Goal: Task Accomplishment & Management: Manage account settings

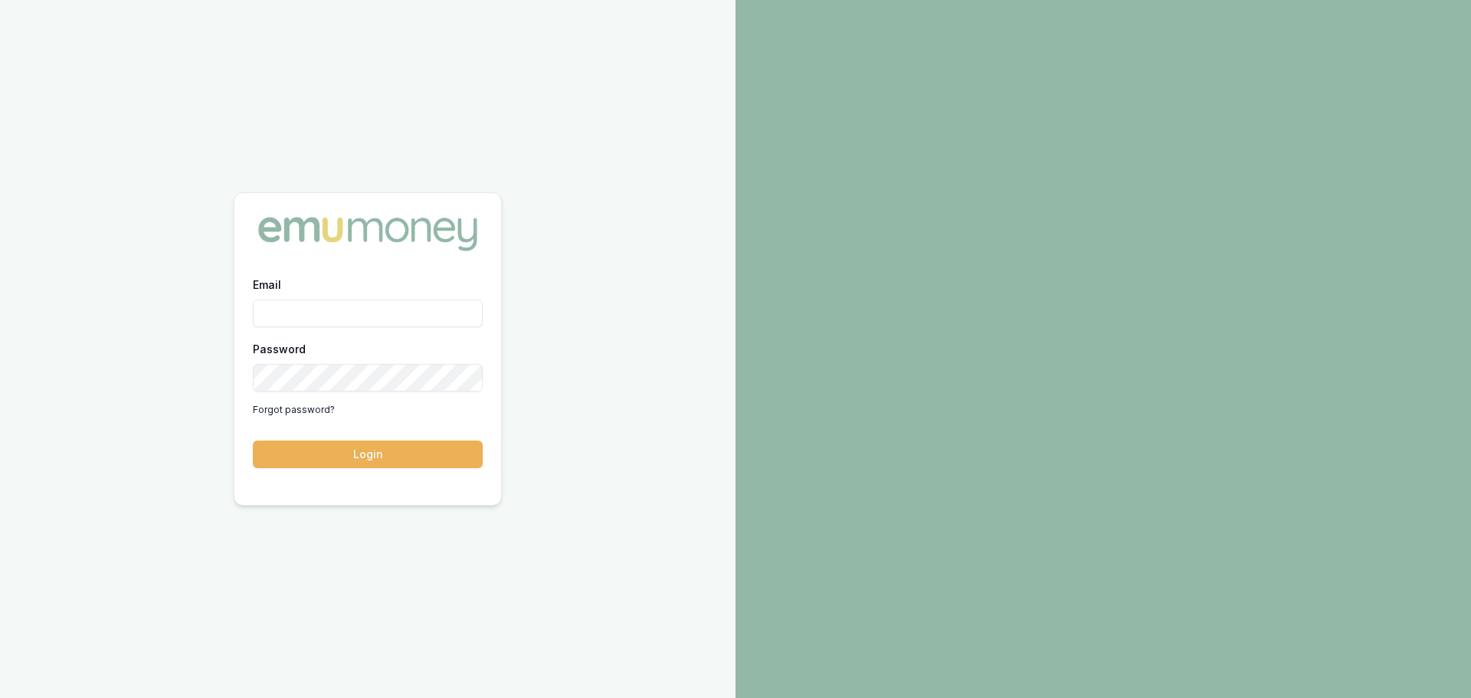
click at [322, 310] on input "Email" at bounding box center [368, 314] width 230 height 28
type input "[PERSON_NAME][EMAIL_ADDRESS][DOMAIN_NAME]"
click at [275, 441] on button "Login" at bounding box center [368, 455] width 230 height 28
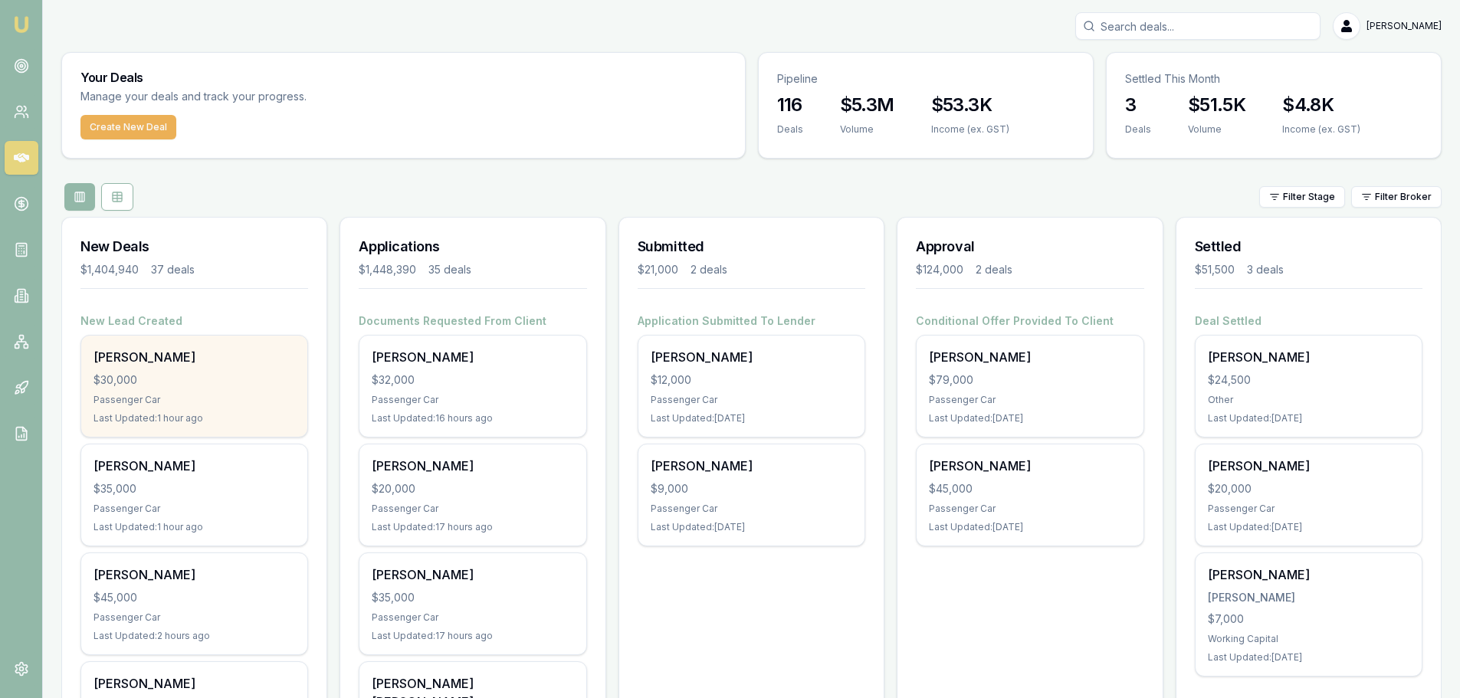
click at [251, 385] on div "$30,000" at bounding box center [194, 379] width 202 height 15
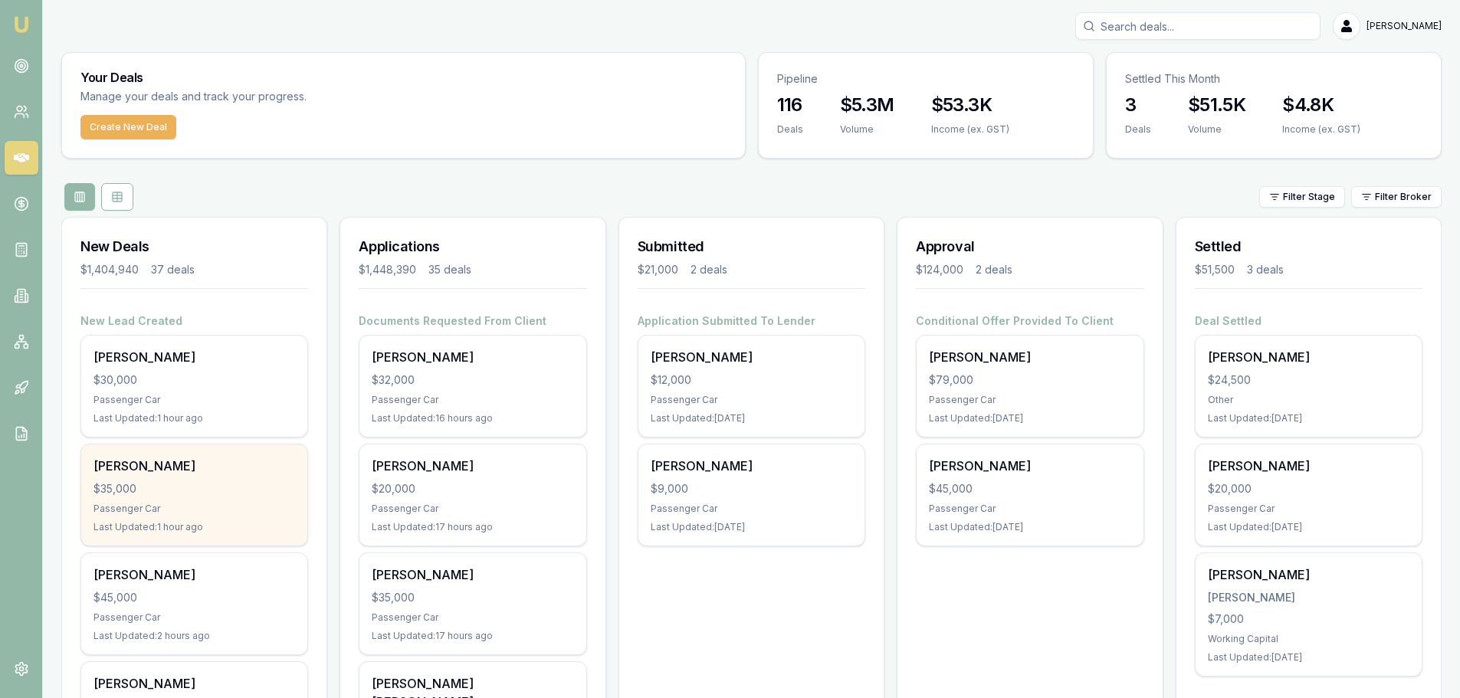
click at [222, 487] on div "$35,000" at bounding box center [194, 488] width 202 height 15
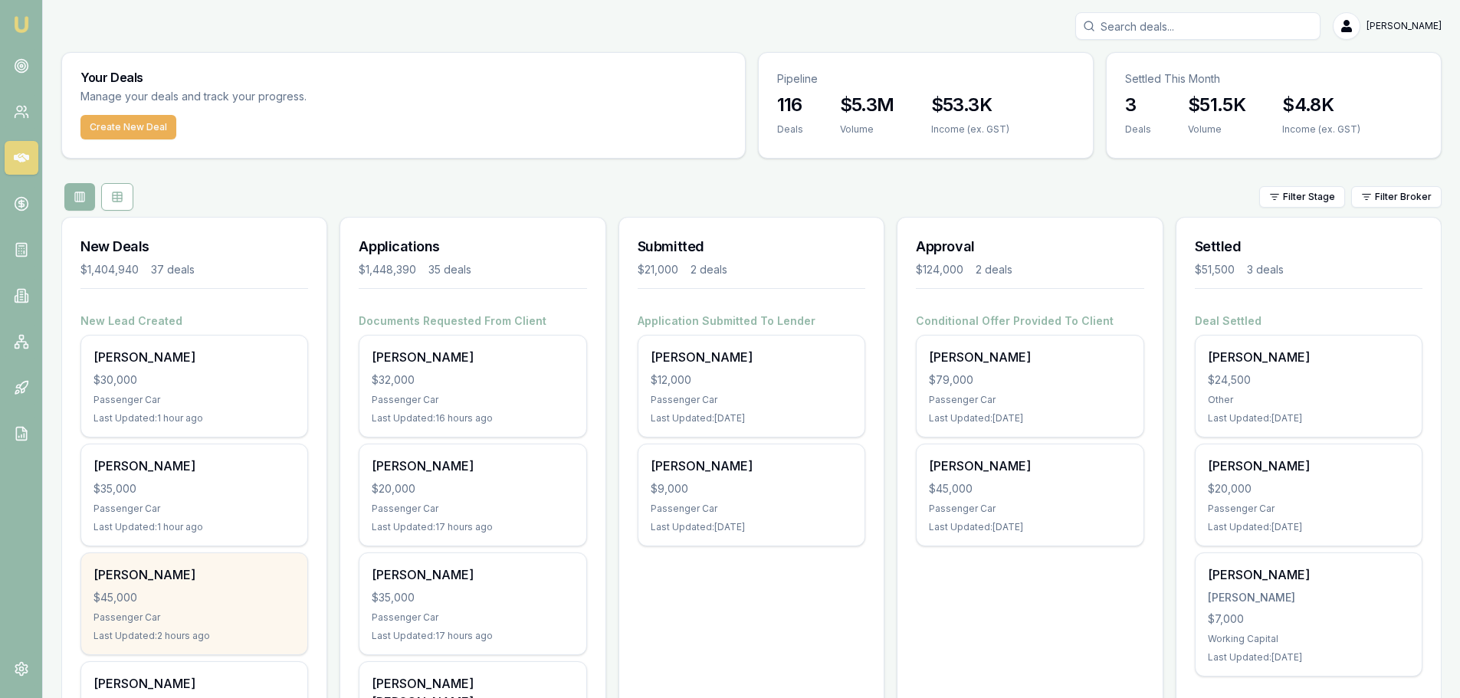
click at [146, 560] on div "Rick Smith $45,000 Passenger Car Last Updated: 2 hours ago" at bounding box center [194, 603] width 226 height 101
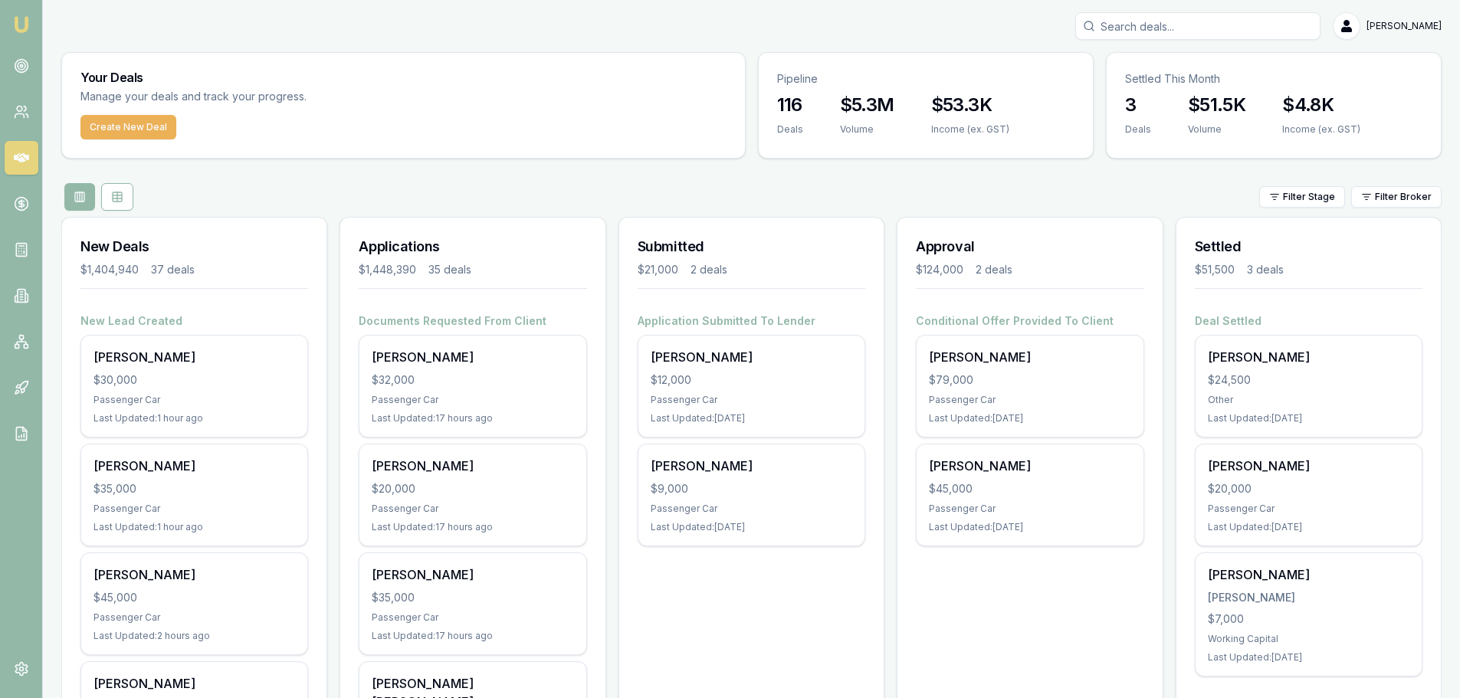
click at [1136, 21] on input "Search deals" at bounding box center [1197, 26] width 245 height 28
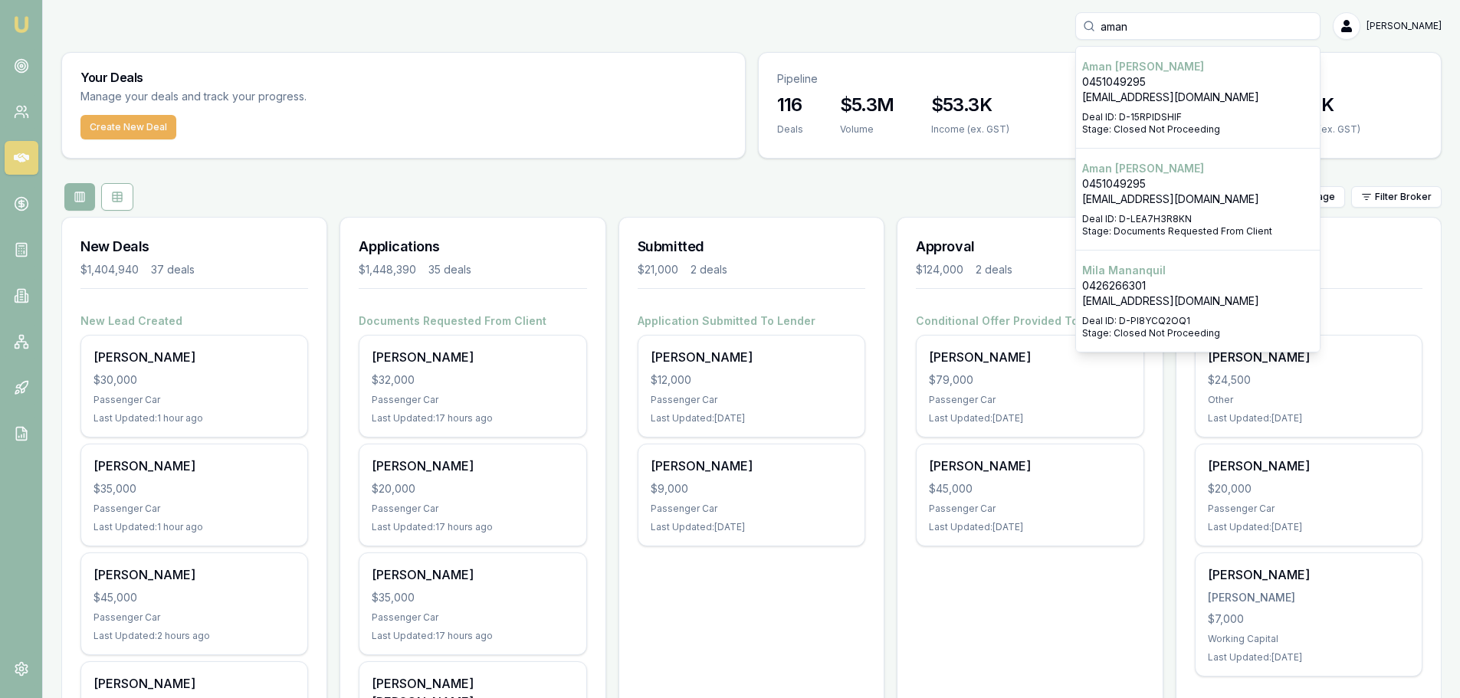
type input "aman"
click at [1236, 201] on p "aman.fateh.15@gmail.com" at bounding box center [1197, 199] width 231 height 15
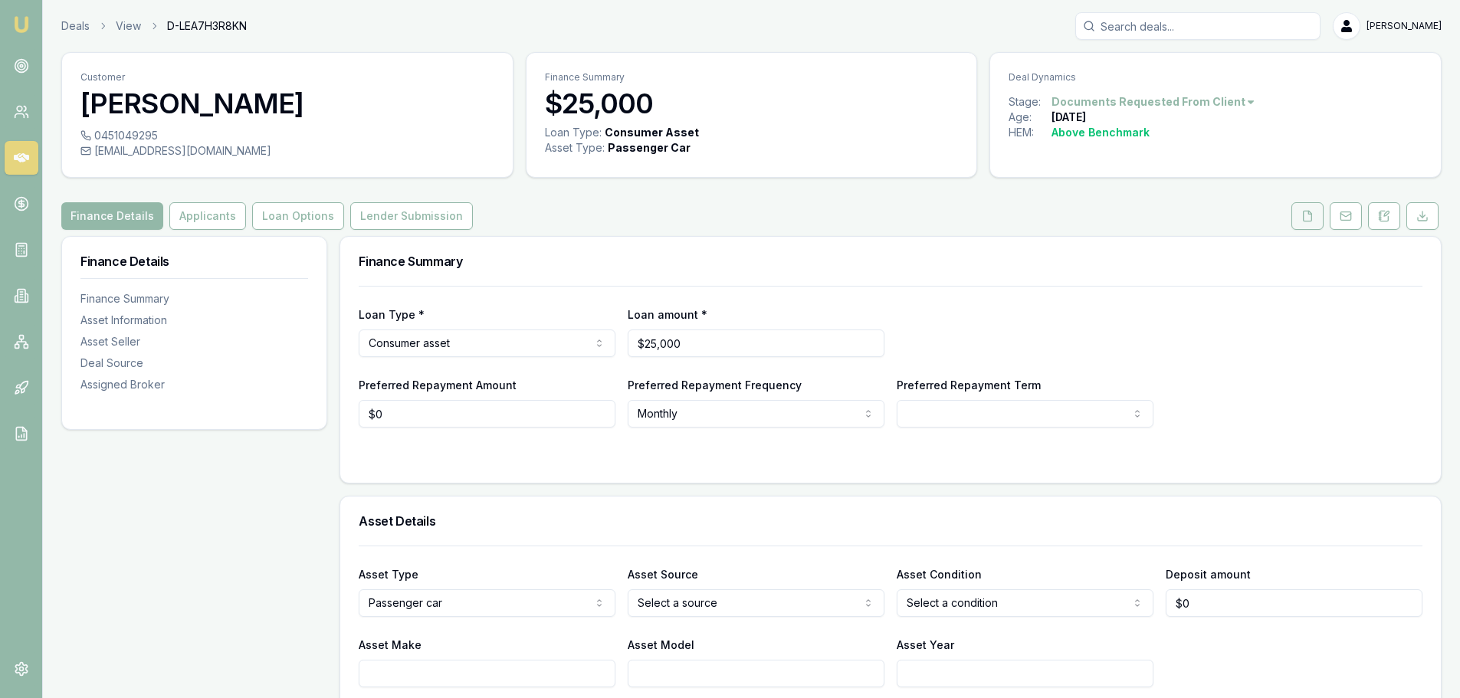
click at [1313, 209] on button at bounding box center [1307, 216] width 32 height 28
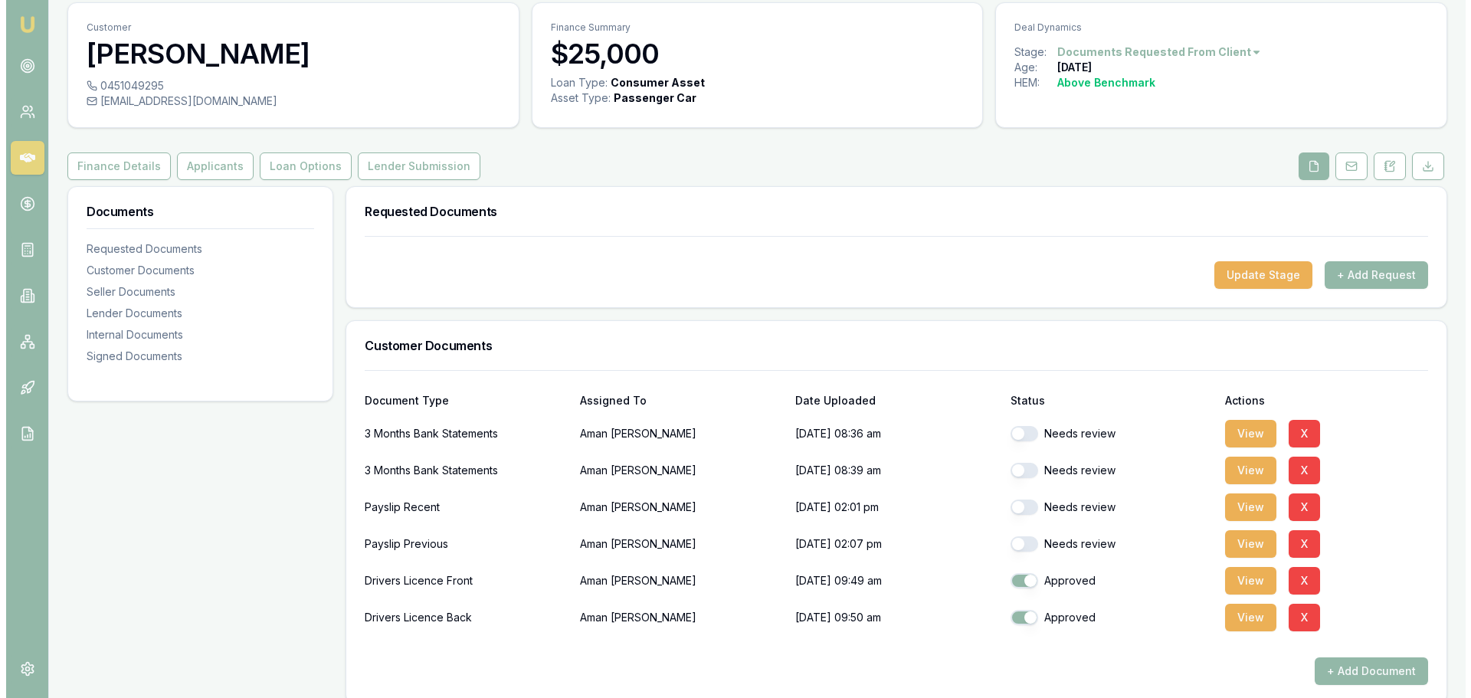
scroll to position [77, 0]
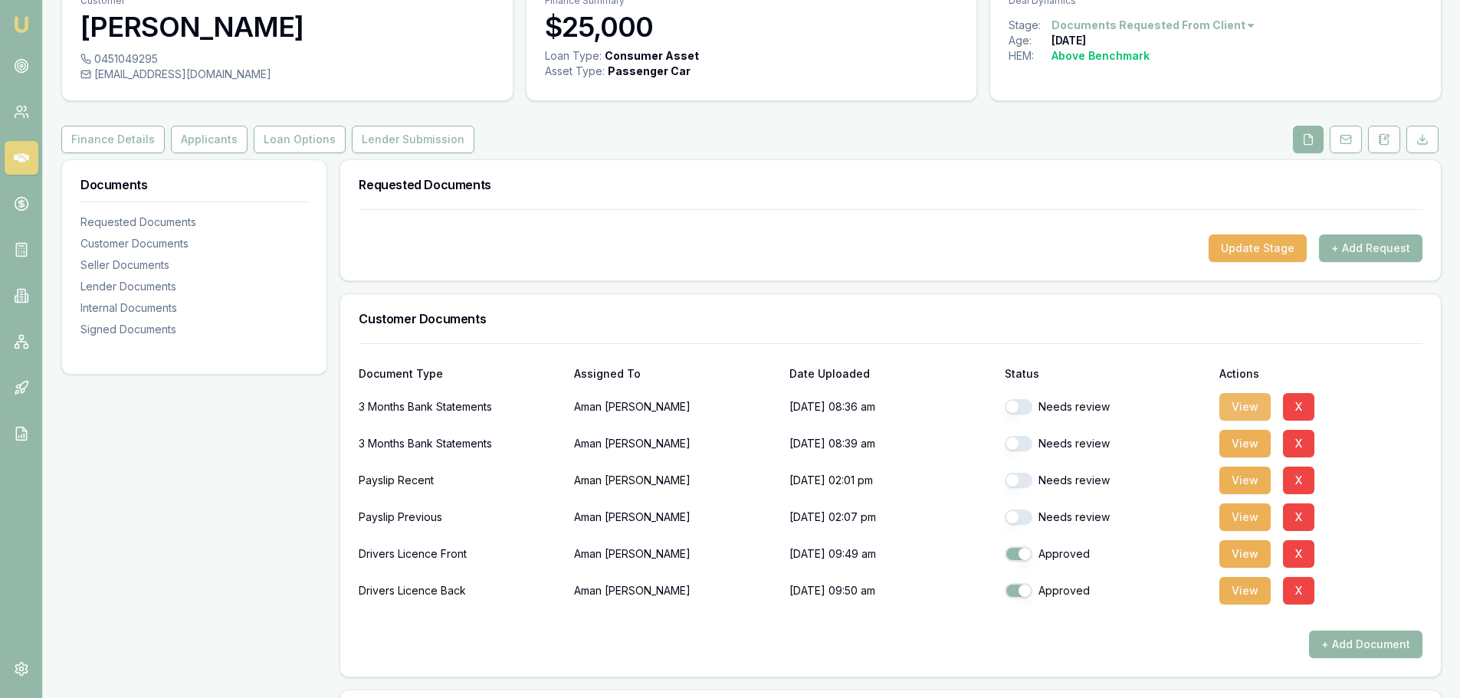
click at [1238, 408] on button "View" at bounding box center [1244, 407] width 51 height 28
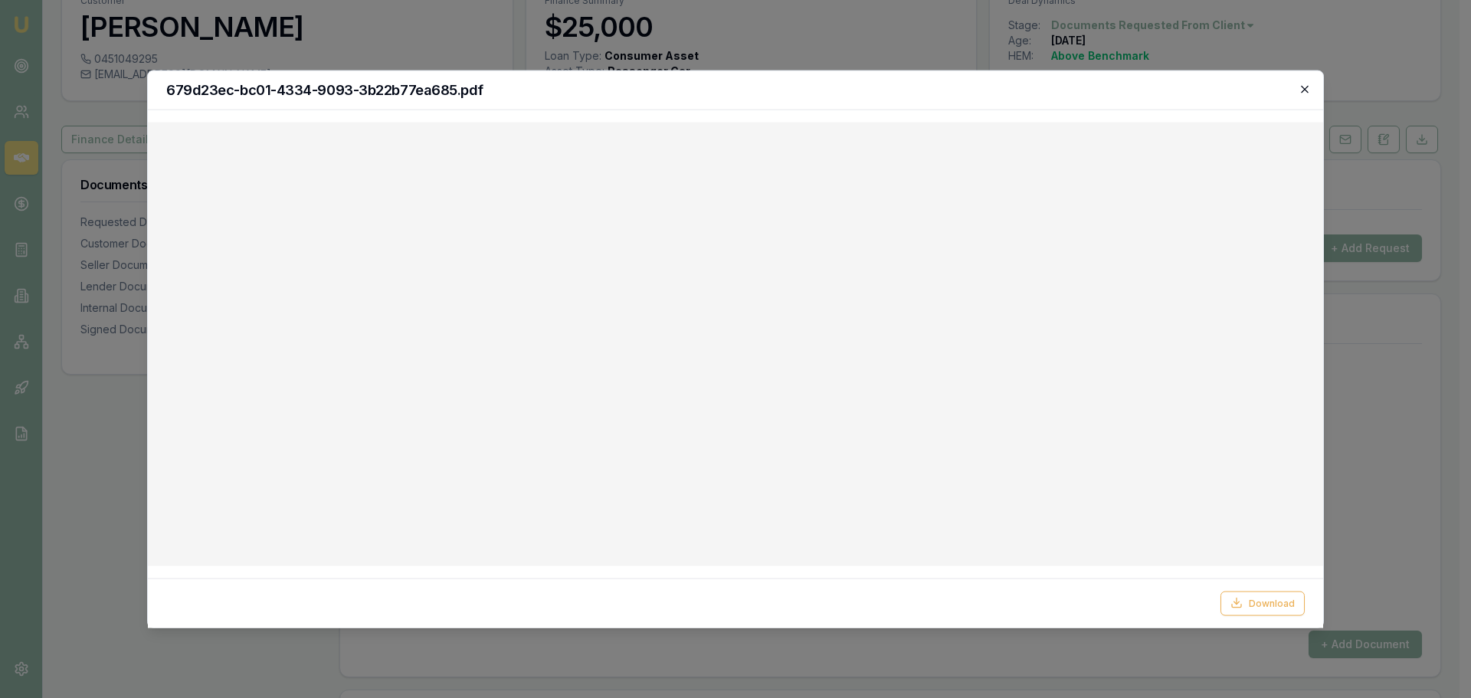
click at [1310, 84] on icon "button" at bounding box center [1305, 89] width 12 height 12
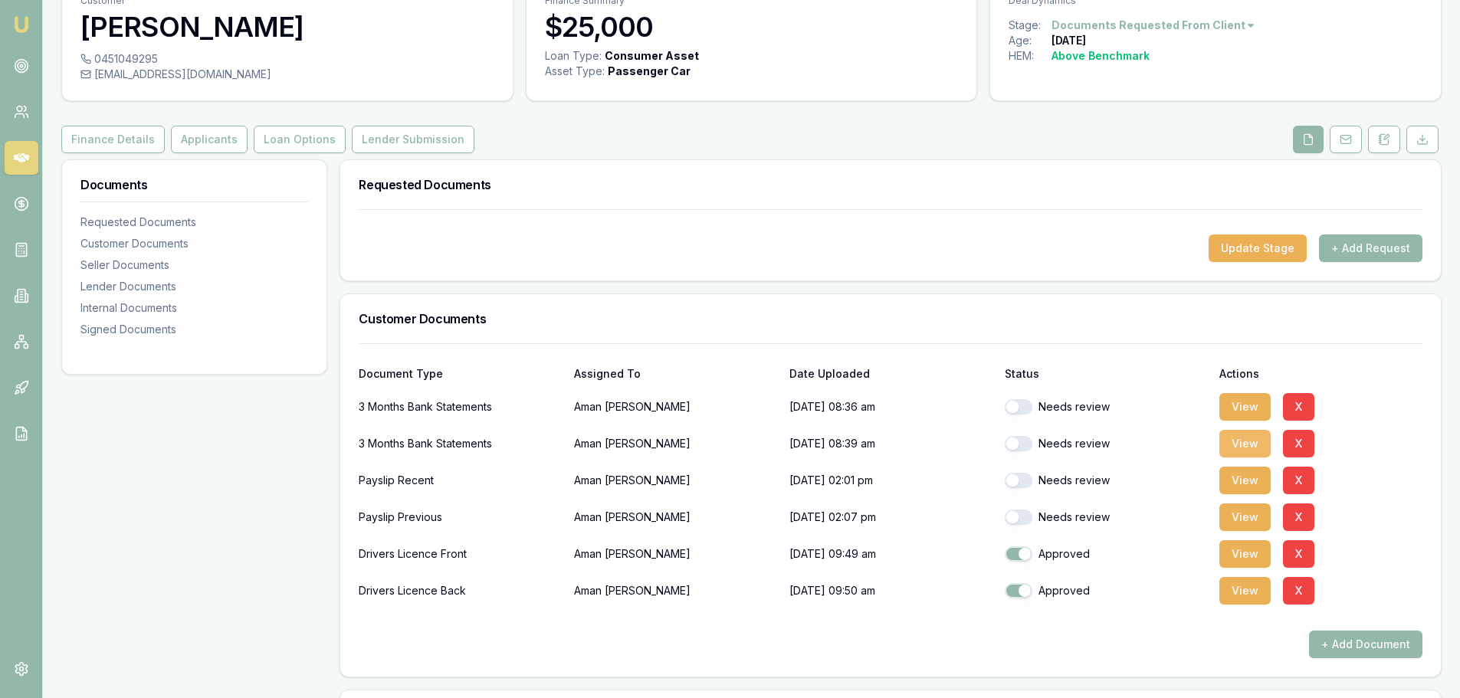
click at [1250, 448] on button "View" at bounding box center [1244, 444] width 51 height 28
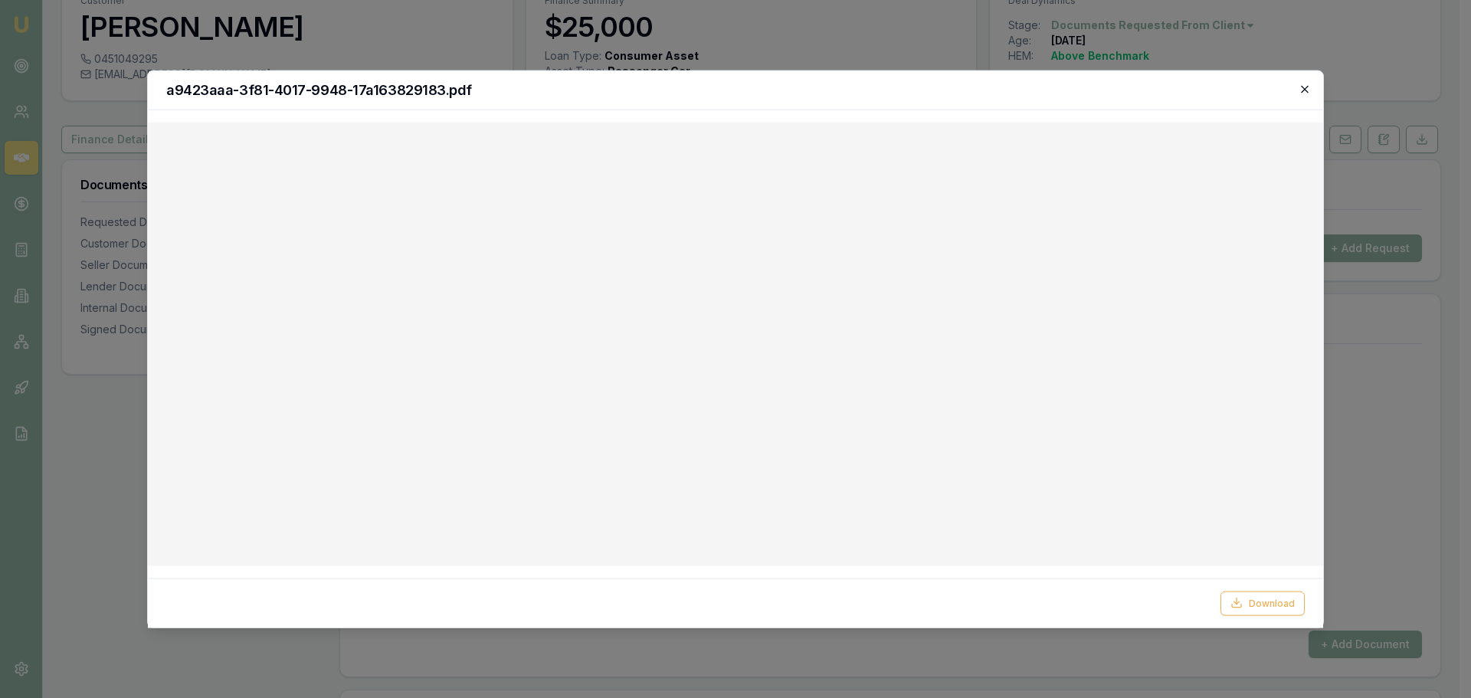
click at [1307, 87] on icon "button" at bounding box center [1304, 88] width 7 height 7
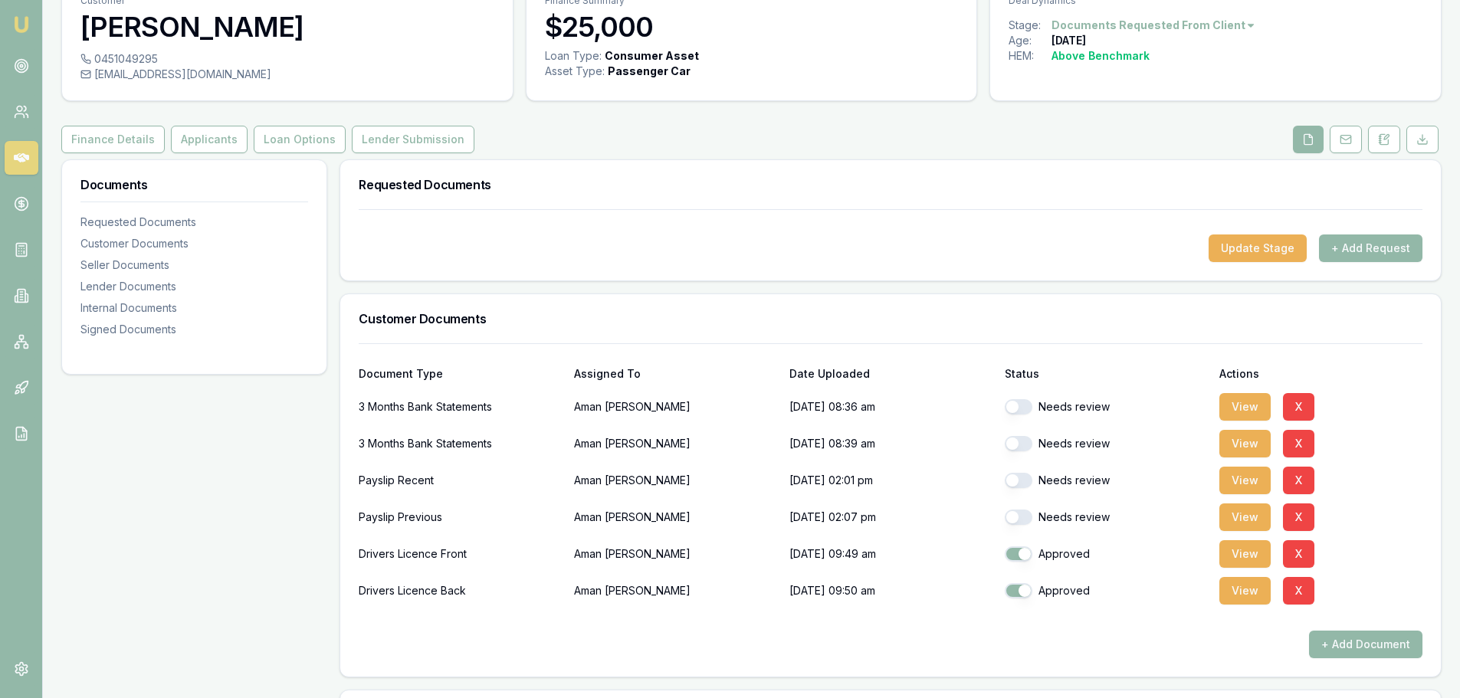
click at [899, 251] on div "Update Stage + Add Request" at bounding box center [891, 248] width 1064 height 28
click at [1260, 476] on button "View" at bounding box center [1244, 481] width 51 height 28
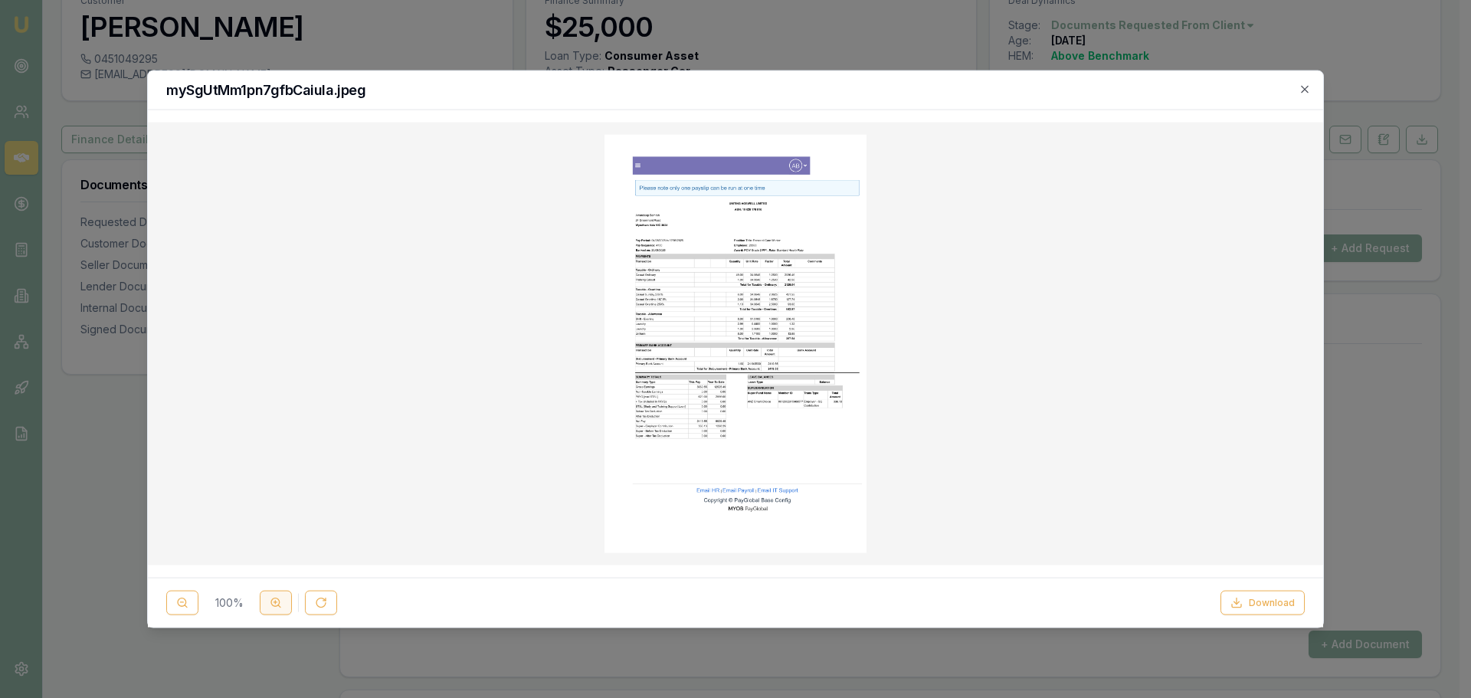
click at [273, 607] on icon at bounding box center [276, 603] width 12 height 12
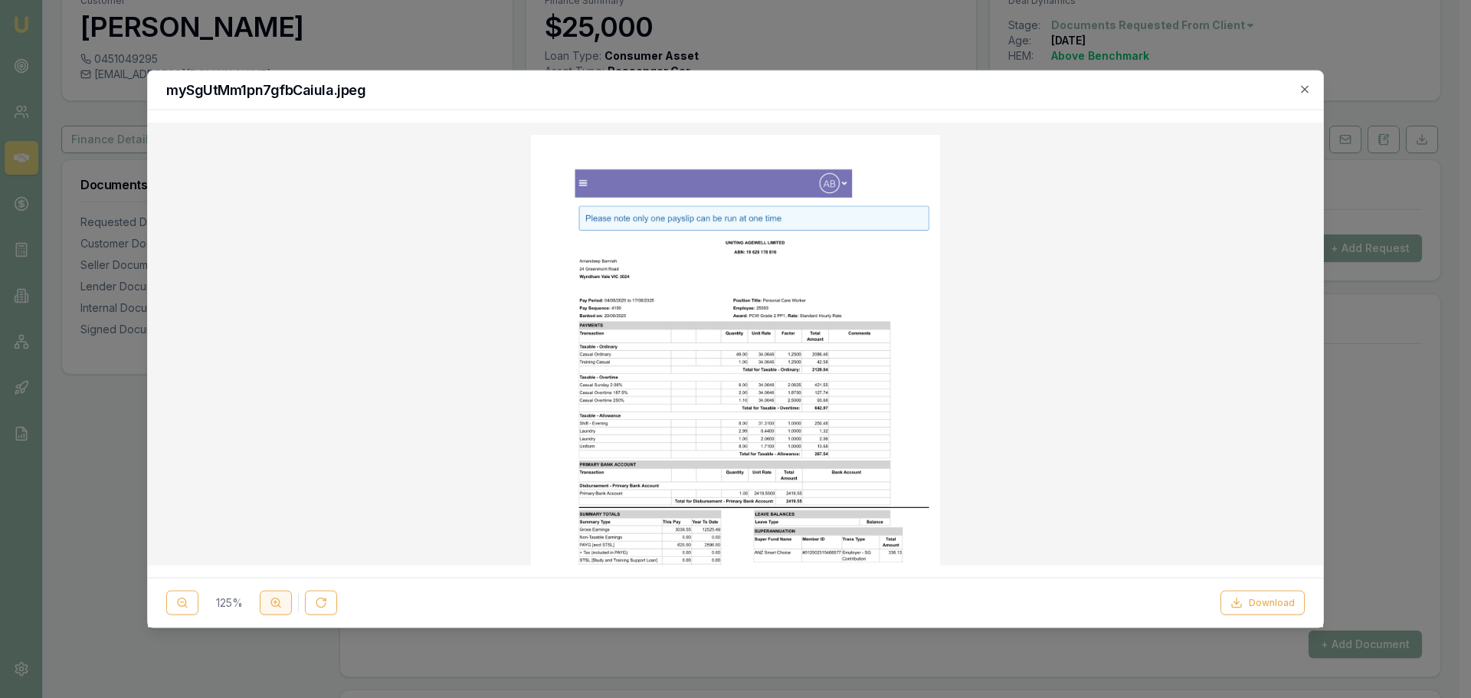
click at [273, 608] on icon at bounding box center [276, 603] width 12 height 12
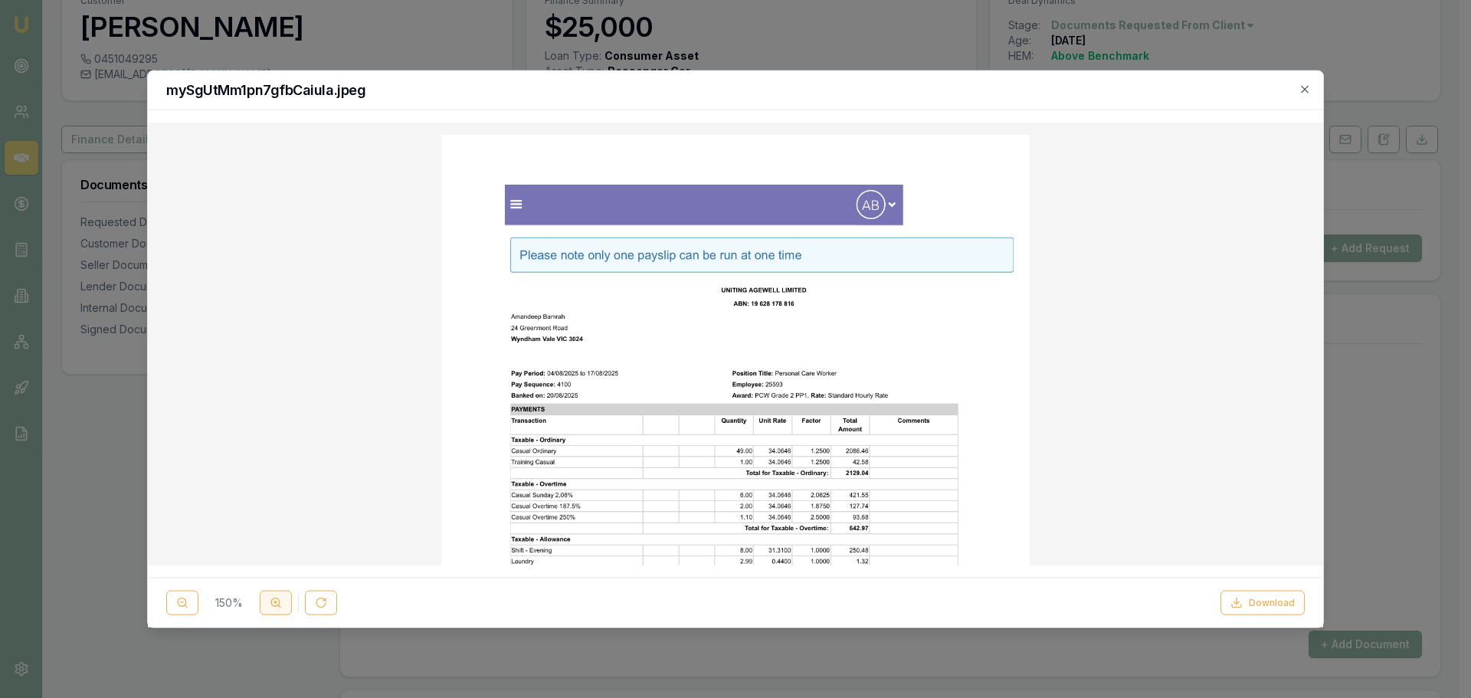
click at [274, 608] on icon at bounding box center [276, 603] width 12 height 12
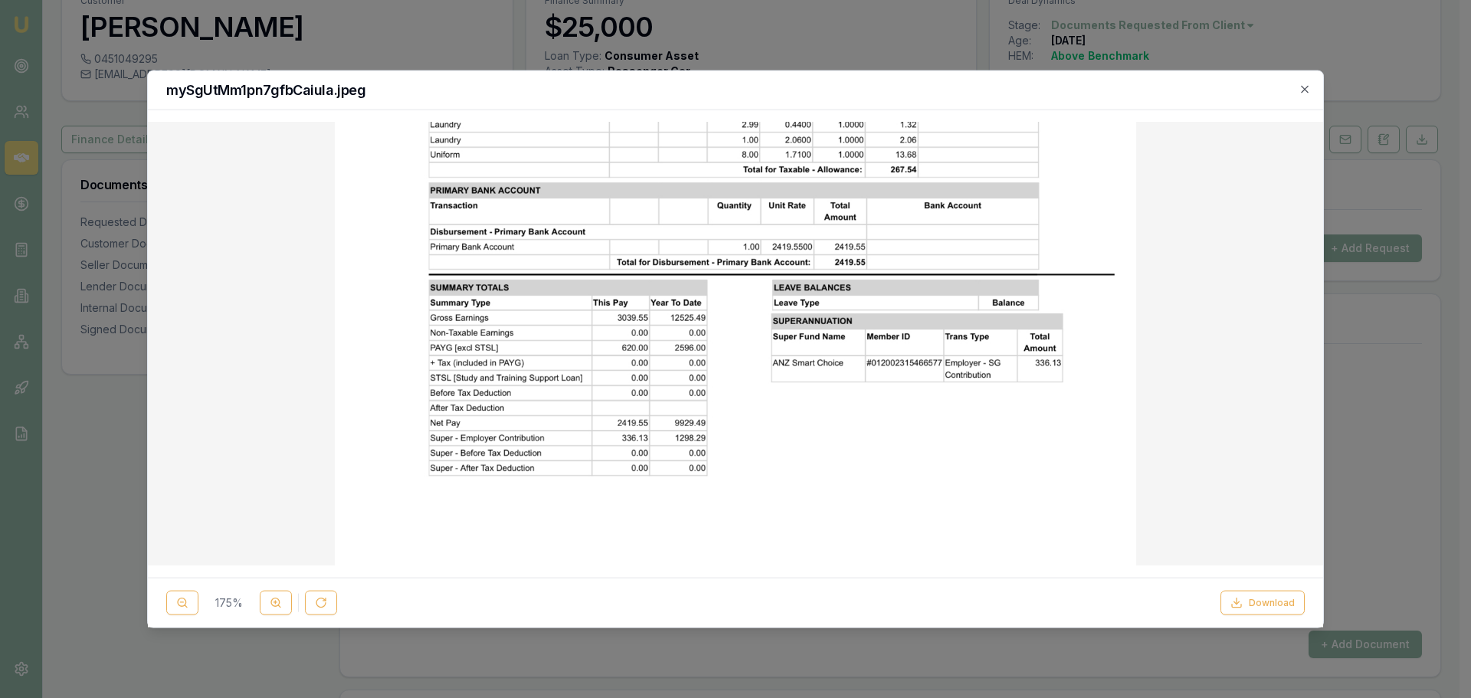
scroll to position [613, 0]
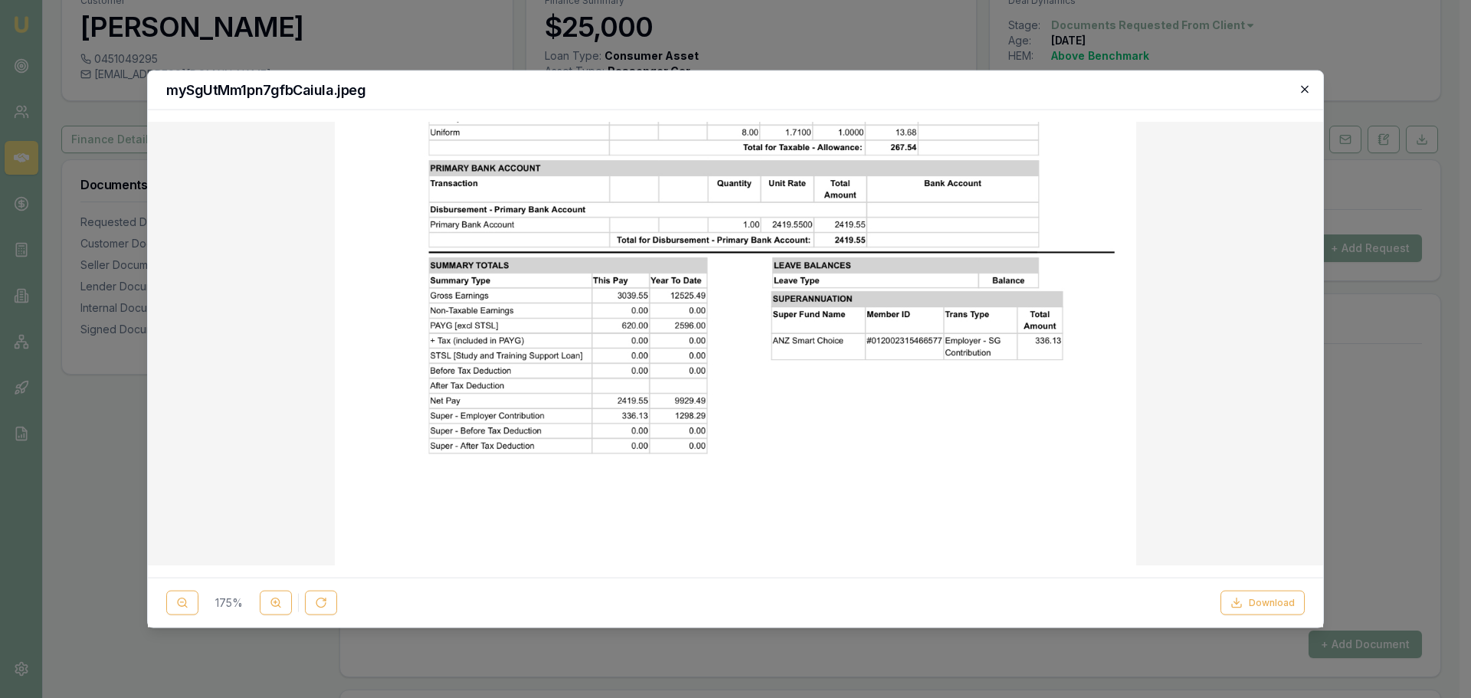
click at [1303, 86] on icon "button" at bounding box center [1305, 89] width 12 height 12
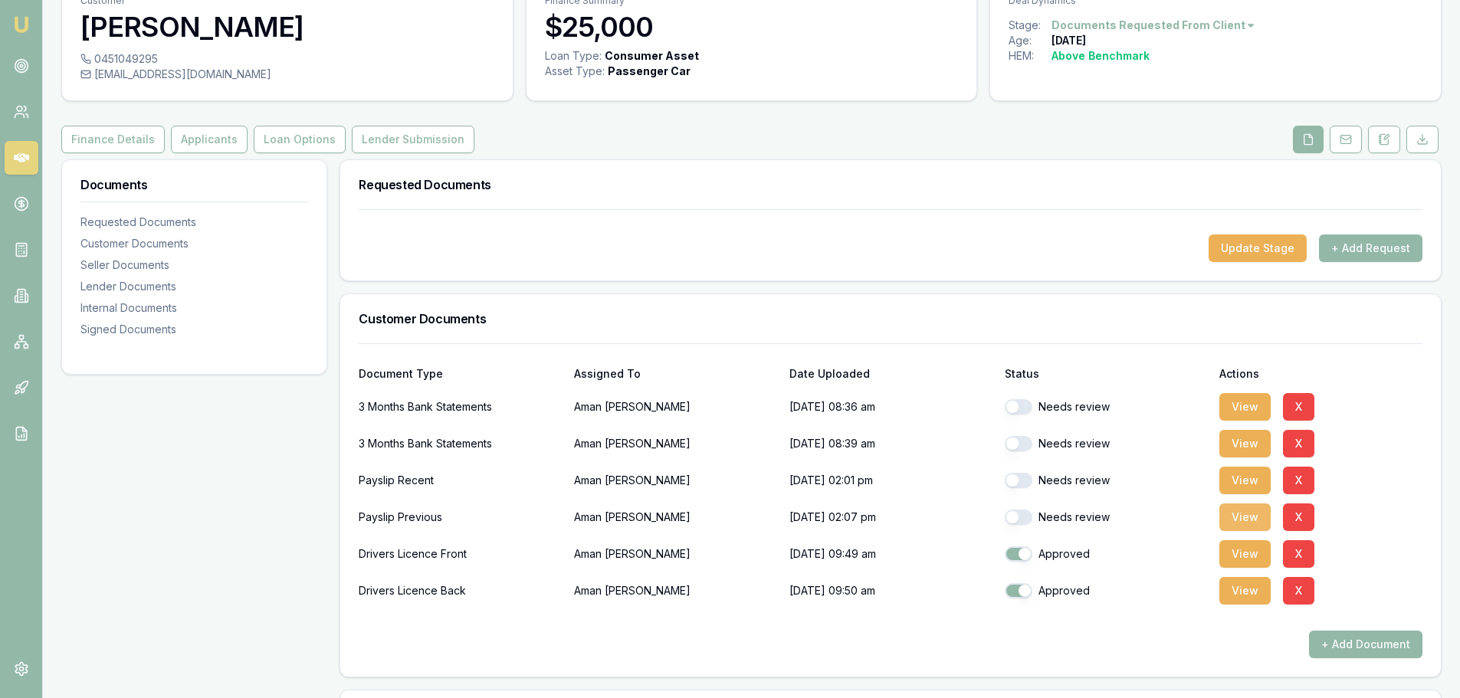
click at [1245, 517] on button "View" at bounding box center [1244, 517] width 51 height 28
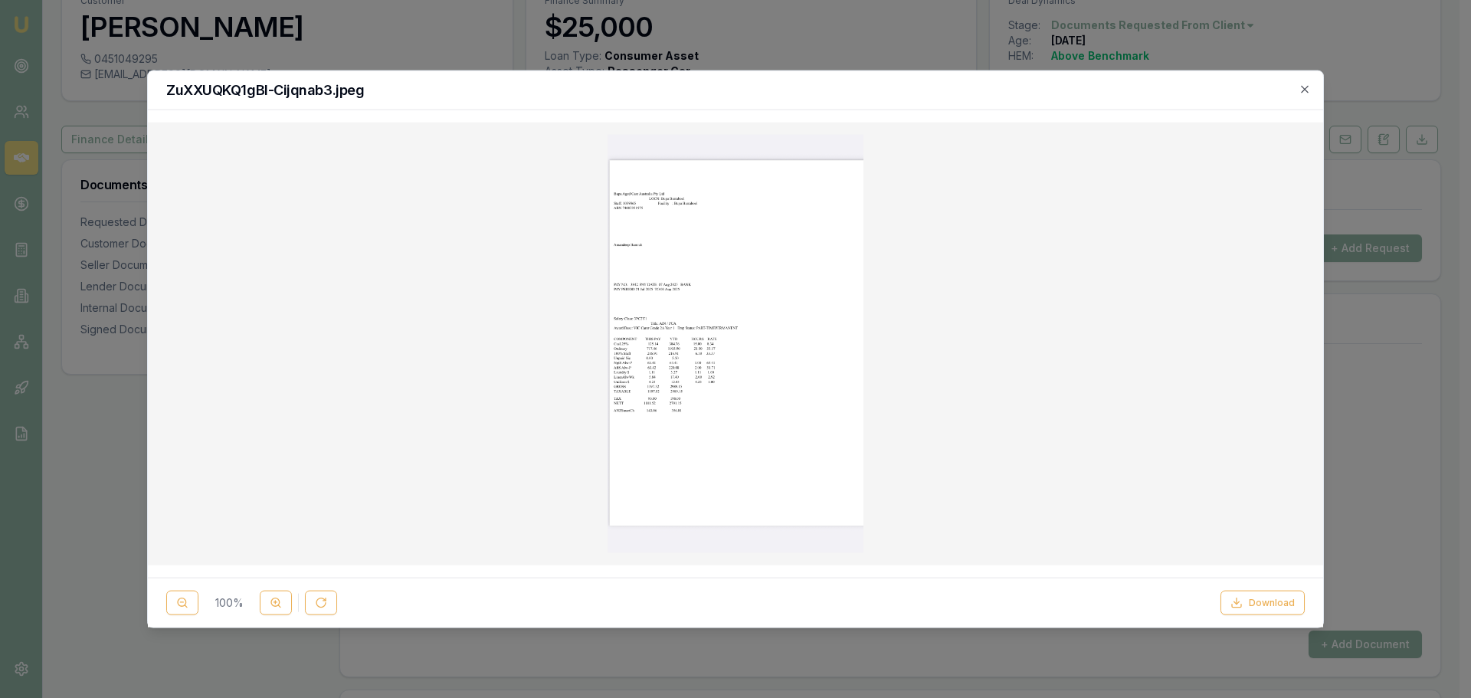
click at [684, 417] on img at bounding box center [736, 343] width 256 height 419
click at [271, 595] on button at bounding box center [276, 603] width 32 height 25
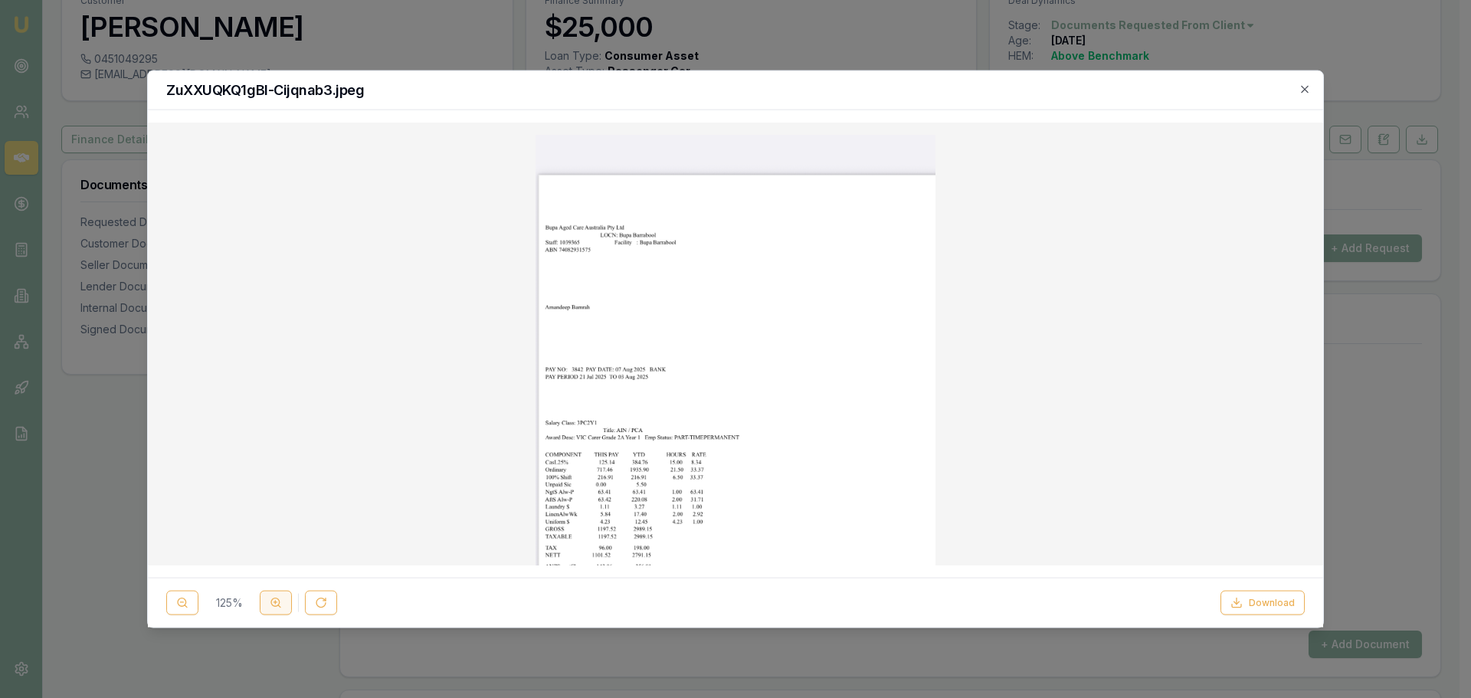
click at [271, 595] on button at bounding box center [276, 603] width 32 height 25
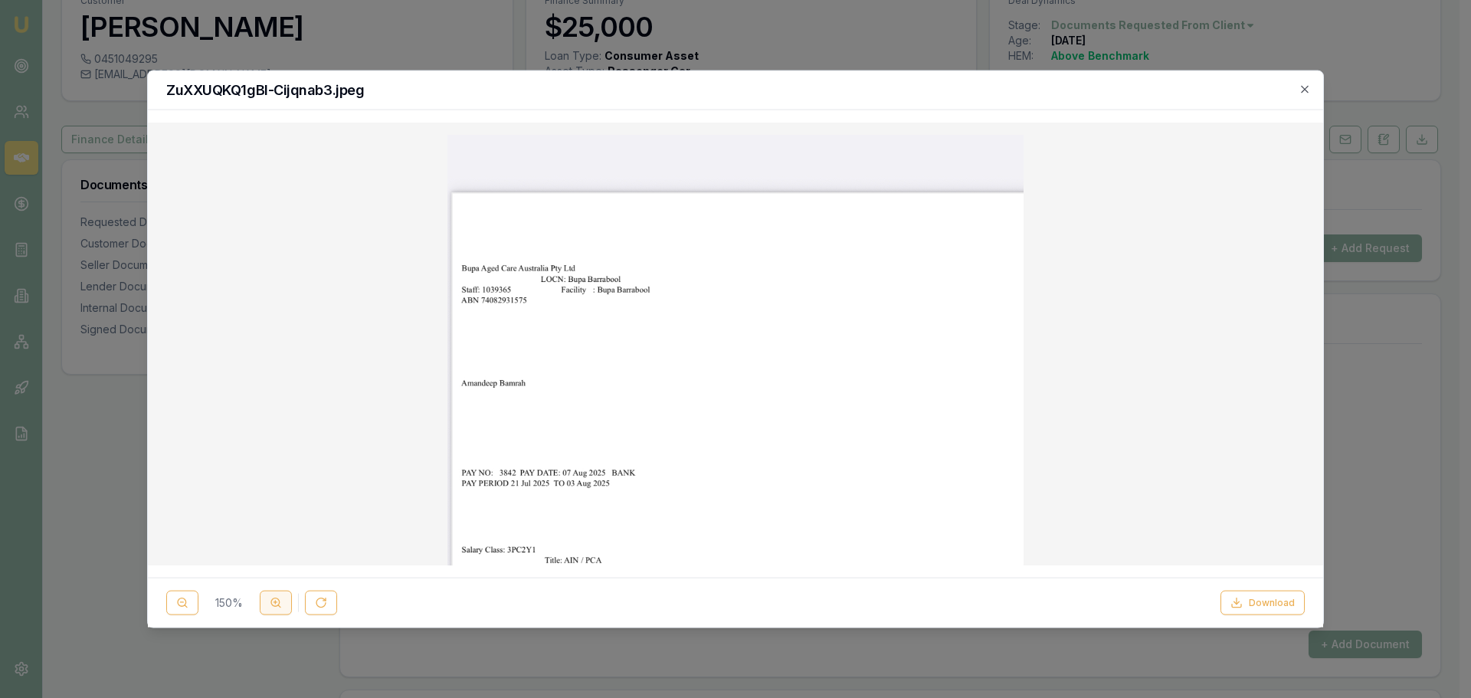
click at [271, 595] on button at bounding box center [276, 603] width 32 height 25
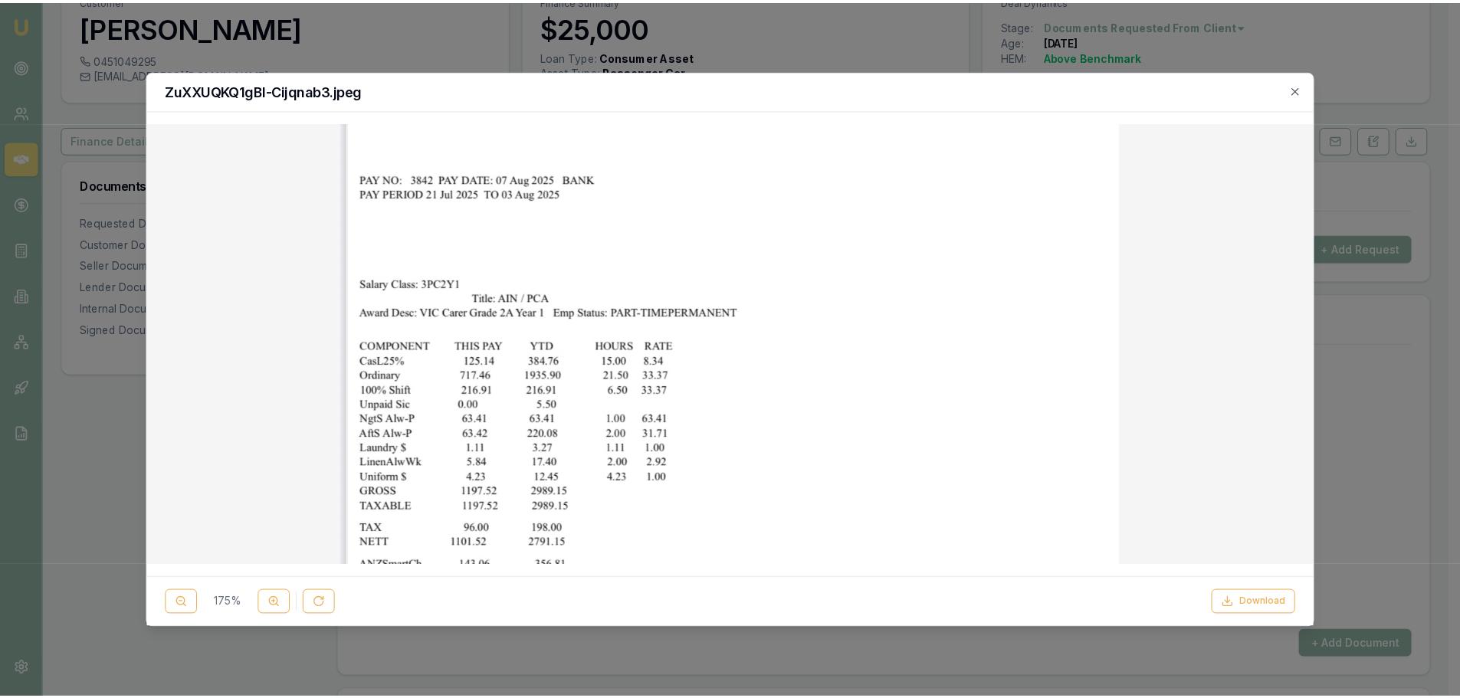
scroll to position [460, 0]
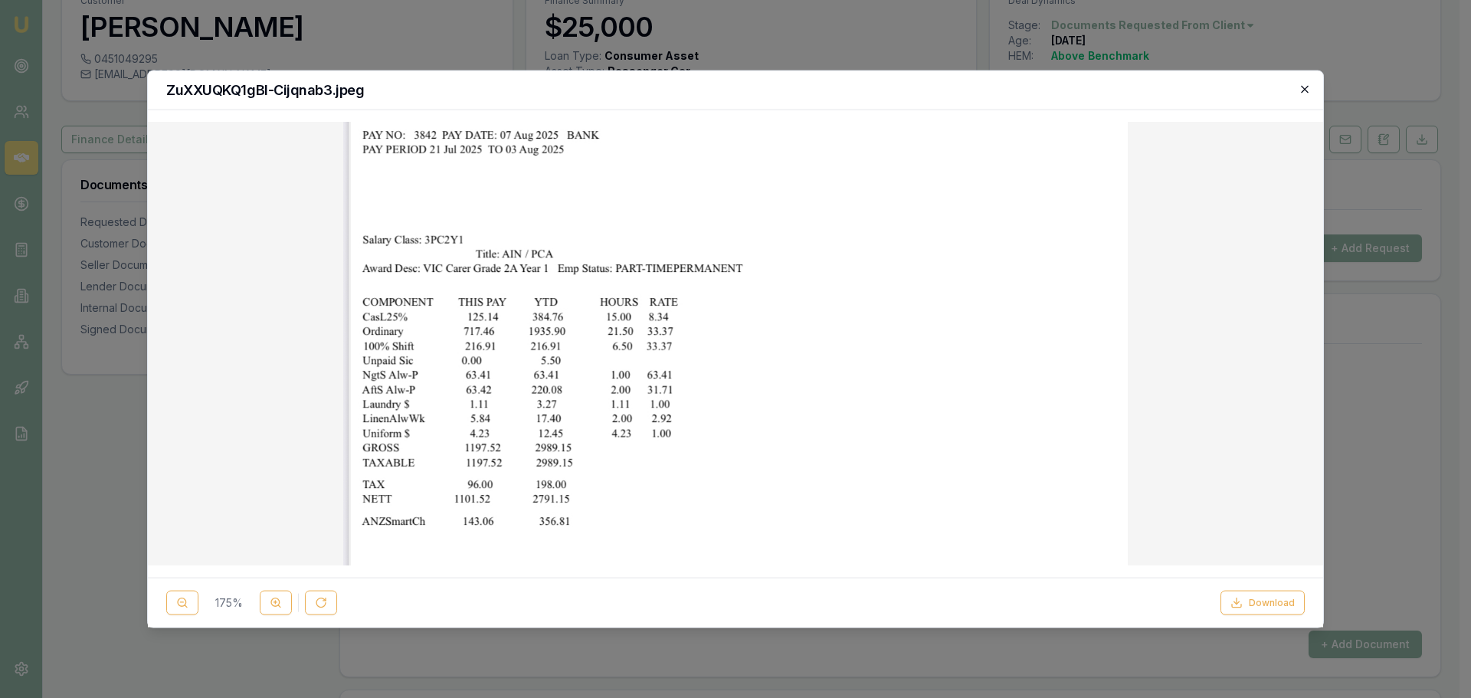
click at [1305, 90] on icon "button" at bounding box center [1305, 89] width 12 height 12
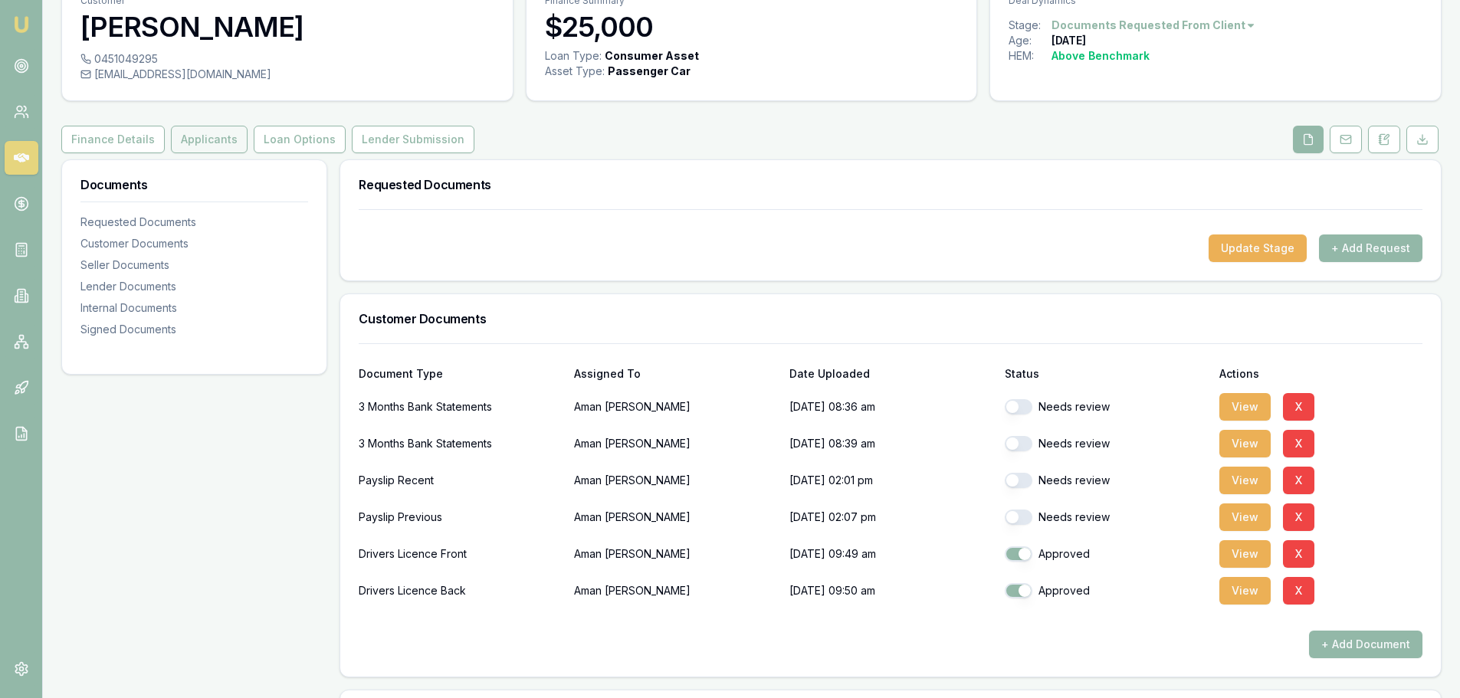
click at [202, 128] on button "Applicants" at bounding box center [209, 140] width 77 height 28
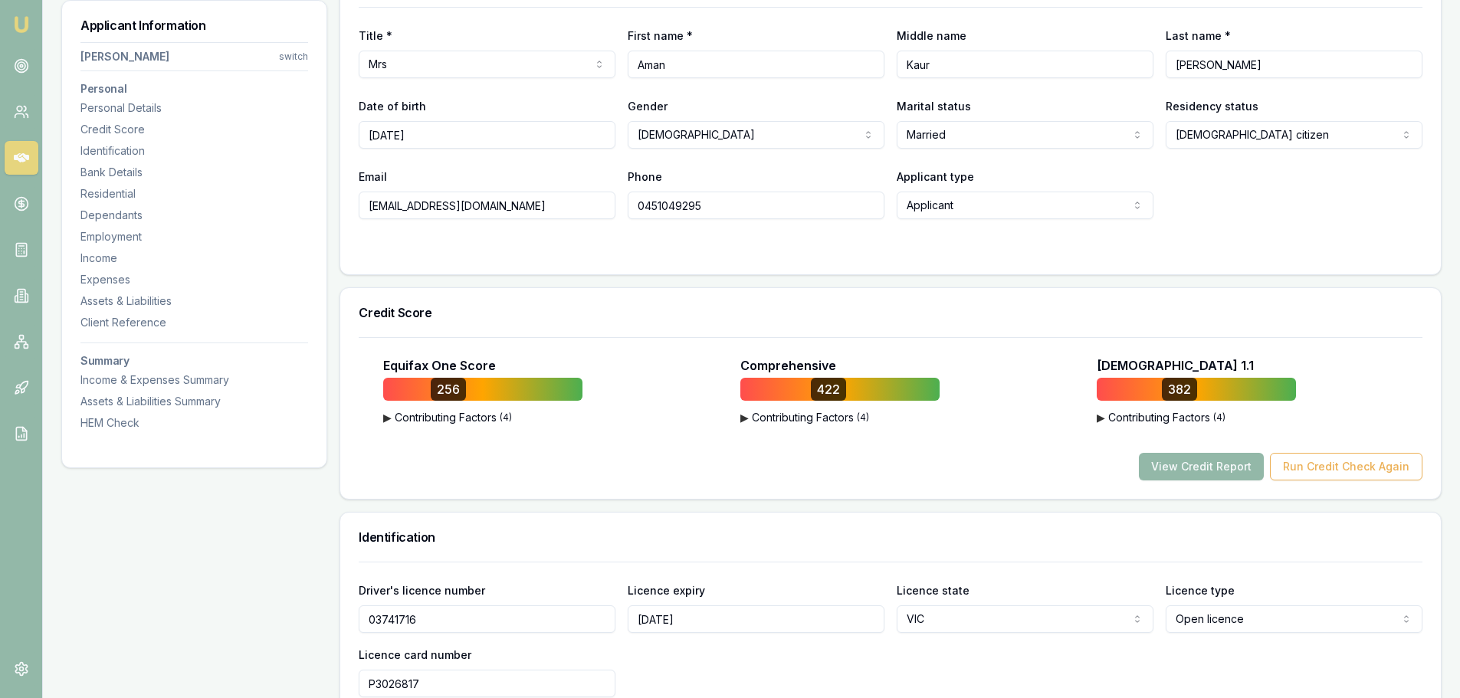
scroll to position [307, 0]
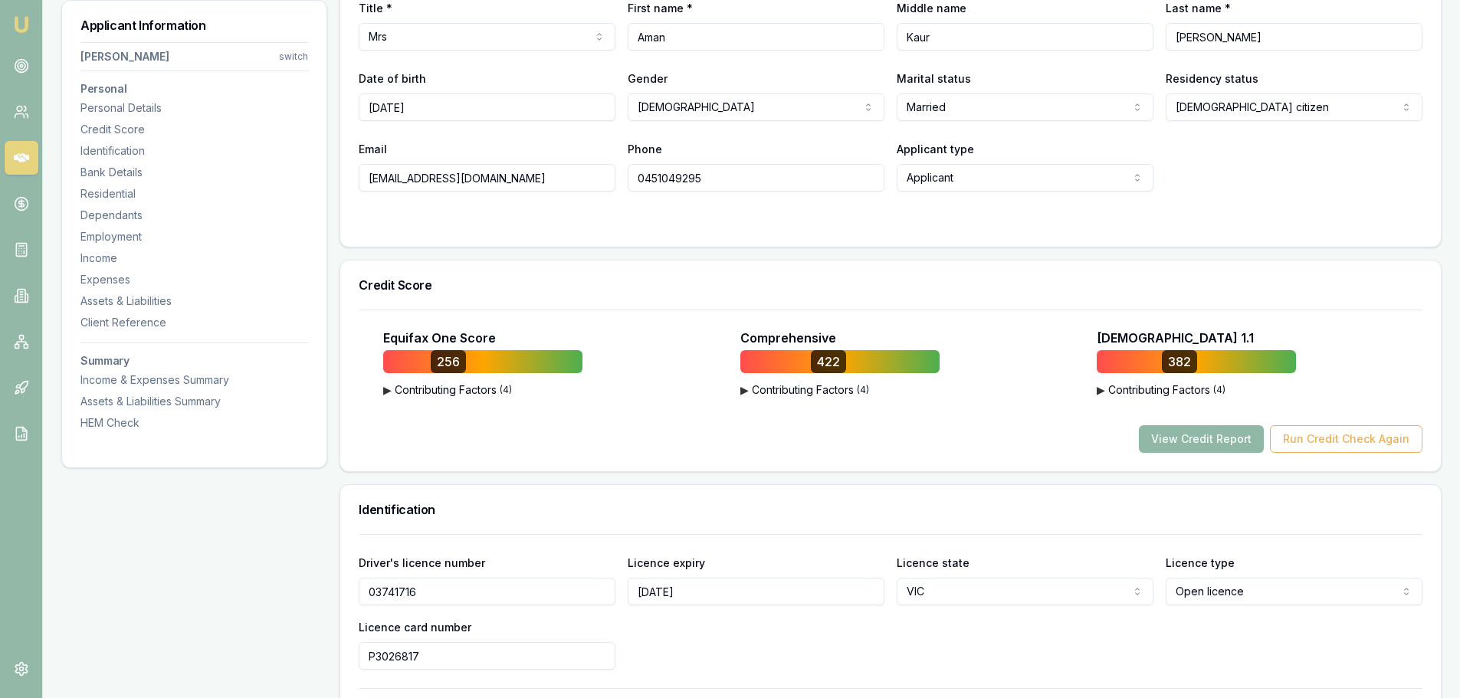
click at [1206, 440] on button "View Credit Report" at bounding box center [1201, 439] width 125 height 28
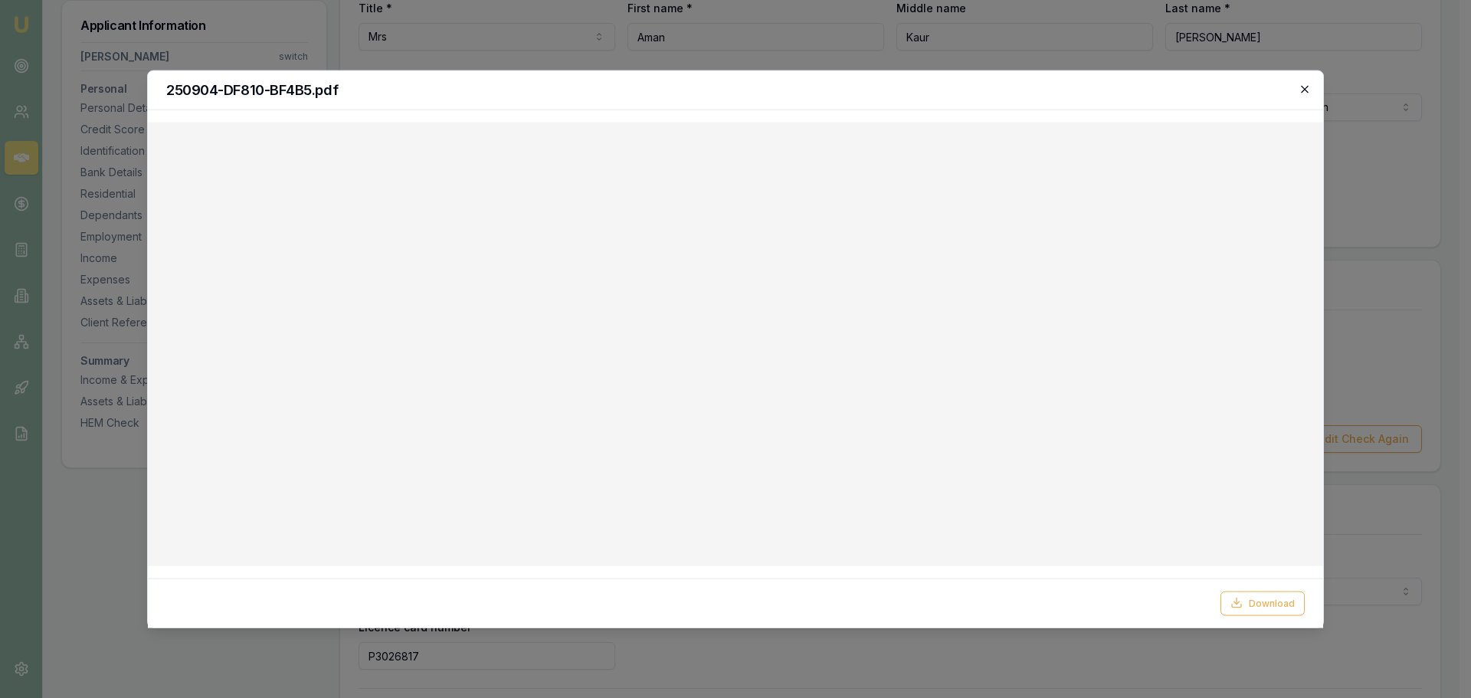
click at [1304, 86] on icon "button" at bounding box center [1305, 89] width 12 height 12
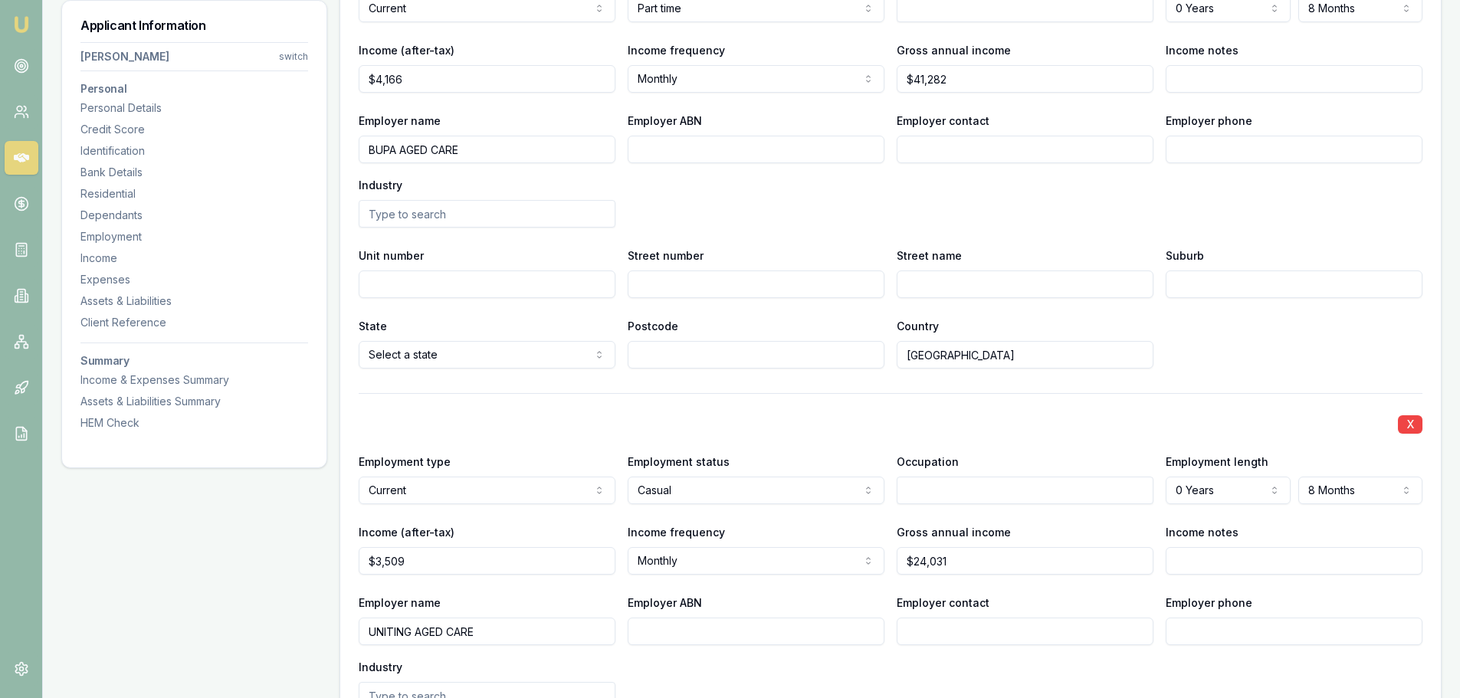
scroll to position [2606, 0]
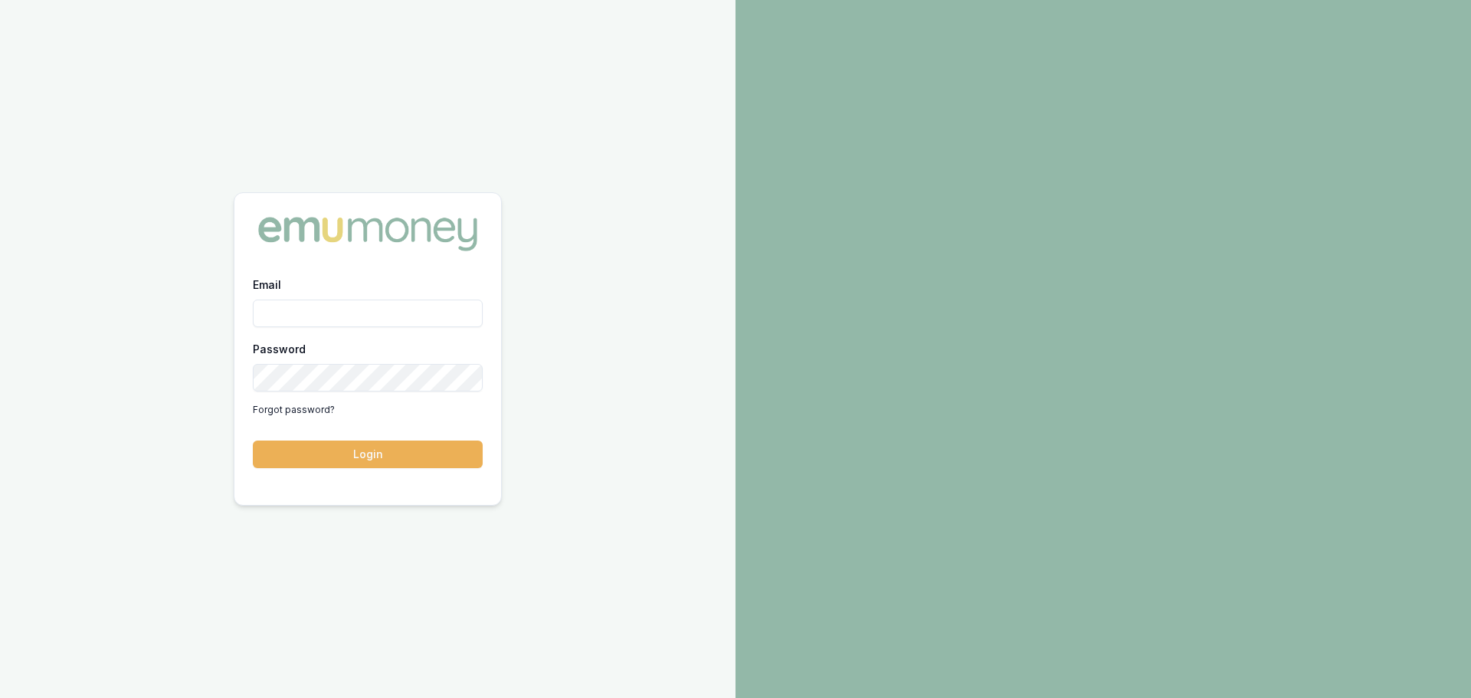
click at [337, 316] on input "Email" at bounding box center [368, 314] width 230 height 28
type input "e"
type input "erin.shield@emumoney.com.au"
click at [253, 441] on button "Login" at bounding box center [368, 455] width 230 height 28
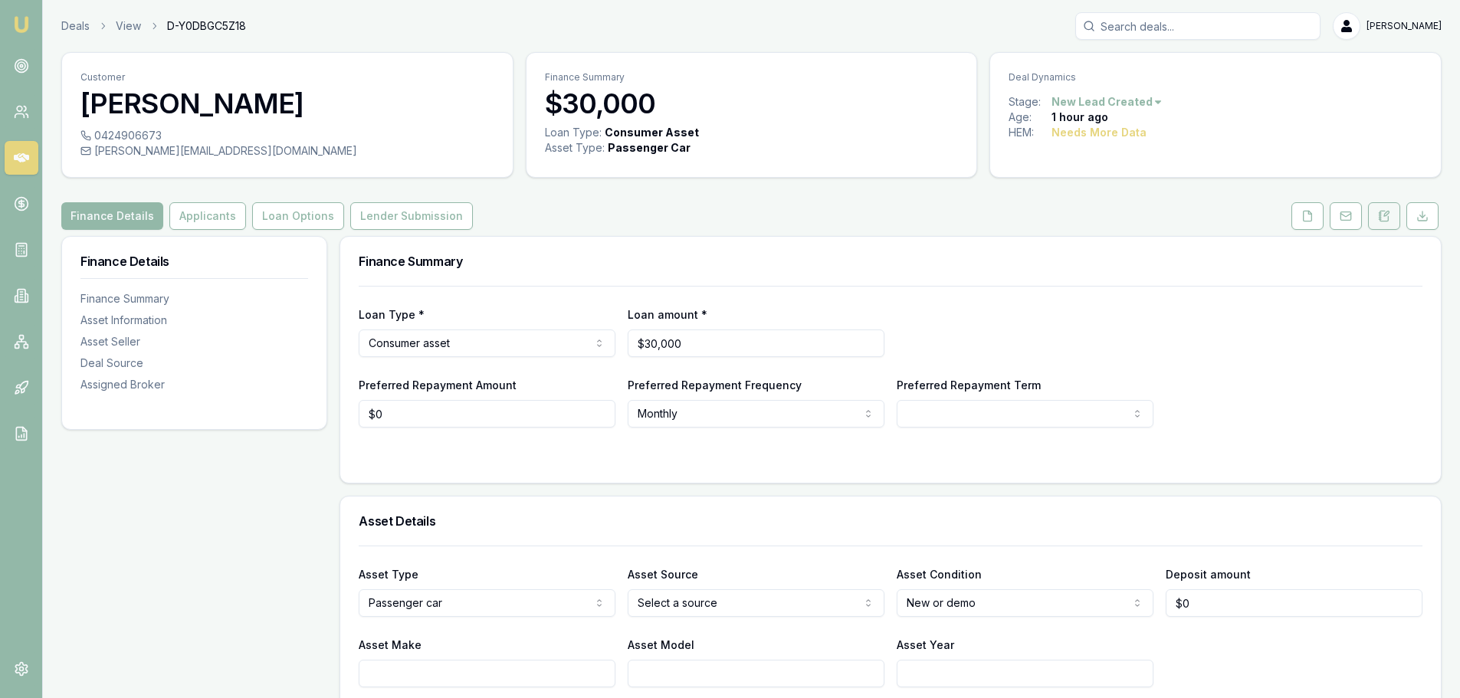
click at [1389, 212] on icon at bounding box center [1386, 214] width 5 height 5
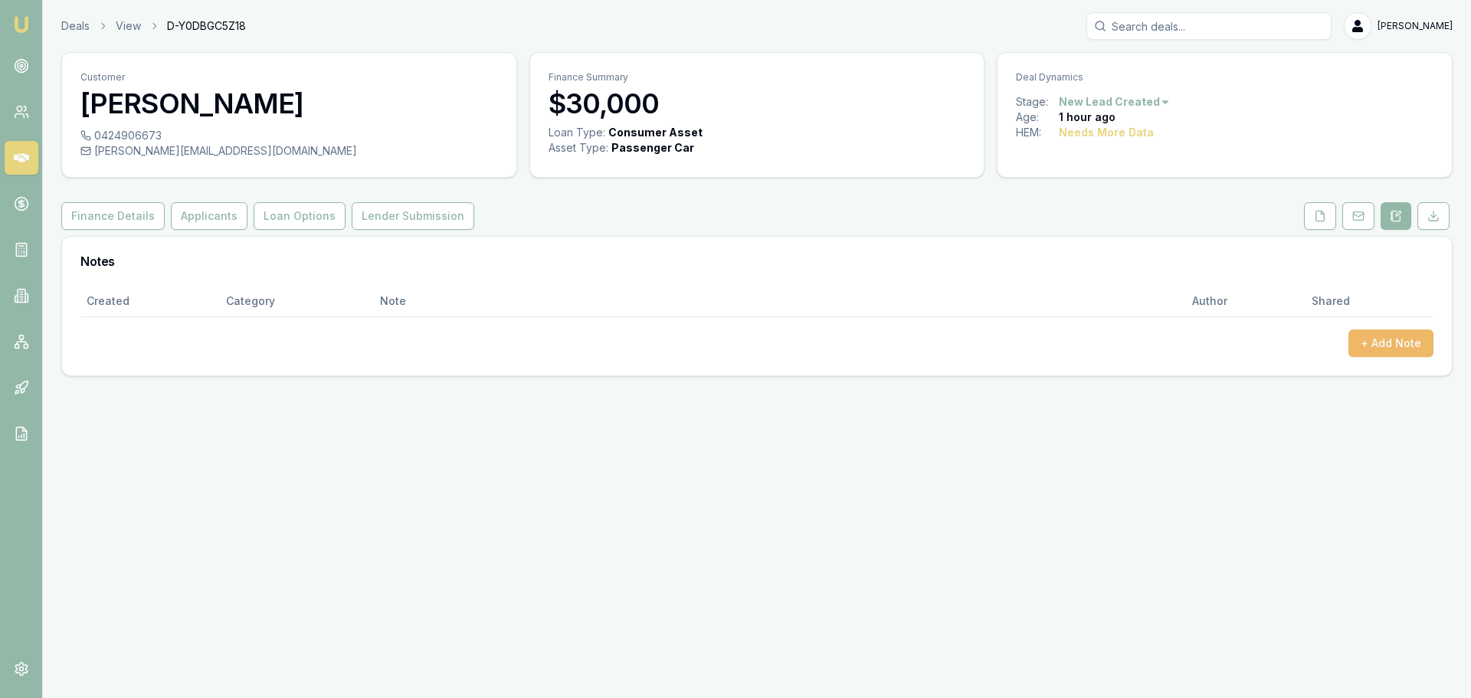
click at [1383, 346] on button "+ Add Note" at bounding box center [1391, 344] width 85 height 28
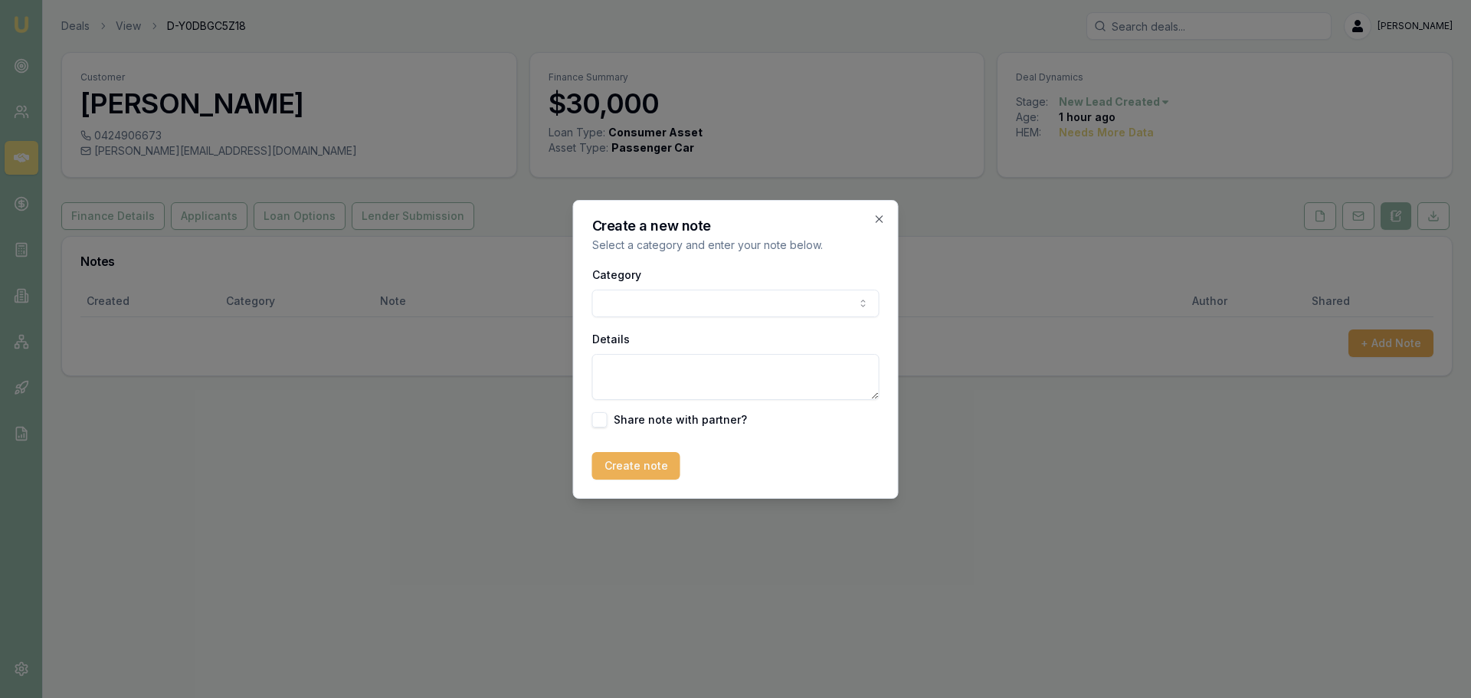
click at [826, 304] on body "Emu Broker Deals View D-Y0DBGC5Z18 Erin Shield Toggle Menu Customer Kristy Gill…" at bounding box center [735, 349] width 1471 height 698
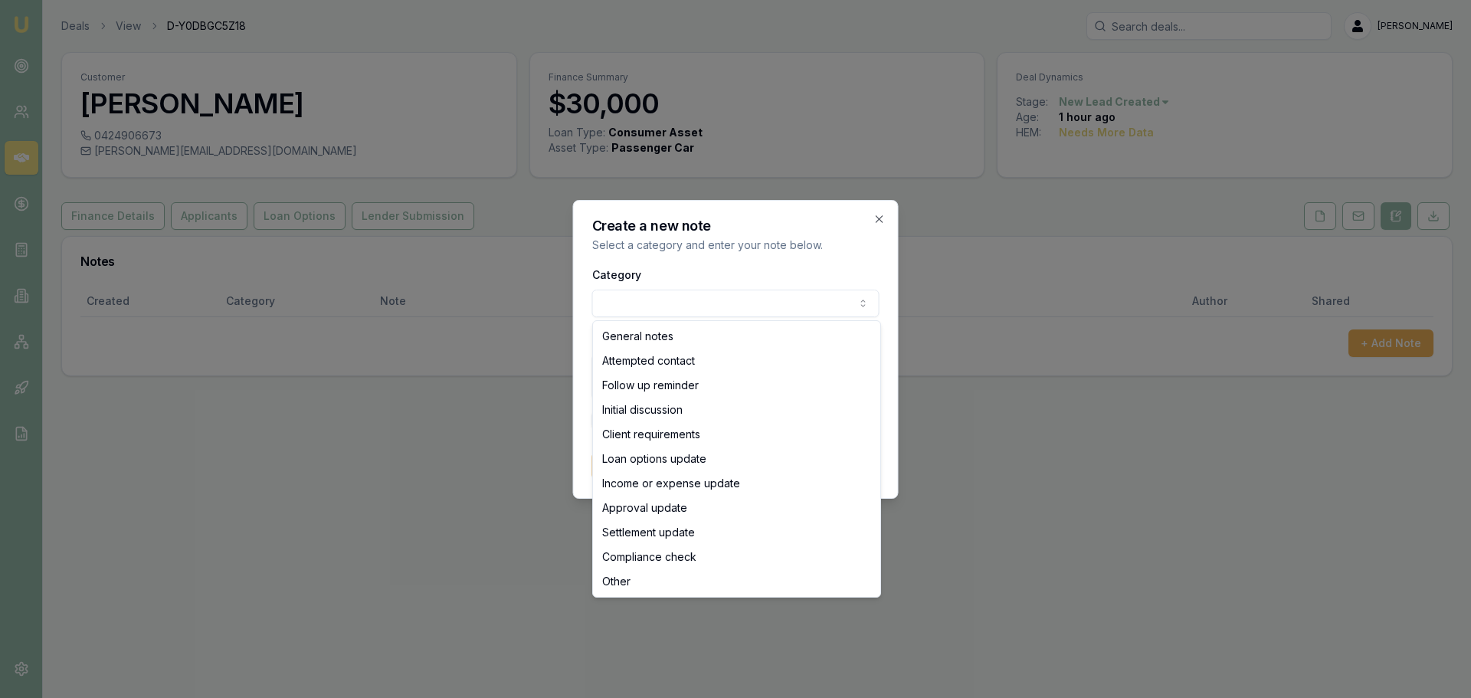
select select "ATTEMPTED_CONTACT"
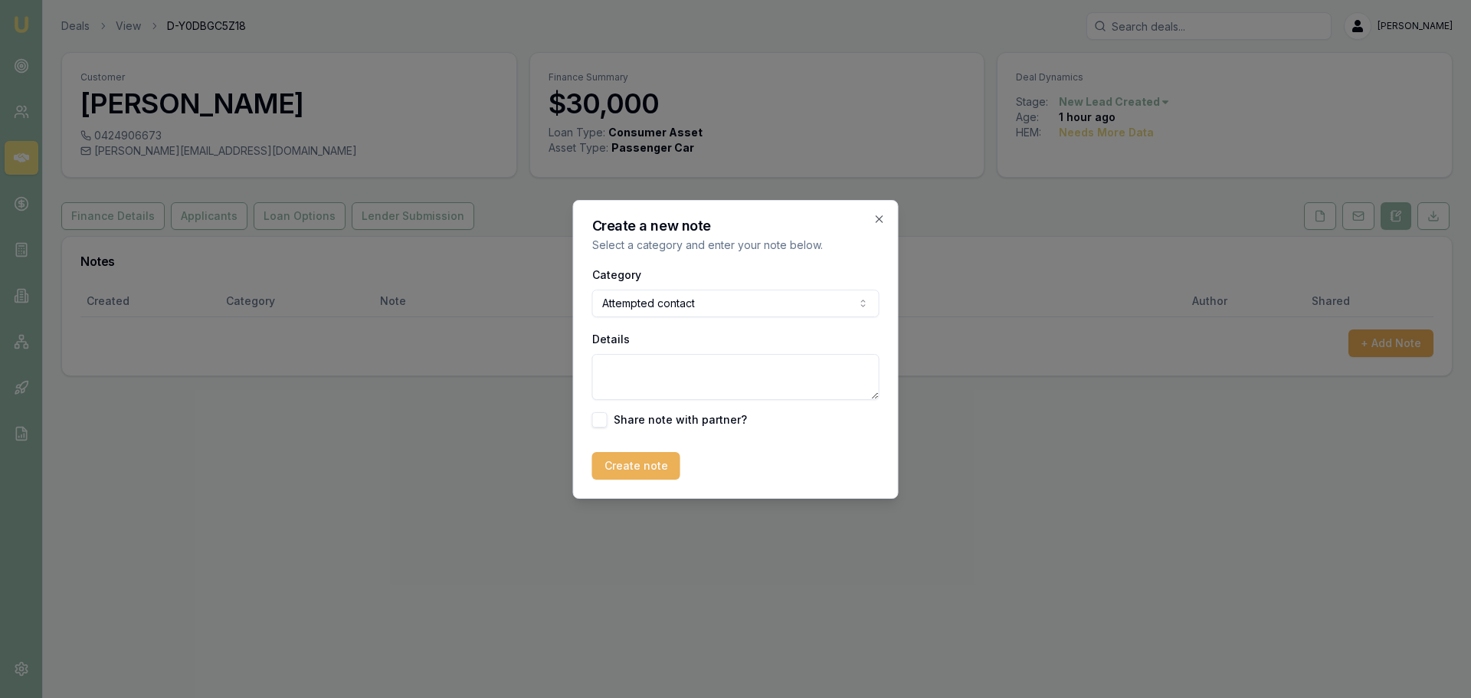
click at [774, 385] on textarea "Details" at bounding box center [735, 377] width 287 height 46
type textarea "sent intro text"
click at [646, 474] on button "Create note" at bounding box center [636, 466] width 88 height 28
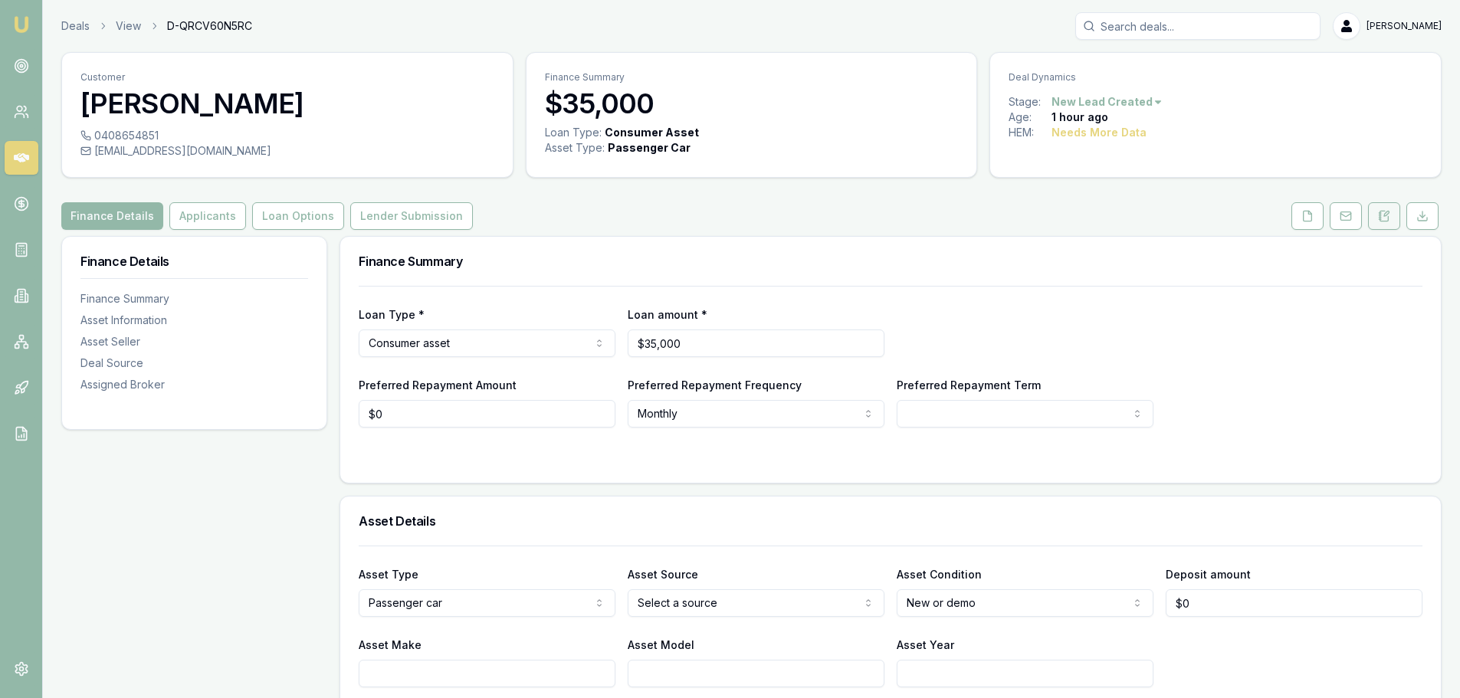
click at [1387, 216] on icon at bounding box center [1384, 216] width 12 height 12
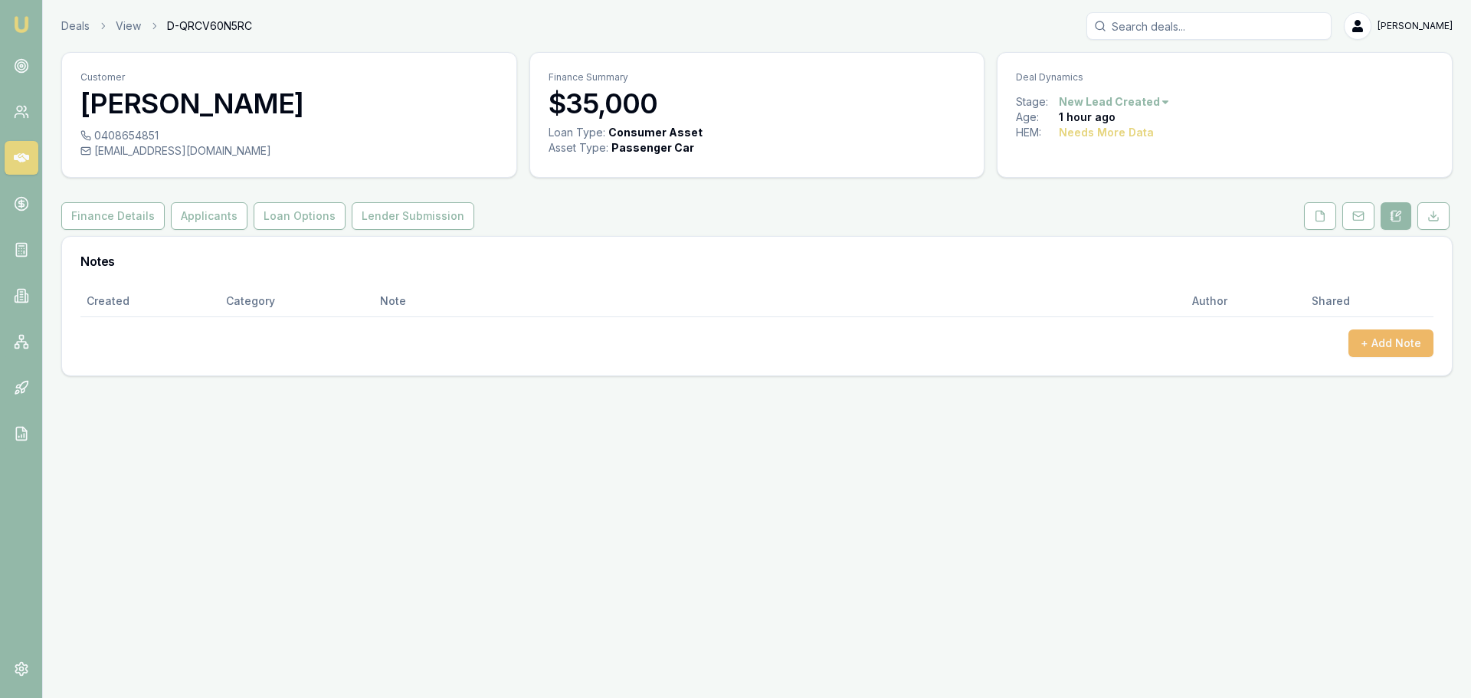
click at [1393, 328] on div "Created Category Note Author Shared + Add Note" at bounding box center [756, 321] width 1353 height 71
click at [1394, 339] on button "+ Add Note" at bounding box center [1391, 344] width 85 height 28
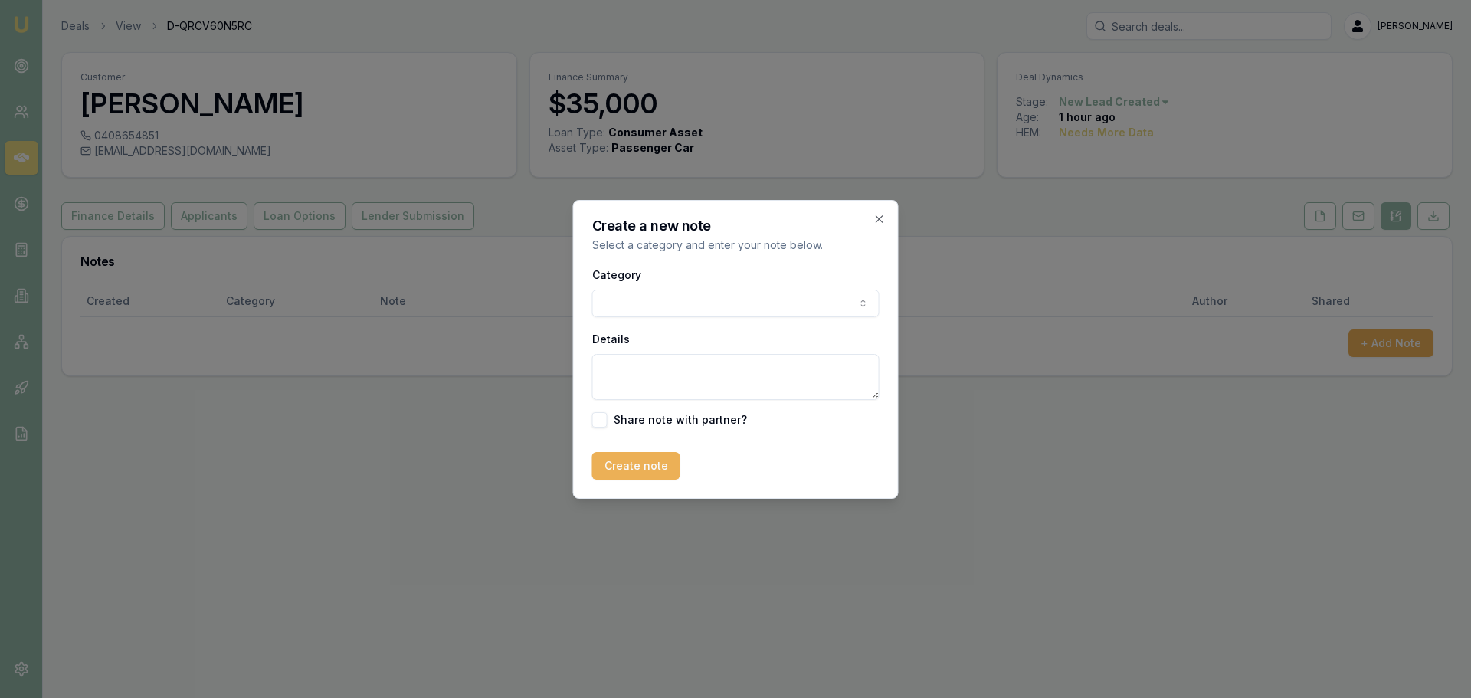
click at [849, 298] on body "Emu Broker Deals View D-QRCV60N5RC Erin Shield Toggle Menu Customer Leeanne Joh…" at bounding box center [735, 349] width 1471 height 698
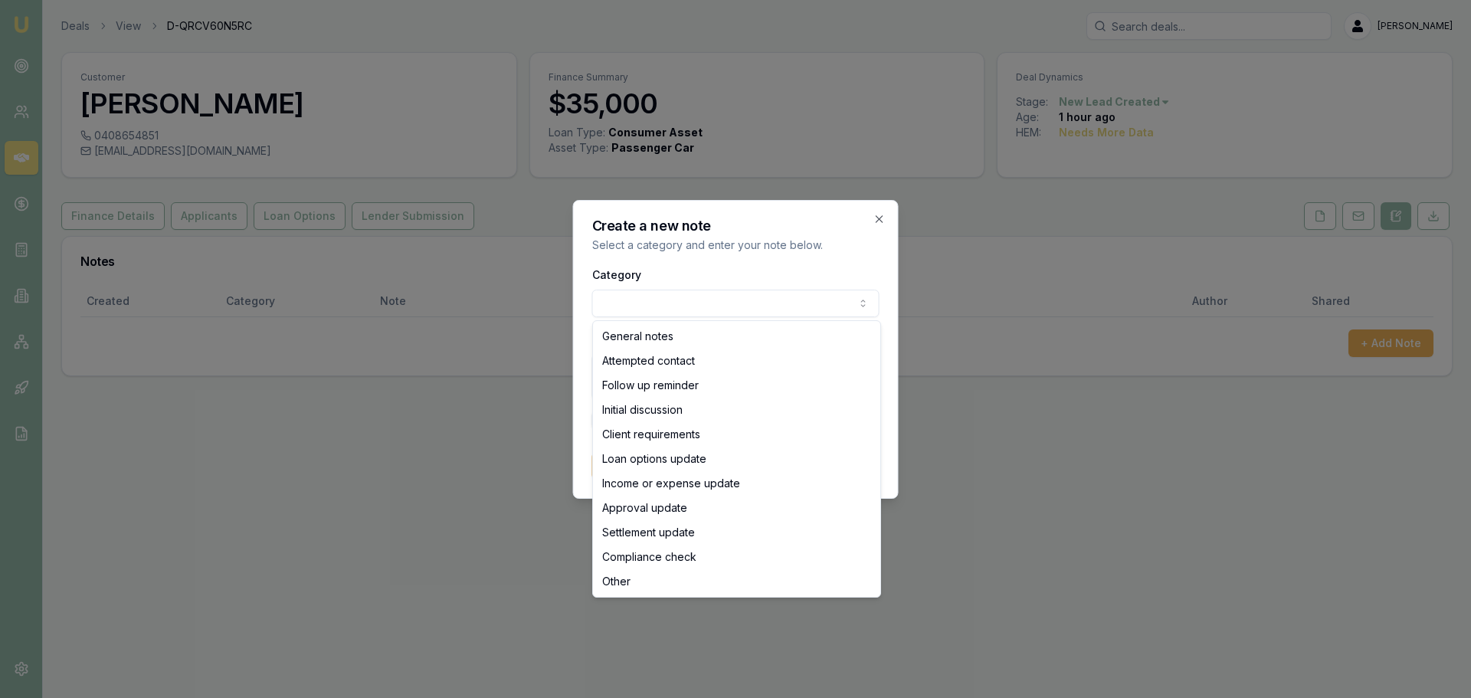
select select "ATTEMPTED_CONTACT"
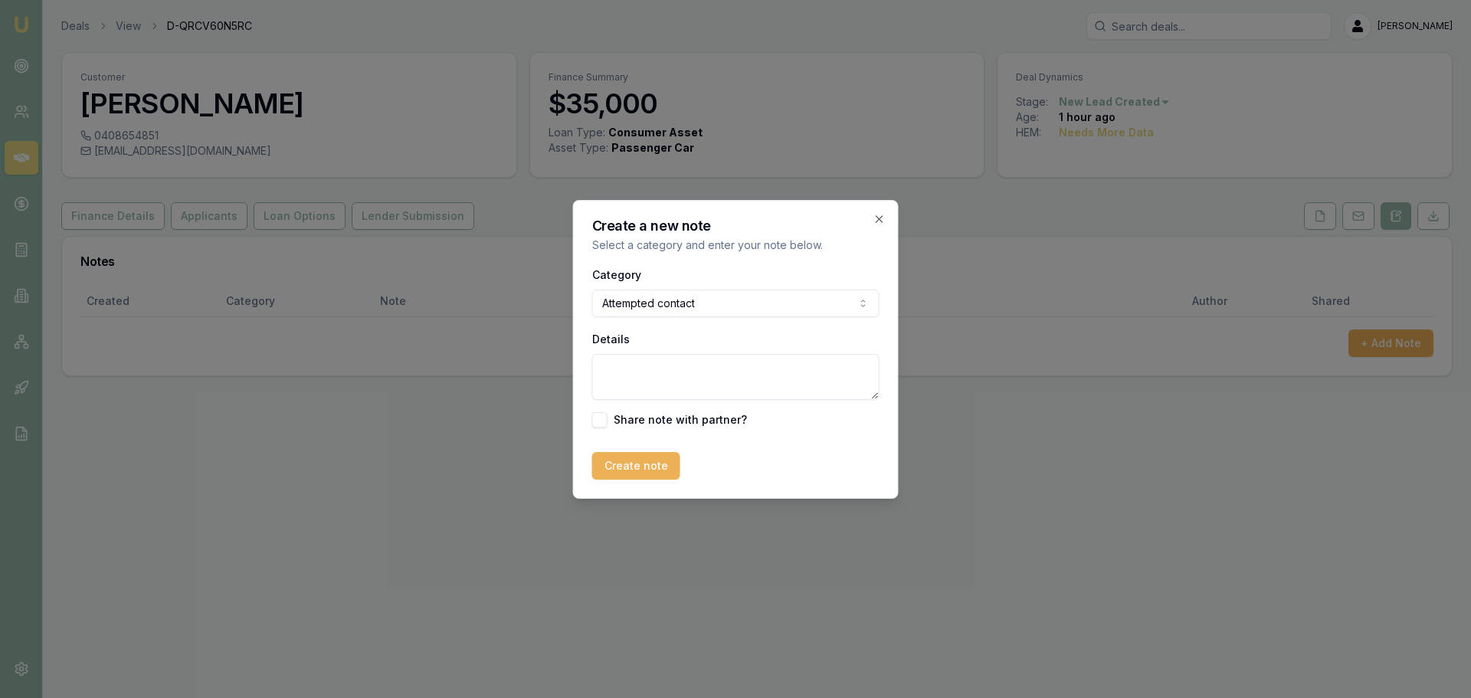
click at [658, 376] on textarea "Details" at bounding box center [735, 377] width 287 height 46
type textarea "sent intro text"
click at [620, 468] on button "Create note" at bounding box center [636, 466] width 88 height 28
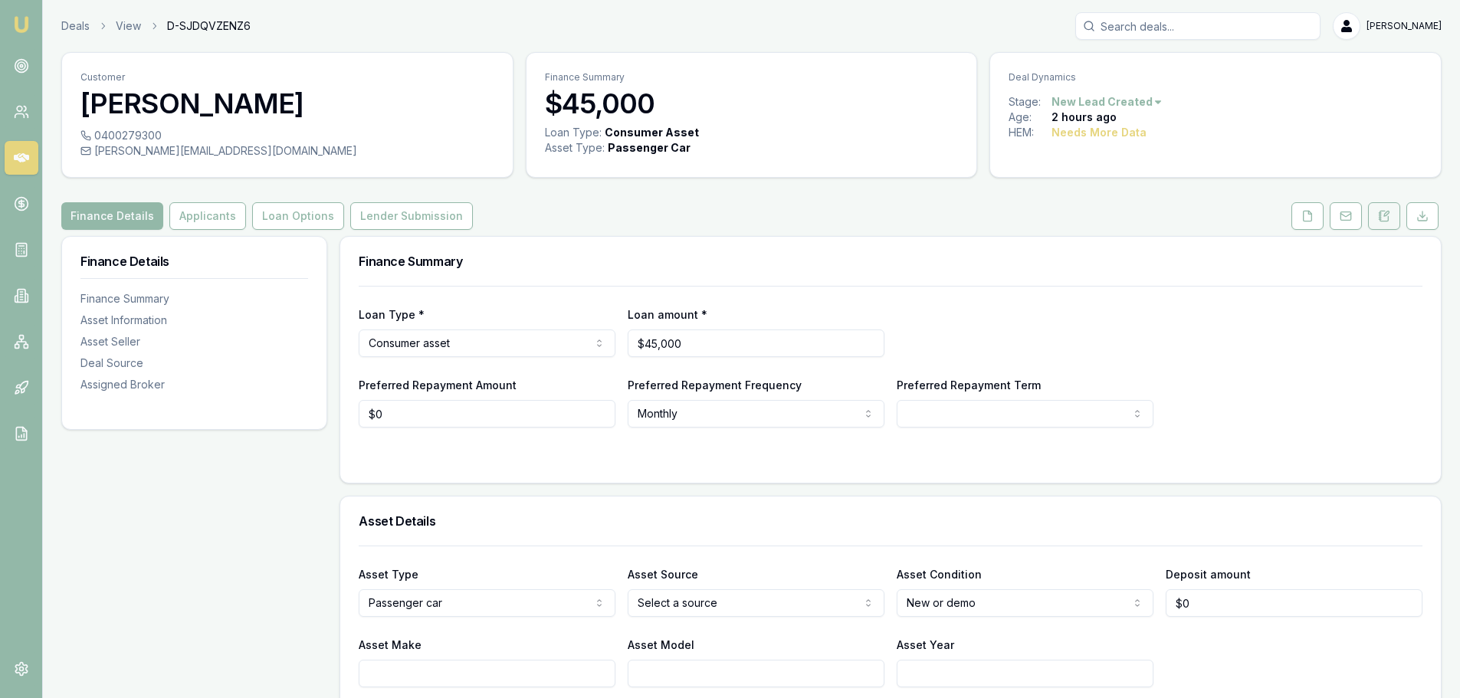
click at [1390, 212] on button at bounding box center [1384, 216] width 32 height 28
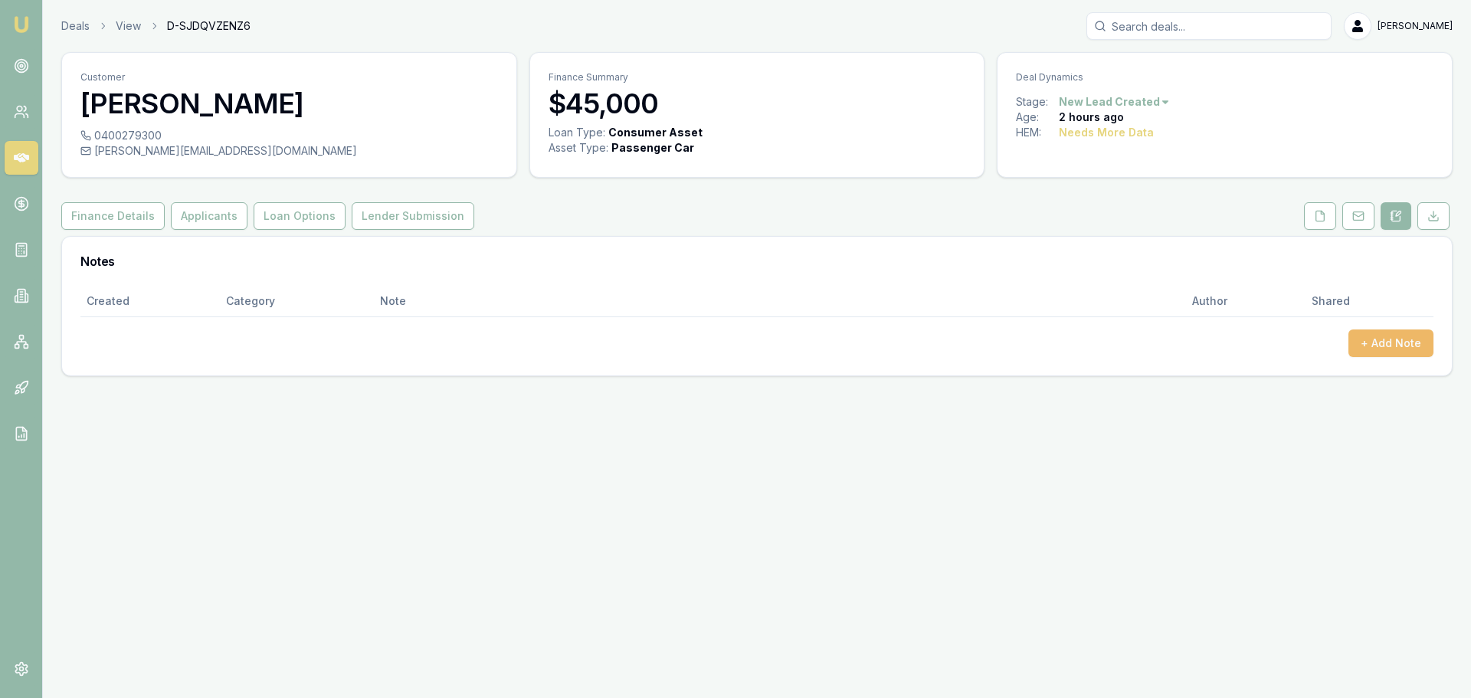
click at [1408, 346] on button "+ Add Note" at bounding box center [1391, 344] width 85 height 28
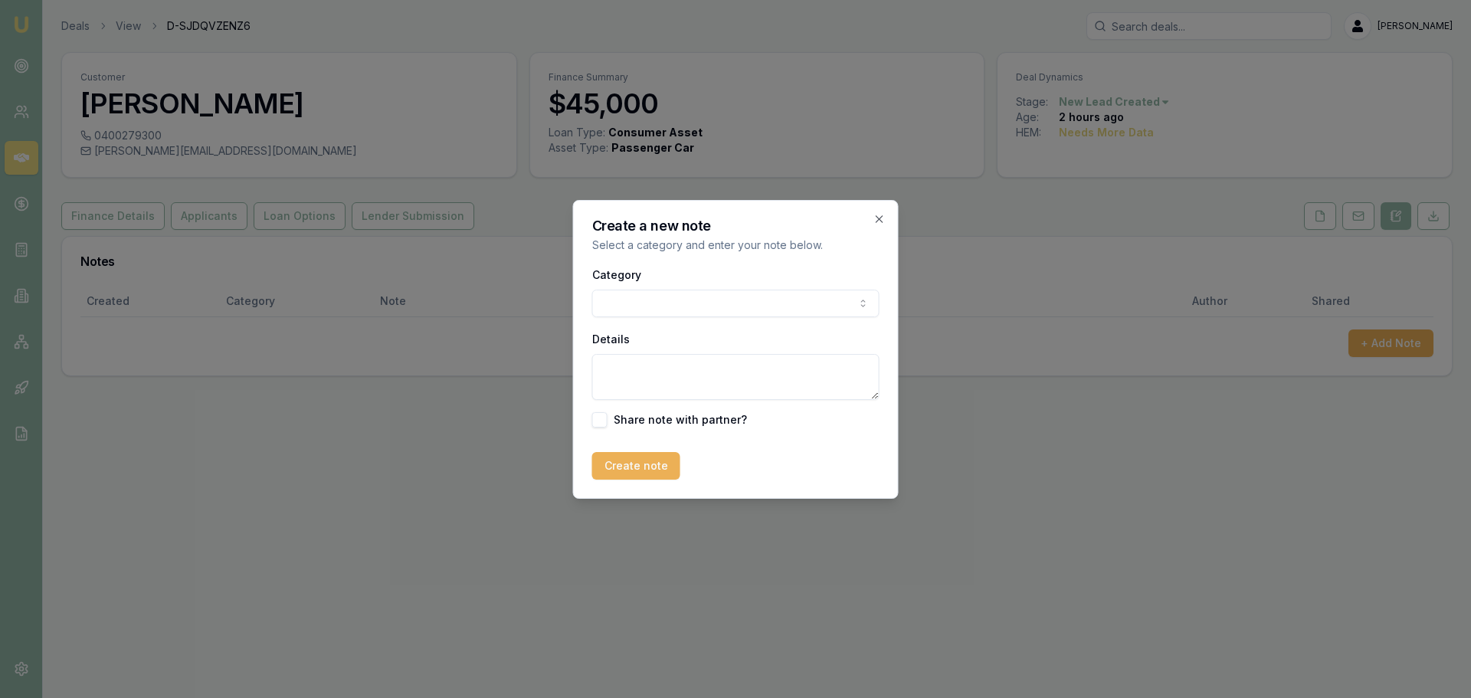
click at [762, 314] on body "Emu Broker Deals View D-SJDQVZENZ6 Erin Shield Toggle Menu Customer Rick Smith …" at bounding box center [735, 349] width 1471 height 698
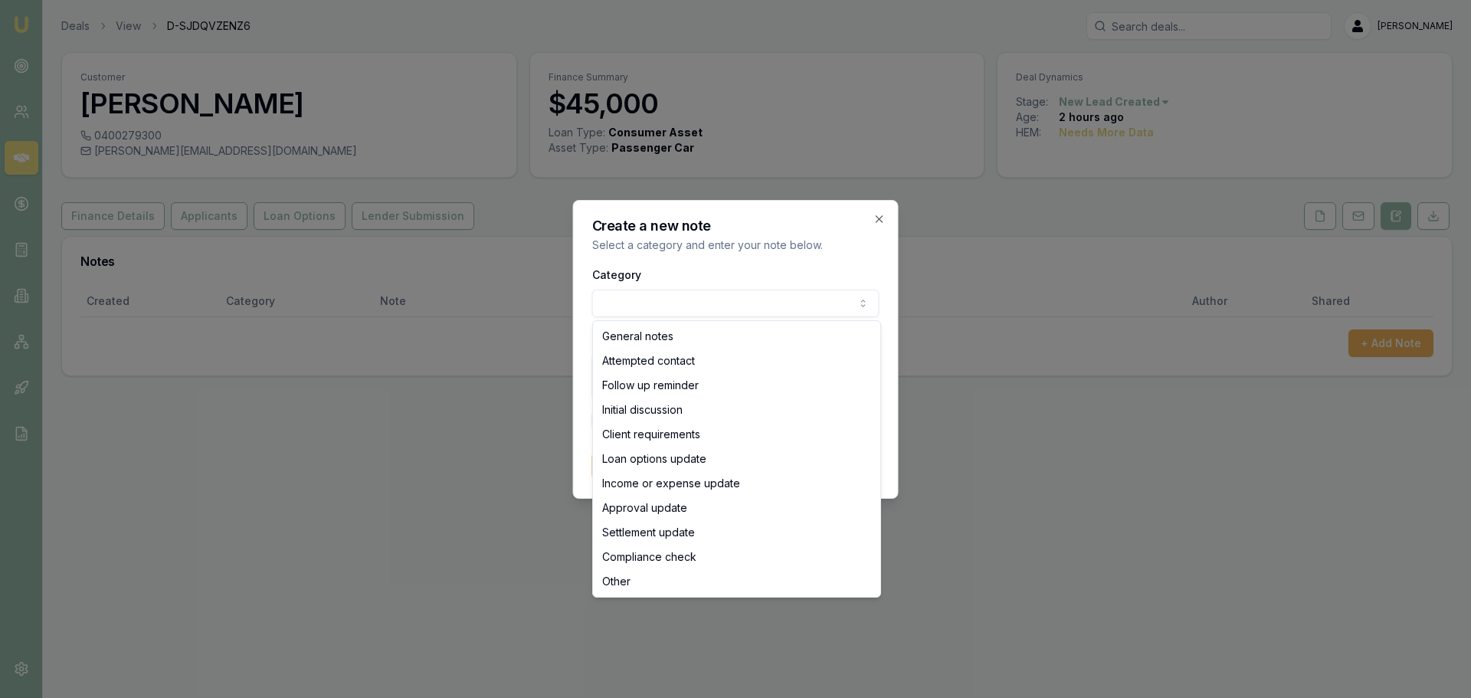
select select "ATTEMPTED_CONTACT"
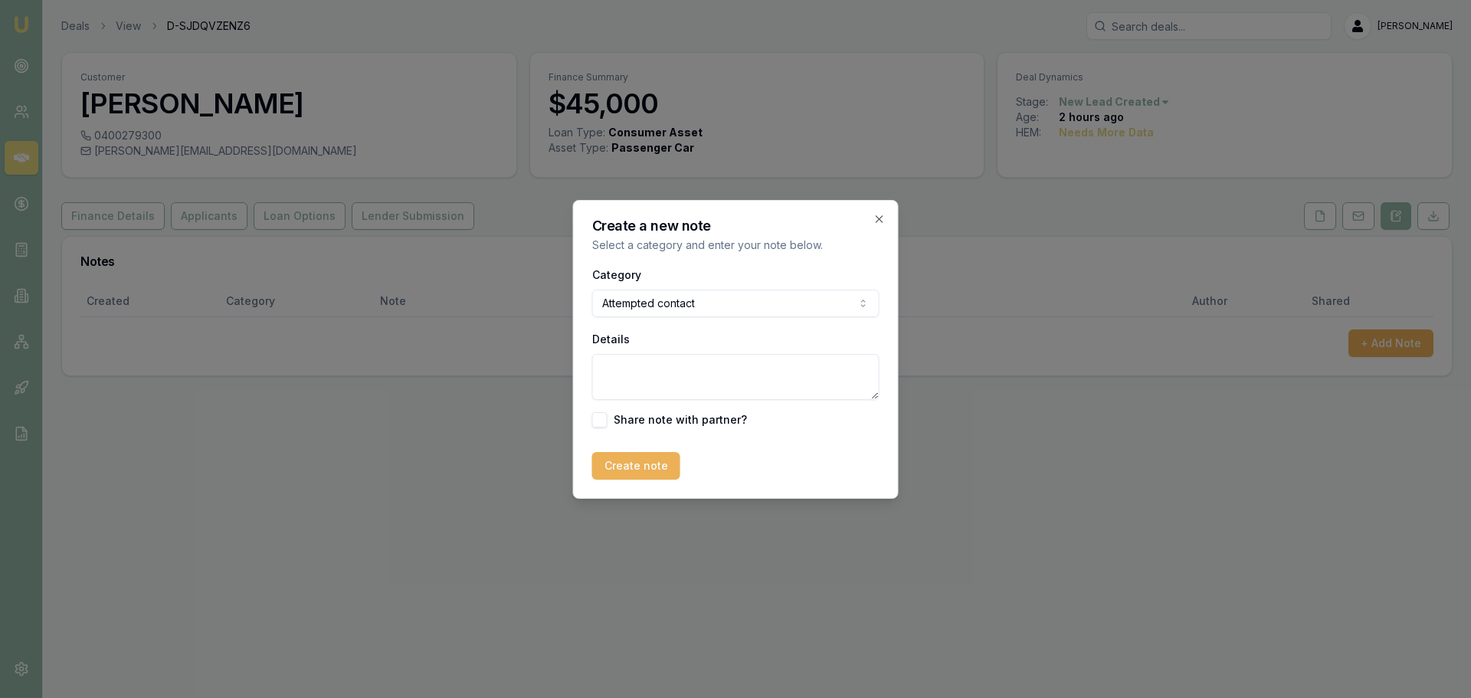
click at [746, 378] on textarea "Details" at bounding box center [735, 377] width 287 height 46
type textarea "sent intro text"
click at [654, 463] on button "Create note" at bounding box center [636, 466] width 88 height 28
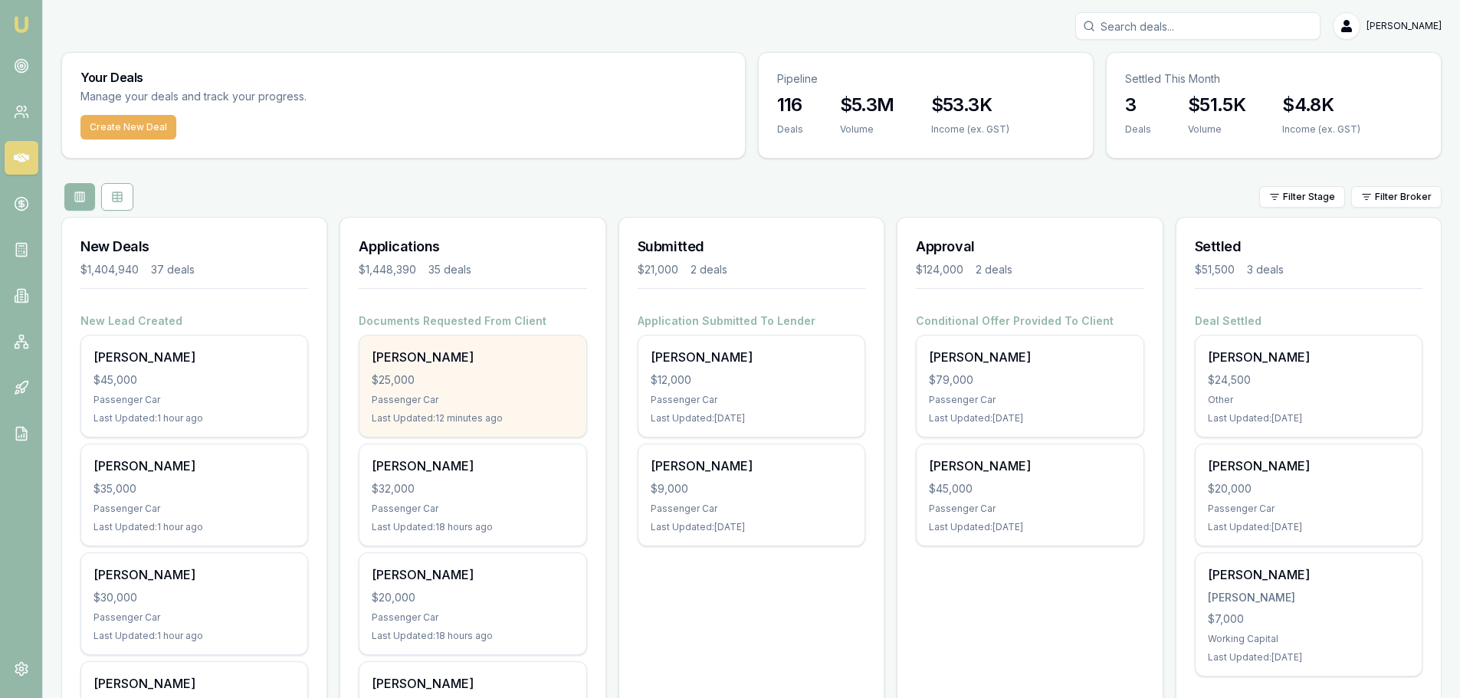
click at [502, 368] on div "[PERSON_NAME] $25,000 Passenger Car Last Updated: 12 minutes ago" at bounding box center [472, 386] width 226 height 101
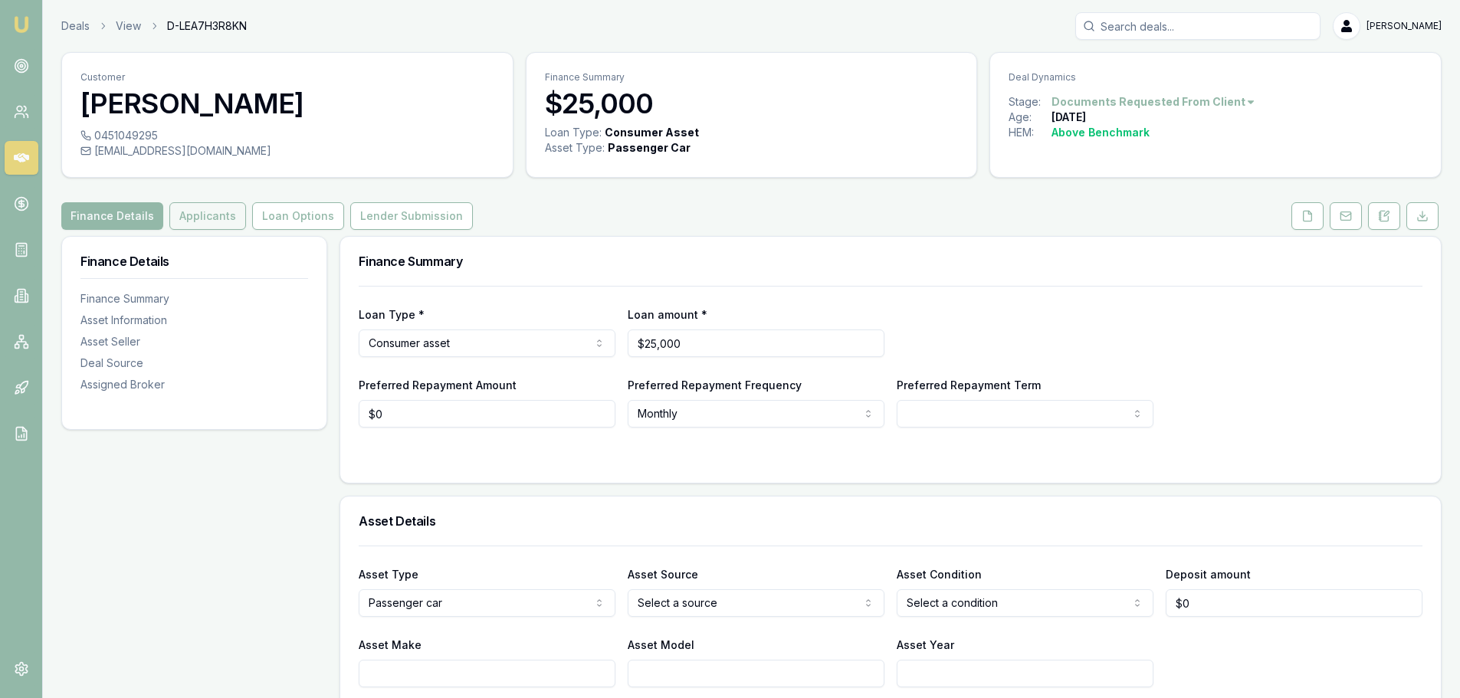
click at [218, 217] on button "Applicants" at bounding box center [207, 216] width 77 height 28
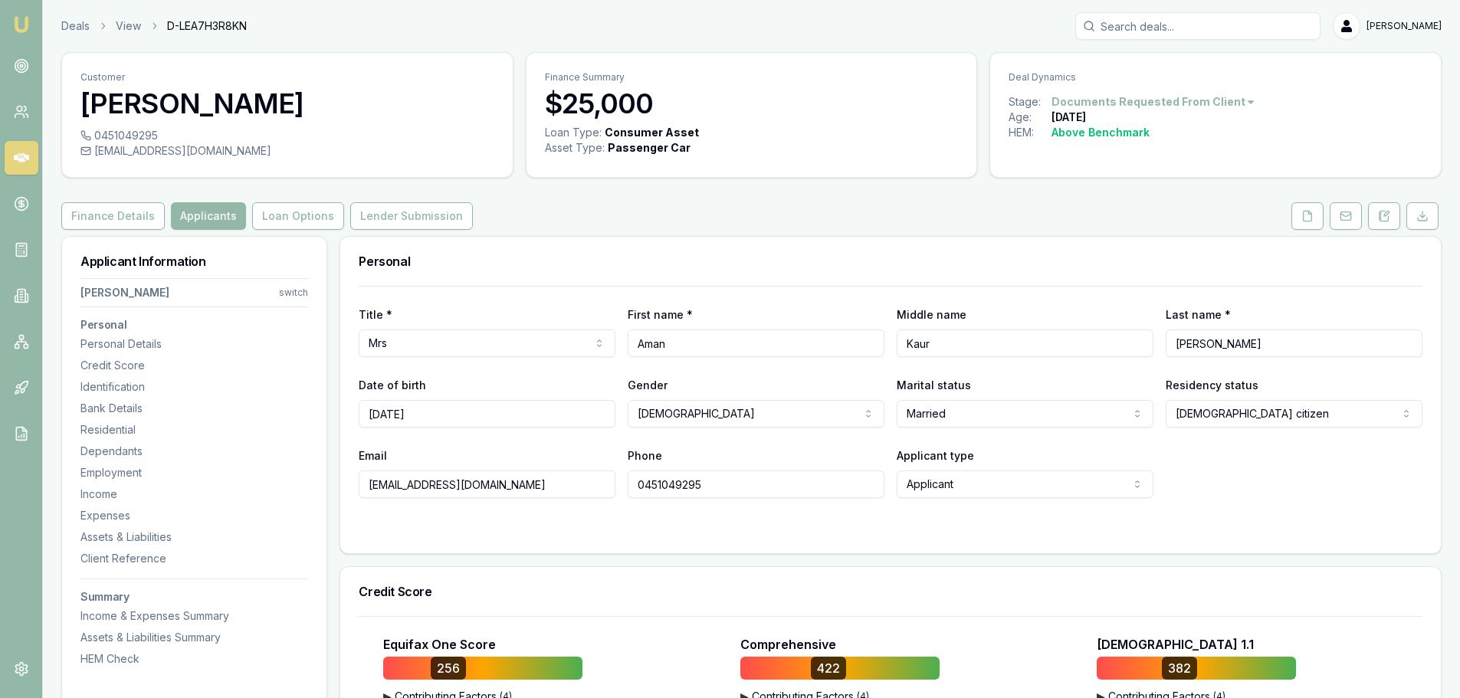
click at [877, 214] on div "Finance Details Applicants Loan Options Lender Submission" at bounding box center [751, 216] width 1380 height 28
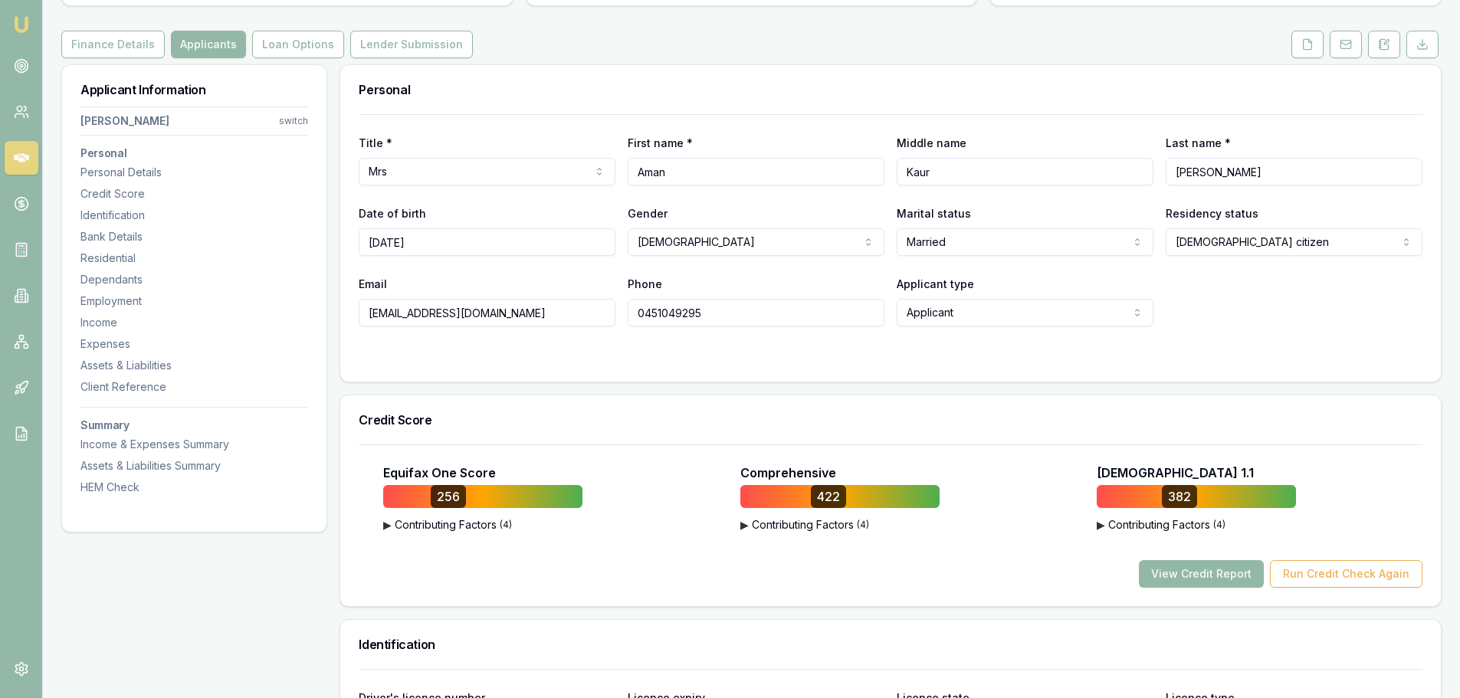
scroll to position [77, 0]
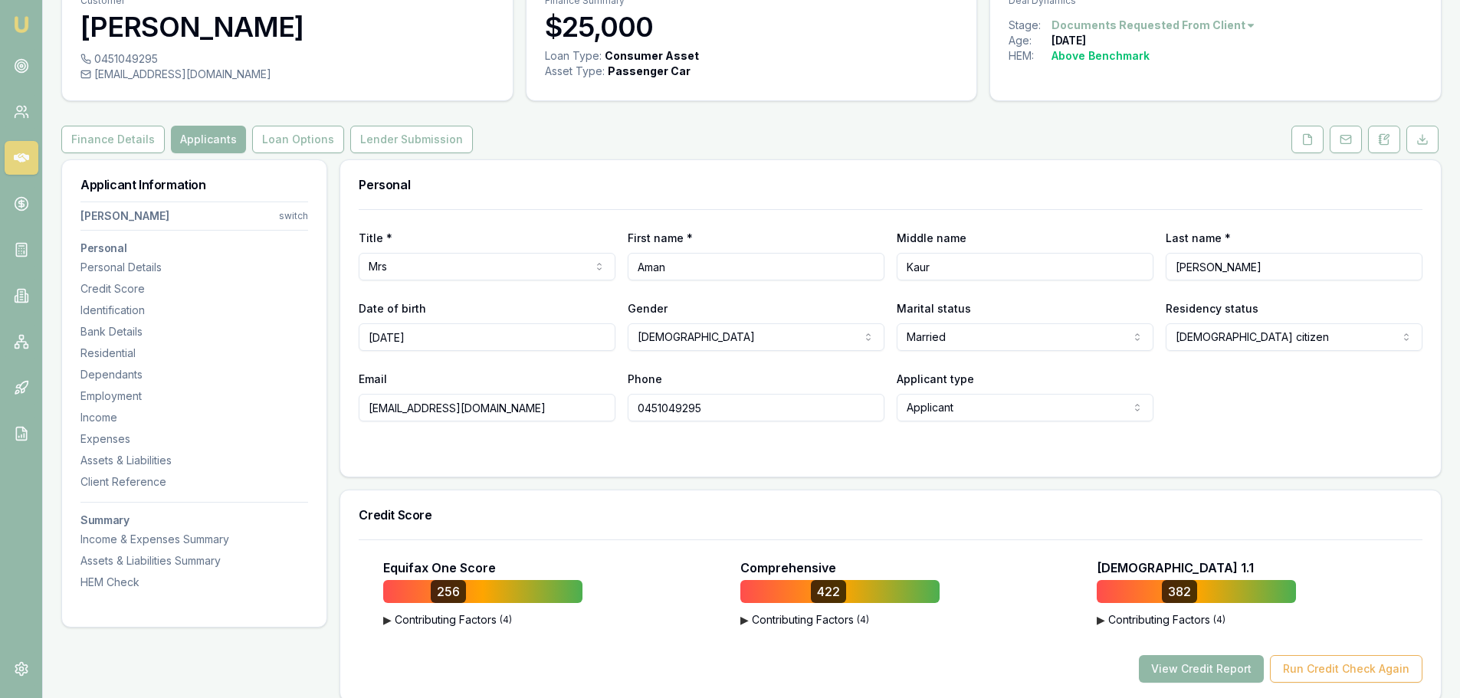
click at [1183, 668] on button "View Credit Report" at bounding box center [1201, 669] width 125 height 28
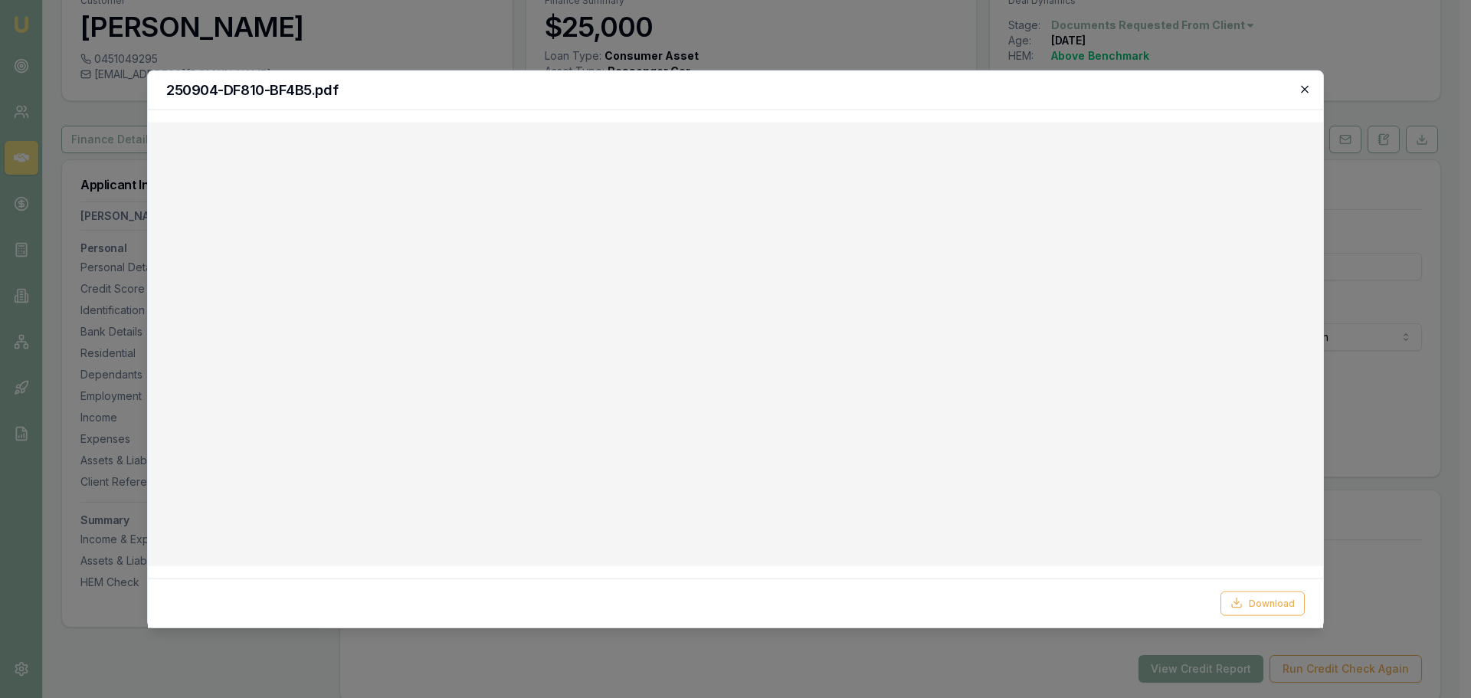
click at [1302, 87] on icon "button" at bounding box center [1305, 89] width 12 height 12
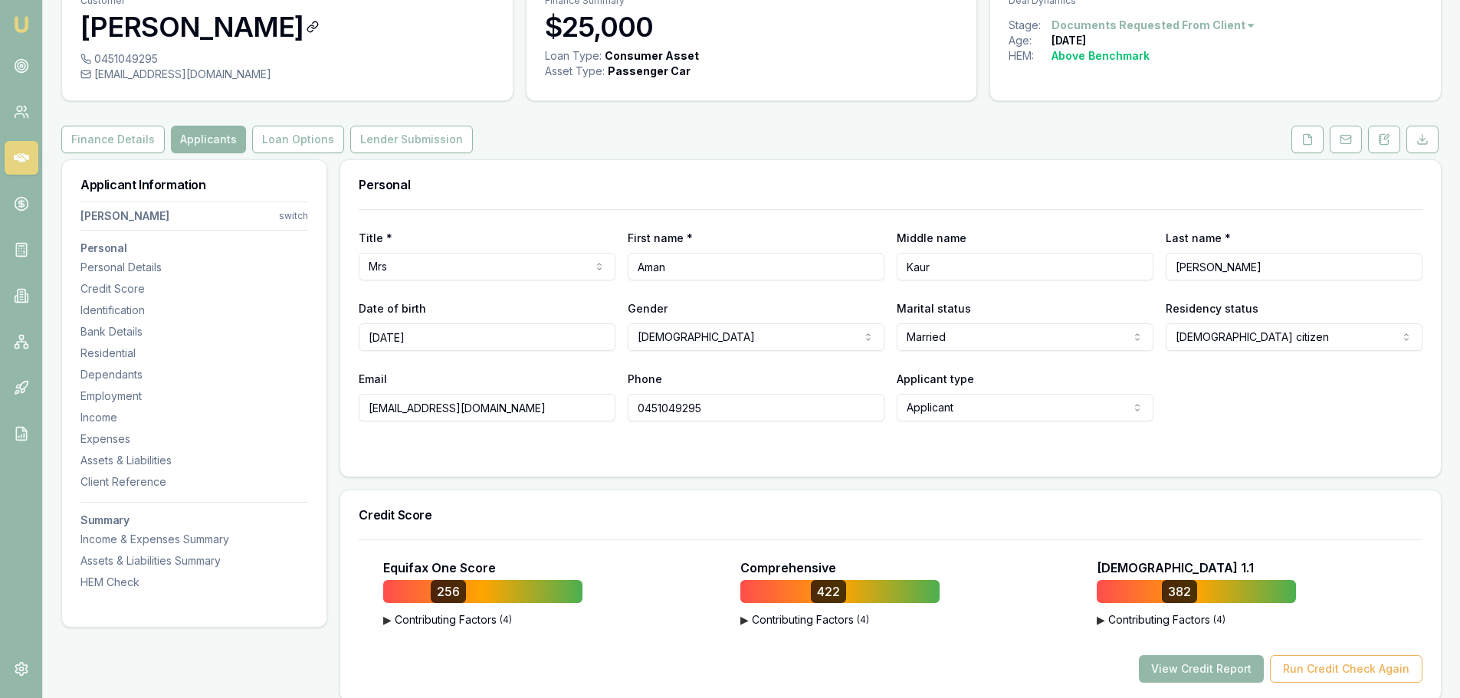
click at [310, 28] on h3 "Aman Bamrah" at bounding box center [287, 26] width 414 height 31
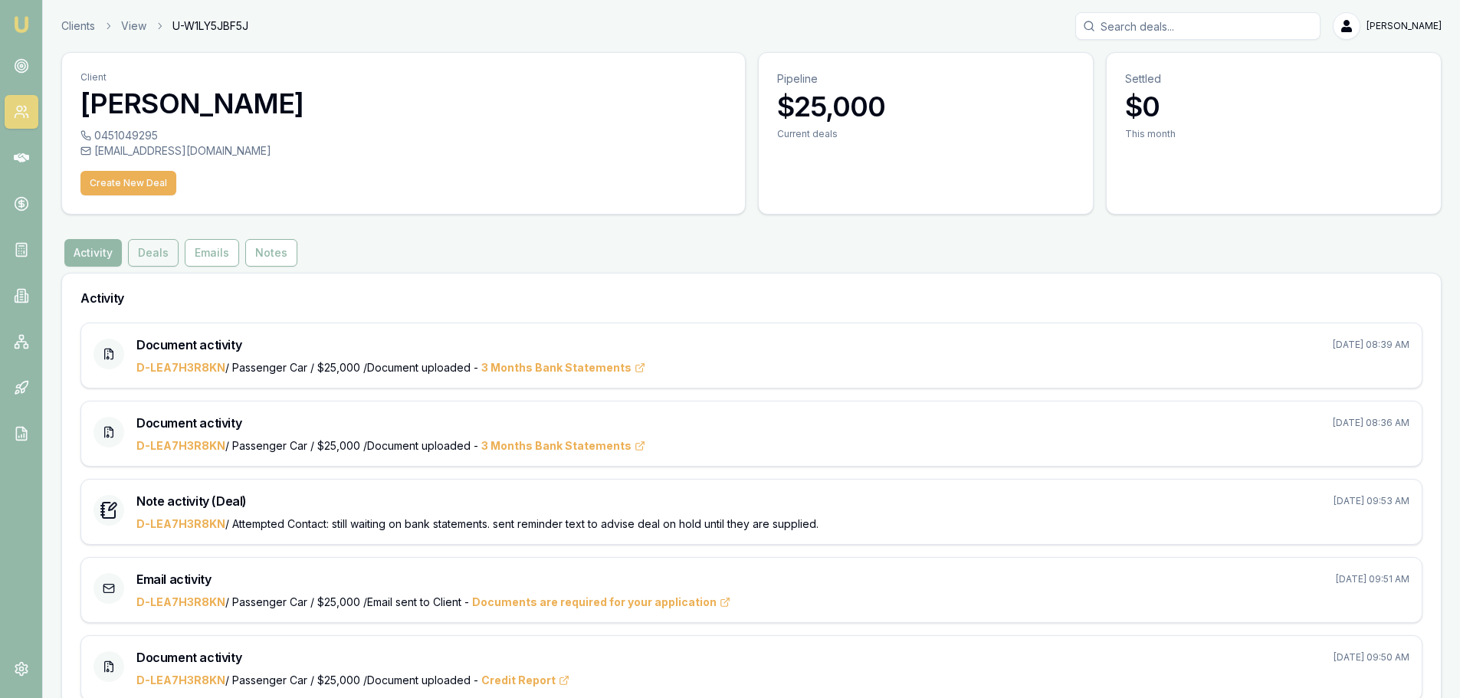
click at [162, 260] on button "Deals" at bounding box center [153, 253] width 51 height 28
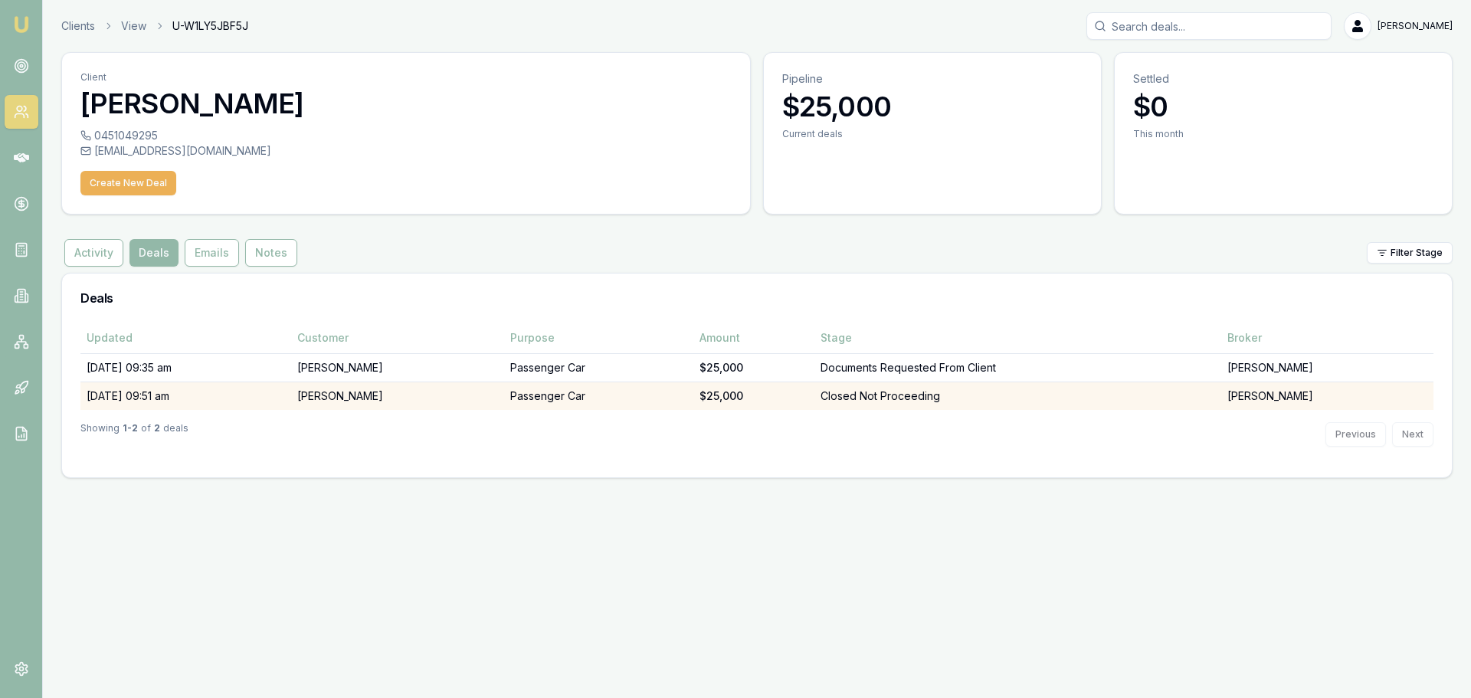
click at [948, 400] on td "Closed Not Proceeding" at bounding box center [1018, 396] width 407 height 28
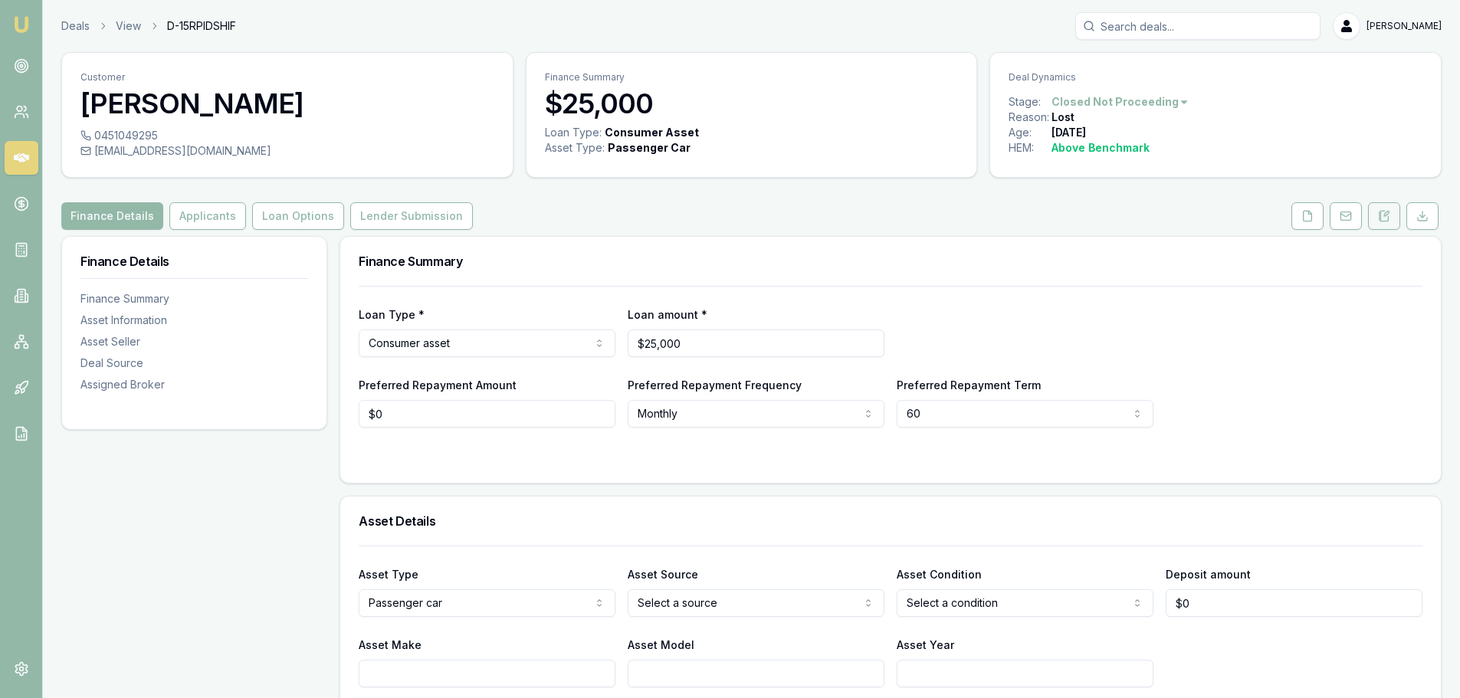
click at [1386, 218] on icon at bounding box center [1384, 216] width 12 height 12
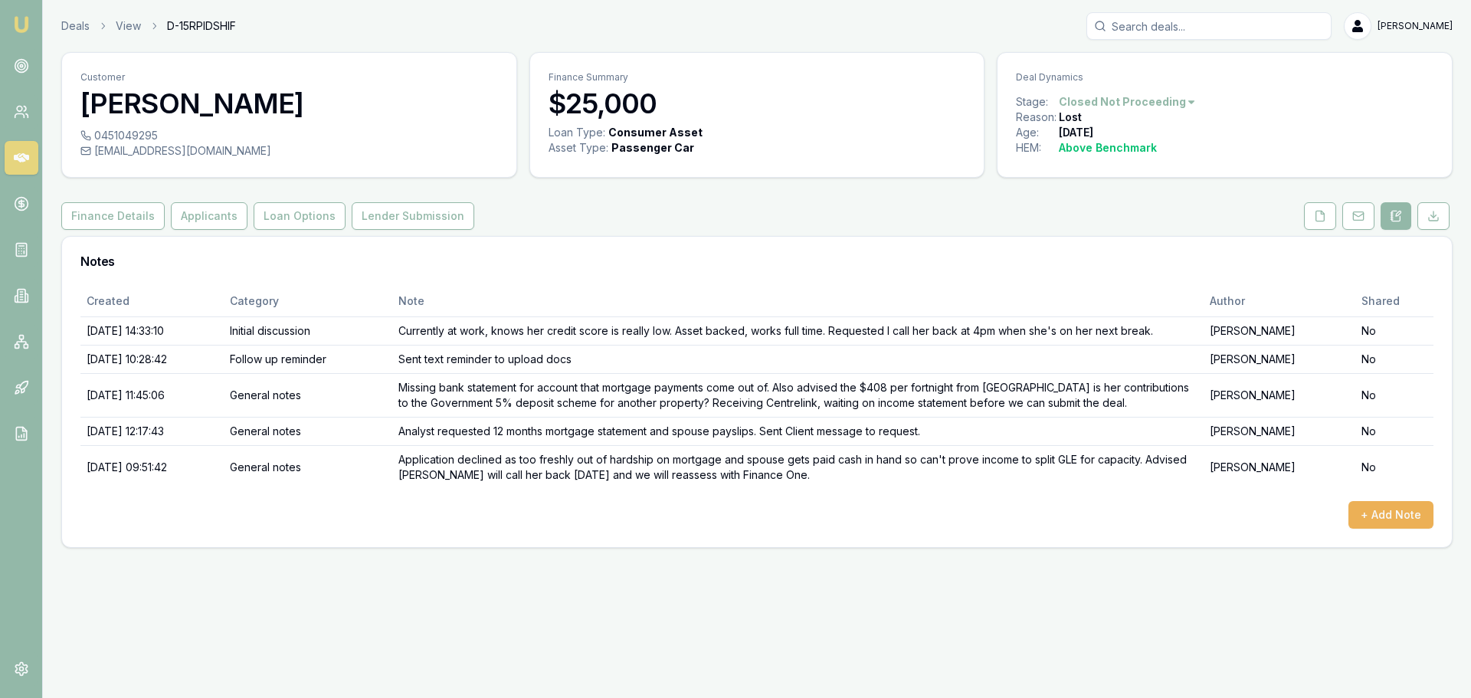
click at [959, 211] on div "Finance Details Applicants Loan Options Lender Submission" at bounding box center [757, 216] width 1392 height 28
click at [298, 215] on button "Loan Options" at bounding box center [300, 216] width 92 height 28
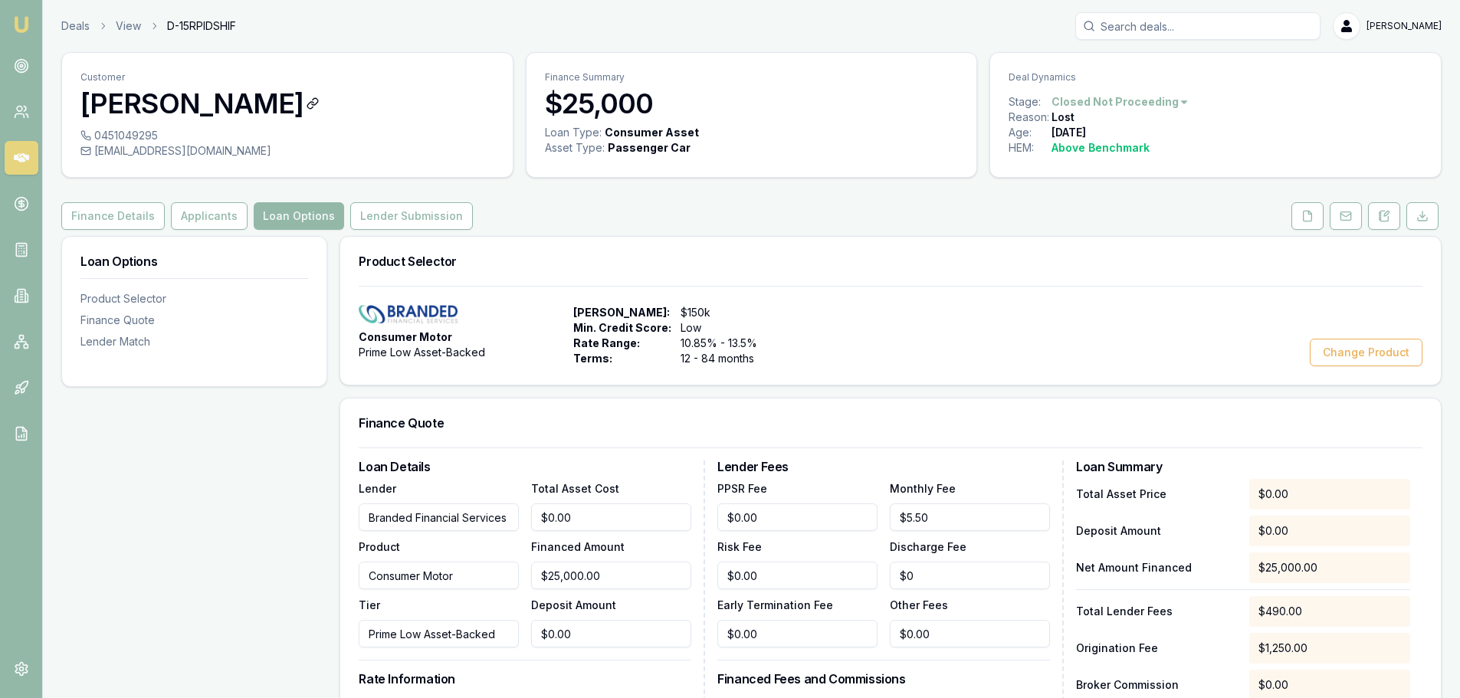
click at [319, 97] on h3 "Aman Bamrah" at bounding box center [287, 103] width 414 height 31
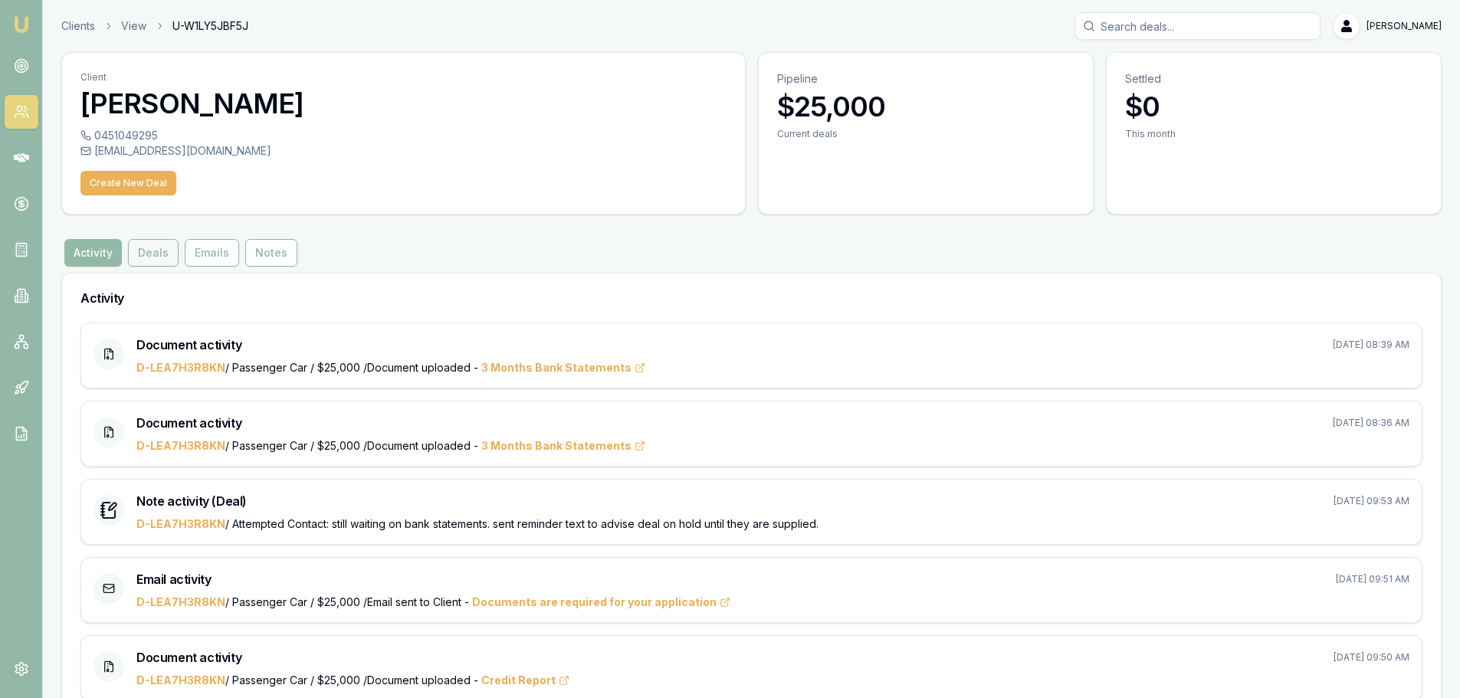
click at [158, 255] on button "Deals" at bounding box center [153, 253] width 51 height 28
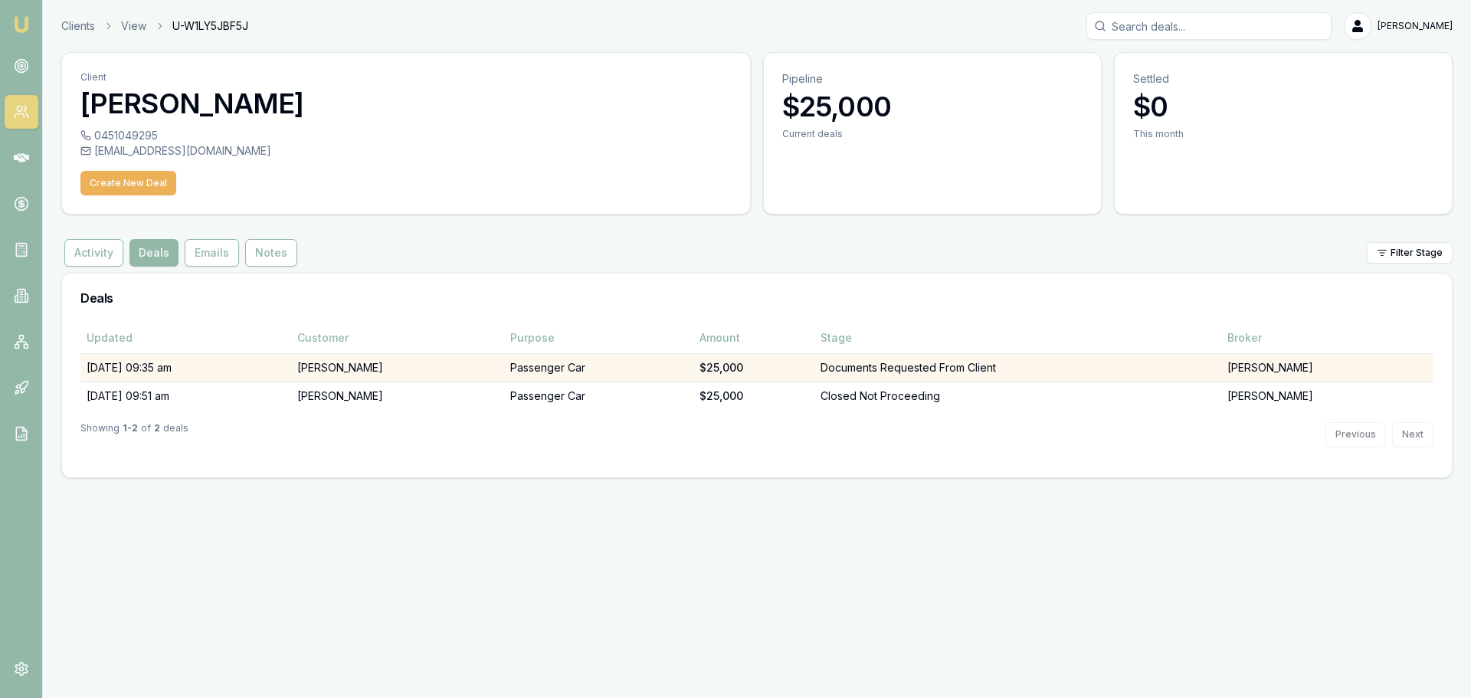
click at [557, 367] on td "Passenger Car" at bounding box center [598, 367] width 189 height 28
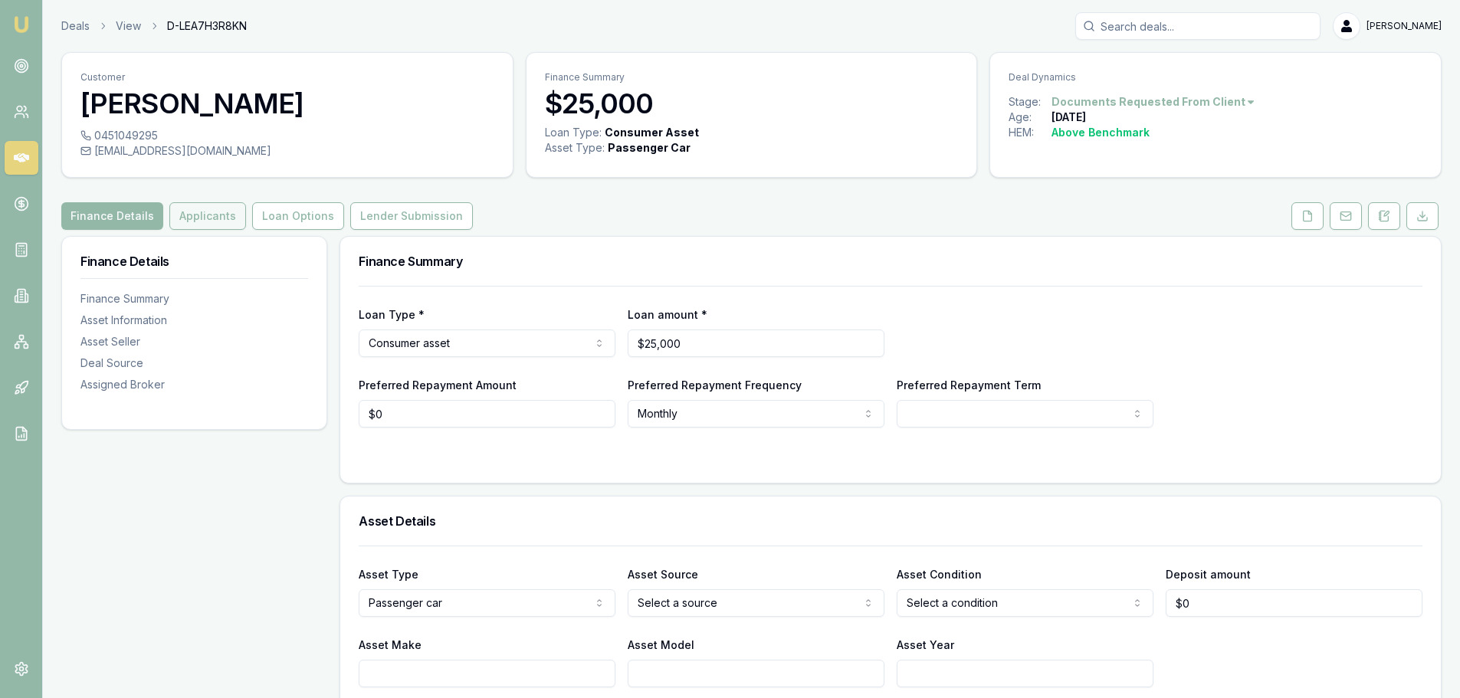
click at [221, 205] on button "Applicants" at bounding box center [207, 216] width 77 height 28
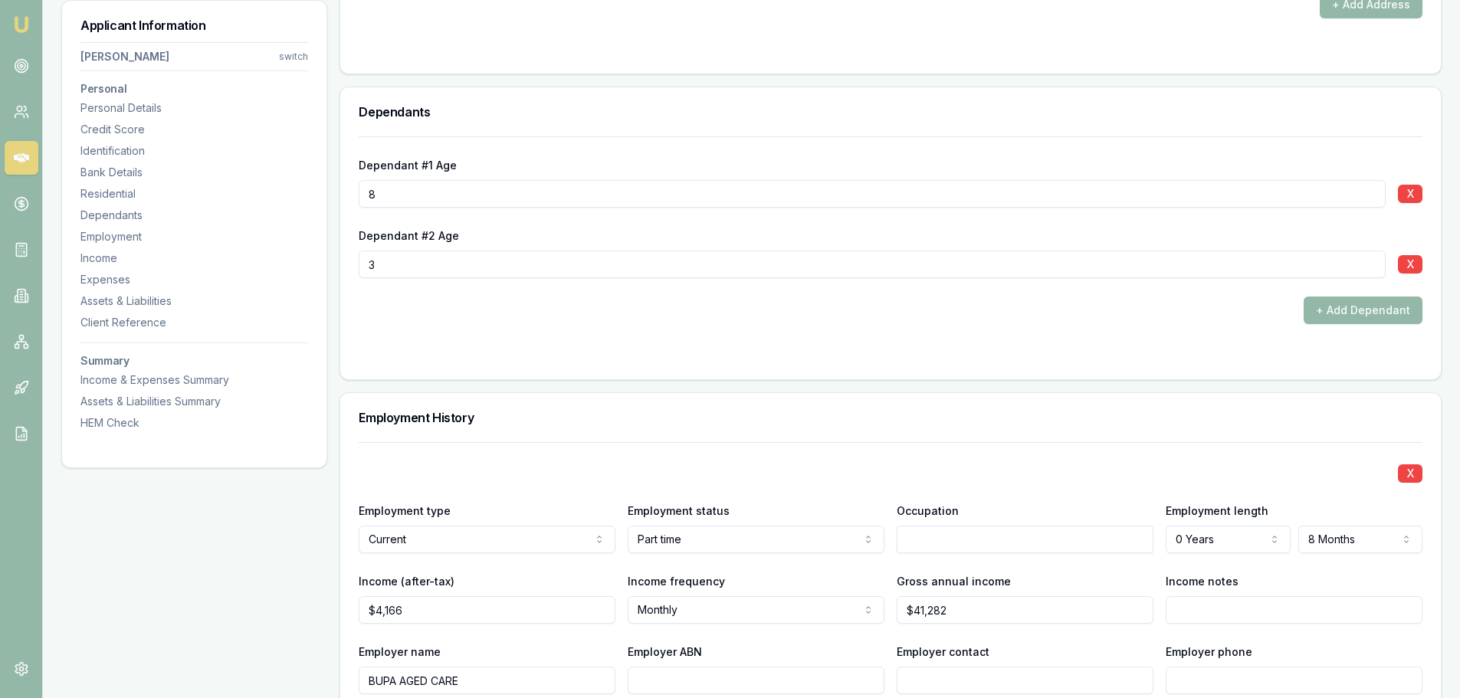
scroll to position [2222, 0]
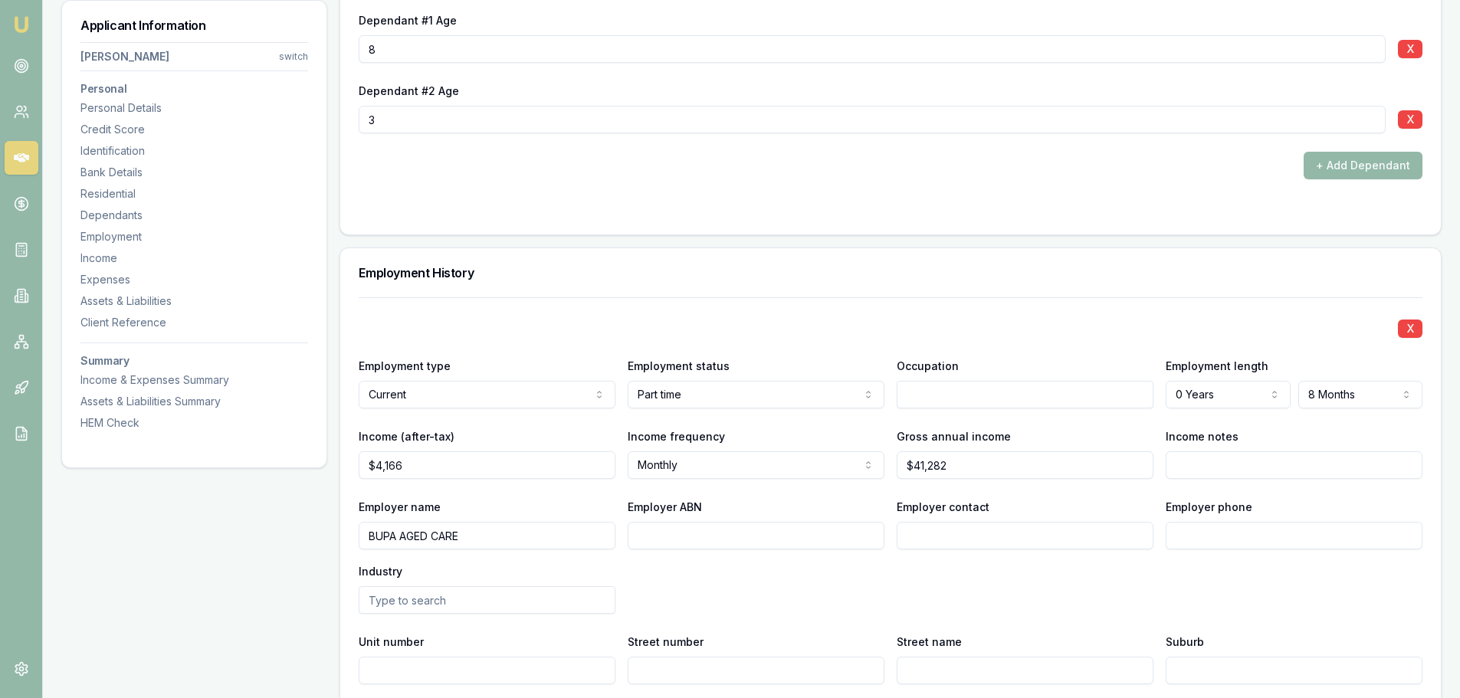
click at [958, 389] on input "text" at bounding box center [1025, 395] width 257 height 28
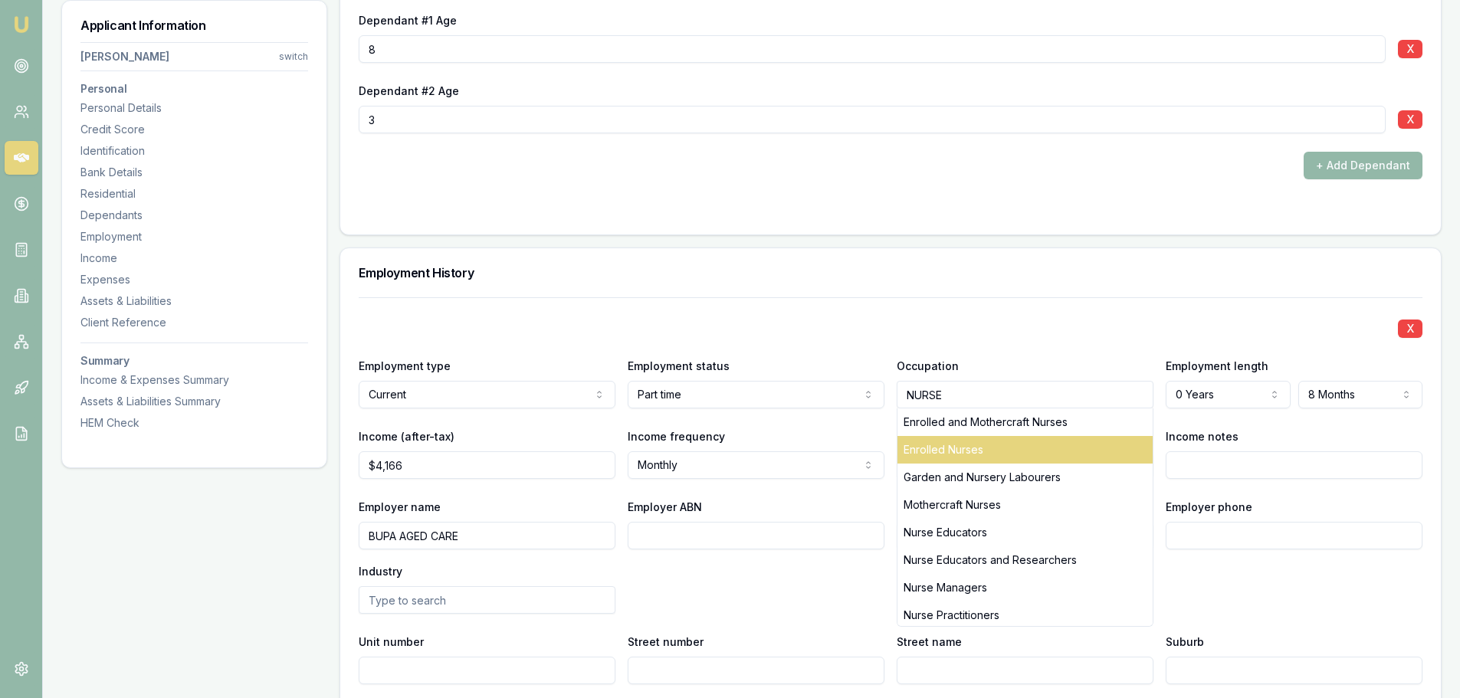
click at [979, 448] on div "Enrolled Nurses" at bounding box center [1024, 450] width 255 height 28
type input "Enrolled Nurses"
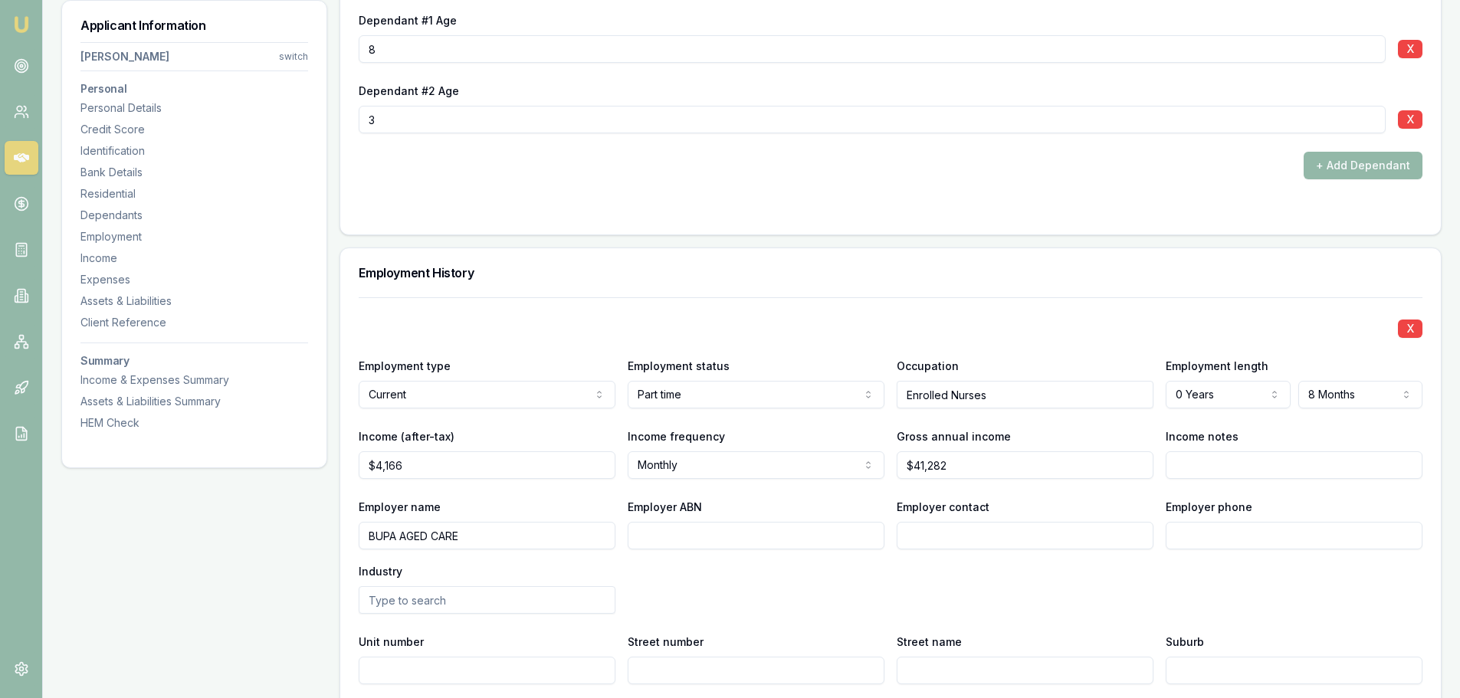
click at [1072, 277] on h3 "Employment History" at bounding box center [891, 273] width 1064 height 12
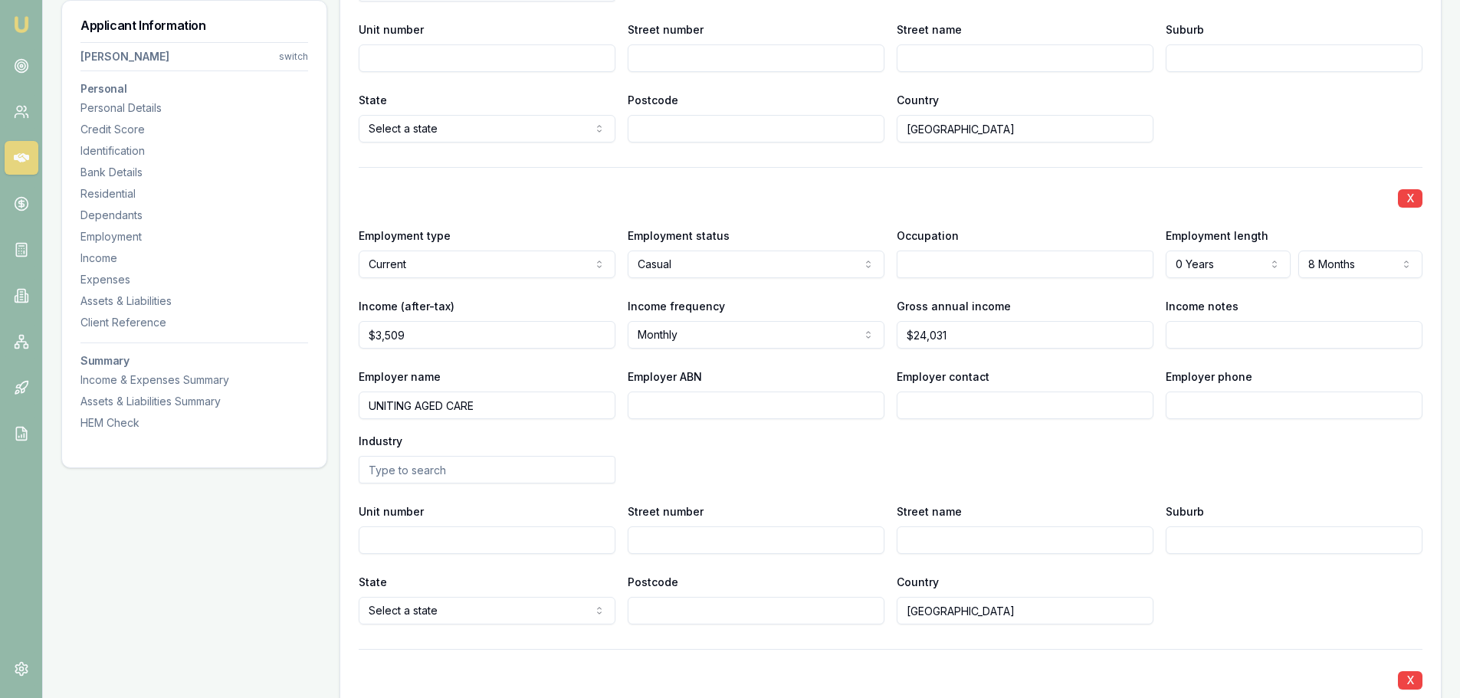
scroll to position [2835, 0]
click at [1058, 257] on input "text" at bounding box center [1025, 264] width 257 height 28
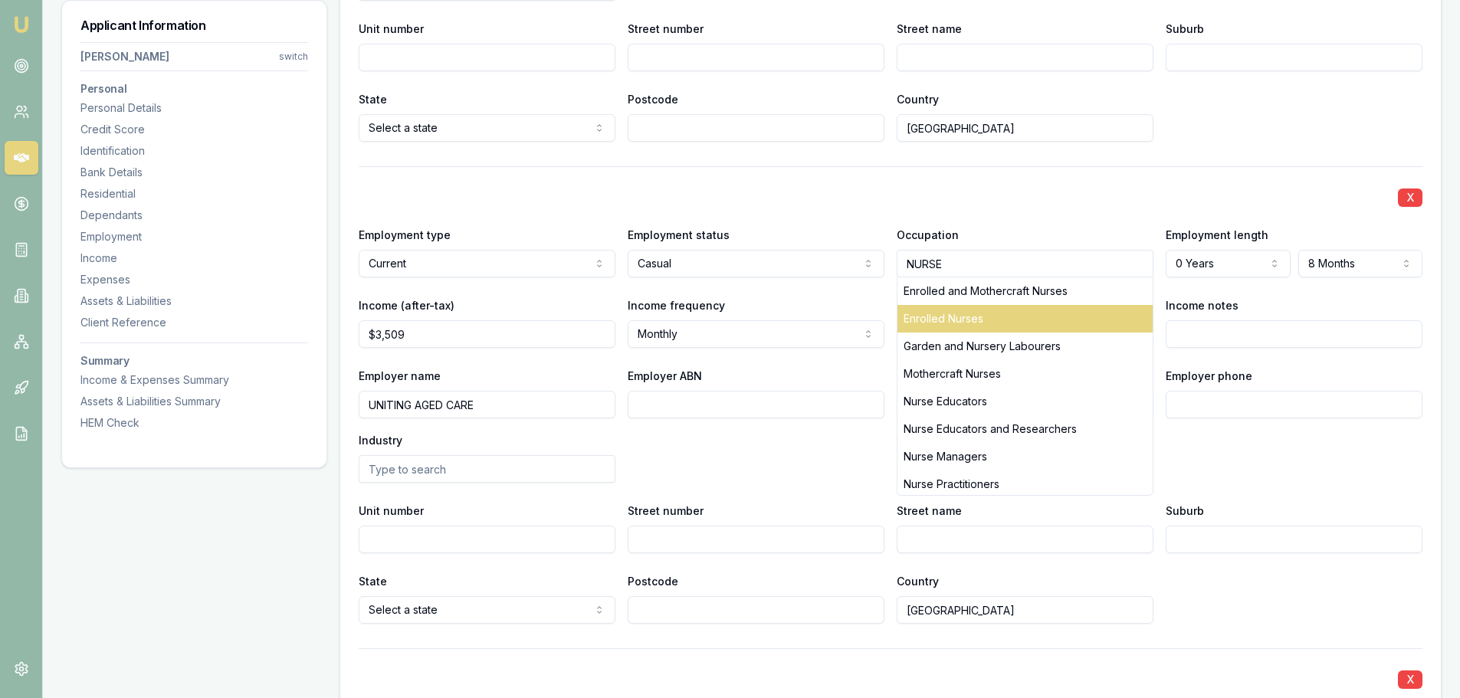
click at [1028, 313] on div "Enrolled Nurses" at bounding box center [1024, 319] width 255 height 28
type input "Enrolled Nurses"
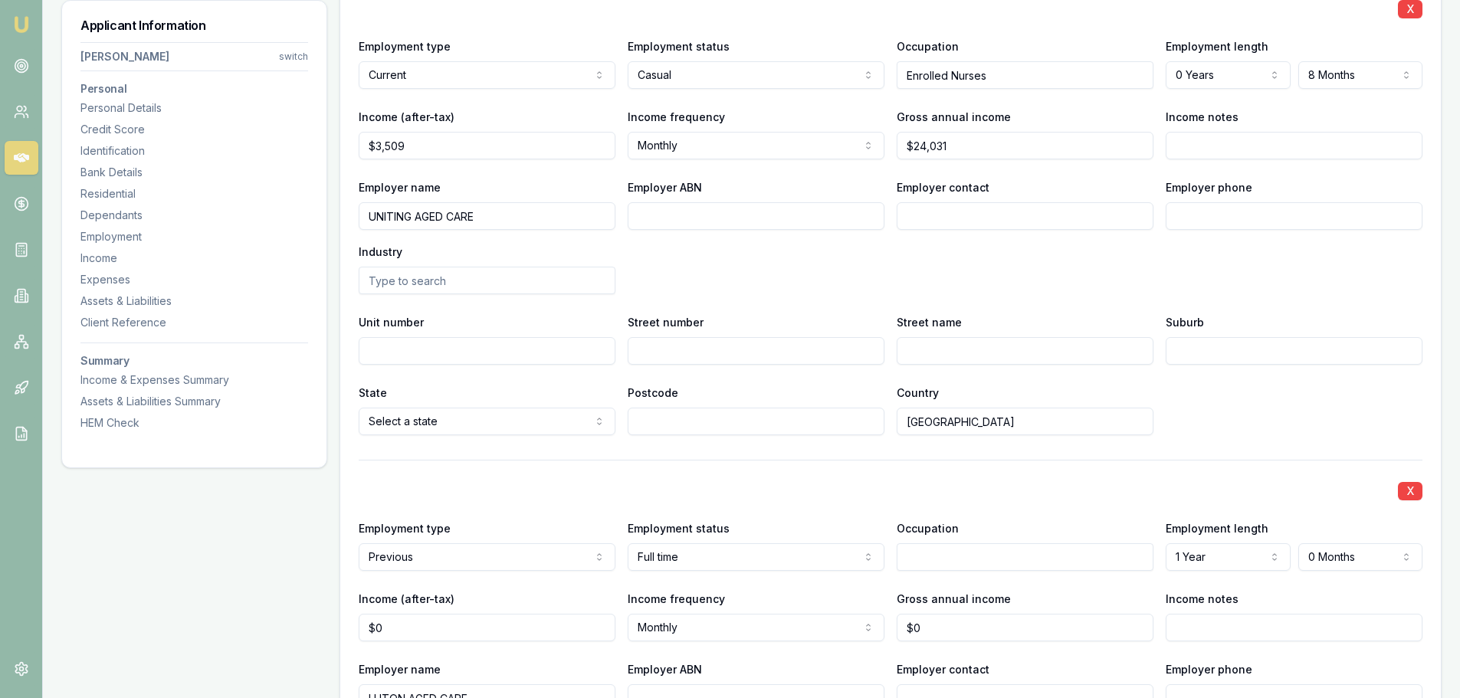
scroll to position [3065, 0]
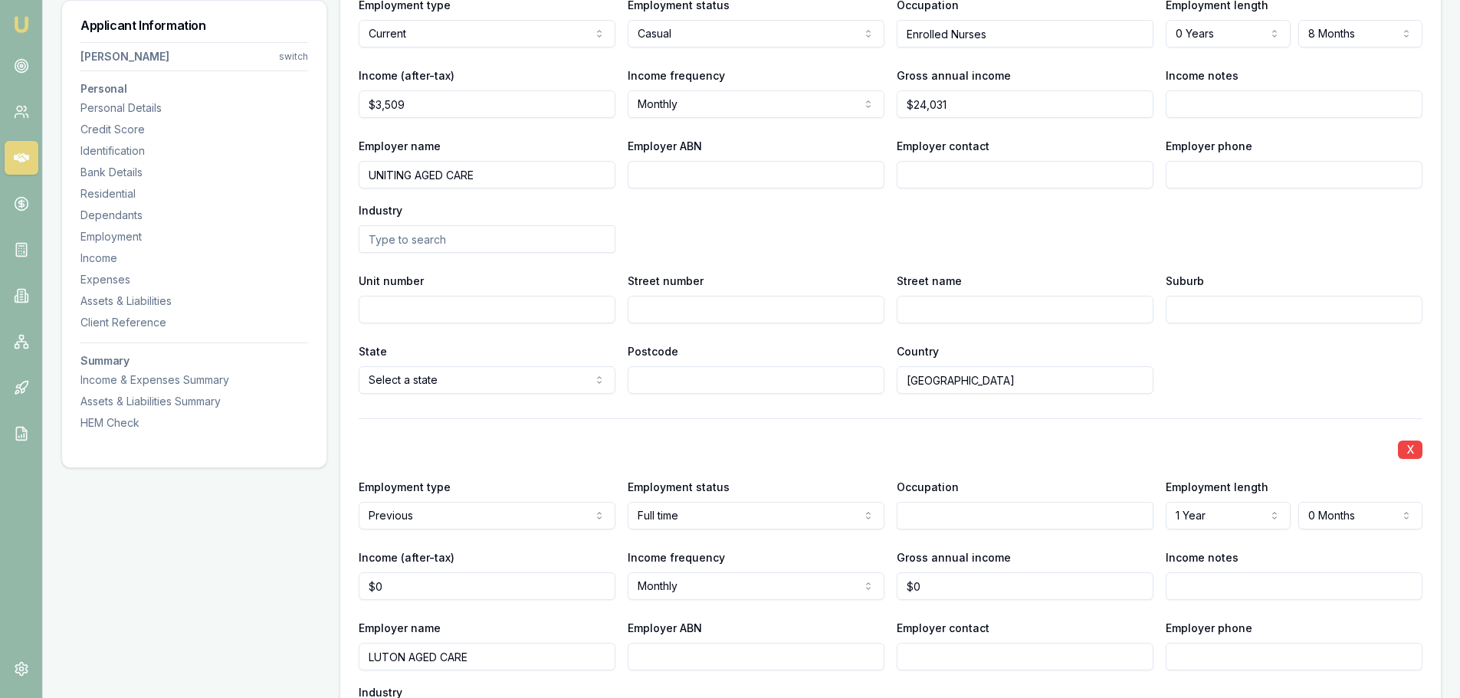
click at [962, 510] on input "text" at bounding box center [1025, 516] width 257 height 28
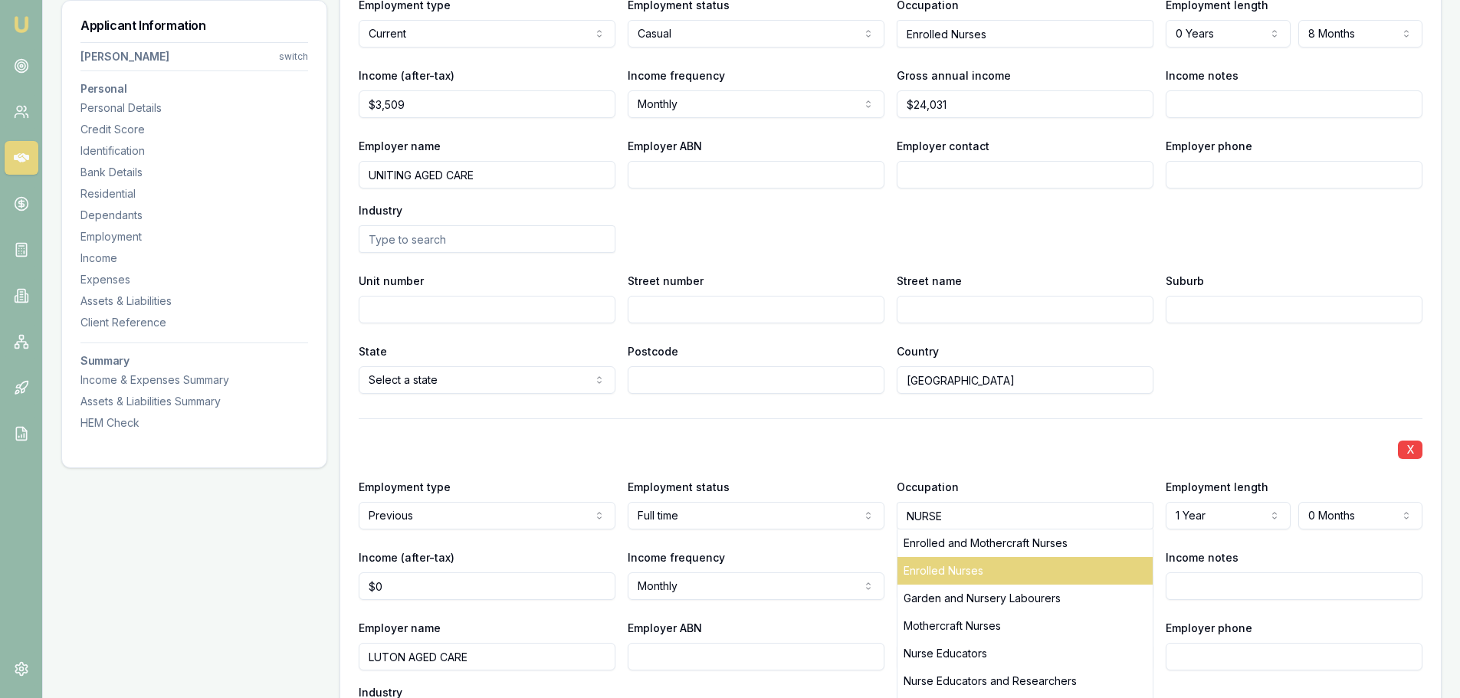
click at [960, 582] on div "Enrolled Nurses" at bounding box center [1024, 571] width 255 height 28
type input "Enrolled Nurses"
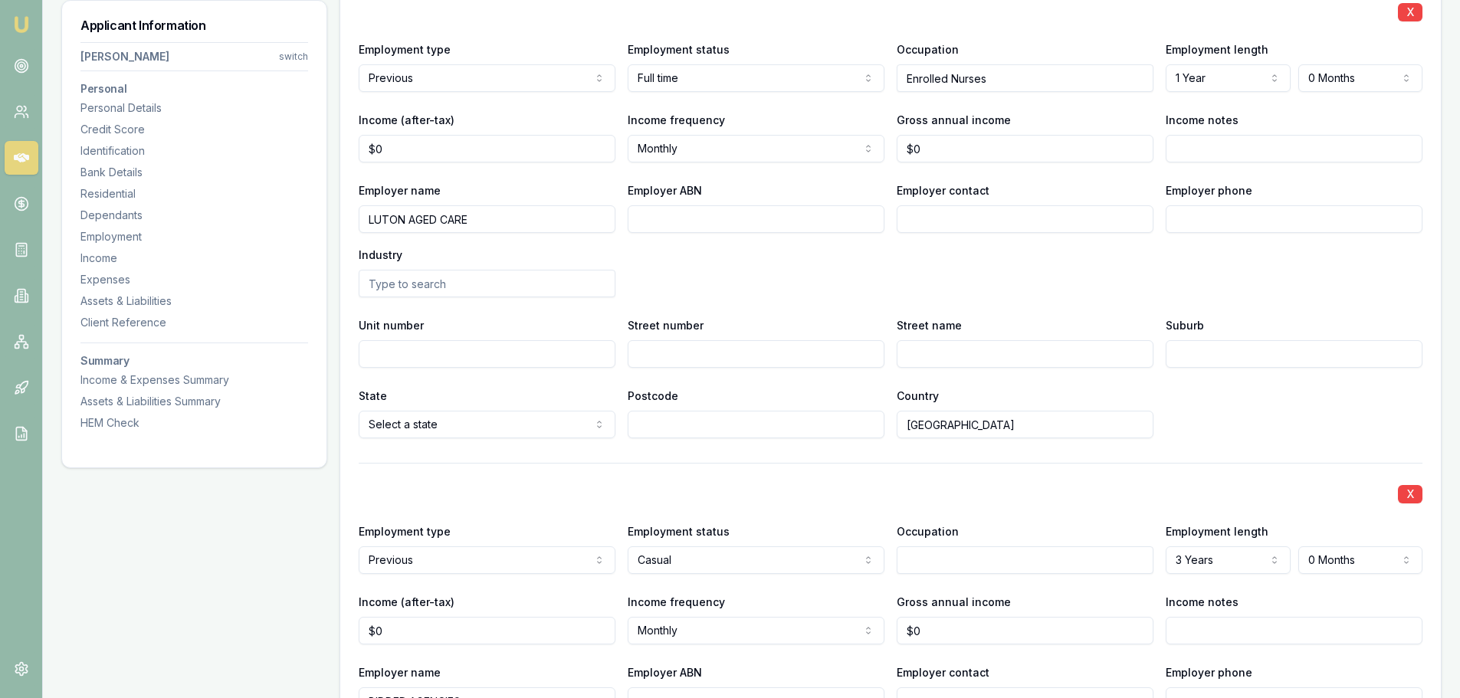
scroll to position [3525, 0]
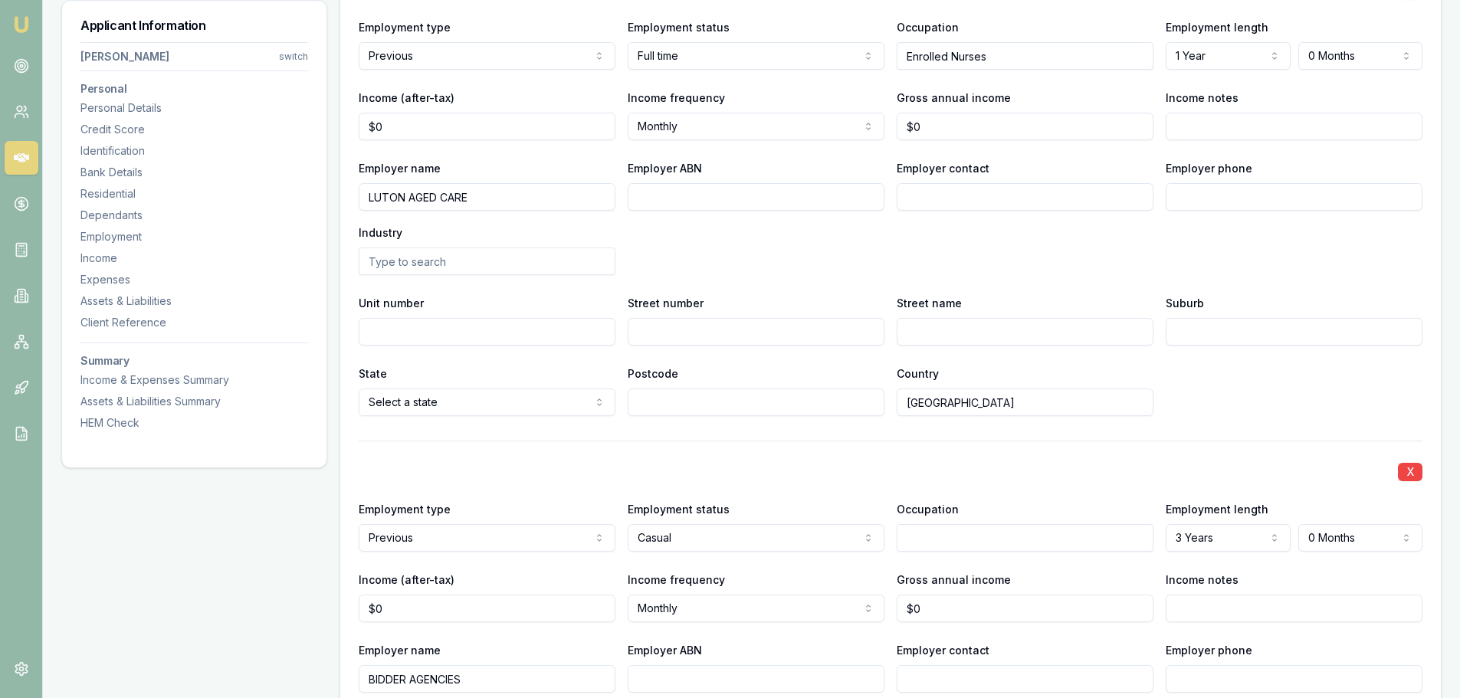
click at [1071, 541] on input "text" at bounding box center [1025, 538] width 257 height 28
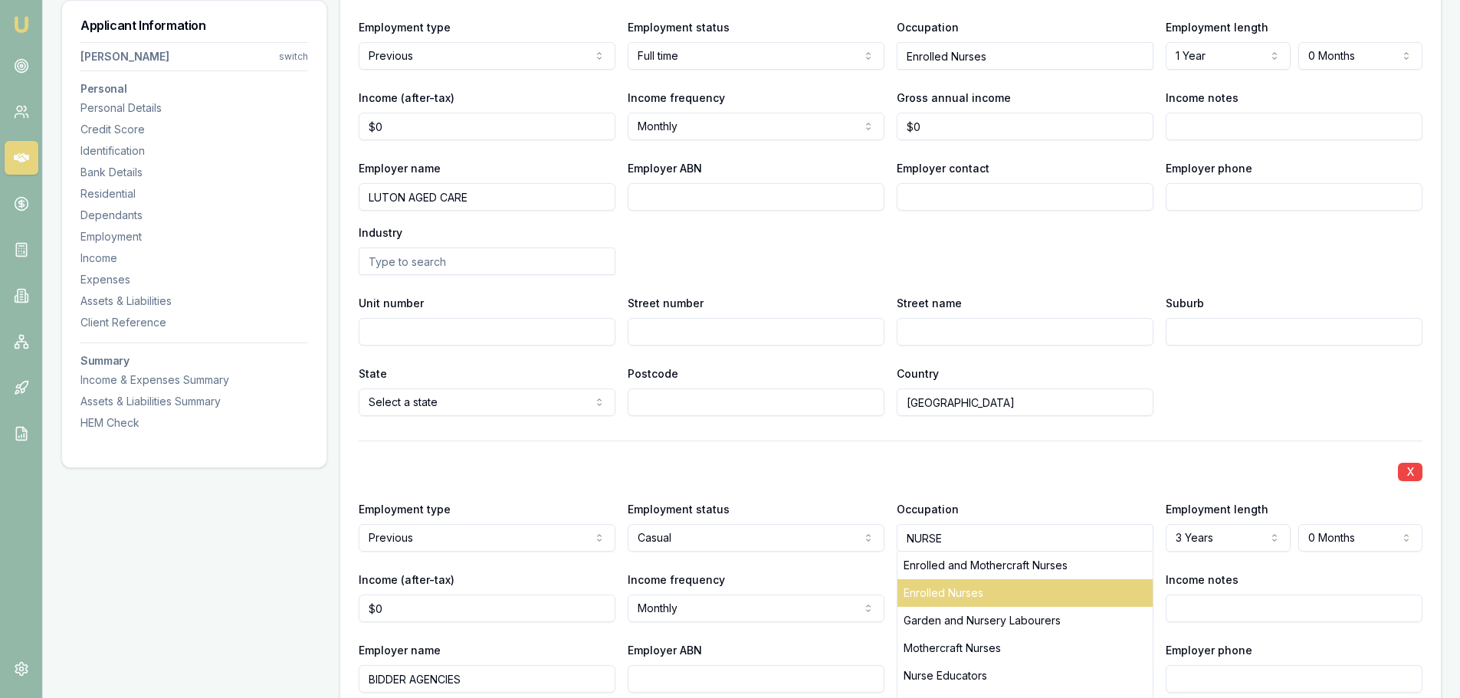
click at [992, 595] on div "Enrolled Nurses" at bounding box center [1024, 593] width 255 height 28
type input "Enrolled Nurses"
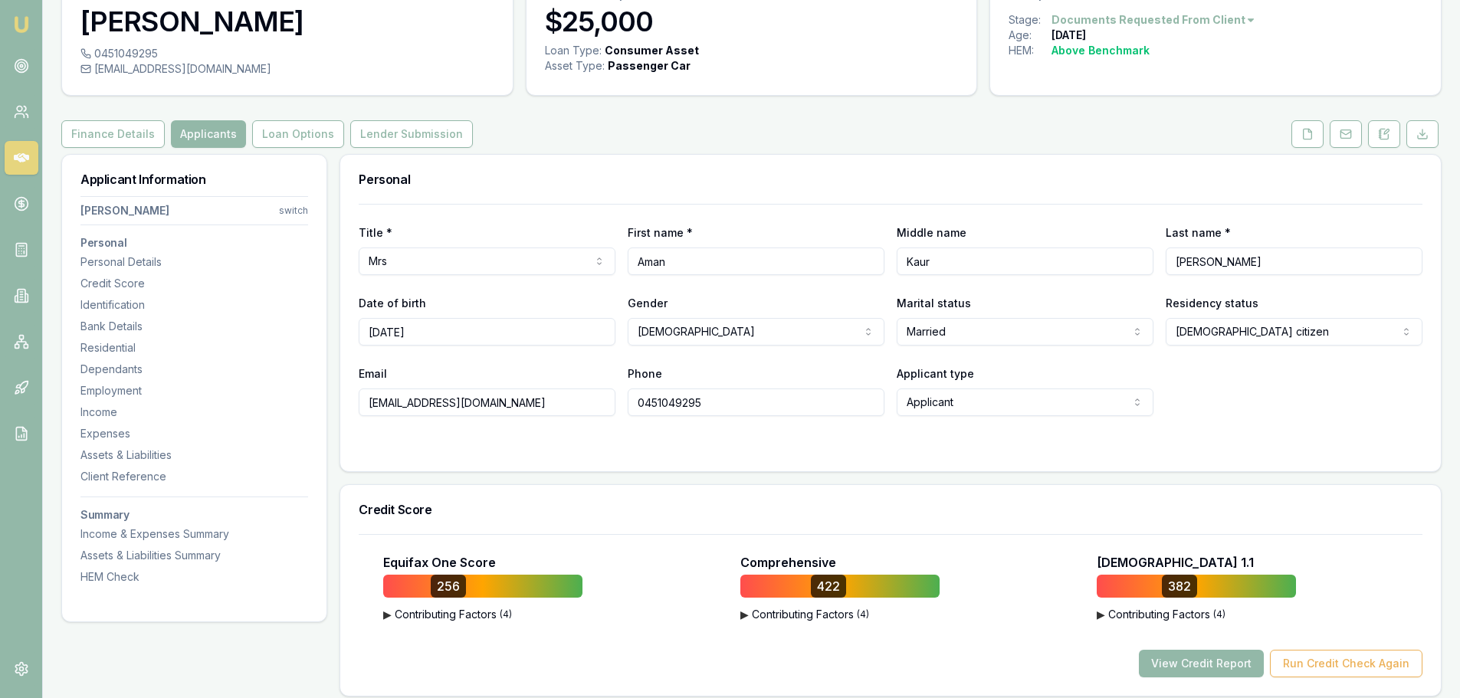
scroll to position [0, 0]
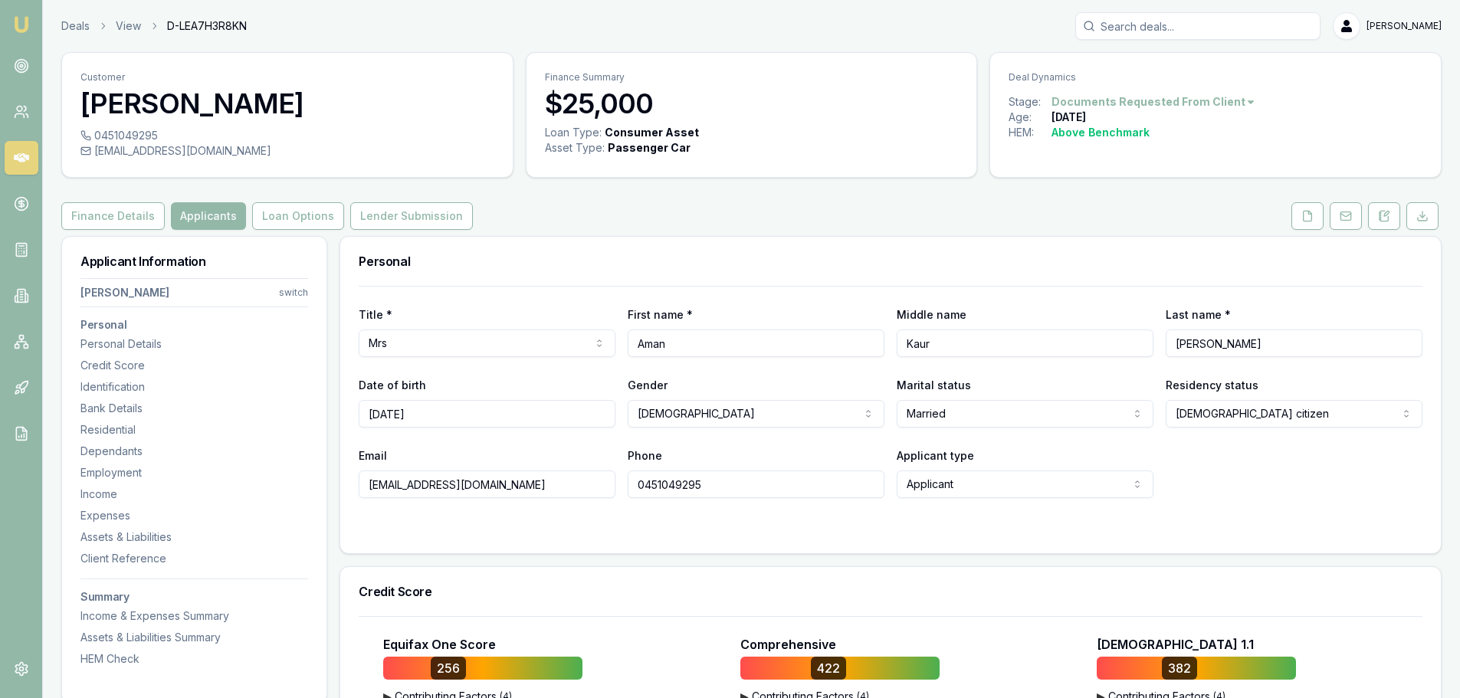
click at [1315, 215] on button at bounding box center [1307, 216] width 32 height 28
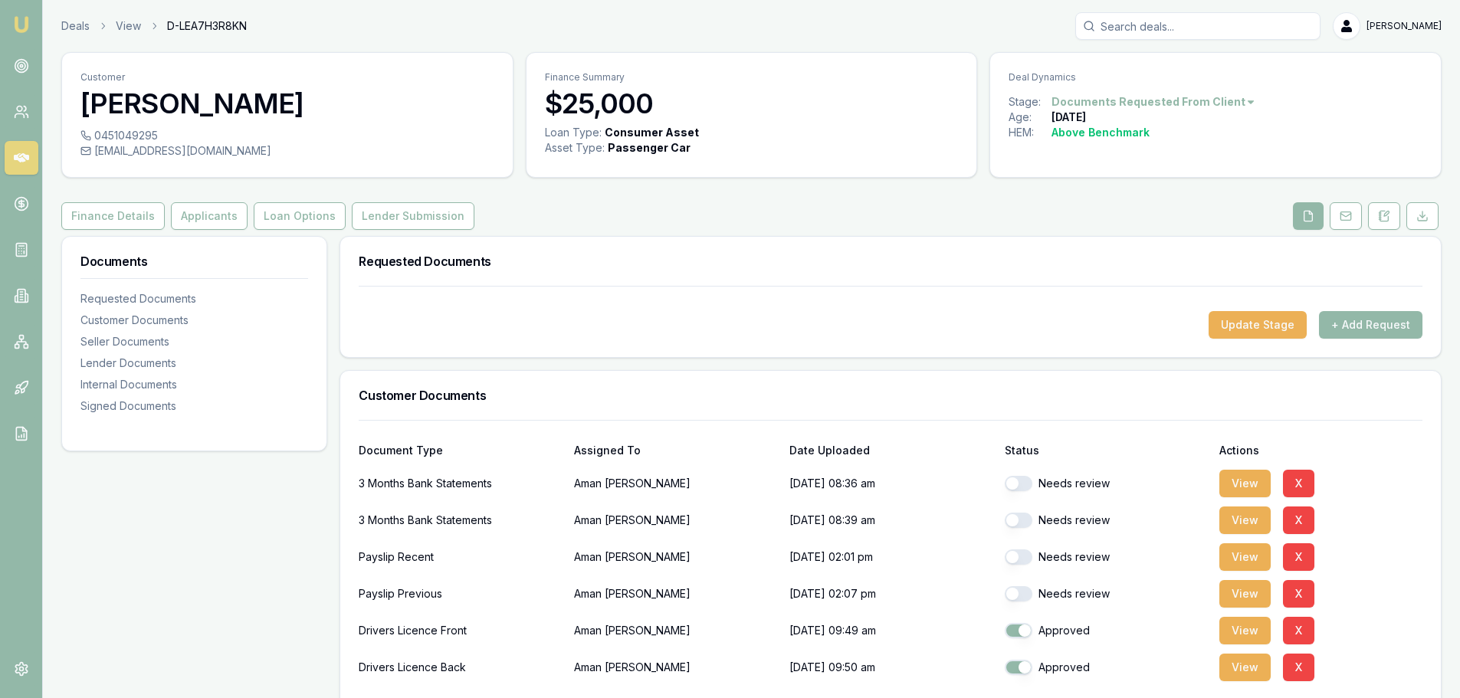
scroll to position [77, 0]
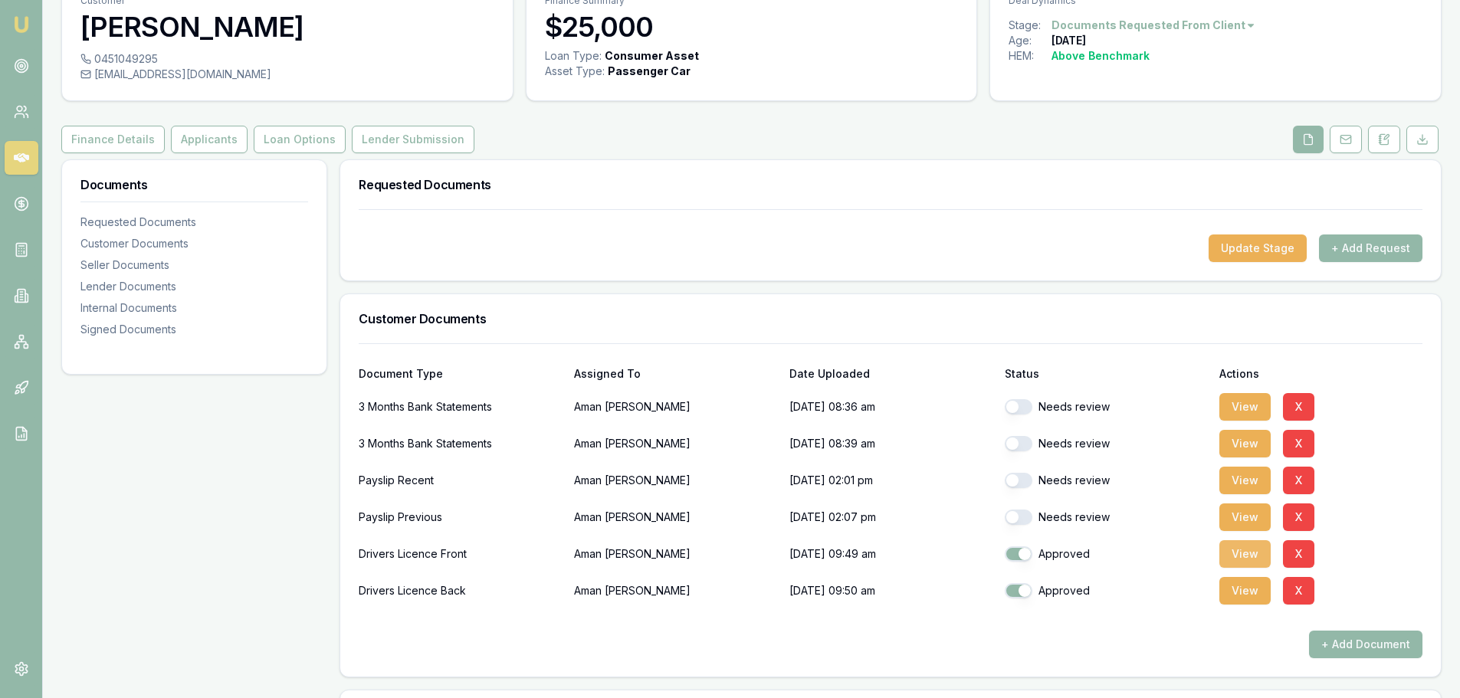
click at [1248, 557] on button "View" at bounding box center [1244, 554] width 51 height 28
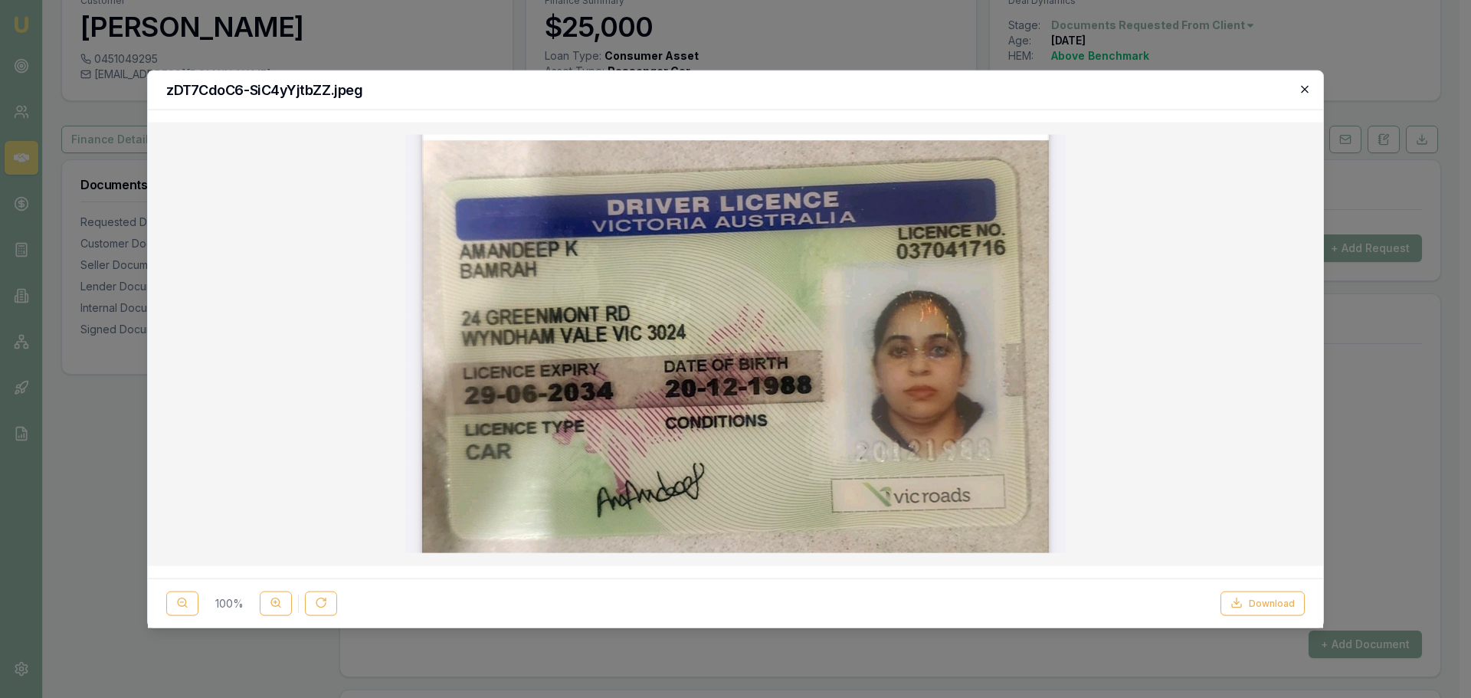
click at [1299, 90] on icon "button" at bounding box center [1305, 89] width 12 height 12
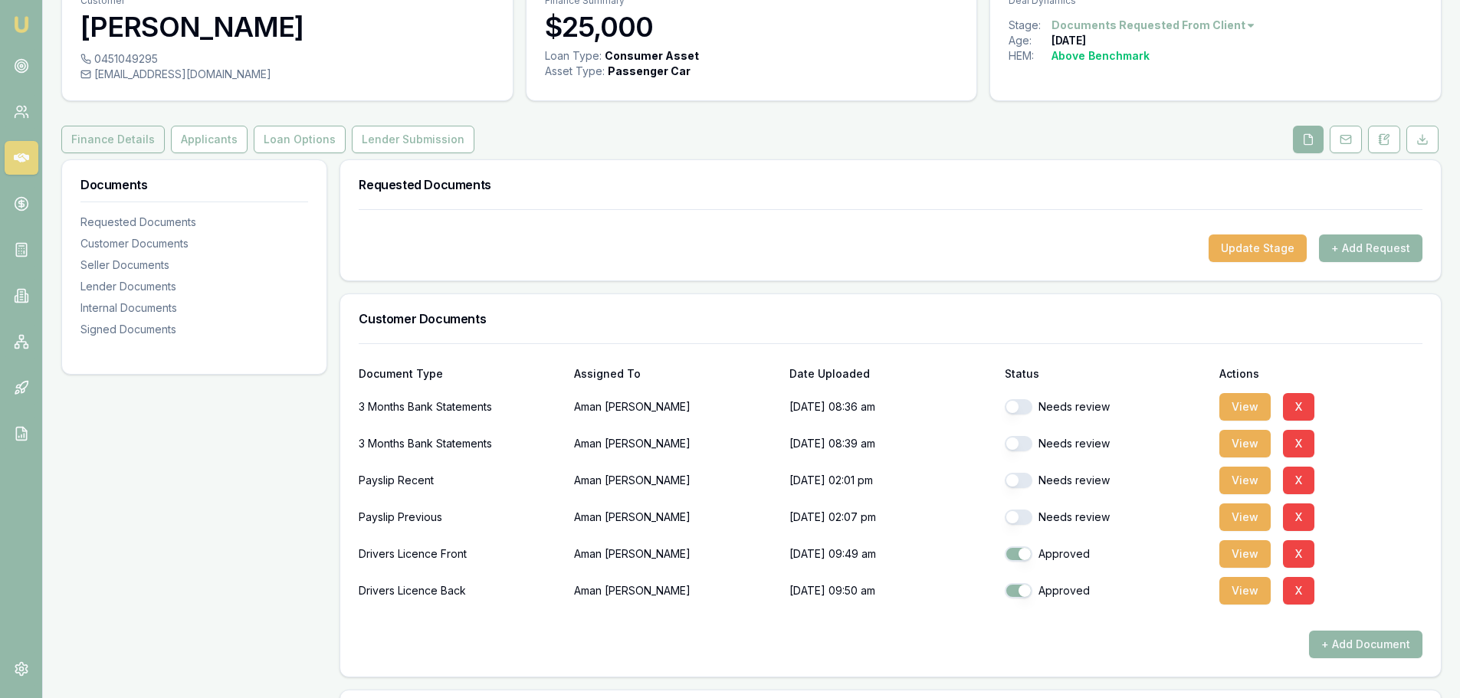
click at [106, 136] on button "Finance Details" at bounding box center [112, 140] width 103 height 28
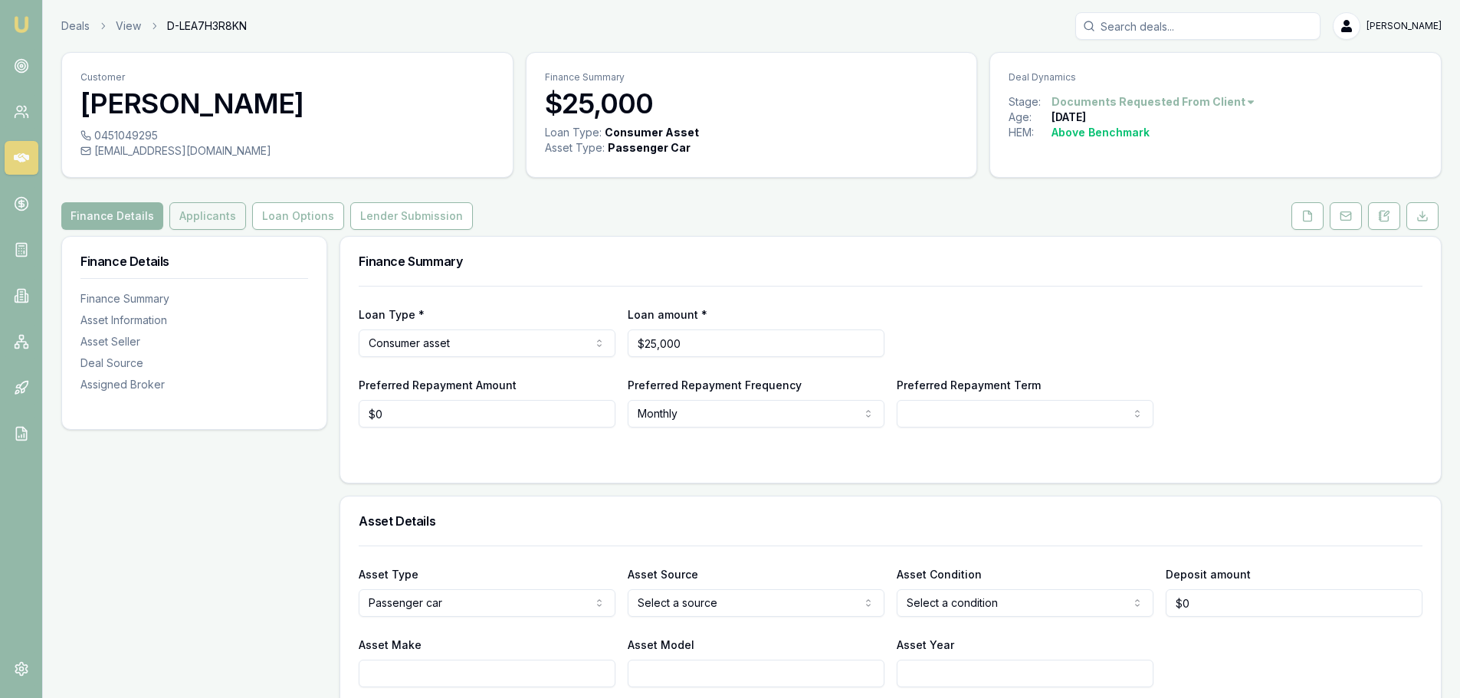
click at [208, 213] on button "Applicants" at bounding box center [207, 216] width 77 height 28
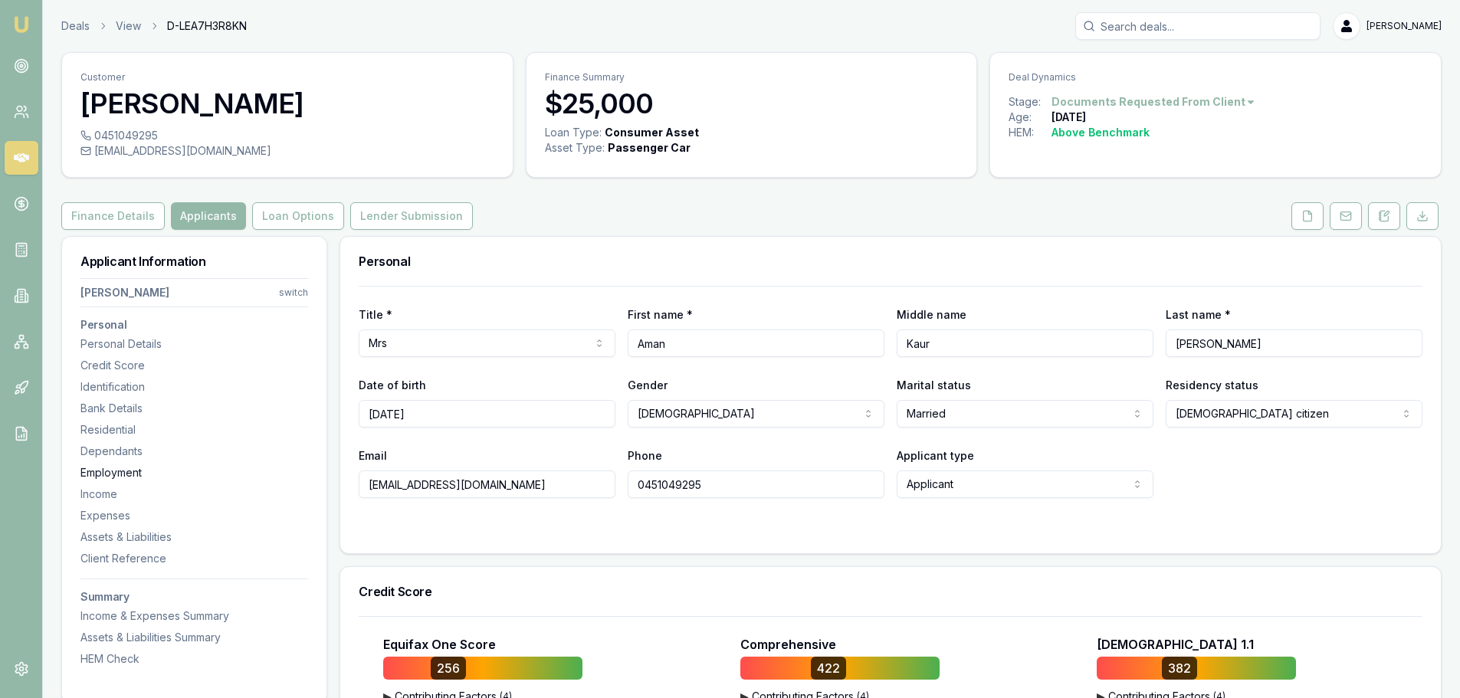
click at [120, 472] on div "Employment" at bounding box center [194, 472] width 228 height 15
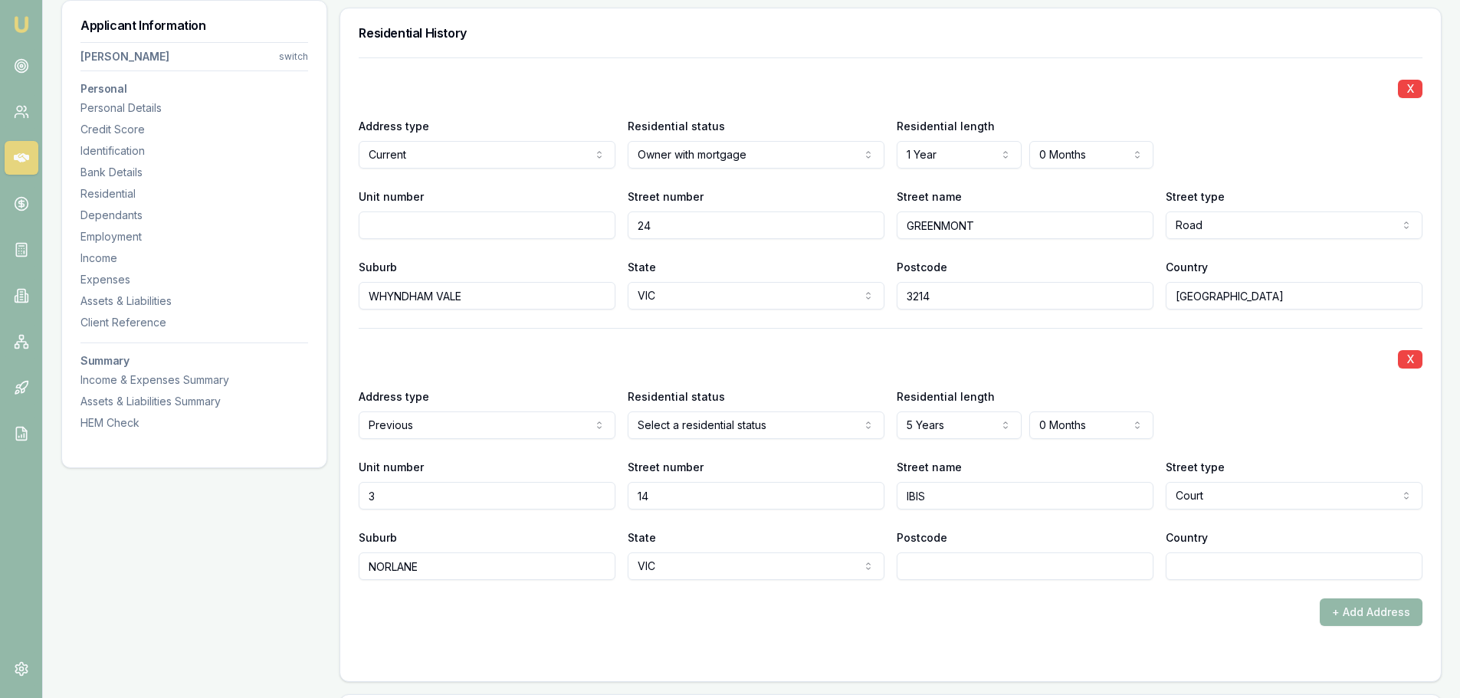
scroll to position [1474, 0]
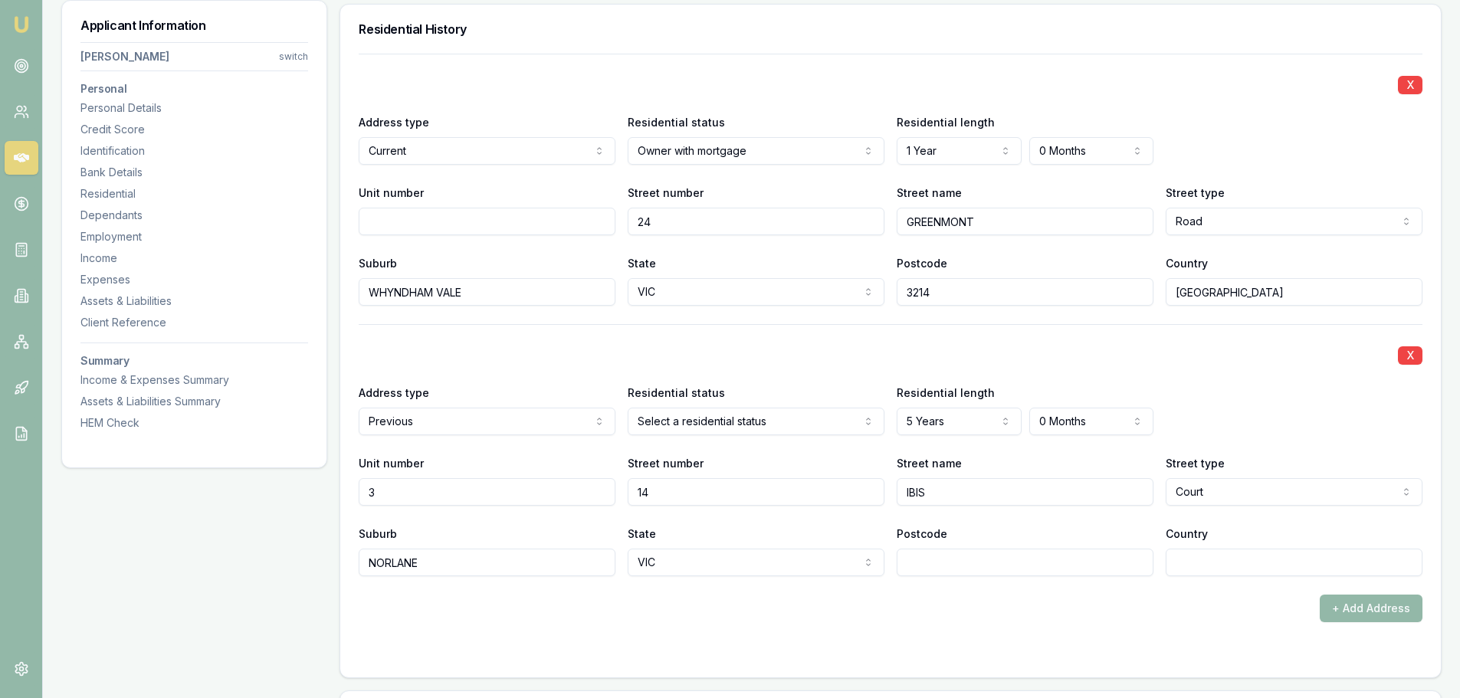
click at [742, 83] on div "X" at bounding box center [891, 83] width 1064 height 21
click at [739, 77] on div "X" at bounding box center [891, 83] width 1064 height 21
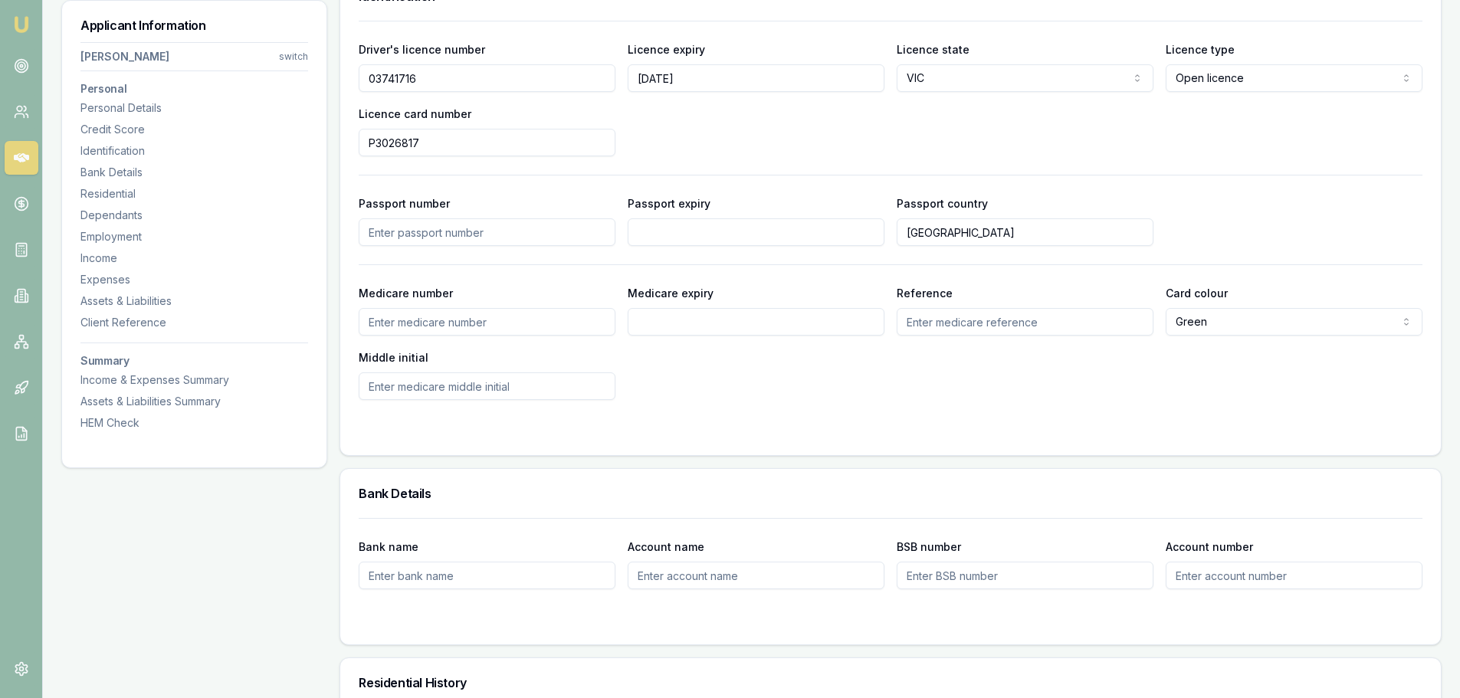
scroll to position [784, 0]
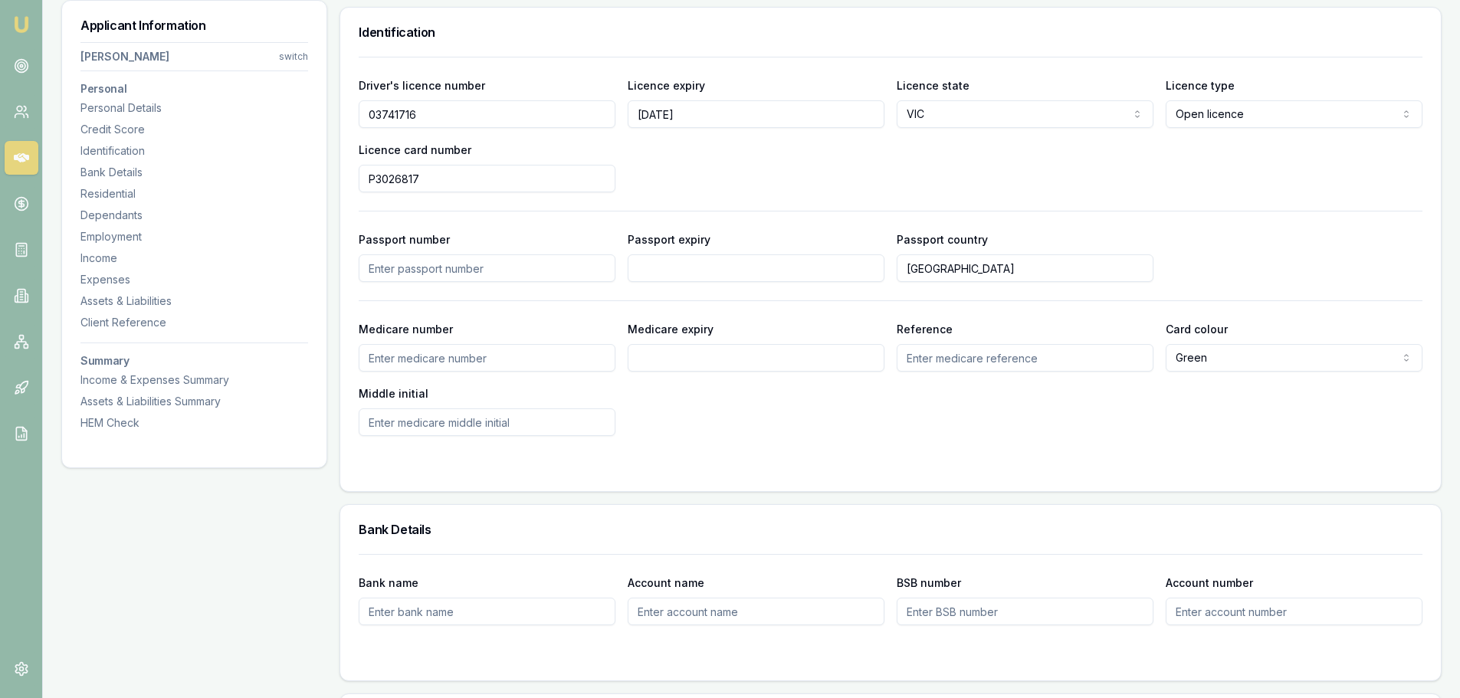
click at [739, 77] on div "Licence expiry 29/06/2034" at bounding box center [756, 102] width 257 height 52
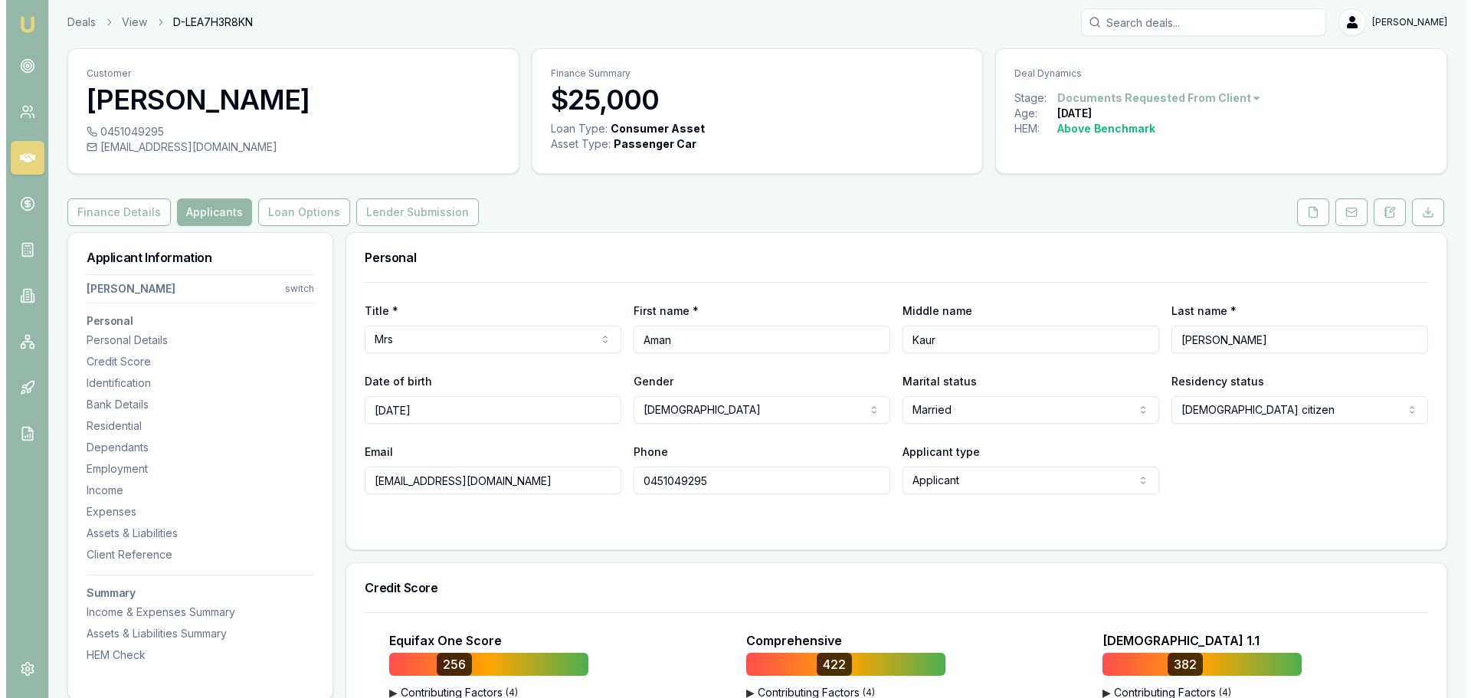
scroll to position [0, 0]
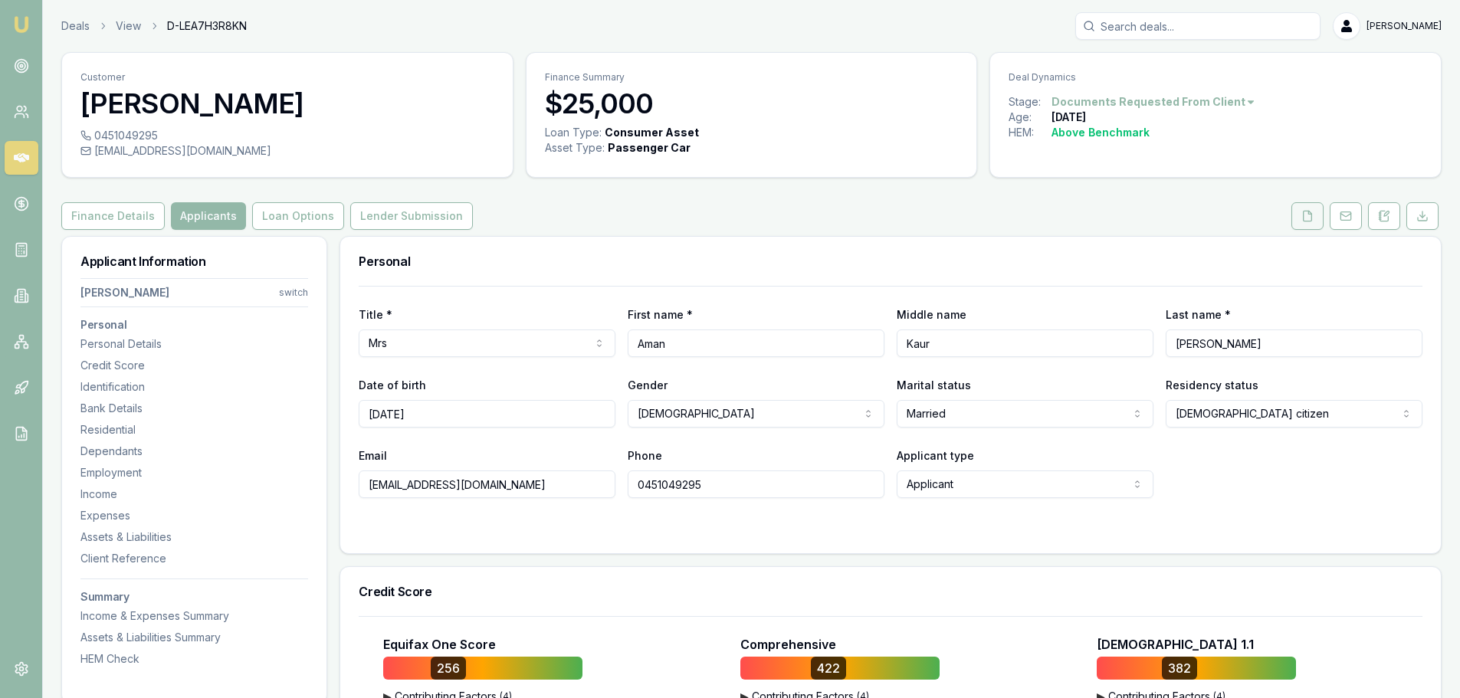
click at [1304, 217] on icon at bounding box center [1308, 216] width 8 height 10
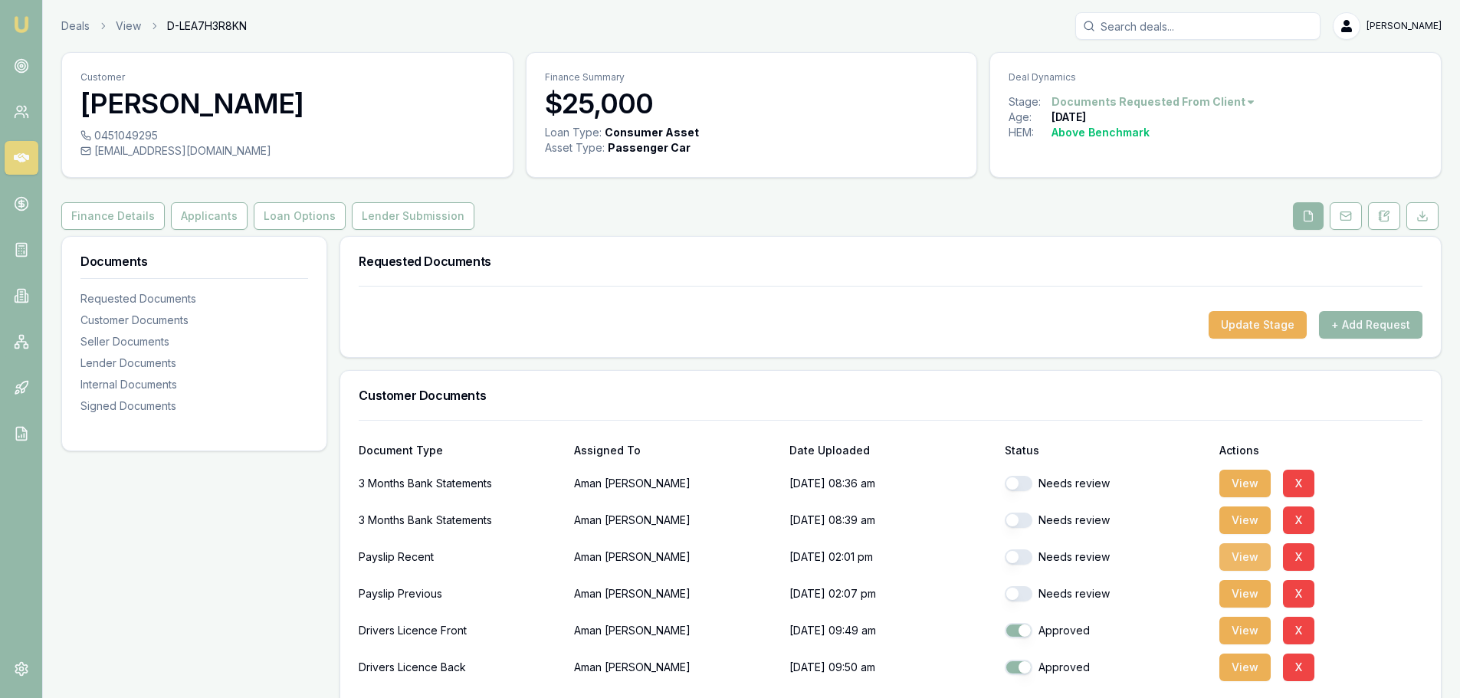
click at [1242, 560] on button "View" at bounding box center [1244, 557] width 51 height 28
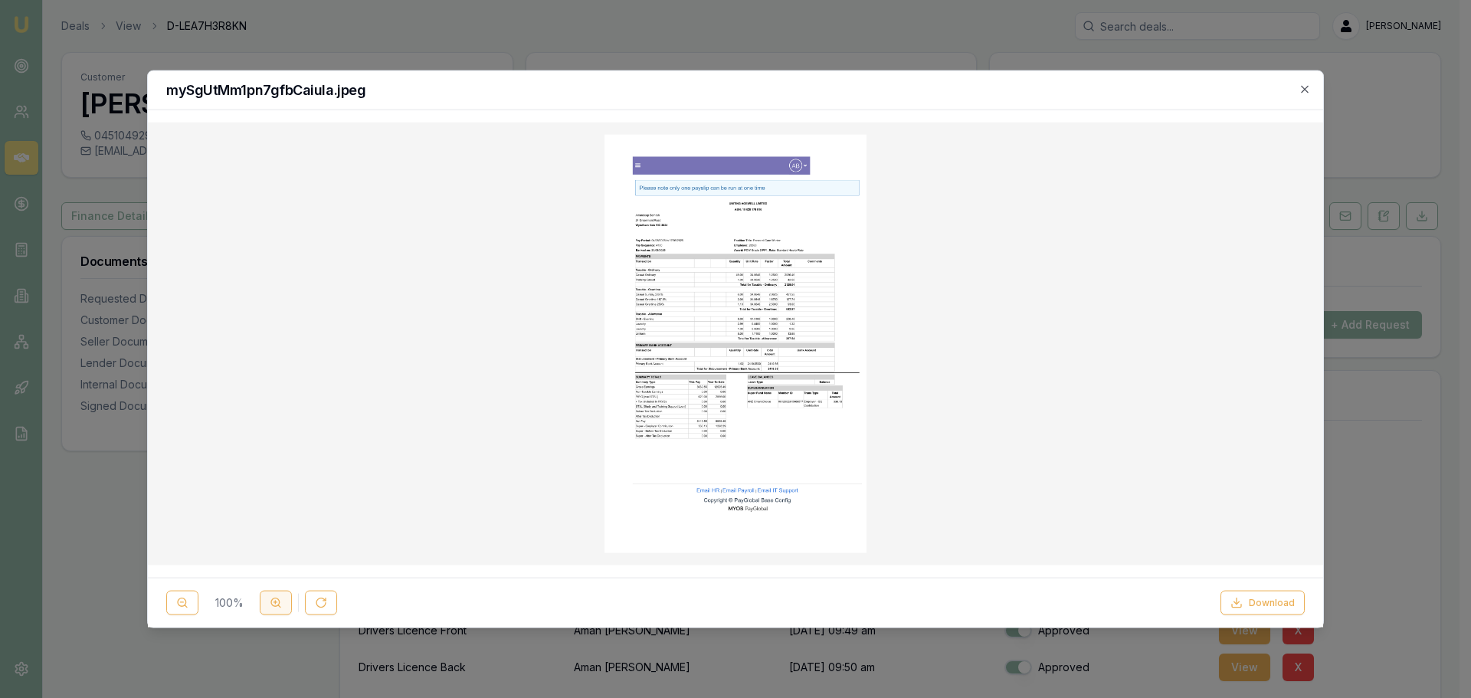
click at [274, 603] on icon at bounding box center [276, 603] width 12 height 12
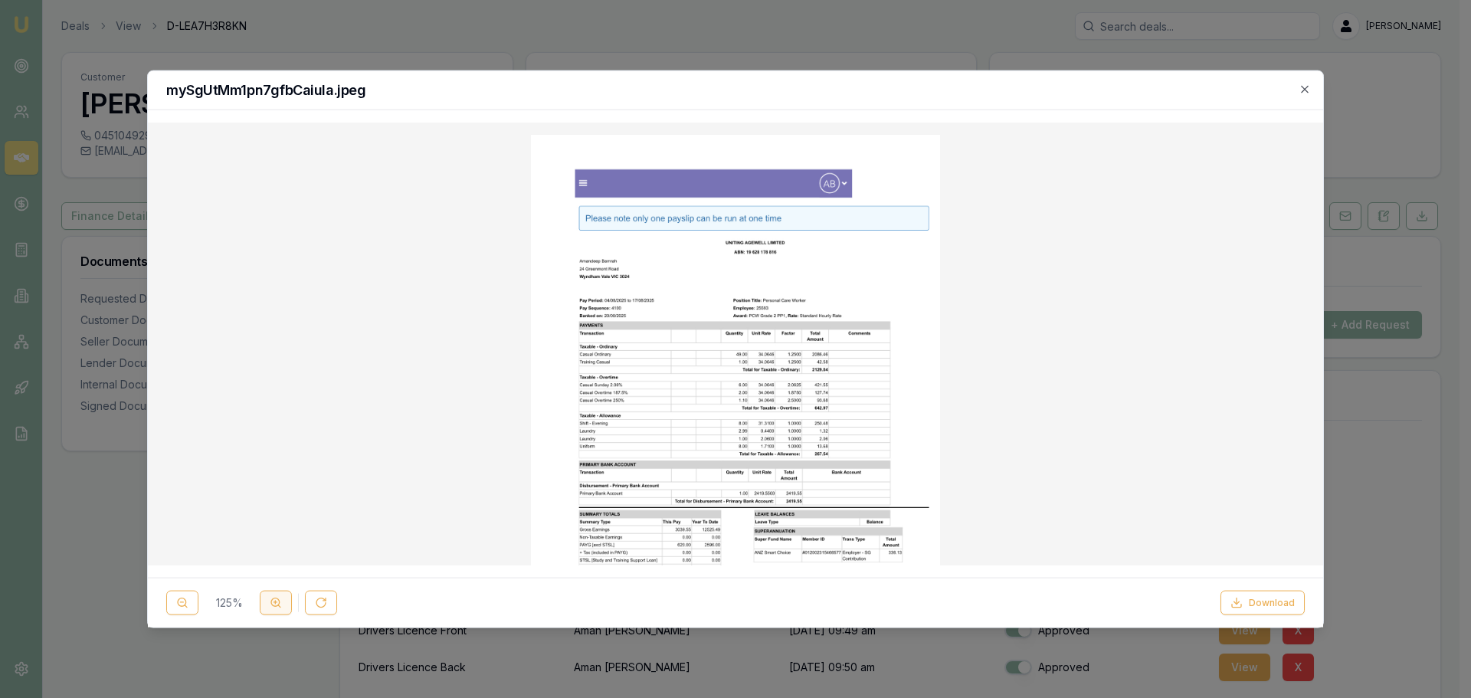
click at [274, 603] on icon at bounding box center [276, 603] width 12 height 12
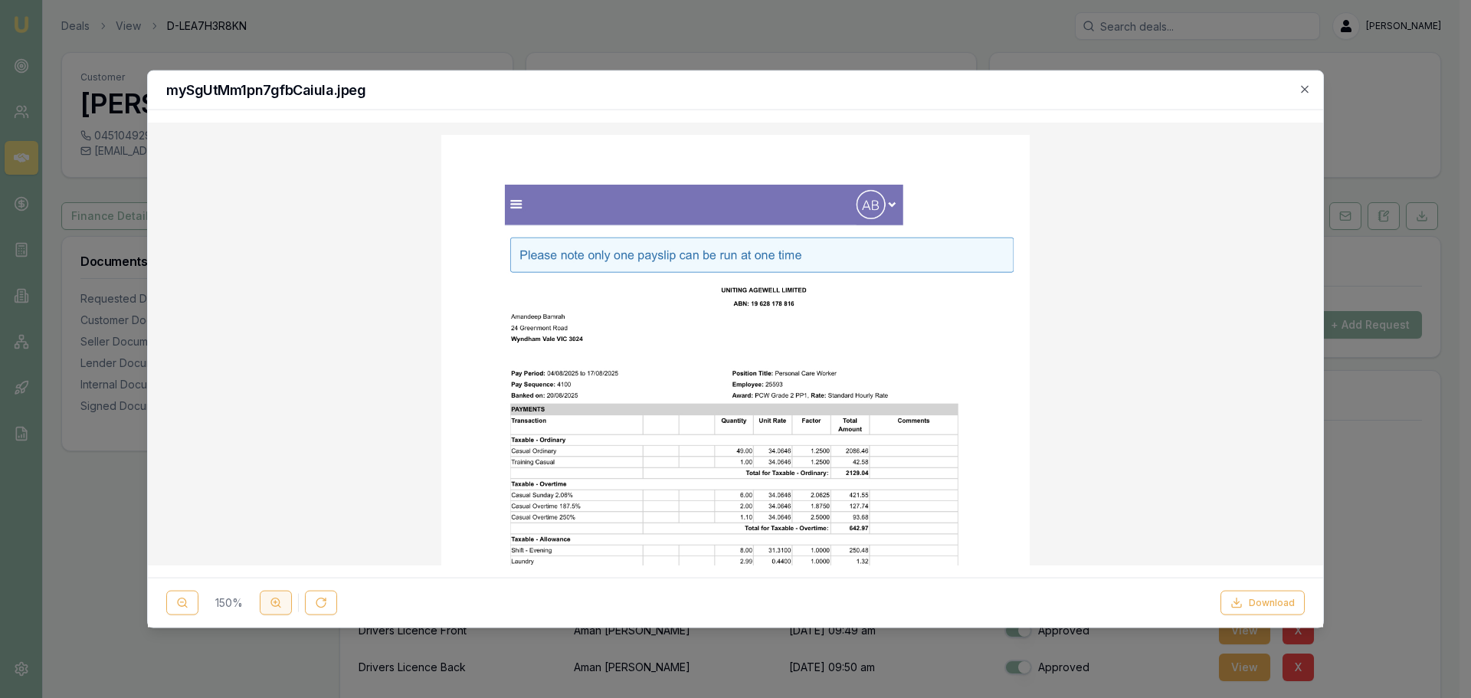
click at [274, 603] on icon at bounding box center [276, 603] width 12 height 12
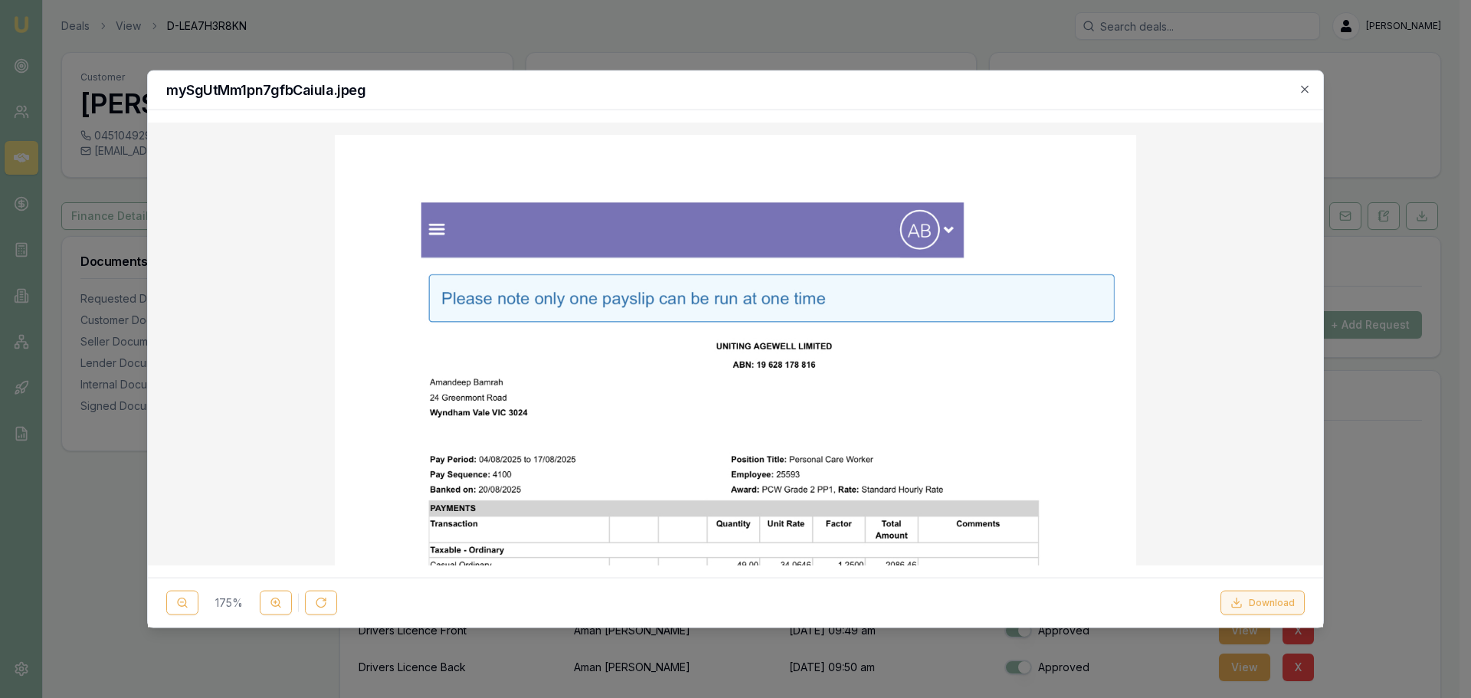
click at [1264, 598] on button "Download" at bounding box center [1263, 603] width 84 height 25
click at [1310, 87] on icon "button" at bounding box center [1305, 89] width 12 height 12
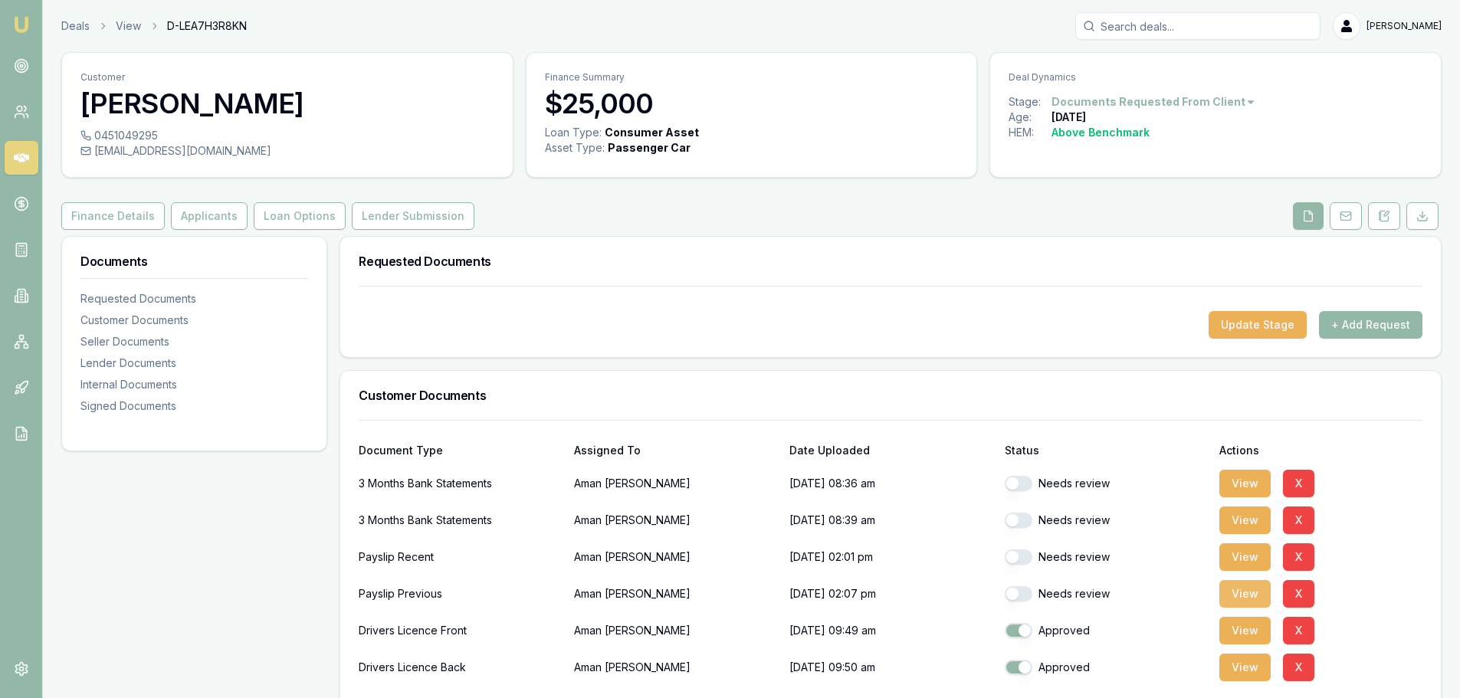
click at [1251, 596] on button "View" at bounding box center [1244, 594] width 51 height 28
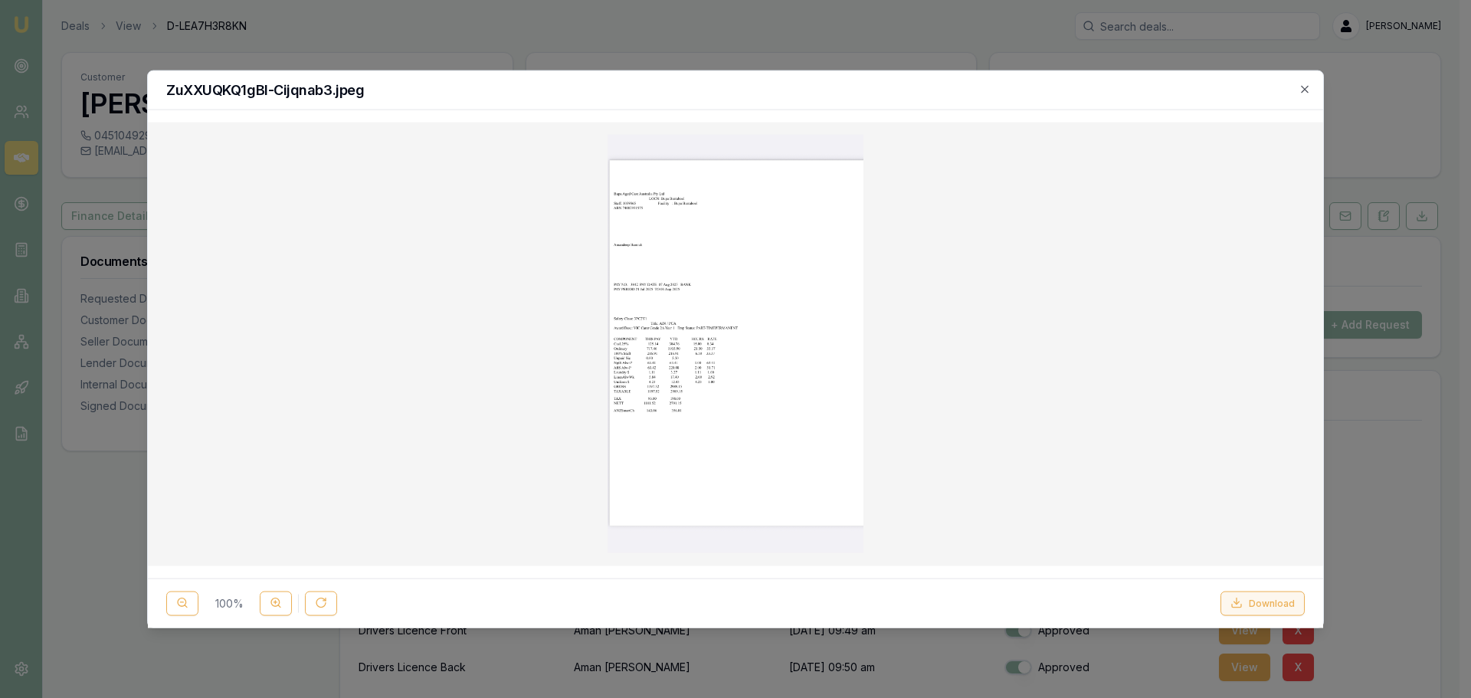
click at [1243, 608] on icon at bounding box center [1237, 603] width 12 height 12
click at [1304, 84] on icon "button" at bounding box center [1305, 89] width 12 height 12
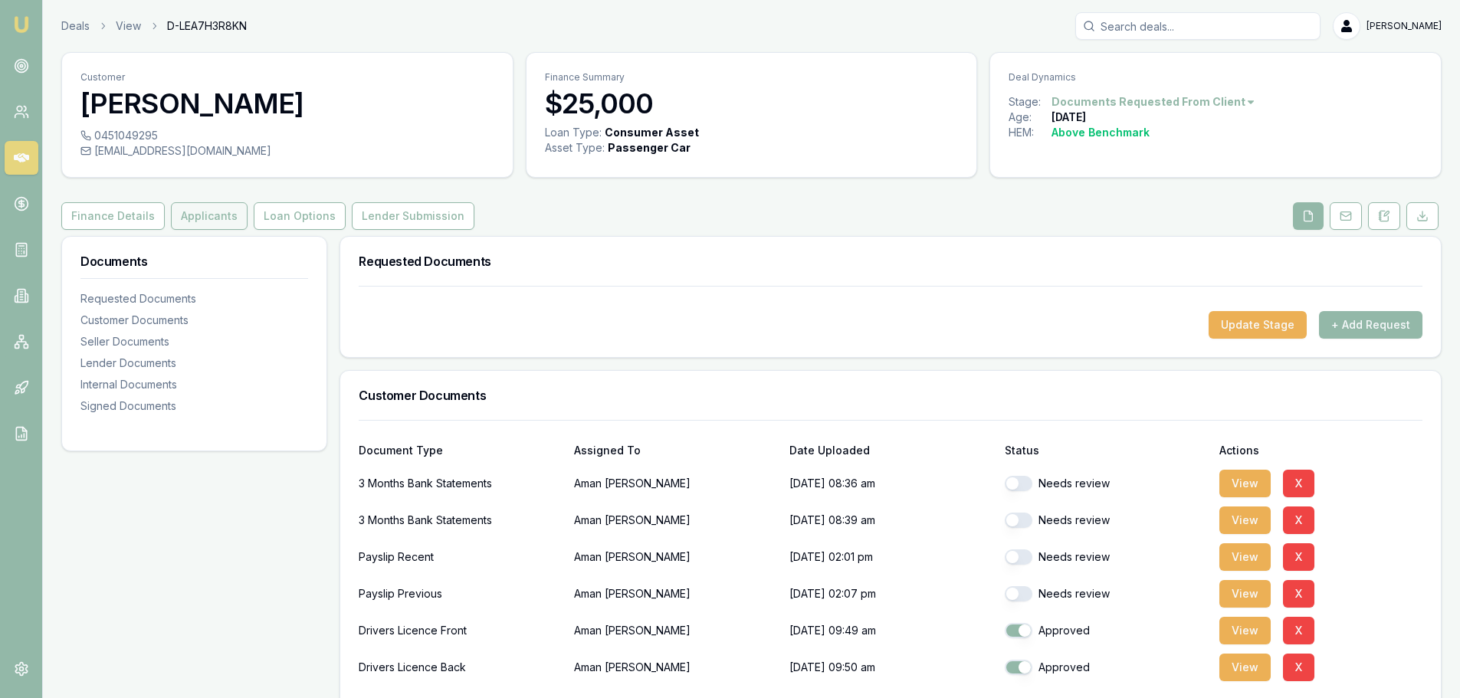
click at [218, 218] on button "Applicants" at bounding box center [209, 216] width 77 height 28
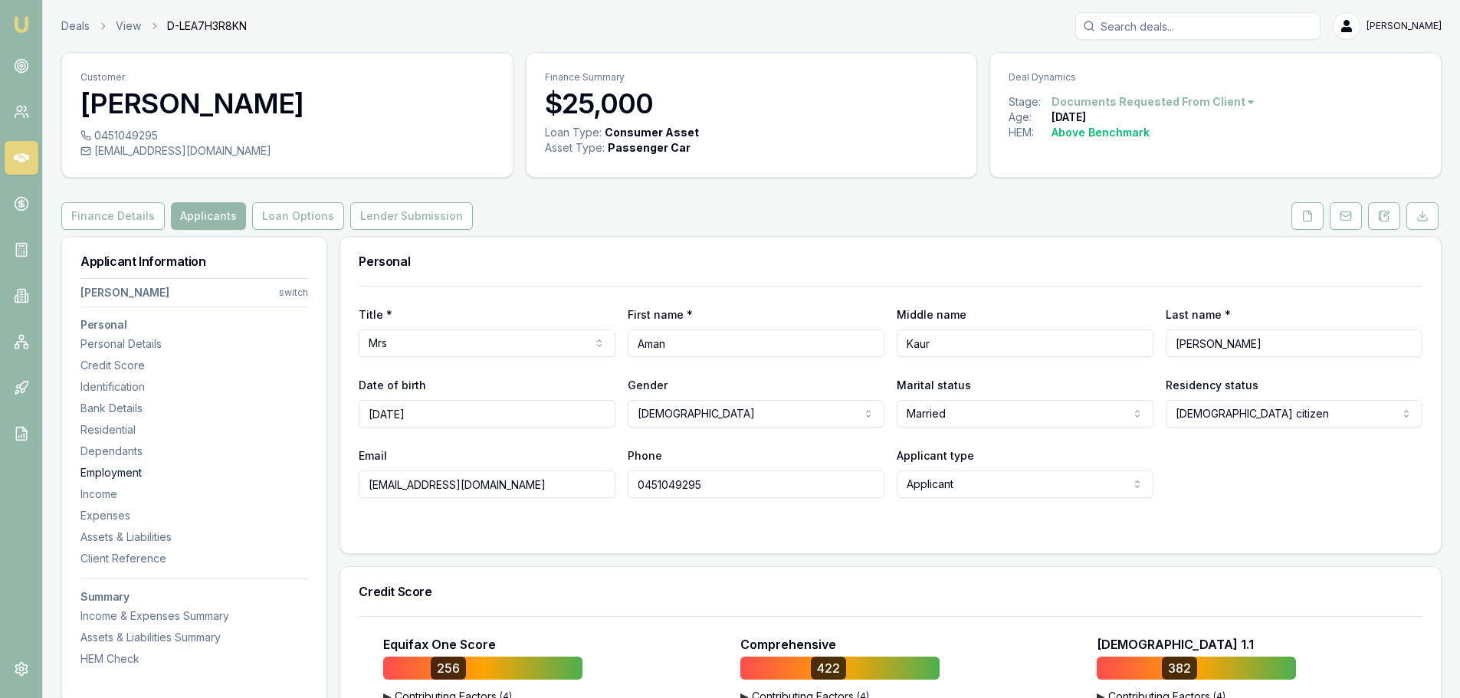
click at [143, 474] on div "Employment" at bounding box center [194, 472] width 228 height 15
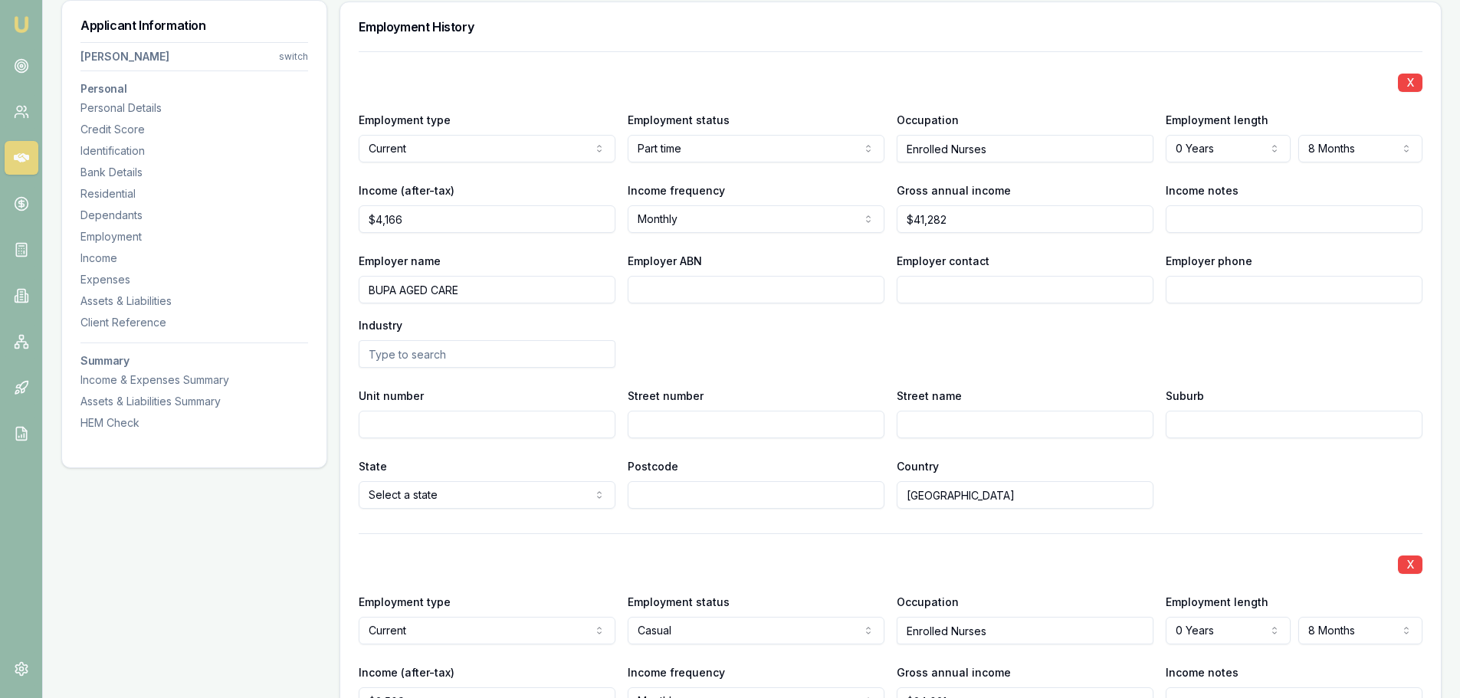
scroll to position [2468, 0]
click at [1057, 296] on input "Employer contact" at bounding box center [1025, 291] width 257 height 28
type input "PAYROLL"
type input "0352 022 793"
type input "55"
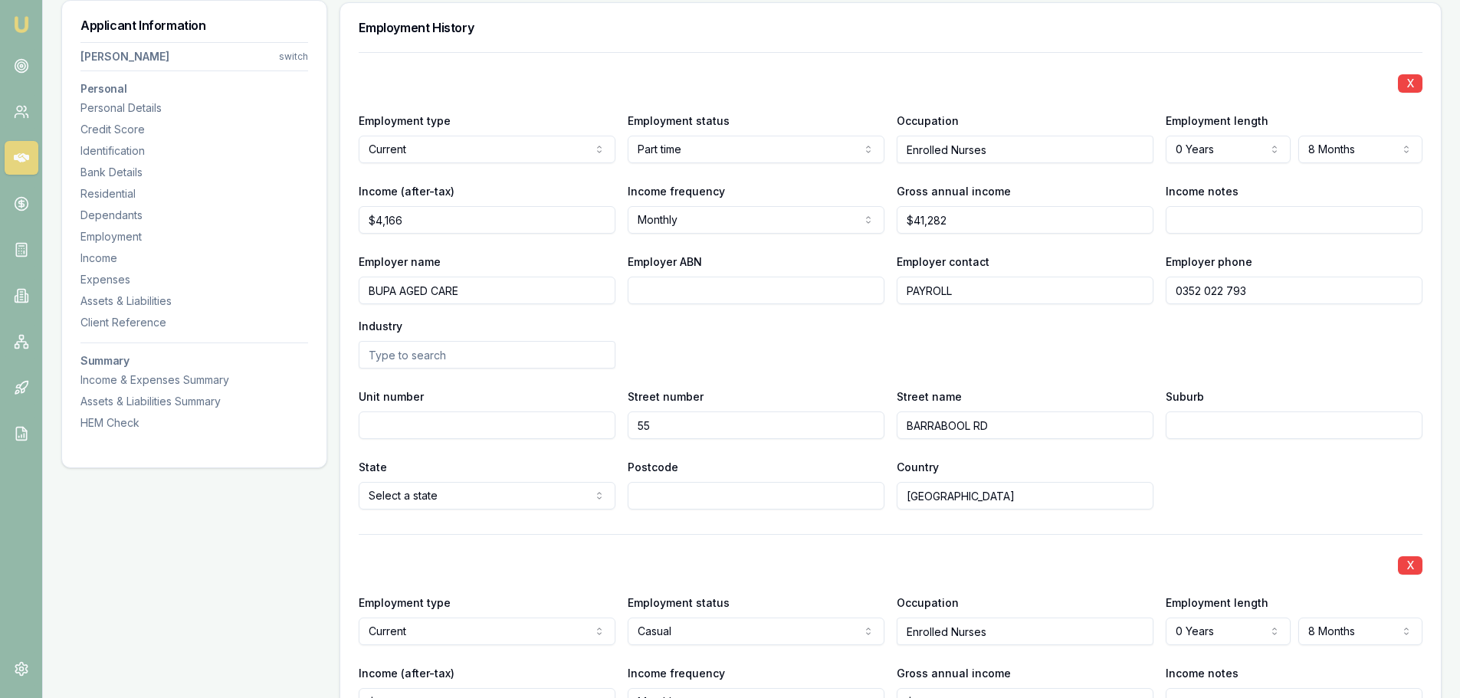
type input "BARRABOOL RD"
type input "BELMOST"
click at [1357, 424] on input "BELMOST" at bounding box center [1294, 426] width 257 height 28
type input "BELMONT"
select select "VIC"
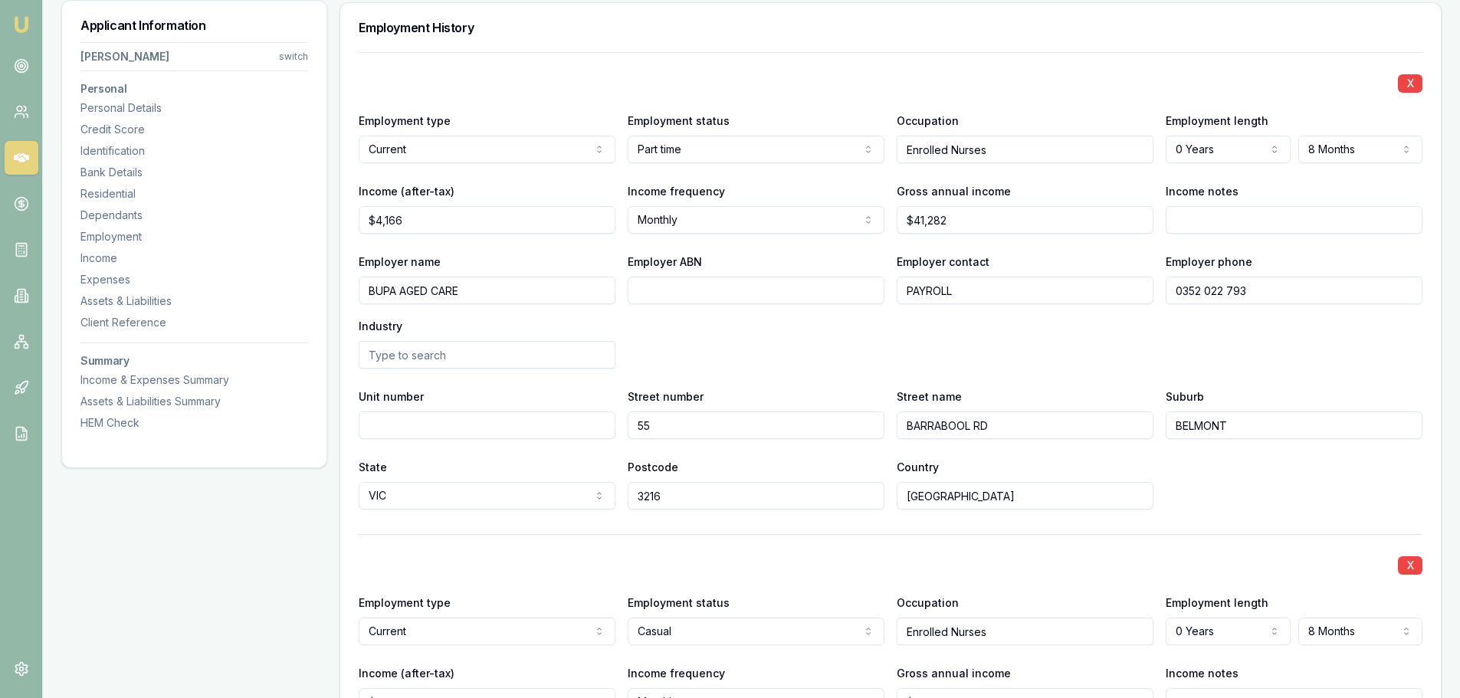
type input "3216"
click at [1306, 490] on div "State VIC NSW VIC QLD SA WA TAS NT ACT Postcode 3216 Country Australia" at bounding box center [891, 484] width 1064 height 52
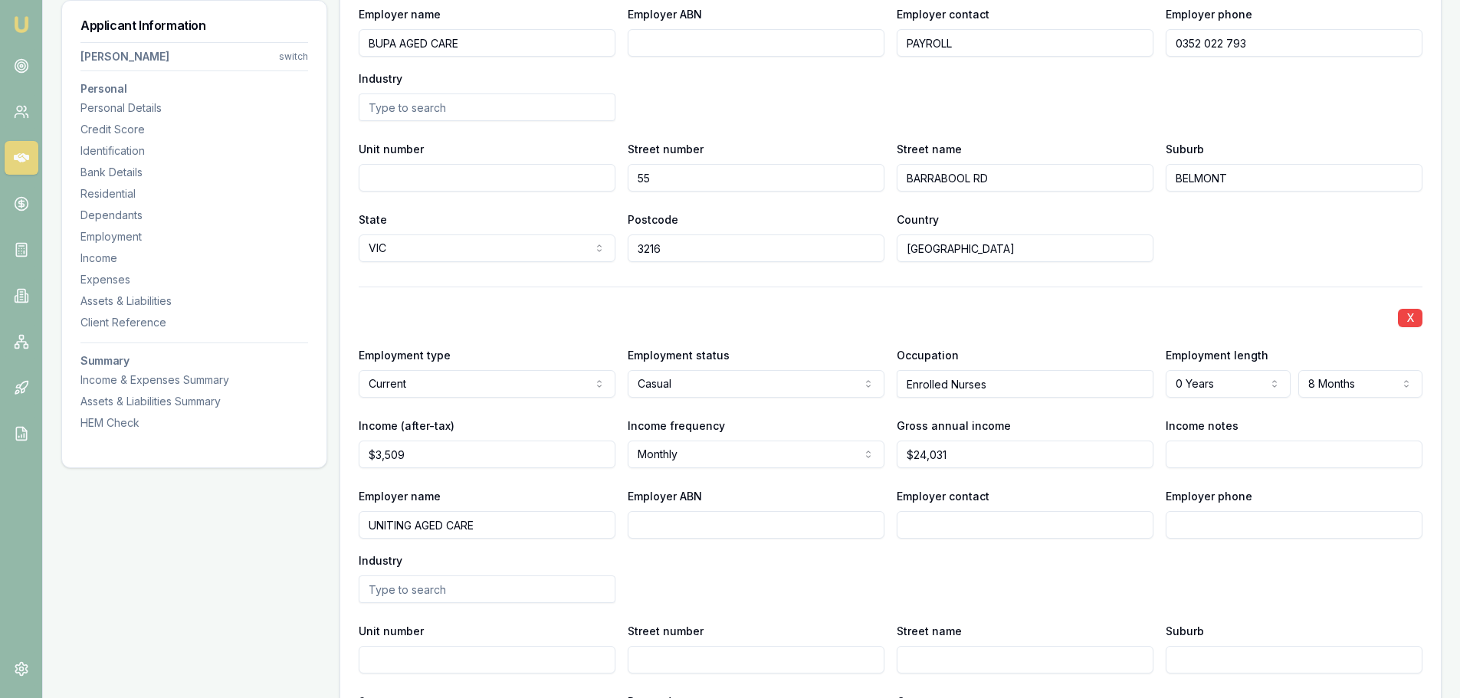
scroll to position [2851, 0]
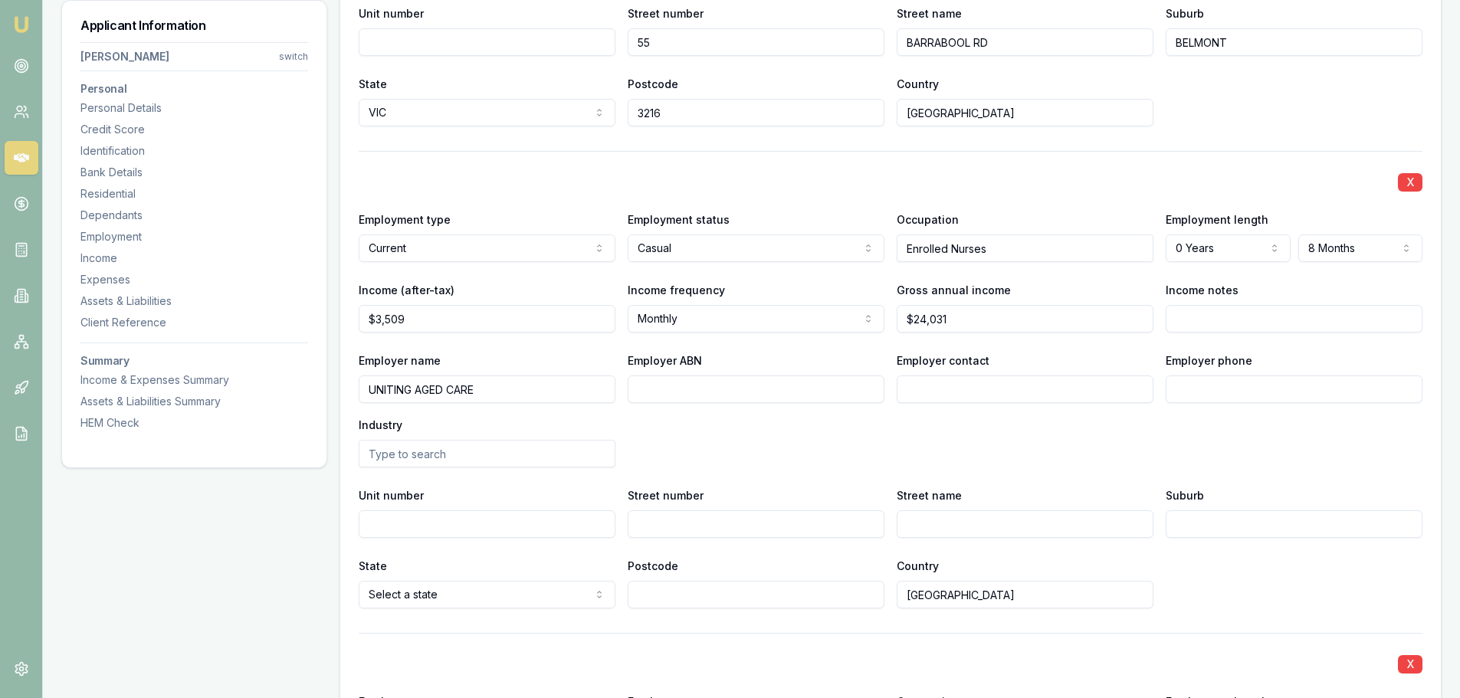
click at [1090, 389] on input "Employer contact" at bounding box center [1025, 390] width 257 height 28
type input "PAYROLL"
type input "1300 783 435"
type input "130"
type input "LONSDALE ST"
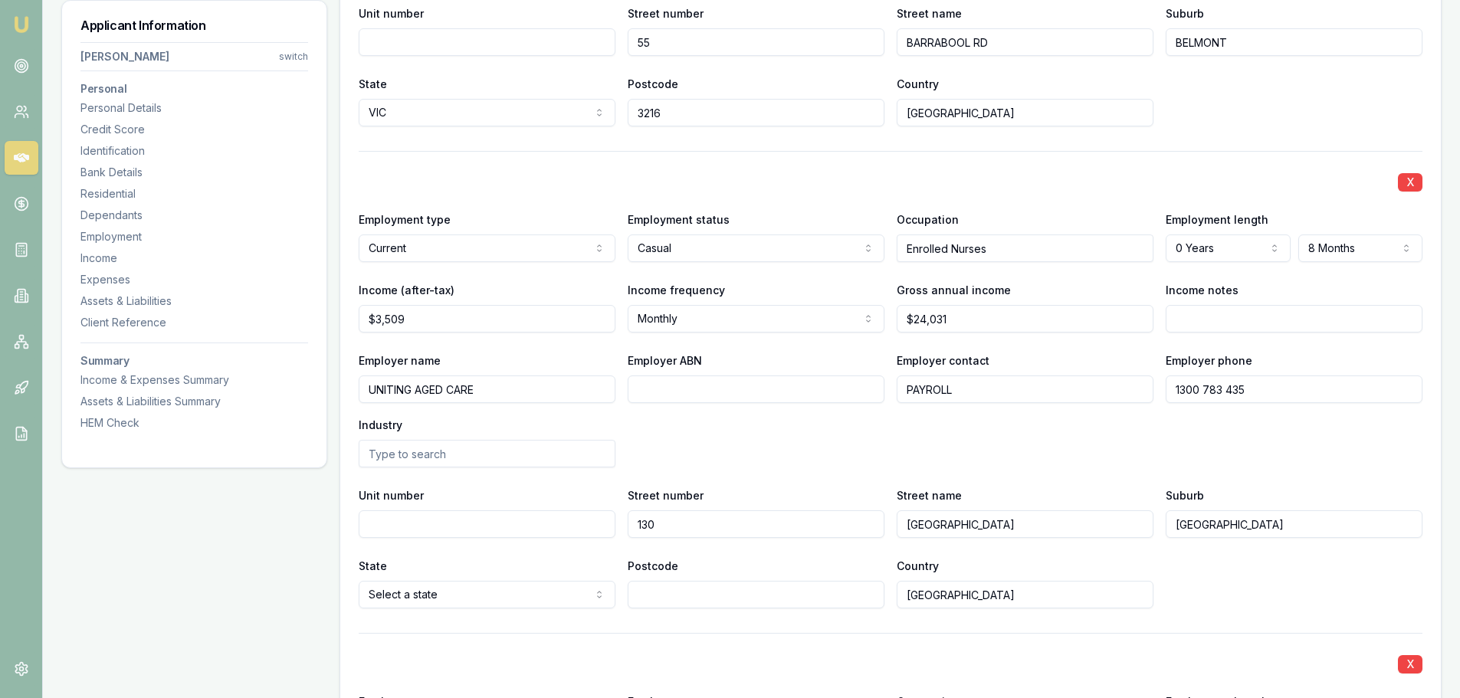
type input "MELBOURNE"
select select "VIC"
type input "3000"
click at [1100, 440] on div "Employer name UNITING AGED CARE Employer ABN Employer contact PAYROLL Employer …" at bounding box center [891, 409] width 1064 height 116
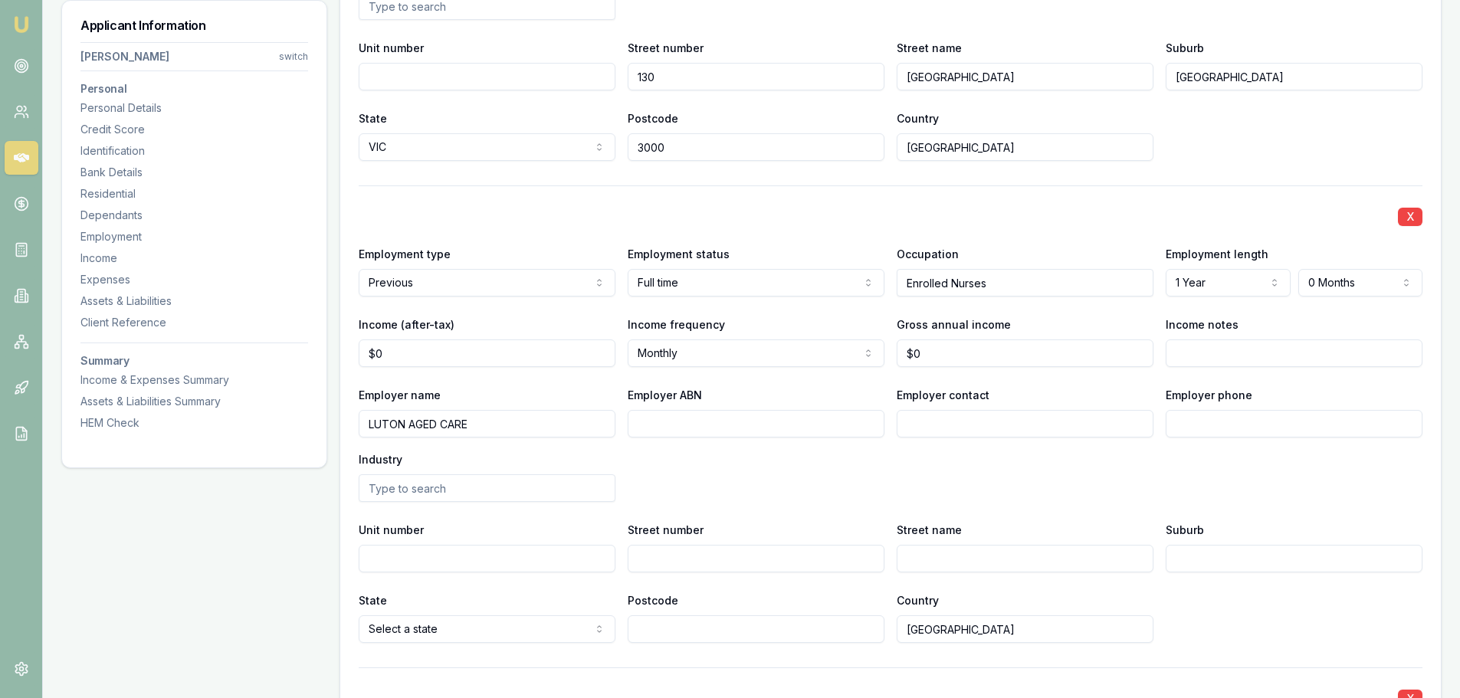
scroll to position [3311, 0]
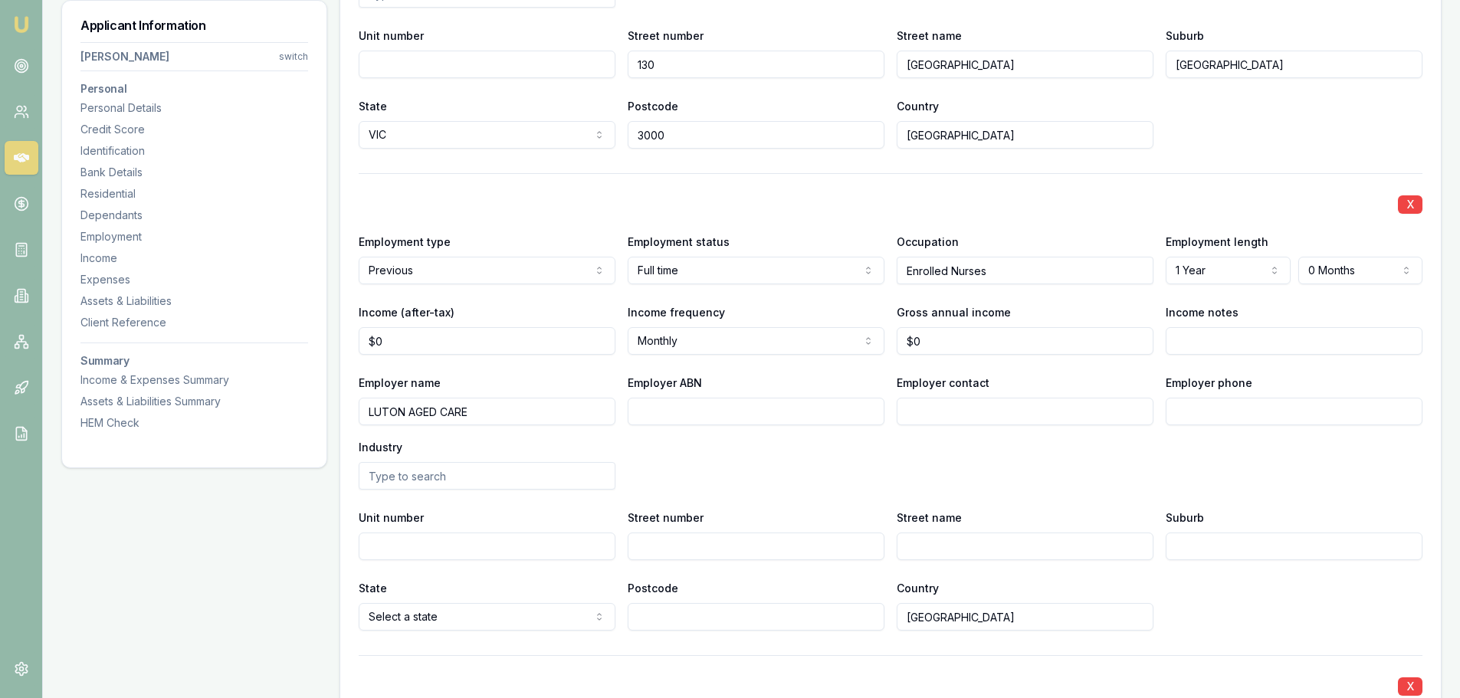
click at [999, 407] on input "Employer contact" at bounding box center [1025, 412] width 257 height 28
type input "PAYROLL"
click at [1209, 407] on input "Employer phone" at bounding box center [1294, 412] width 257 height 28
type input "1300 130 013"
click at [788, 539] on input "Street number" at bounding box center [756, 547] width 257 height 28
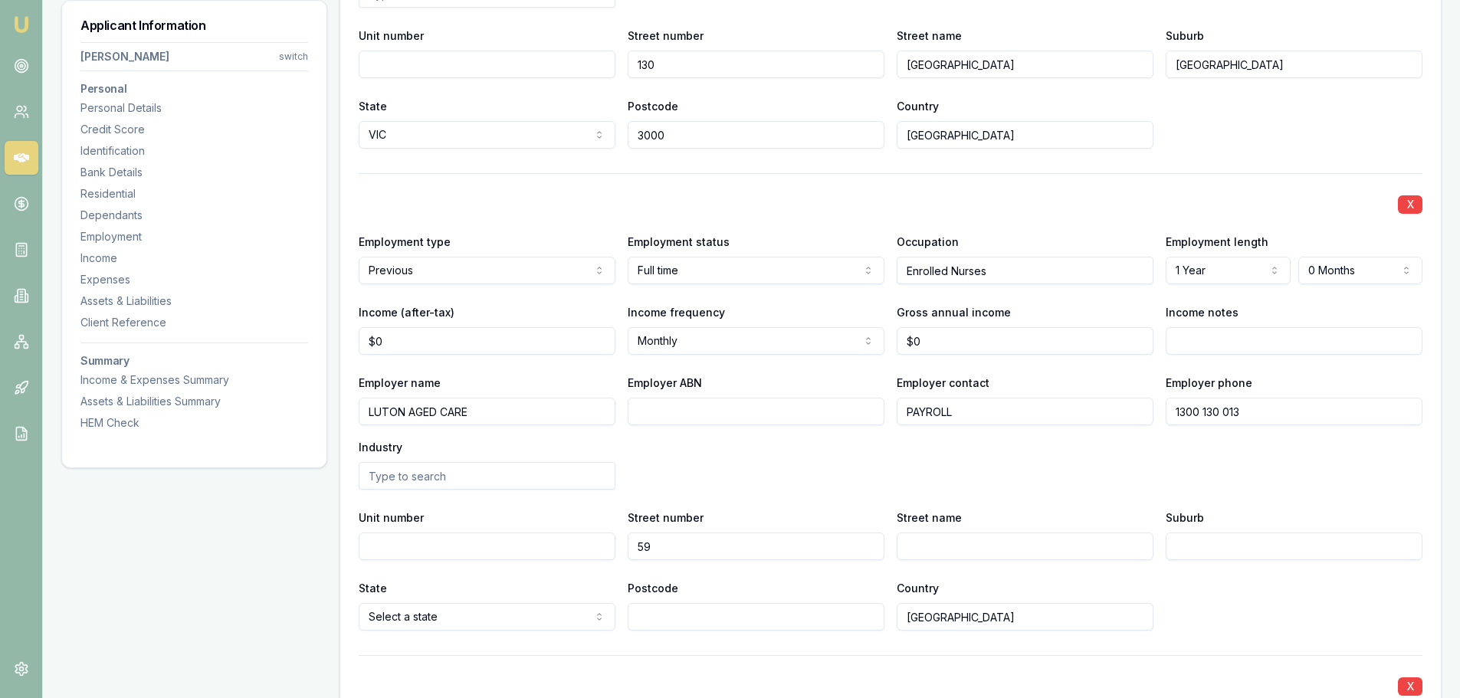
type input "59"
type input "WANGARA RD"
type input "CHELTENHAM"
select select "VIC"
type input "3192"
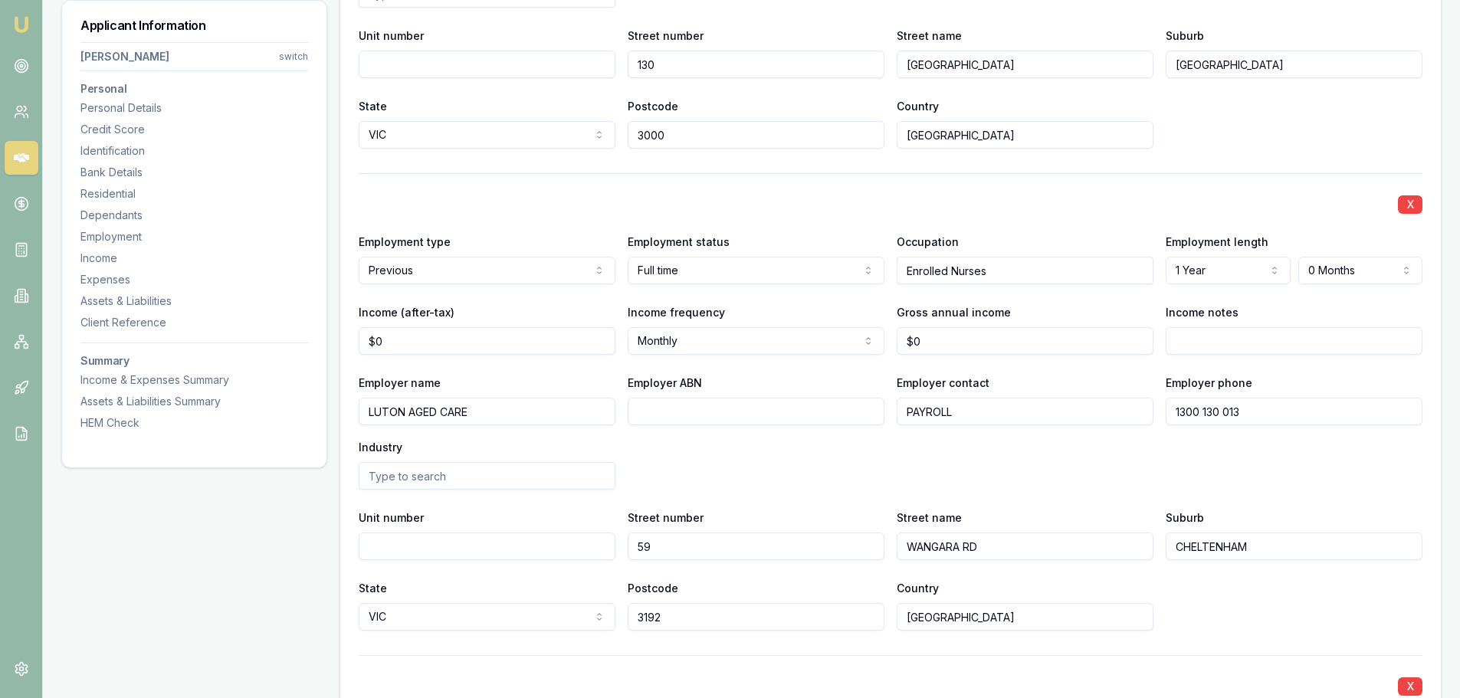
click at [796, 474] on div "Employer name LUTON AGED CARE Employer ABN Employer contact PAYROLL Employer ph…" at bounding box center [891, 431] width 1064 height 116
click at [386, 409] on input "LUTON AGED CARE" at bounding box center [487, 412] width 257 height 28
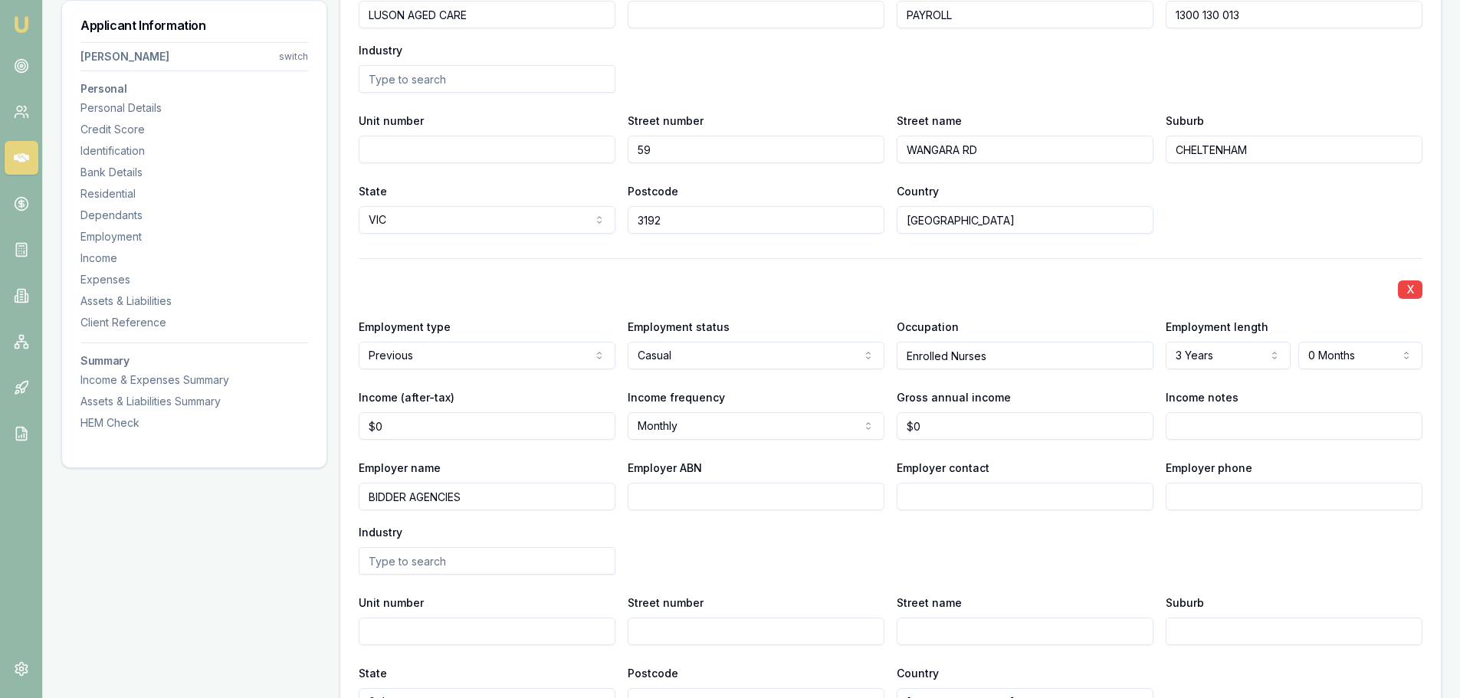
scroll to position [3847, 0]
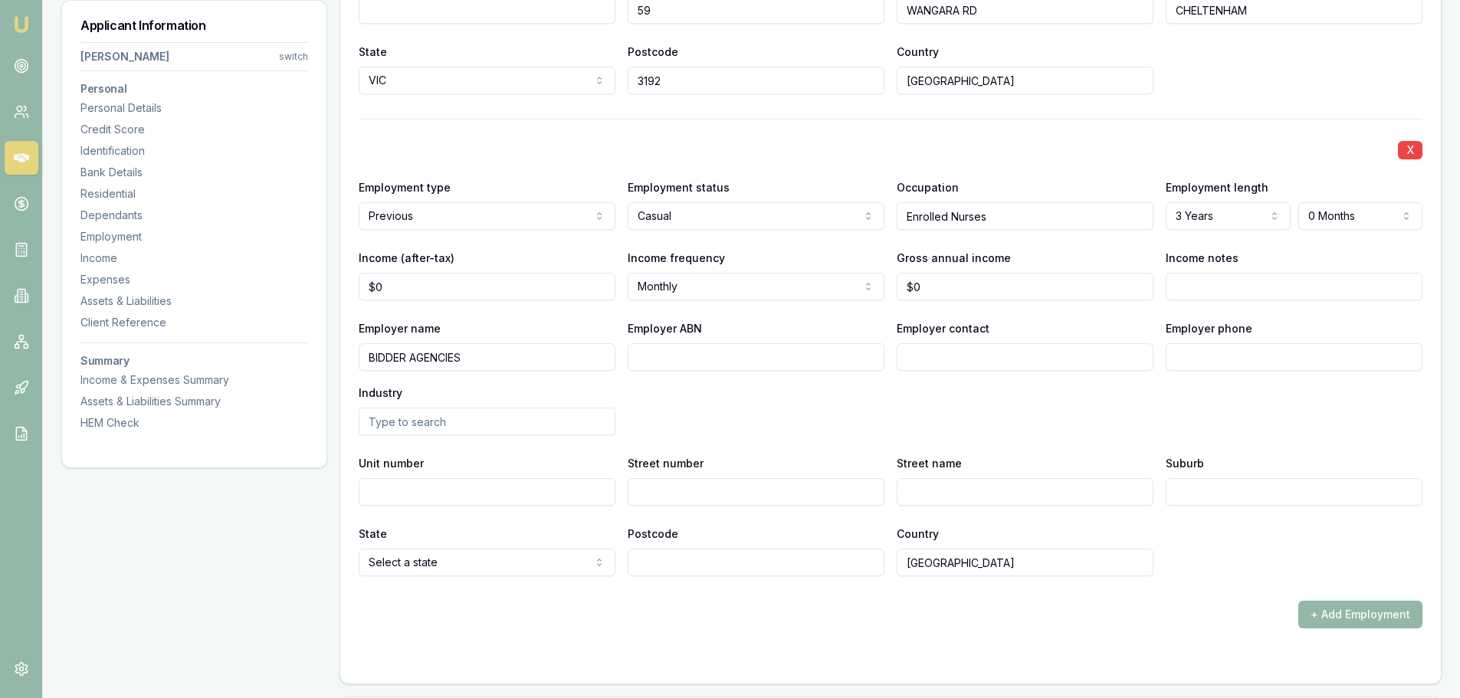
type input "LUSON AGED CARE"
drag, startPoint x: 493, startPoint y: 359, endPoint x: 243, endPoint y: 356, distance: 249.8
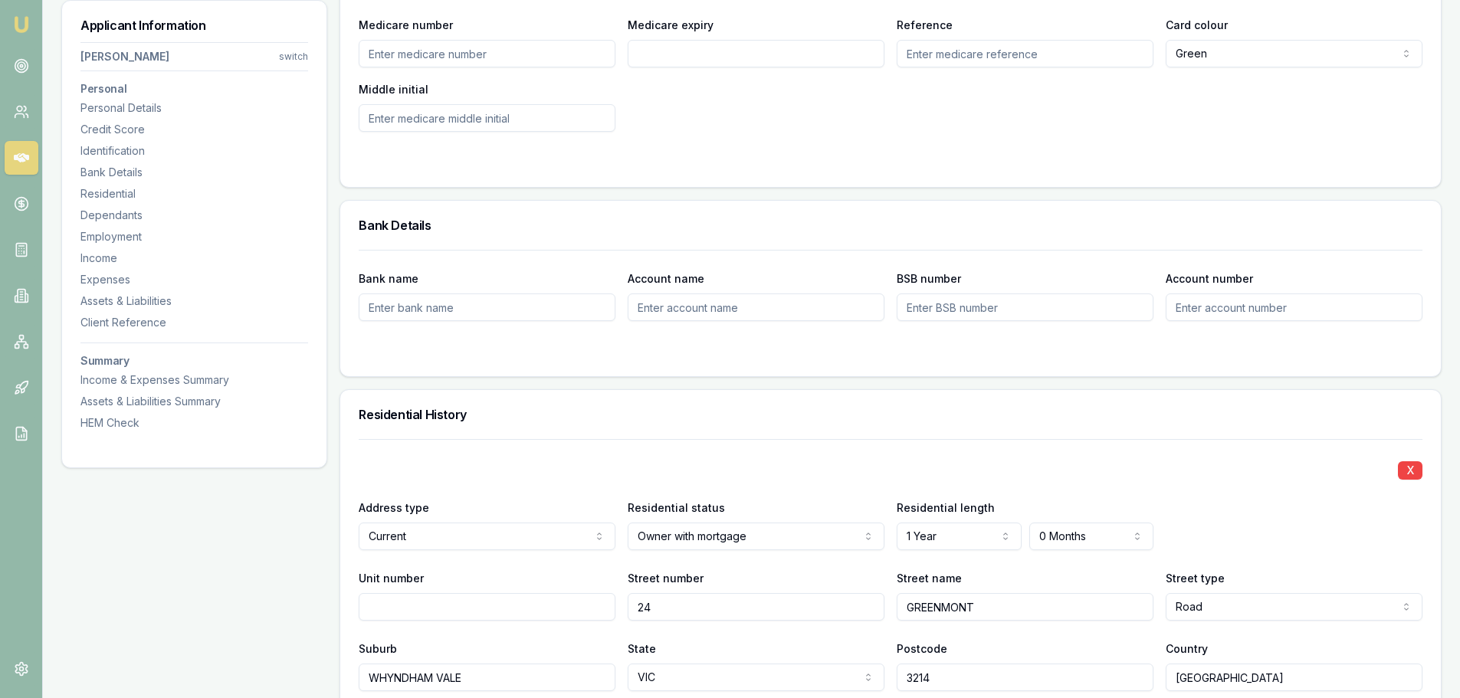
scroll to position [705, 0]
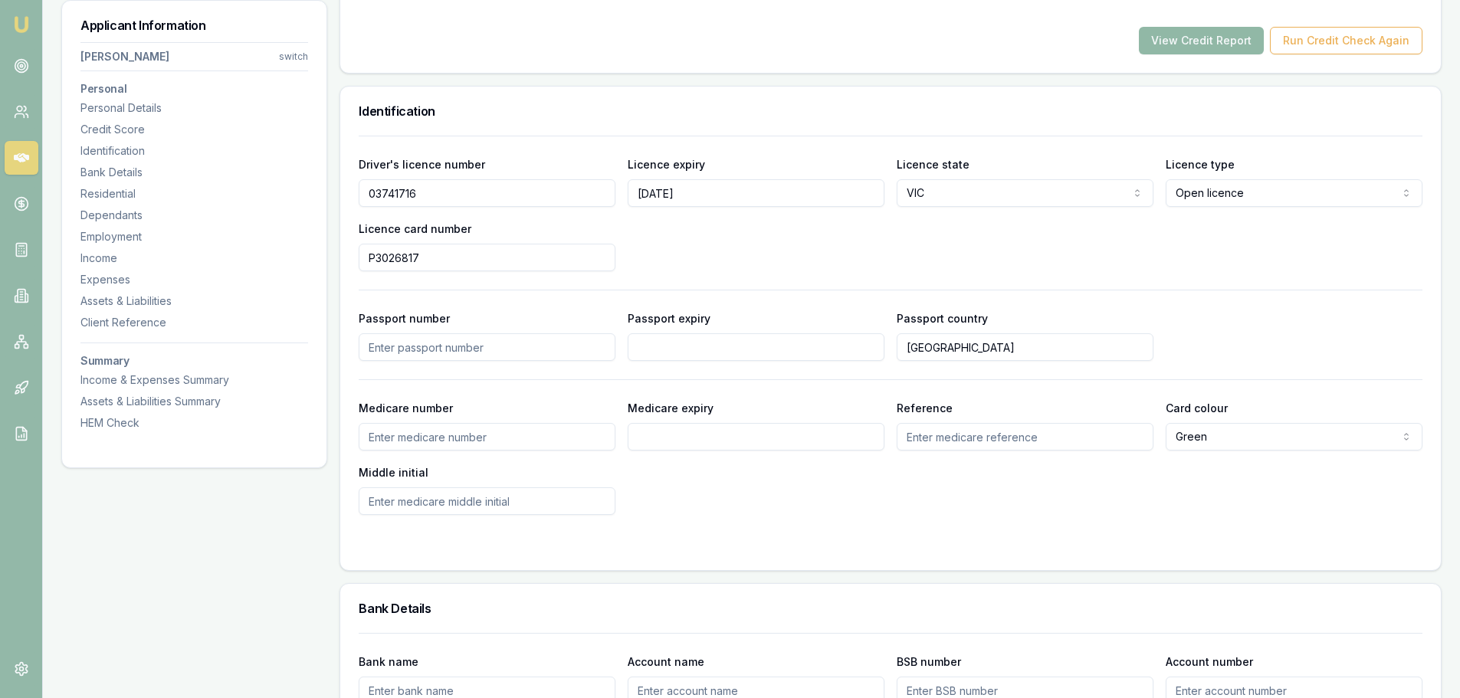
click at [1193, 38] on button "View Credit Report" at bounding box center [1201, 41] width 125 height 28
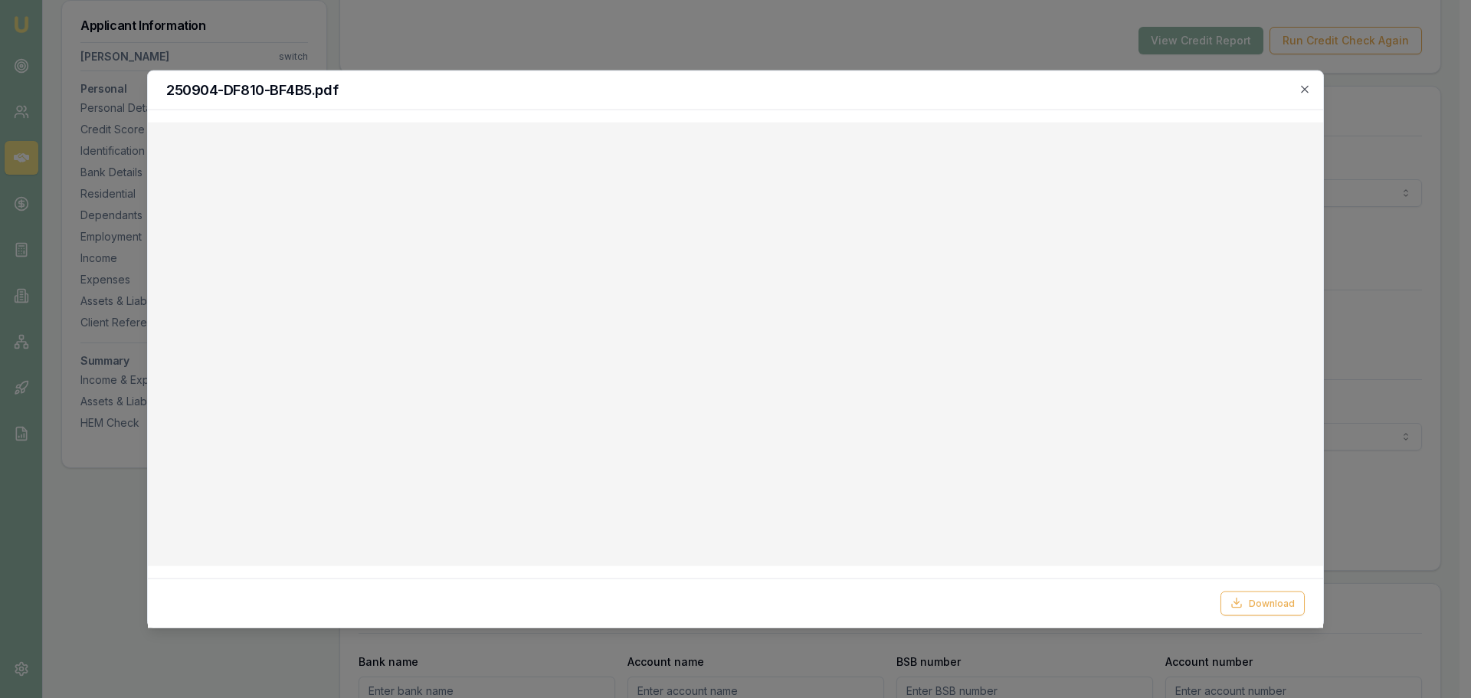
click at [1304, 81] on div "250904-DF810-BF4B5.pdf" at bounding box center [736, 90] width 1176 height 39
click at [1305, 90] on icon "button" at bounding box center [1305, 89] width 12 height 12
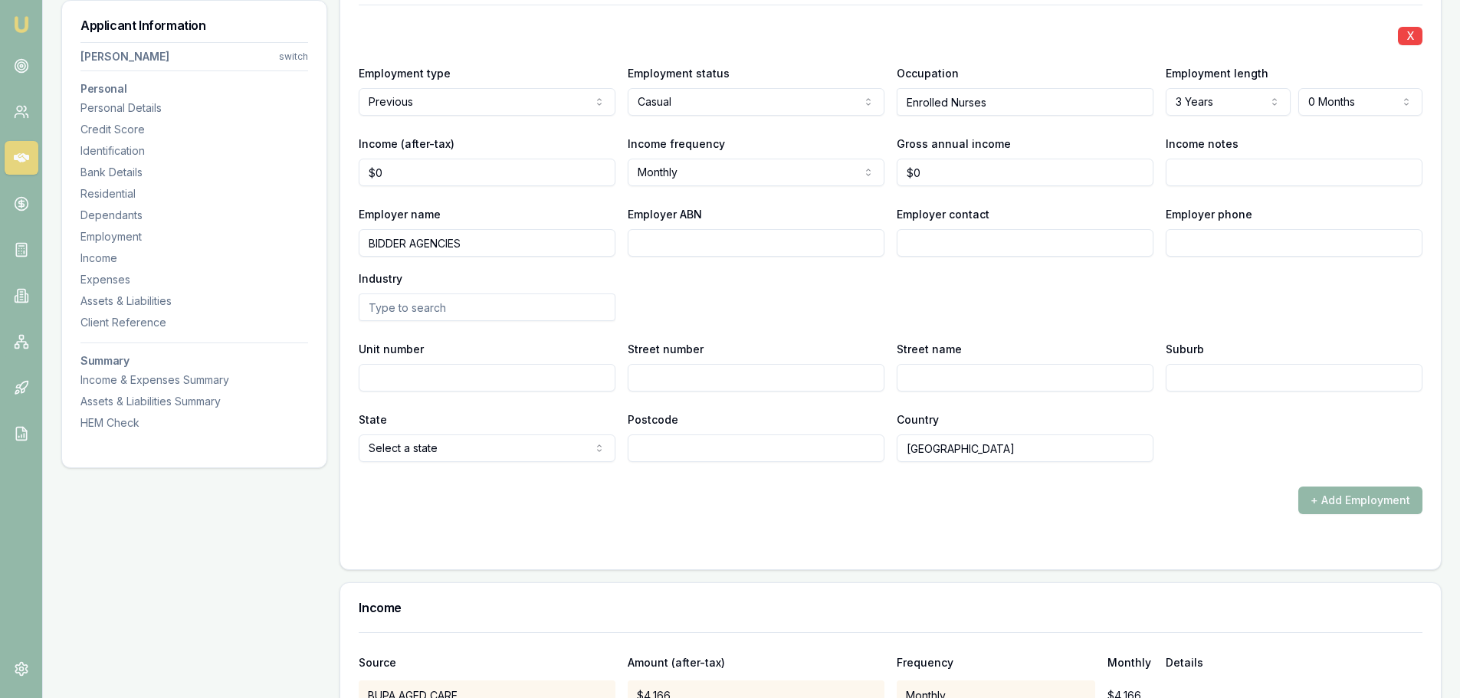
scroll to position [4000, 0]
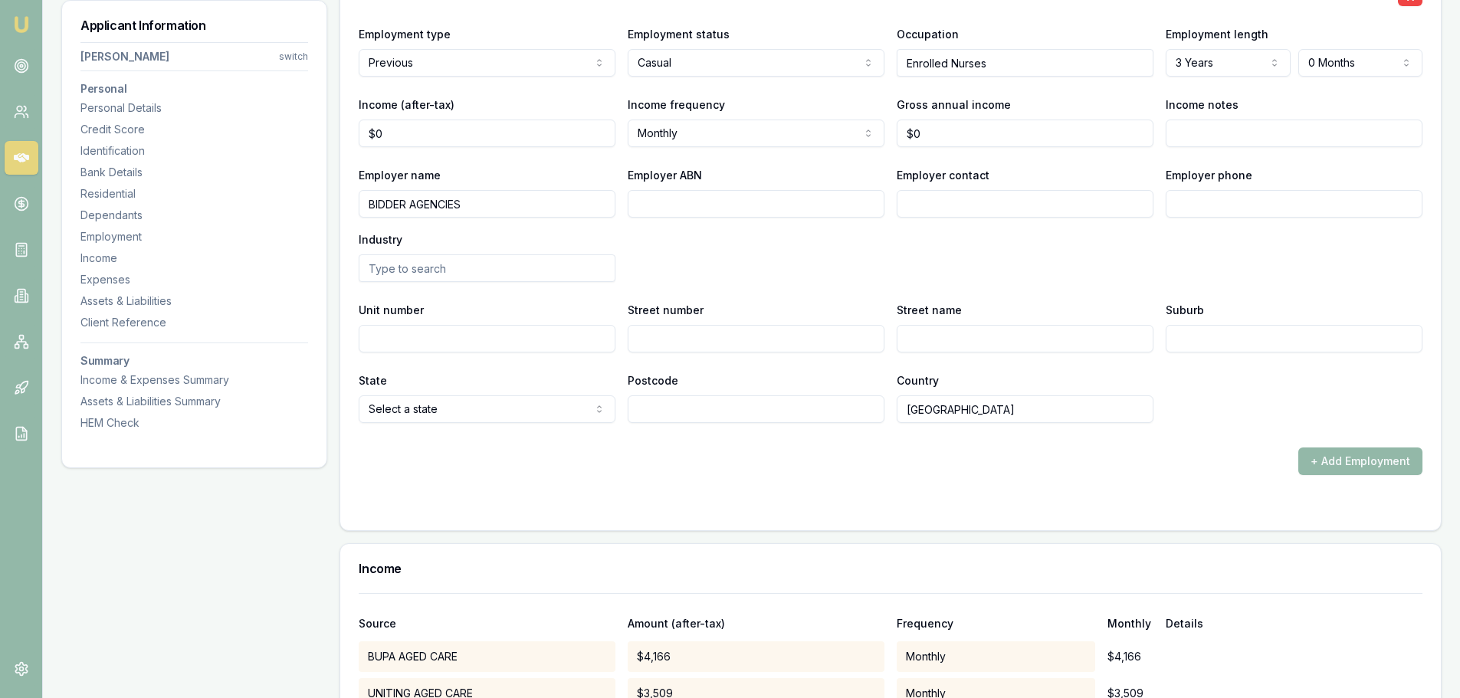
drag, startPoint x: 495, startPoint y: 197, endPoint x: 177, endPoint y: 207, distance: 318.2
type input "b"
type input "G"
type input "BETTER AGED CARE"
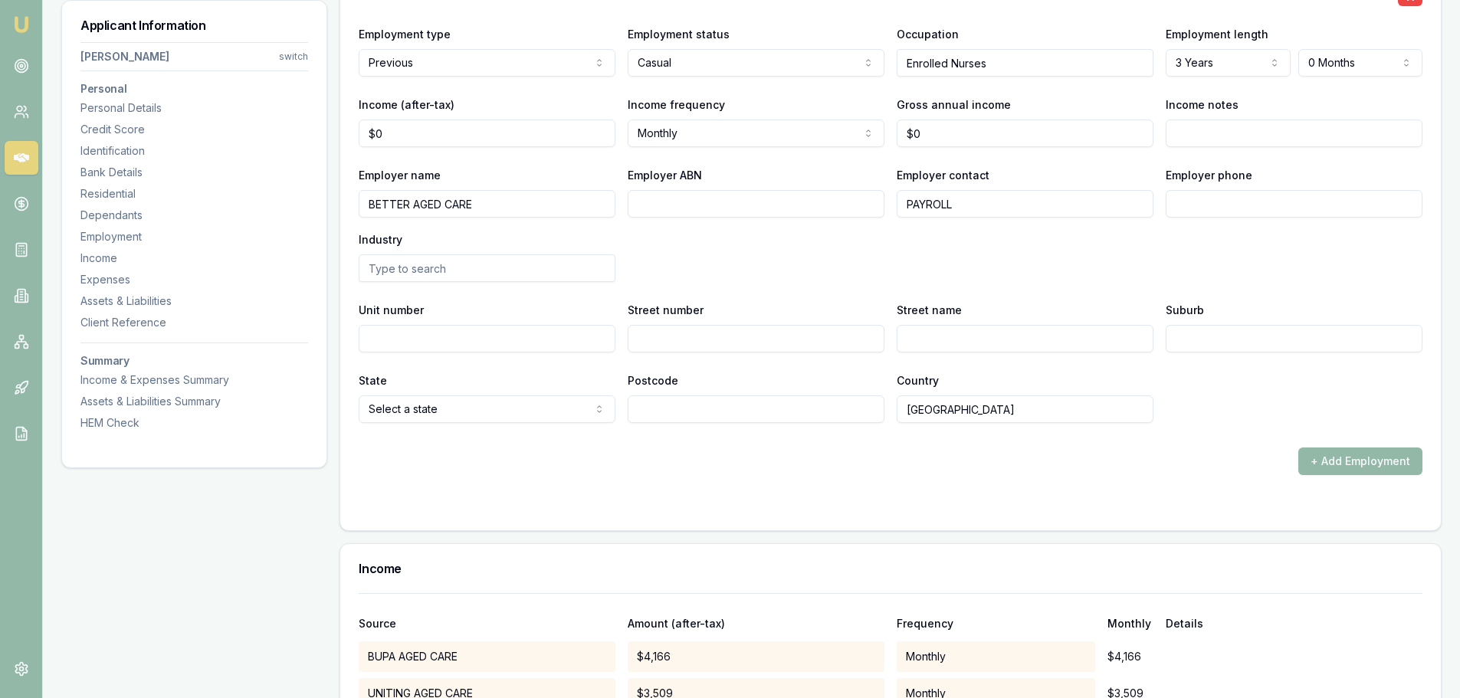
type input "PAYROLL"
click at [1216, 196] on input "Employer phone" at bounding box center [1294, 204] width 257 height 28
type input "1300 587 823"
click at [1227, 261] on div "Employer name BETTER AGED CARE Employer ABN Employer contact PAYROLL Employer p…" at bounding box center [891, 224] width 1064 height 116
click at [749, 339] on input "Street number" at bounding box center [756, 339] width 257 height 28
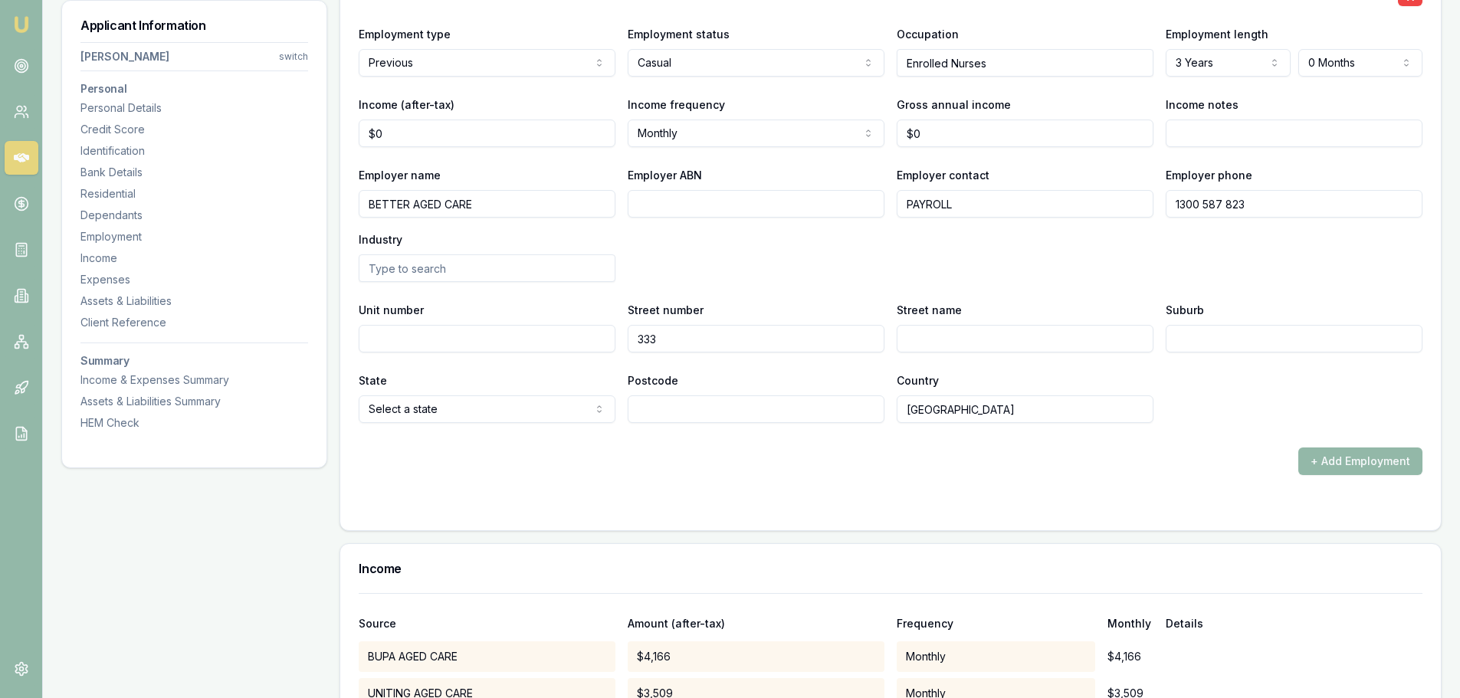
type input "333"
type input "POLICE RD"
type input "MULGRAVE"
select select "VIC"
type input "3"
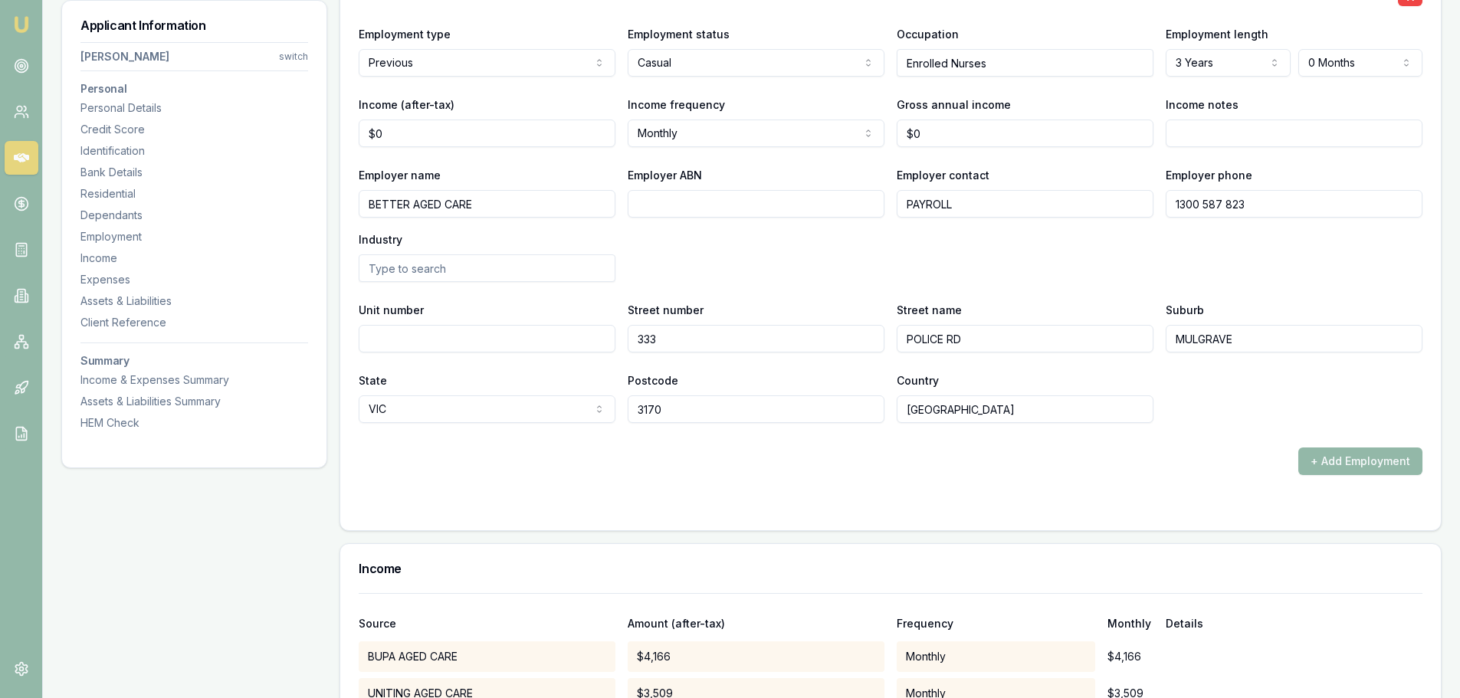
type input "3170"
drag, startPoint x: 135, startPoint y: 111, endPoint x: 11, endPoint y: 120, distance: 124.5
click at [135, 111] on div "Personal Details" at bounding box center [194, 107] width 228 height 15
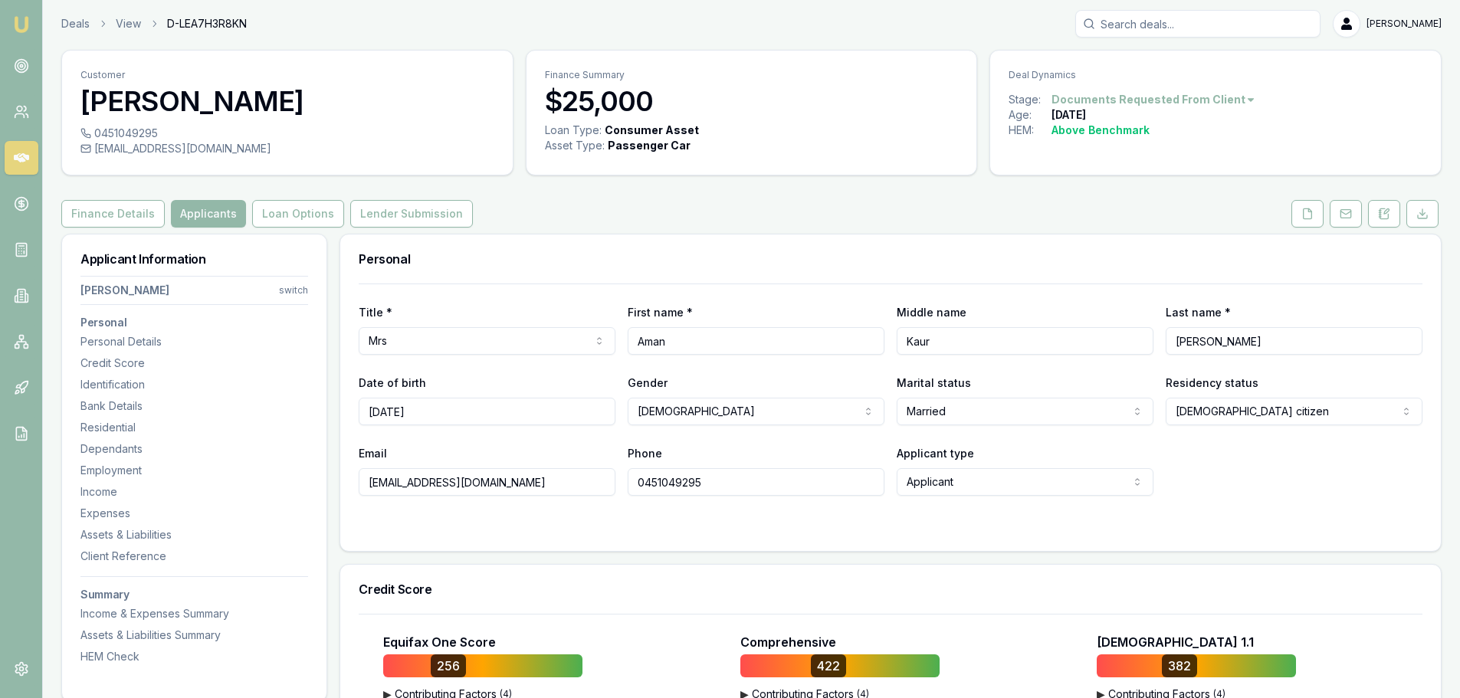
scroll to position [0, 0]
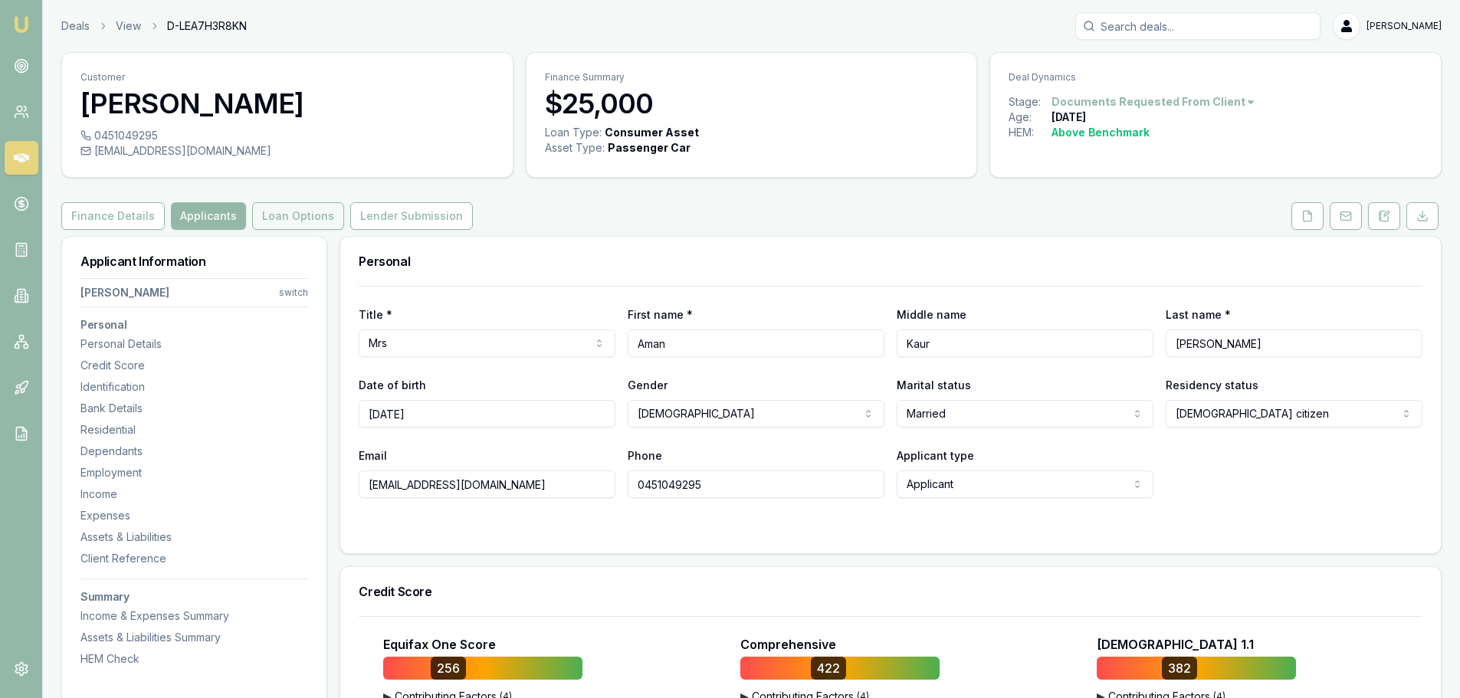
click at [280, 222] on button "Loan Options" at bounding box center [298, 216] width 92 height 28
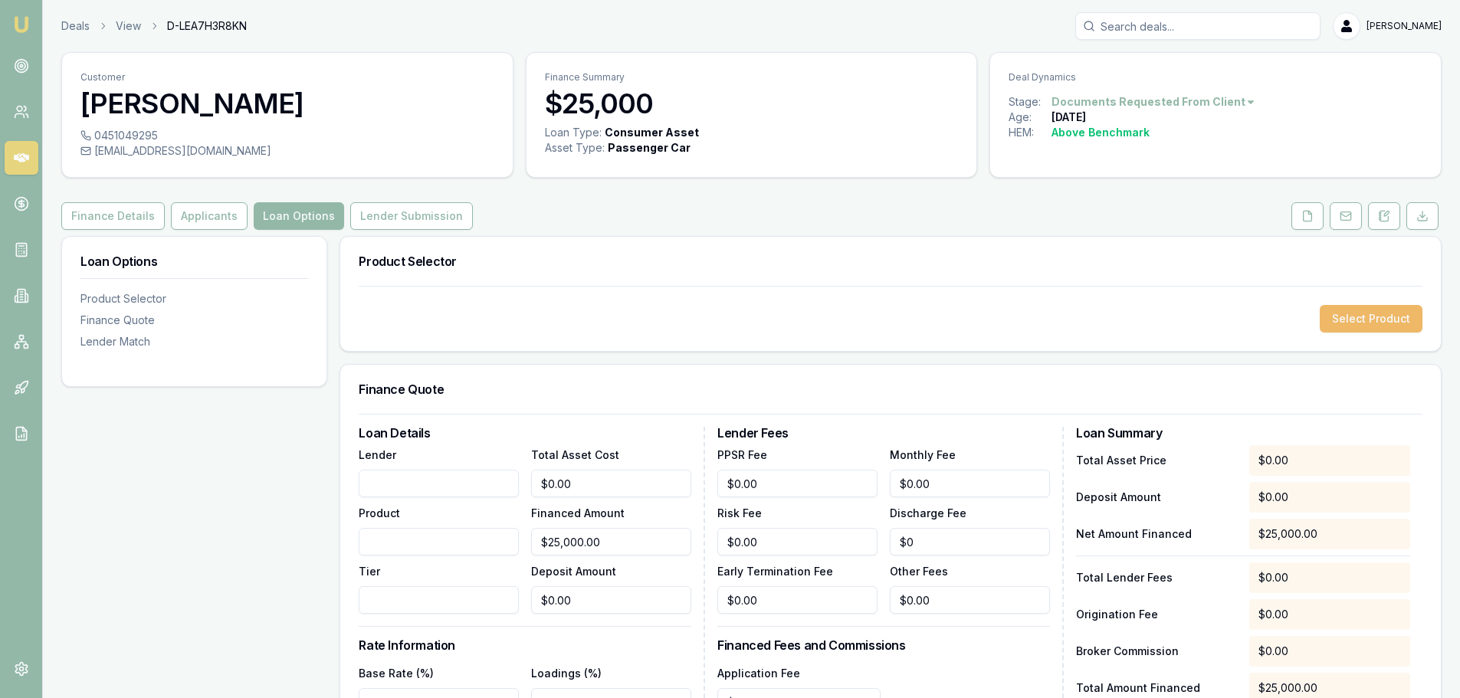
click at [1394, 318] on button "Select Product" at bounding box center [1371, 319] width 103 height 28
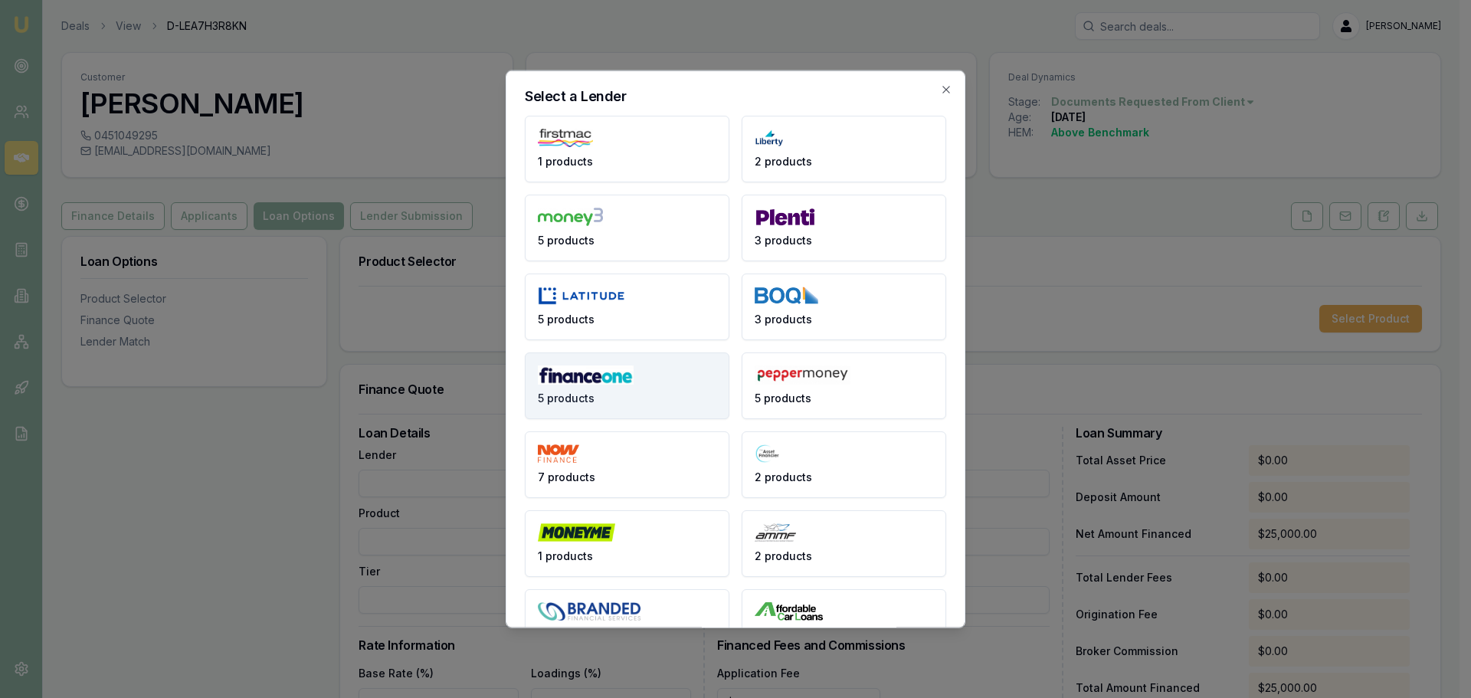
click at [621, 379] on img at bounding box center [586, 374] width 96 height 19
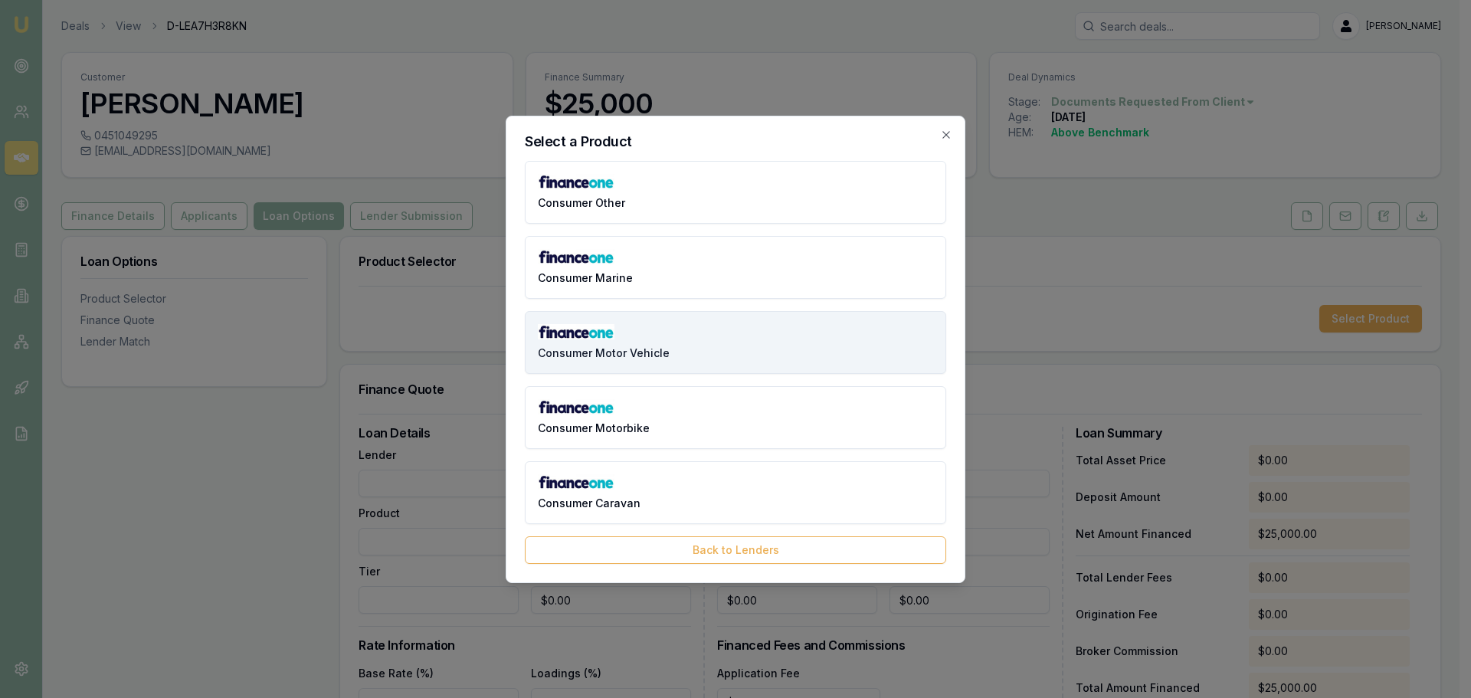
click at [635, 349] on span "Consumer Motor Vehicle" at bounding box center [604, 353] width 132 height 15
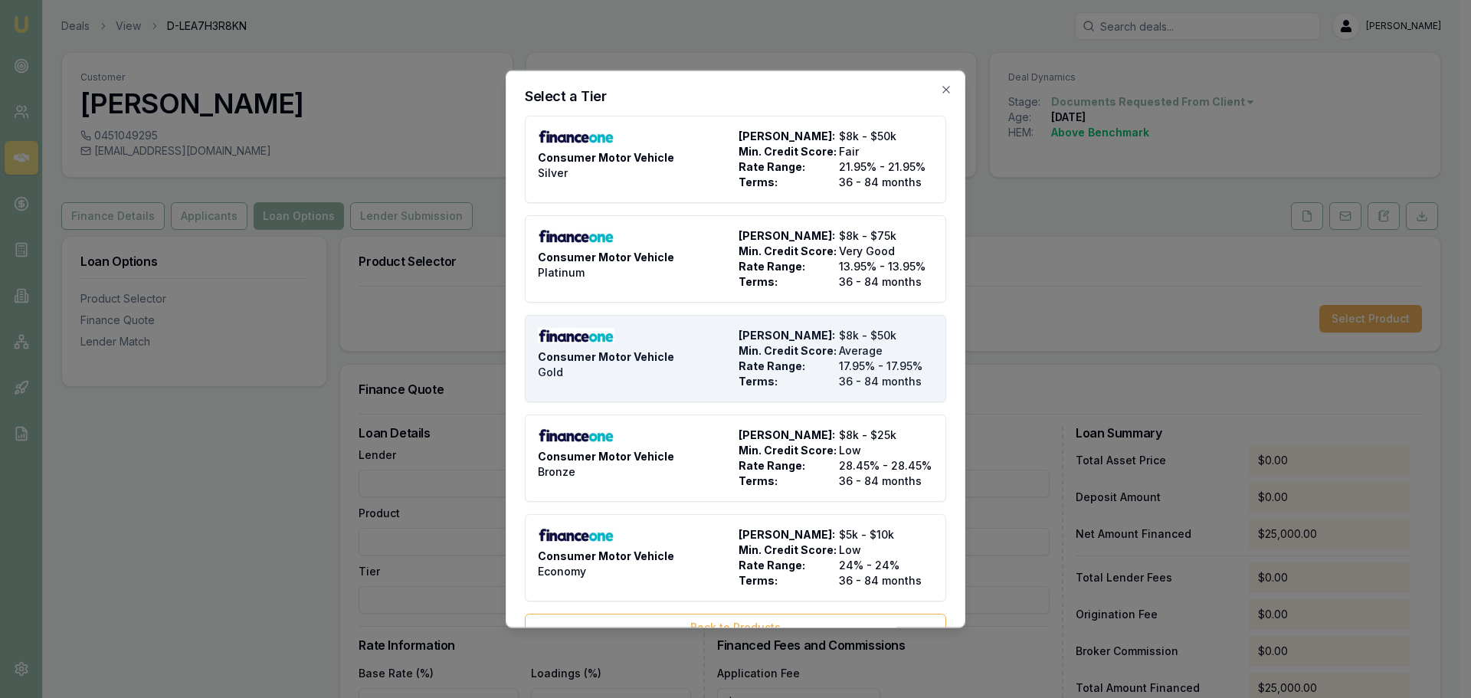
click at [635, 348] on div "Consumer Motor Vehicle Gold" at bounding box center [635, 357] width 195 height 61
type input "Finance One"
type input "Consumer Motor Vehicle"
type input "Gold"
type input "17.95"
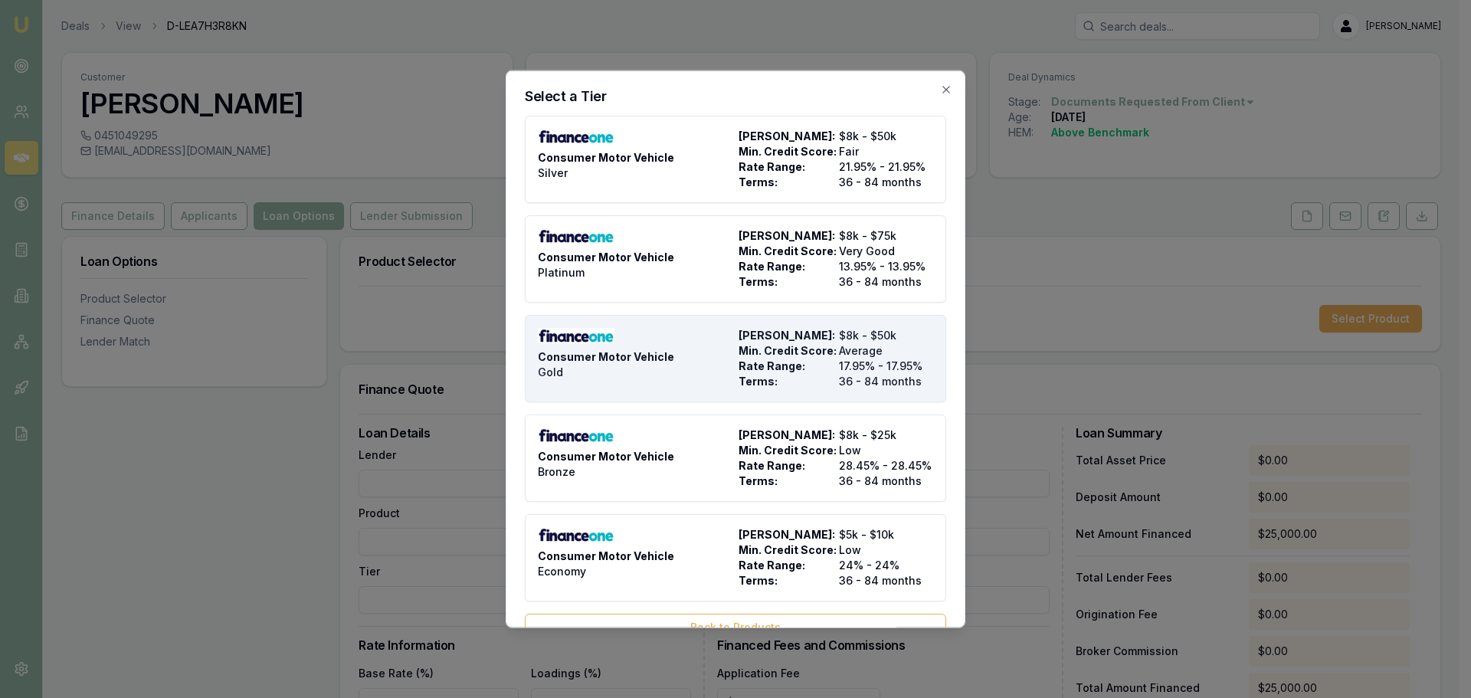
type input "36"
type input "$27.00"
type input "$795.00"
type input "1100"
type input "10"
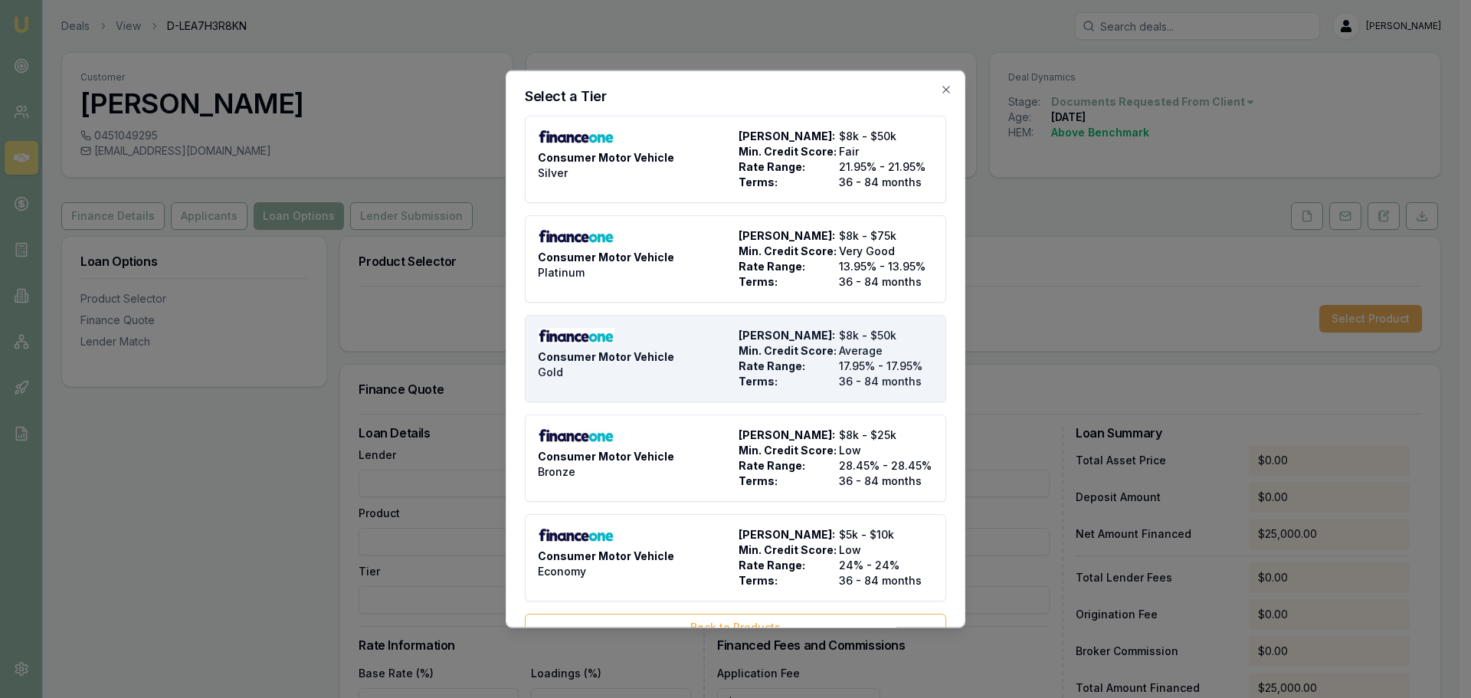
type input "$2,500.00"
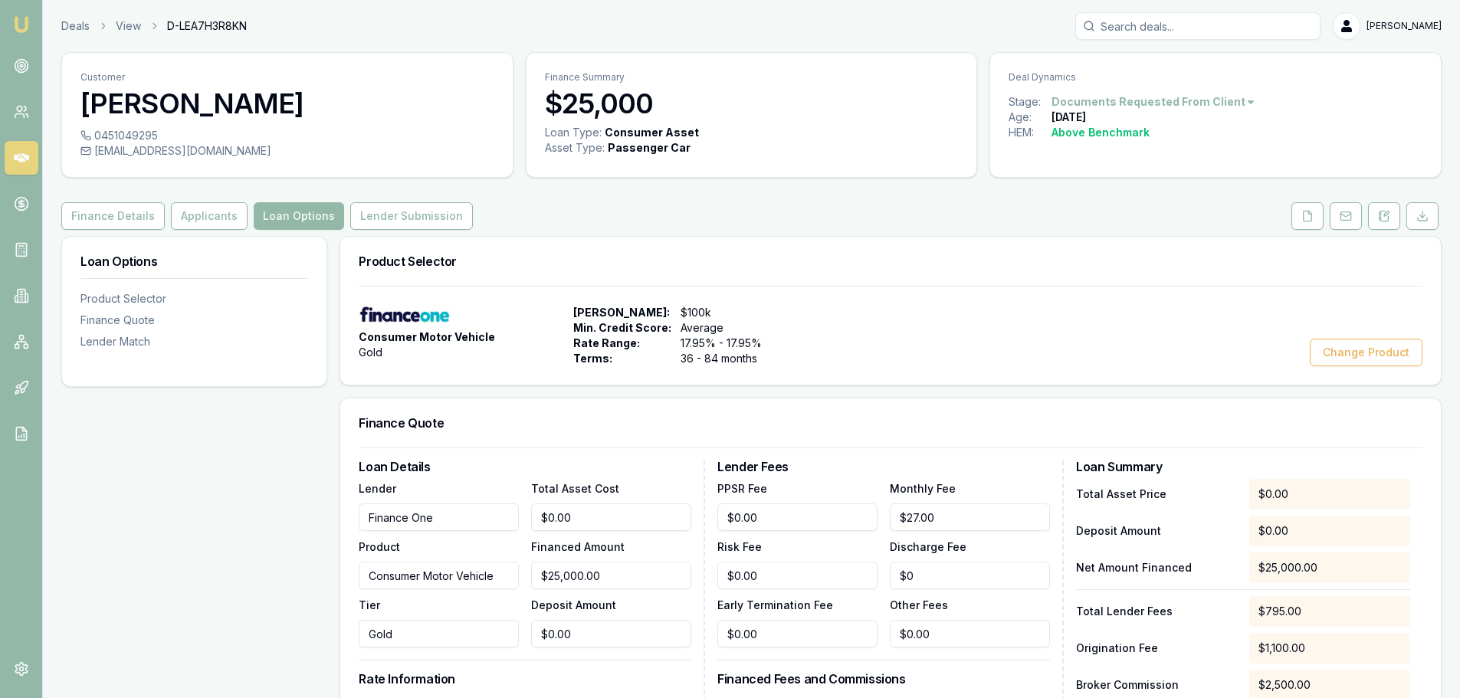
scroll to position [307, 0]
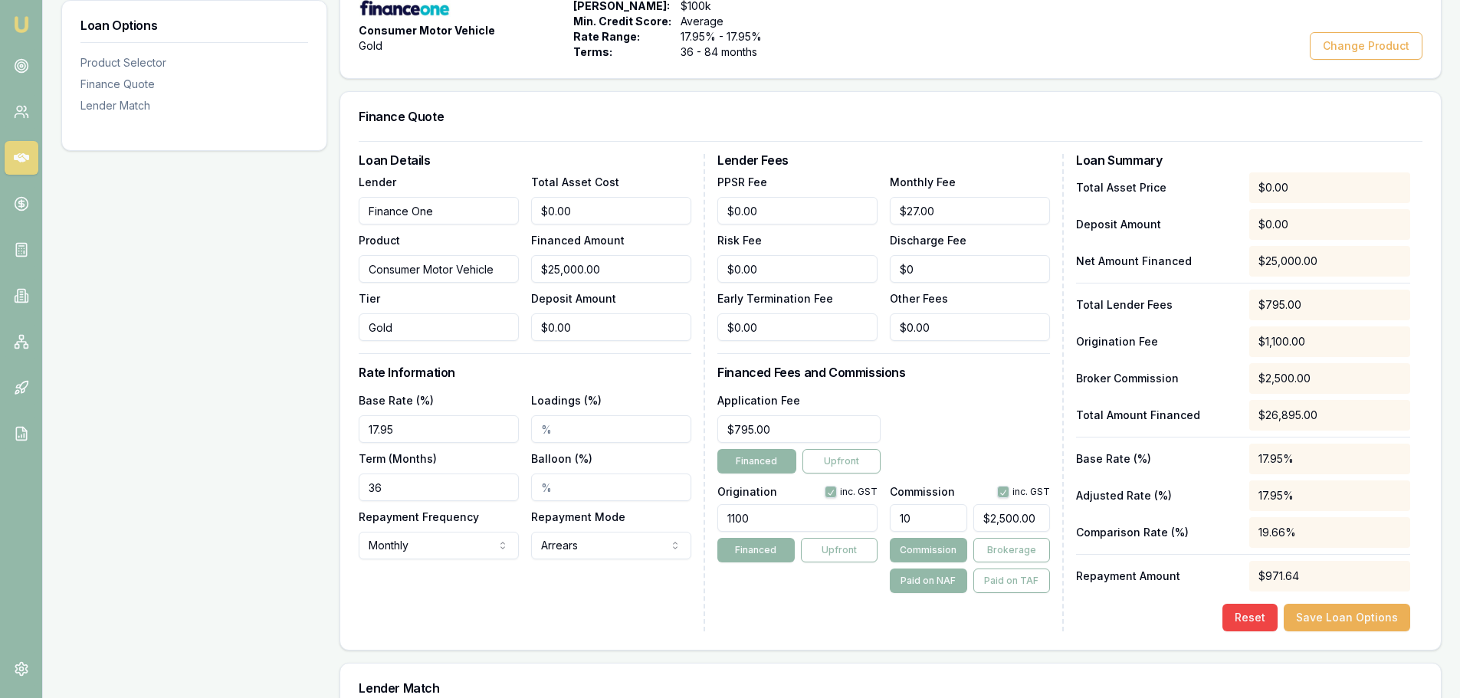
drag, startPoint x: 430, startPoint y: 488, endPoint x: 258, endPoint y: 488, distance: 171.7
click at [258, 488] on div "Loan Options Product Selector Finance Quote Lender Match Product Selector Consu…" at bounding box center [751, 351] width 1380 height 845
type input "60"
drag, startPoint x: 575, startPoint y: 212, endPoint x: 383, endPoint y: 200, distance: 191.9
click at [383, 200] on div "Lender Finance One Product Consumer Motor Vehicle Tier Gold Total Asset Cost 0 …" at bounding box center [525, 256] width 333 height 169
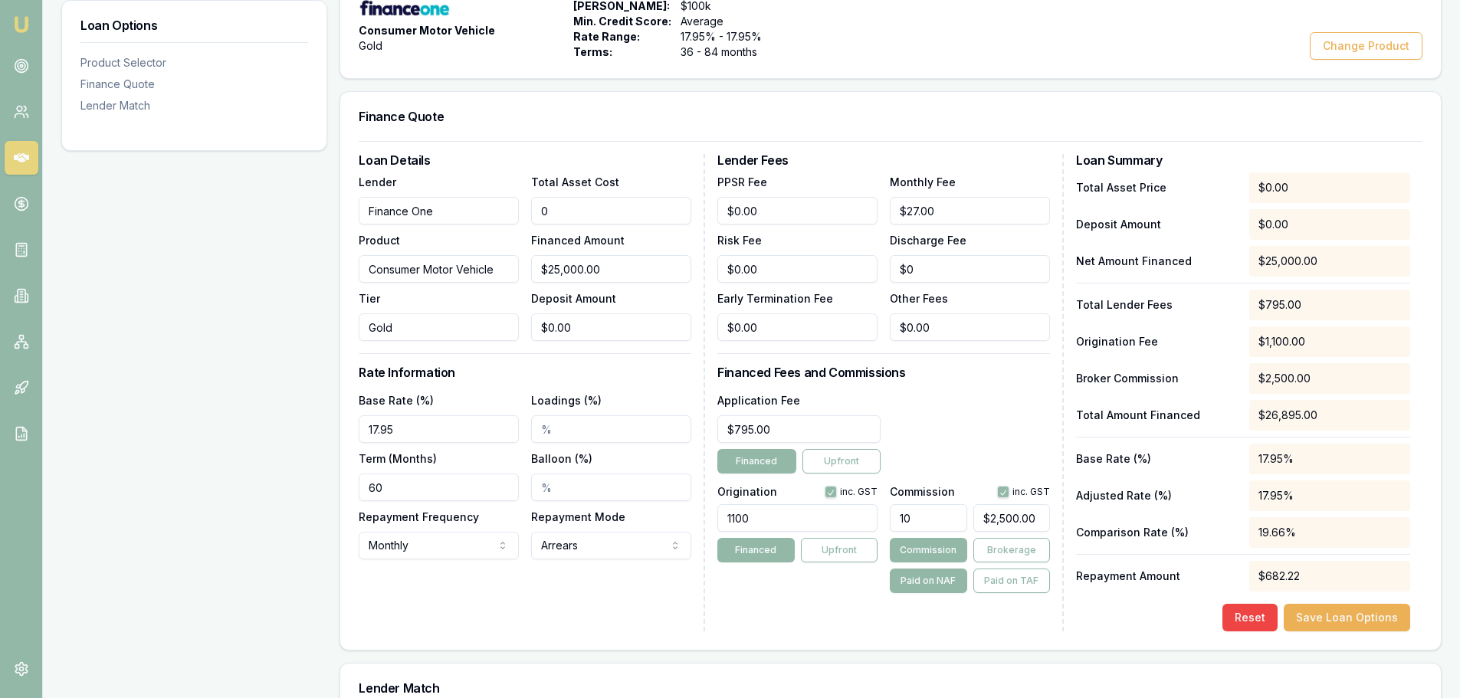
type input "3"
type input "$3.00"
type input "$0.30"
type input "35"
type input "$35.00"
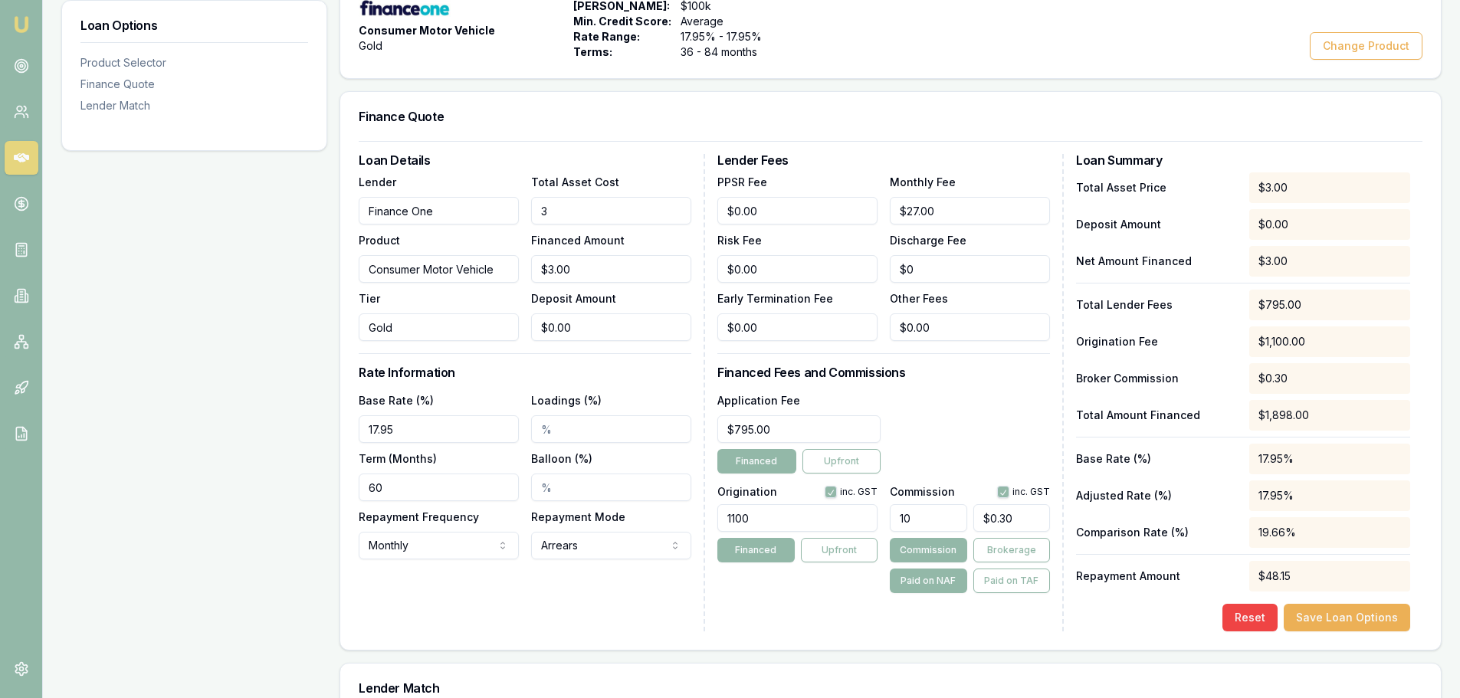
type input "$3.50"
type input "3"
type input "$3.00"
type input "$0.30"
type input "$0.00"
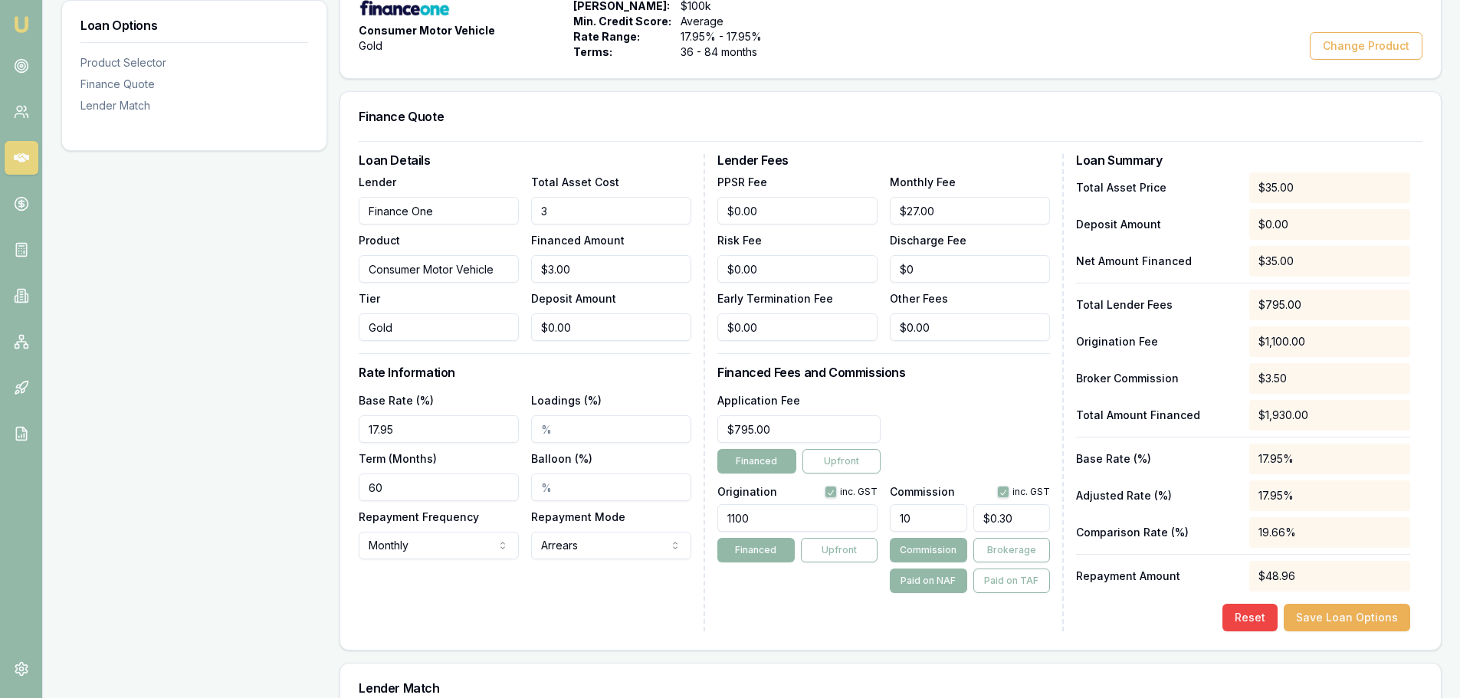
type input "$0.00"
type input "3"
type input "$3.00"
type input "$0.30"
type input "30"
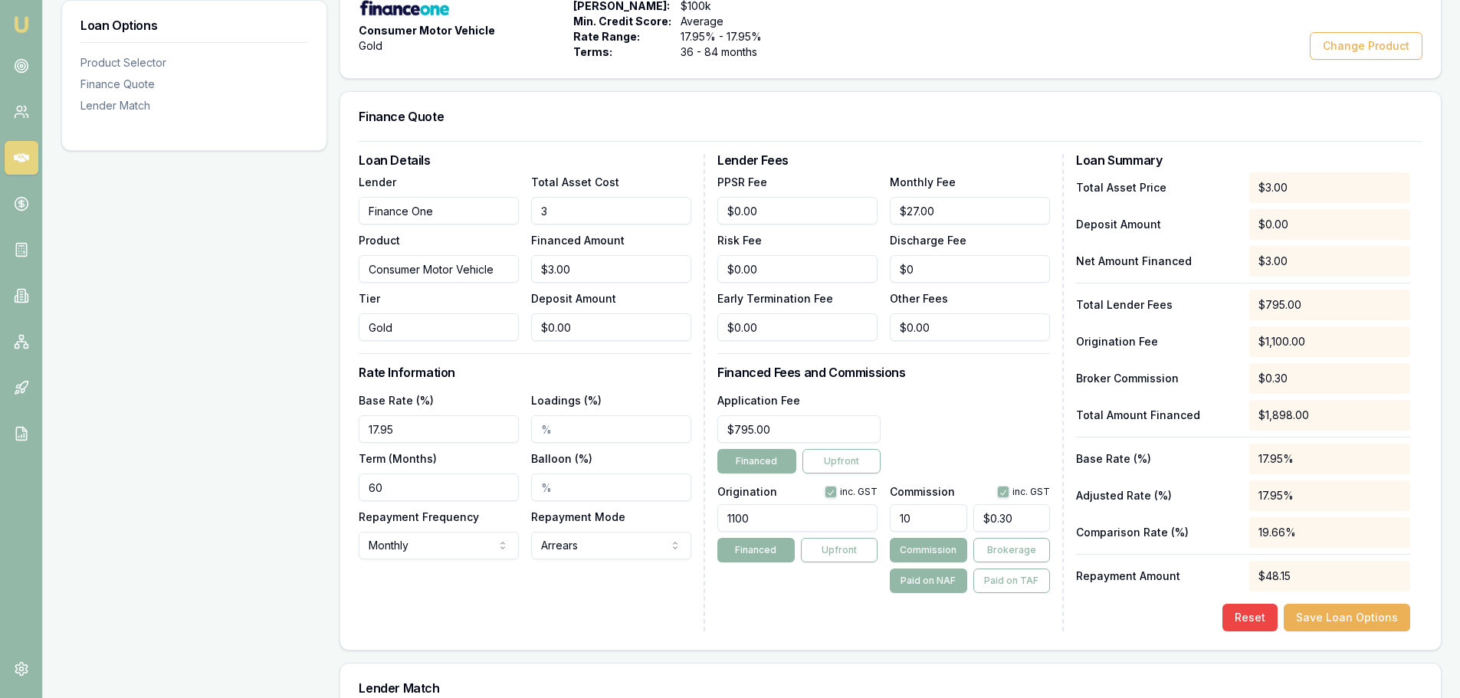
type input "$30.00"
type input "$3.00"
type input "300"
type input "$300.00"
type input "$30.00"
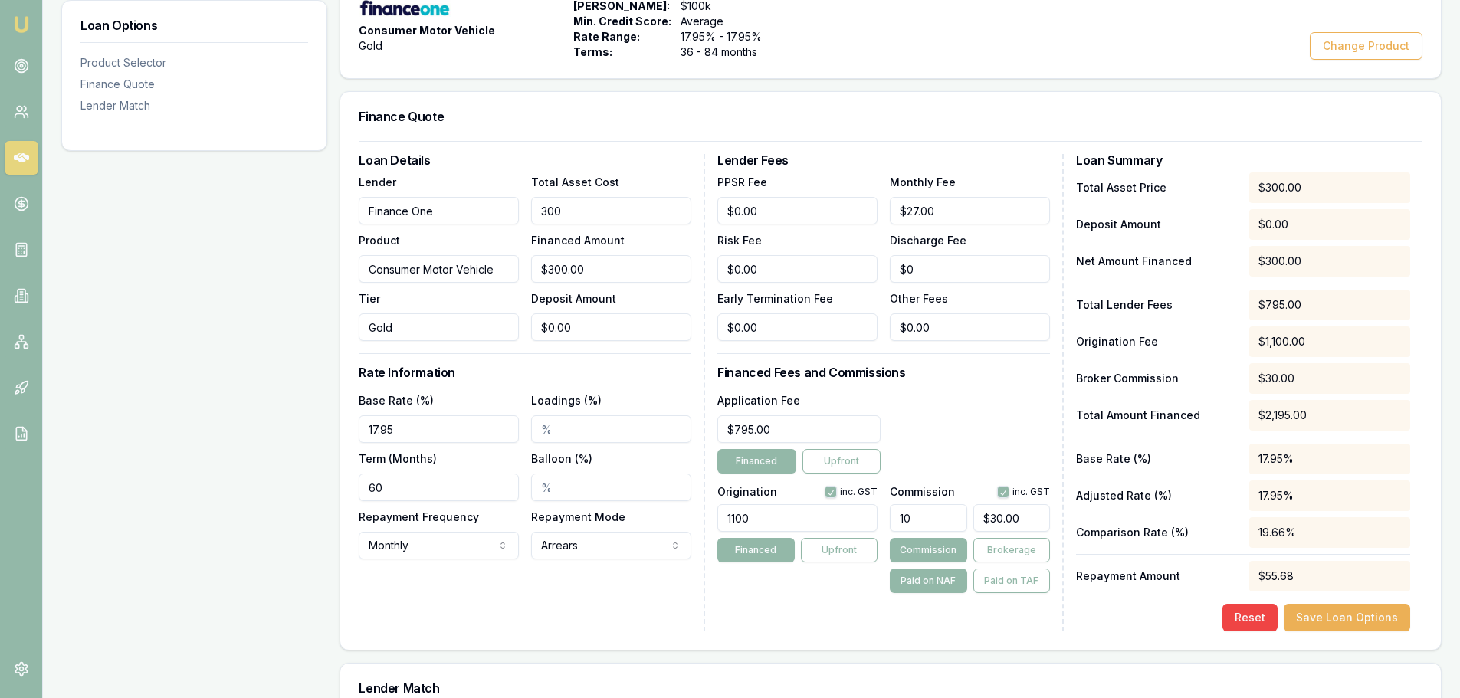
type input "3000"
type input "$3,000.00"
type input "$300.00"
type input "30000"
type input "$30,000.00"
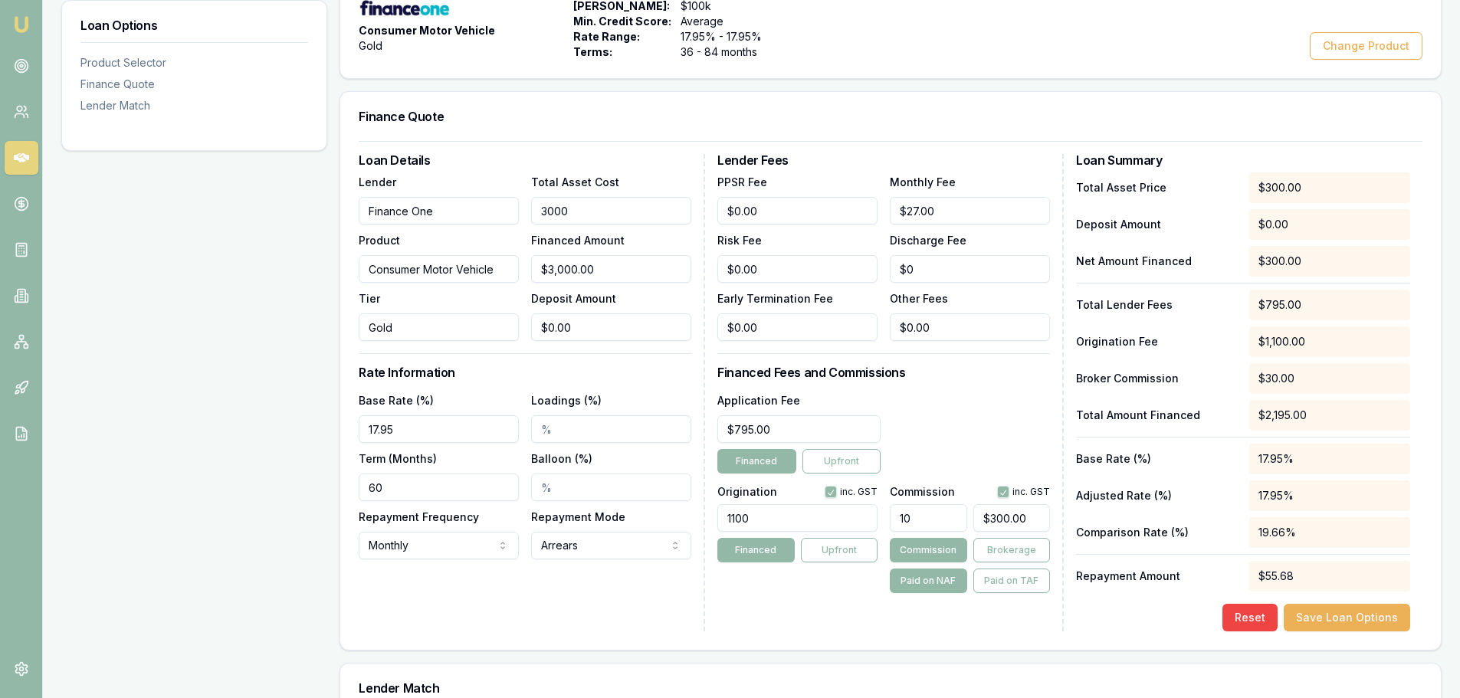
type input "$3,000.00"
type input "$30,000.00"
click at [244, 376] on div "Loan Options Product Selector Finance Quote Lender Match" at bounding box center [194, 351] width 266 height 845
click at [1022, 583] on button "Paid on TAF" at bounding box center [1011, 581] width 77 height 25
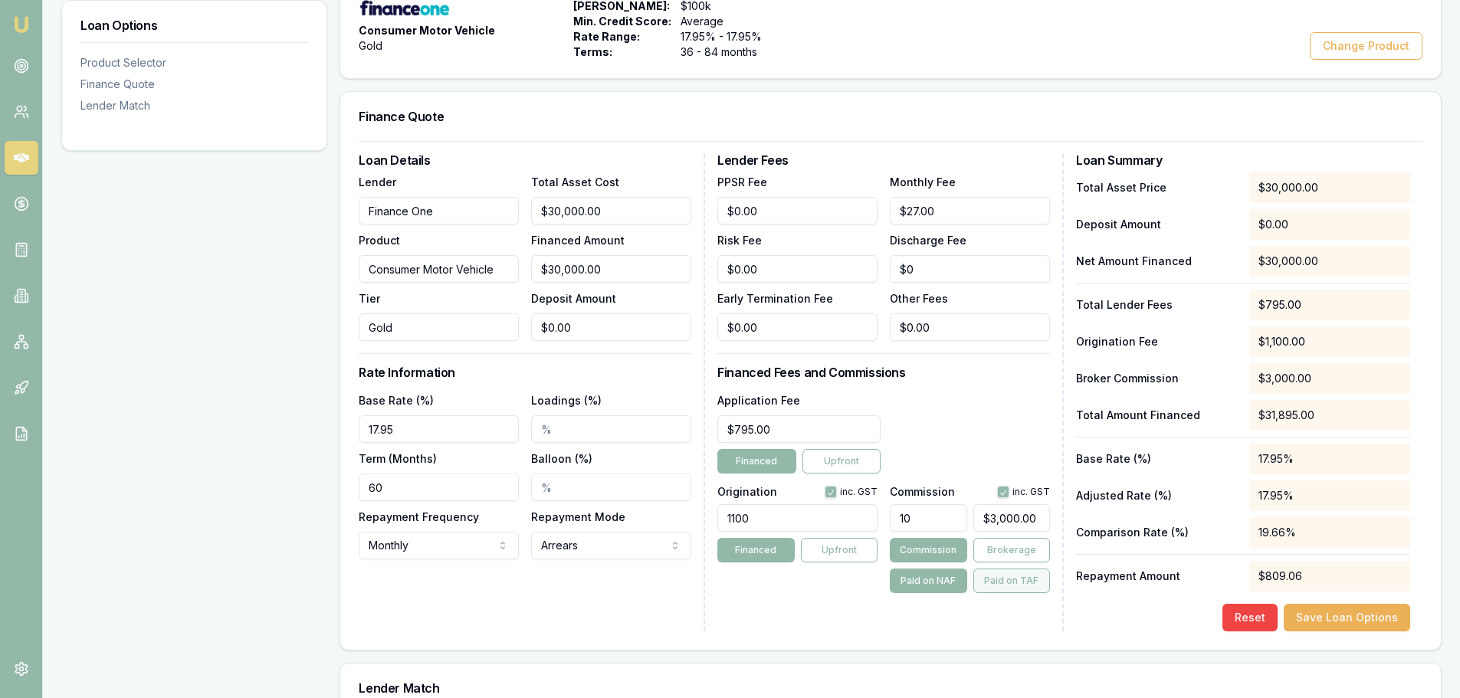
type input "$3,189.50"
drag, startPoint x: 920, startPoint y: 517, endPoint x: 792, endPoint y: 509, distance: 129.0
click at [829, 509] on div "Origination inc. GST 1100 Financed Upfront Commission inc. GST 10 $3,189.50 Com…" at bounding box center [883, 536] width 333 height 113
type input "5"
type input "$1,594.75"
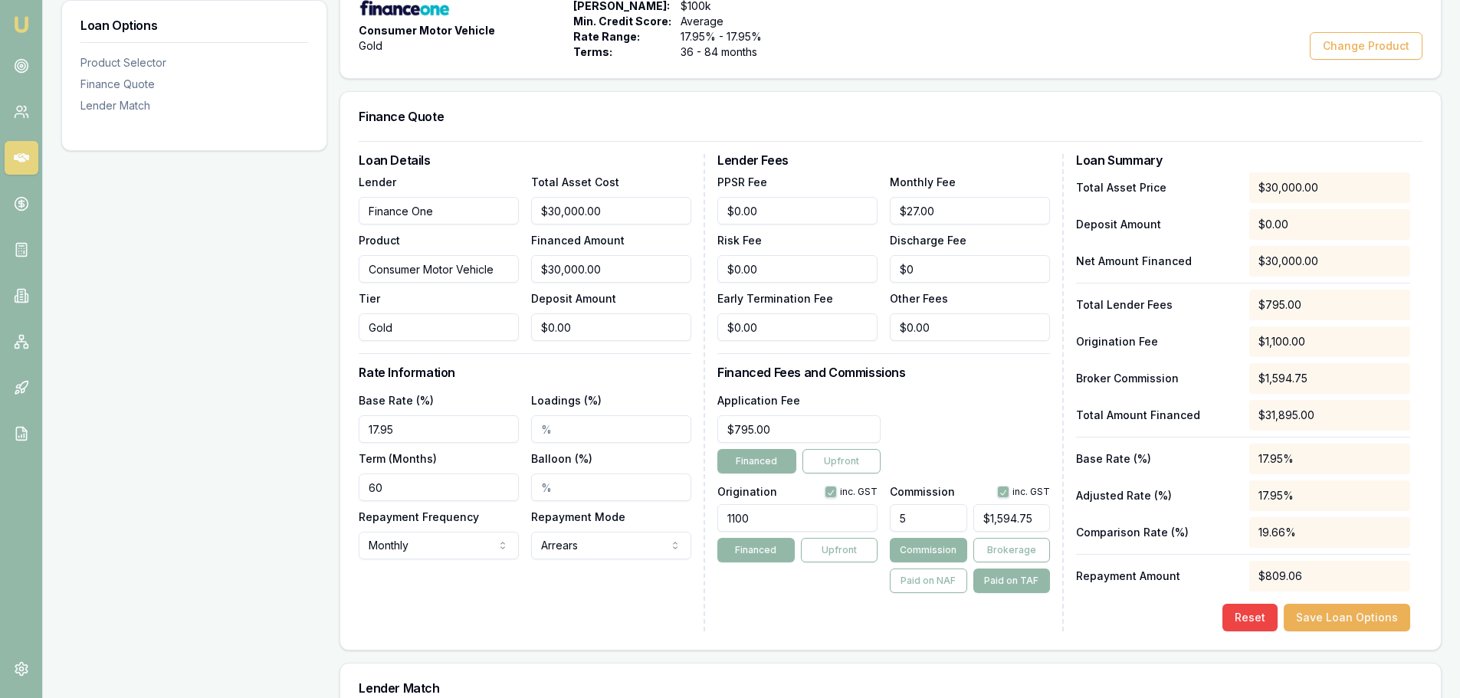
type input "5.00%"
click at [936, 405] on div "Application Fee $795.00 Financed Upfront" at bounding box center [883, 432] width 333 height 83
click at [1345, 616] on button "Save Loan Options" at bounding box center [1347, 618] width 126 height 28
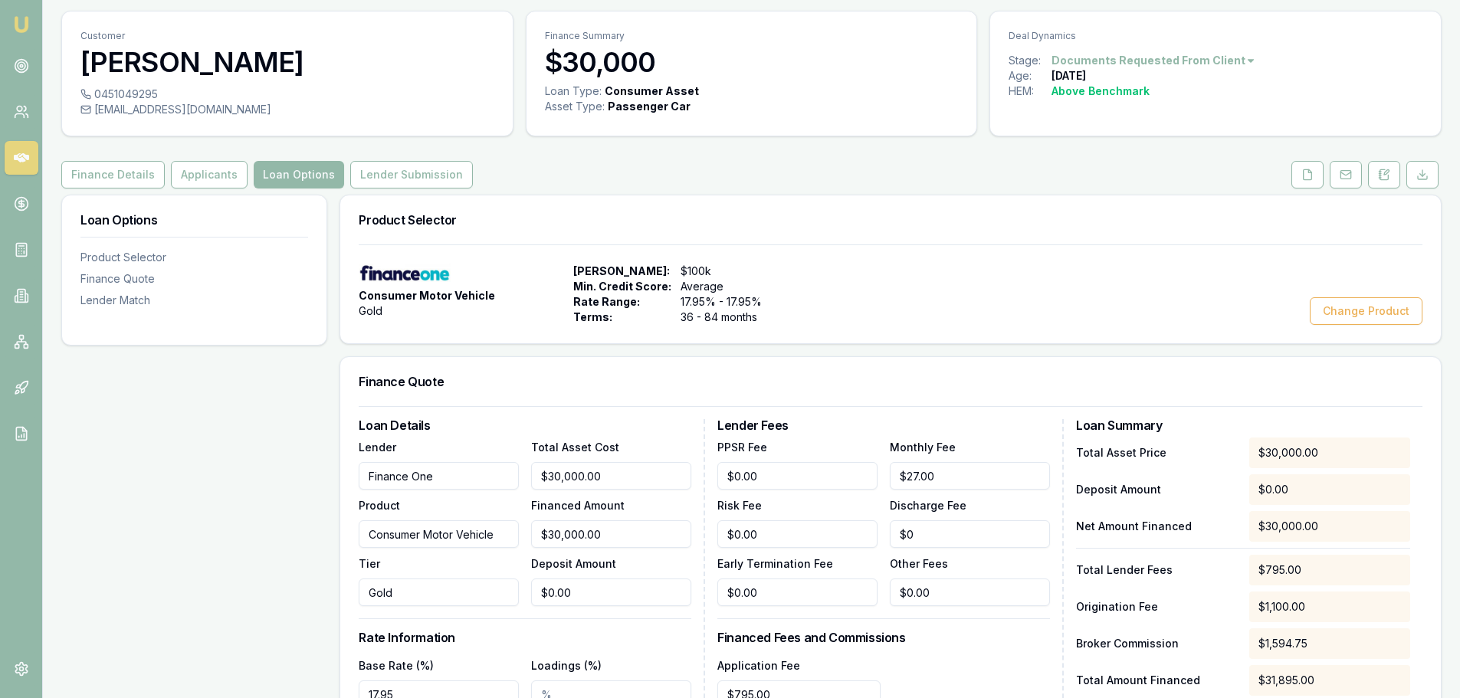
scroll to position [0, 0]
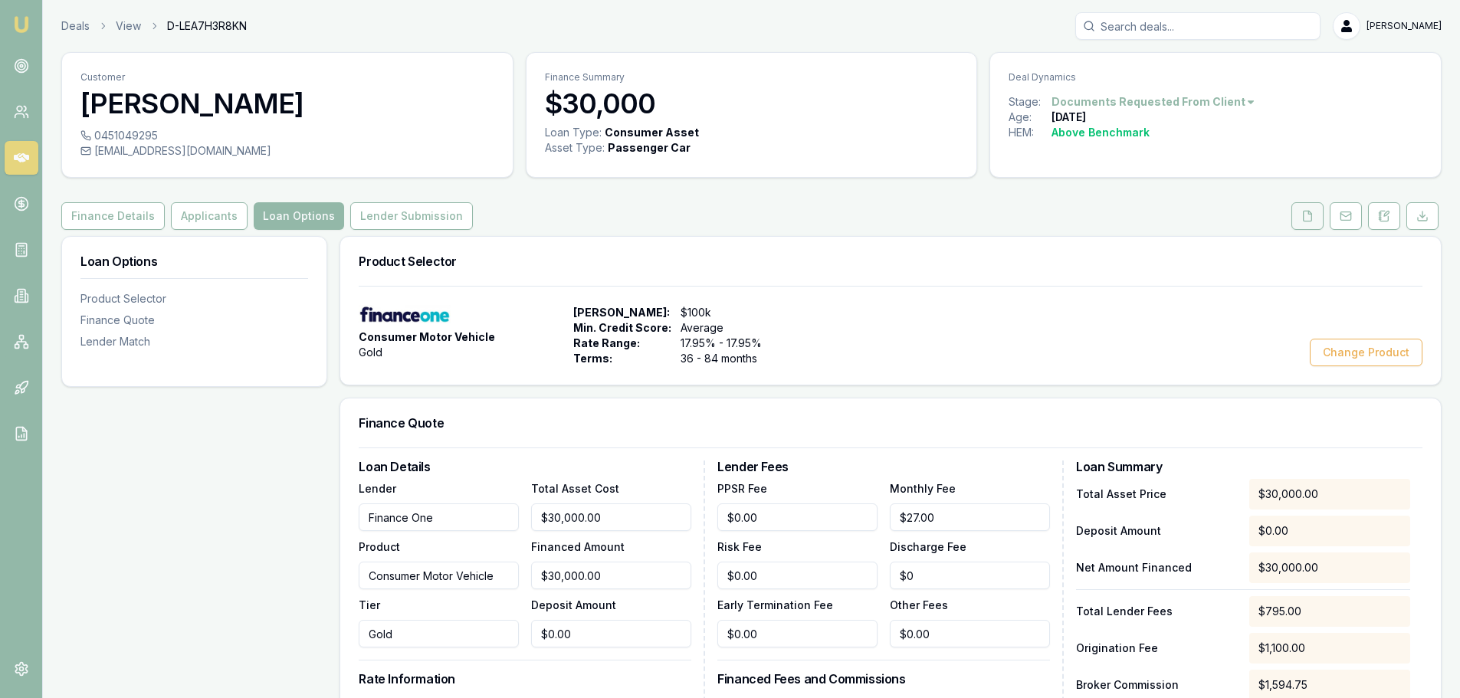
click at [1304, 221] on icon at bounding box center [1308, 216] width 8 height 10
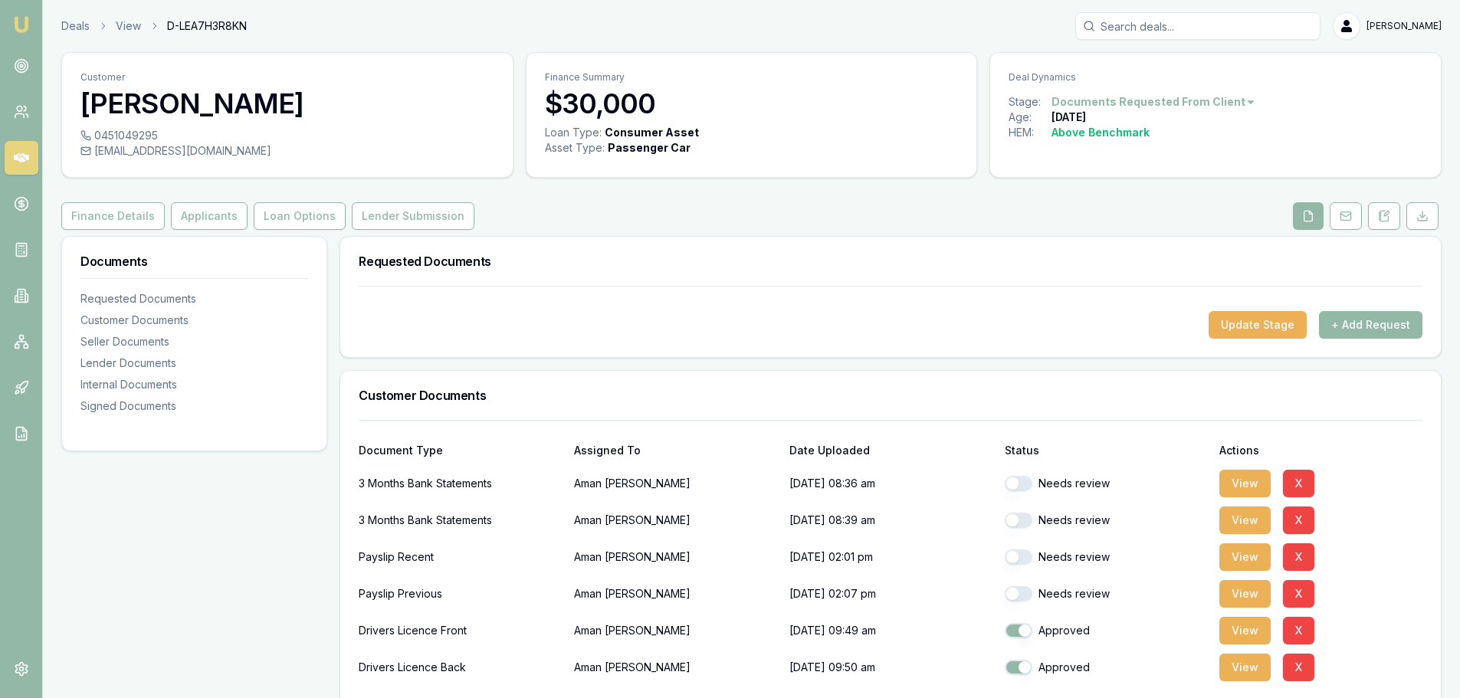
click at [1018, 484] on button "button" at bounding box center [1019, 483] width 28 height 15
checkbox input "true"
click at [1022, 520] on button "button" at bounding box center [1019, 520] width 28 height 15
checkbox input "true"
click at [1021, 550] on button "button" at bounding box center [1019, 556] width 28 height 15
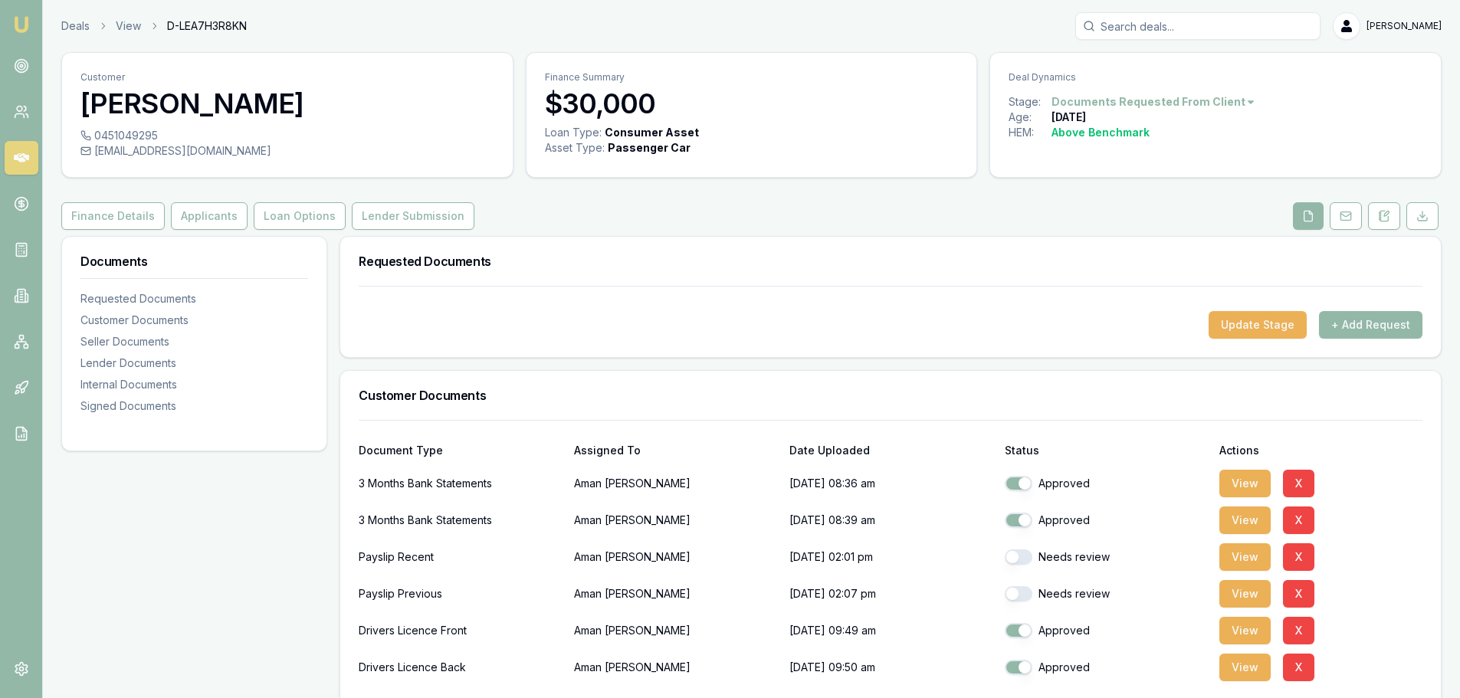
checkbox input "true"
click at [1018, 594] on button "button" at bounding box center [1019, 593] width 28 height 15
checkbox input "true"
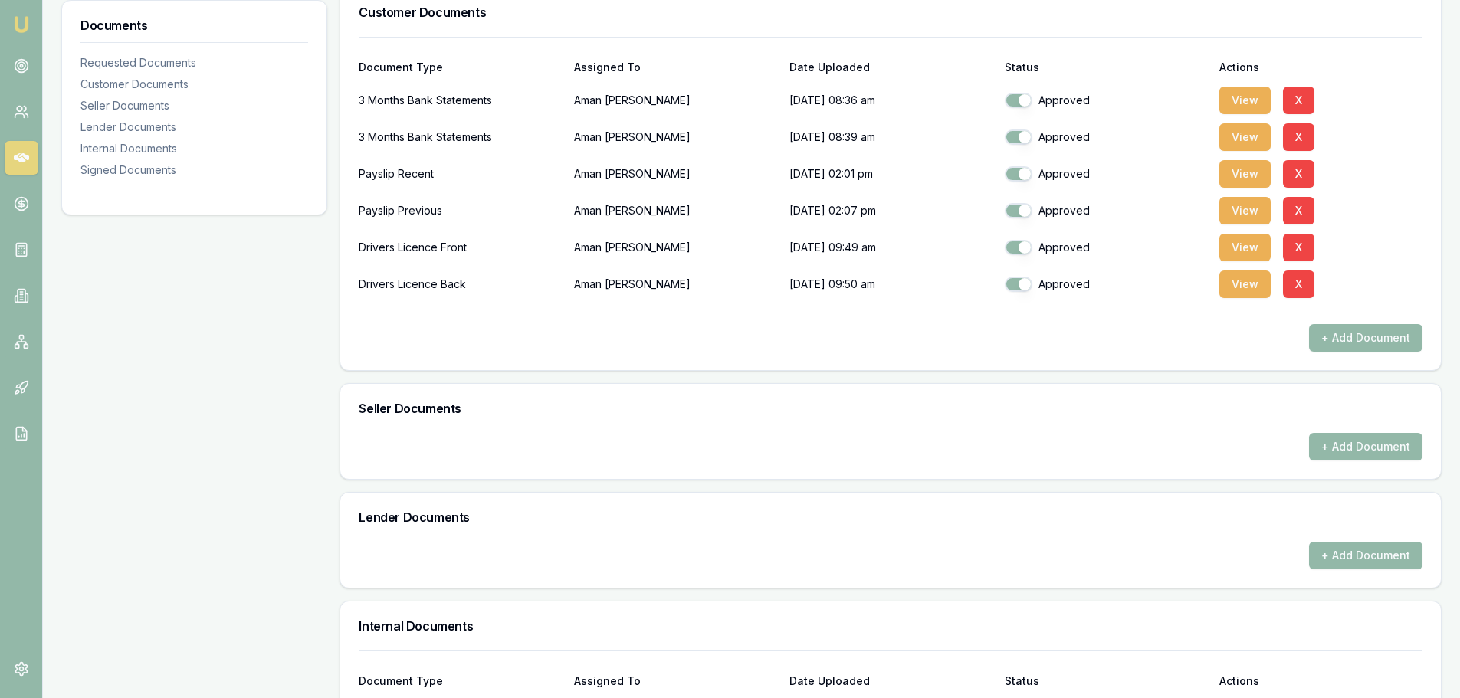
scroll to position [747, 0]
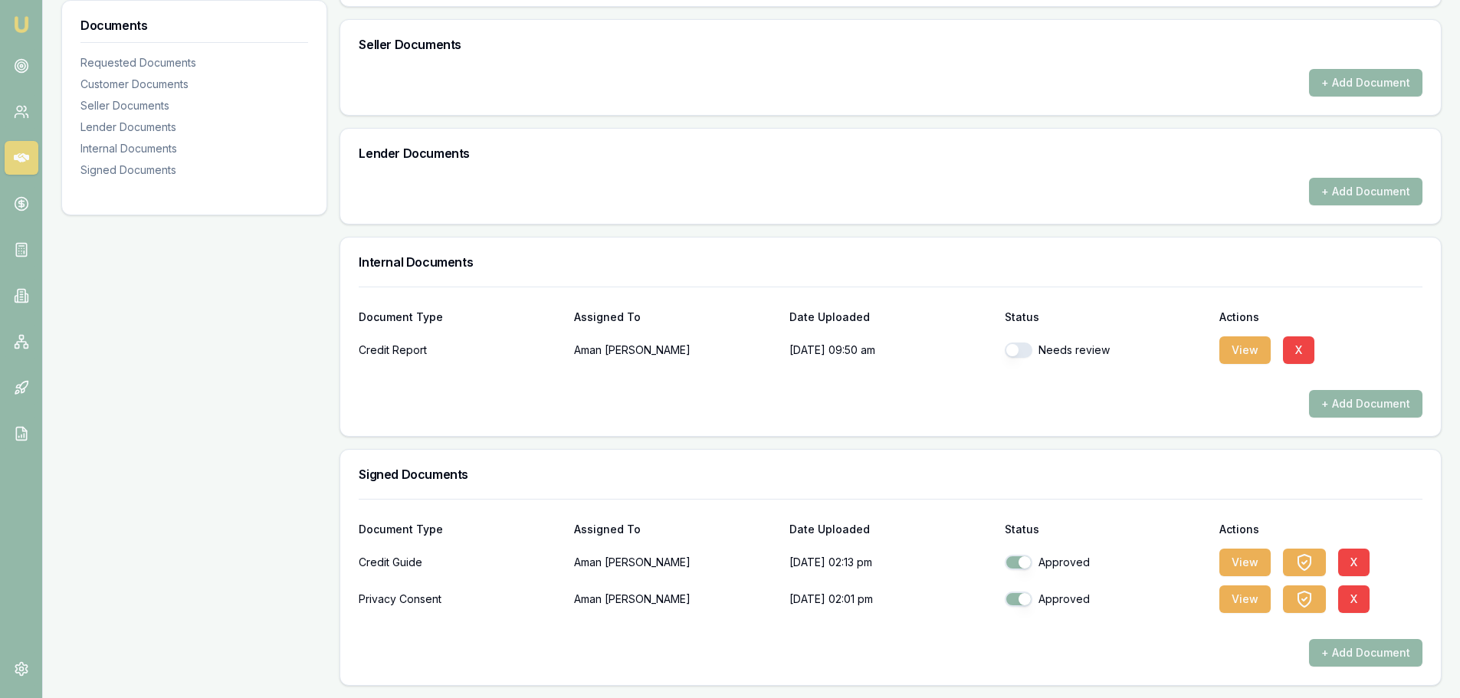
click at [1021, 354] on button "button" at bounding box center [1019, 350] width 28 height 15
checkbox input "true"
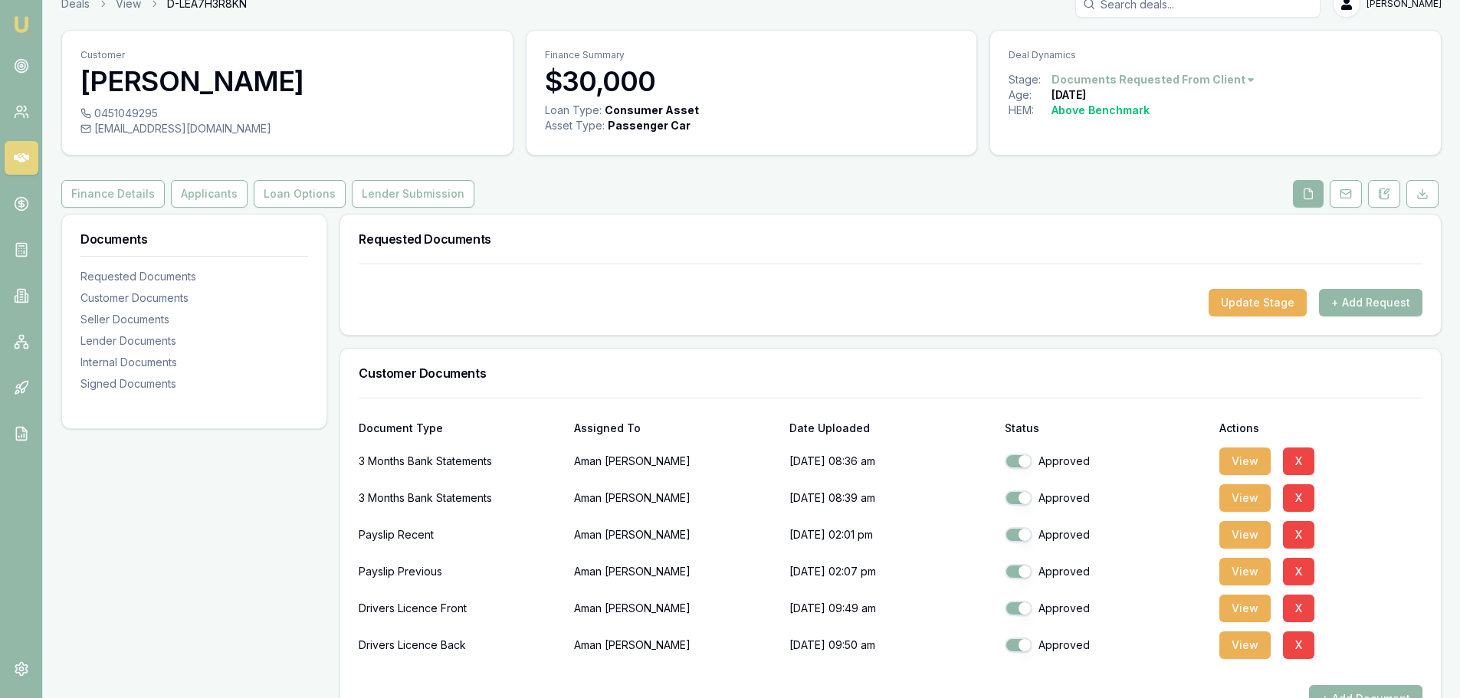
scroll to position [0, 0]
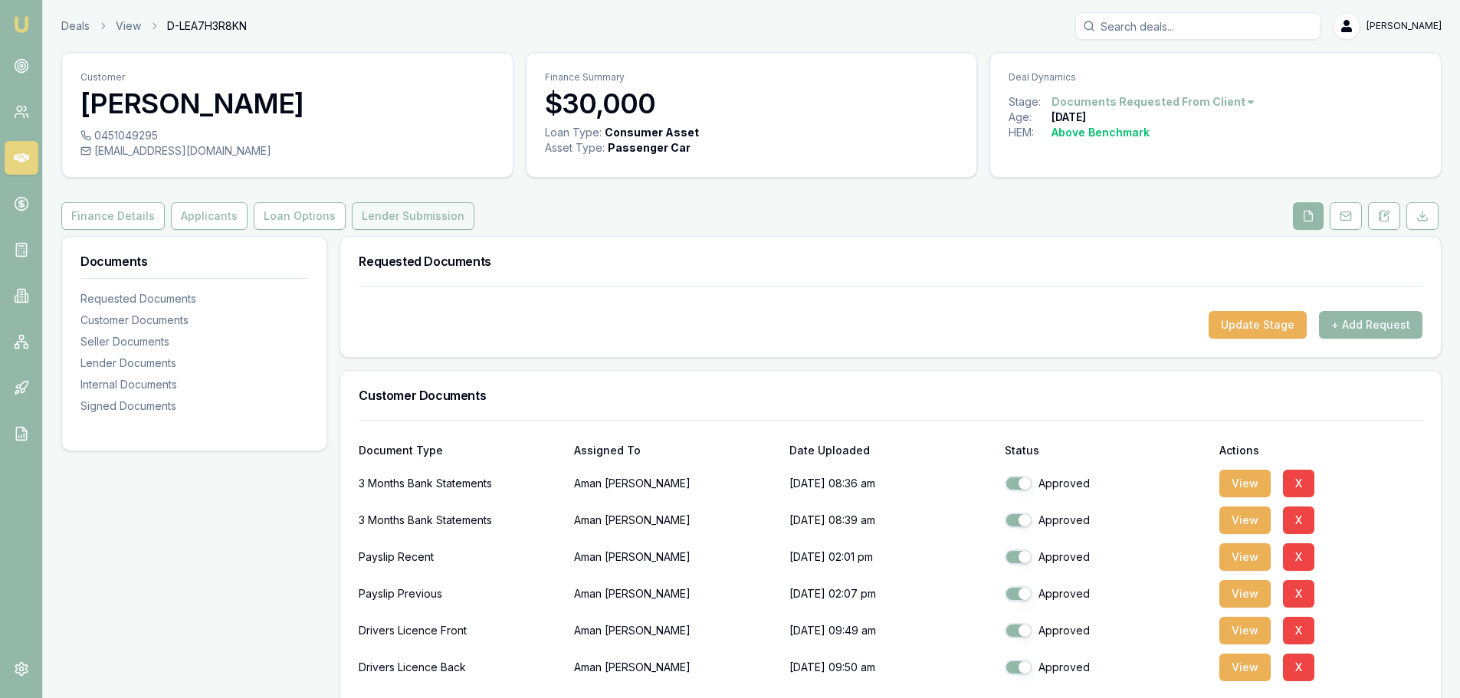
click at [368, 216] on button "Lender Submission" at bounding box center [413, 216] width 123 height 28
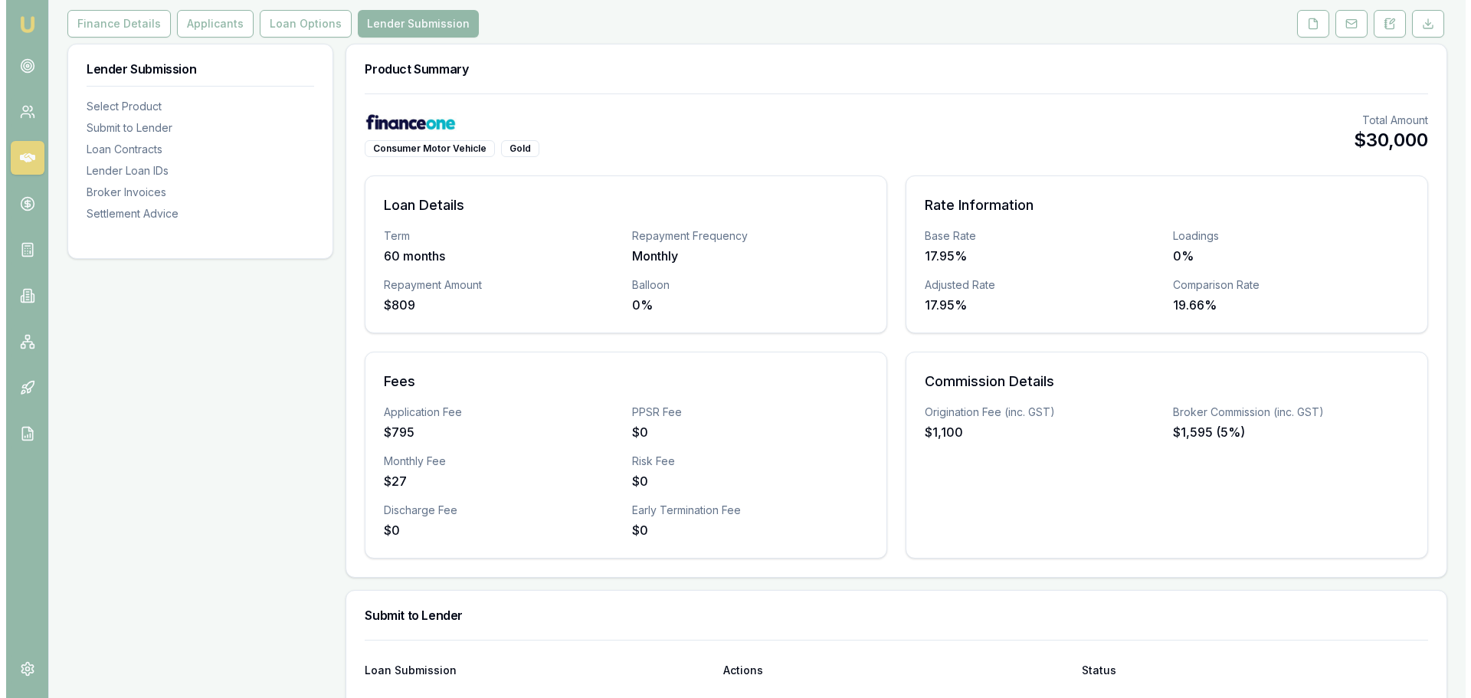
scroll to position [383, 0]
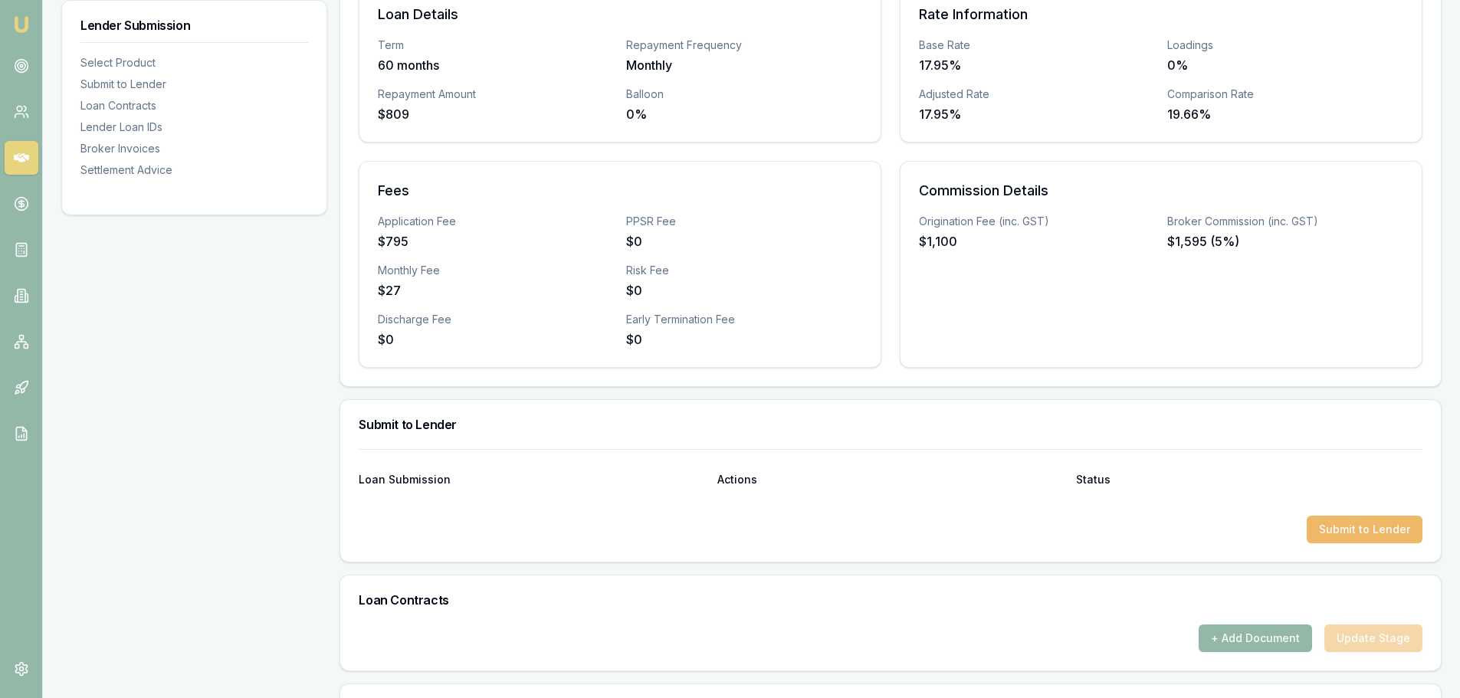
click at [1349, 523] on button "Submit to Lender" at bounding box center [1365, 530] width 116 height 28
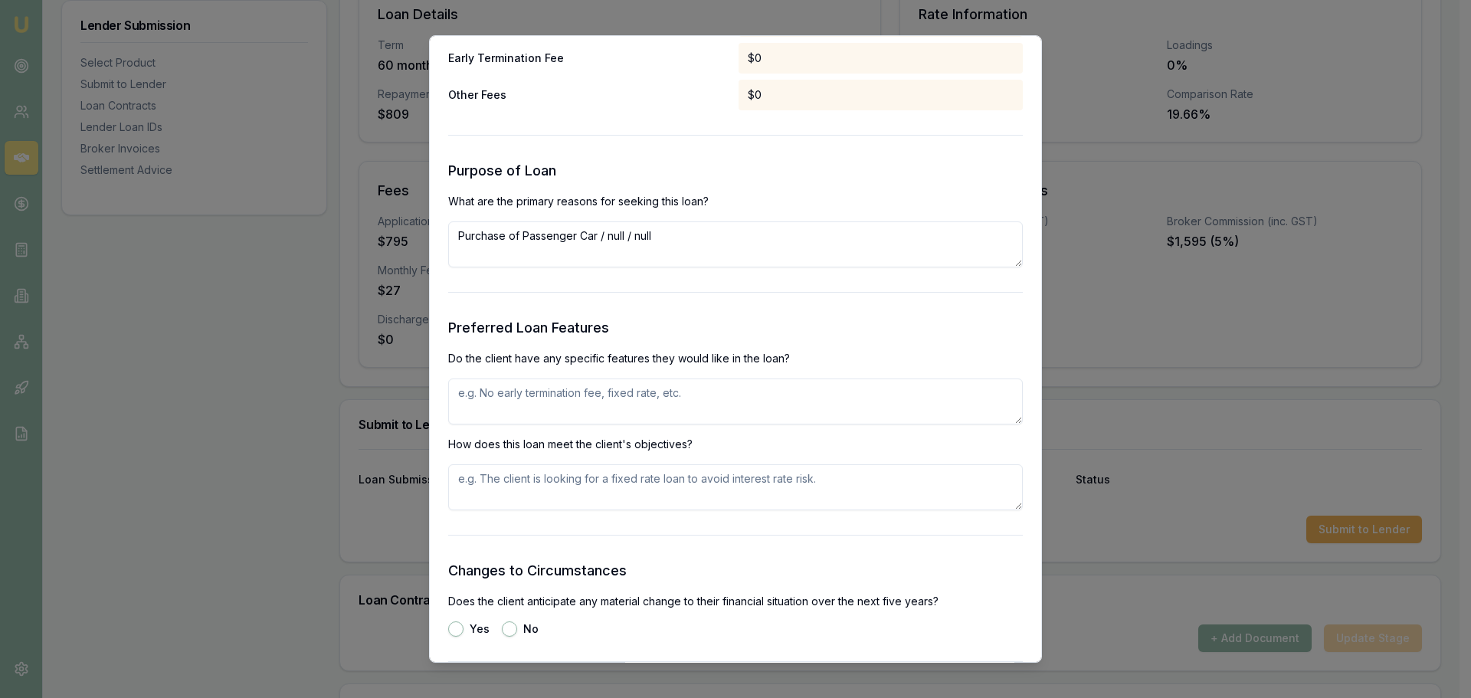
scroll to position [1533, 0]
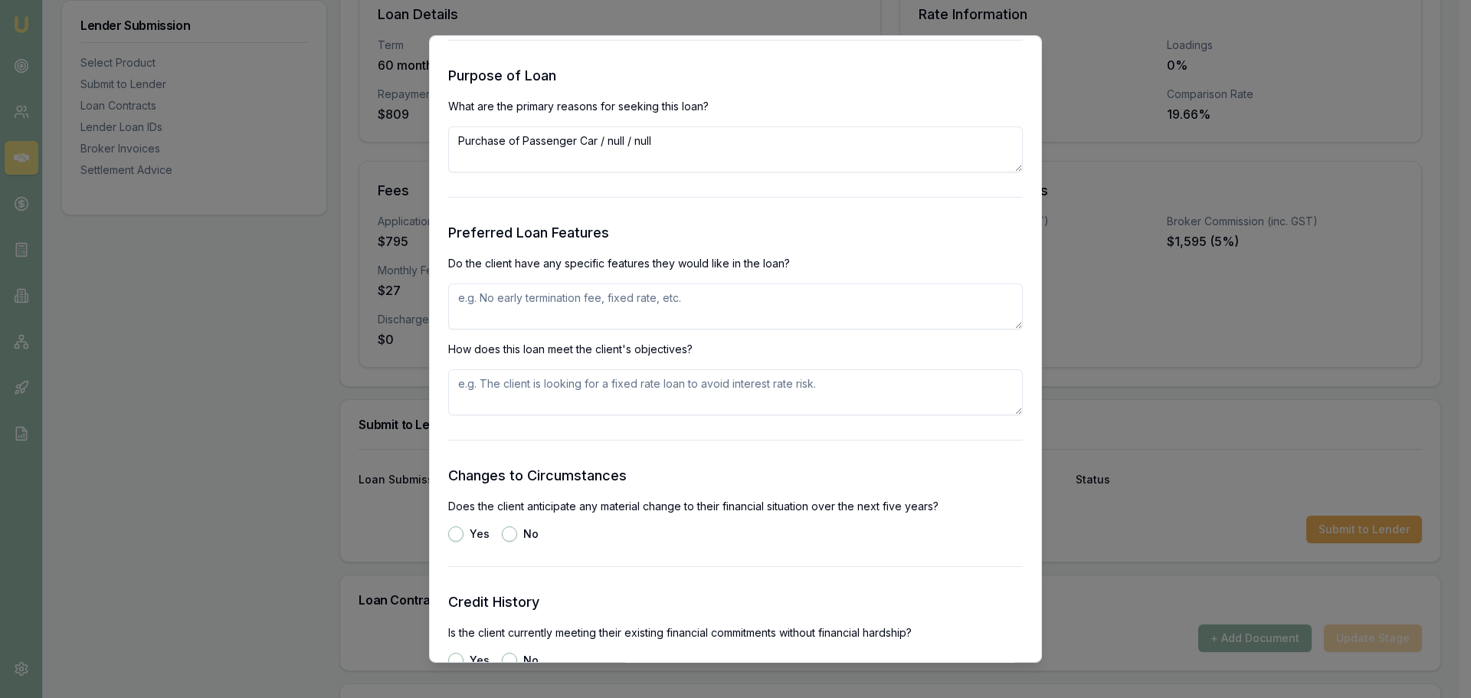
click at [765, 311] on textarea at bounding box center [735, 307] width 575 height 46
type textarea "FIXED RATE, NO EXIT FEES"
click at [513, 529] on button "No" at bounding box center [509, 533] width 15 height 15
radio input "true"
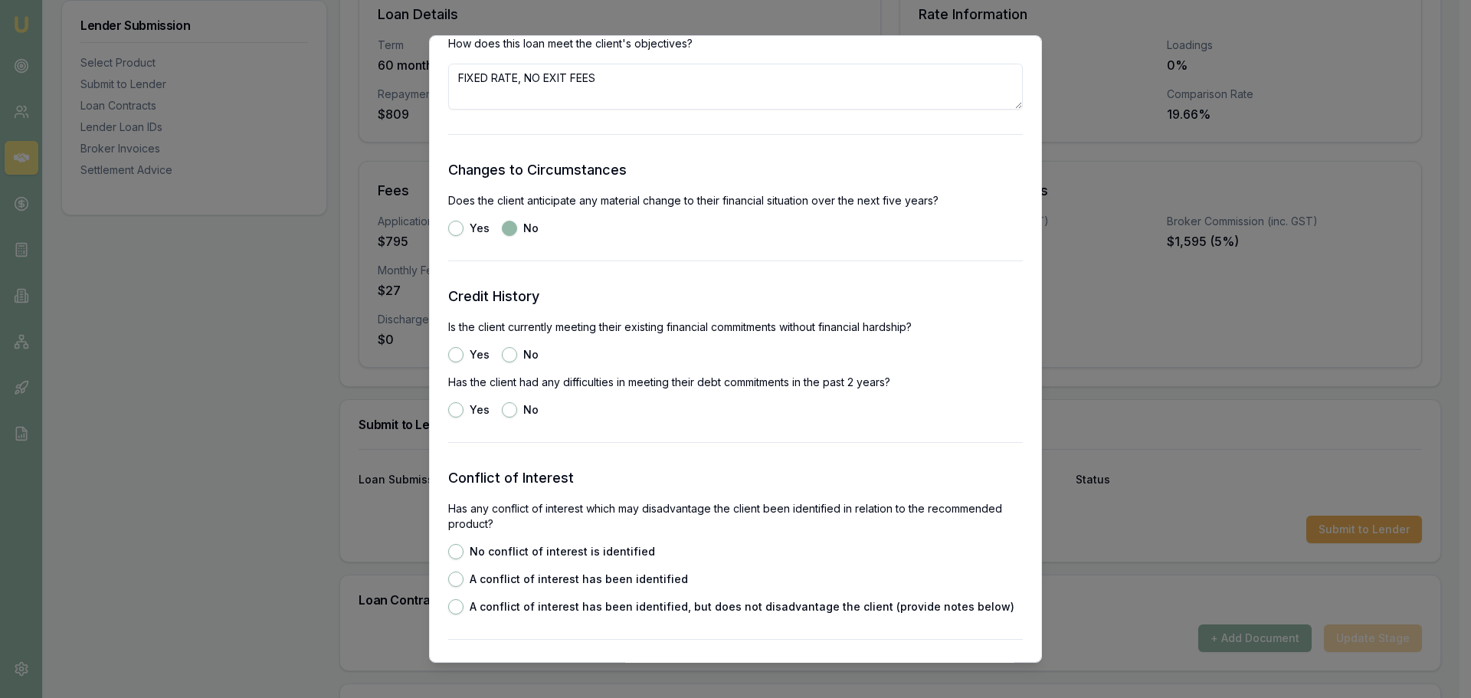
scroll to position [1839, 0]
click at [507, 348] on button "No" at bounding box center [509, 353] width 15 height 15
radio input "true"
click at [509, 408] on button "No" at bounding box center [509, 409] width 15 height 15
radio input "true"
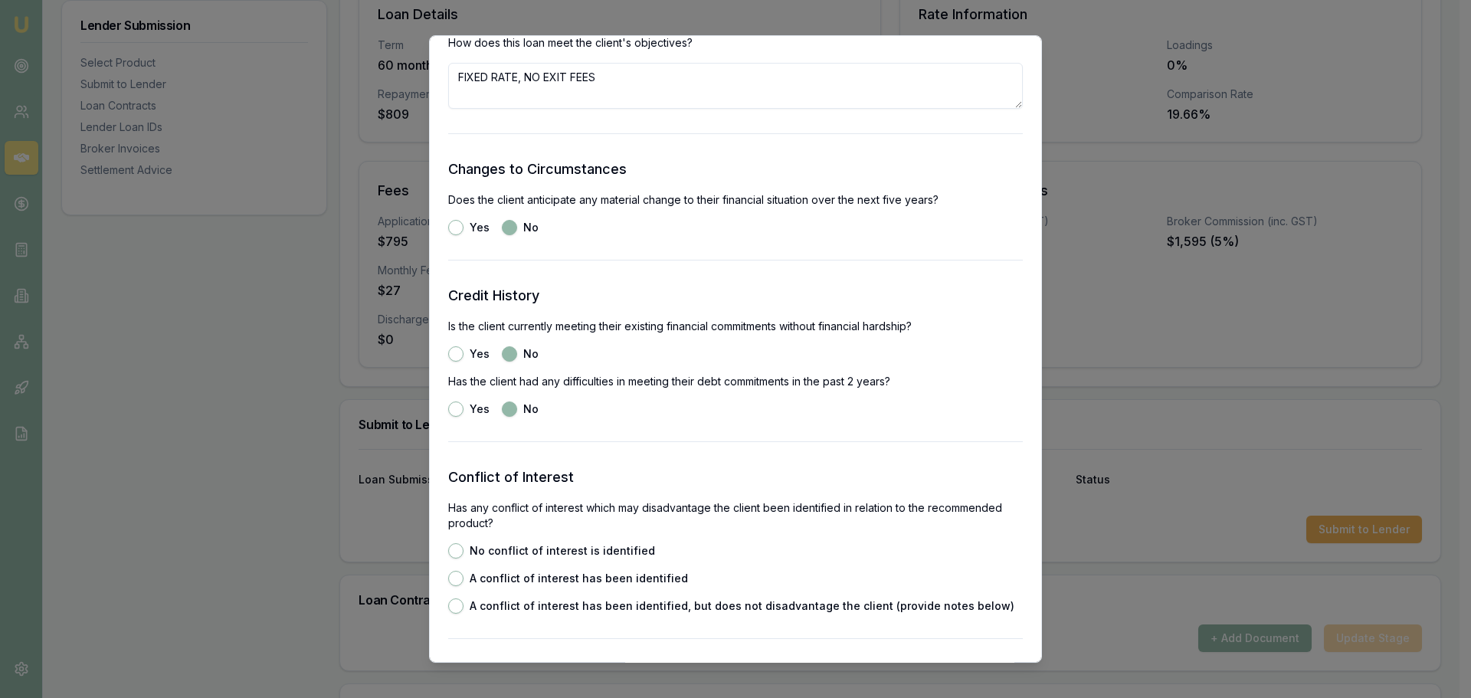
click at [457, 547] on button "No conflict of interest is identified" at bounding box center [455, 550] width 15 height 15
radio input "true"
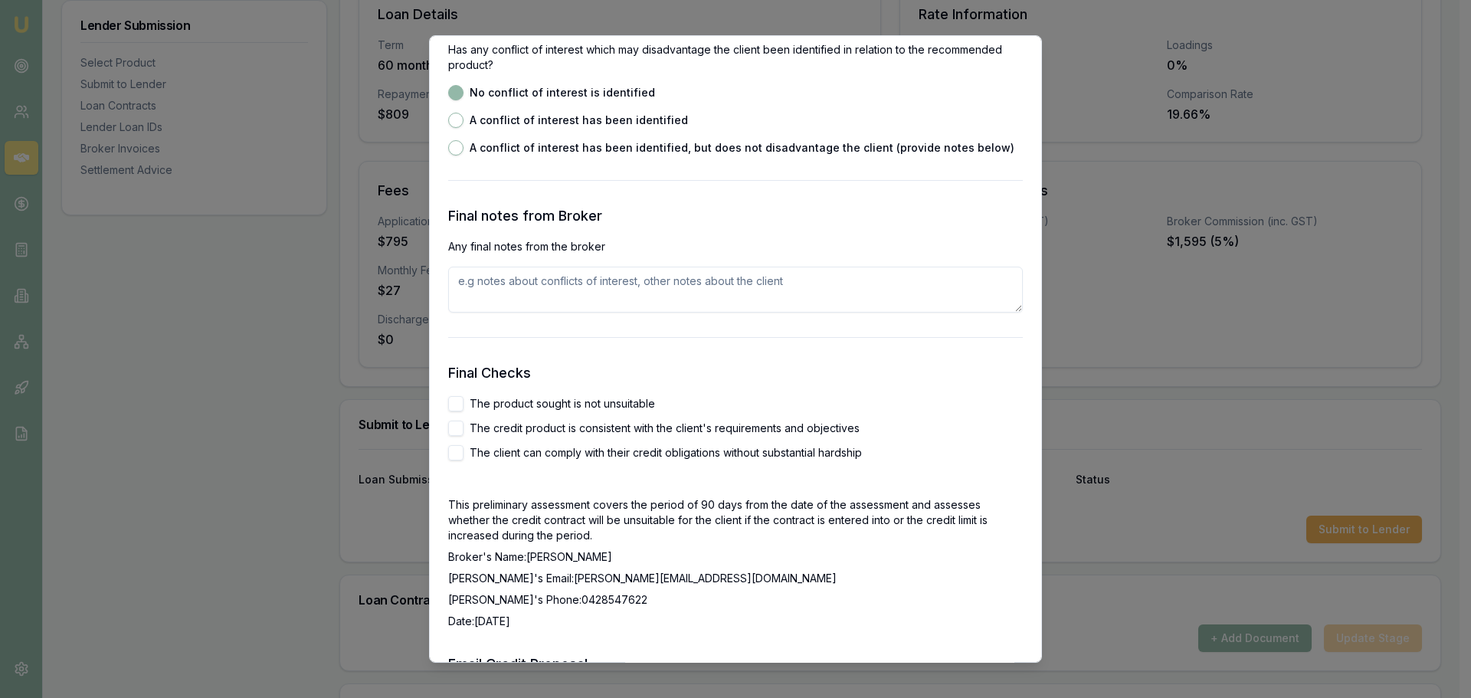
scroll to position [2299, 0]
click at [460, 397] on button "The product sought is not unsuitable" at bounding box center [455, 402] width 15 height 15
checkbox input "true"
click at [454, 424] on button "The credit product is consistent with the client's requirements and objectives" at bounding box center [455, 426] width 15 height 15
checkbox input "true"
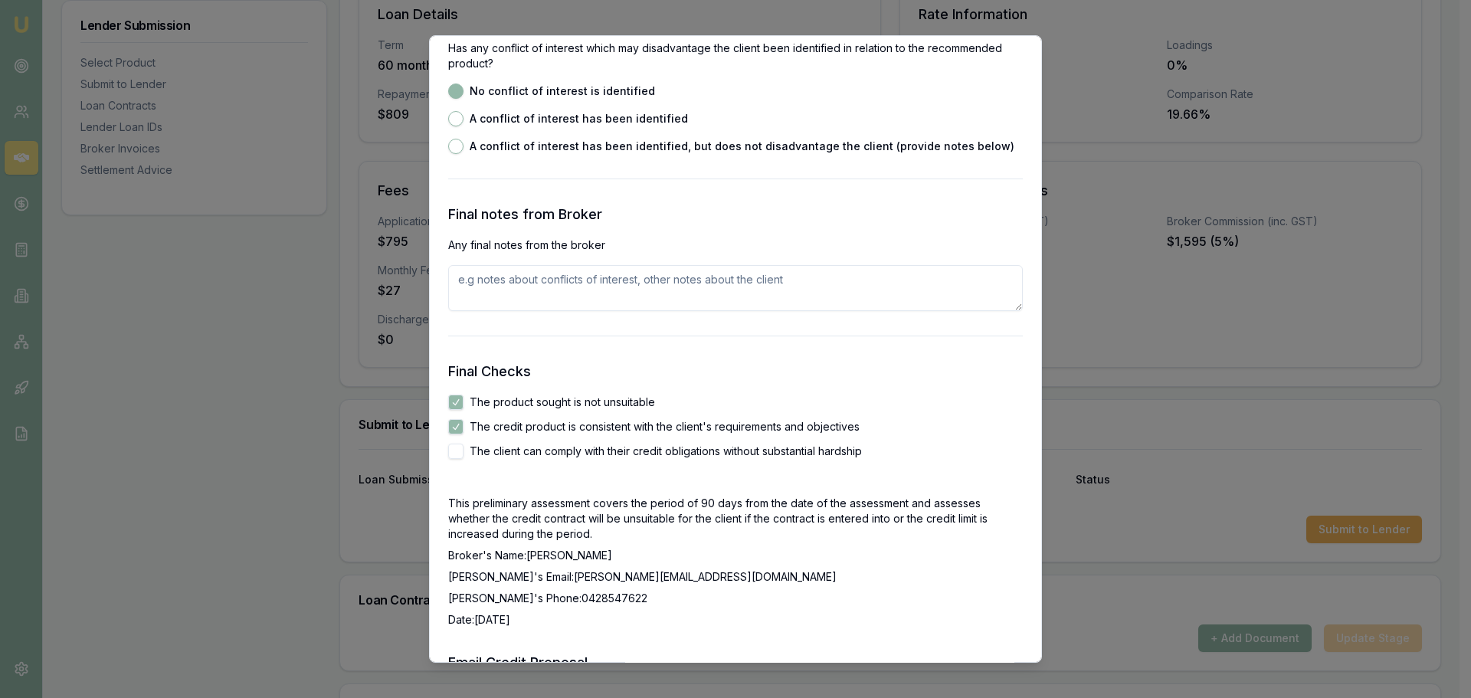
click at [454, 451] on button "The client can comply with their credit obligations without substantial hardship" at bounding box center [455, 451] width 15 height 15
checkbox input "true"
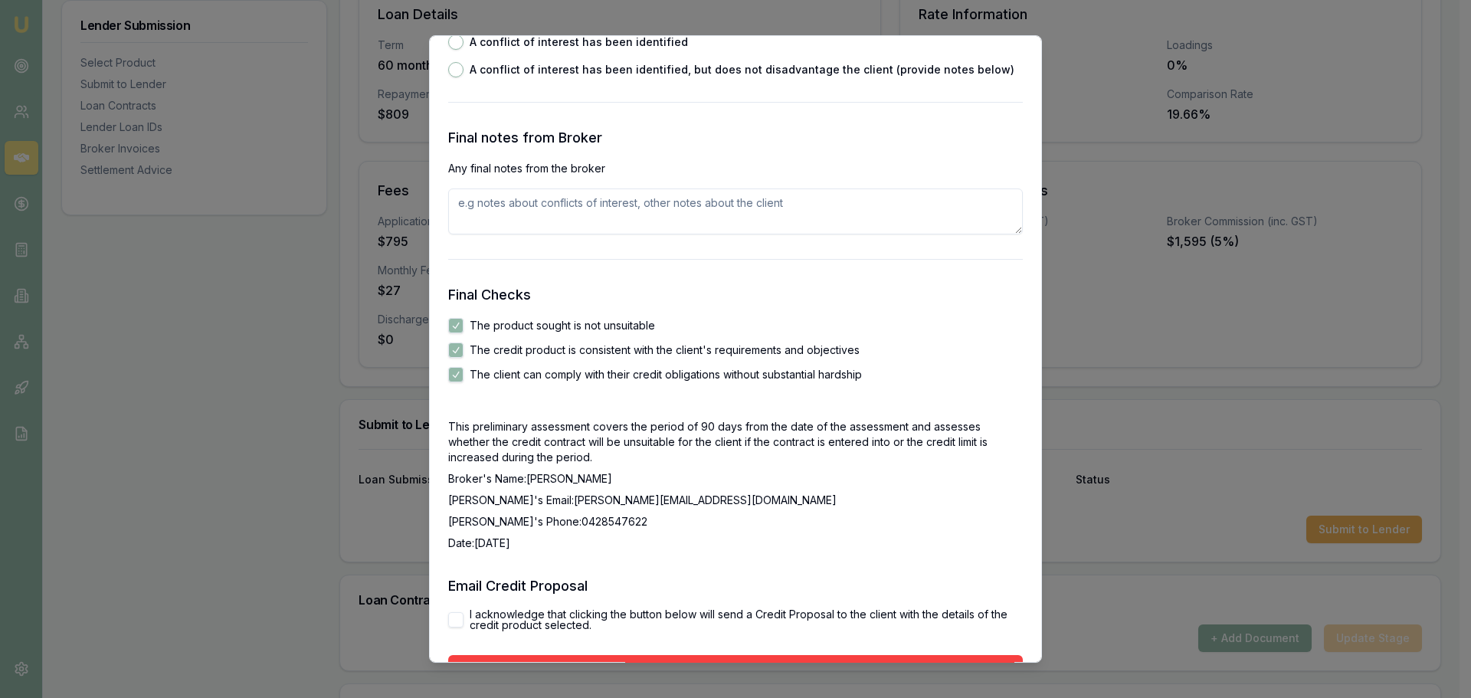
scroll to position [2481, 0]
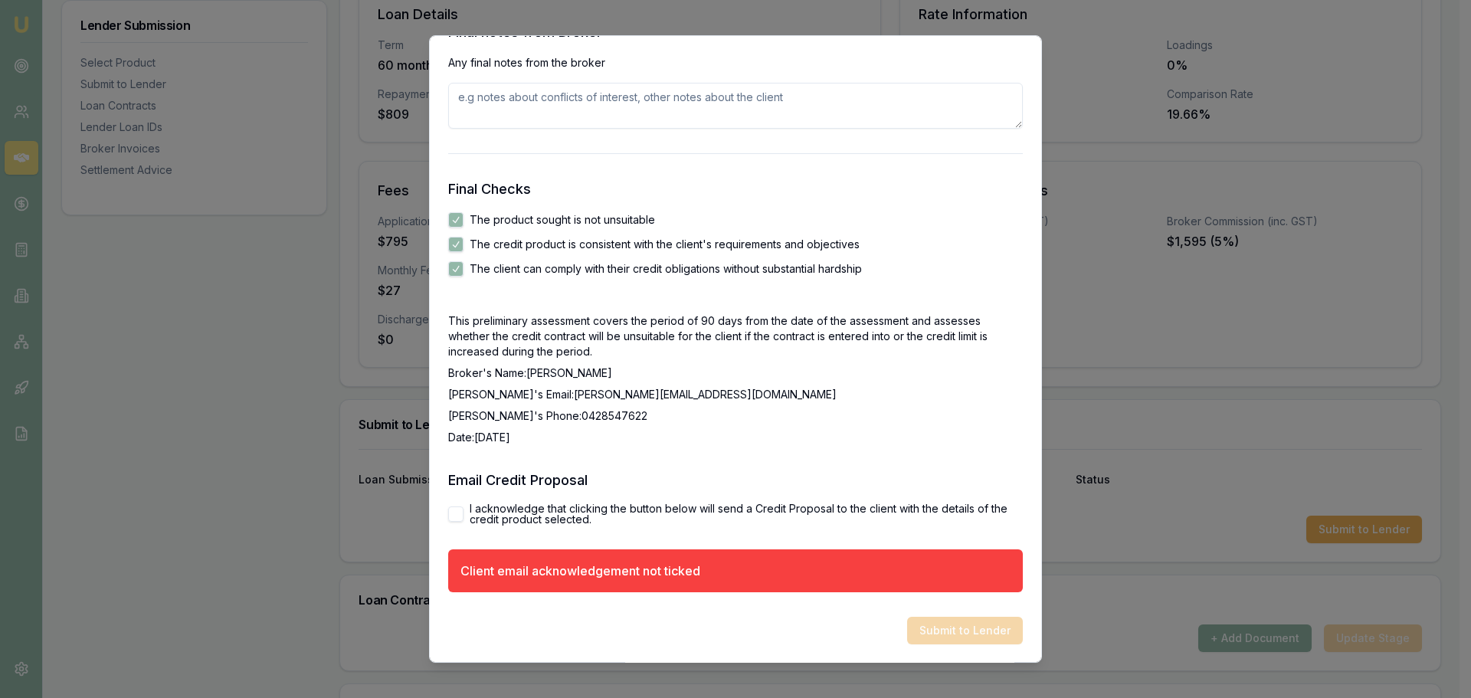
click at [455, 505] on div "I acknowledge that clicking the button below will send a Credit Proposal to the…" at bounding box center [735, 513] width 575 height 21
click at [458, 513] on button "I acknowledge that clicking the button below will send a Credit Proposal to the…" at bounding box center [455, 514] width 15 height 15
checkbox input "true"
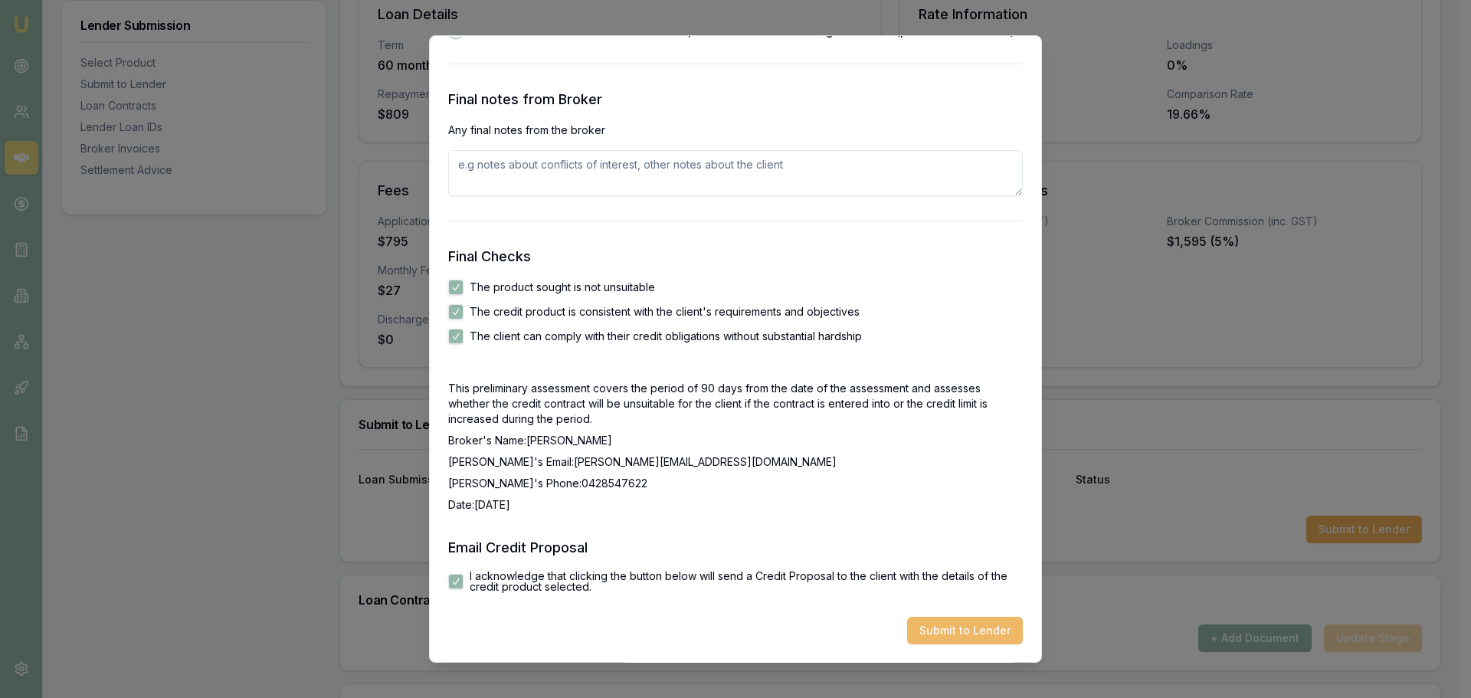
click at [967, 629] on button "Submit to Lender" at bounding box center [965, 631] width 116 height 28
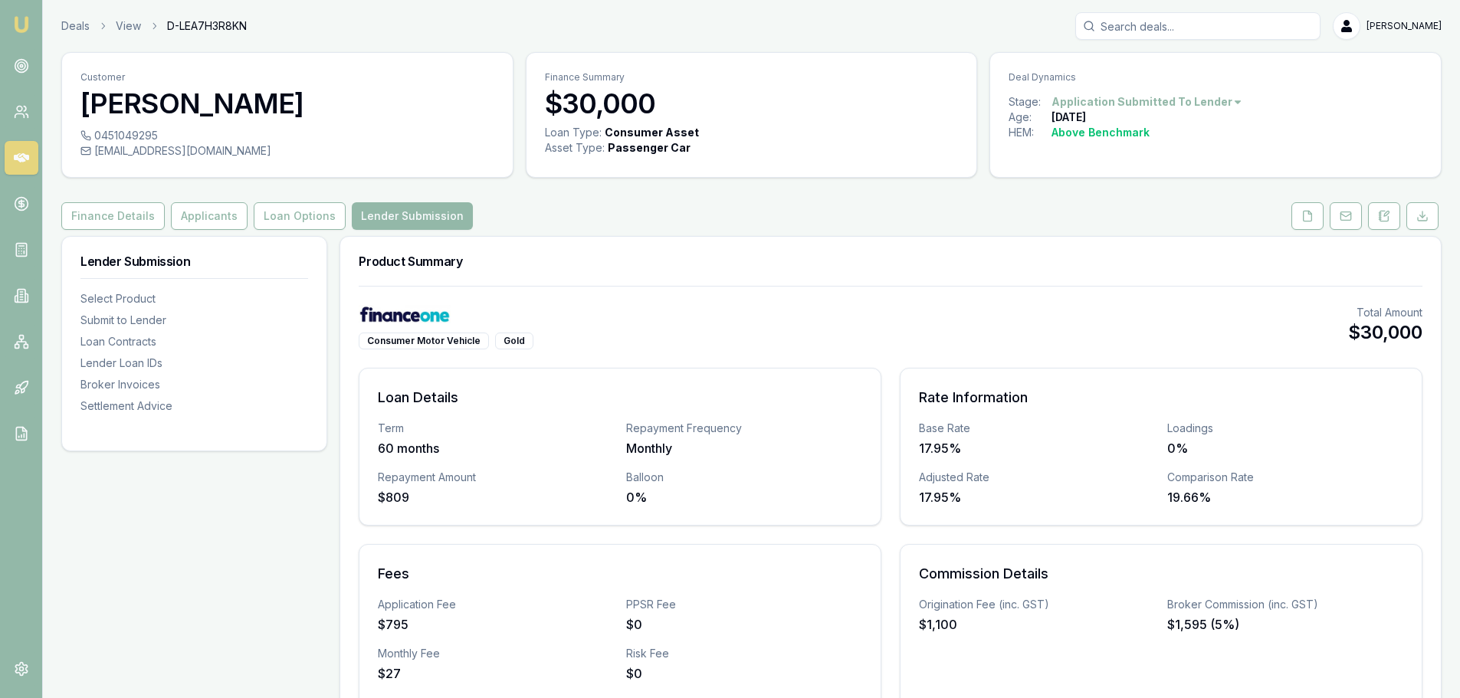
drag, startPoint x: 199, startPoint y: 216, endPoint x: 56, endPoint y: 238, distance: 145.0
click at [199, 216] on button "Applicants" at bounding box center [209, 216] width 77 height 28
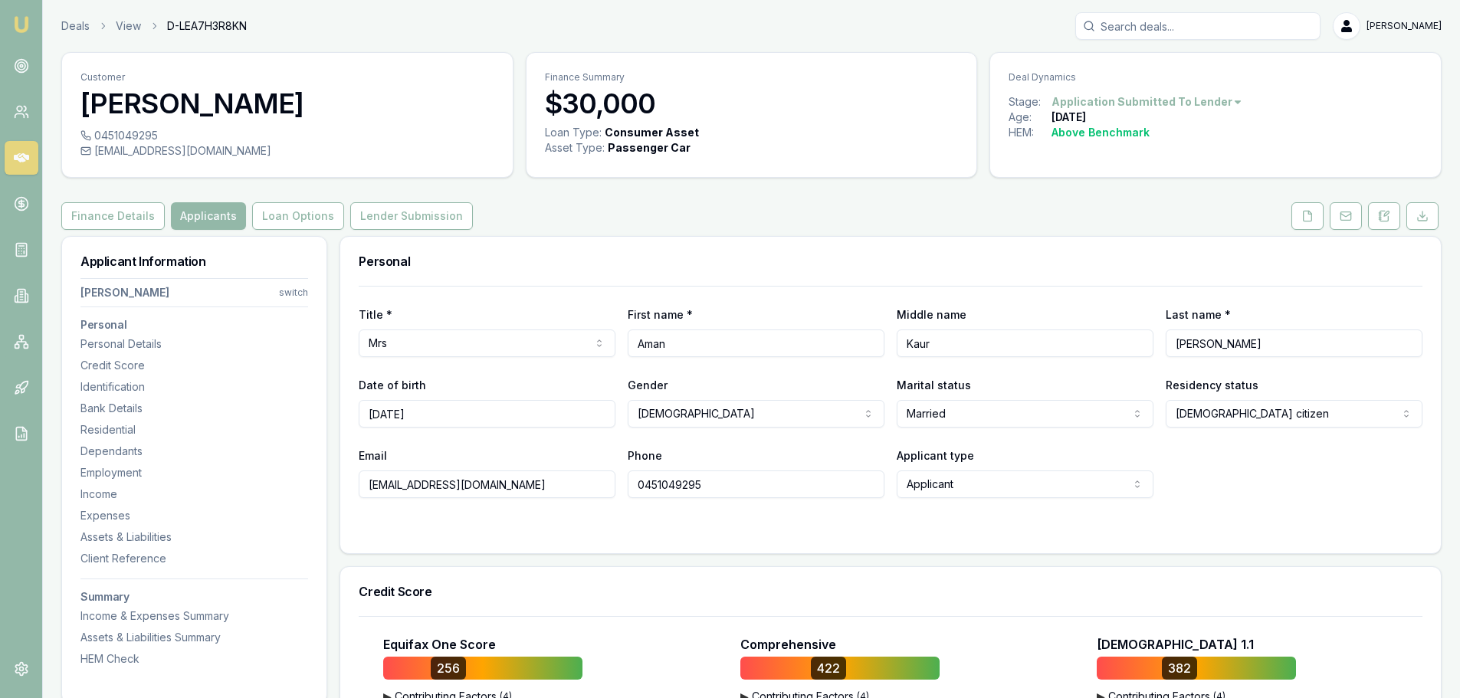
drag, startPoint x: 547, startPoint y: 484, endPoint x: 369, endPoint y: 487, distance: 177.8
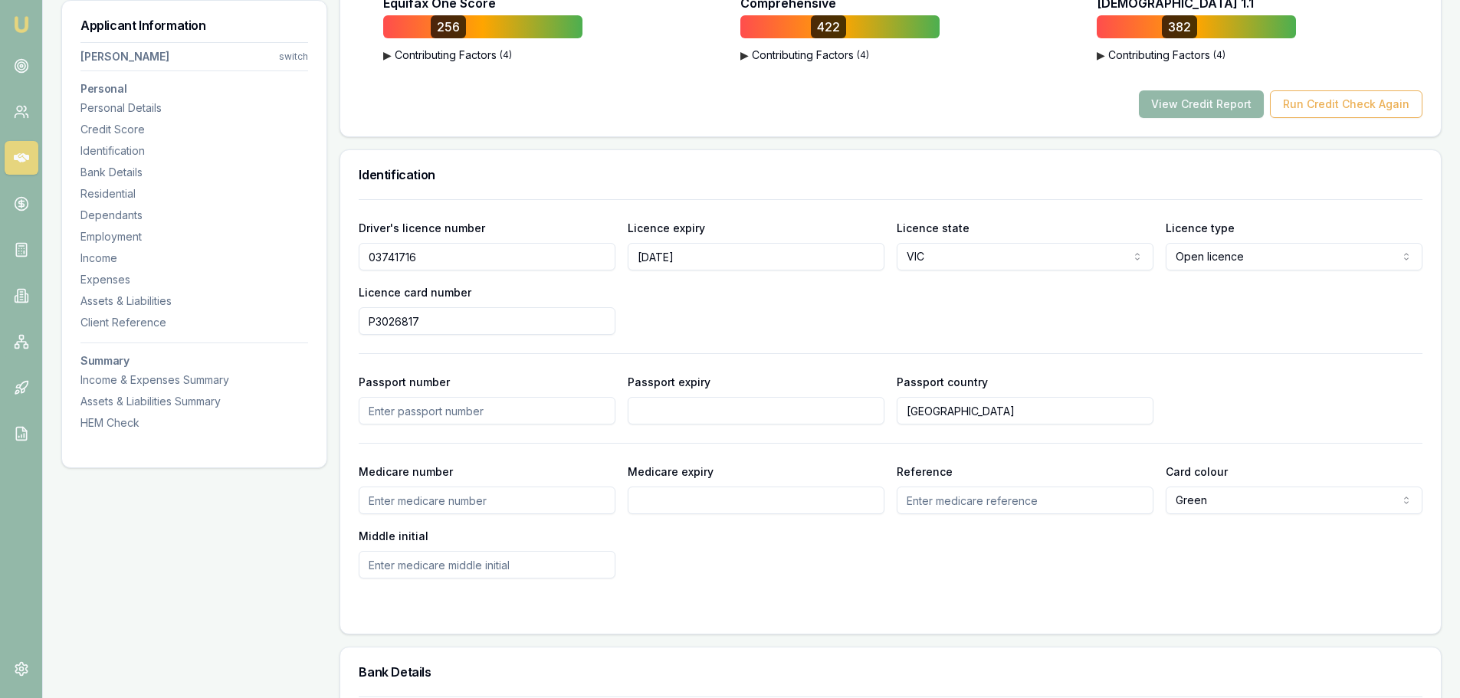
scroll to position [383, 0]
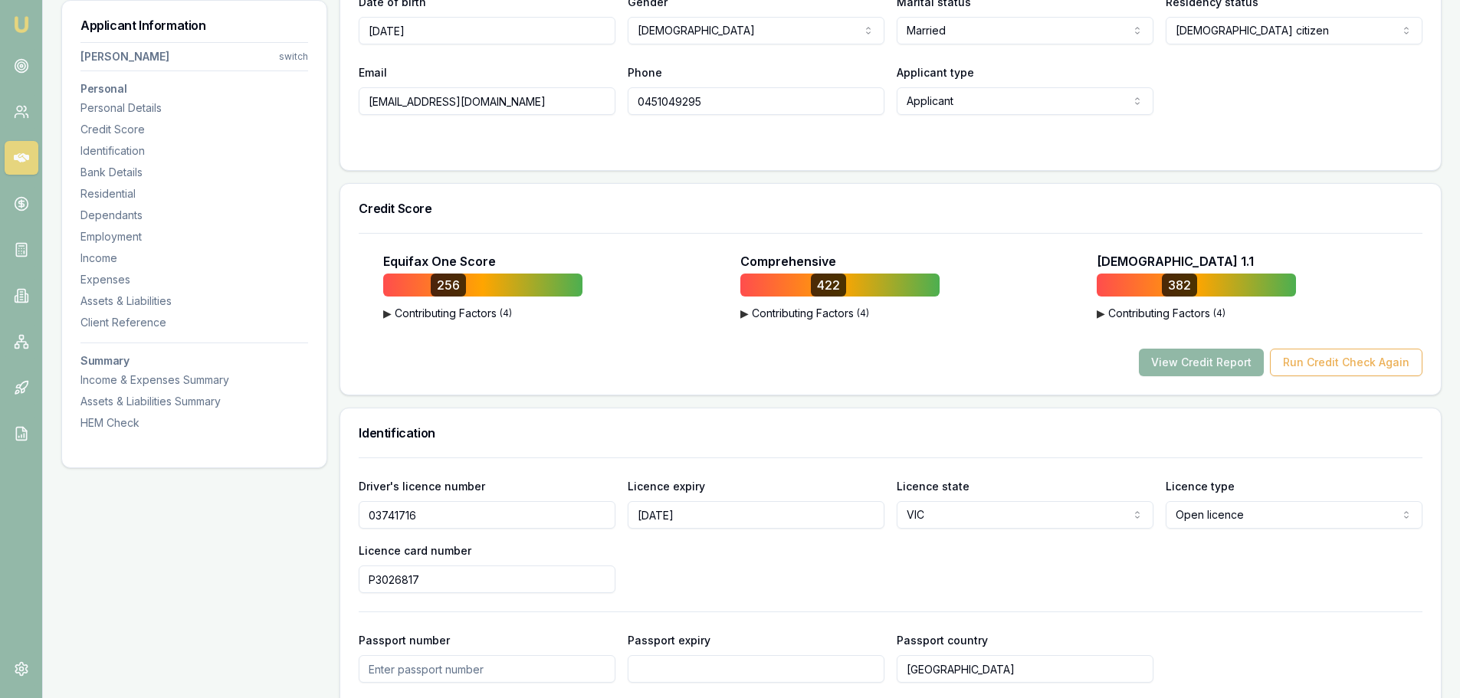
click at [1201, 360] on button "View Credit Report" at bounding box center [1201, 363] width 125 height 28
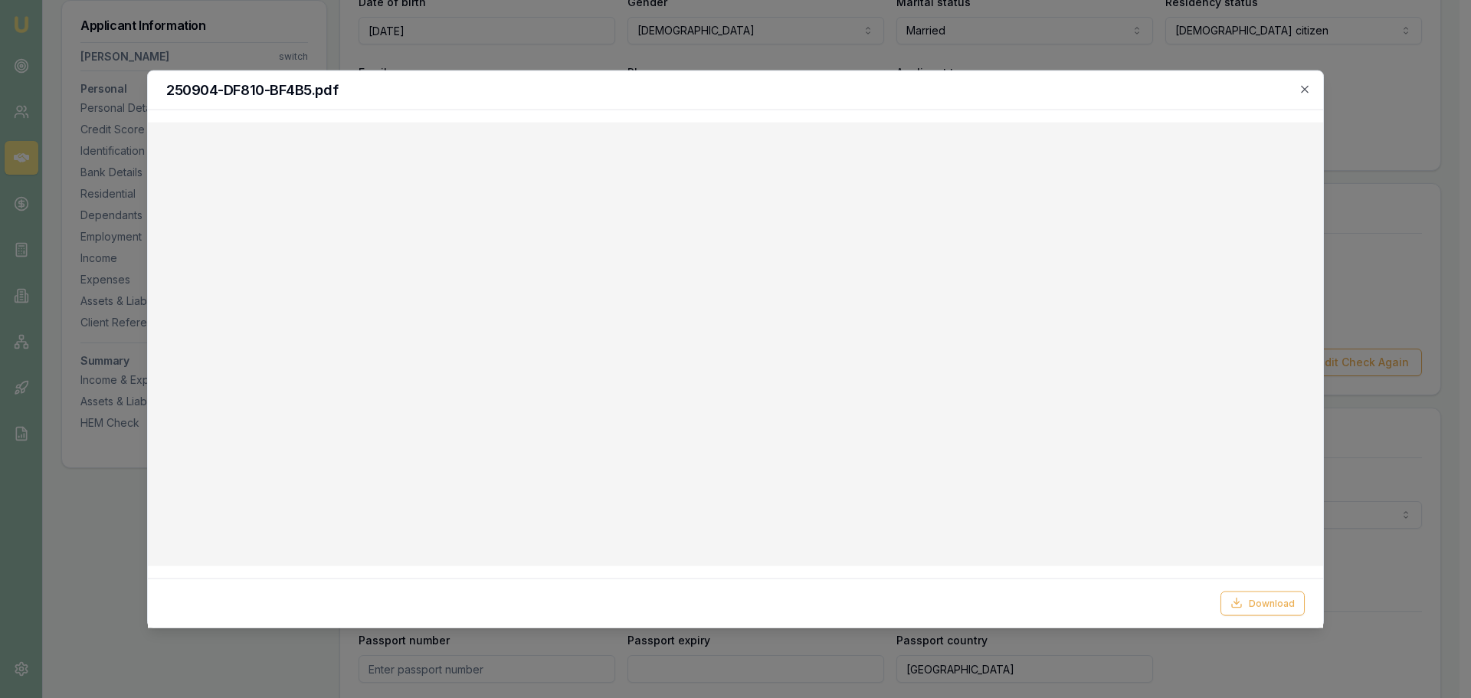
drag, startPoint x: 1302, startPoint y: 88, endPoint x: 1250, endPoint y: 88, distance: 52.1
click at [1302, 88] on icon "button" at bounding box center [1305, 89] width 12 height 12
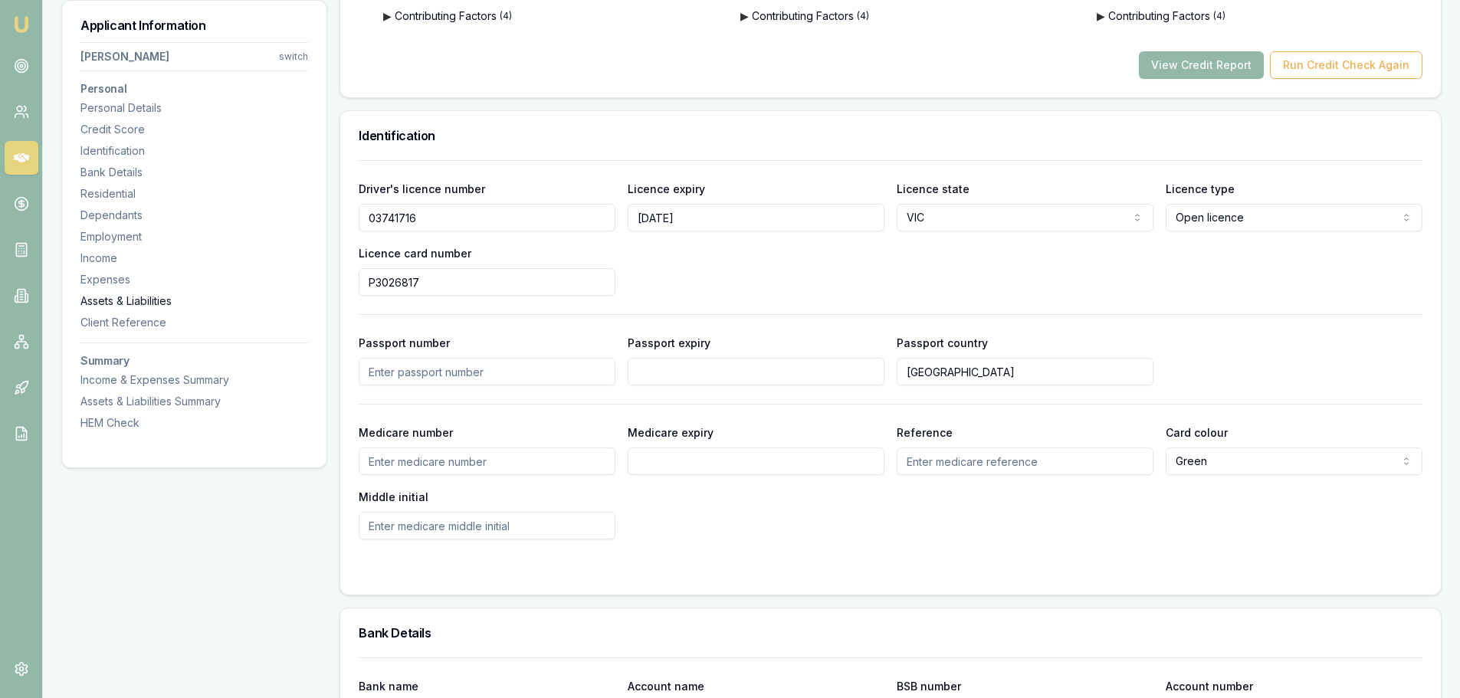
scroll to position [690, 0]
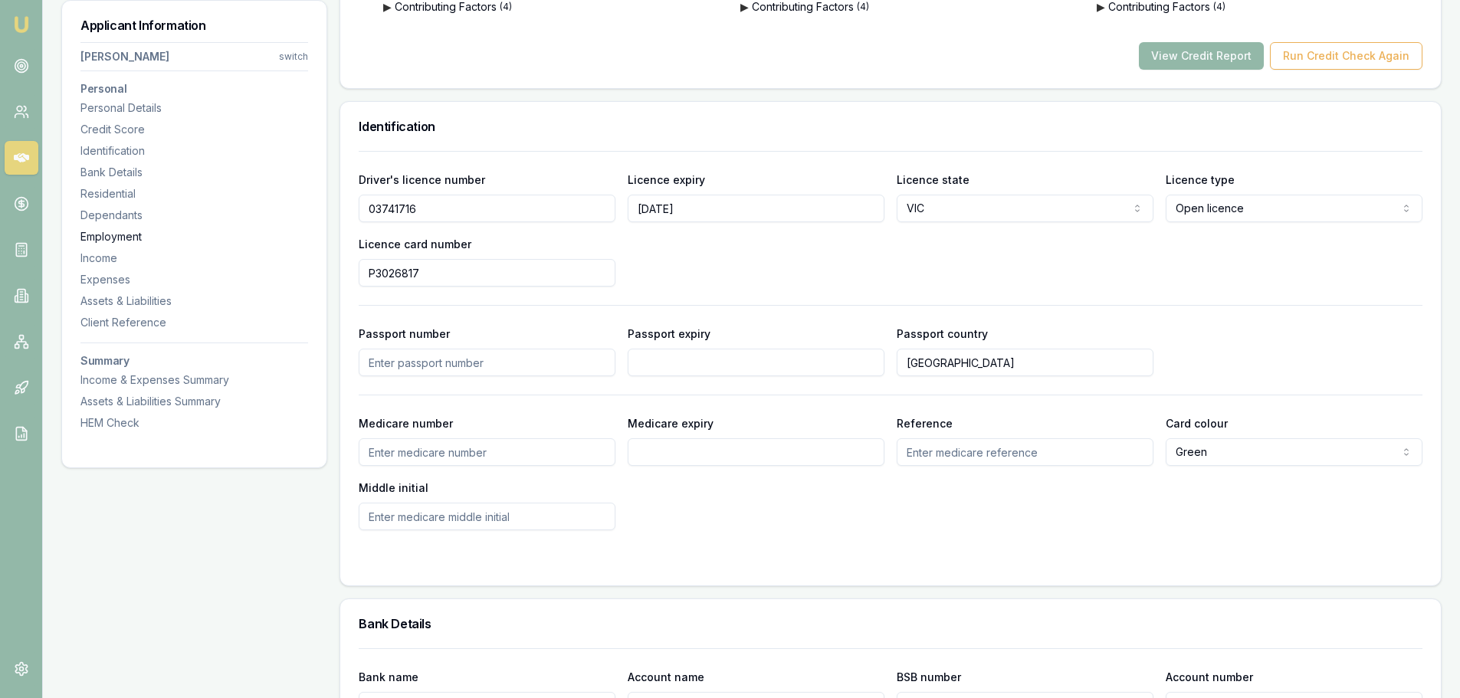
click at [130, 233] on div "Employment" at bounding box center [194, 236] width 228 height 15
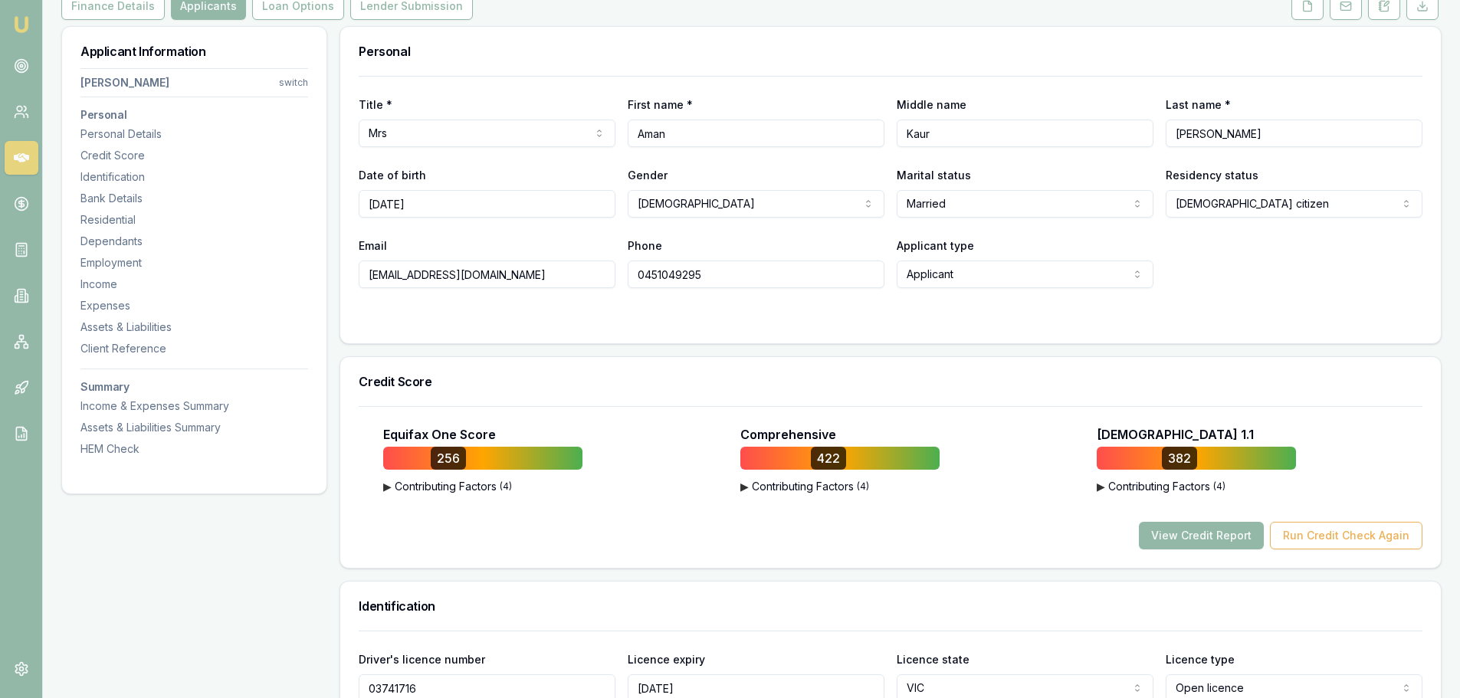
scroll to position [0, 0]
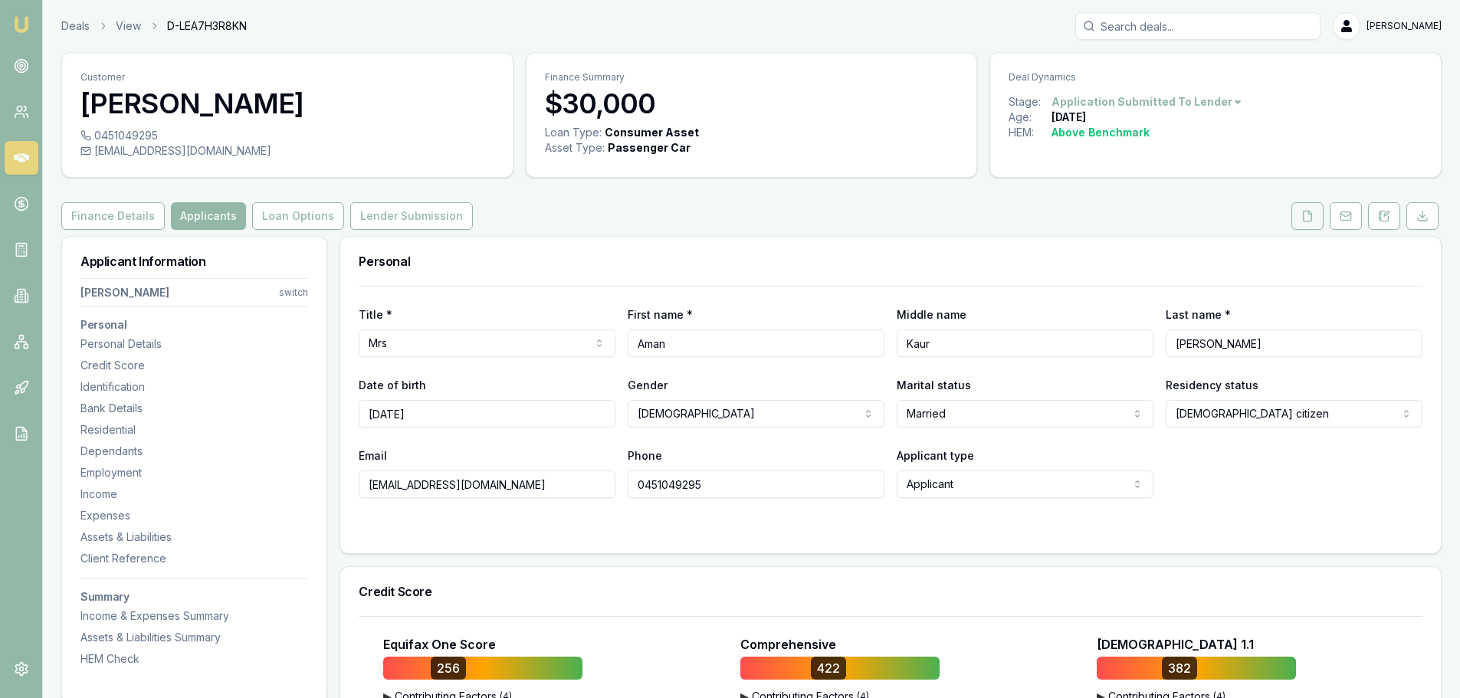
click at [1306, 214] on icon at bounding box center [1307, 216] width 12 height 12
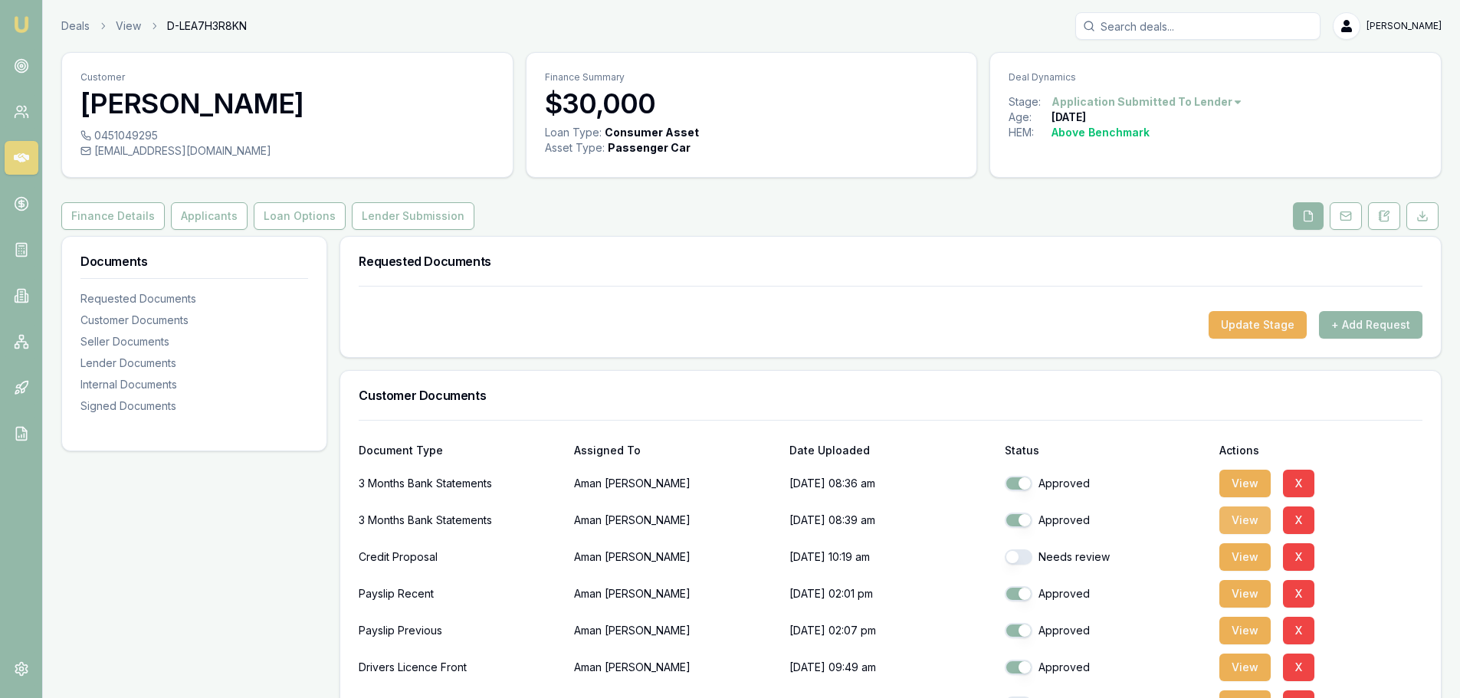
click at [1244, 517] on button "View" at bounding box center [1244, 521] width 51 height 28
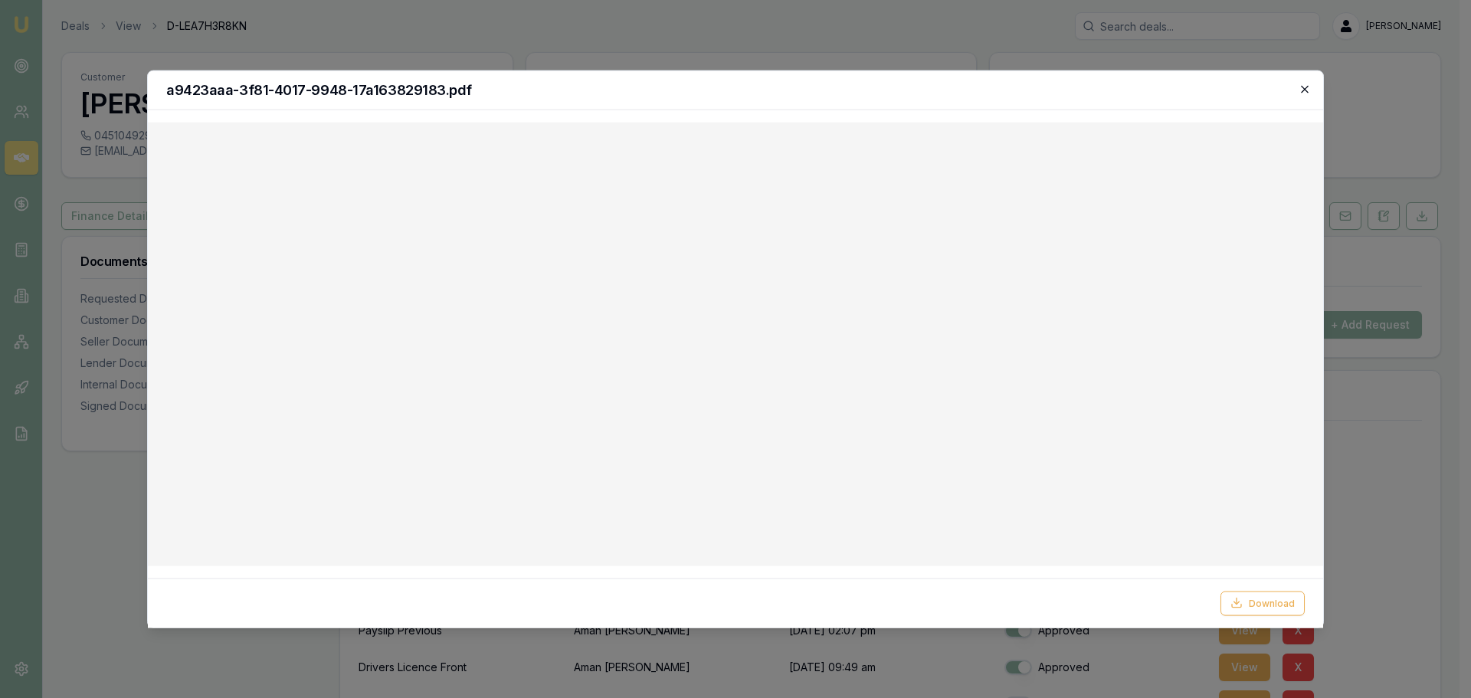
click at [1302, 91] on icon "button" at bounding box center [1305, 89] width 12 height 12
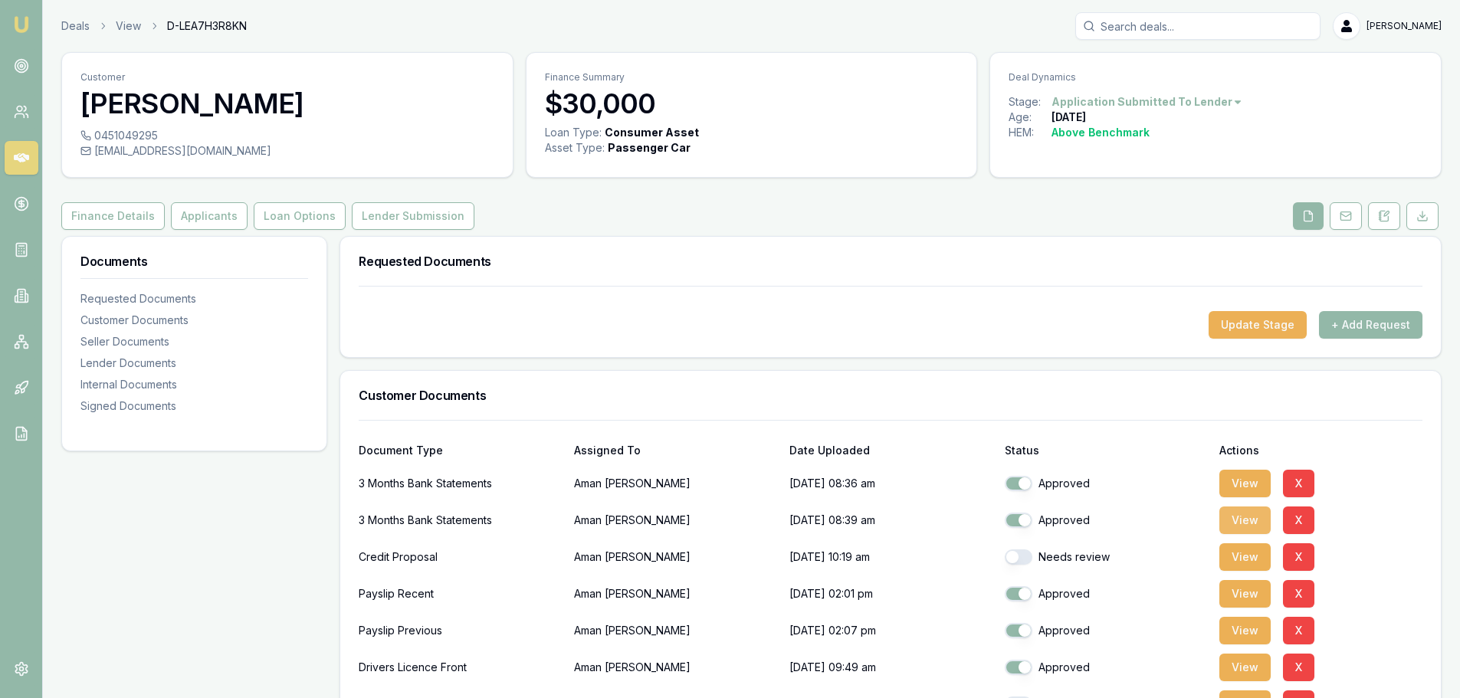
click at [1238, 519] on button "View" at bounding box center [1244, 521] width 51 height 28
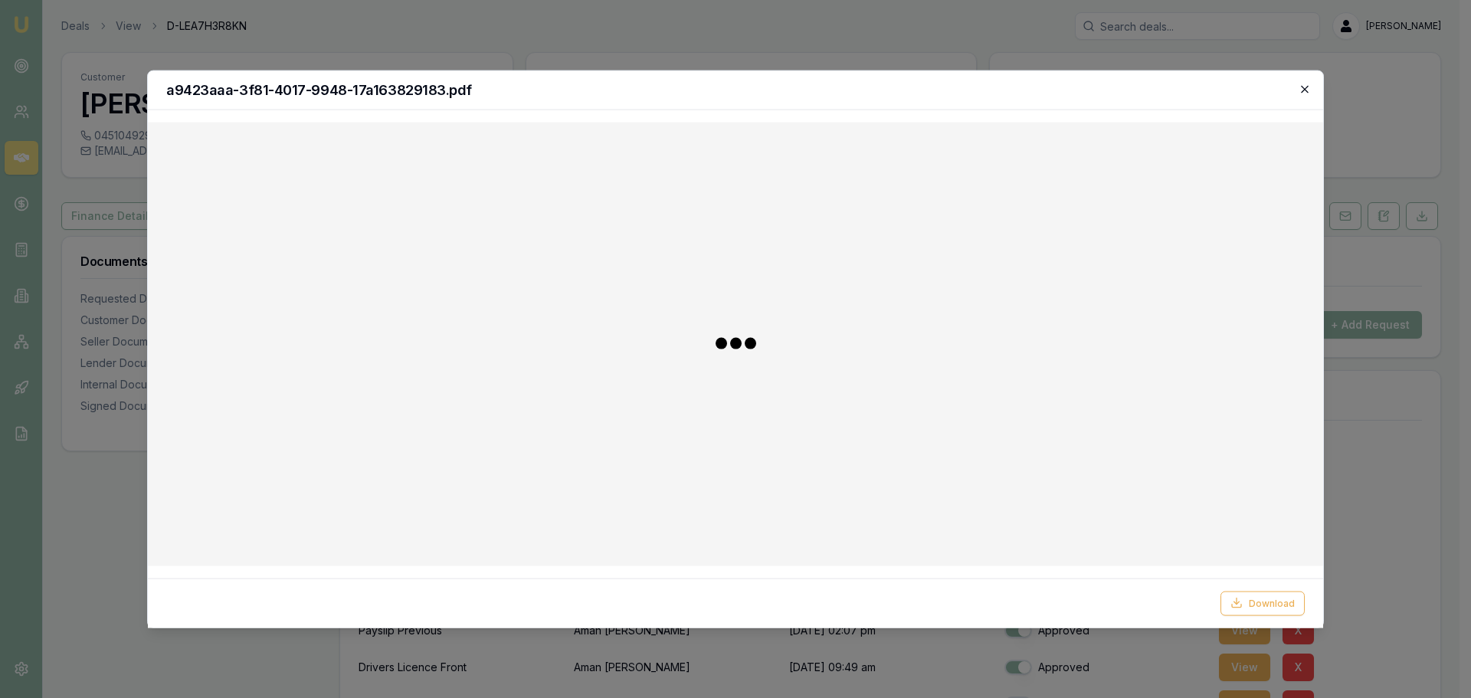
click at [1310, 87] on icon "button" at bounding box center [1305, 89] width 12 height 12
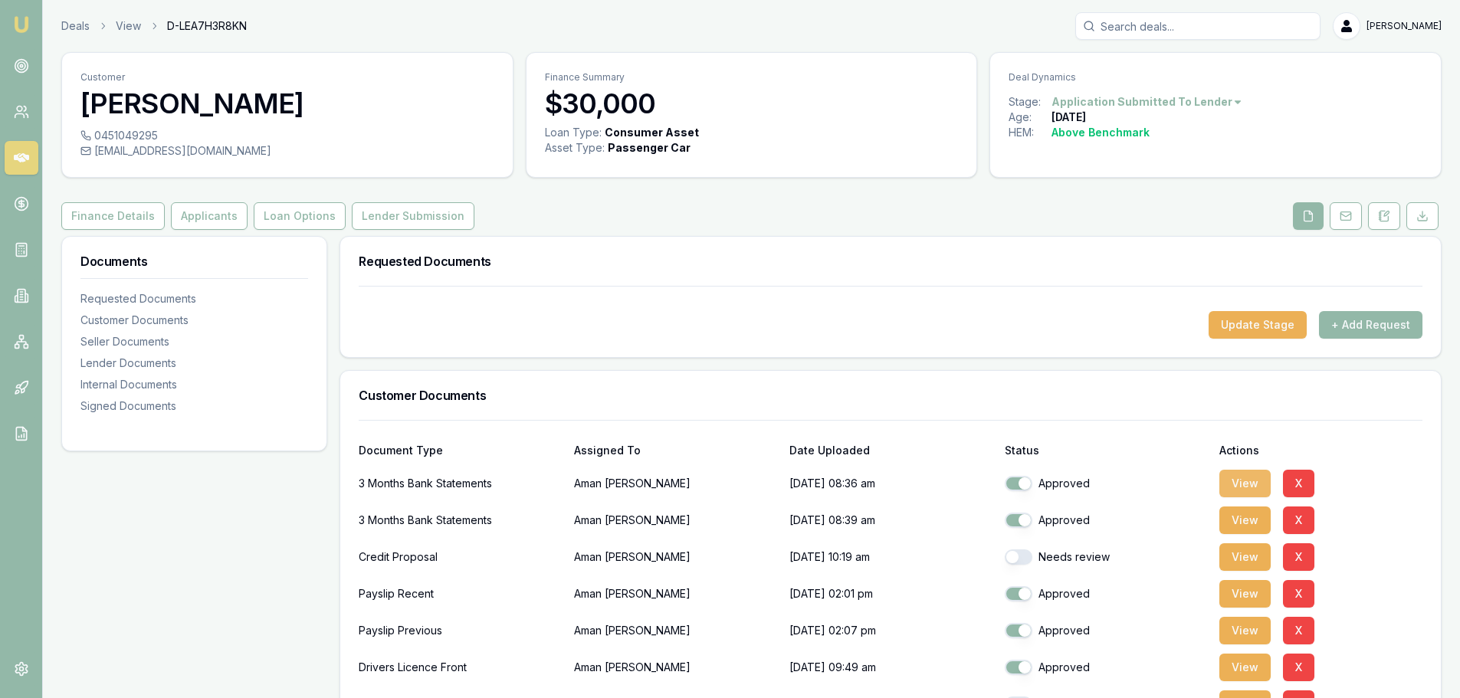
click at [1250, 485] on button "View" at bounding box center [1244, 484] width 51 height 28
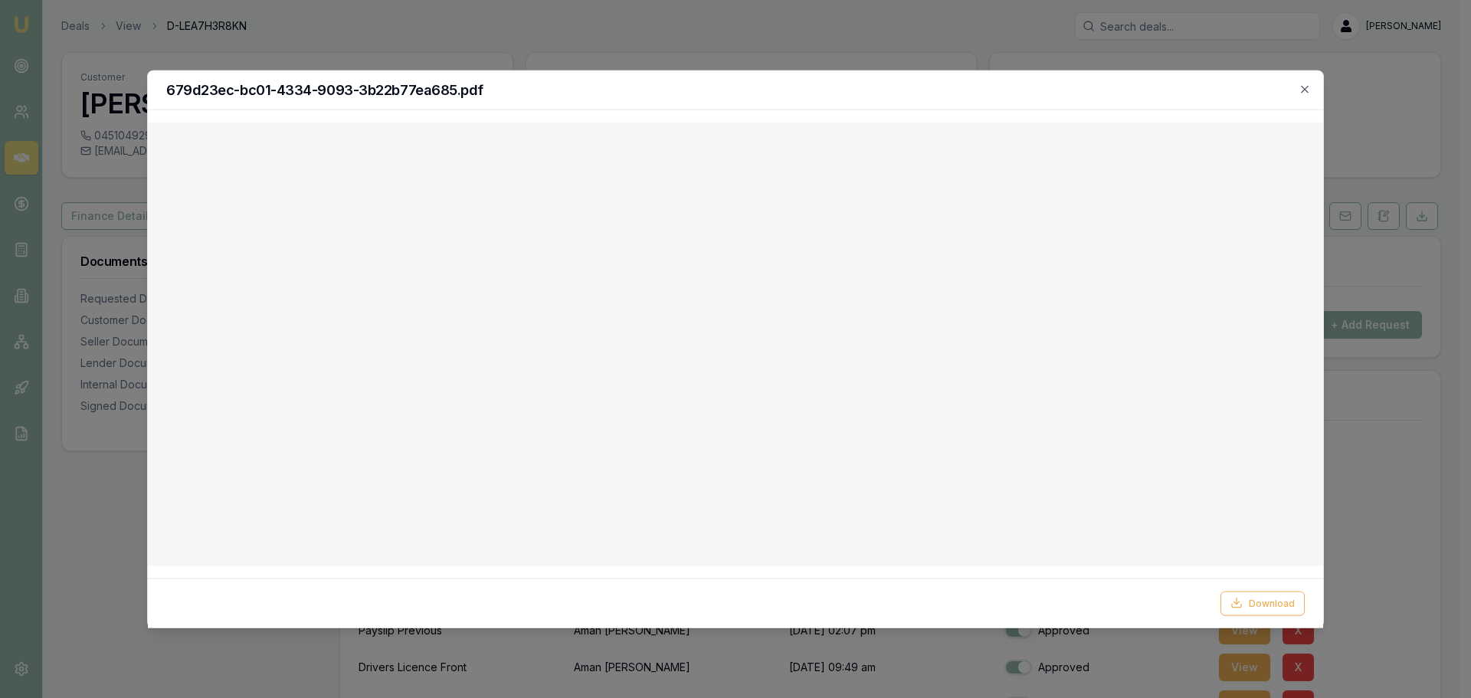
click at [1297, 90] on h2 "679d23ec-bc01-4334-9093-3b22b77ea685.pdf" at bounding box center [735, 90] width 1139 height 14
click at [1304, 86] on icon "button" at bounding box center [1305, 89] width 12 height 12
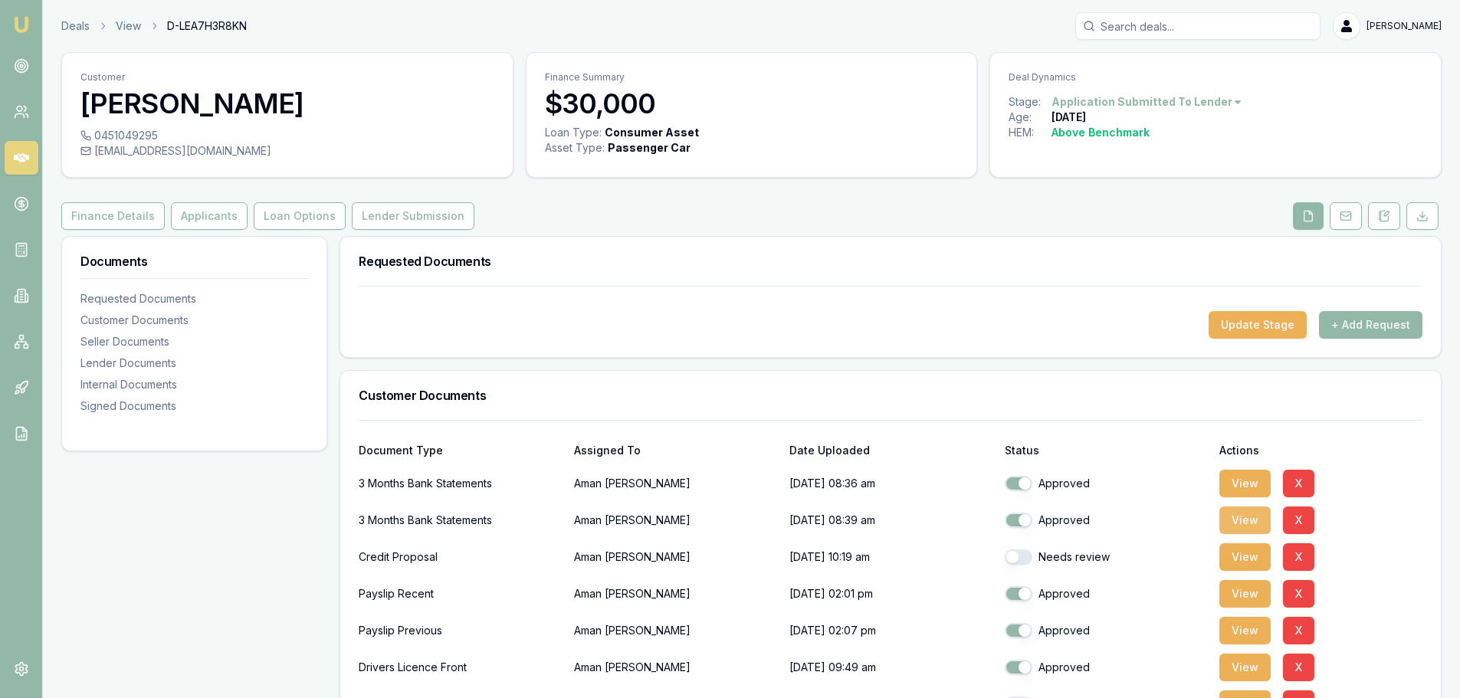
click at [1238, 520] on button "View" at bounding box center [1244, 521] width 51 height 28
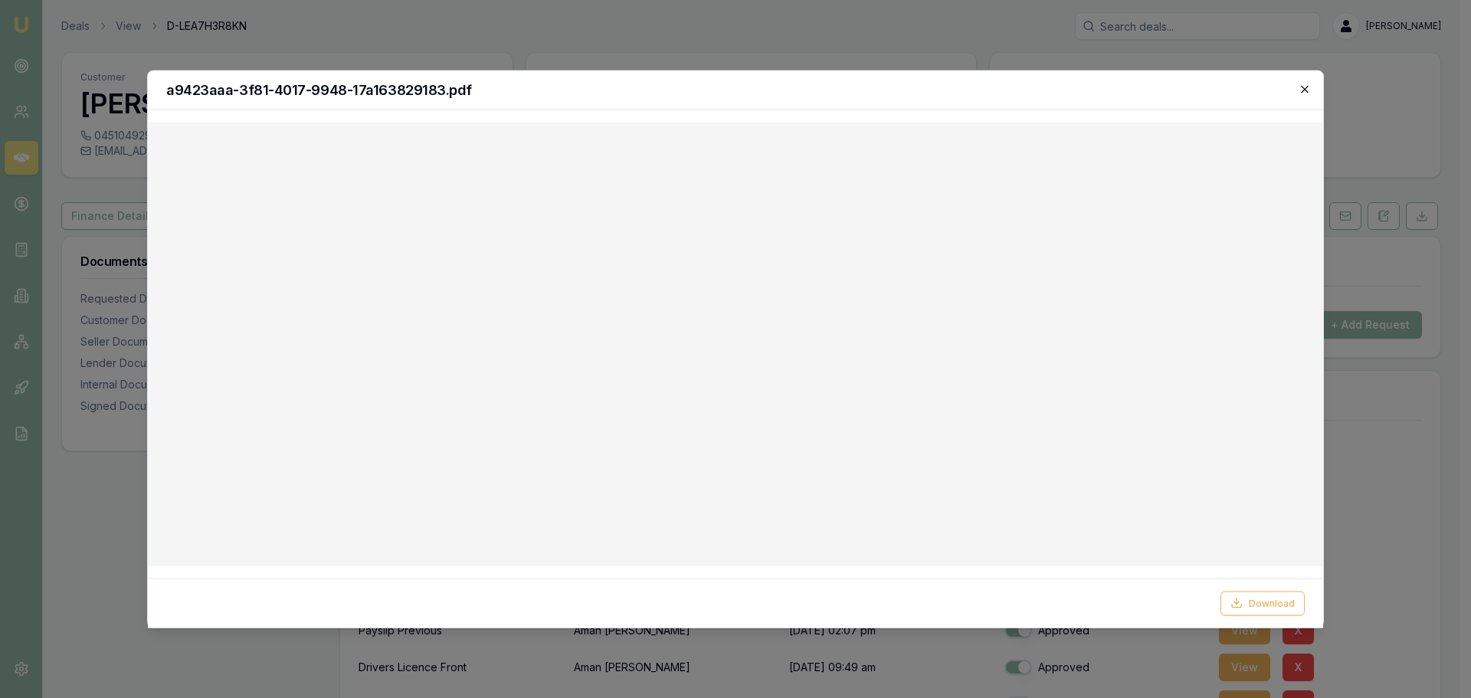
click at [1307, 86] on icon "button" at bounding box center [1305, 89] width 12 height 12
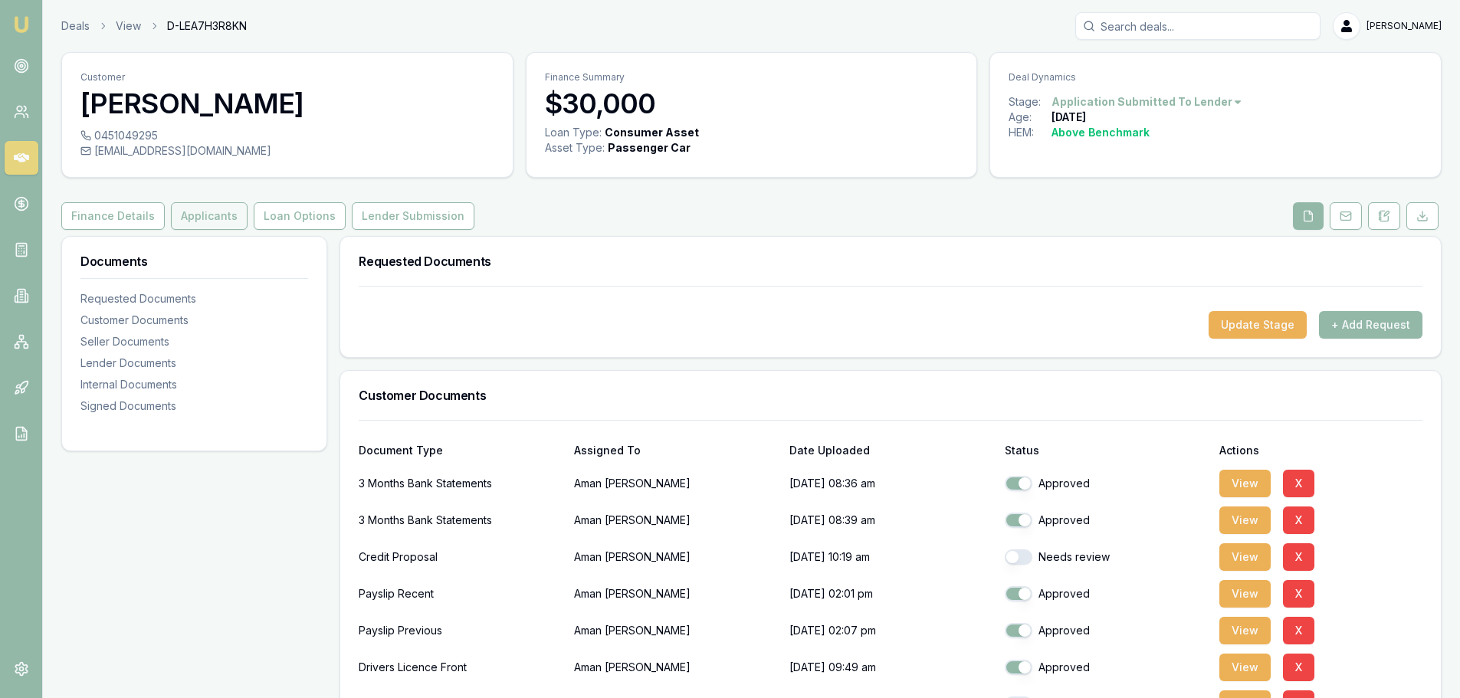
click at [207, 212] on button "Applicants" at bounding box center [209, 216] width 77 height 28
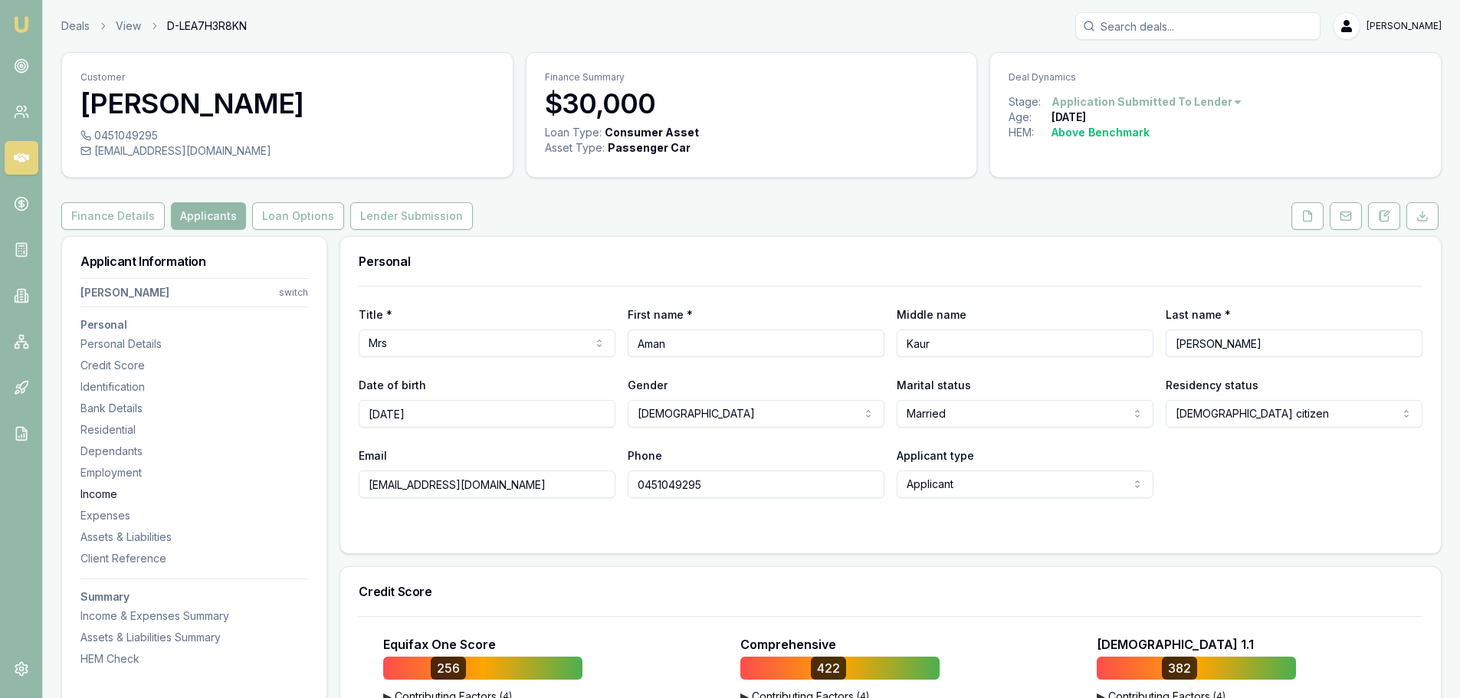
click at [111, 494] on div "Income" at bounding box center [194, 494] width 228 height 15
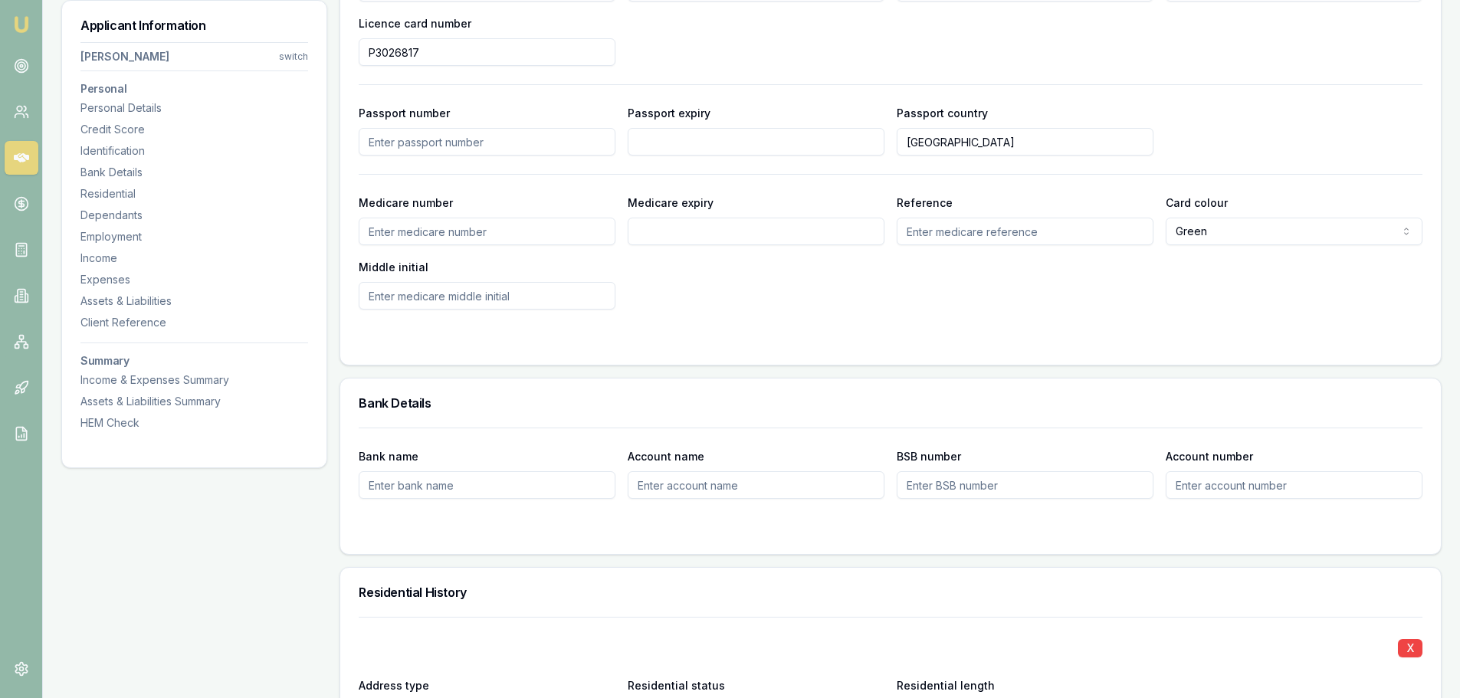
scroll to position [635, 0]
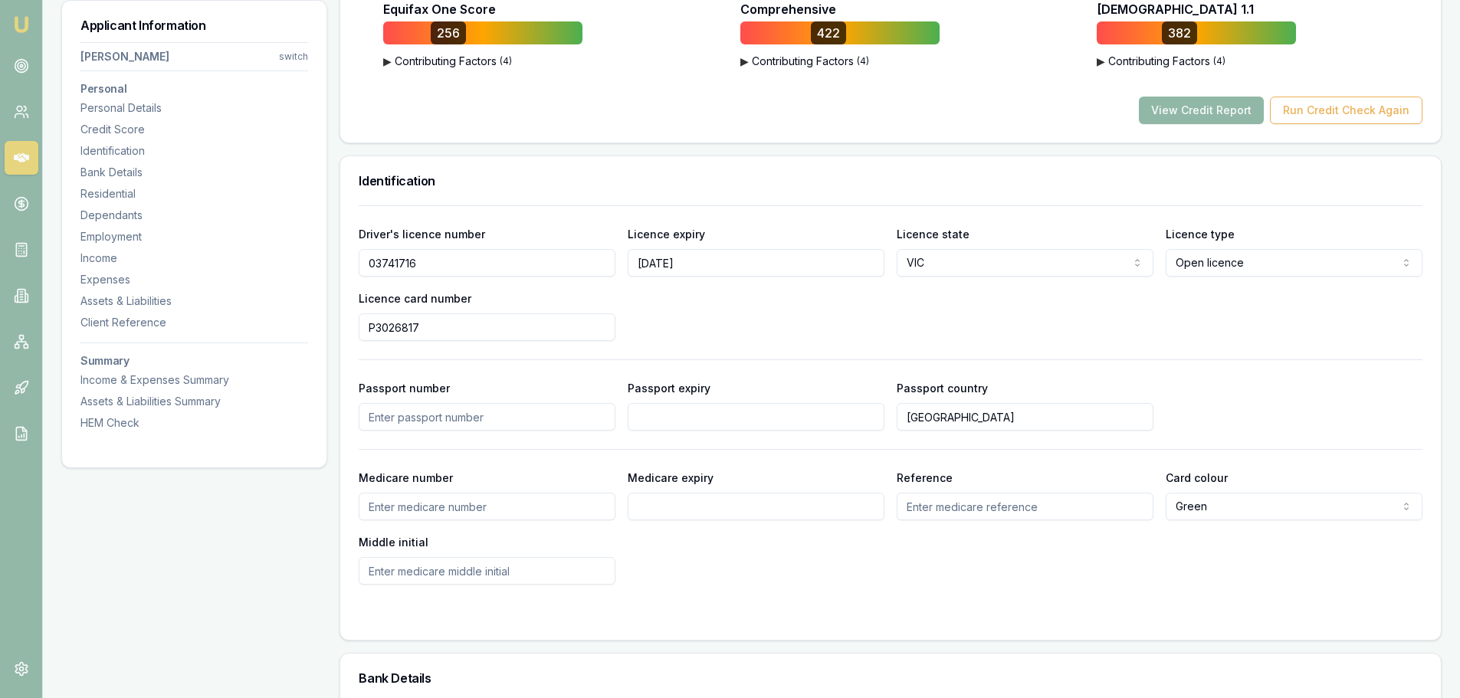
click at [1238, 107] on button "View Credit Report" at bounding box center [1201, 111] width 125 height 28
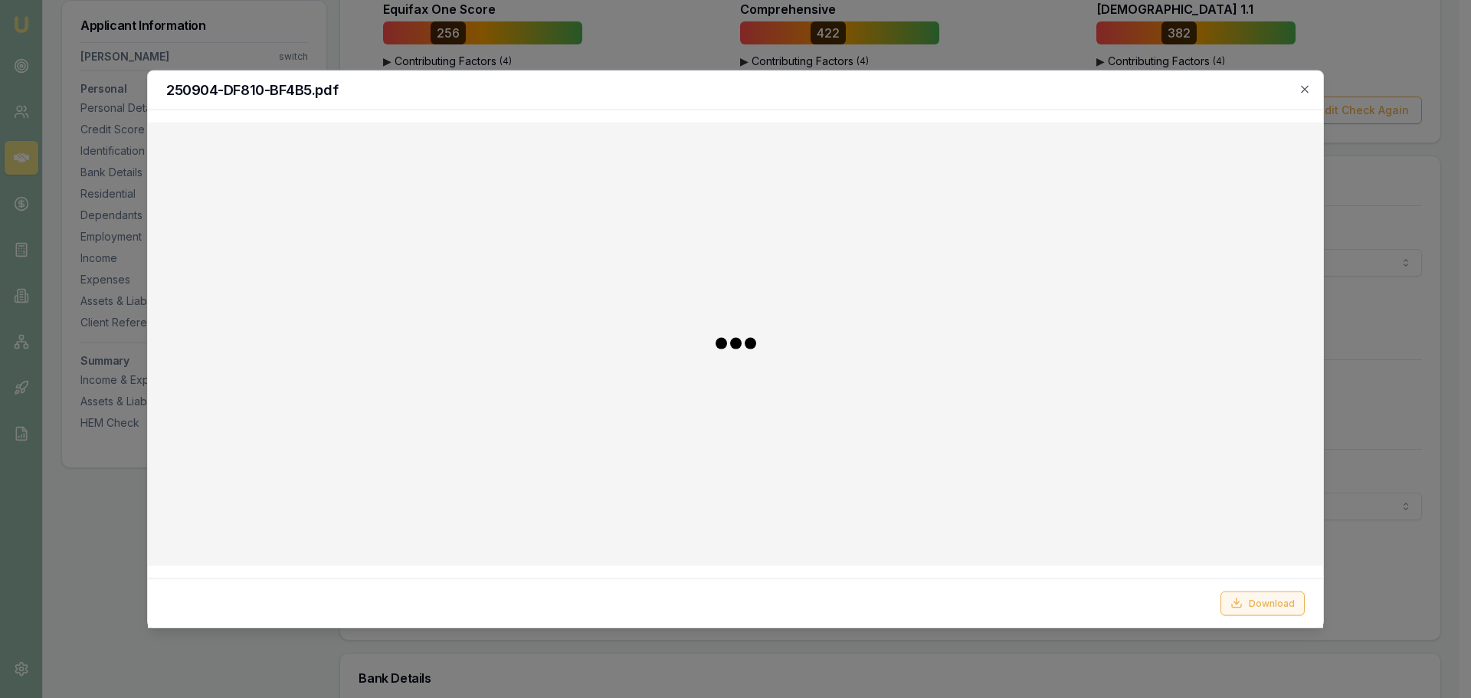
click at [1263, 600] on button "Download" at bounding box center [1263, 603] width 84 height 25
click at [1307, 88] on icon "button" at bounding box center [1305, 89] width 12 height 12
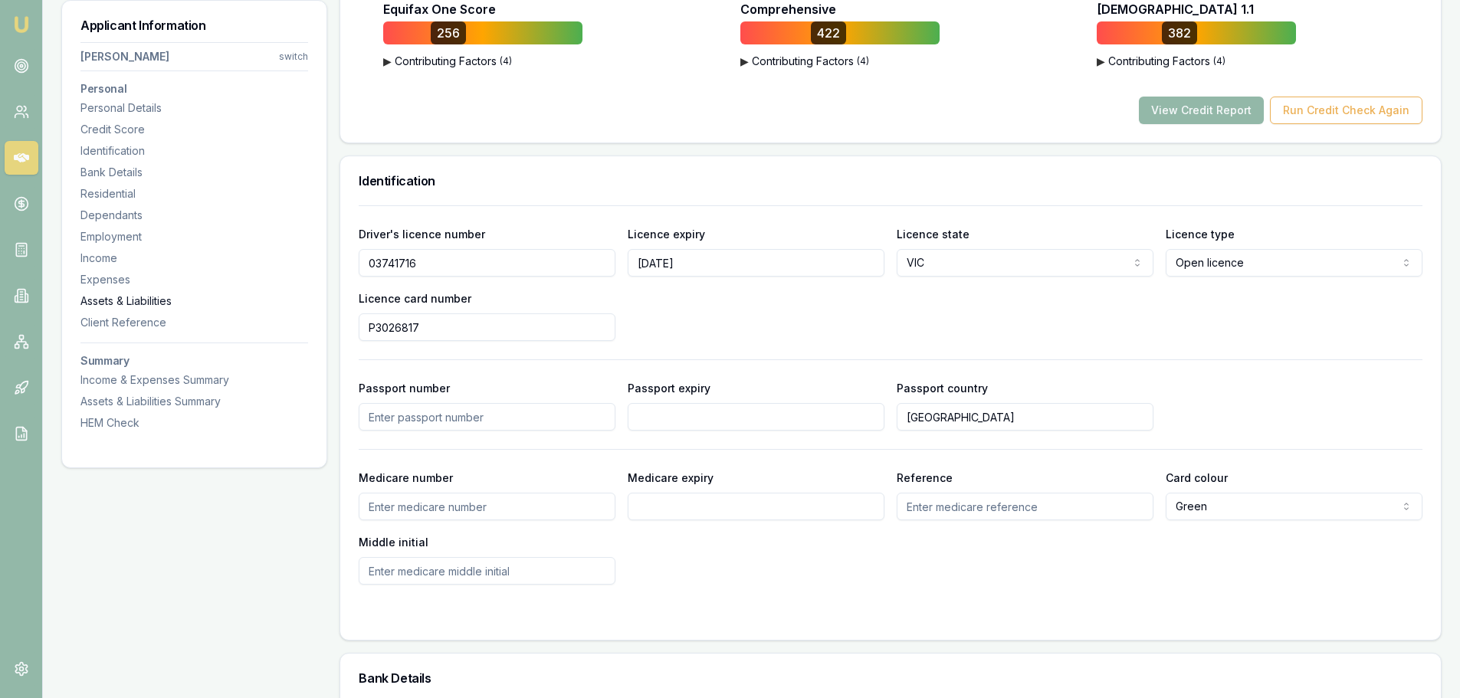
click at [139, 300] on div "Assets & Liabilities" at bounding box center [194, 301] width 228 height 15
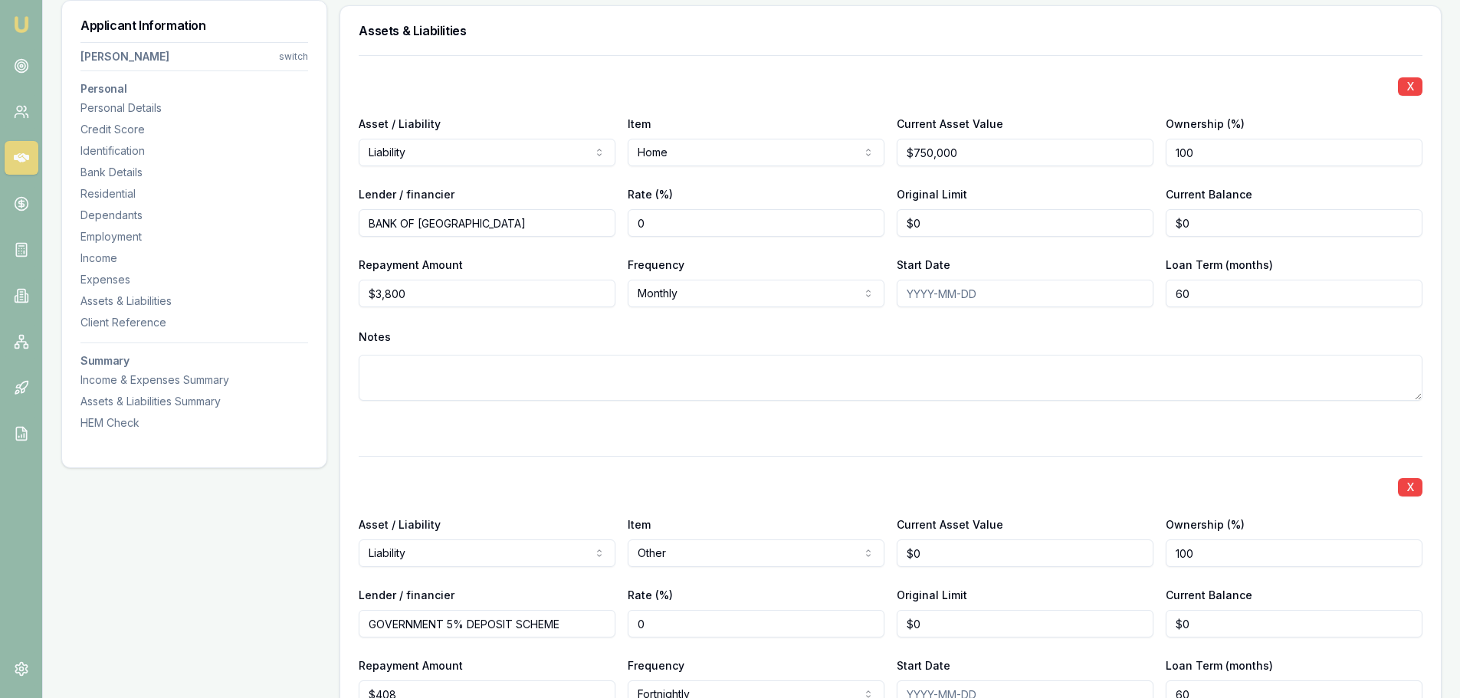
scroll to position [5419, 0]
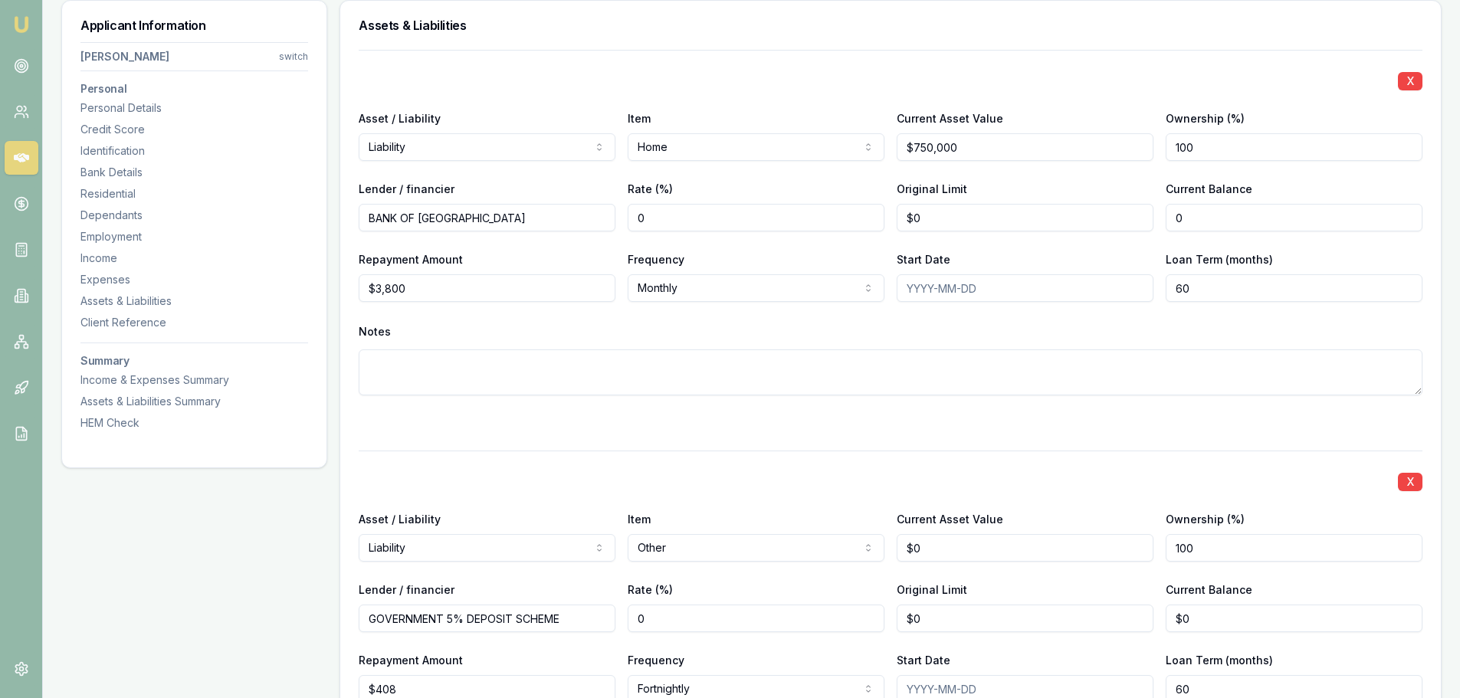
drag, startPoint x: 1235, startPoint y: 222, endPoint x: 783, endPoint y: 274, distance: 455.0
click at [783, 274] on div "X Asset / Liability Liability Asset Liability Item Home Home Car Boat Bike Cara…" at bounding box center [891, 241] width 1064 height 382
type input "$594,000"
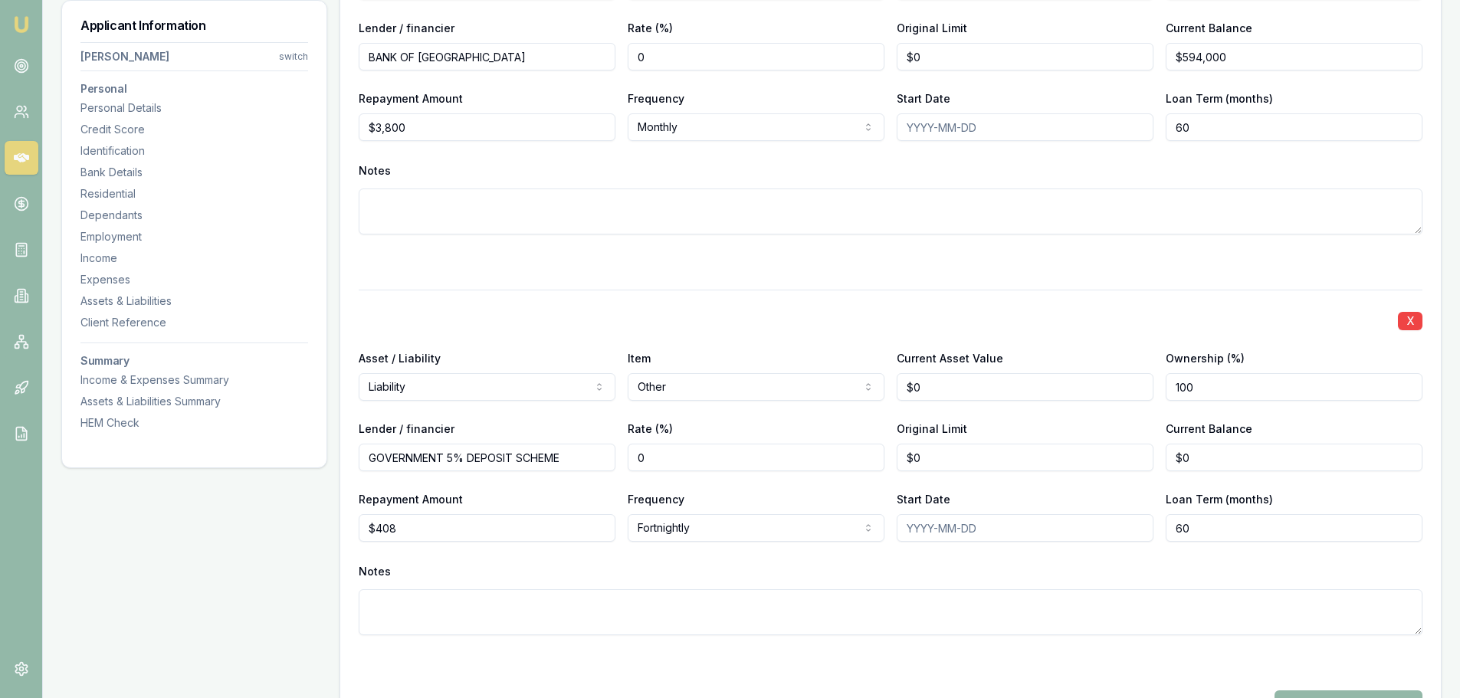
scroll to position [5725, 0]
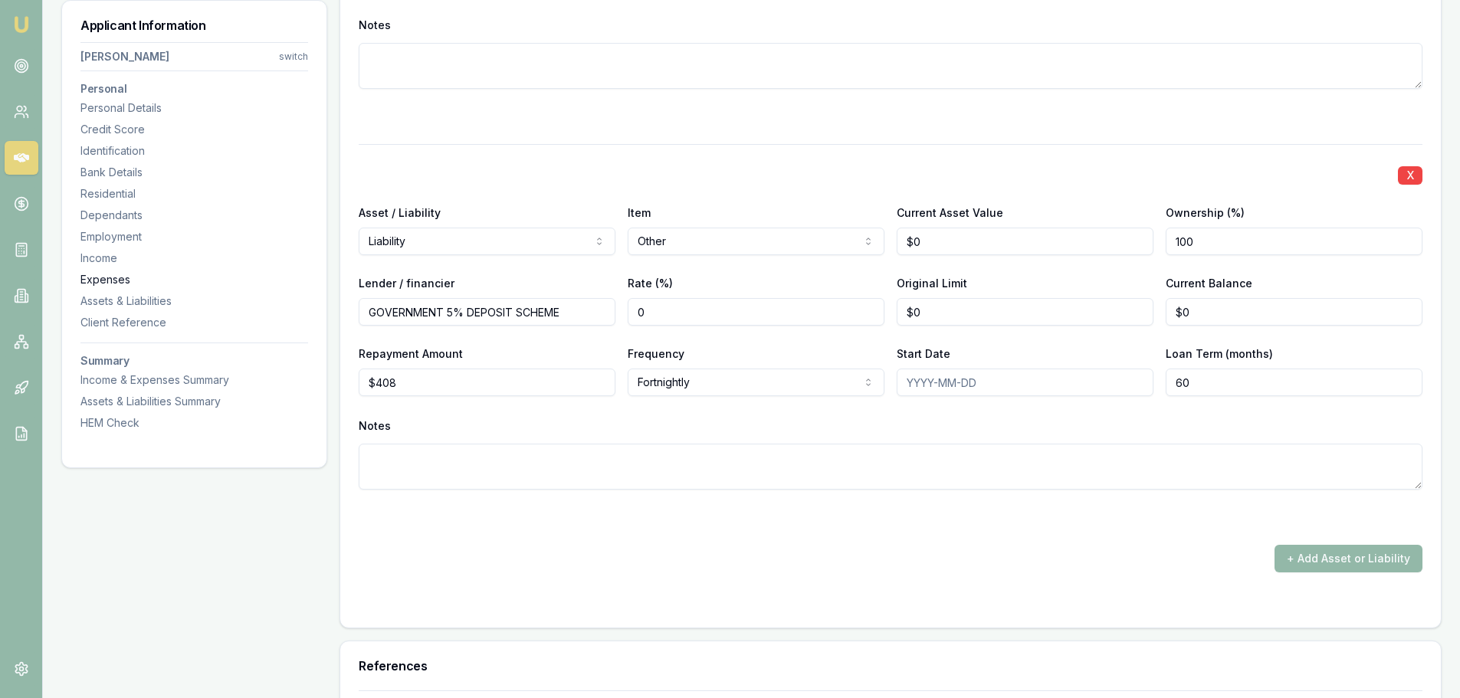
click at [100, 278] on div "Expenses" at bounding box center [194, 279] width 228 height 15
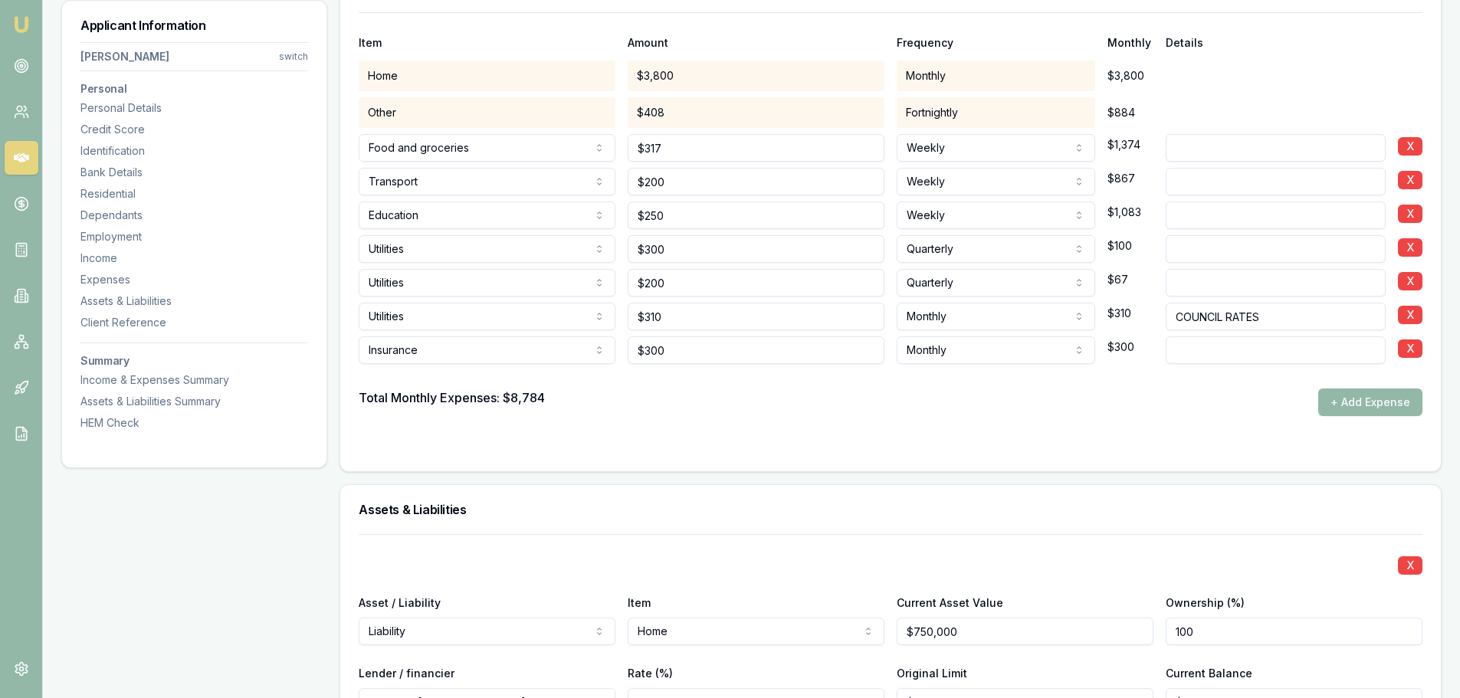
scroll to position [4897, 0]
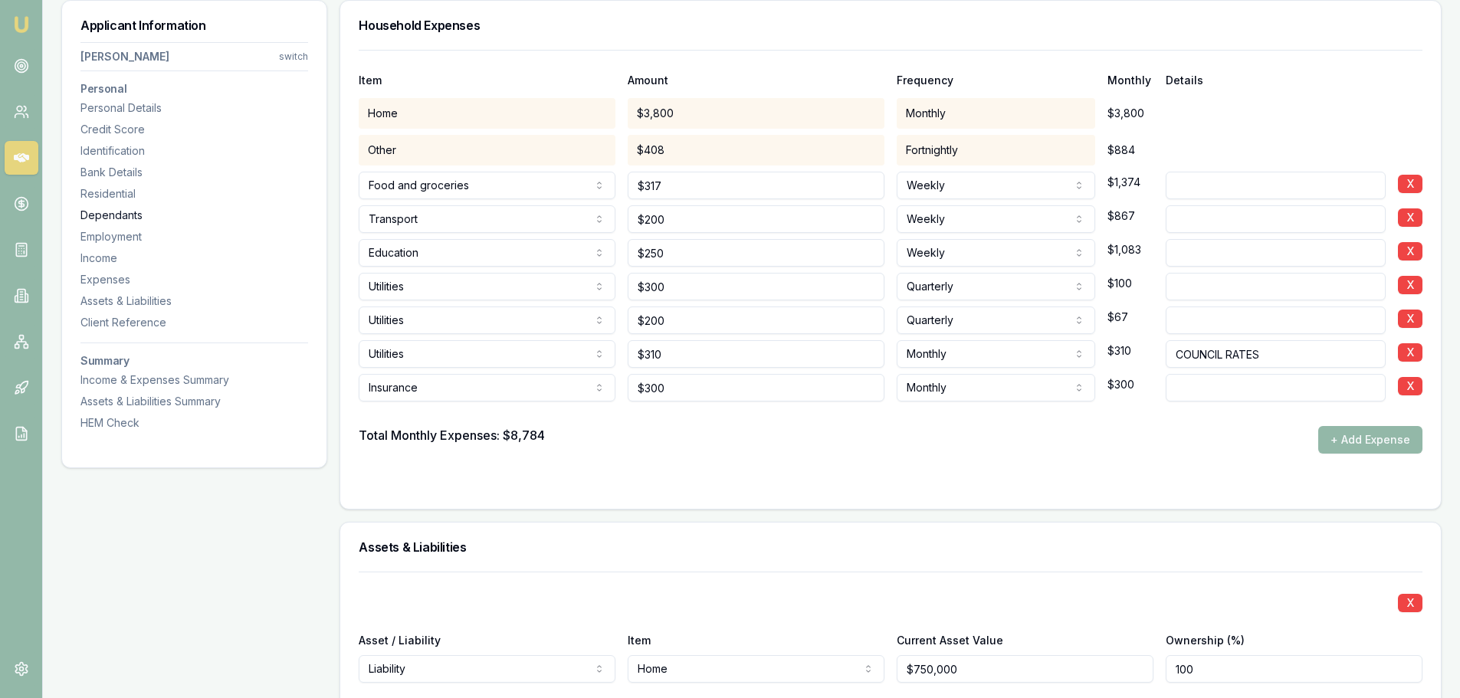
click at [132, 219] on div "Dependants" at bounding box center [194, 215] width 228 height 15
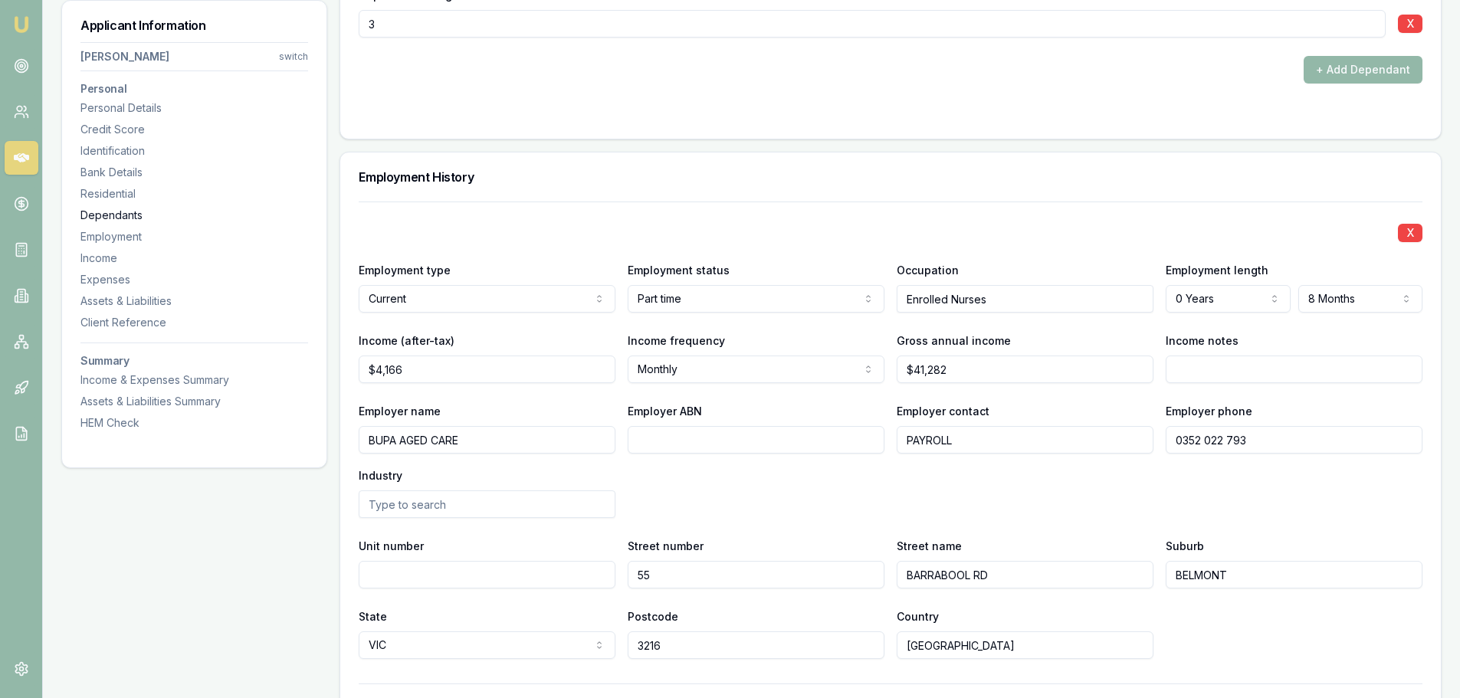
scroll to position [2164, 0]
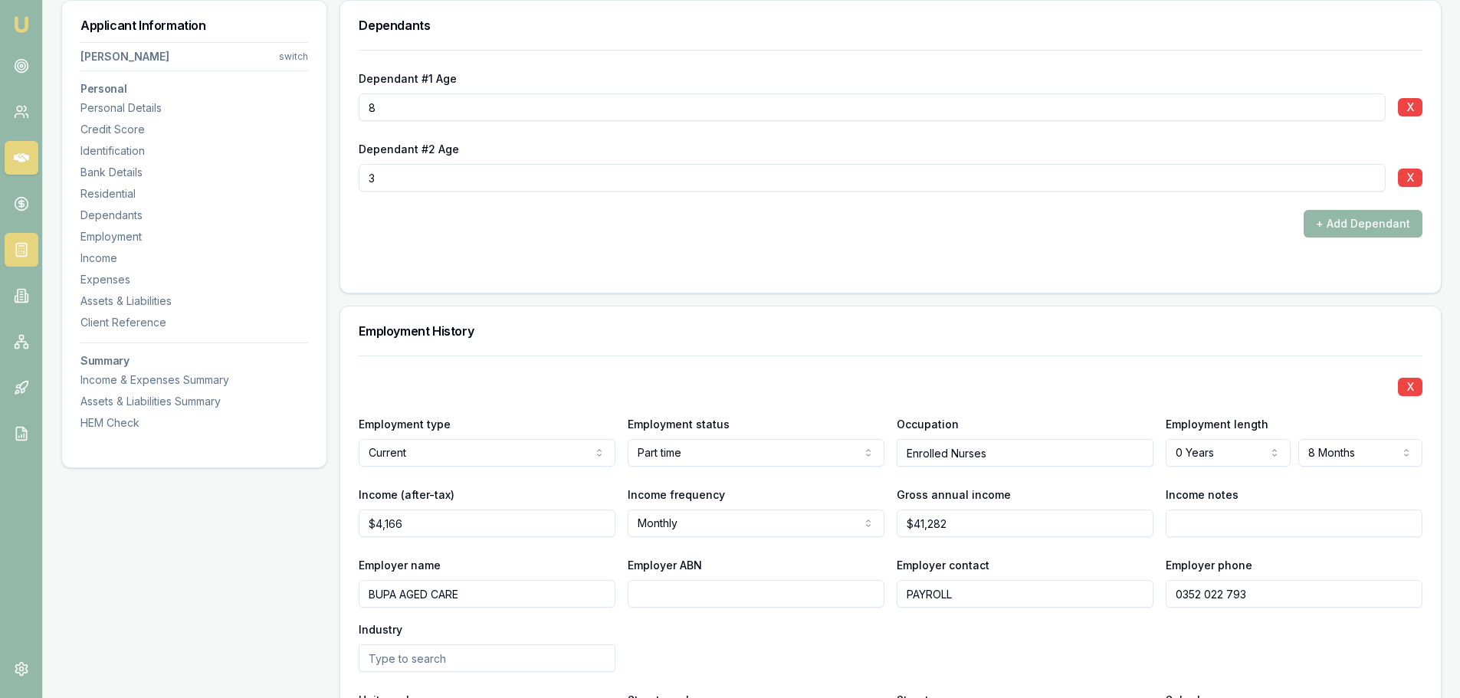
drag, startPoint x: 135, startPoint y: 261, endPoint x: 30, endPoint y: 257, distance: 105.1
click at [135, 261] on div "Income" at bounding box center [194, 258] width 228 height 15
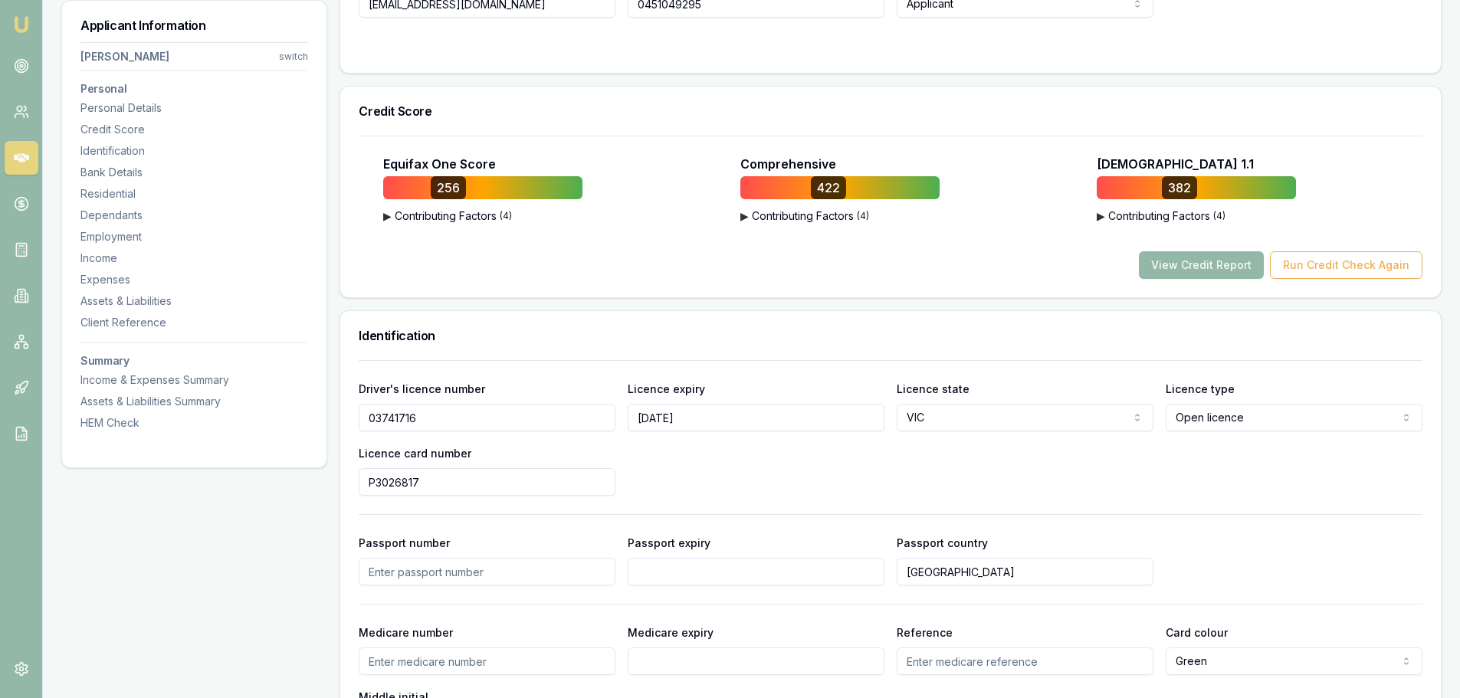
scroll to position [0, 0]
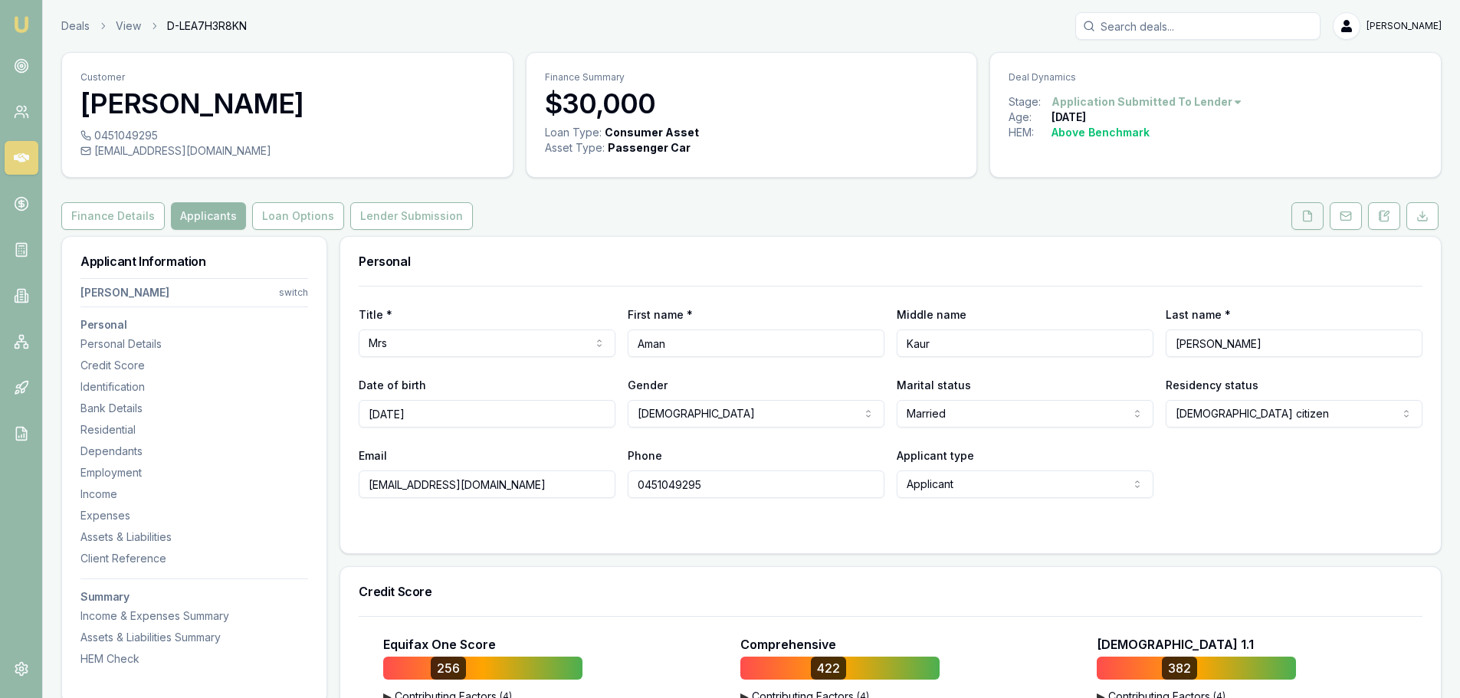
click at [1312, 215] on icon at bounding box center [1308, 216] width 8 height 10
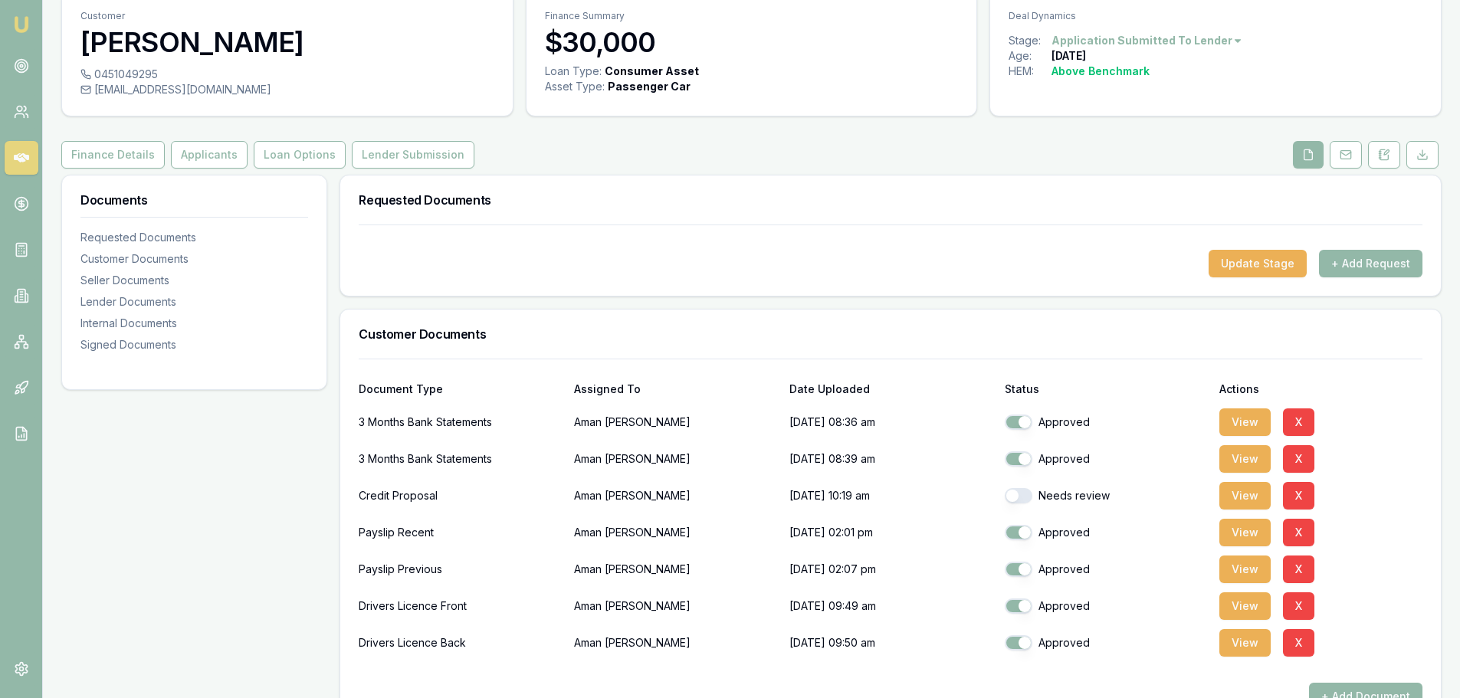
scroll to position [230, 0]
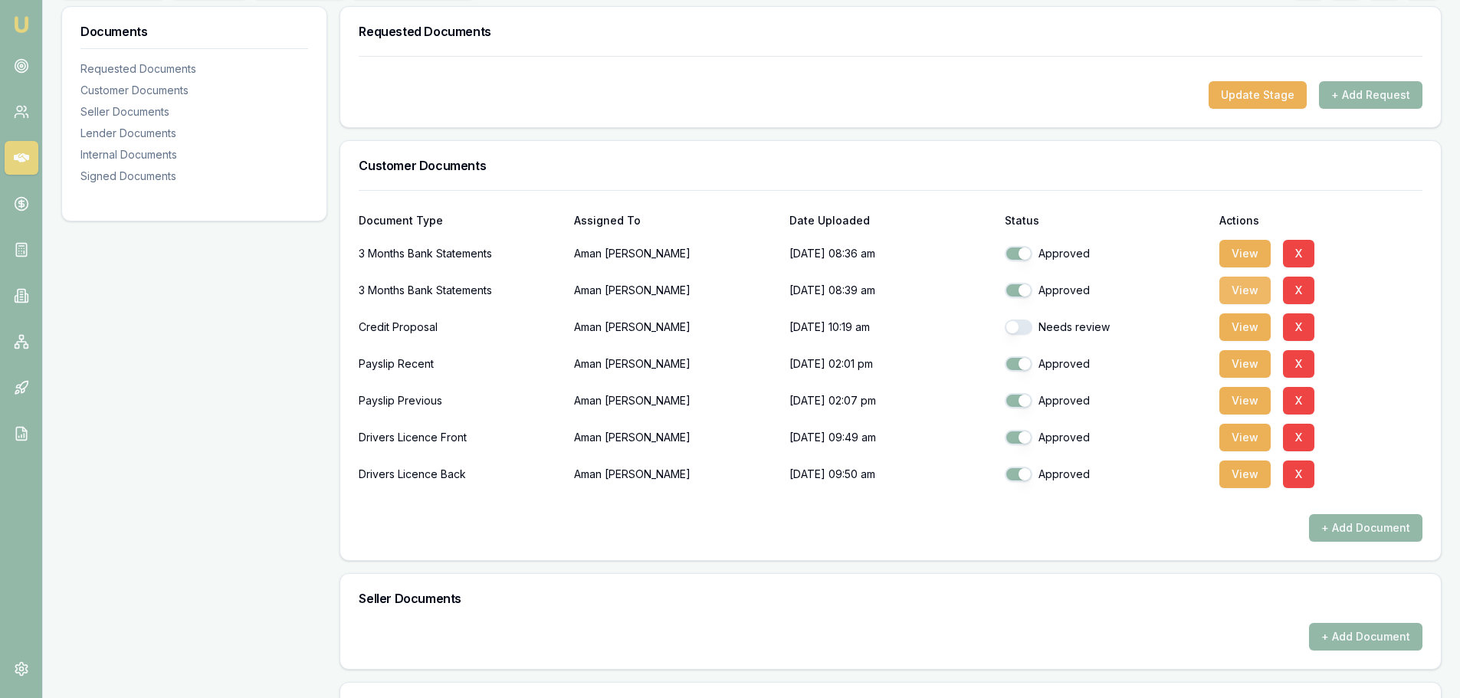
click at [1239, 288] on button "View" at bounding box center [1244, 291] width 51 height 28
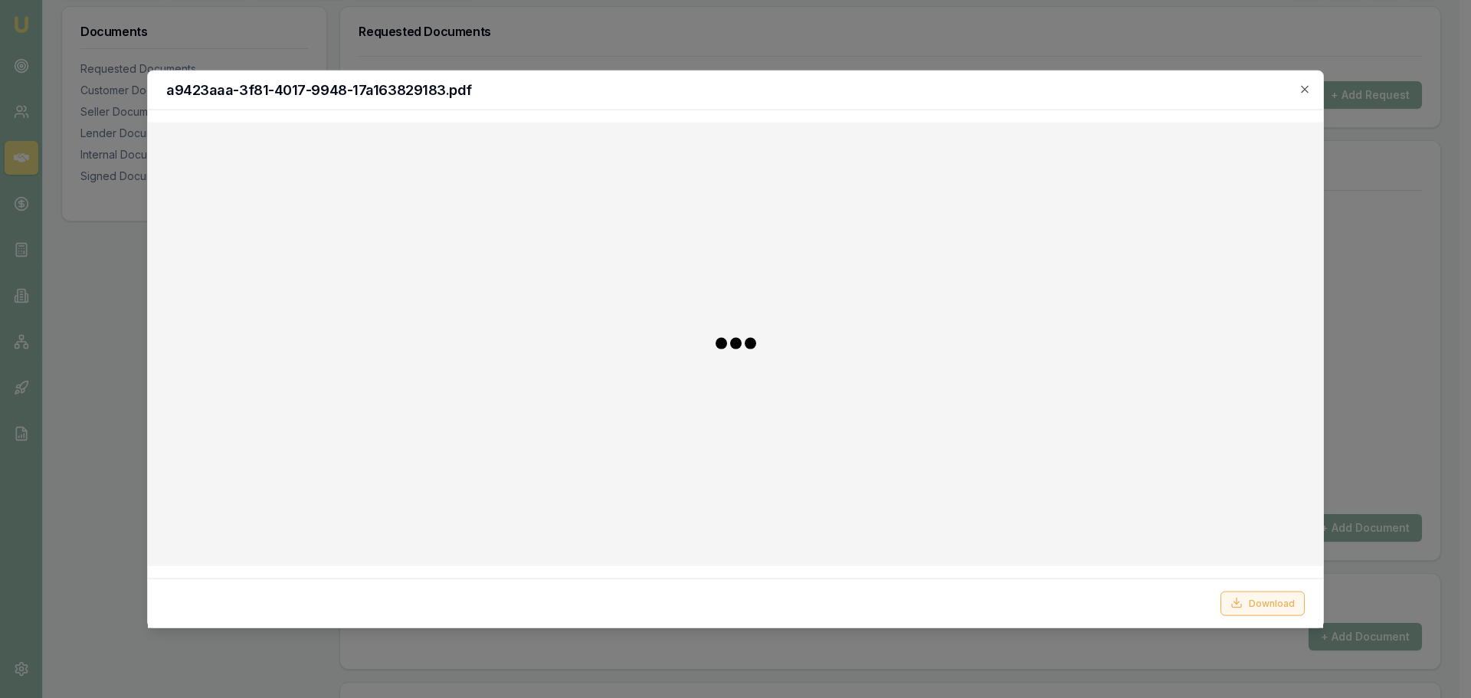
click at [1264, 599] on button "Download" at bounding box center [1263, 603] width 84 height 25
click at [1310, 90] on icon "button" at bounding box center [1305, 89] width 12 height 12
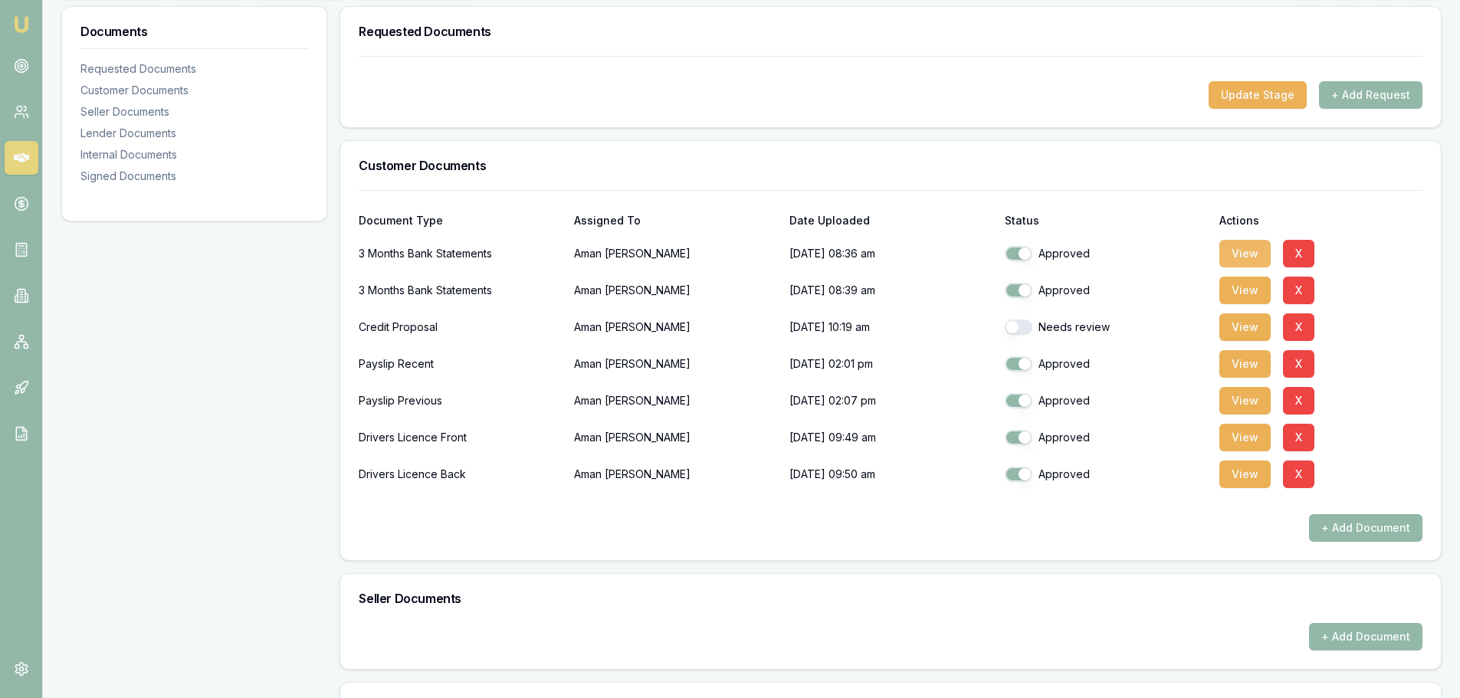
click at [1240, 252] on button "View" at bounding box center [1244, 254] width 51 height 28
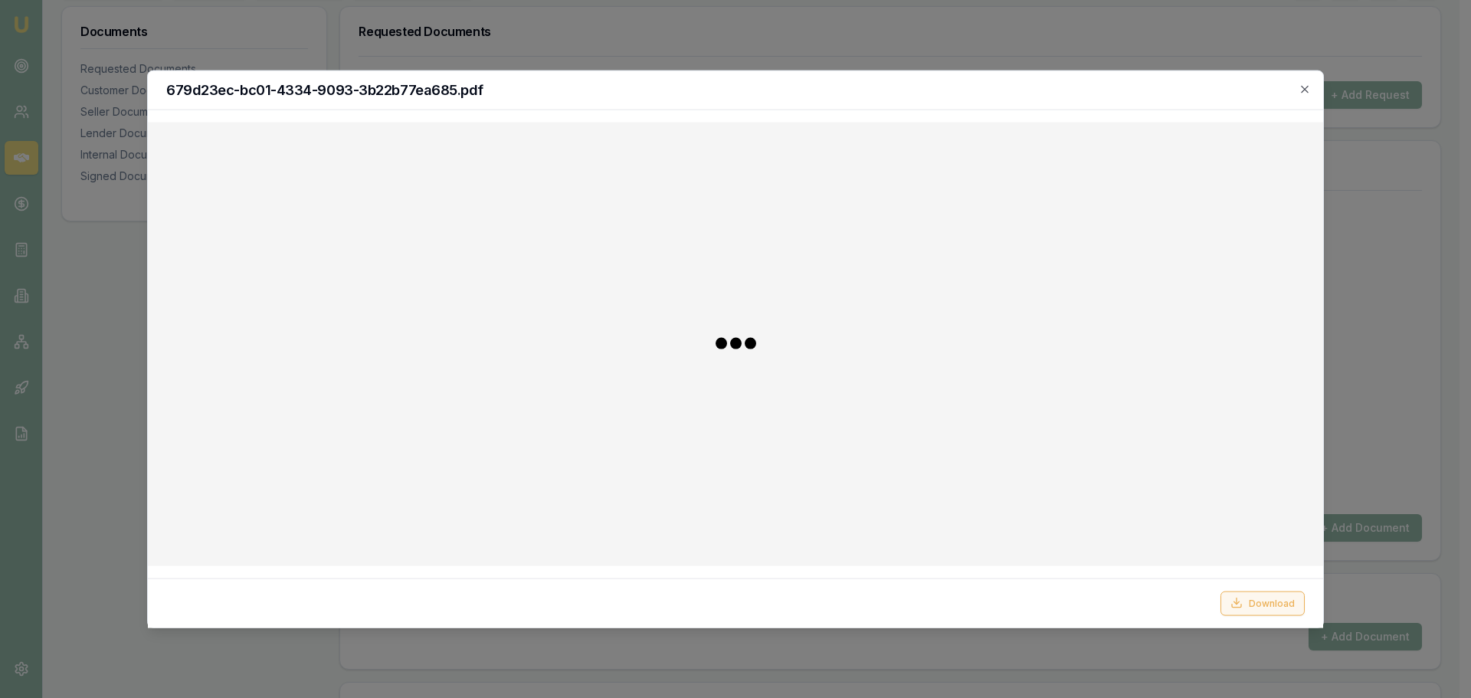
click at [1262, 601] on button "Download" at bounding box center [1263, 603] width 84 height 25
click at [1307, 84] on icon "button" at bounding box center [1305, 89] width 12 height 12
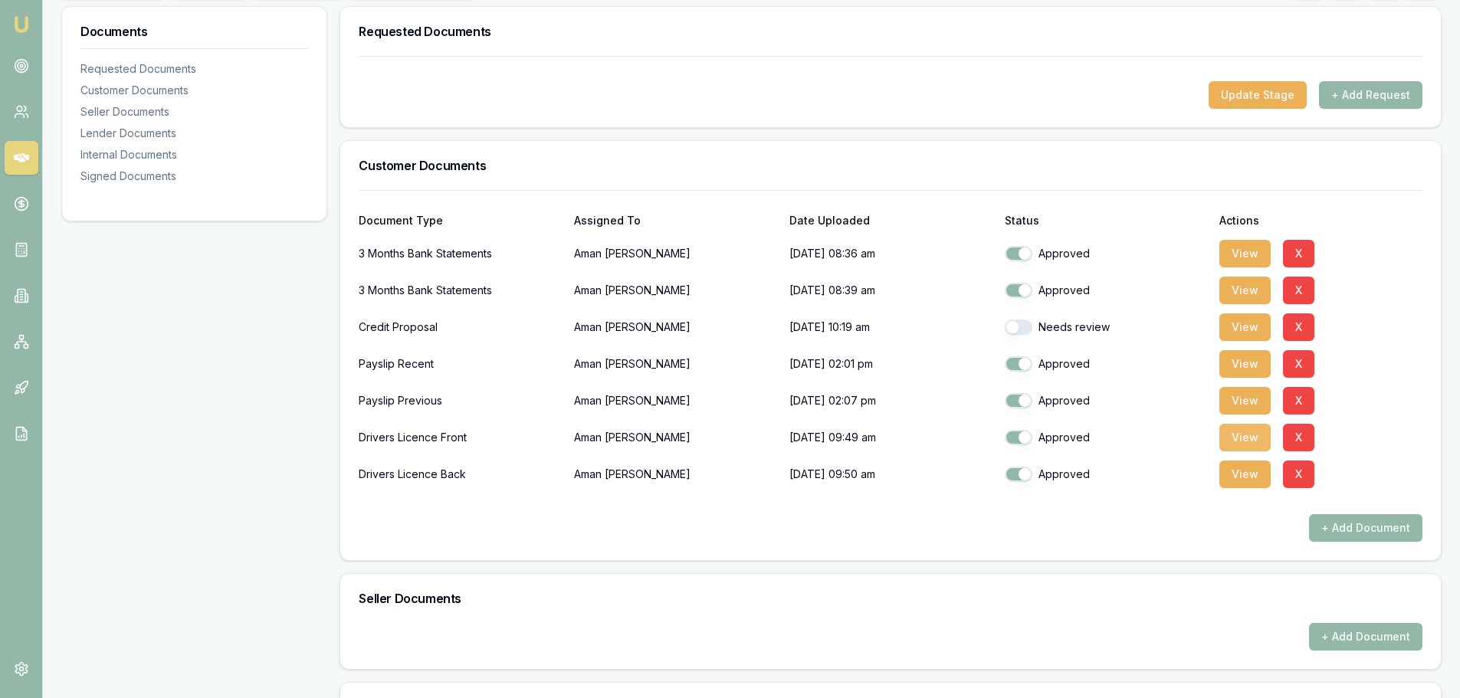
click at [1238, 438] on button "View" at bounding box center [1244, 438] width 51 height 28
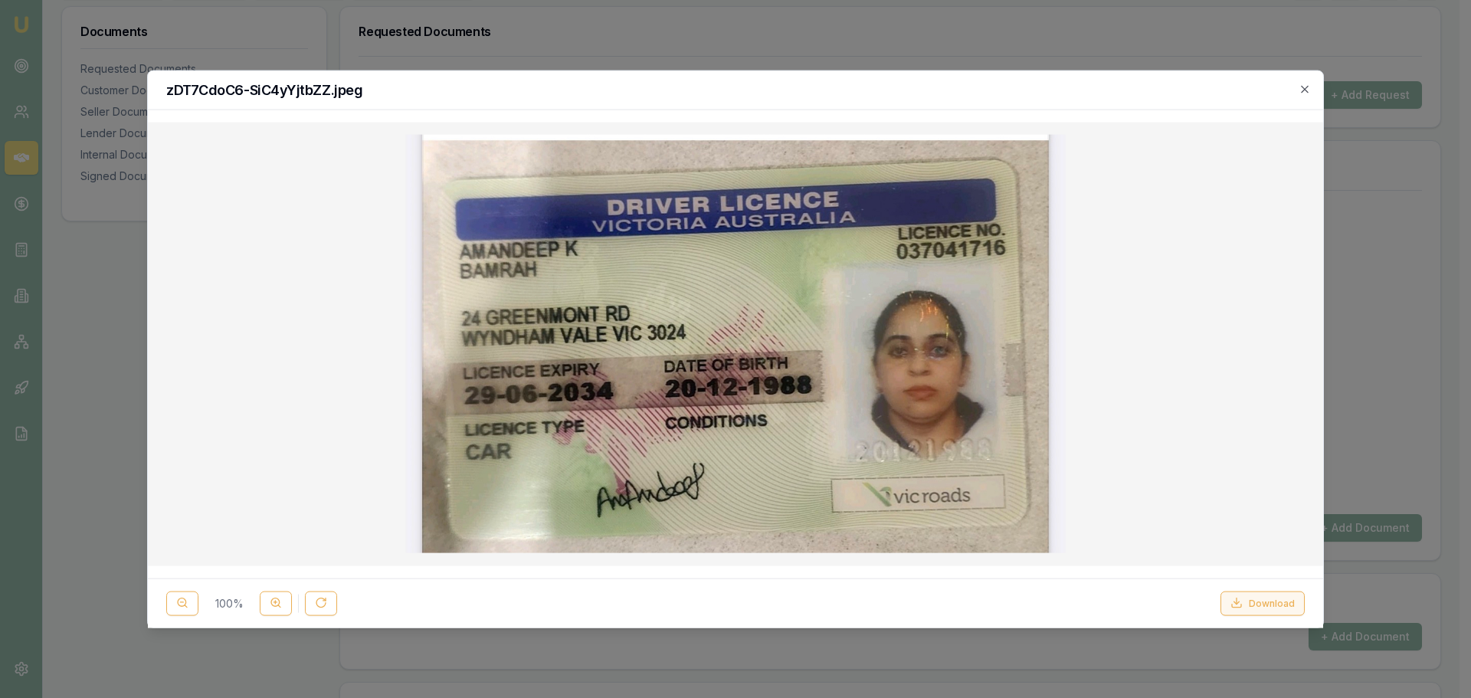
click at [1283, 608] on button "Download" at bounding box center [1263, 603] width 84 height 25
click at [1304, 87] on icon "button" at bounding box center [1304, 88] width 7 height 7
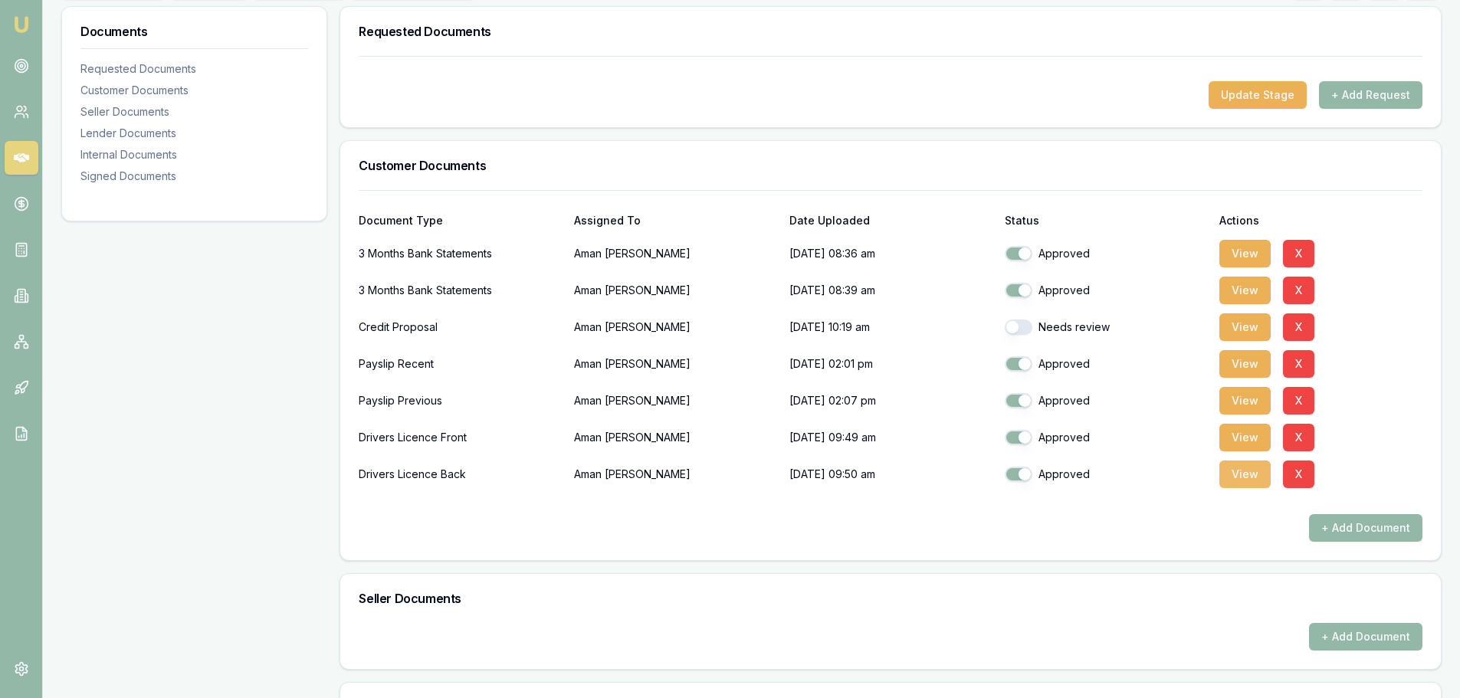
click at [1250, 477] on button "View" at bounding box center [1244, 475] width 51 height 28
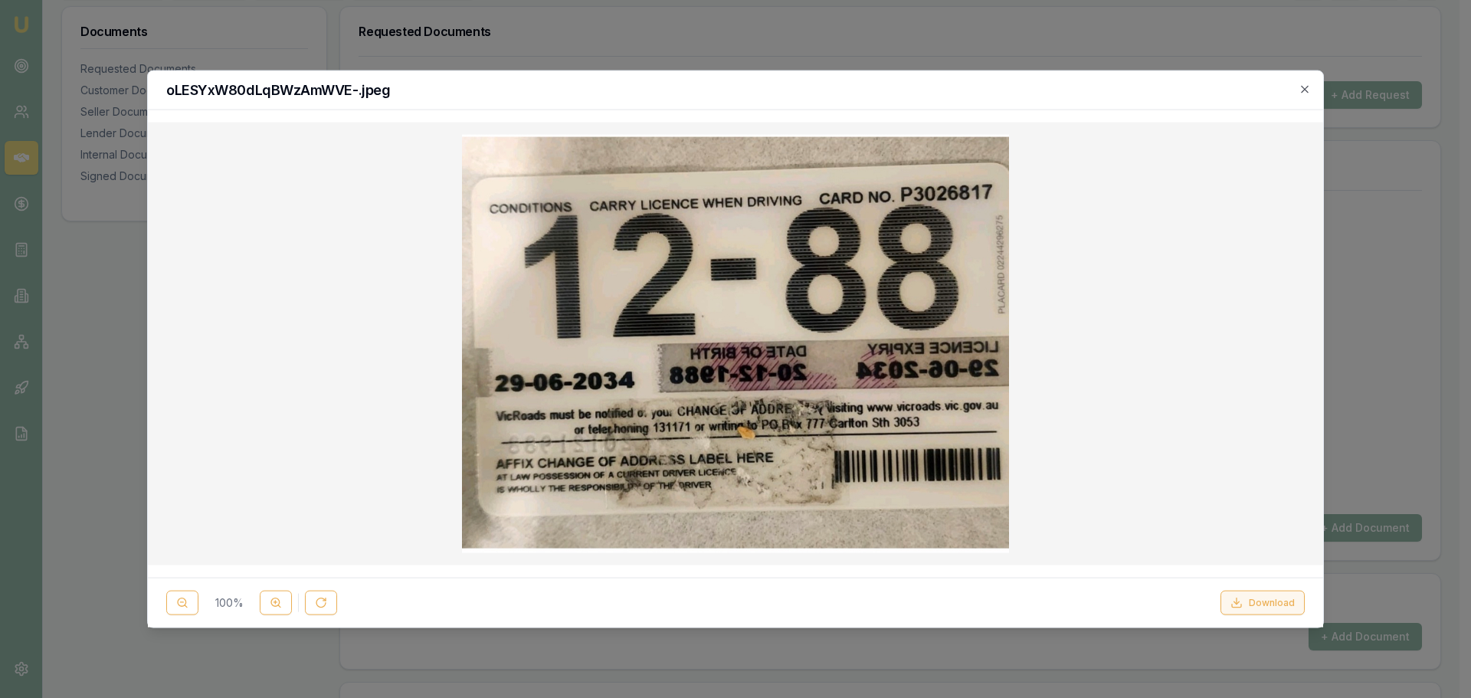
click at [1268, 602] on button "Download" at bounding box center [1263, 603] width 84 height 25
click at [1302, 84] on icon "button" at bounding box center [1305, 89] width 12 height 12
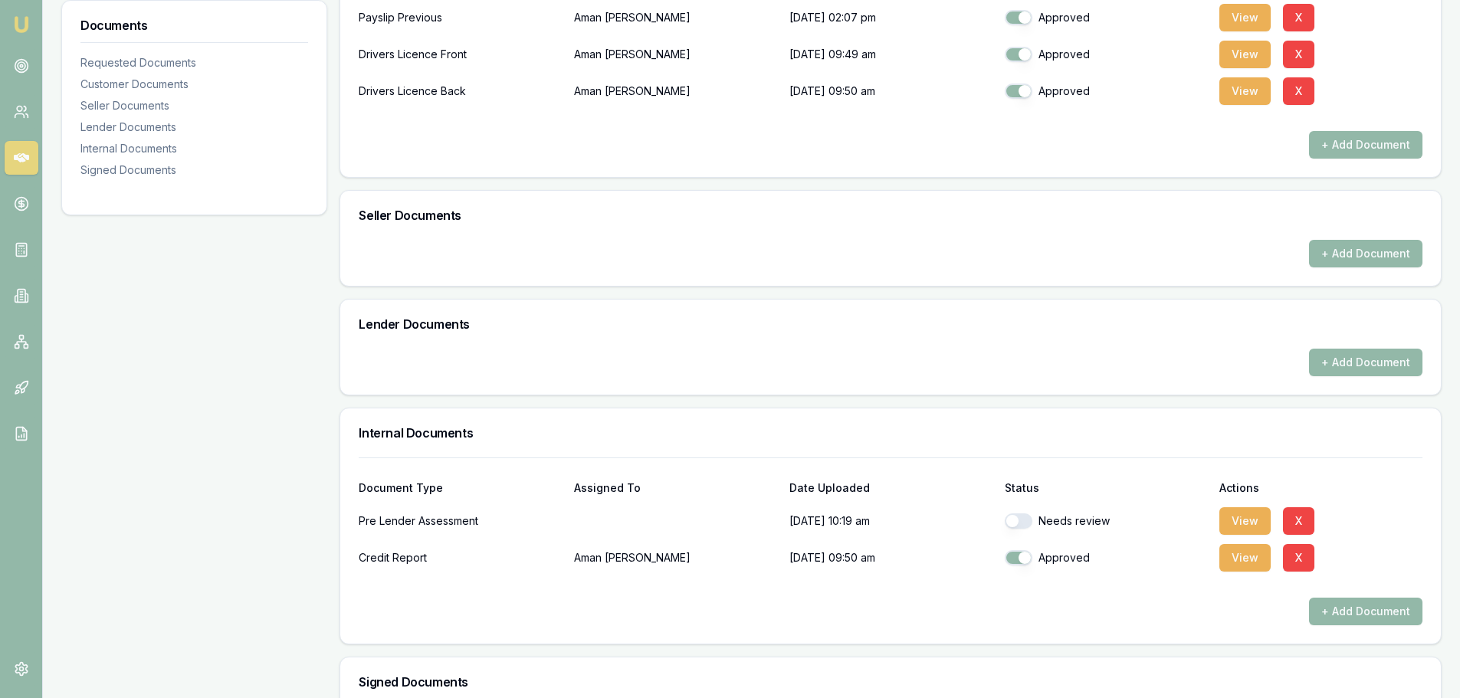
scroll to position [821, 0]
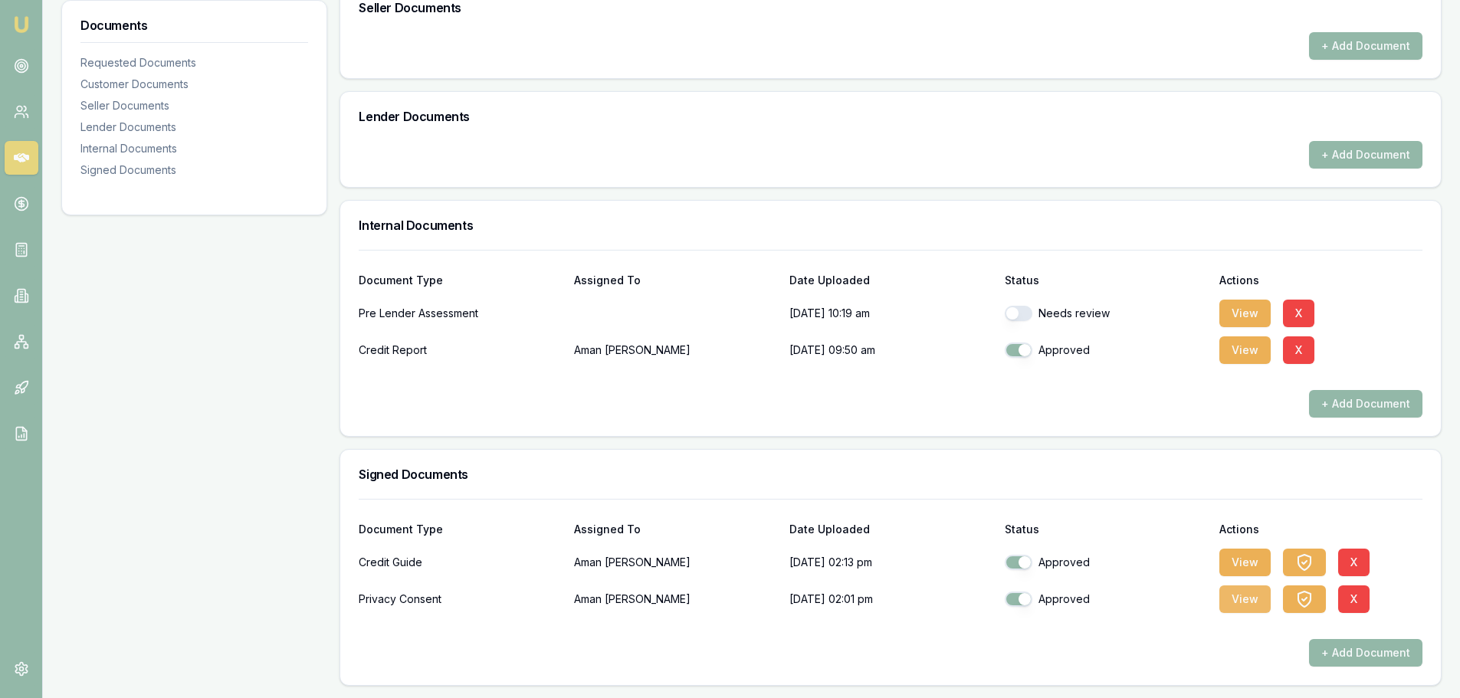
click at [1235, 605] on button "View" at bounding box center [1244, 599] width 51 height 28
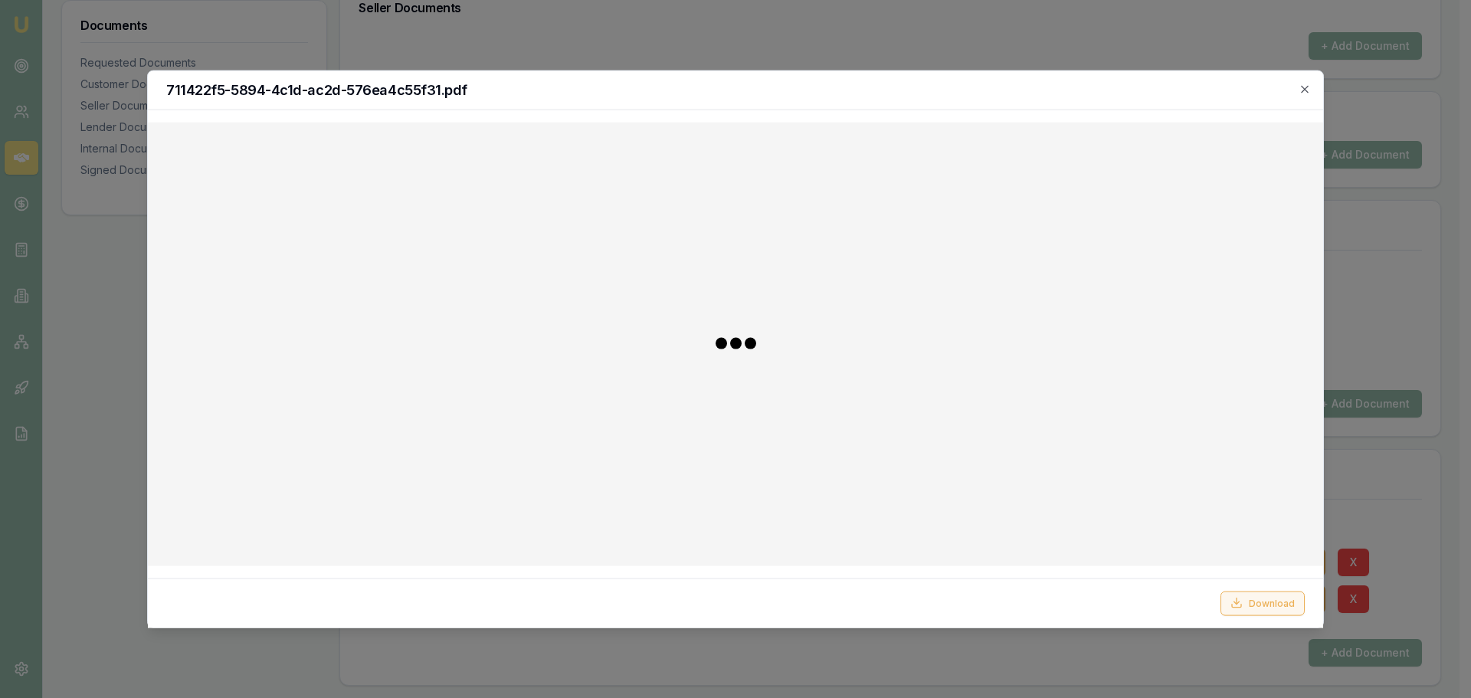
click at [1255, 605] on button "Download" at bounding box center [1263, 603] width 84 height 25
click at [1304, 88] on icon "button" at bounding box center [1305, 89] width 12 height 12
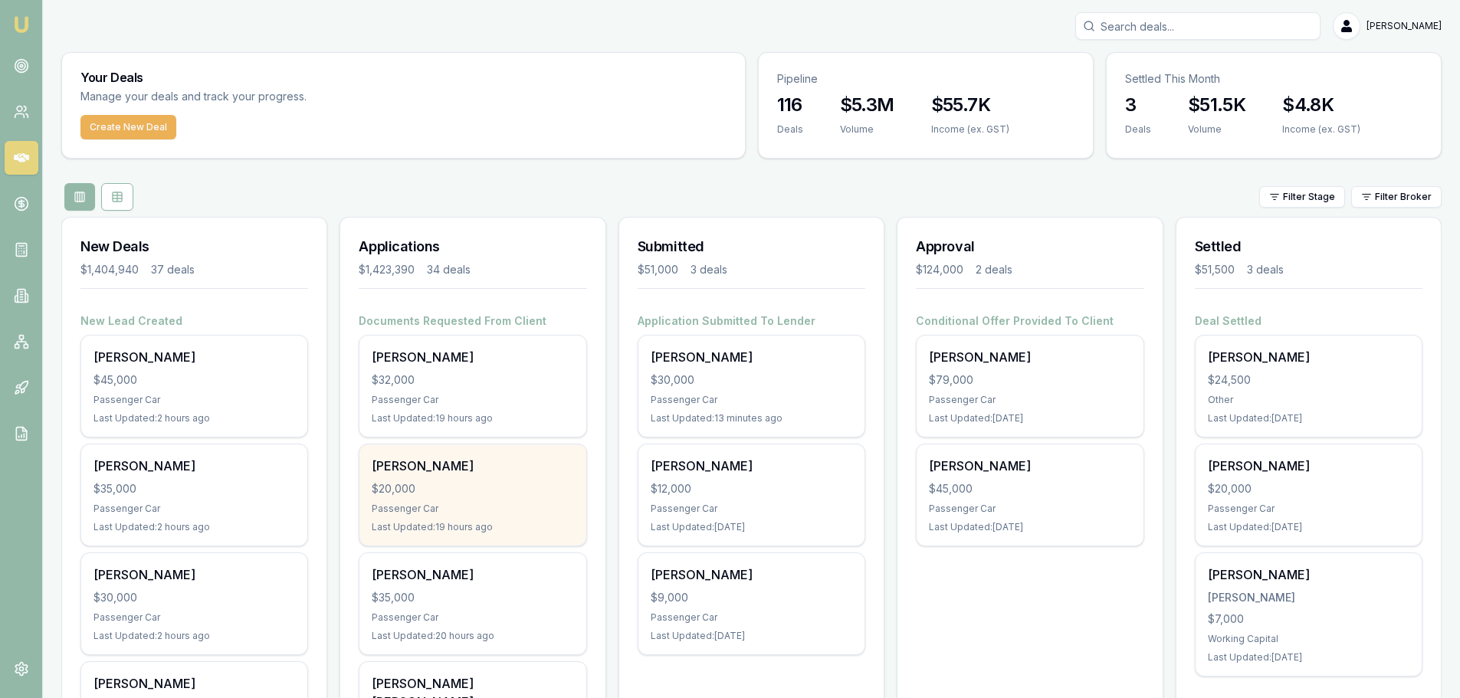
click at [488, 501] on div "[PERSON_NAME] $20,000 Passenger Car Last Updated: 19 hours ago" at bounding box center [472, 494] width 226 height 101
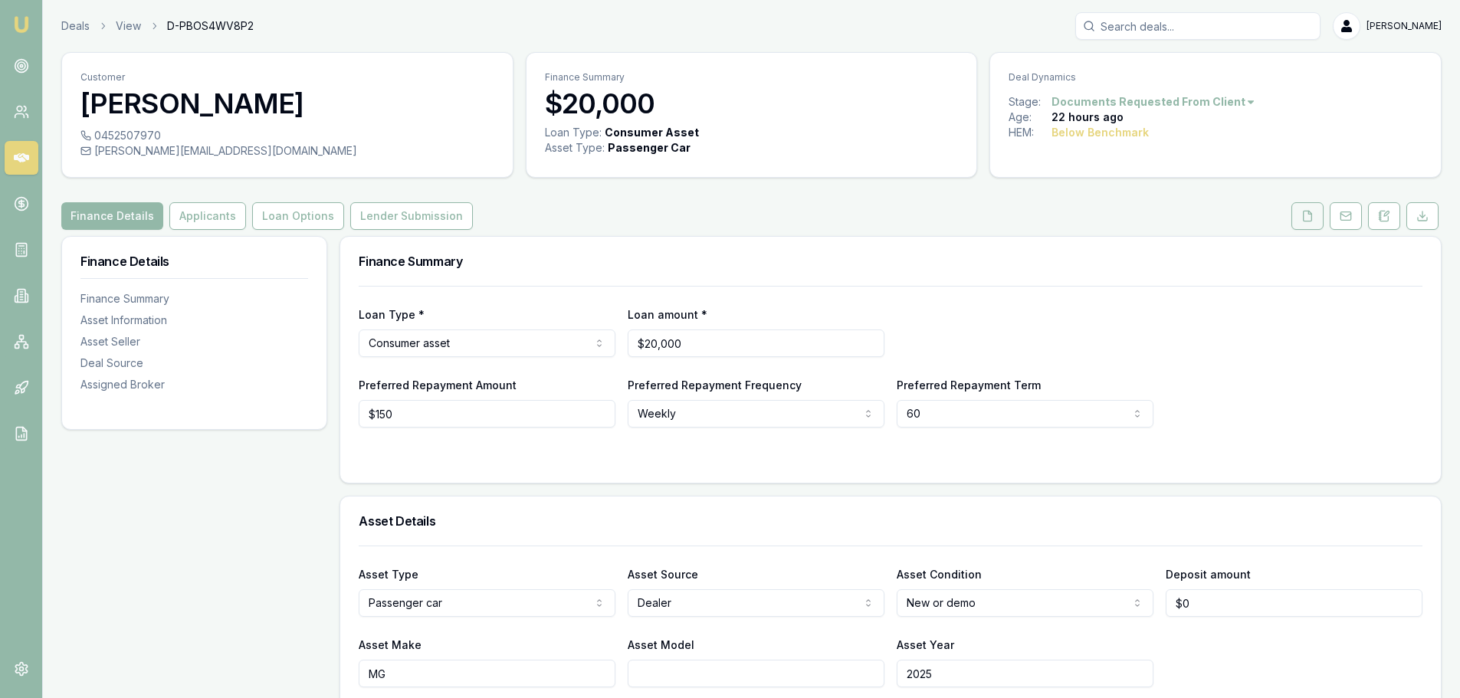
click at [1310, 219] on icon at bounding box center [1307, 216] width 12 height 12
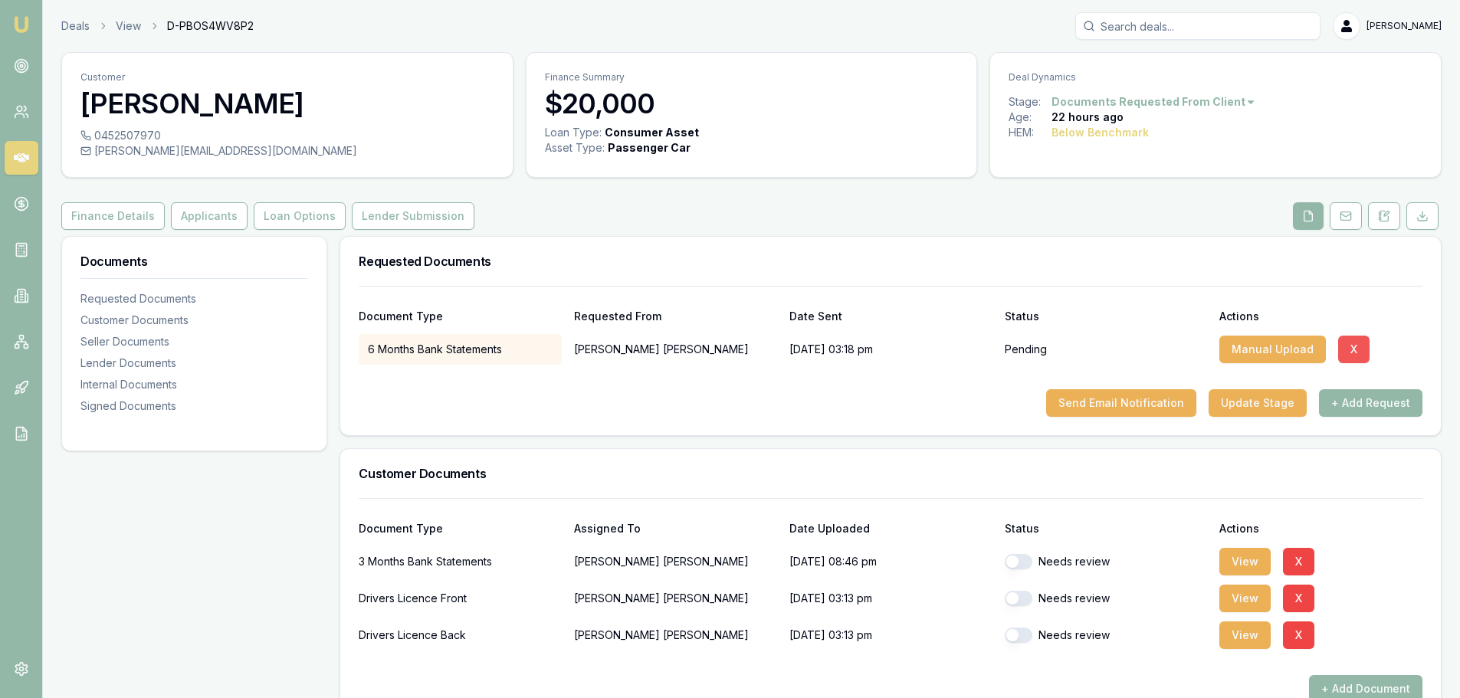
click at [1348, 341] on button "X" at bounding box center [1353, 350] width 31 height 28
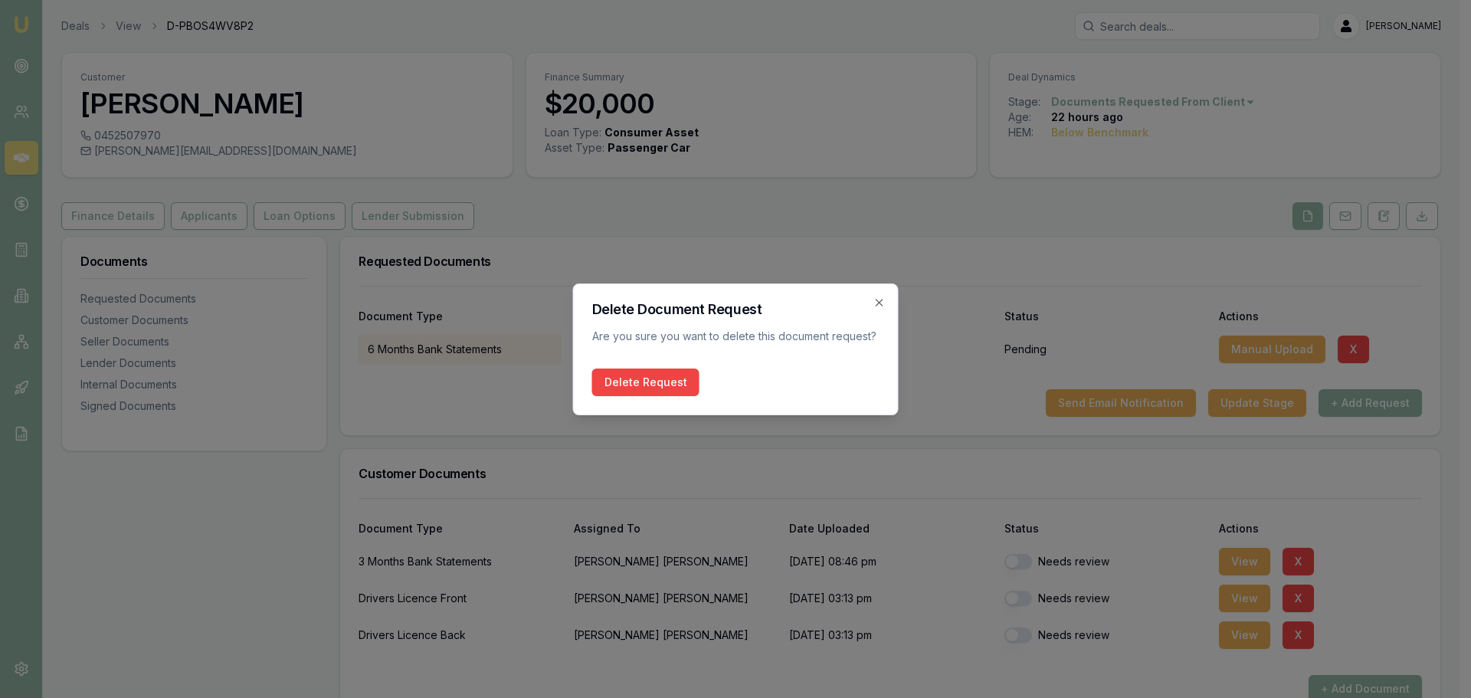
click at [616, 387] on button "Delete Request" at bounding box center [645, 383] width 107 height 28
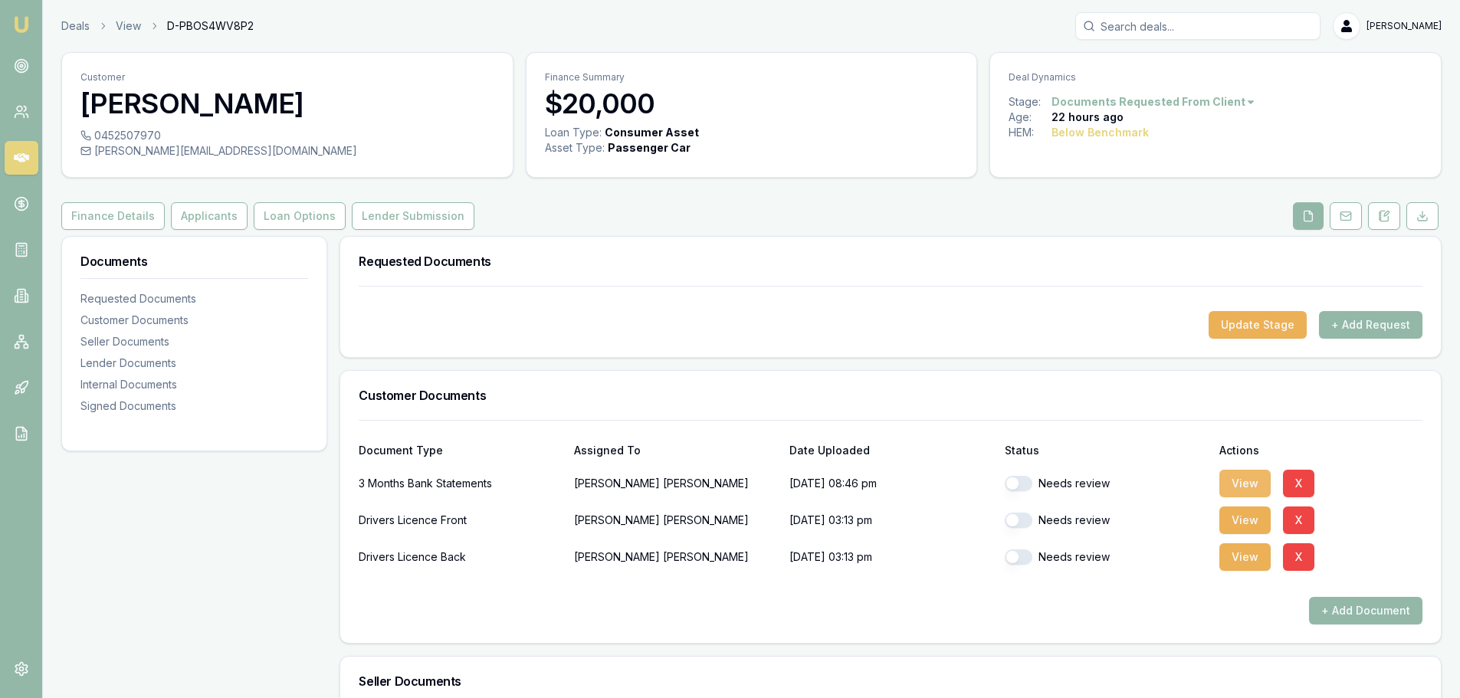
click at [1245, 471] on button "View" at bounding box center [1244, 484] width 51 height 28
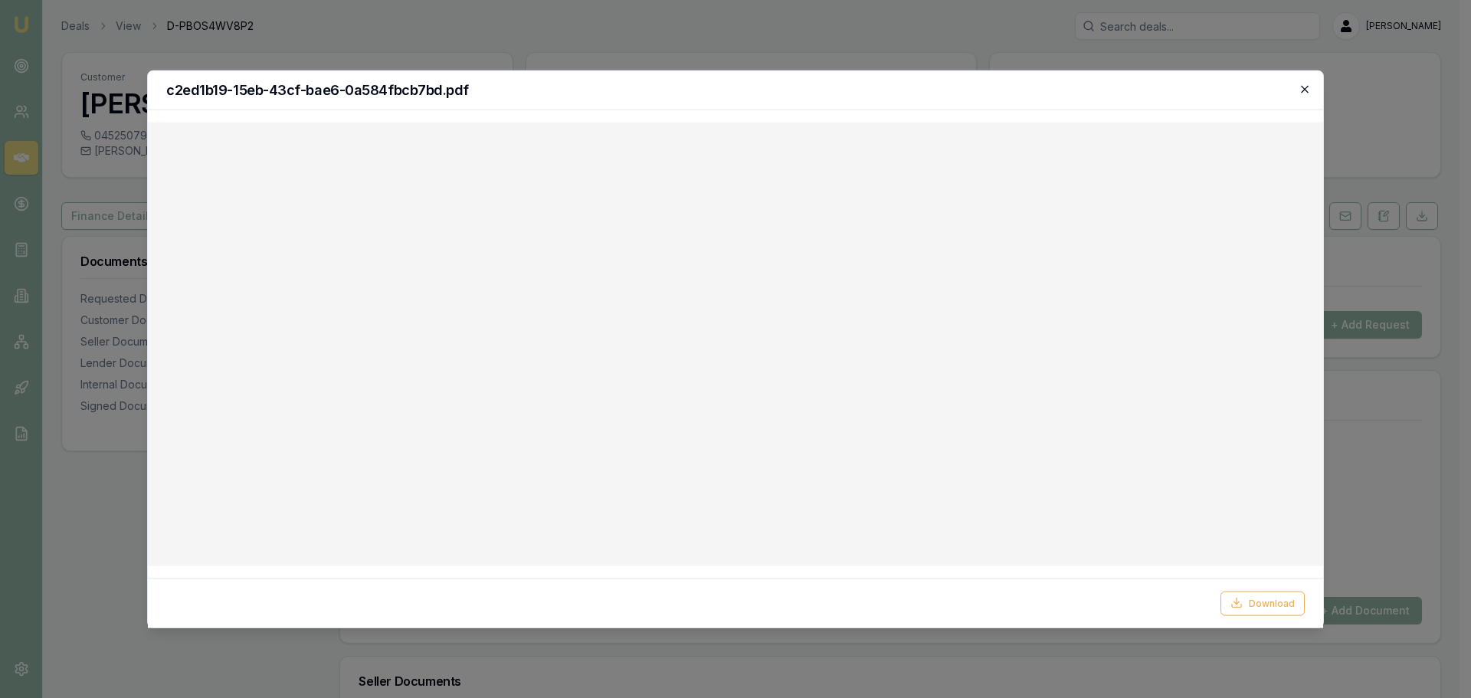
click at [1307, 85] on icon "button" at bounding box center [1305, 89] width 12 height 12
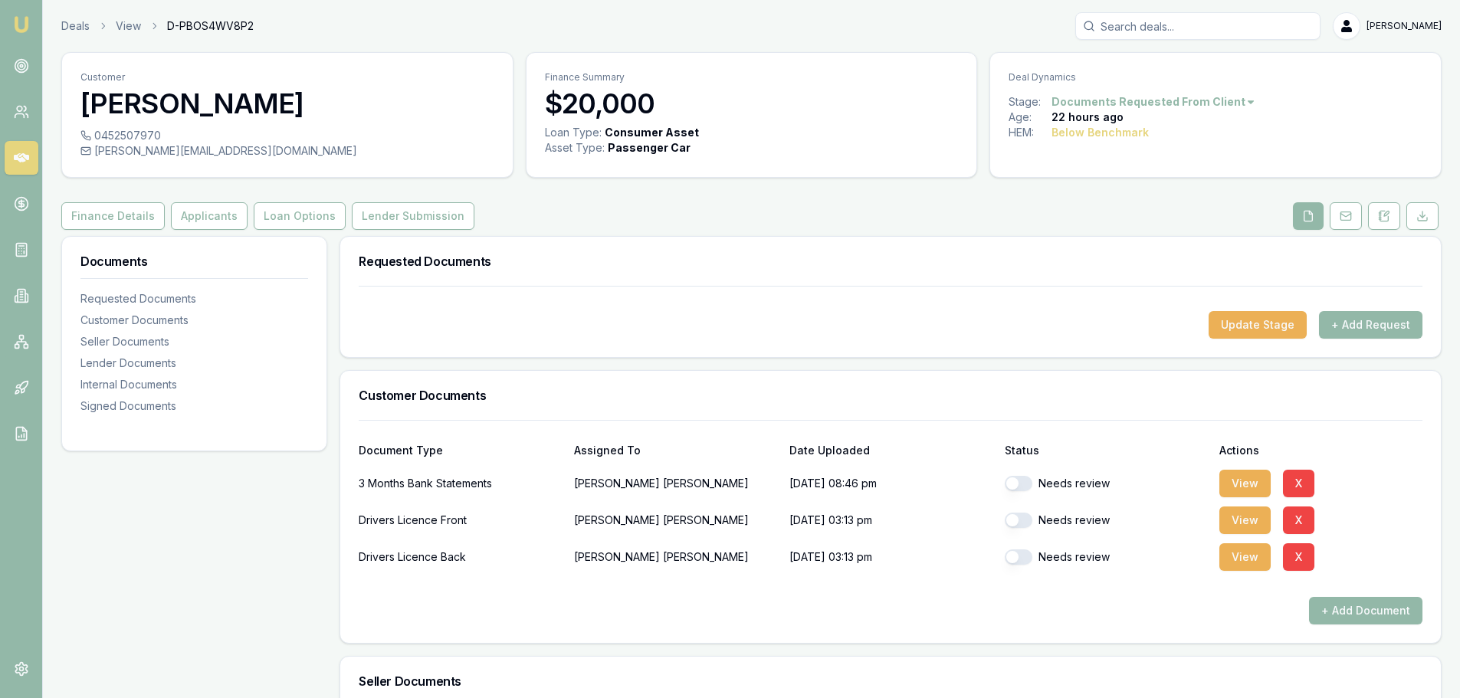
drag, startPoint x: 1023, startPoint y: 480, endPoint x: 1020, endPoint y: 497, distance: 17.1
click at [1023, 480] on button "button" at bounding box center [1019, 483] width 28 height 15
checkbox input "true"
click at [1016, 517] on button "button" at bounding box center [1019, 520] width 28 height 15
checkbox input "true"
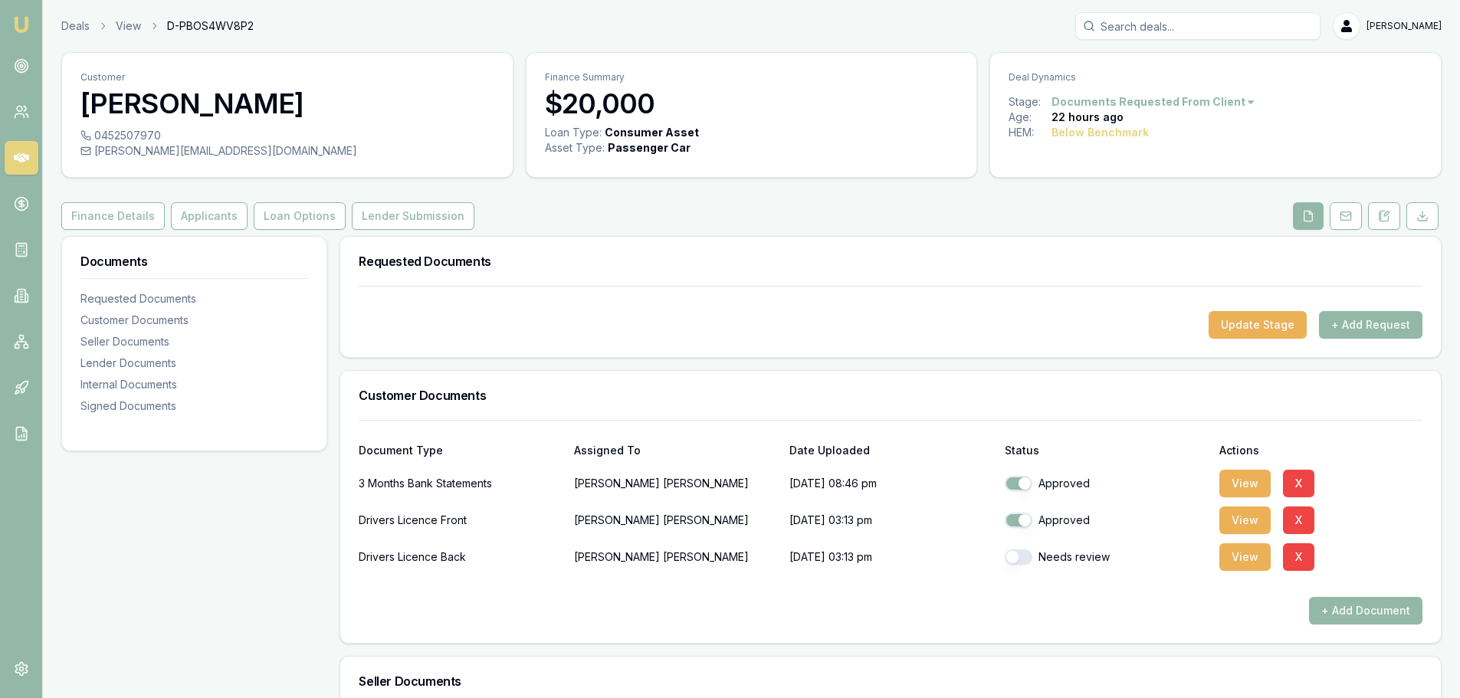
click at [1015, 555] on button "button" at bounding box center [1019, 556] width 28 height 15
checkbox input "true"
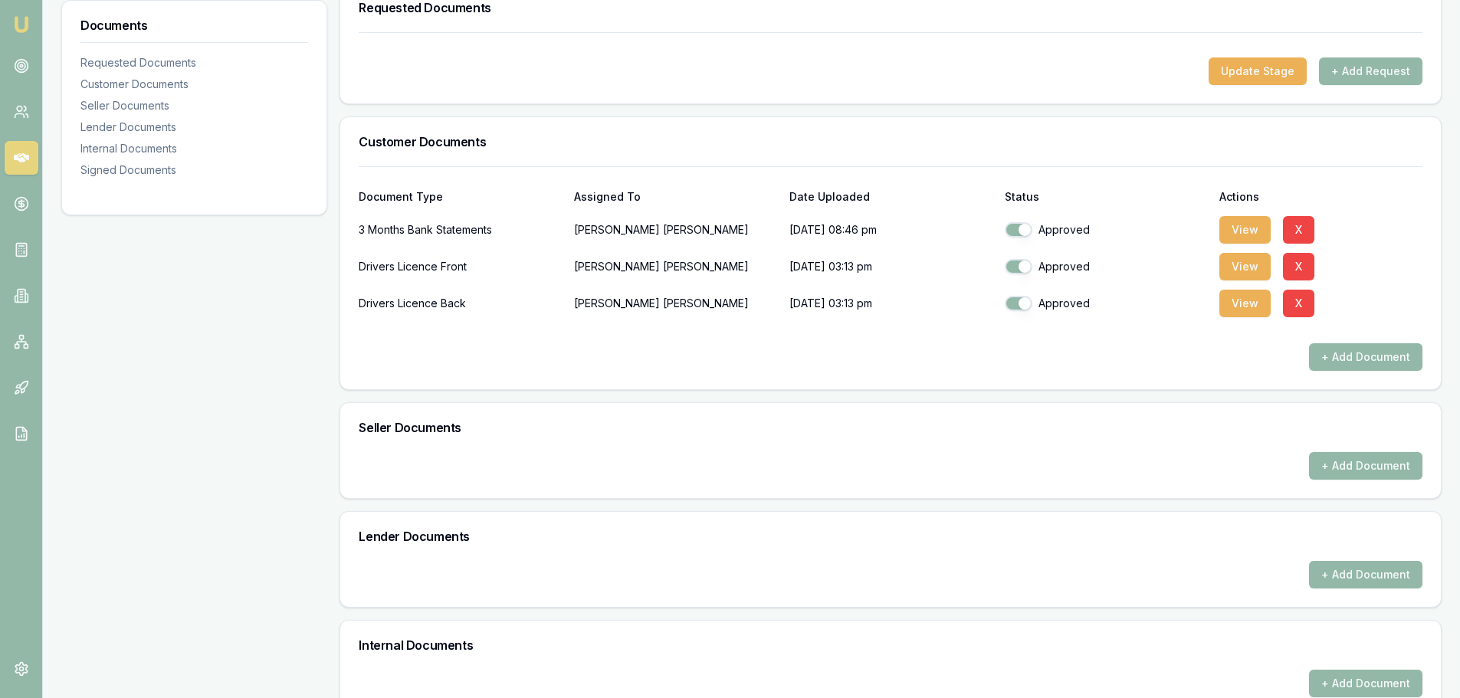
scroll to position [533, 0]
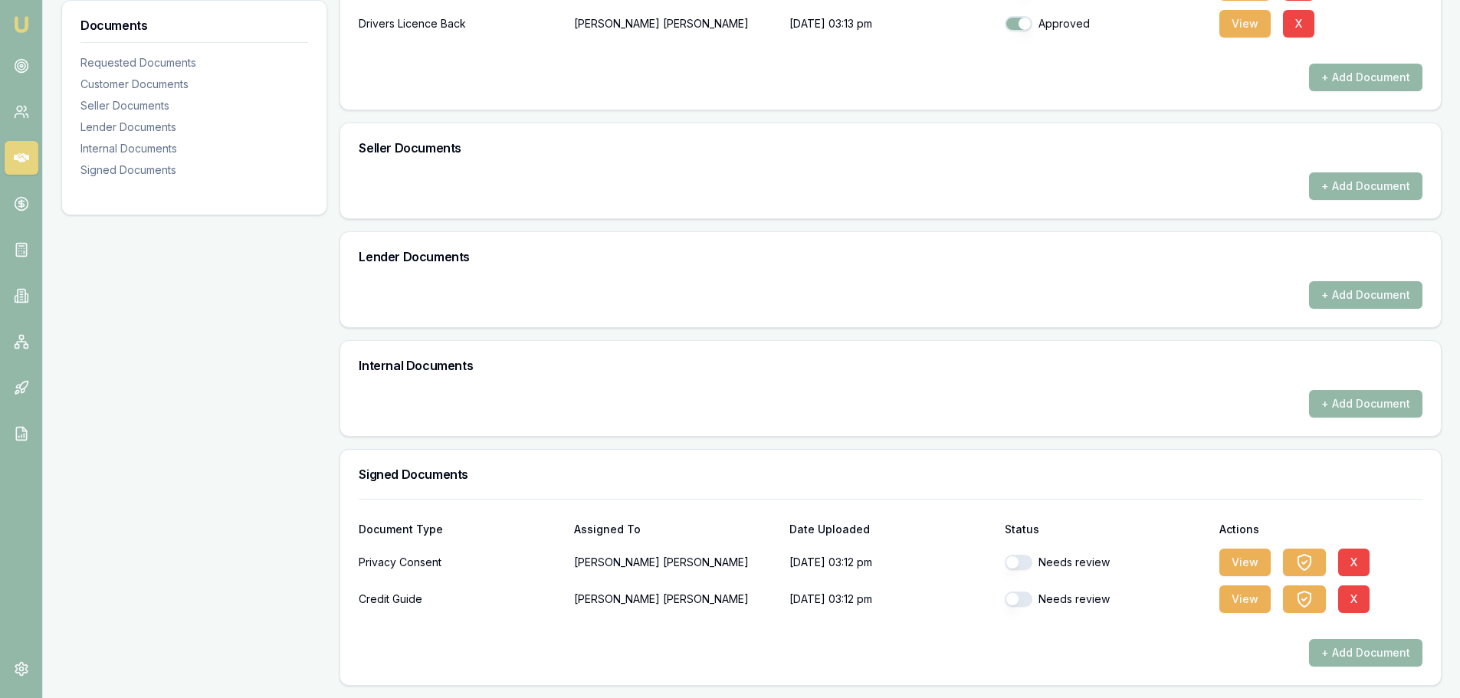
click at [1018, 563] on button "button" at bounding box center [1019, 562] width 28 height 15
checkbox input "true"
click at [1018, 597] on button "button" at bounding box center [1019, 599] width 28 height 15
checkbox input "true"
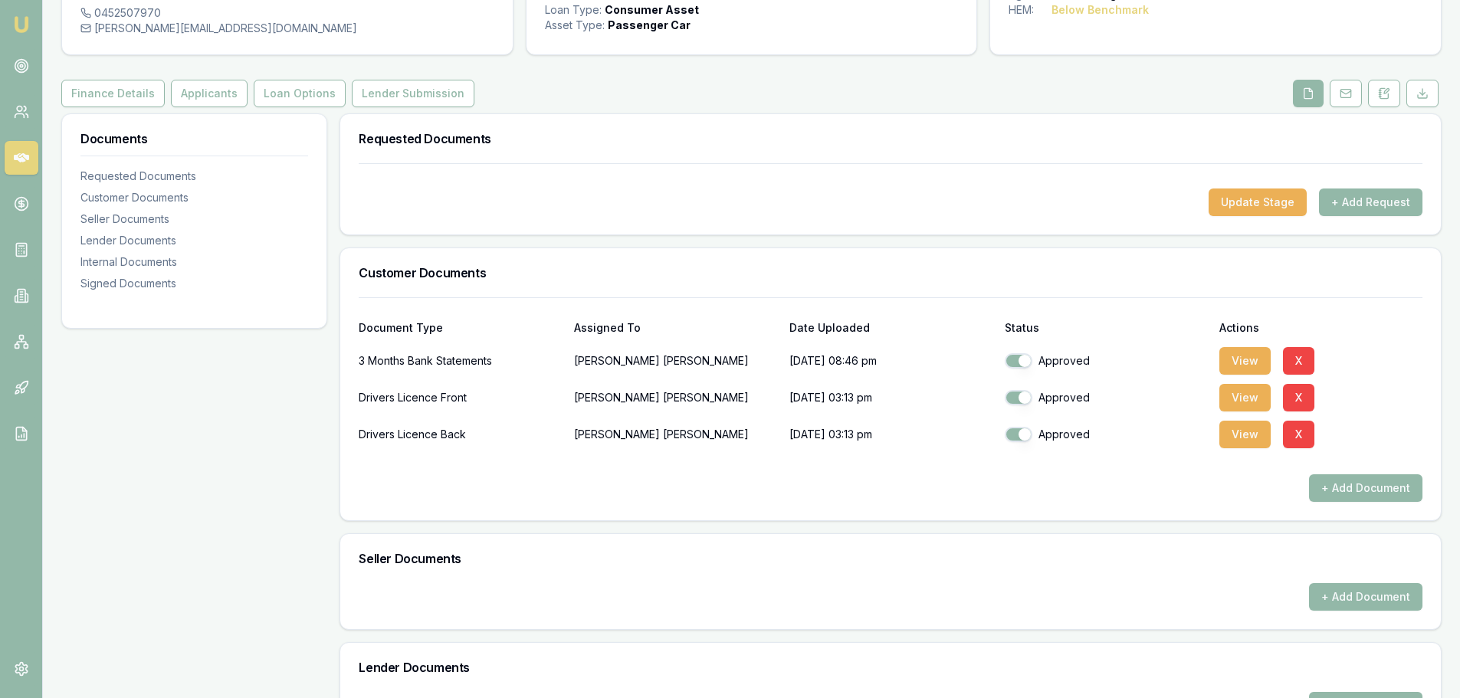
scroll to position [0, 0]
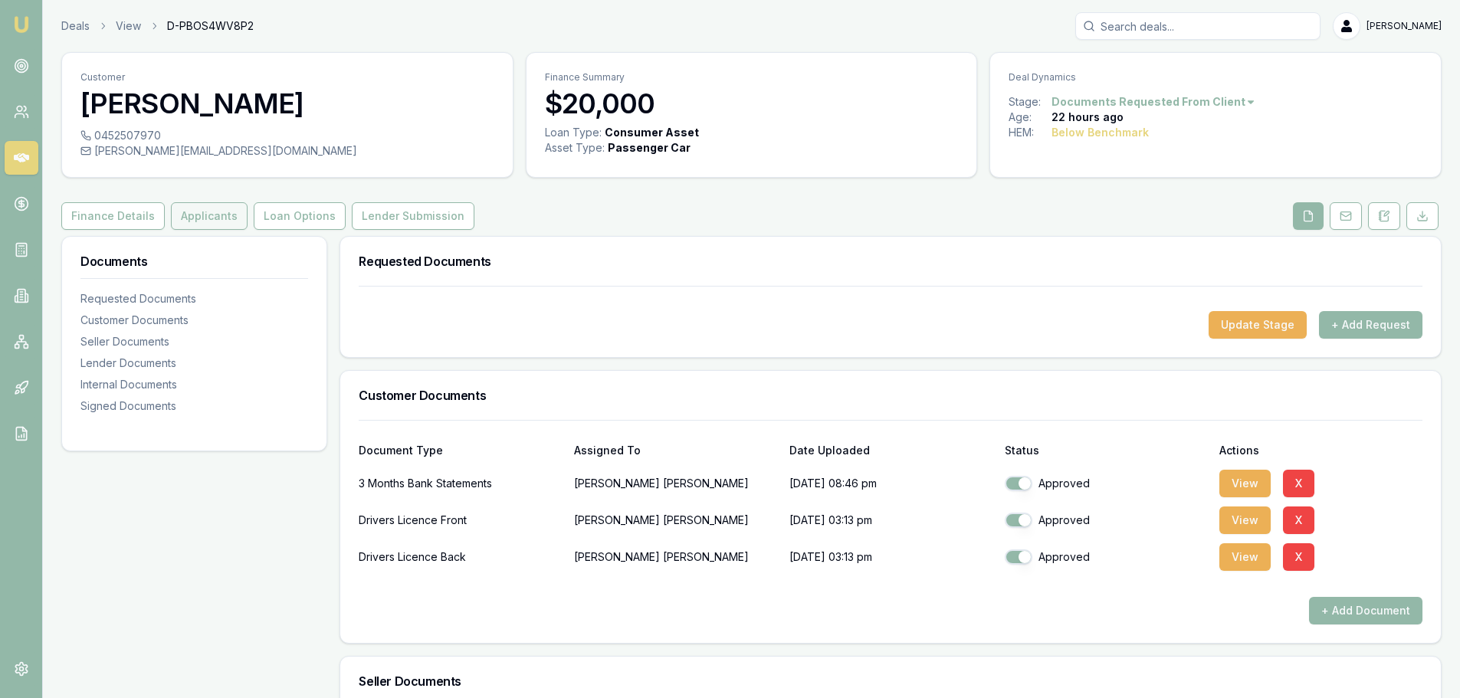
click at [173, 223] on button "Applicants" at bounding box center [209, 216] width 77 height 28
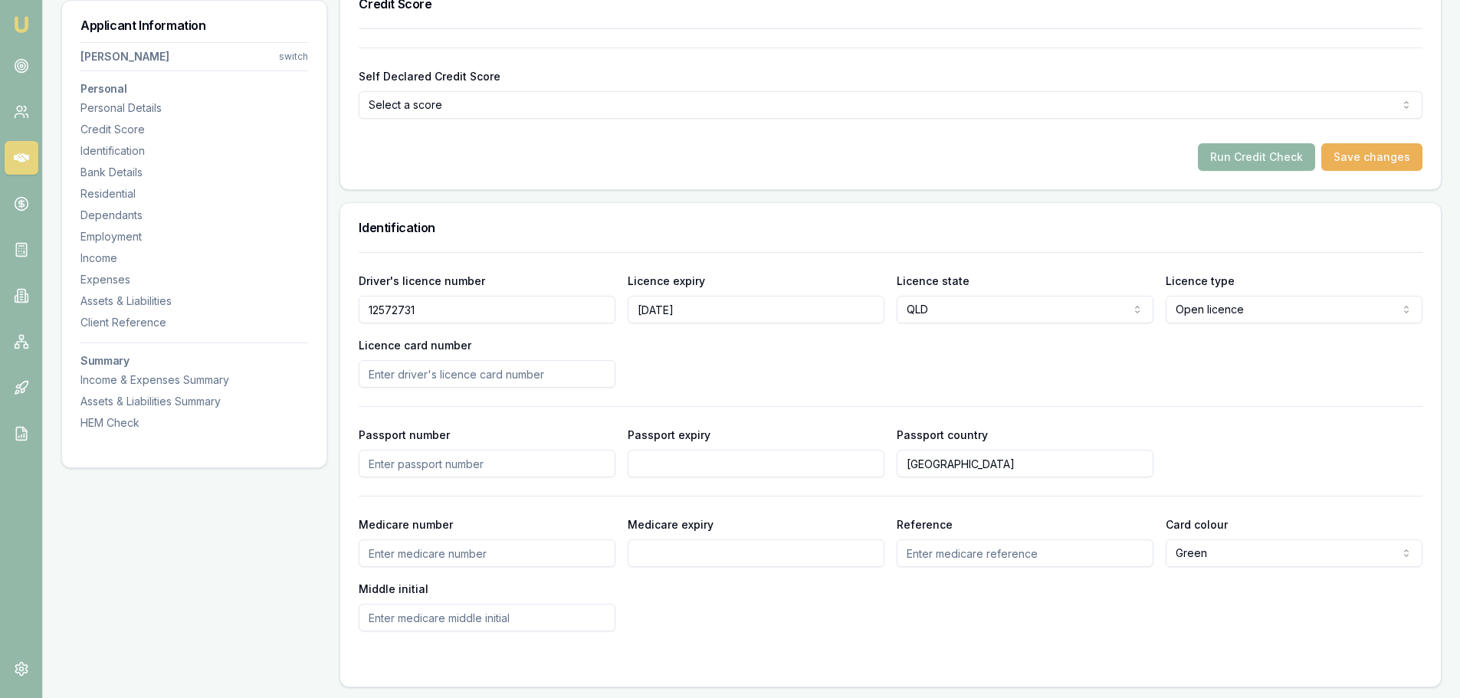
scroll to position [613, 0]
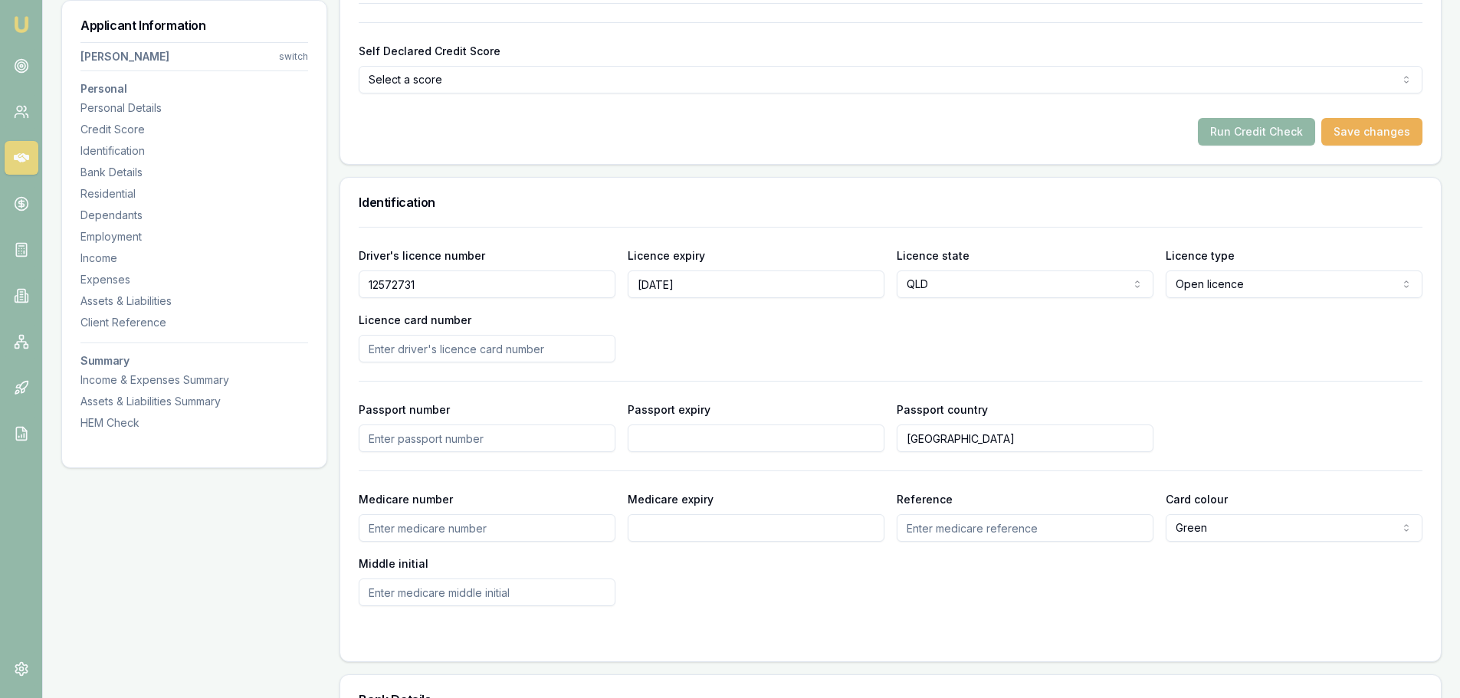
click at [1276, 129] on button "Run Credit Check" at bounding box center [1256, 132] width 117 height 28
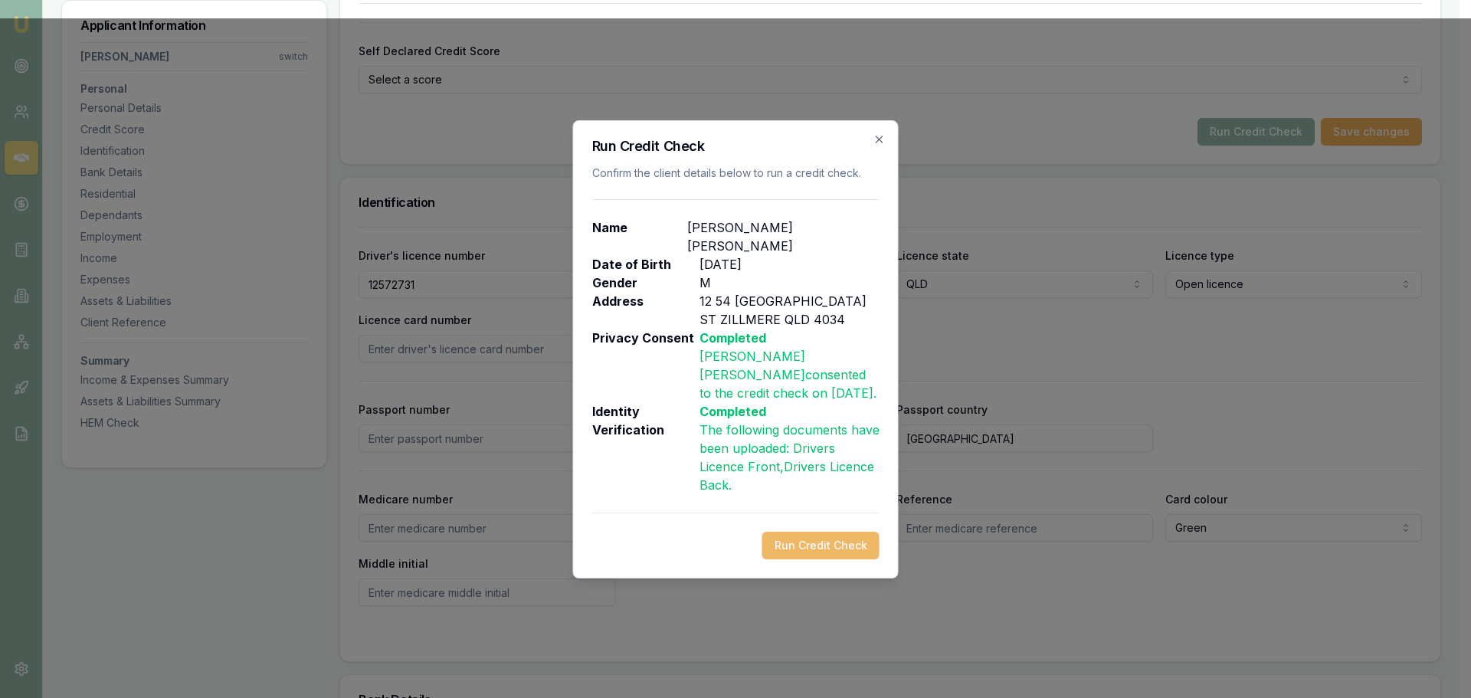
click at [859, 533] on button "Run Credit Check" at bounding box center [821, 546] width 117 height 28
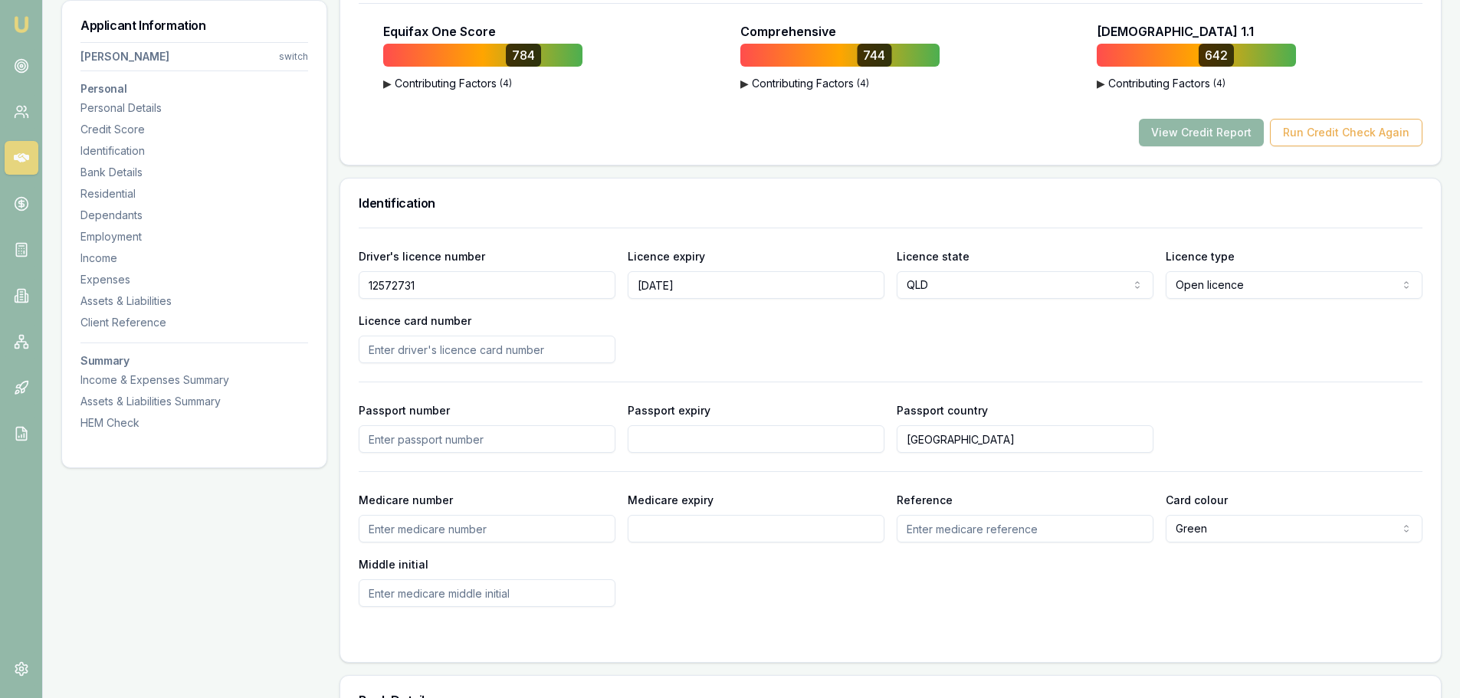
click at [1219, 133] on button "View Credit Report" at bounding box center [1201, 133] width 125 height 28
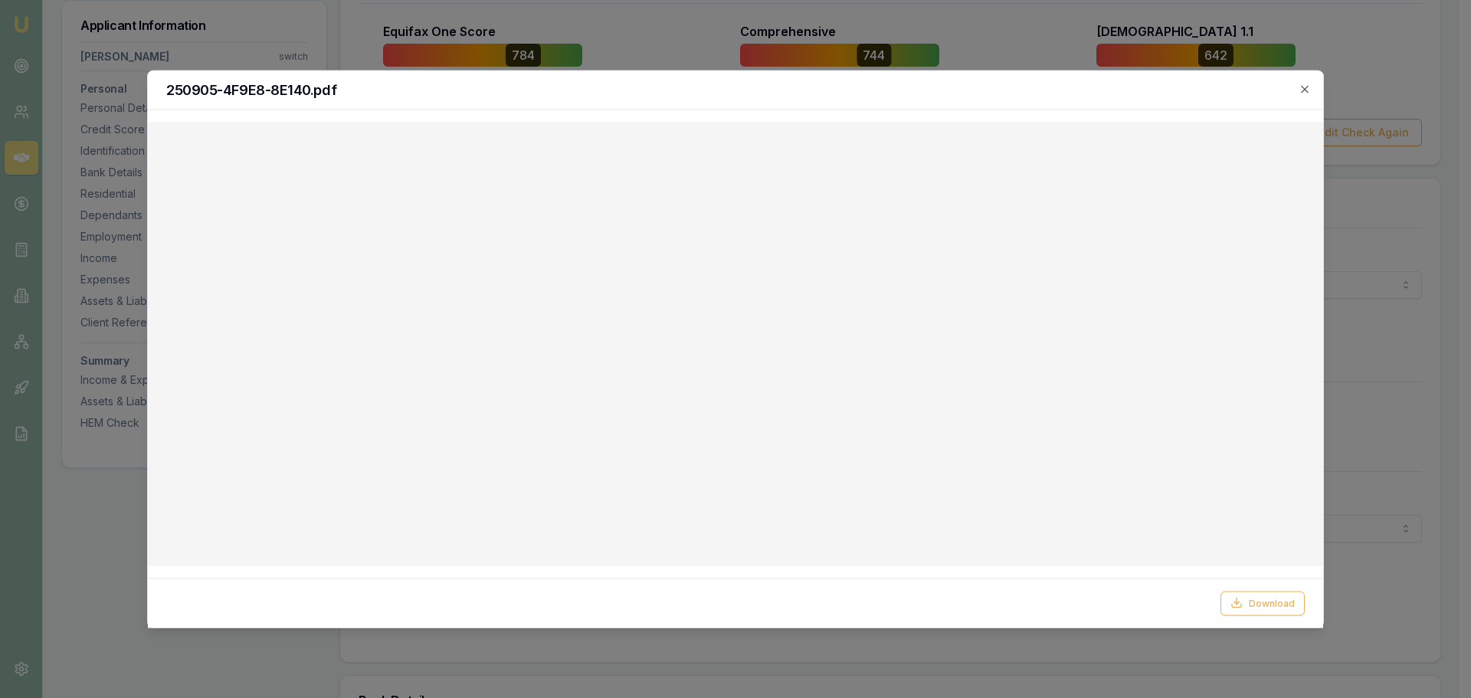
click at [1304, 83] on icon "button" at bounding box center [1305, 89] width 12 height 12
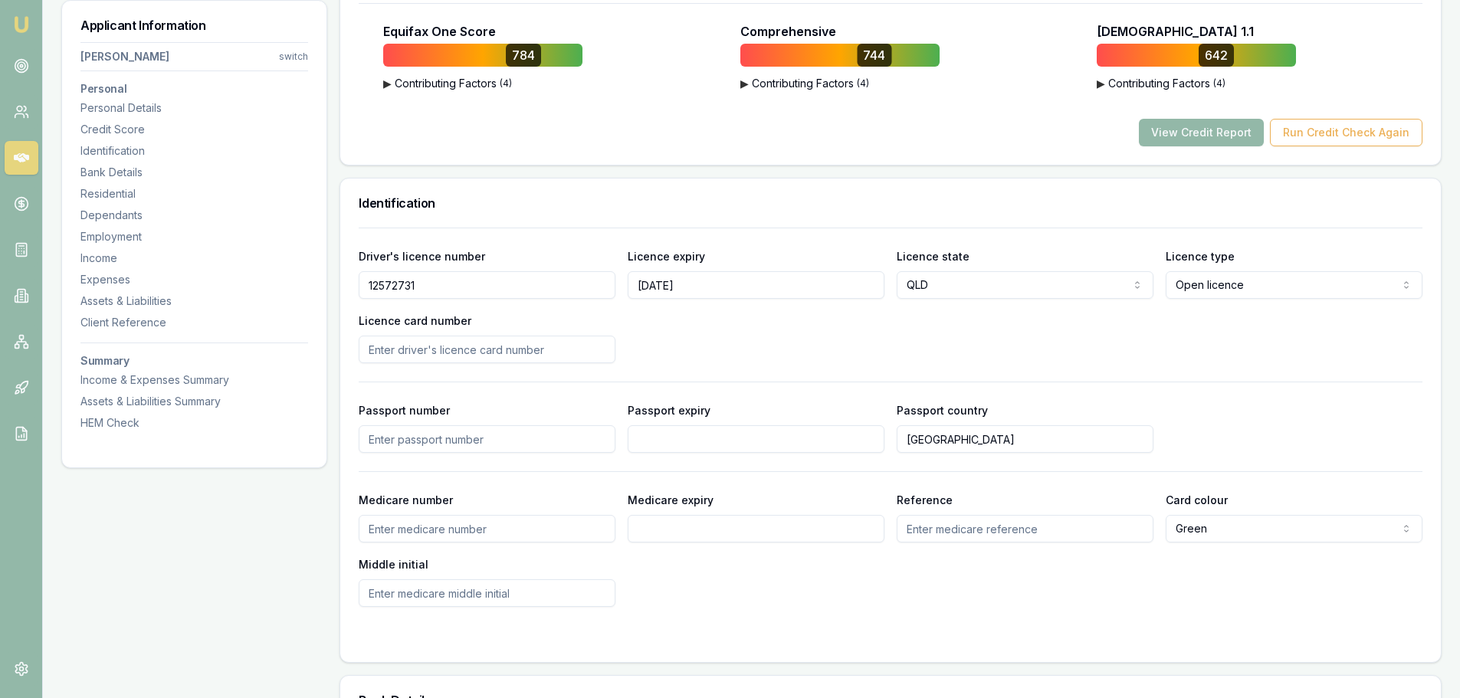
click at [1055, 199] on h3 "Identification" at bounding box center [891, 203] width 1064 height 12
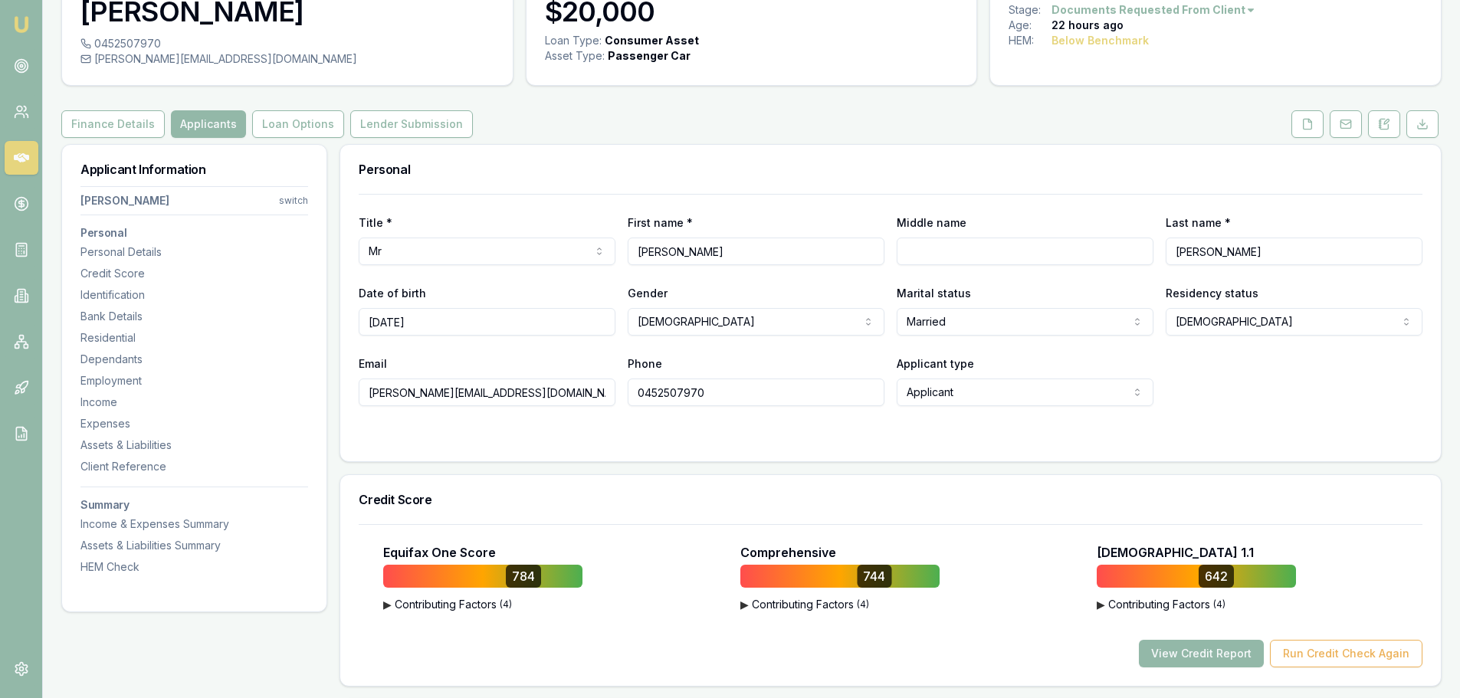
scroll to position [0, 0]
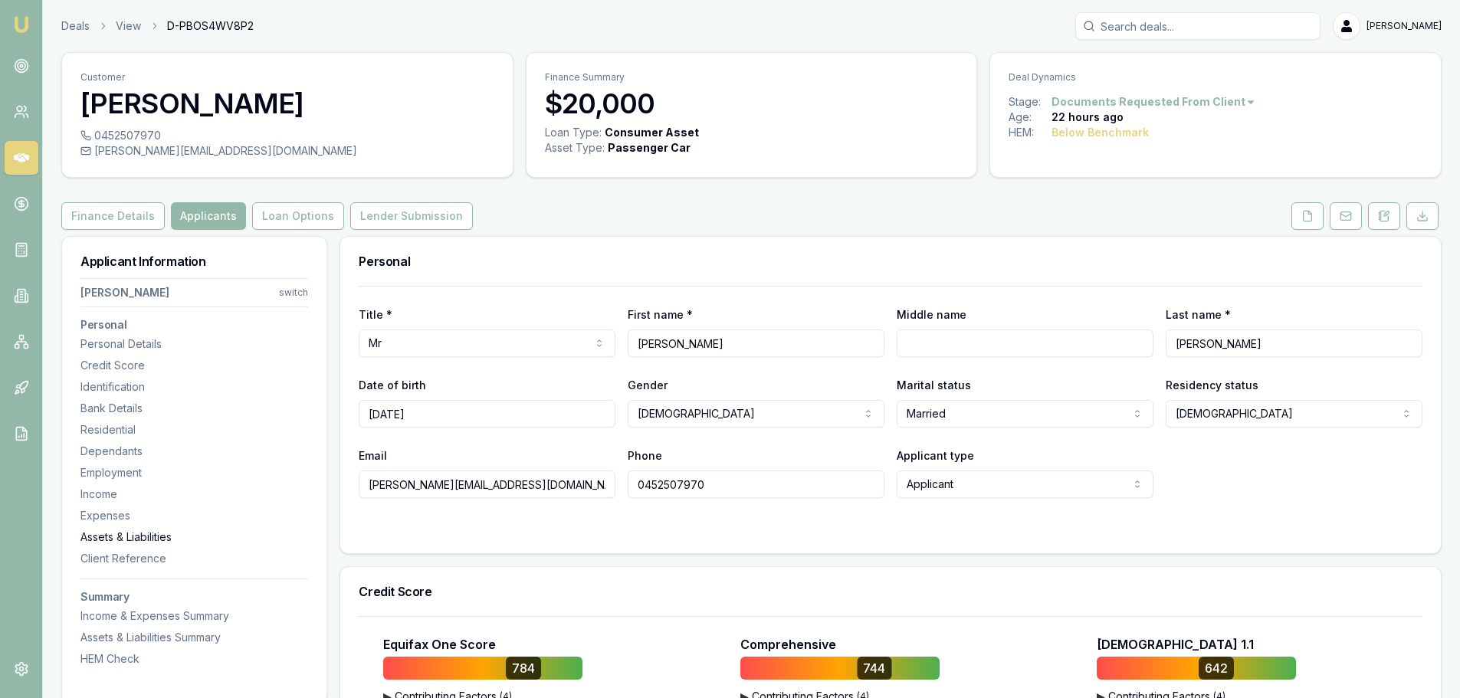
click at [146, 533] on div "Assets & Liabilities" at bounding box center [194, 537] width 228 height 15
click at [130, 215] on button "Finance Details" at bounding box center [112, 216] width 103 height 28
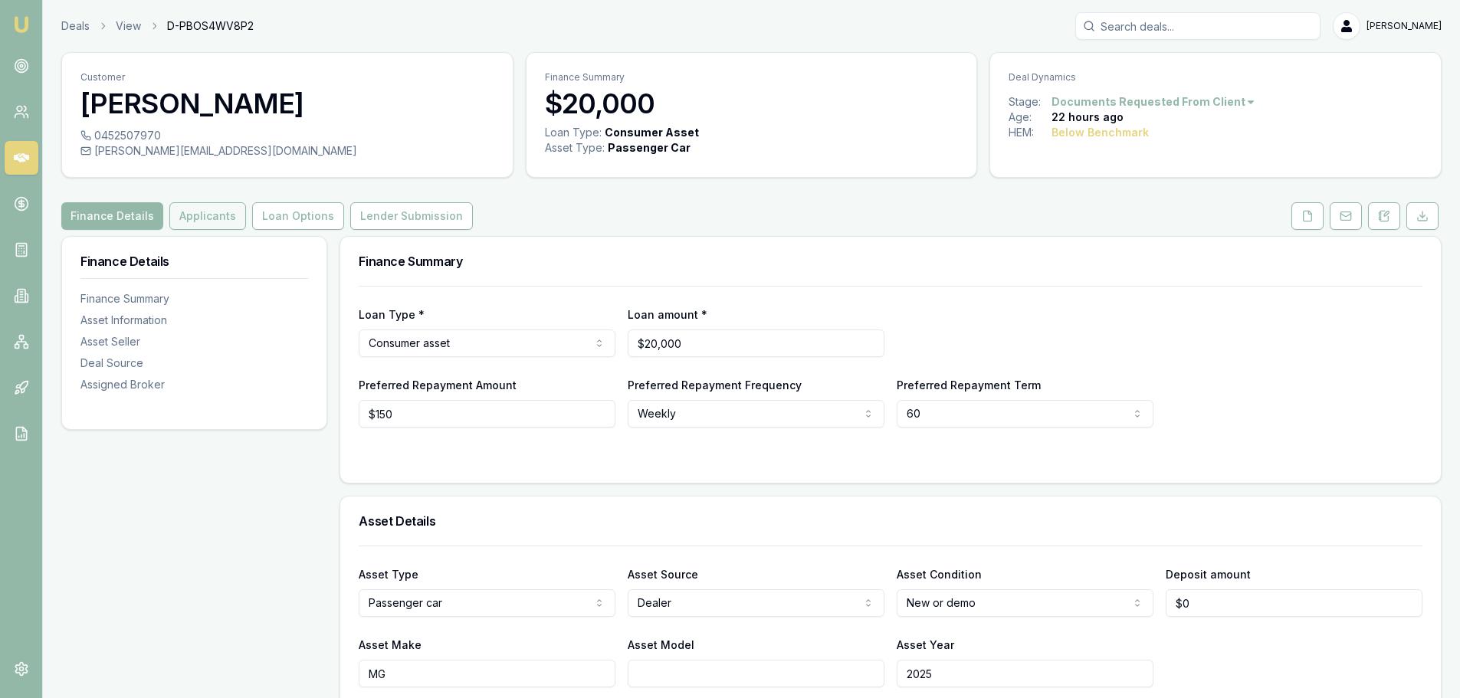
click at [197, 219] on button "Applicants" at bounding box center [207, 216] width 77 height 28
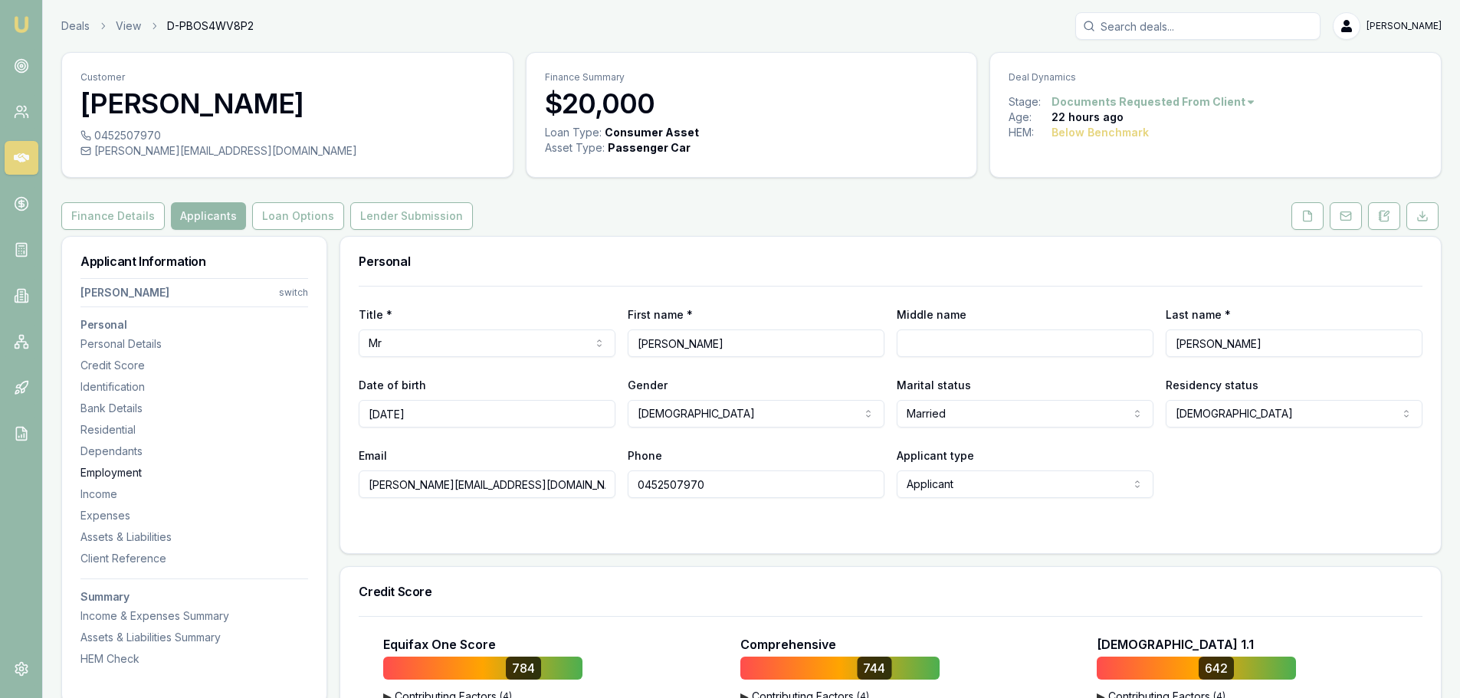
click at [127, 475] on div "Employment" at bounding box center [194, 472] width 228 height 15
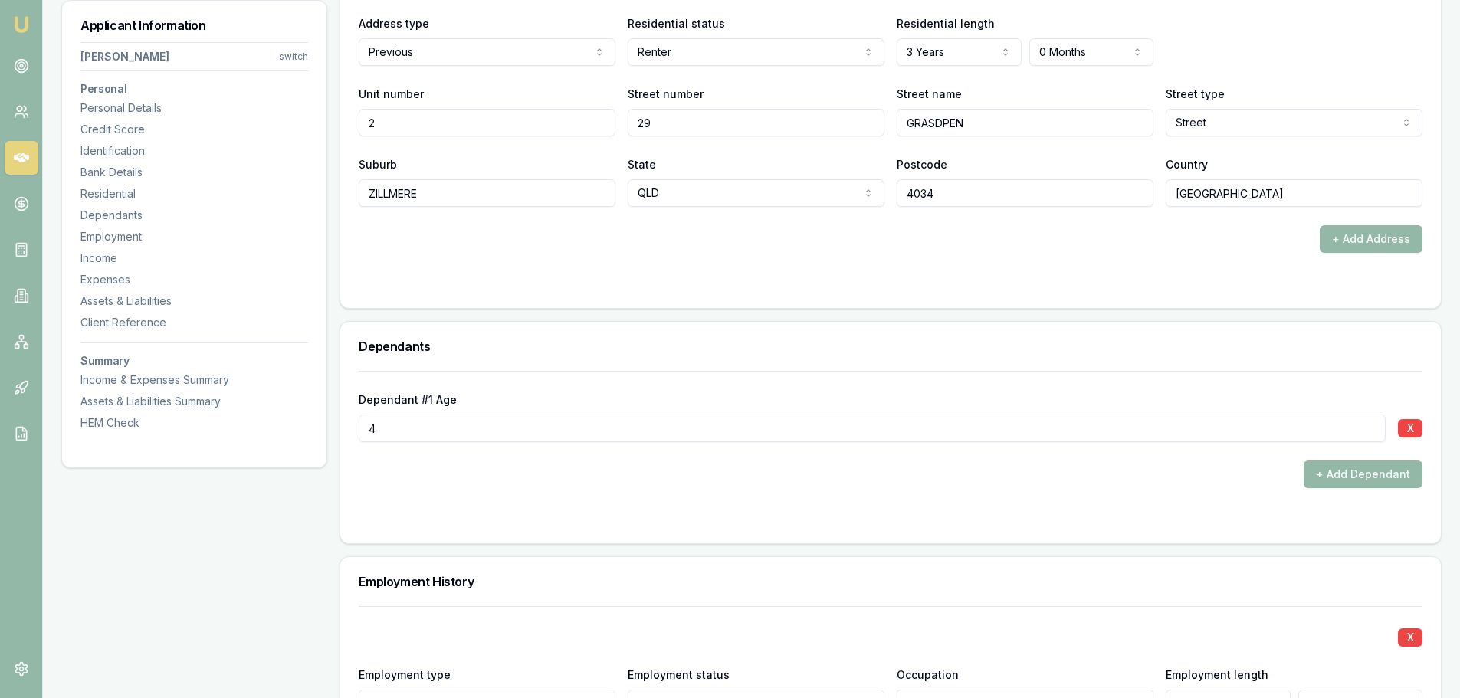
scroll to position [2399, 0]
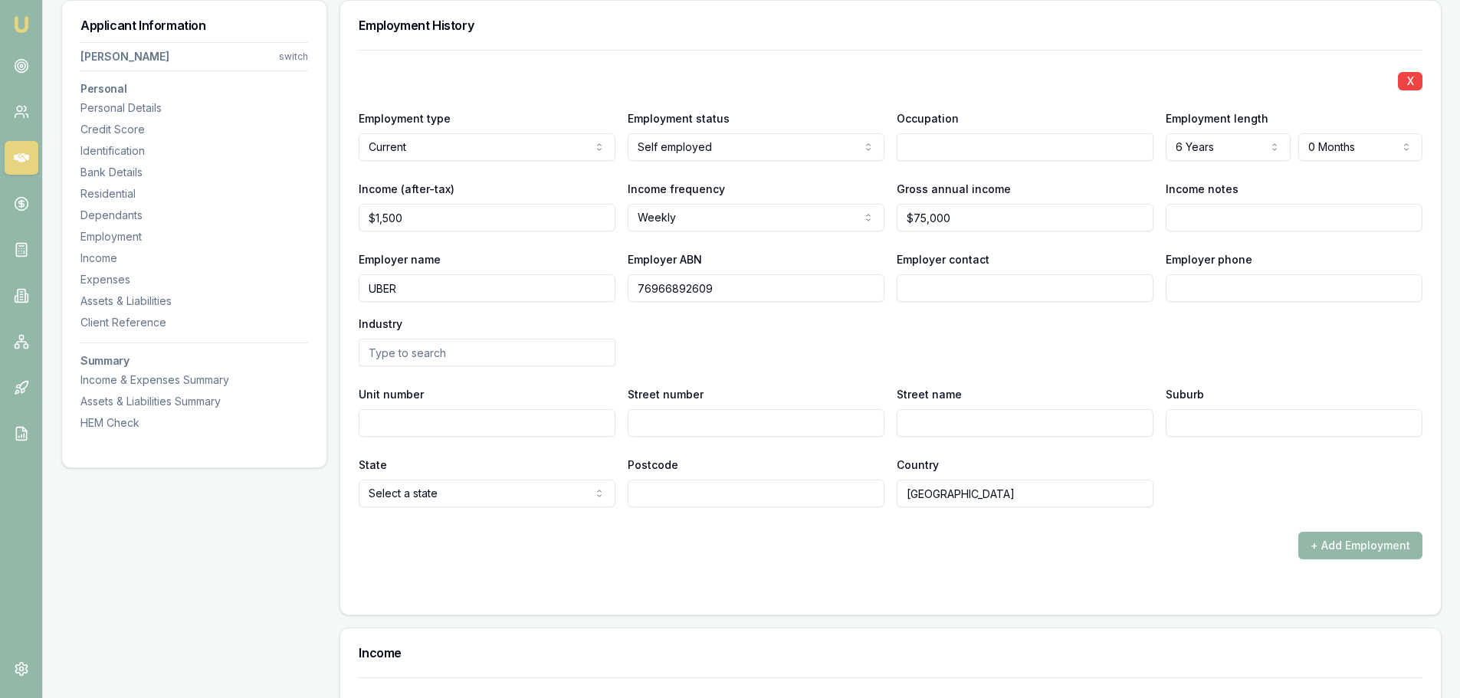
drag, startPoint x: 765, startPoint y: 287, endPoint x: 546, endPoint y: 292, distance: 218.5
click at [546, 292] on div "Employer name UBER Employer ABN 76966892609 Employer contact Employer phone Ind…" at bounding box center [891, 308] width 1064 height 116
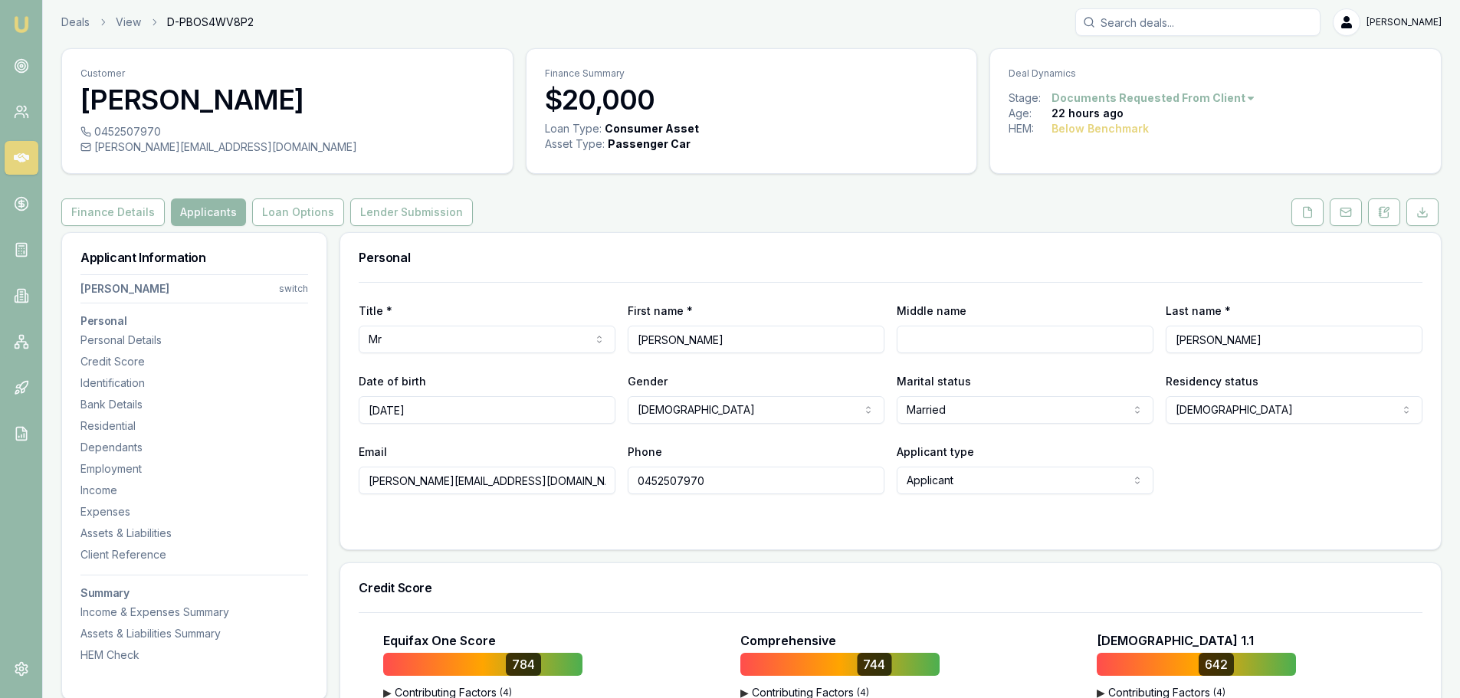
scroll to position [0, 0]
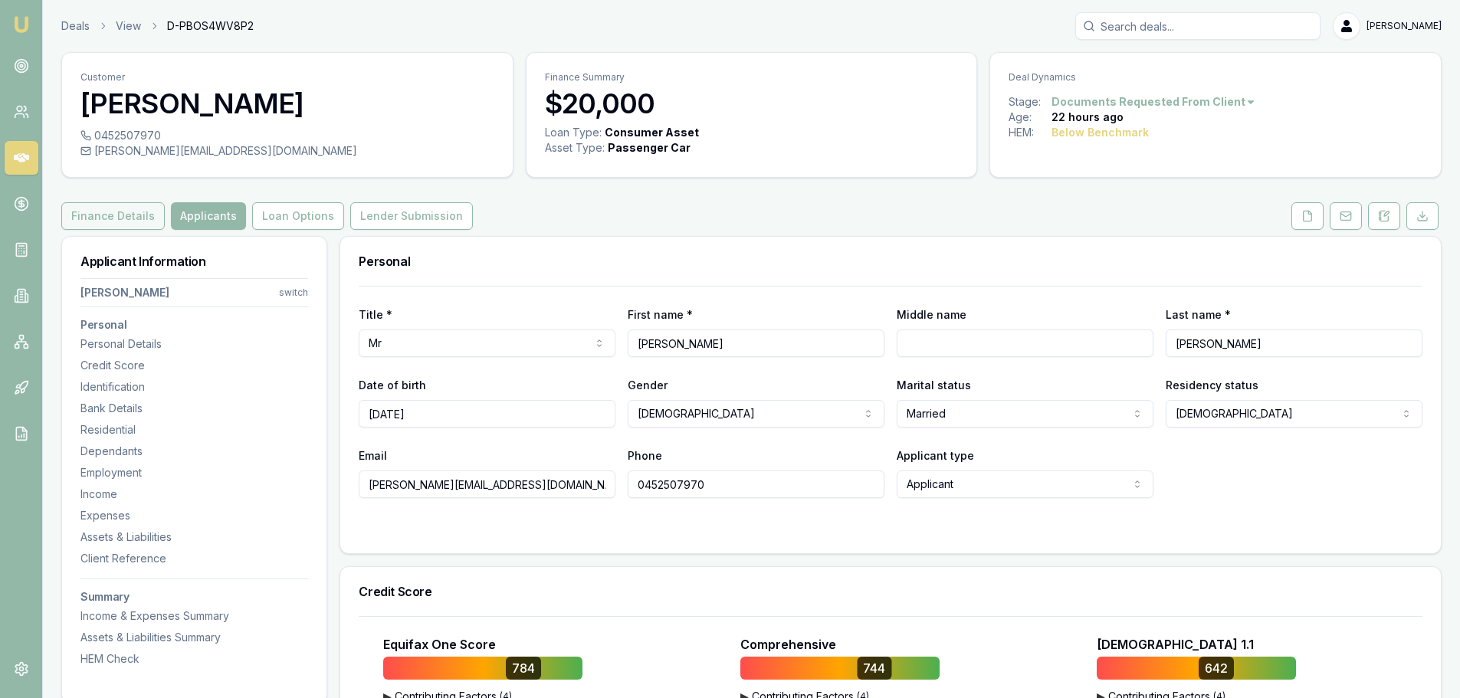
click at [136, 208] on button "Finance Details" at bounding box center [112, 216] width 103 height 28
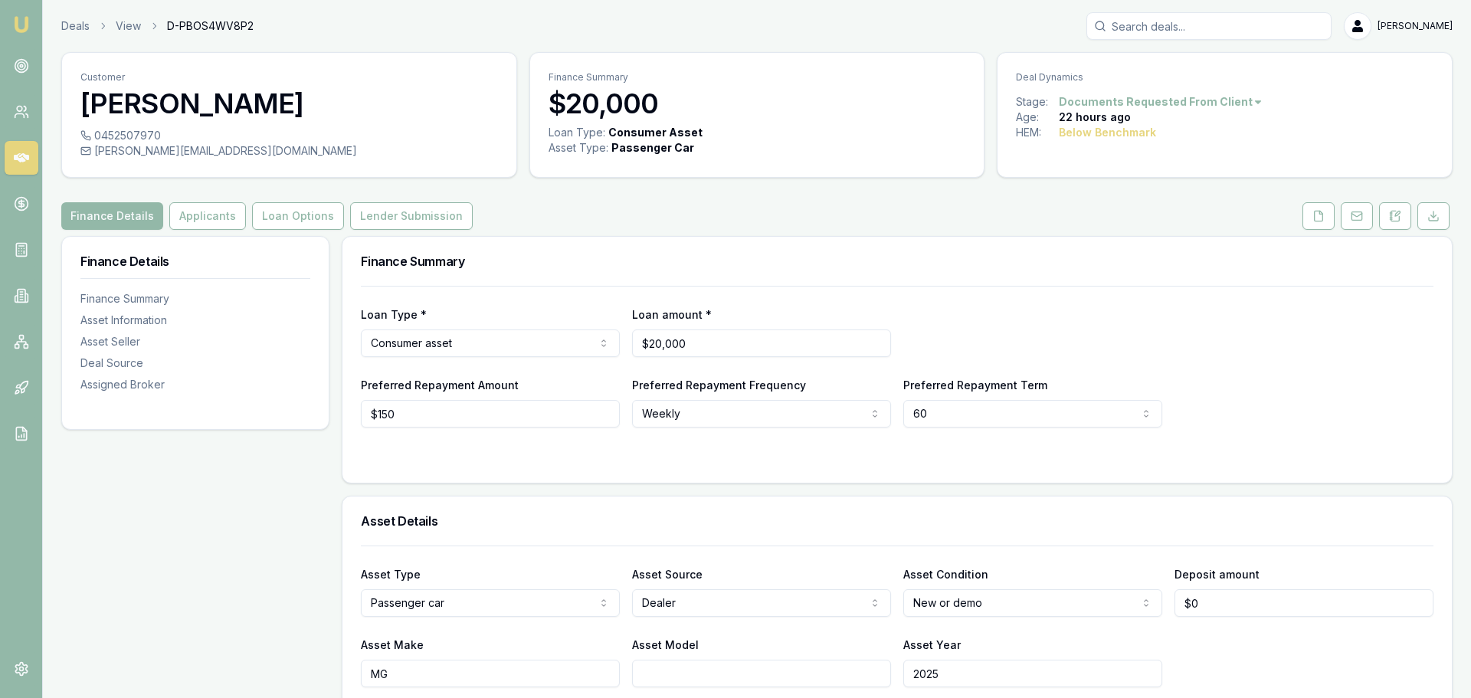
click at [451, 339] on html "Emu Broker Deals View D-PBOS4WV8P2 [PERSON_NAME] Toggle Menu Customer [PERSON_N…" at bounding box center [735, 349] width 1471 height 698
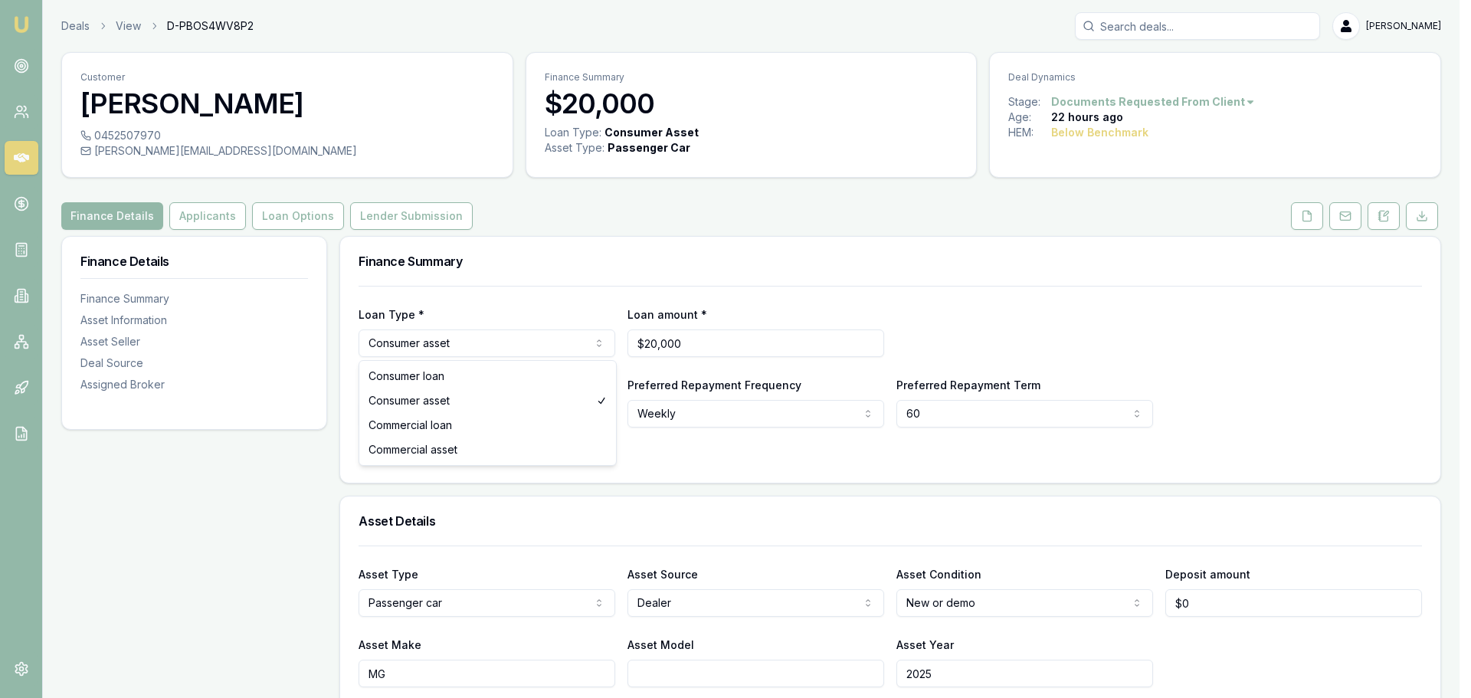
select select "COMMERCIAL_ASSET"
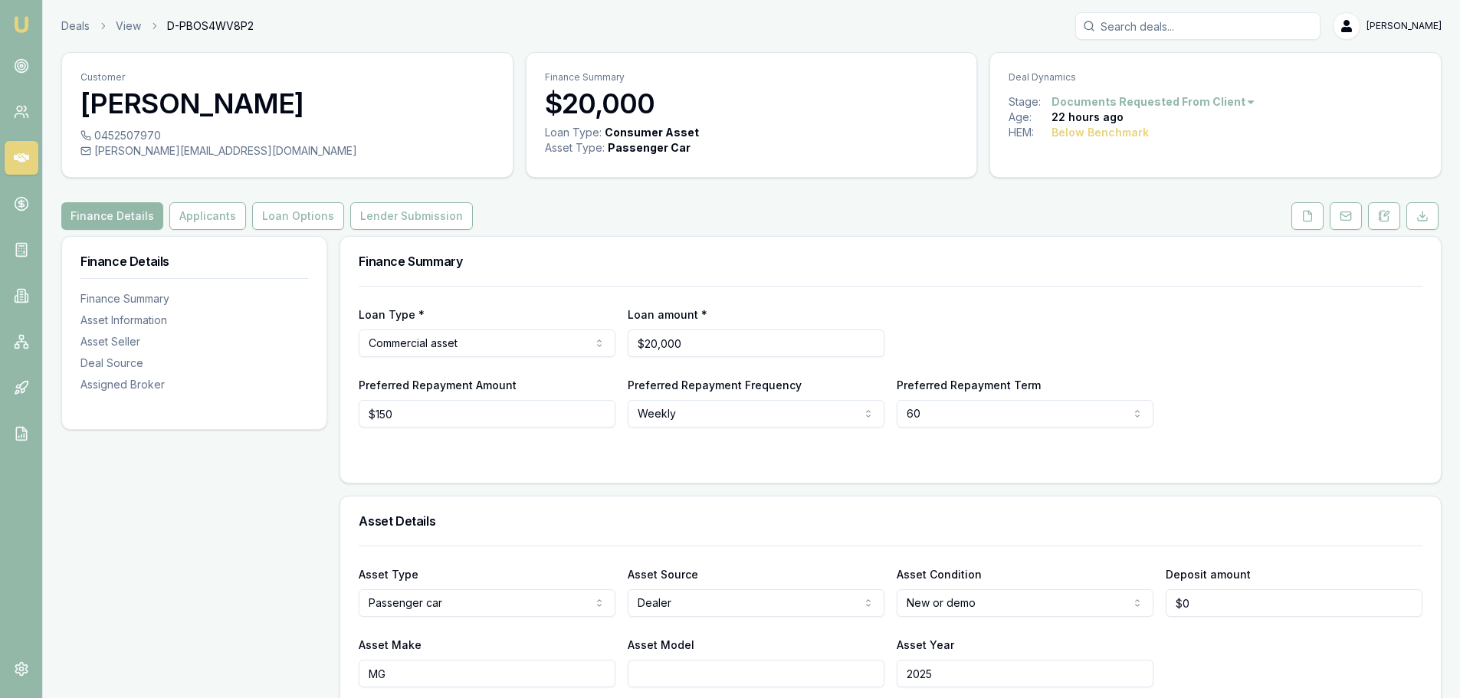
click at [467, 450] on form "Loan Type * Commercial asset Consumer loan Consumer asset Commercial loan Comme…" at bounding box center [891, 375] width 1064 height 179
click at [228, 215] on button "Applicants" at bounding box center [207, 216] width 77 height 28
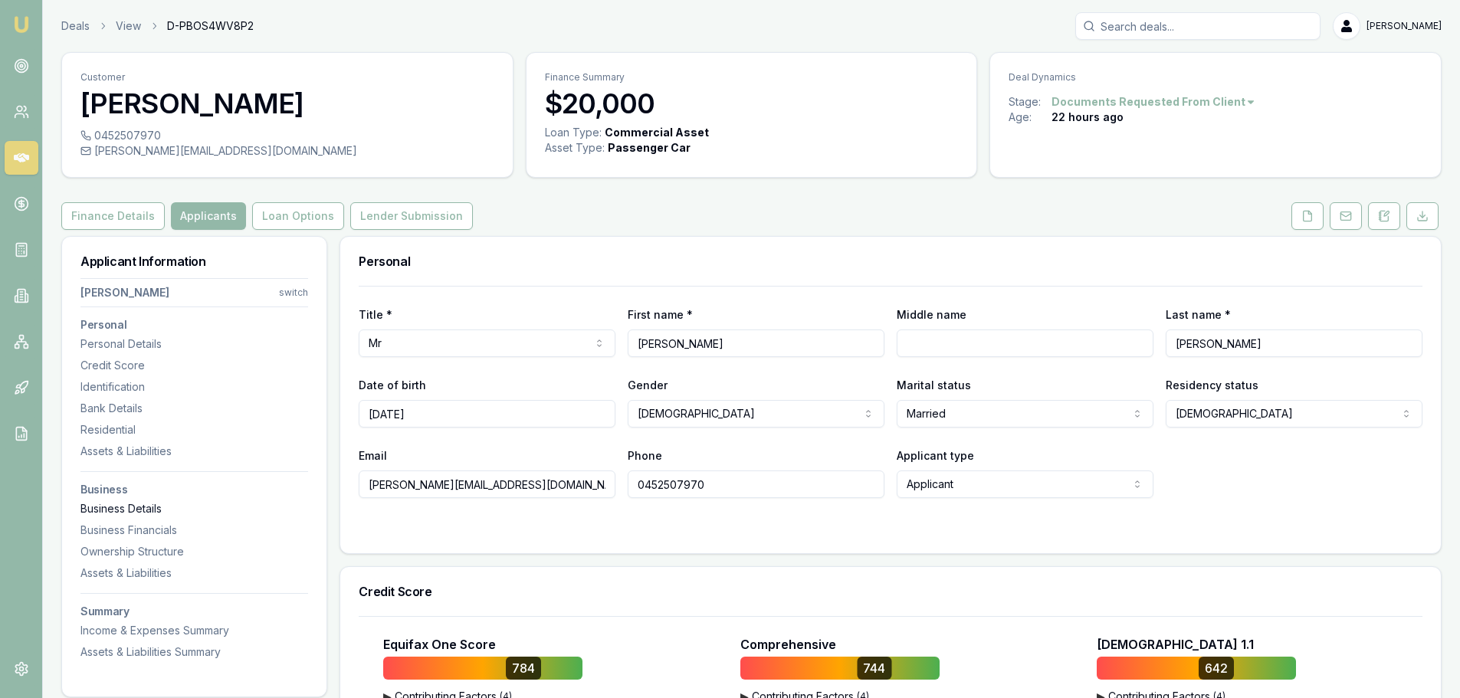
click at [127, 504] on div "Business Details" at bounding box center [194, 508] width 228 height 15
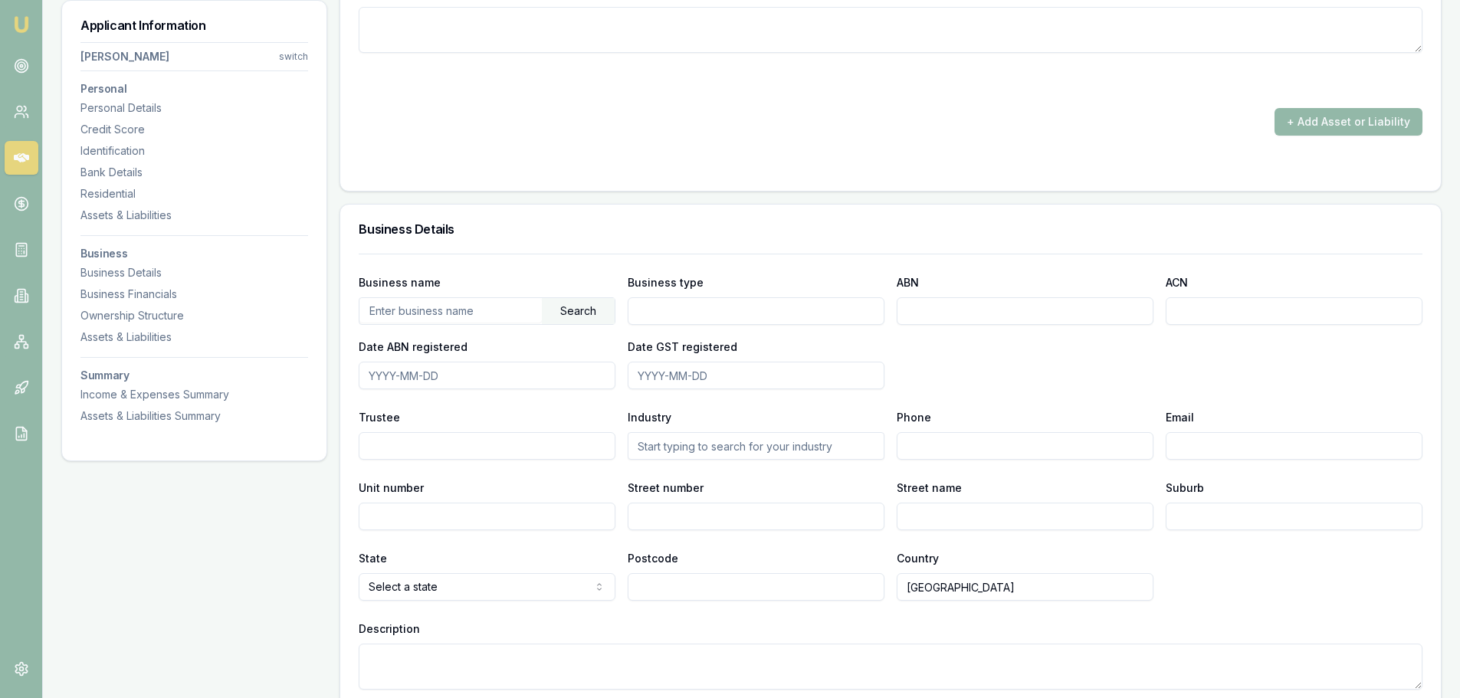
scroll to position [3631, 0]
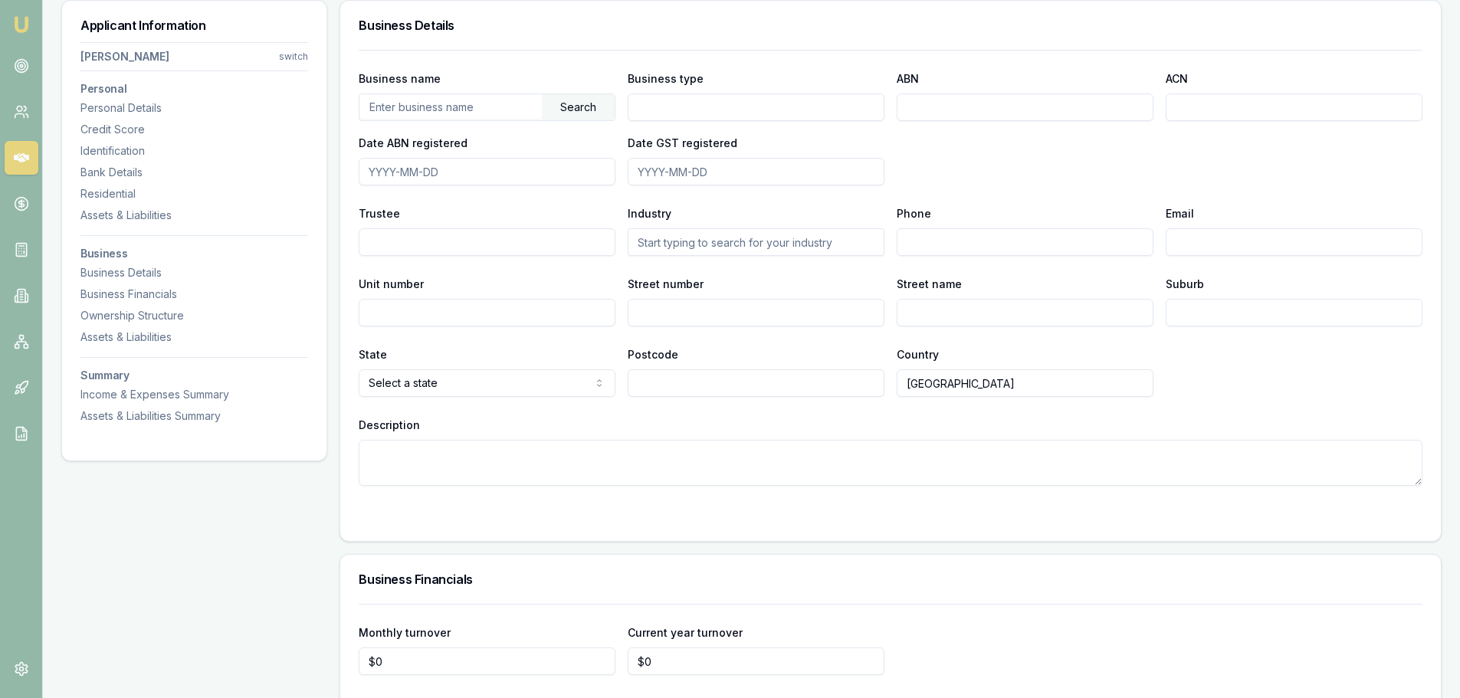
click at [913, 114] on input "ABN" at bounding box center [1025, 107] width 257 height 28
paste input "76966892609"
type input "76966892609"
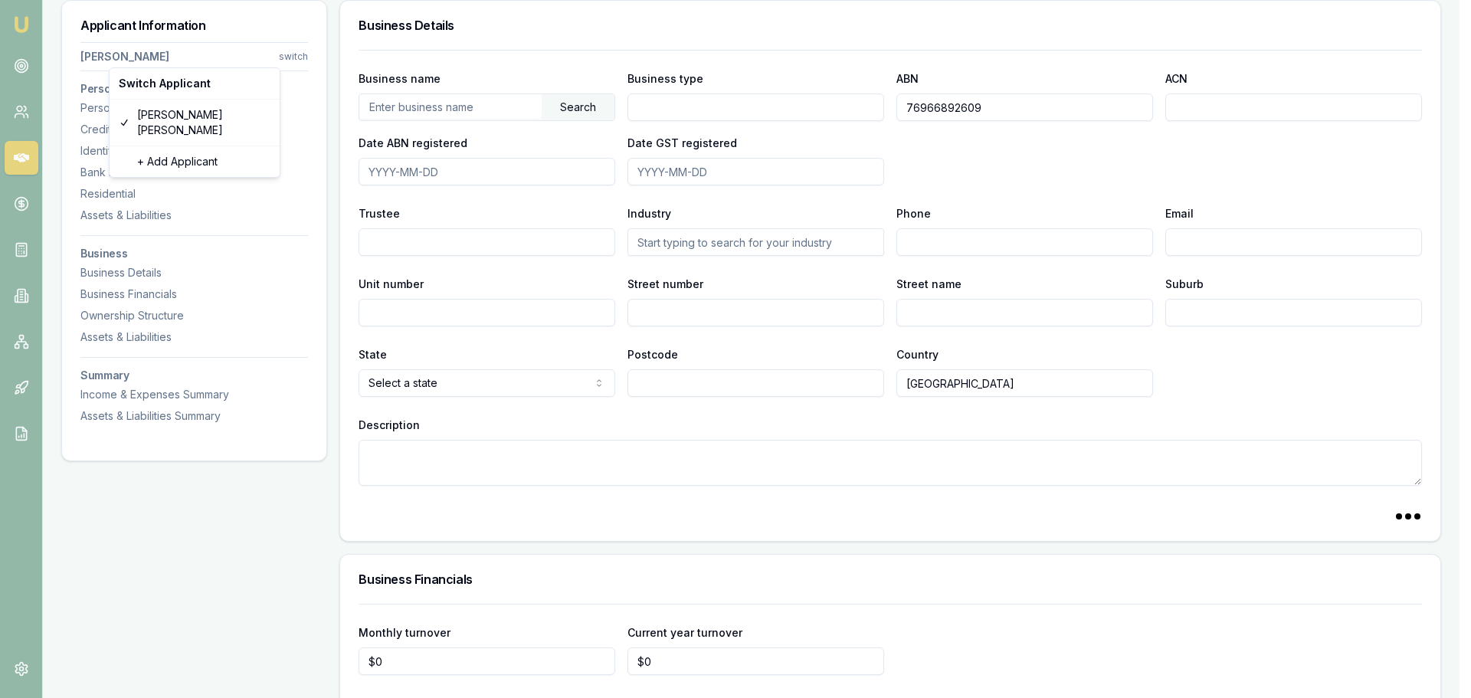
click at [405, 102] on input "text" at bounding box center [450, 106] width 182 height 25
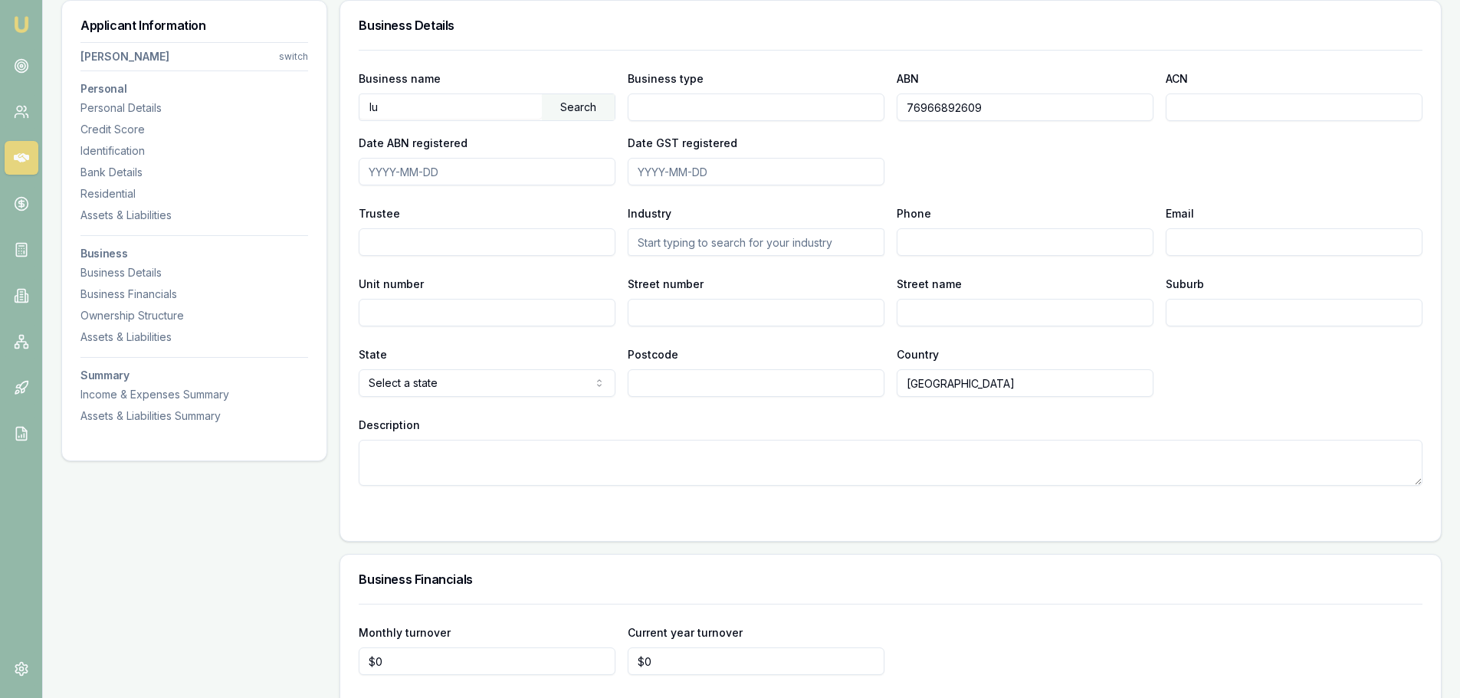
type input "l"
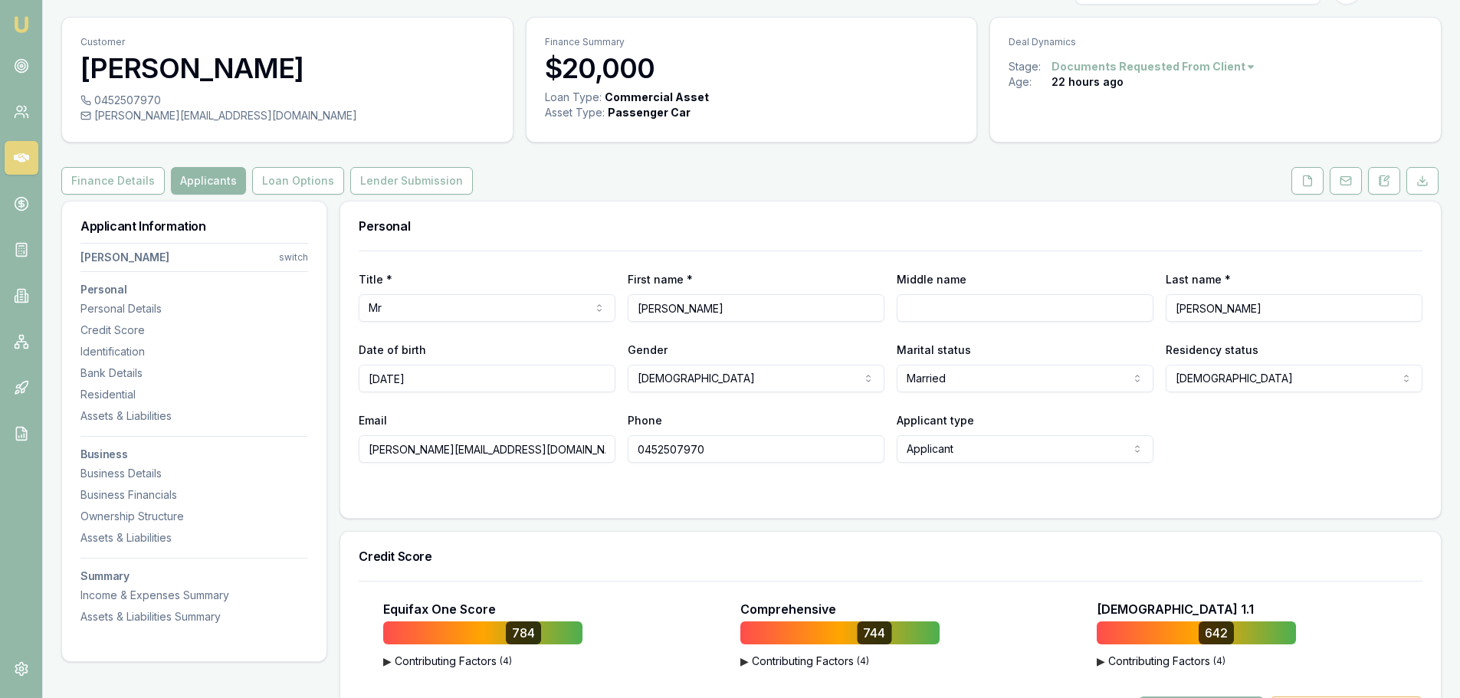
scroll to position [0, 0]
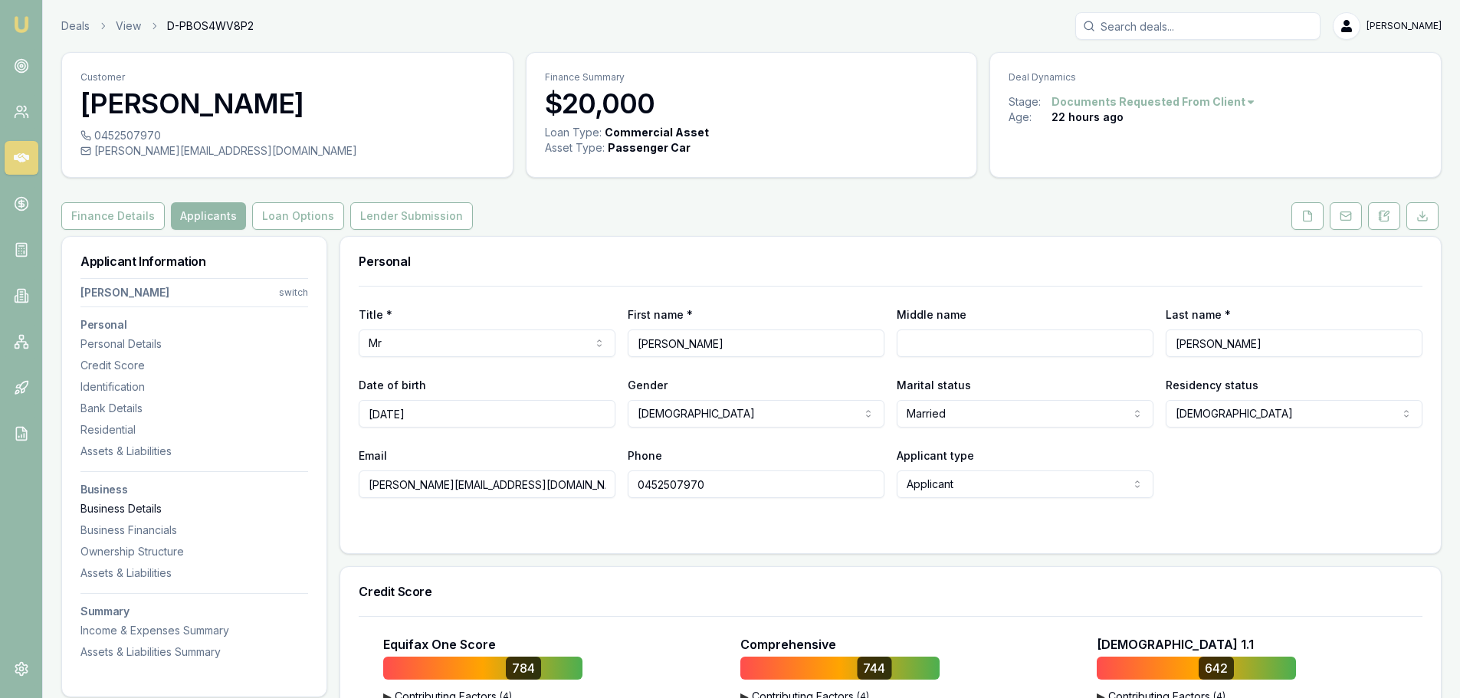
click at [121, 507] on div "Business Details" at bounding box center [194, 508] width 228 height 15
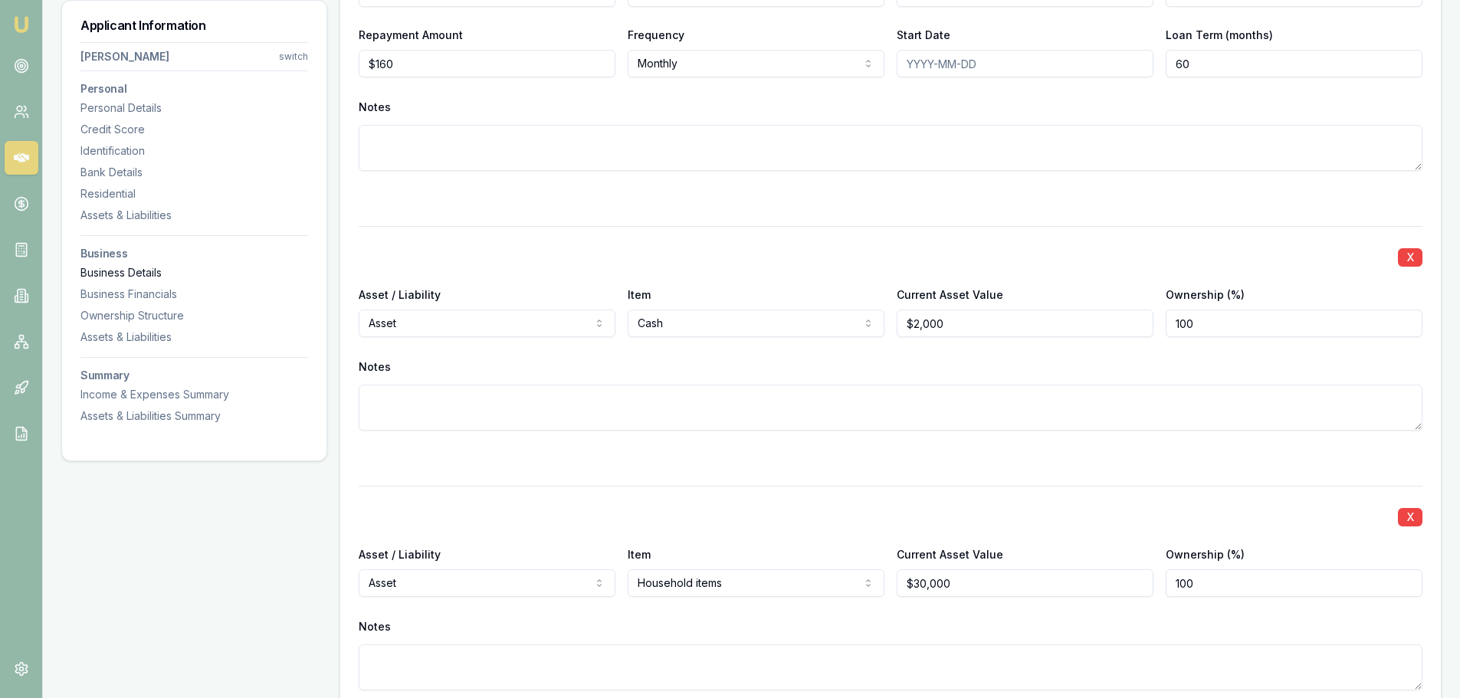
scroll to position [3631, 0]
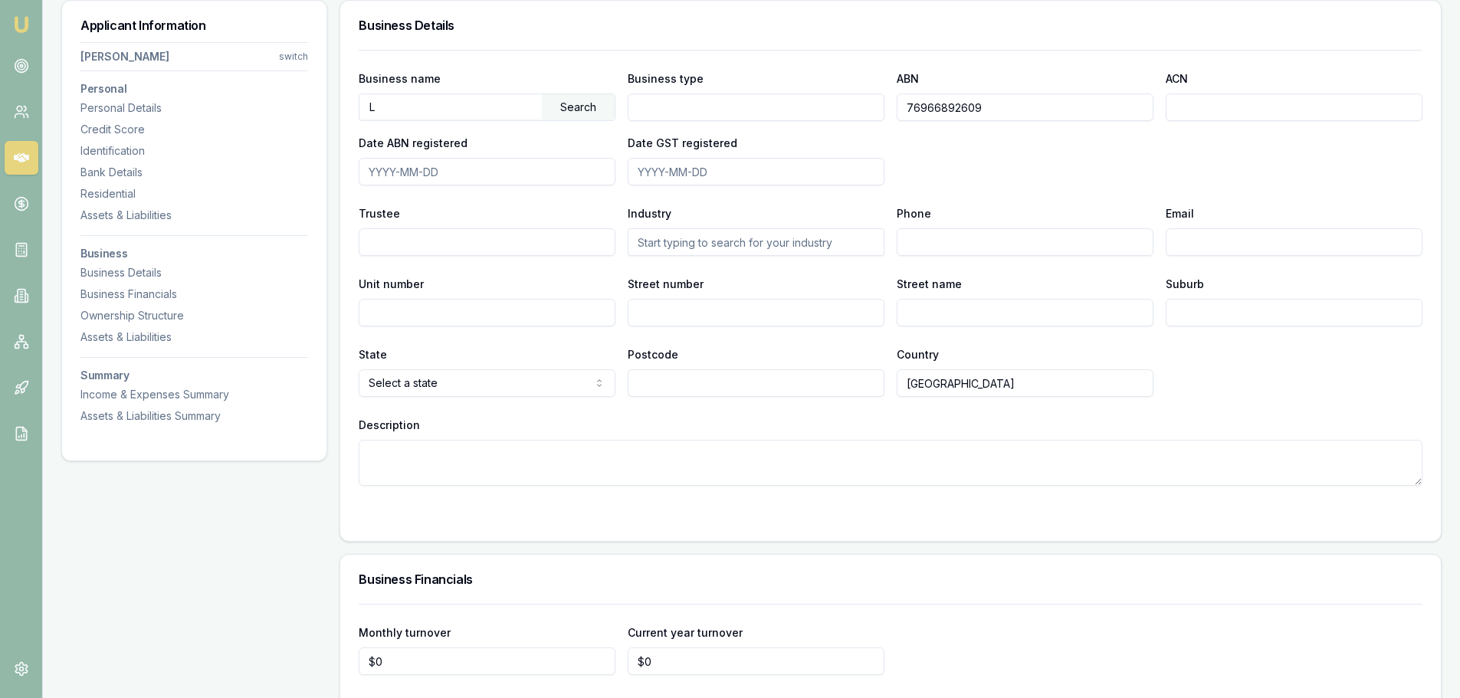
click at [428, 108] on input "L" at bounding box center [450, 106] width 182 height 25
type input "[PERSON_NAME]"
click at [576, 116] on div "Search" at bounding box center [578, 107] width 73 height 26
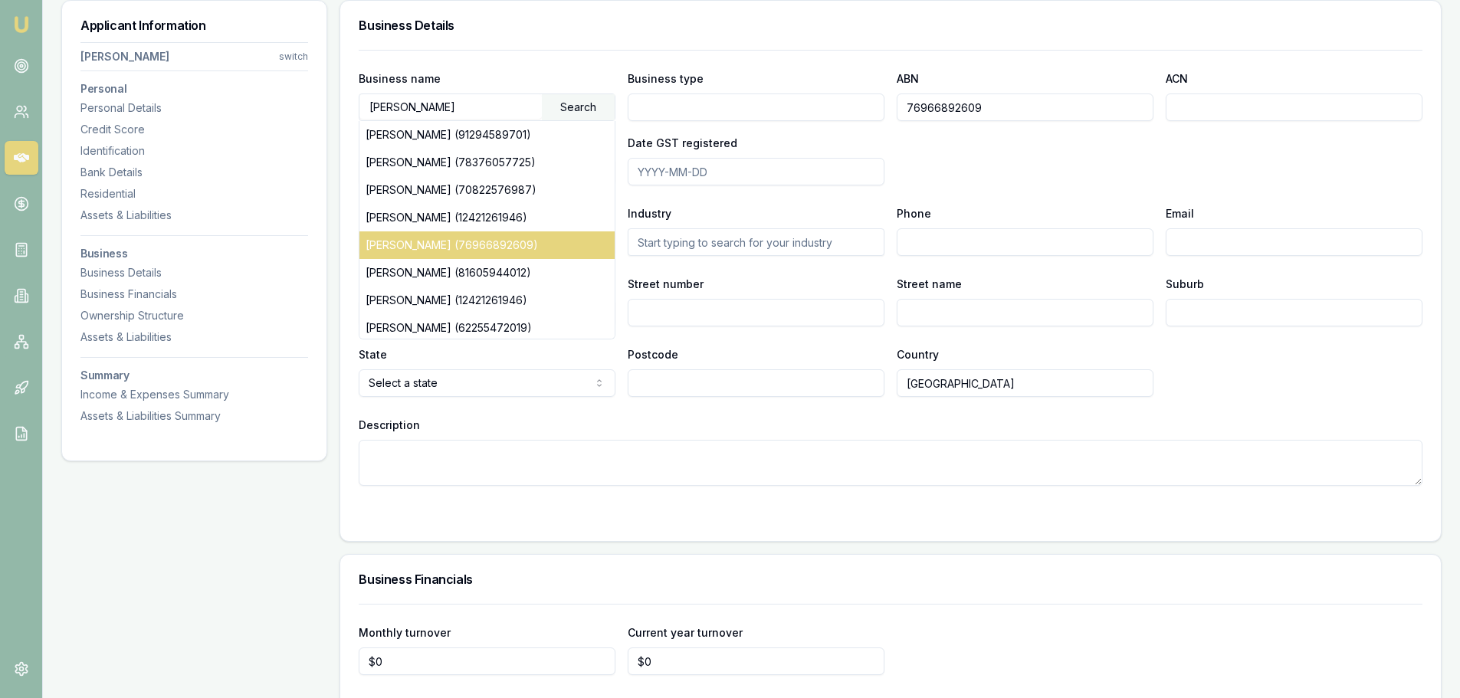
click at [484, 248] on div "[PERSON_NAME] (76966892609)" at bounding box center [486, 245] width 255 height 28
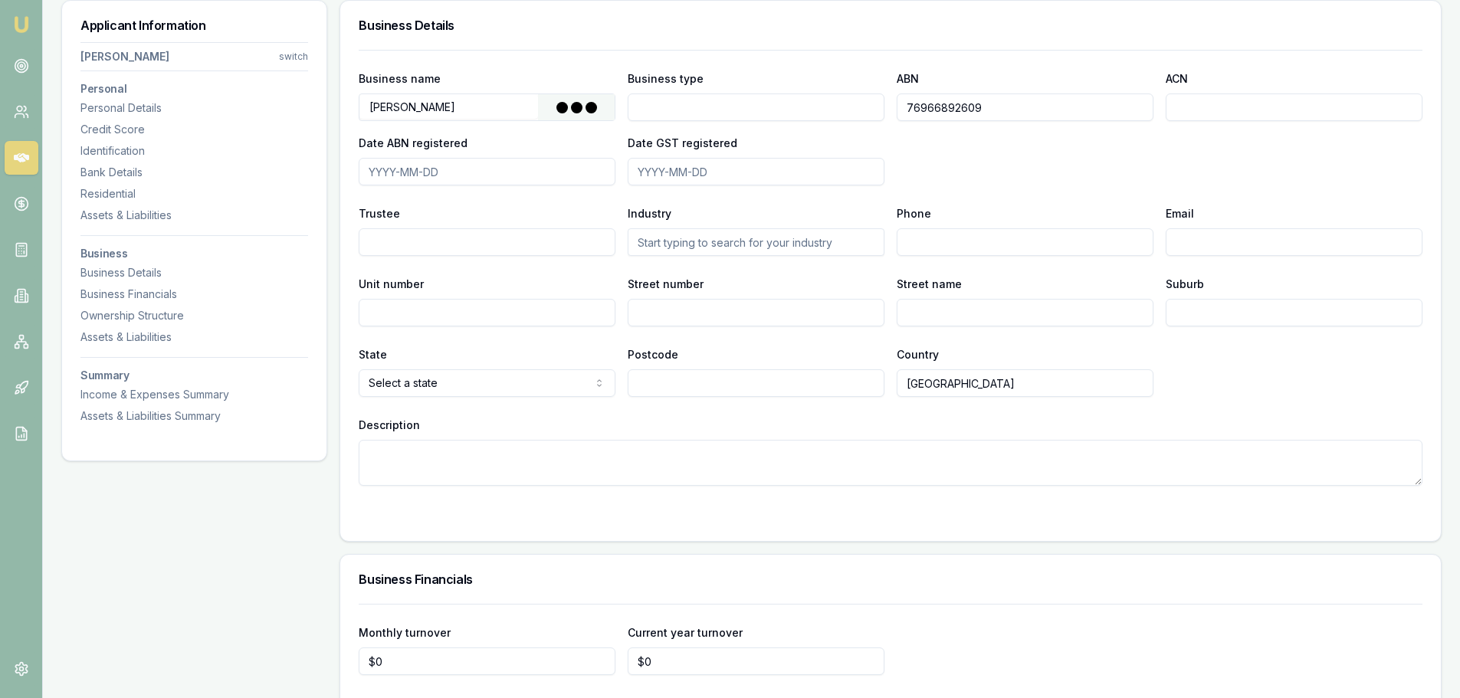
type input "Individual/Sole Trader"
type input "[DATE]"
click at [146, 105] on div "Personal Details" at bounding box center [194, 107] width 228 height 15
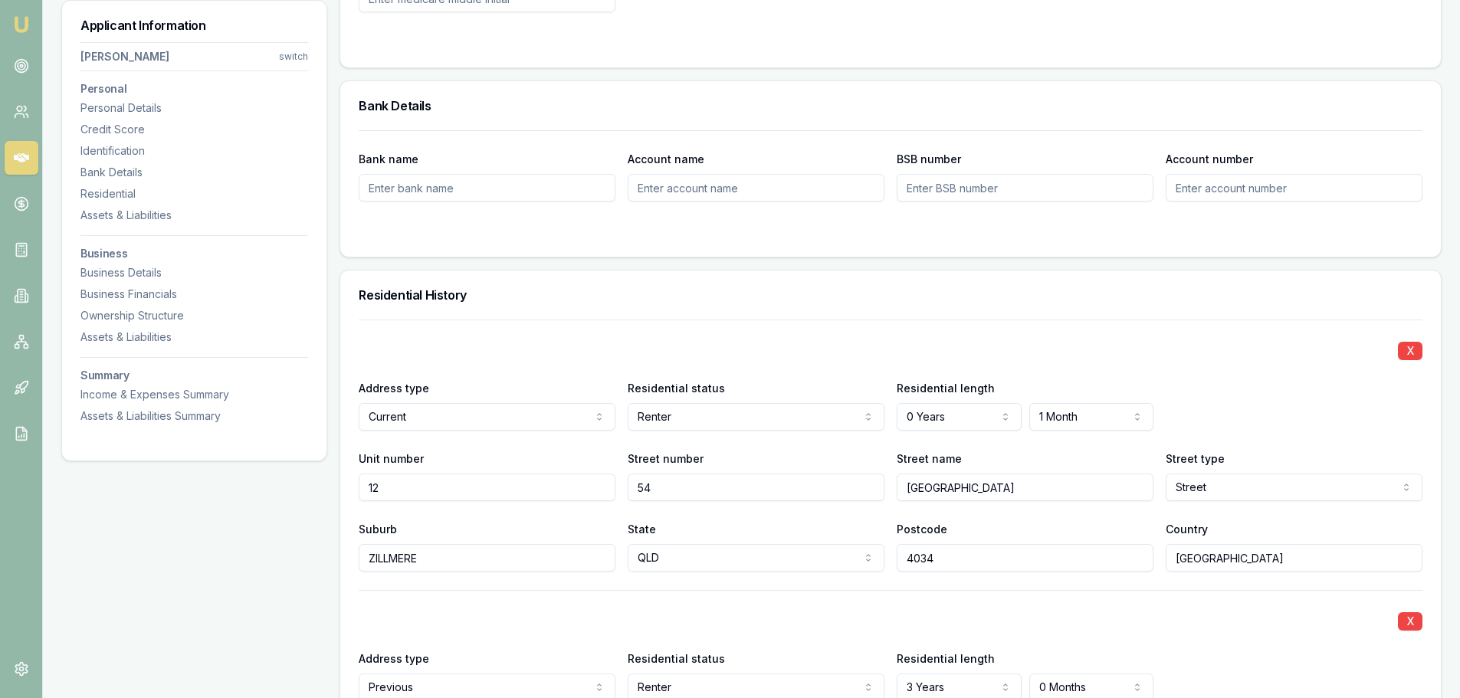
scroll to position [1232, 0]
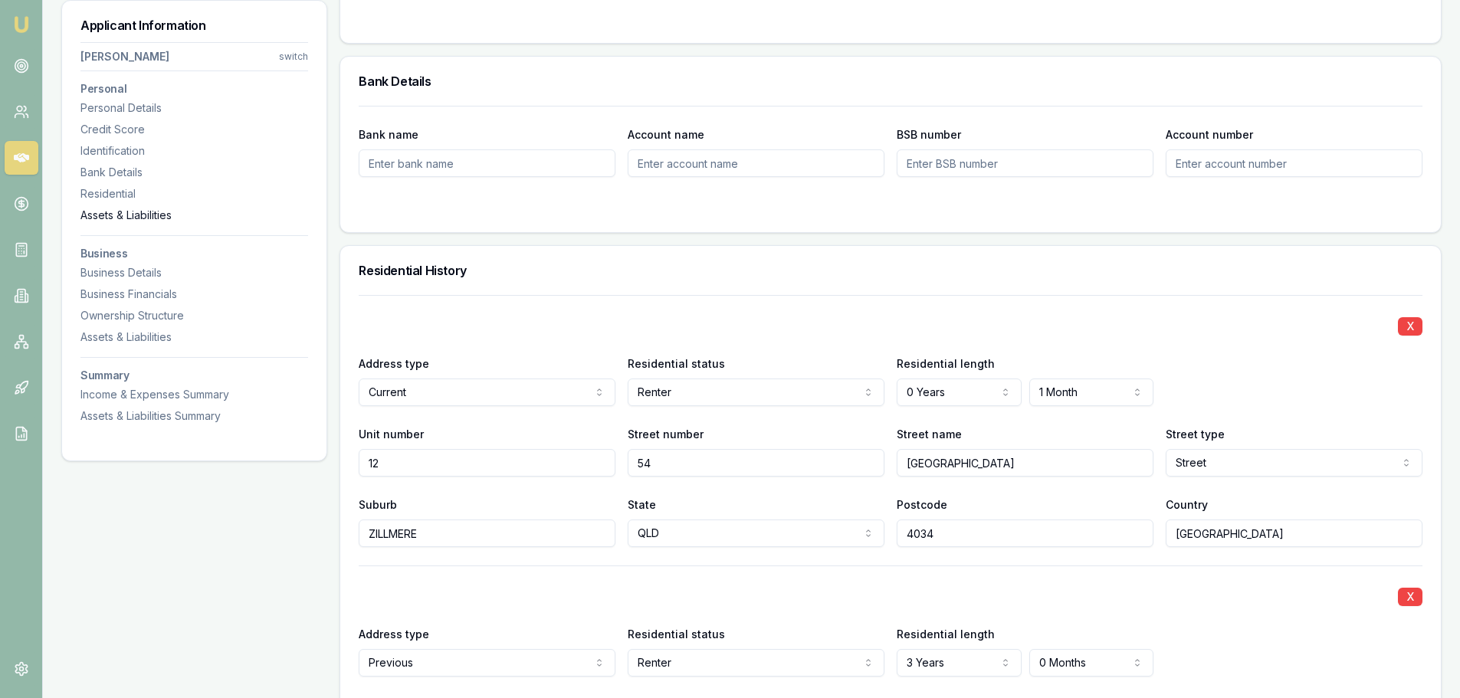
click at [136, 215] on div "Assets & Liabilities" at bounding box center [194, 215] width 228 height 15
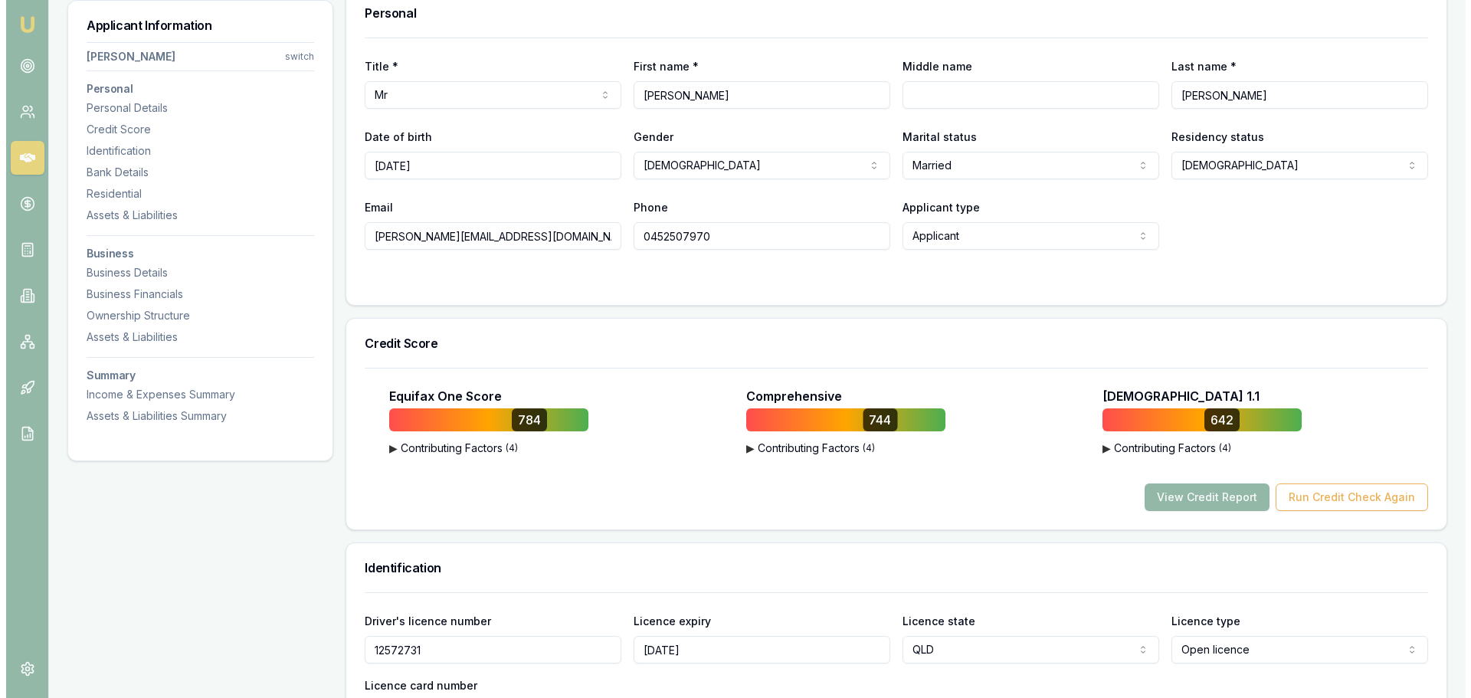
scroll to position [0, 0]
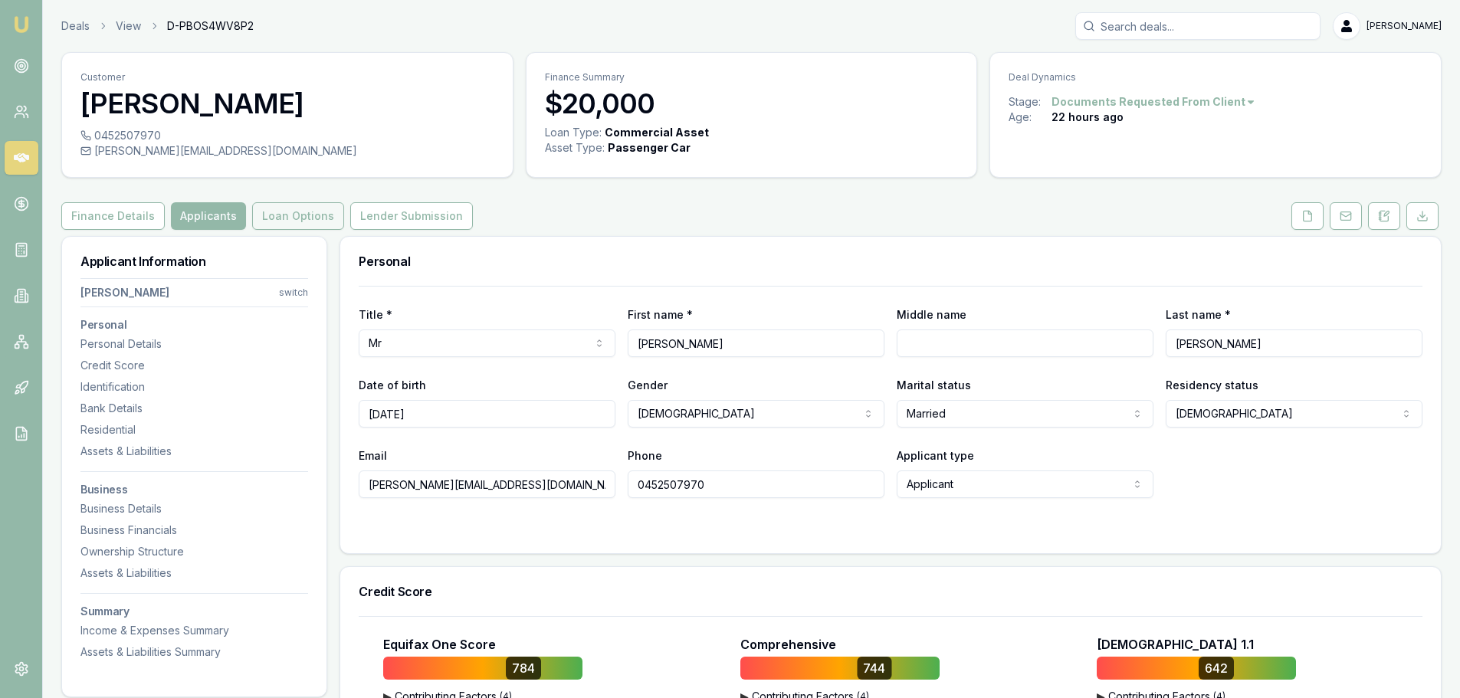
click at [271, 217] on button "Loan Options" at bounding box center [298, 216] width 92 height 28
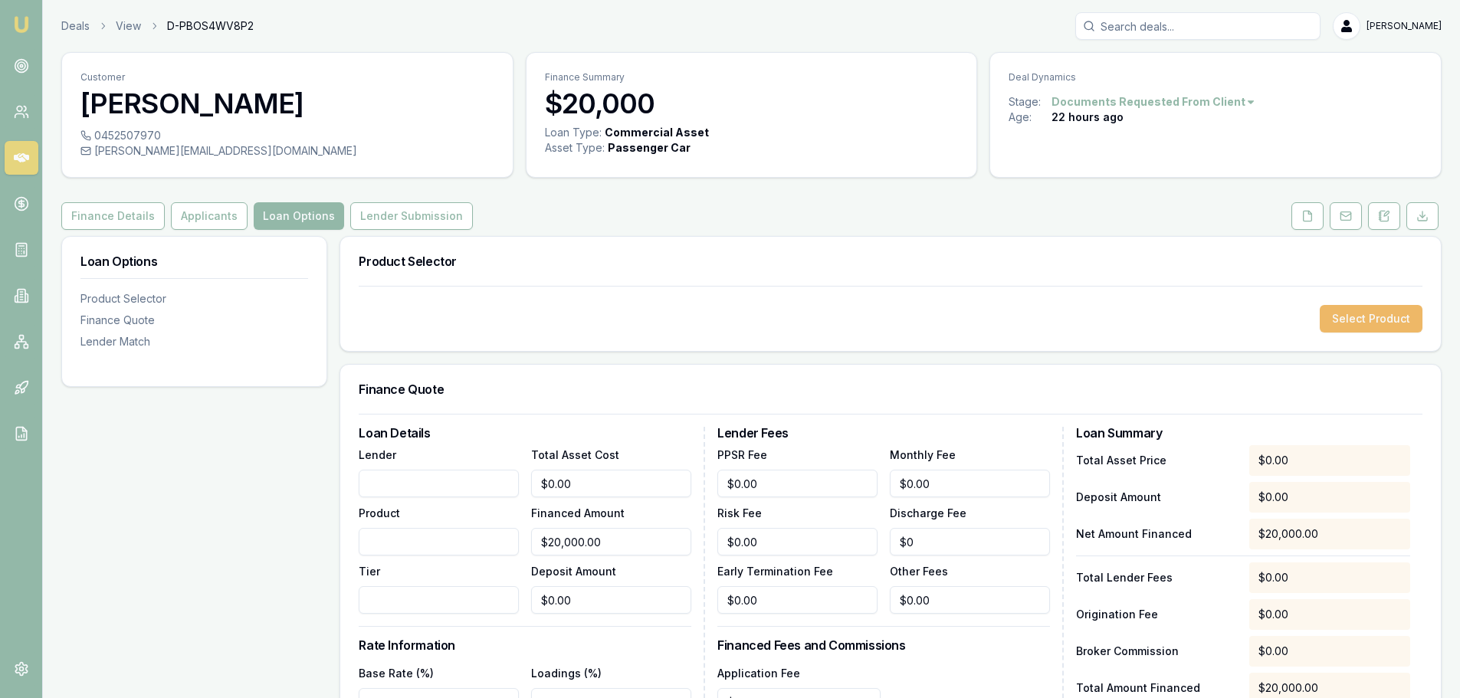
click at [1356, 316] on button "Select Product" at bounding box center [1371, 319] width 103 height 28
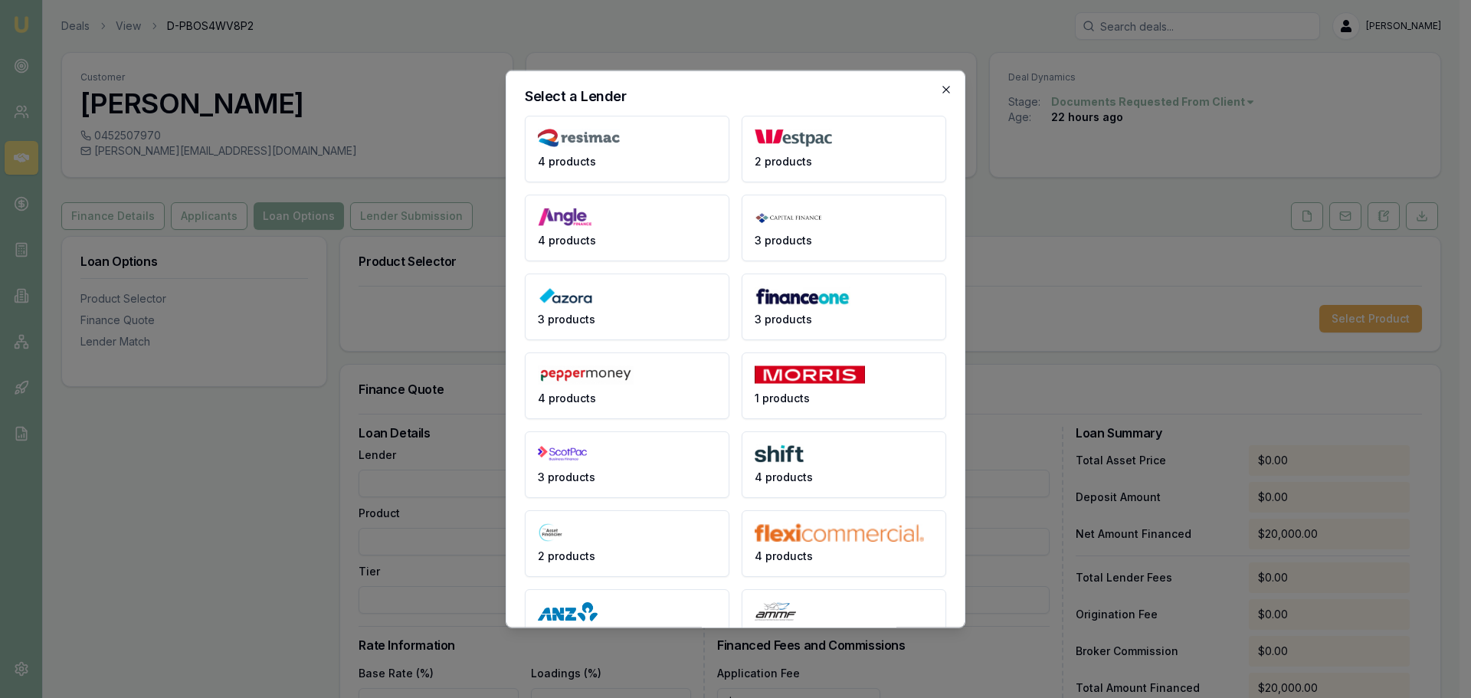
click at [940, 91] on icon "button" at bounding box center [946, 89] width 12 height 12
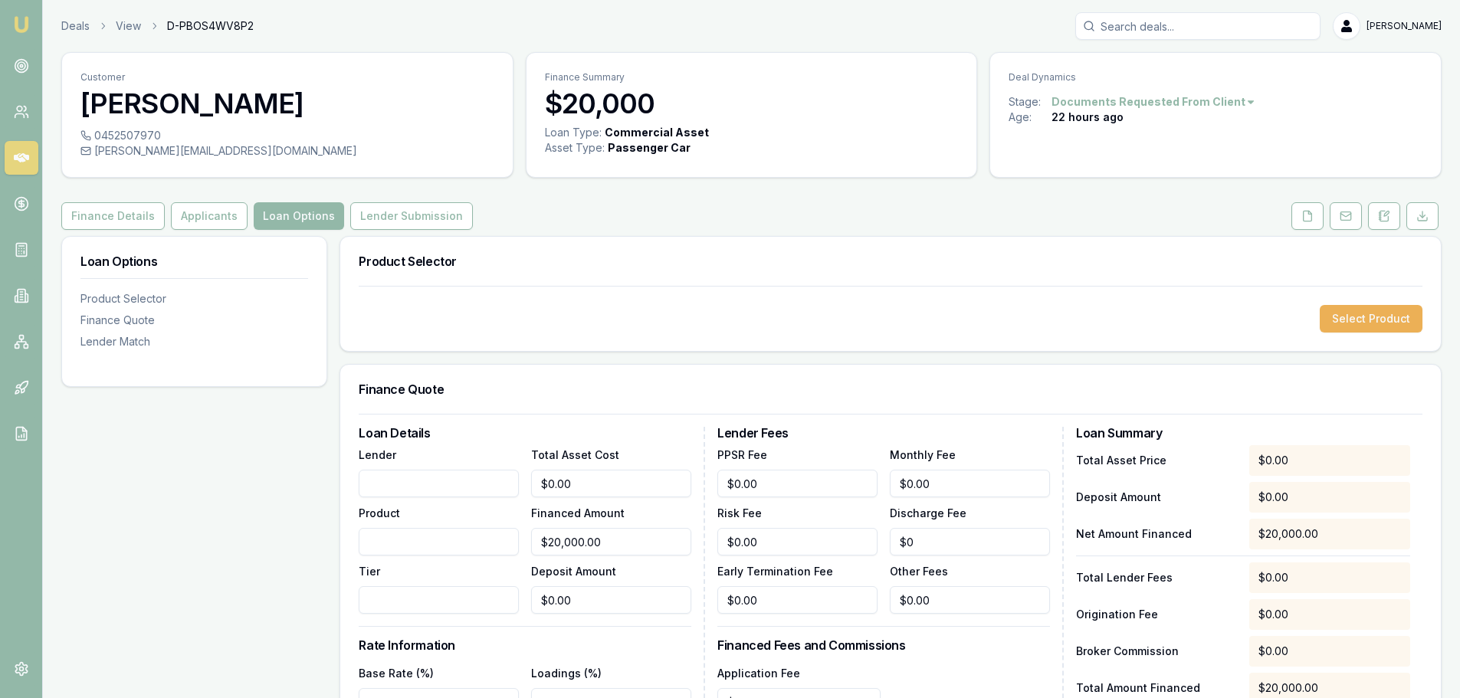
click at [487, 481] on input "Lender" at bounding box center [439, 484] width 160 height 28
type input "AUTOPAY"
type input "COMMERCIAL"
drag, startPoint x: 599, startPoint y: 484, endPoint x: 251, endPoint y: 502, distance: 348.4
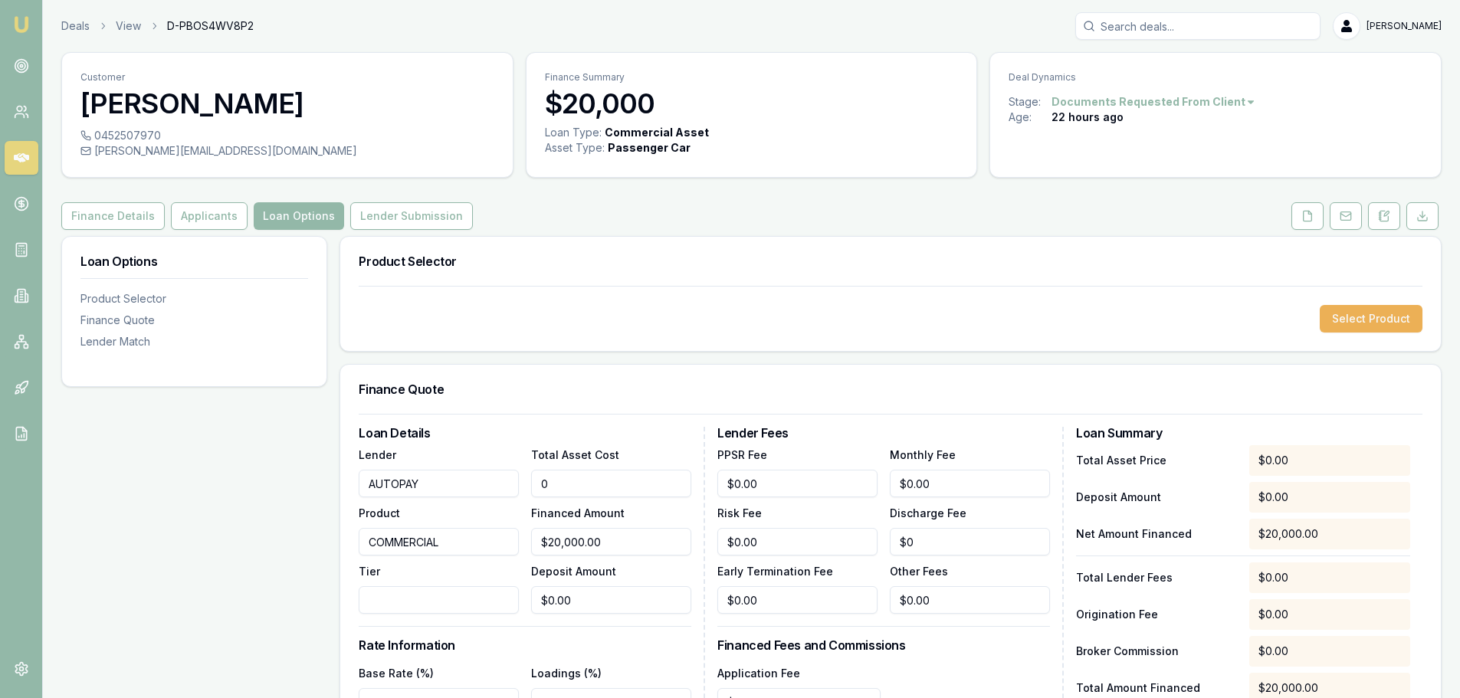
type input "2"
type input "$2.00"
type input "20"
type input "$20.00"
type input "200"
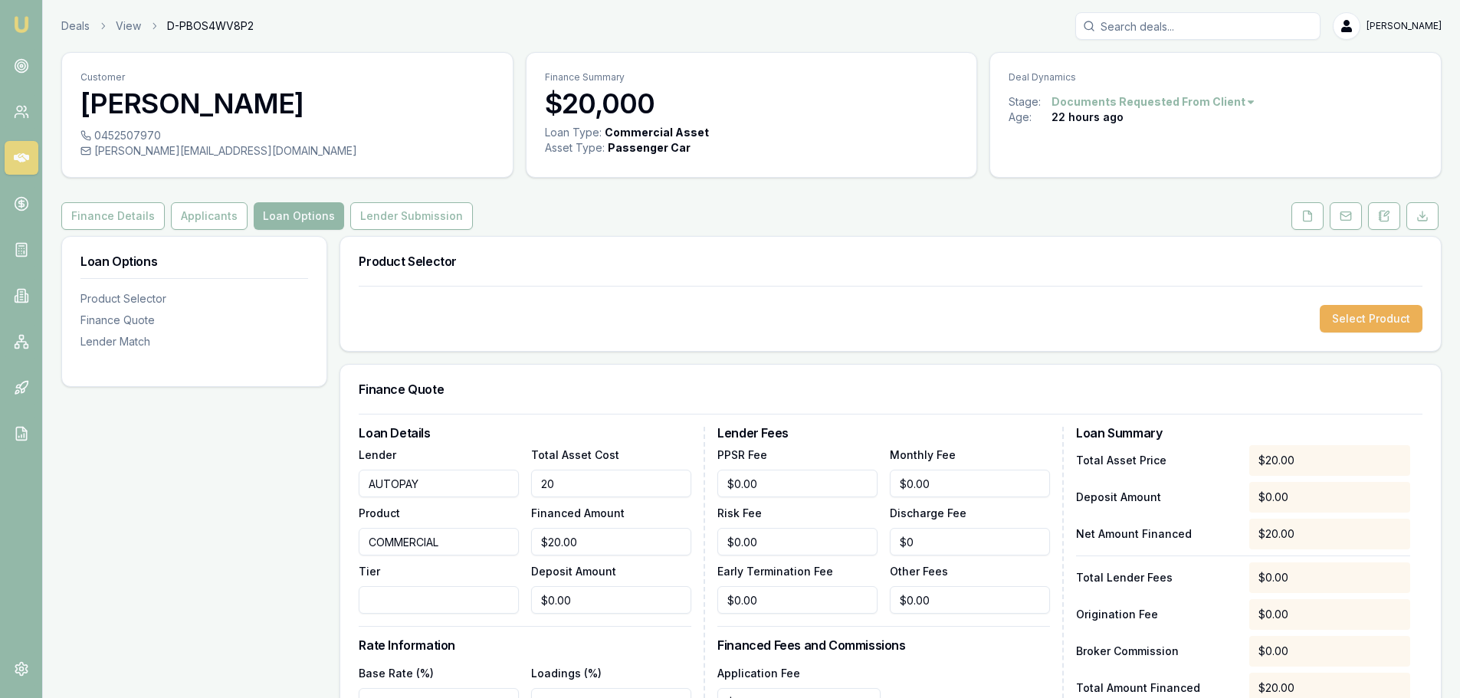
type input "$200.00"
type input "2000"
type input "$2,000.00"
type input "20000"
type input "$20,000.00"
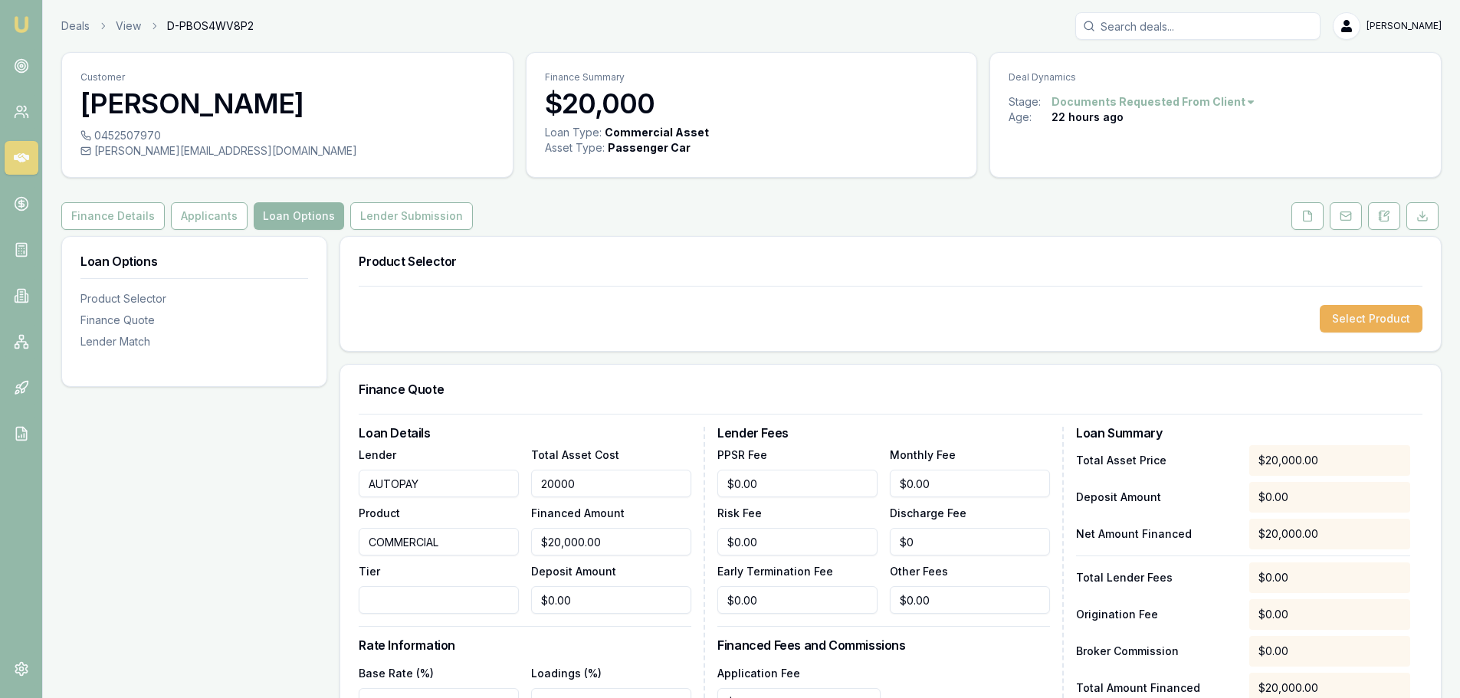
type input "$20,000.00"
click at [557, 379] on div "Finance Quote" at bounding box center [890, 389] width 1100 height 49
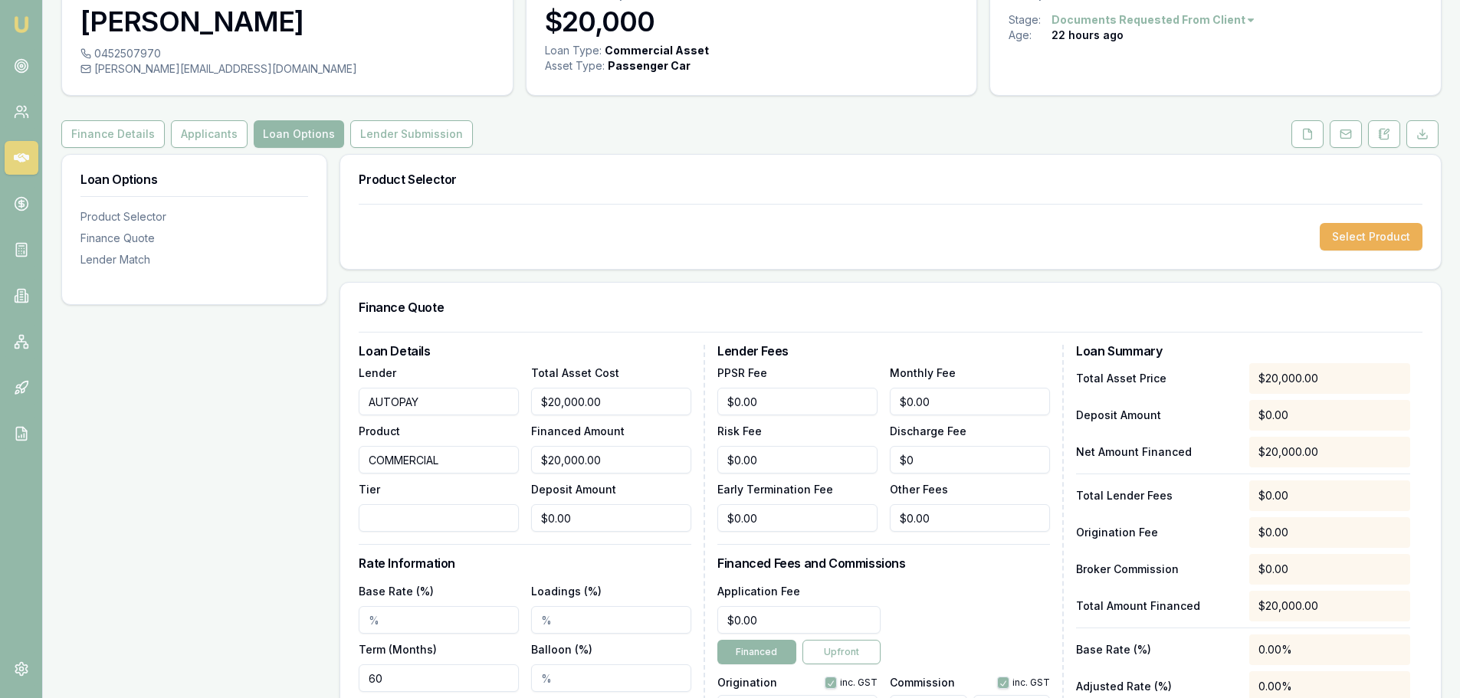
scroll to position [230, 0]
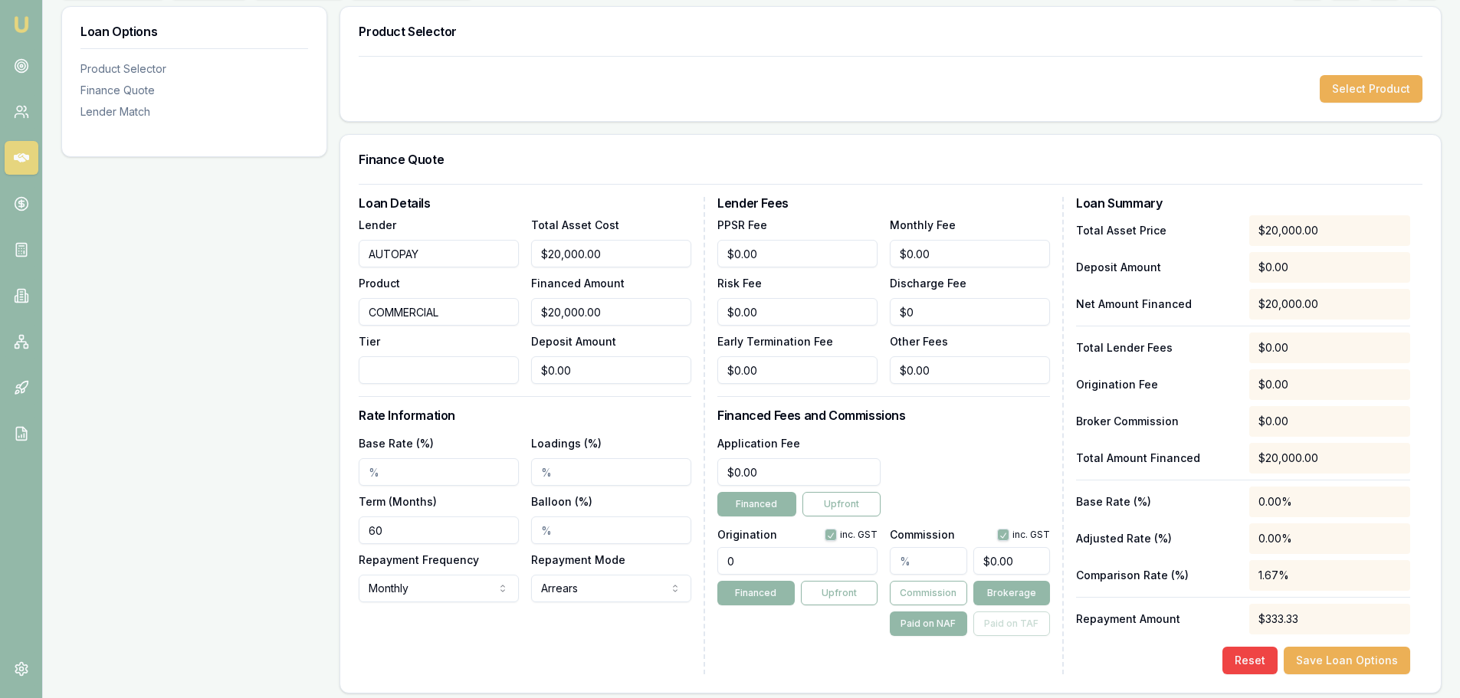
click at [392, 472] on input "Base Rate (%)" at bounding box center [439, 472] width 160 height 28
type input "11.95%"
type input "84"
drag, startPoint x: 748, startPoint y: 567, endPoint x: 324, endPoint y: 547, distance: 424.3
click at [489, 564] on div "Loan Details Lender AUTOPAY Product COMMERCIAL Tier Total Asset Cost $20,000.00…" at bounding box center [891, 435] width 1064 height 477
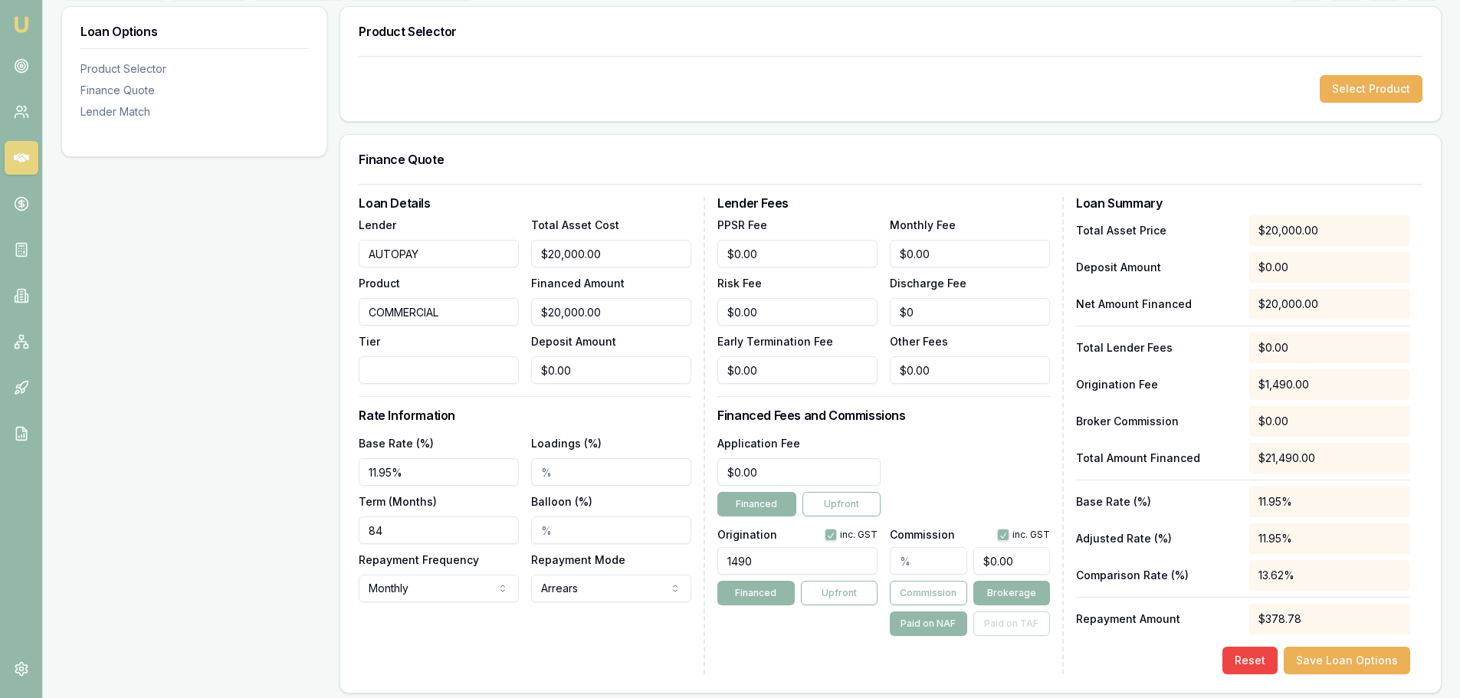
type input "1490"
type input "0"
type input "1490.00"
drag, startPoint x: 723, startPoint y: 470, endPoint x: 624, endPoint y: 474, distance: 99.7
click at [666, 474] on div "Loan Details Lender AUTOPAY Product COMMERCIAL Tier Total Asset Cost $20,000.00…" at bounding box center [891, 435] width 1064 height 477
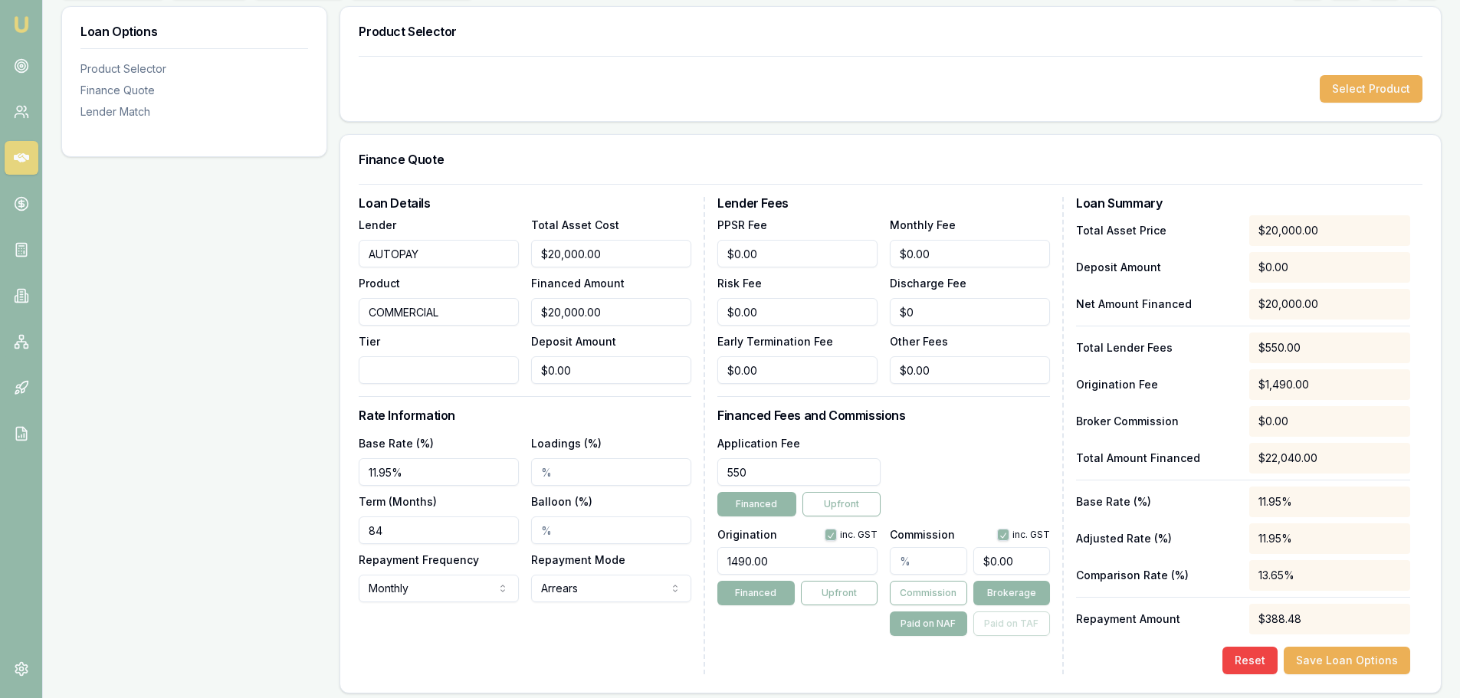
type input "$550.00"
click at [979, 467] on div "Application Fee $550.00 Financed Upfront" at bounding box center [883, 475] width 333 height 83
click at [938, 561] on input "text" at bounding box center [928, 561] width 77 height 28
type input "5"
type input "$1,000.00"
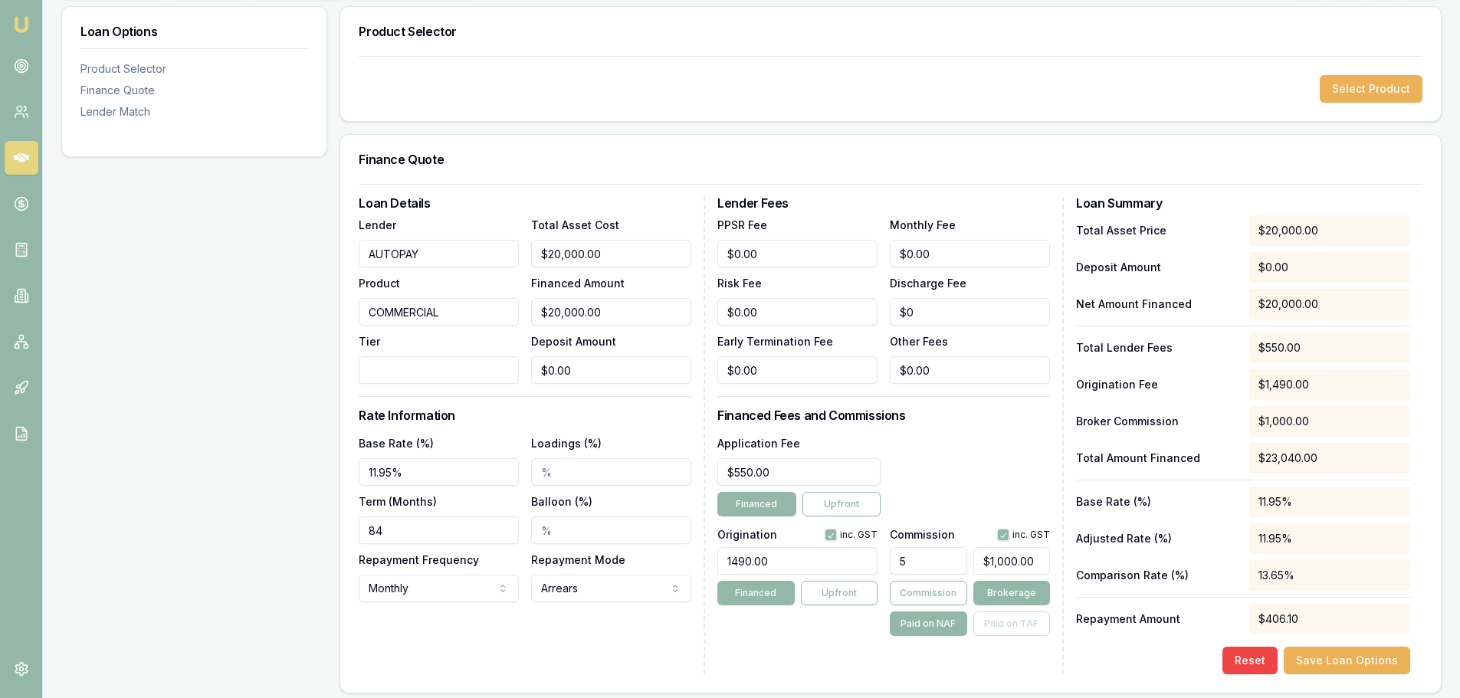
type input "5.00%"
click at [980, 467] on div "Application Fee $550.00 Financed Upfront" at bounding box center [883, 475] width 333 height 83
click at [1006, 622] on div "Paid on NAF Paid on TAF" at bounding box center [970, 624] width 160 height 25
drag, startPoint x: 933, startPoint y: 596, endPoint x: 946, endPoint y: 595, distance: 13.1
click at [933, 595] on button "Commission" at bounding box center [928, 593] width 77 height 25
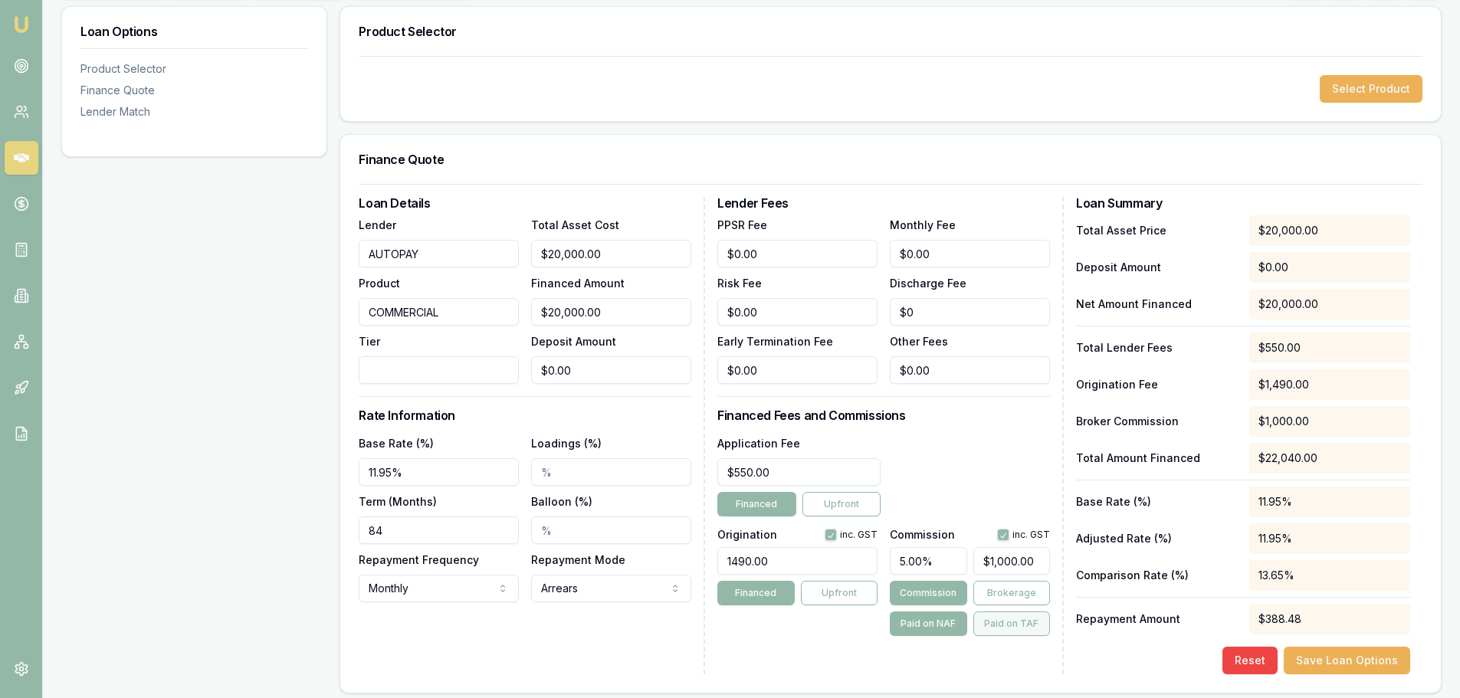
click at [1004, 625] on button "Paid on TAF" at bounding box center [1011, 624] width 77 height 25
type input "$1,102.00"
click at [957, 460] on div "Application Fee $550.00 Financed Upfront" at bounding box center [883, 475] width 333 height 83
click at [1377, 660] on button "Save Loan Options" at bounding box center [1347, 661] width 126 height 28
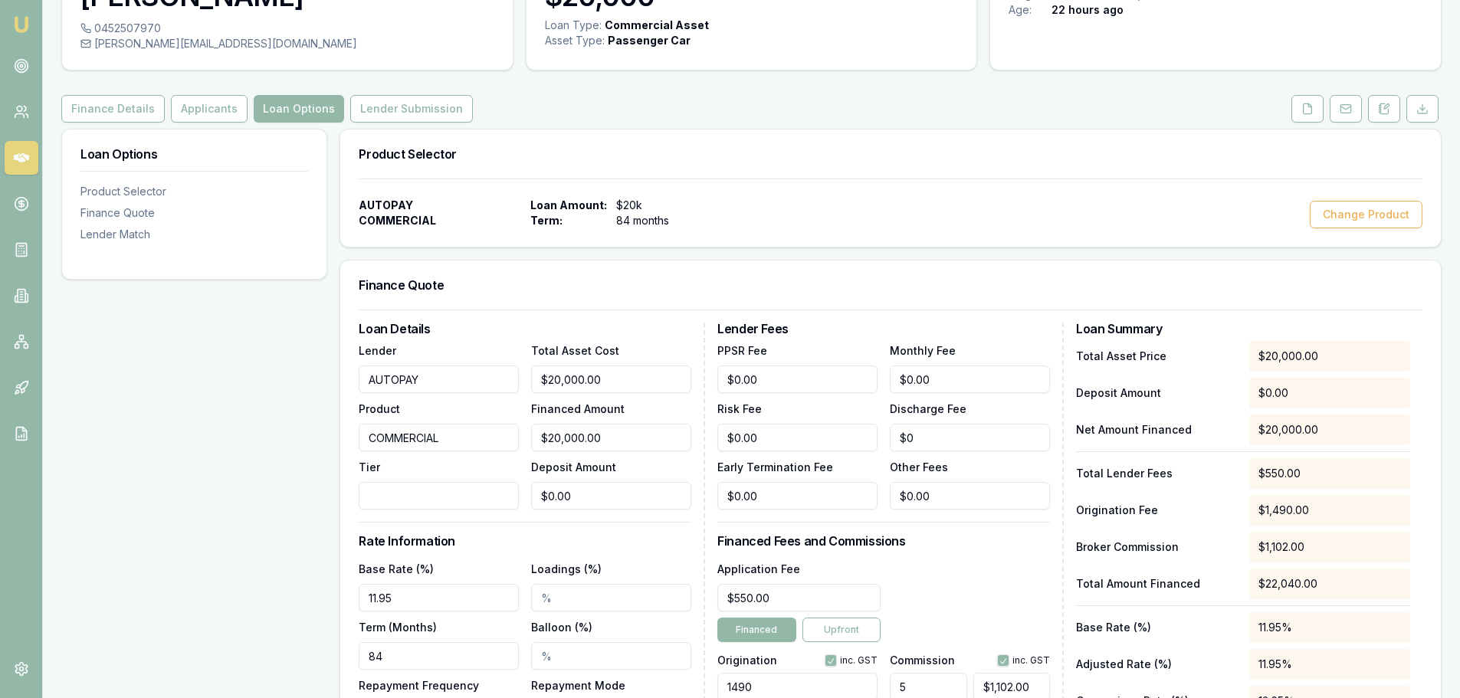
scroll to position [0, 0]
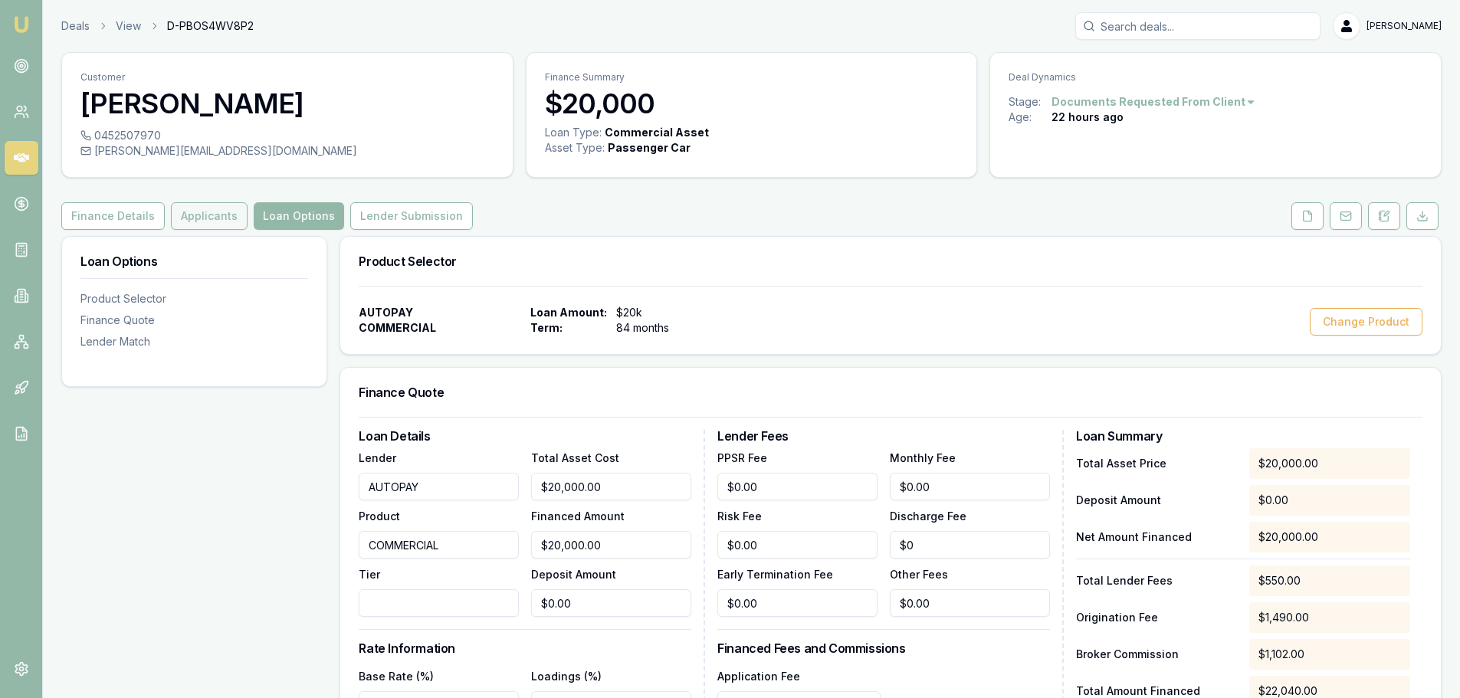
click at [212, 213] on button "Applicants" at bounding box center [209, 216] width 77 height 28
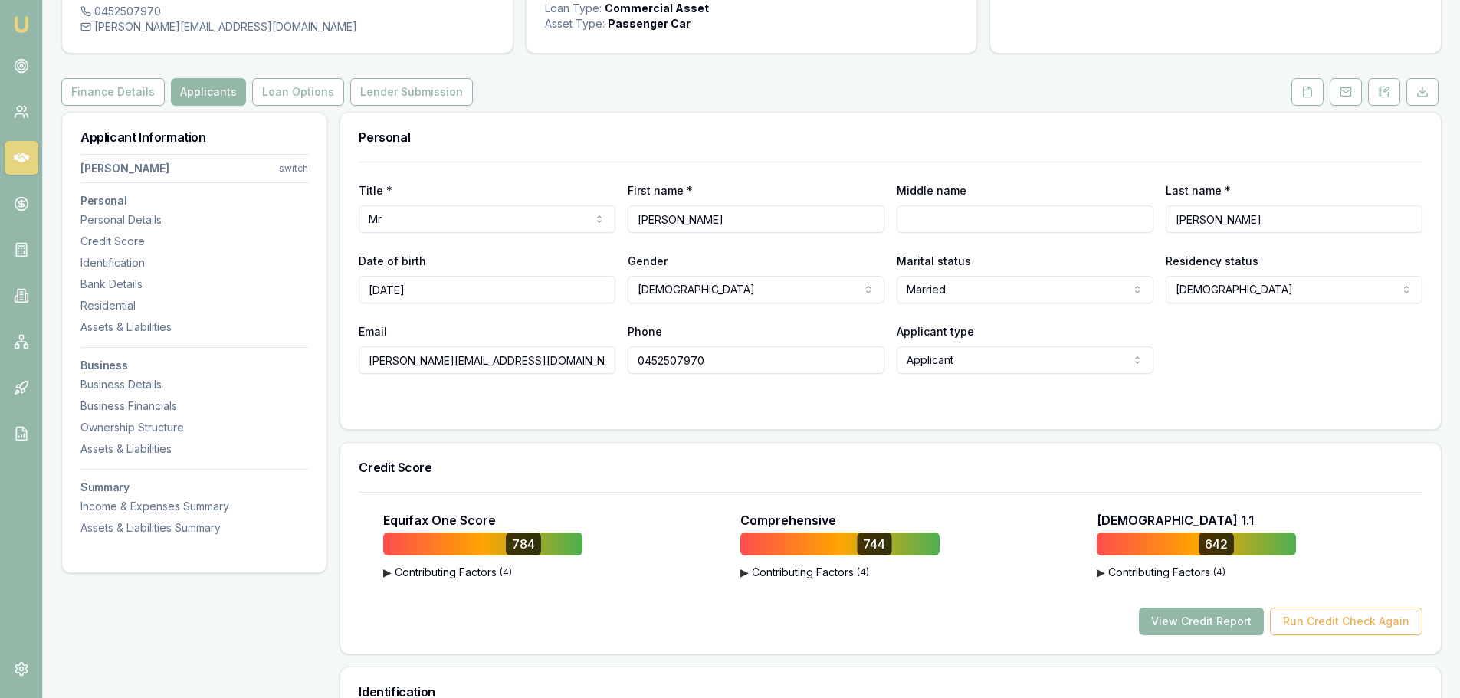
scroll to position [153, 0]
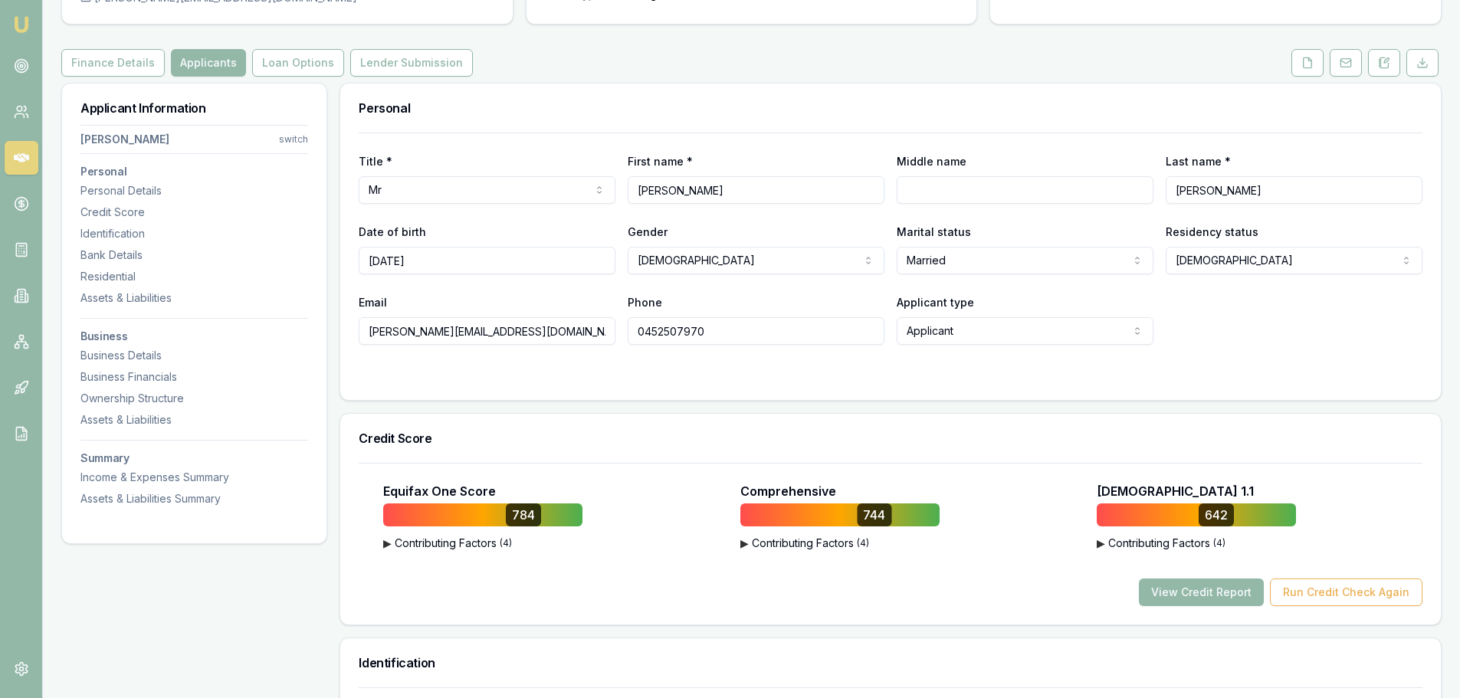
drag, startPoint x: 553, startPoint y: 337, endPoint x: 330, endPoint y: 325, distance: 223.3
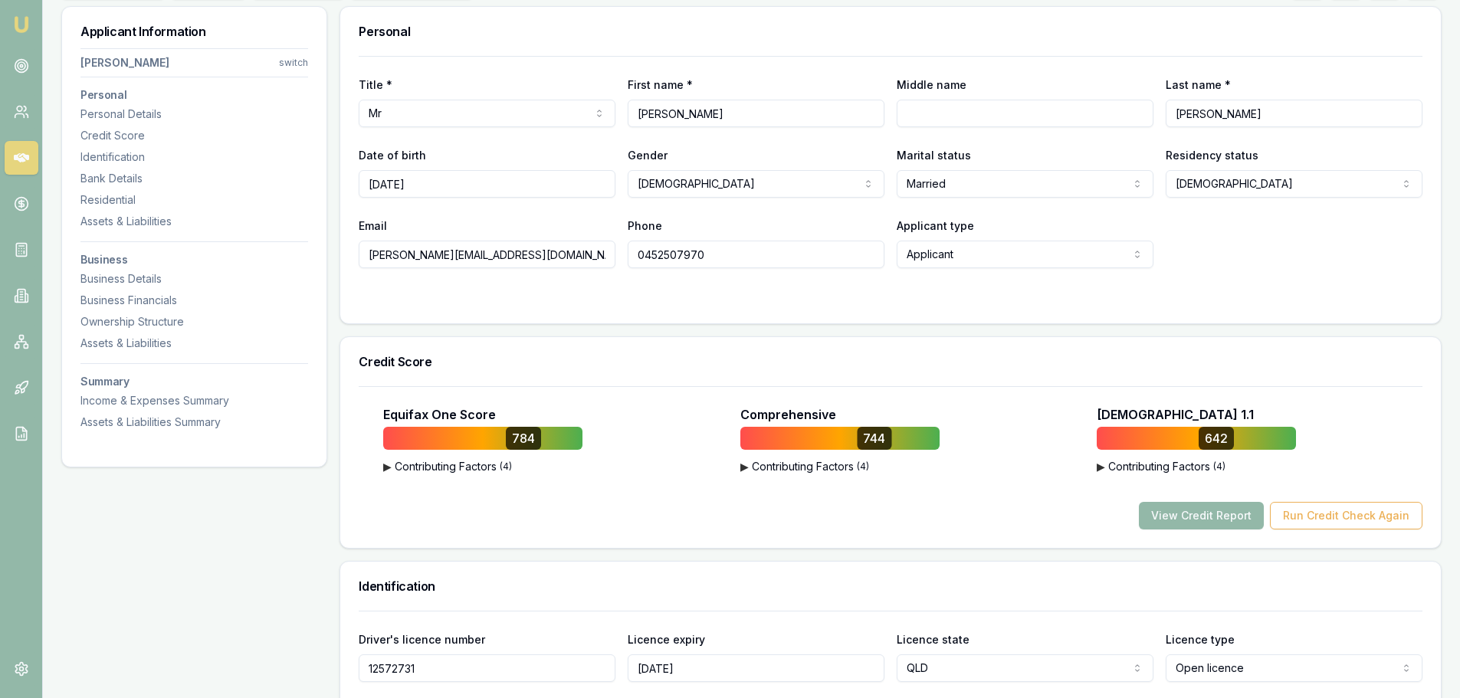
scroll to position [0, 0]
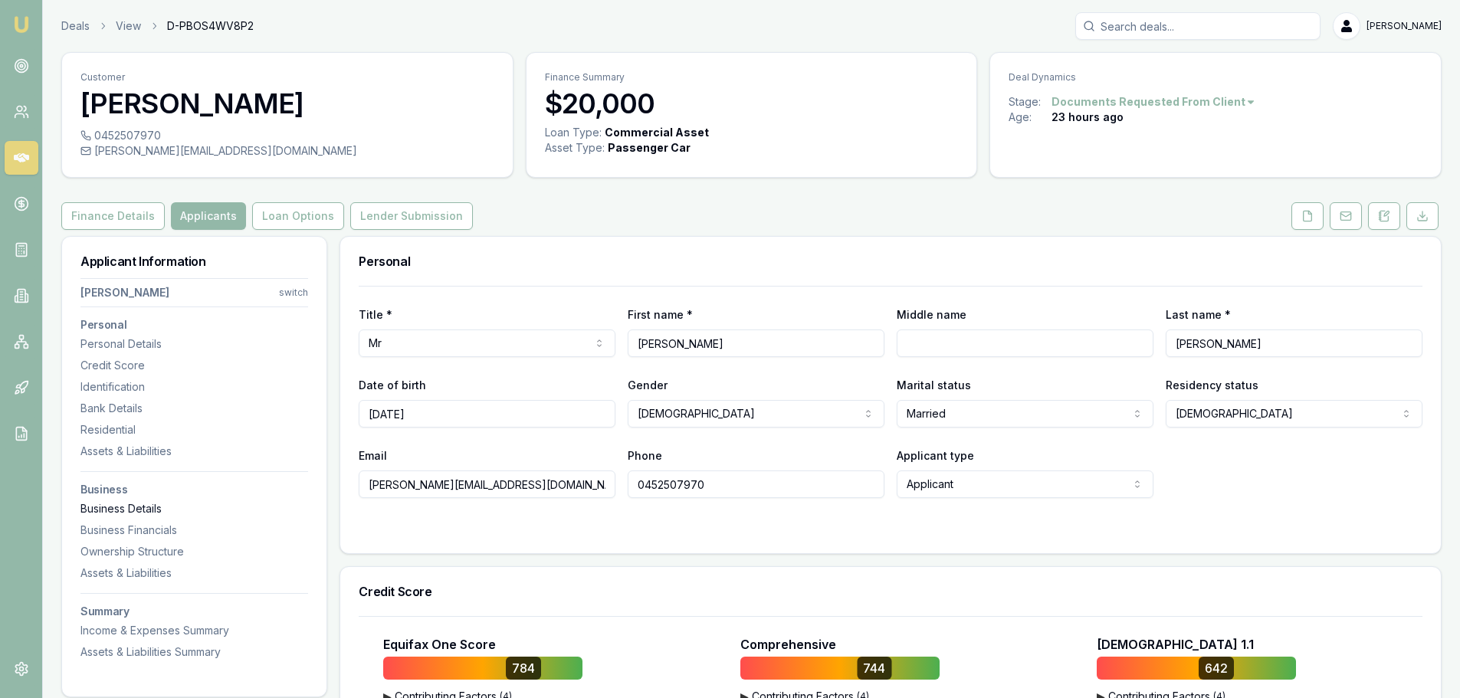
click at [136, 510] on div "Business Details" at bounding box center [194, 508] width 228 height 15
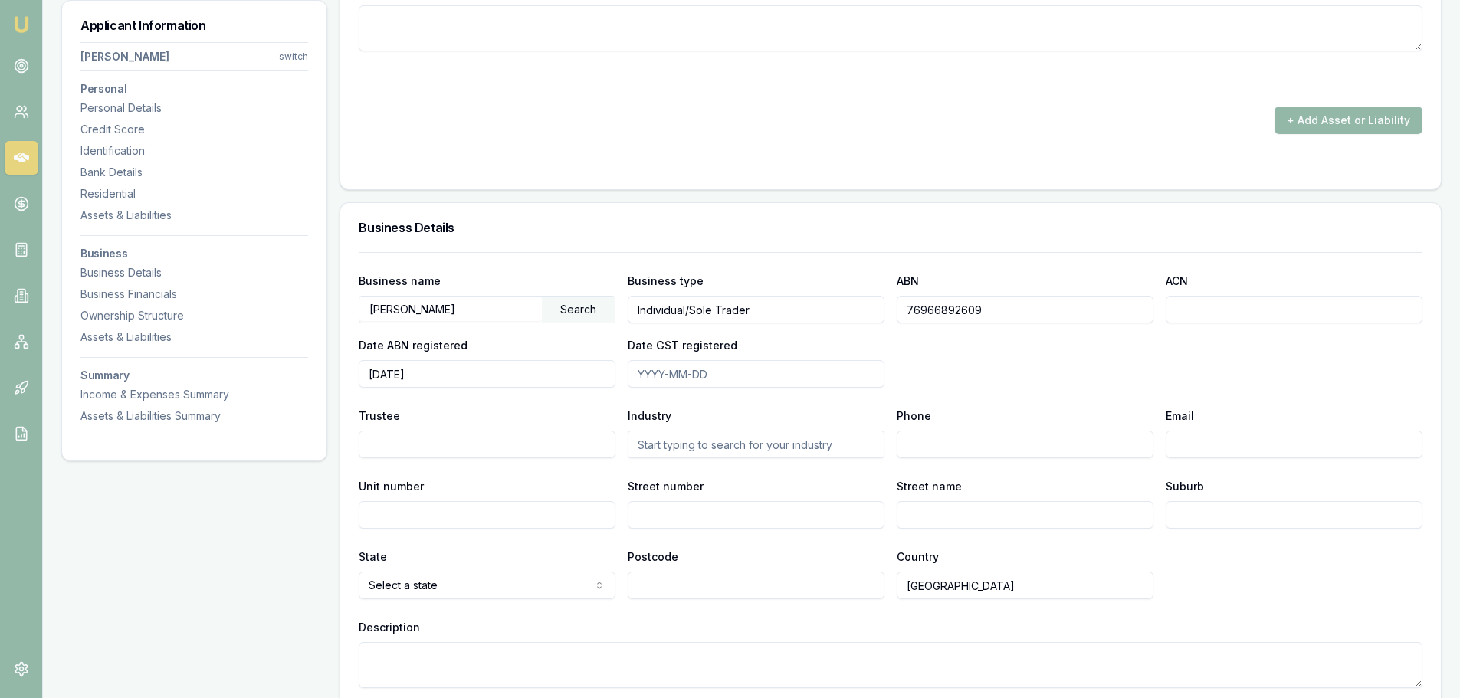
scroll to position [3631, 0]
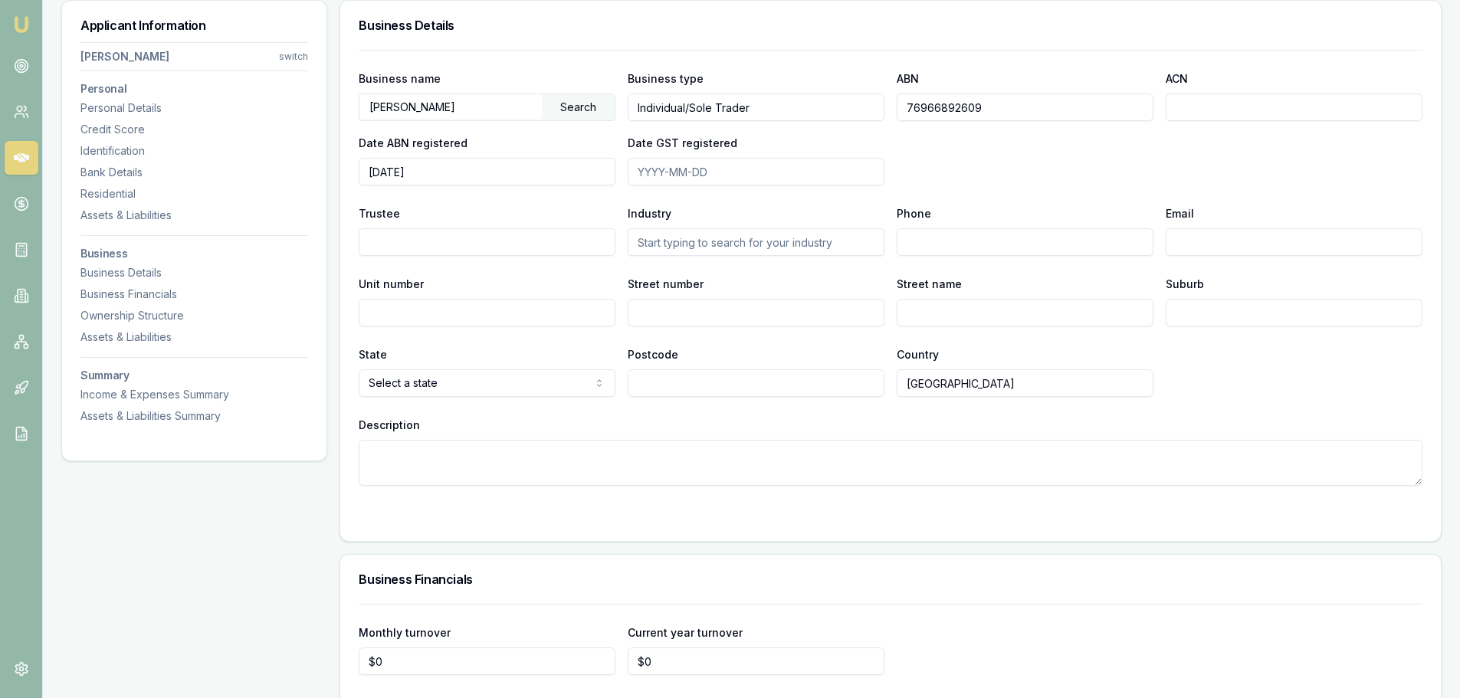
drag, startPoint x: 1029, startPoint y: 108, endPoint x: 894, endPoint y: 114, distance: 135.0
click at [893, 114] on div "Business name LAKHWINDER KUMAR Search Business type Individual/Sole Trader ABN …" at bounding box center [891, 127] width 1064 height 116
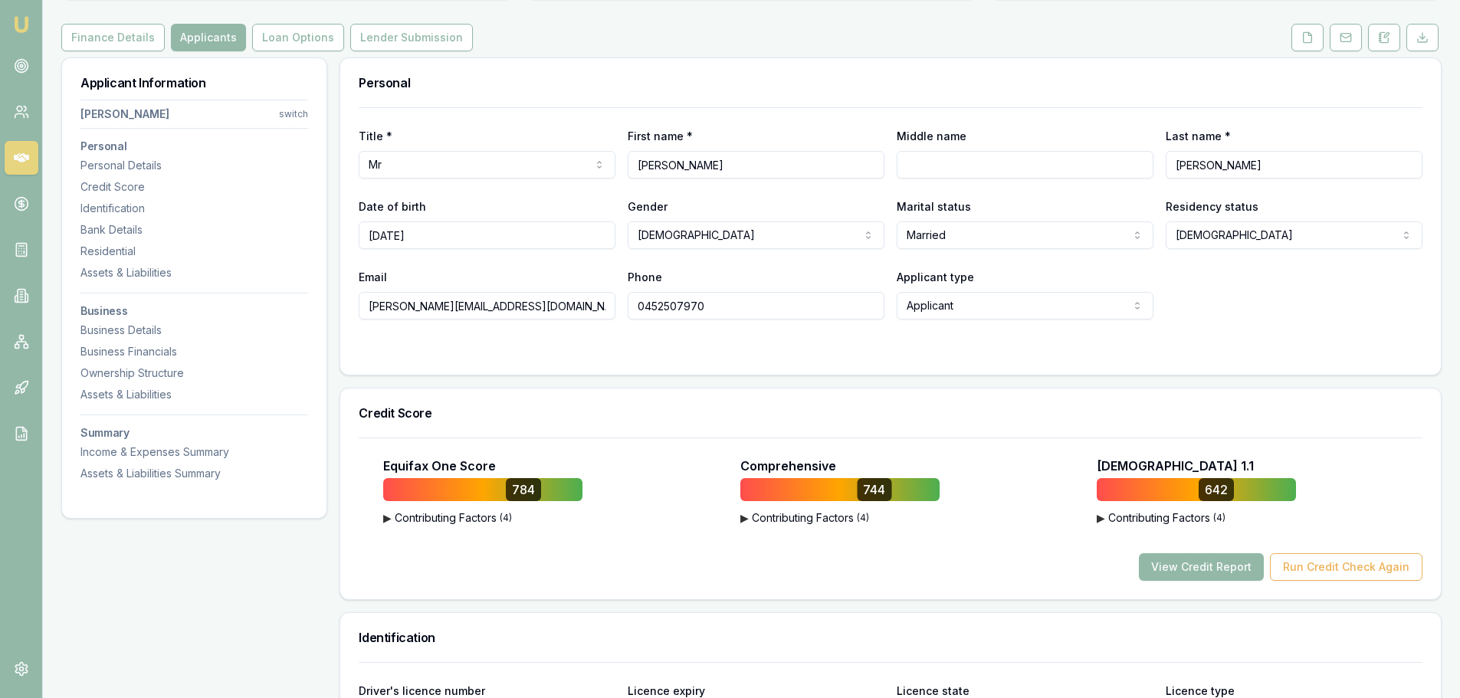
scroll to position [0, 0]
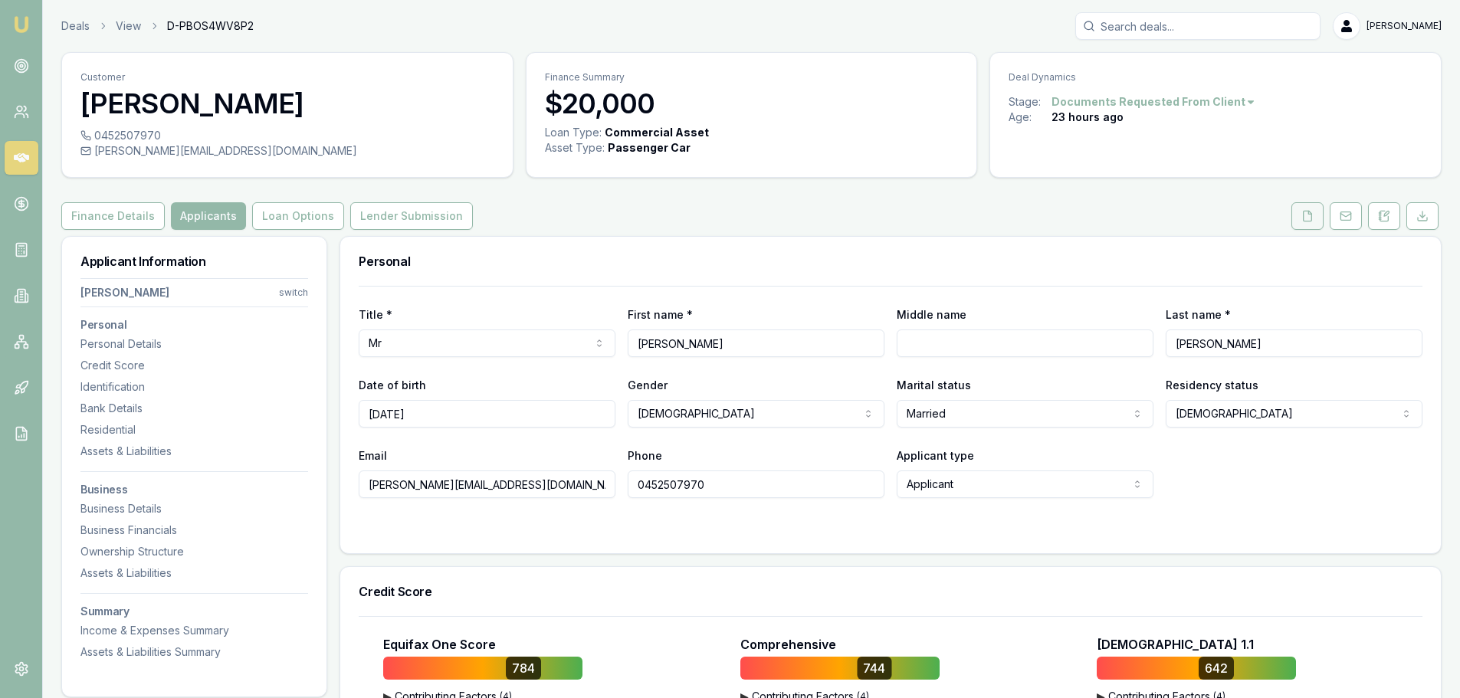
click at [1303, 224] on button at bounding box center [1307, 216] width 32 height 28
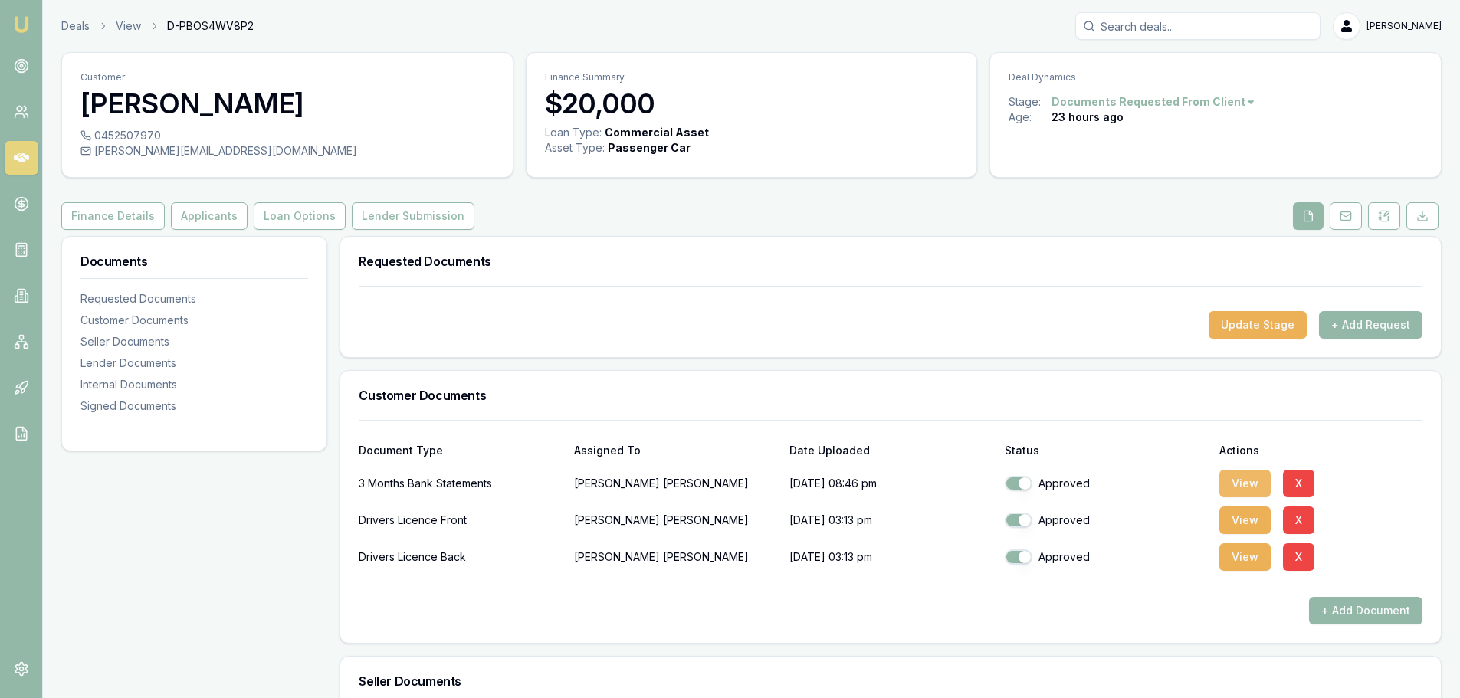
click at [1245, 484] on button "View" at bounding box center [1244, 484] width 51 height 28
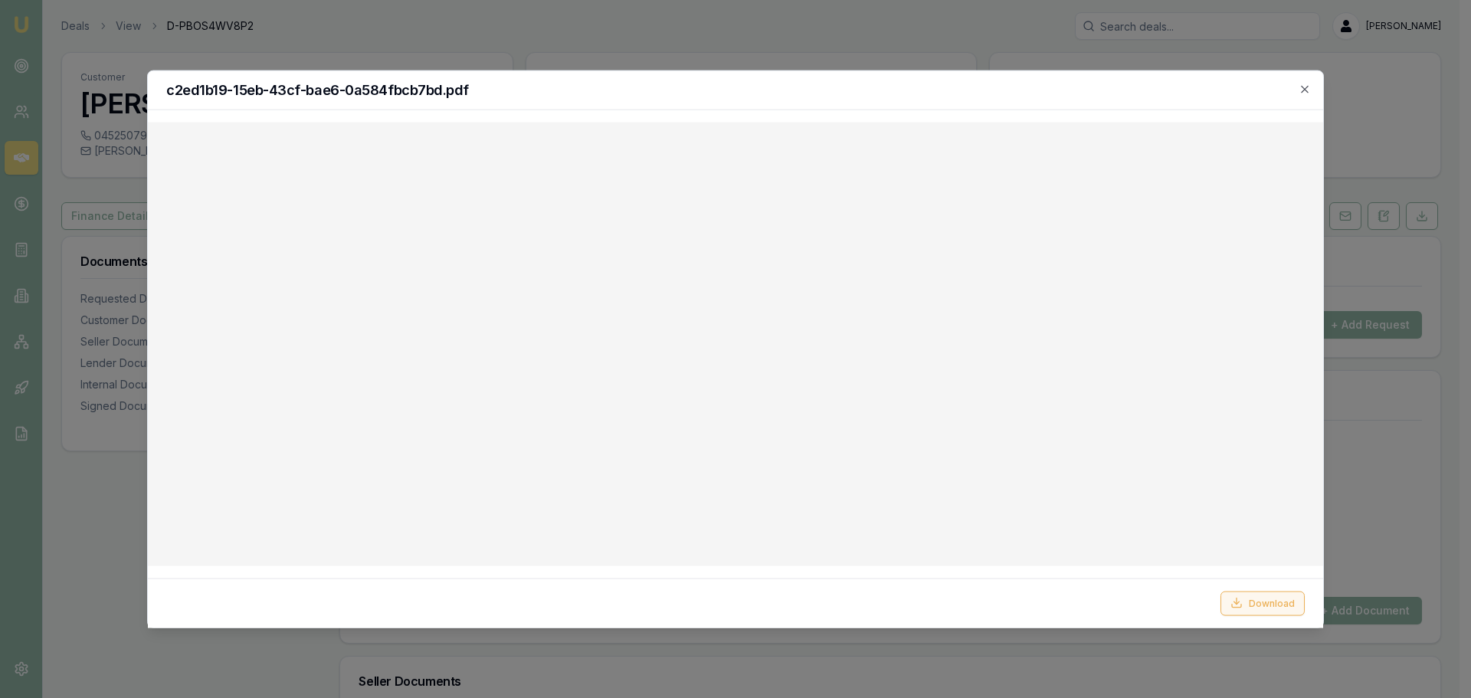
click at [1242, 598] on icon at bounding box center [1237, 603] width 12 height 12
click at [733, 114] on div "c2ed1b19-15eb-43cf-bae6-0a584fbcb7bd.pdf Download Close" at bounding box center [735, 349] width 1177 height 559
click at [1305, 84] on icon "button" at bounding box center [1305, 89] width 12 height 12
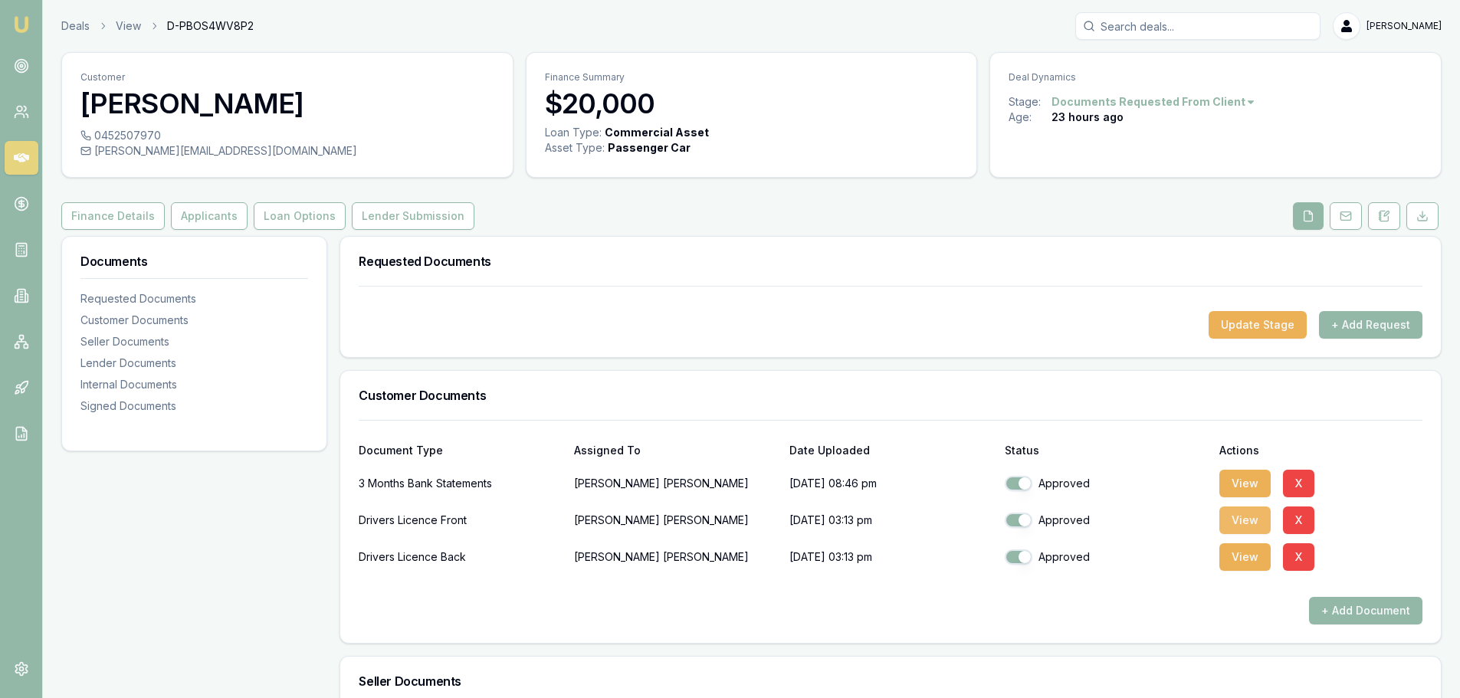
click at [1258, 518] on button "View" at bounding box center [1244, 521] width 51 height 28
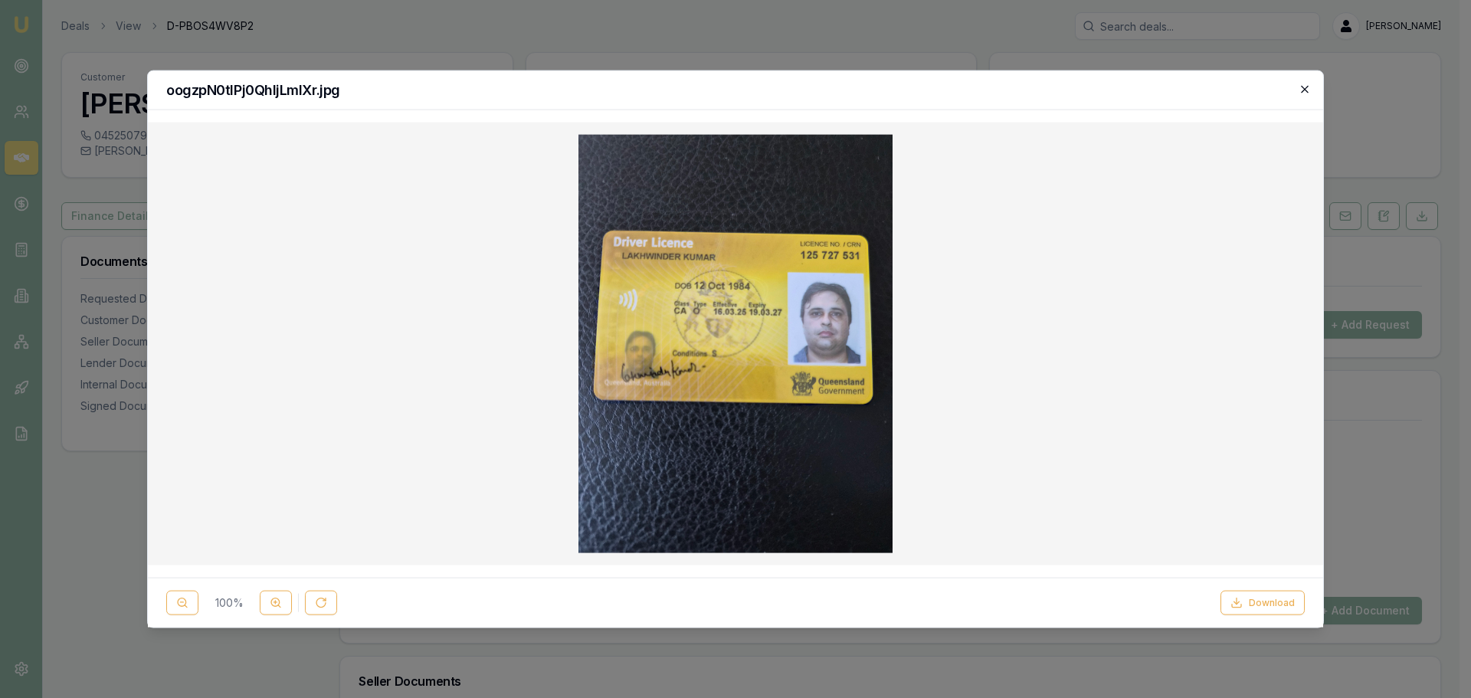
click at [1307, 90] on icon "button" at bounding box center [1305, 89] width 12 height 12
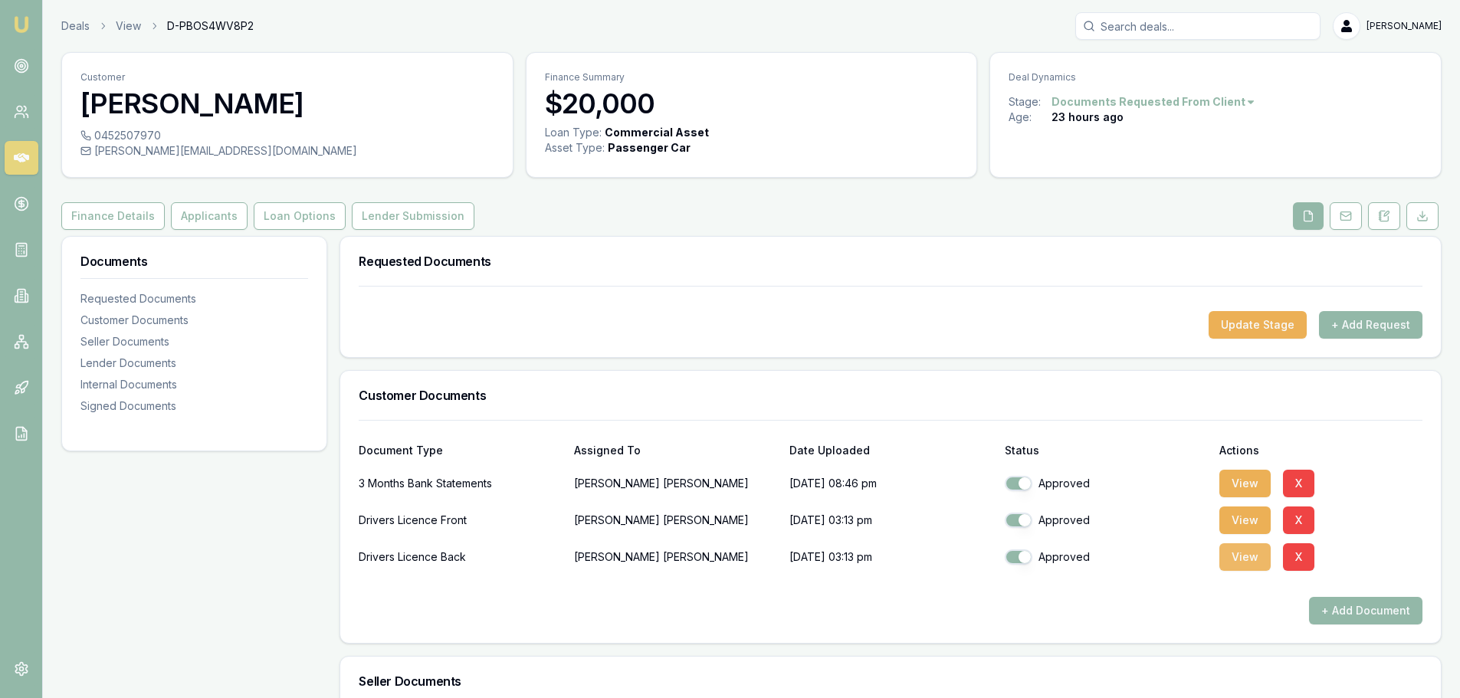
click at [1246, 555] on button "View" at bounding box center [1244, 557] width 51 height 28
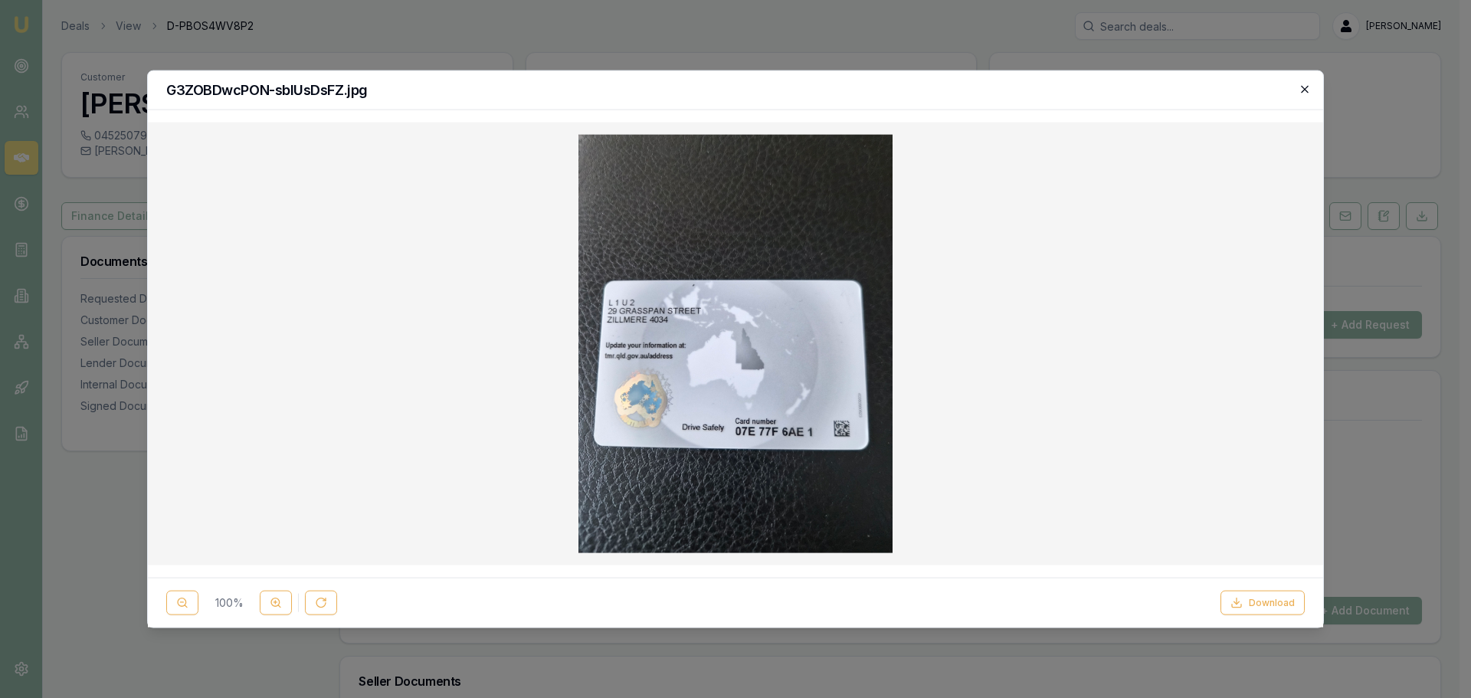
click at [1304, 91] on icon "button" at bounding box center [1305, 89] width 12 height 12
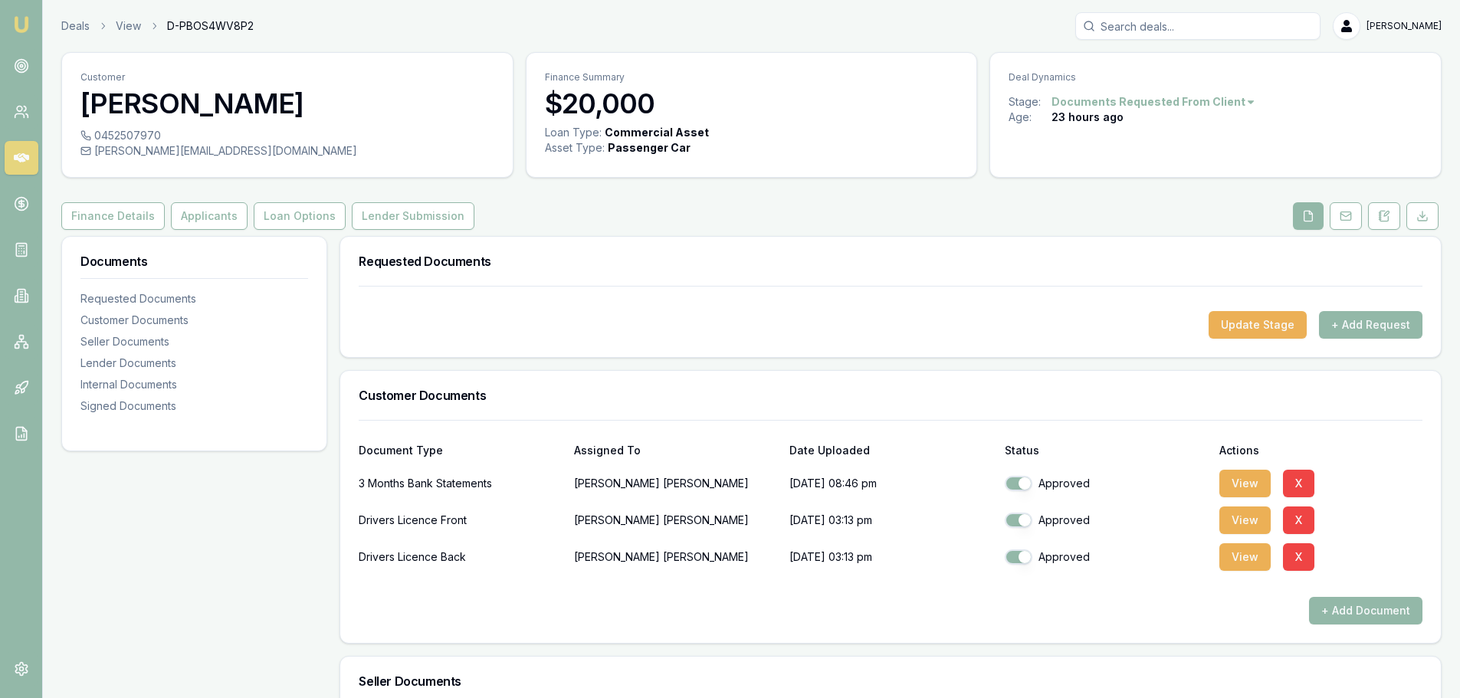
click at [992, 265] on h3 "Requested Documents" at bounding box center [891, 261] width 1064 height 12
click at [189, 219] on button "Applicants" at bounding box center [209, 216] width 77 height 28
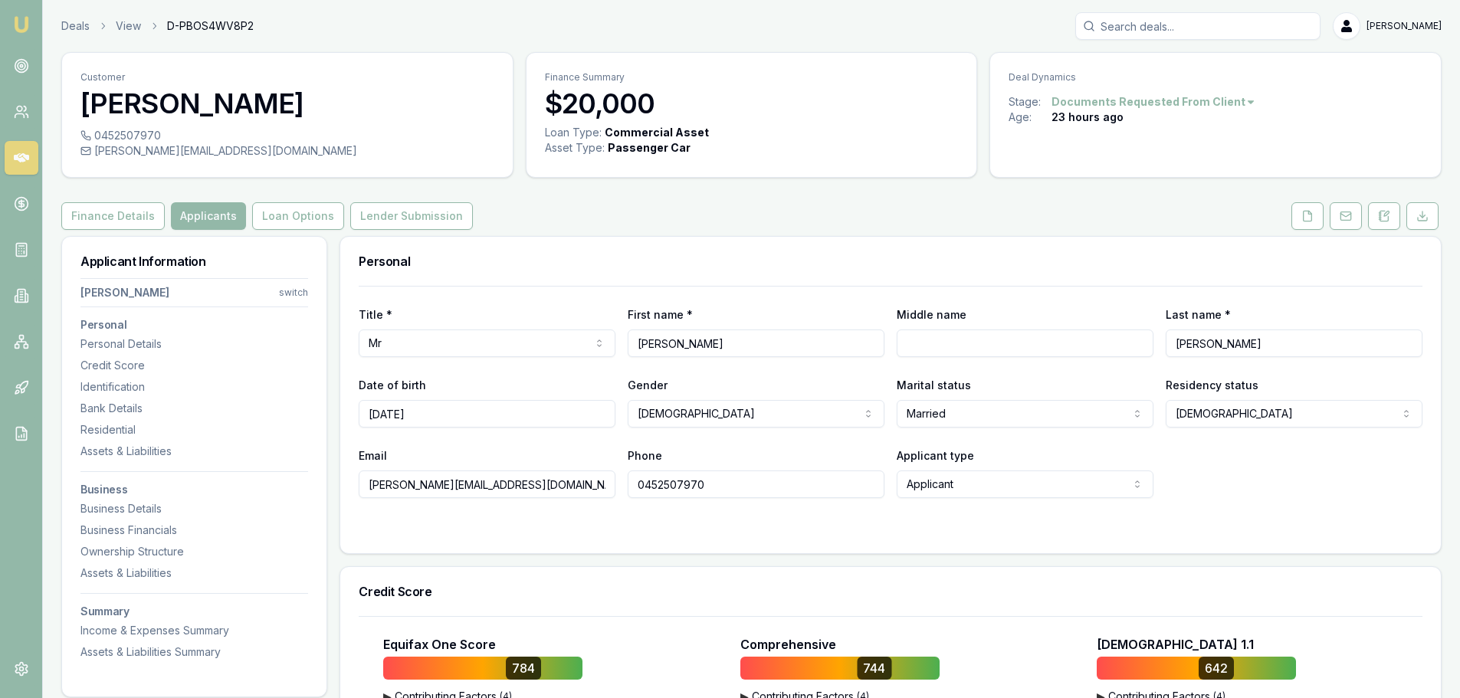
drag, startPoint x: 545, startPoint y: 484, endPoint x: 344, endPoint y: 488, distance: 200.8
click at [344, 488] on div "Title * Mr Mr Mrs Miss Ms Dr Prof First name * Lakhwinder Middle name Last name…" at bounding box center [890, 419] width 1100 height 267
click at [425, 222] on button "Lender Submission" at bounding box center [411, 216] width 123 height 28
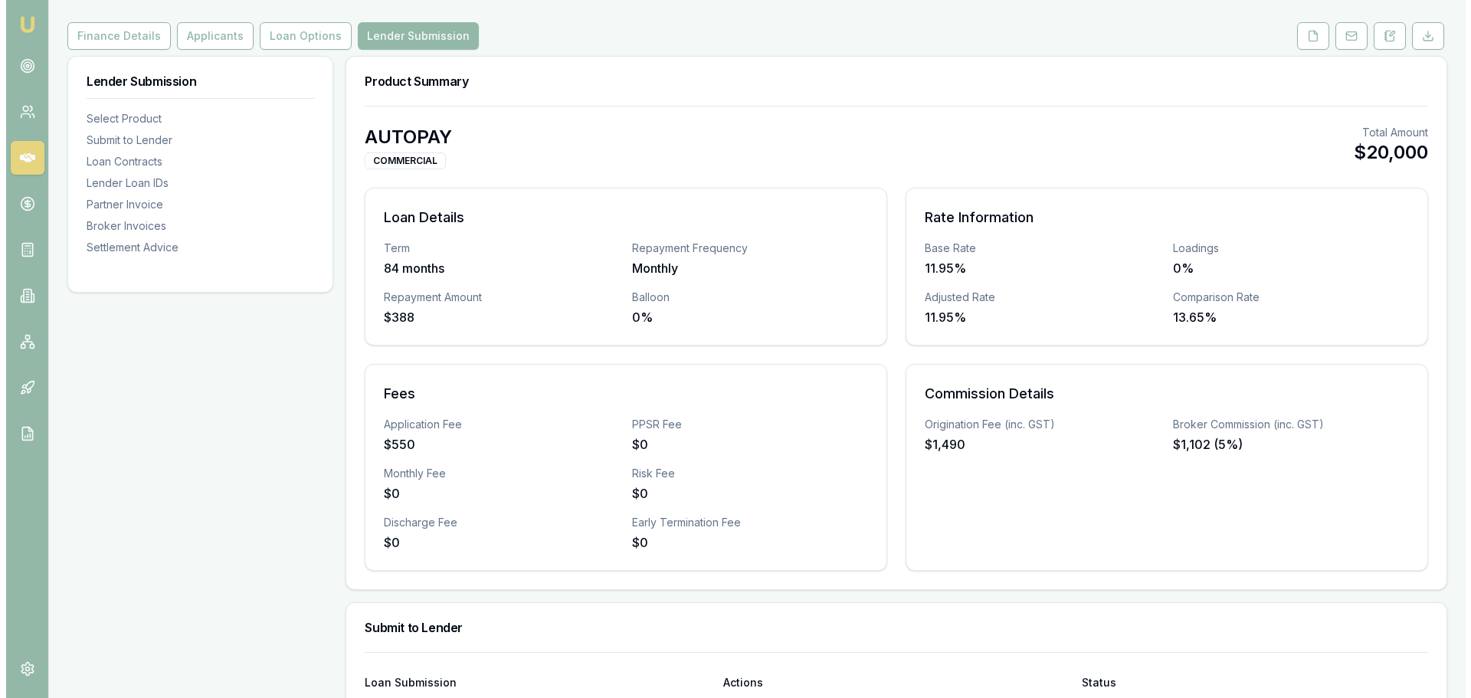
scroll to position [383, 0]
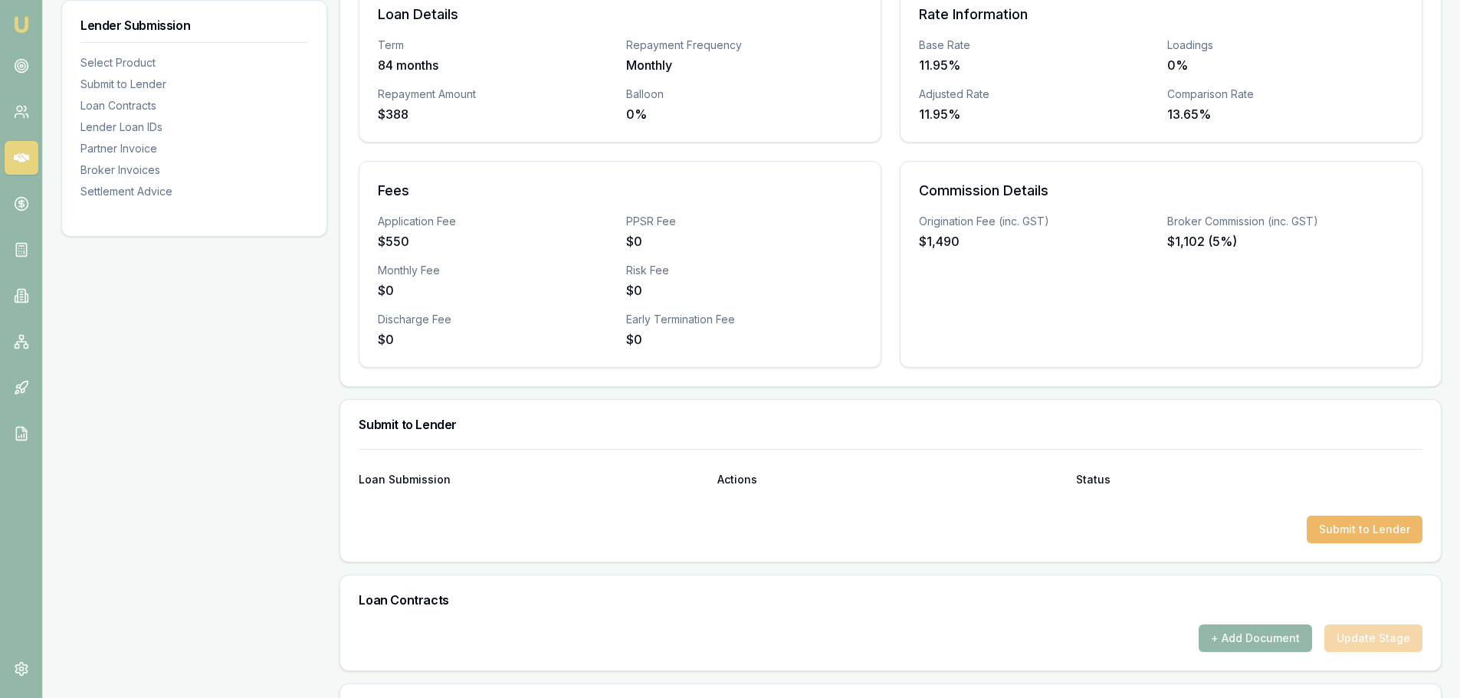
click at [1368, 528] on button "Submit to Lender" at bounding box center [1365, 530] width 116 height 28
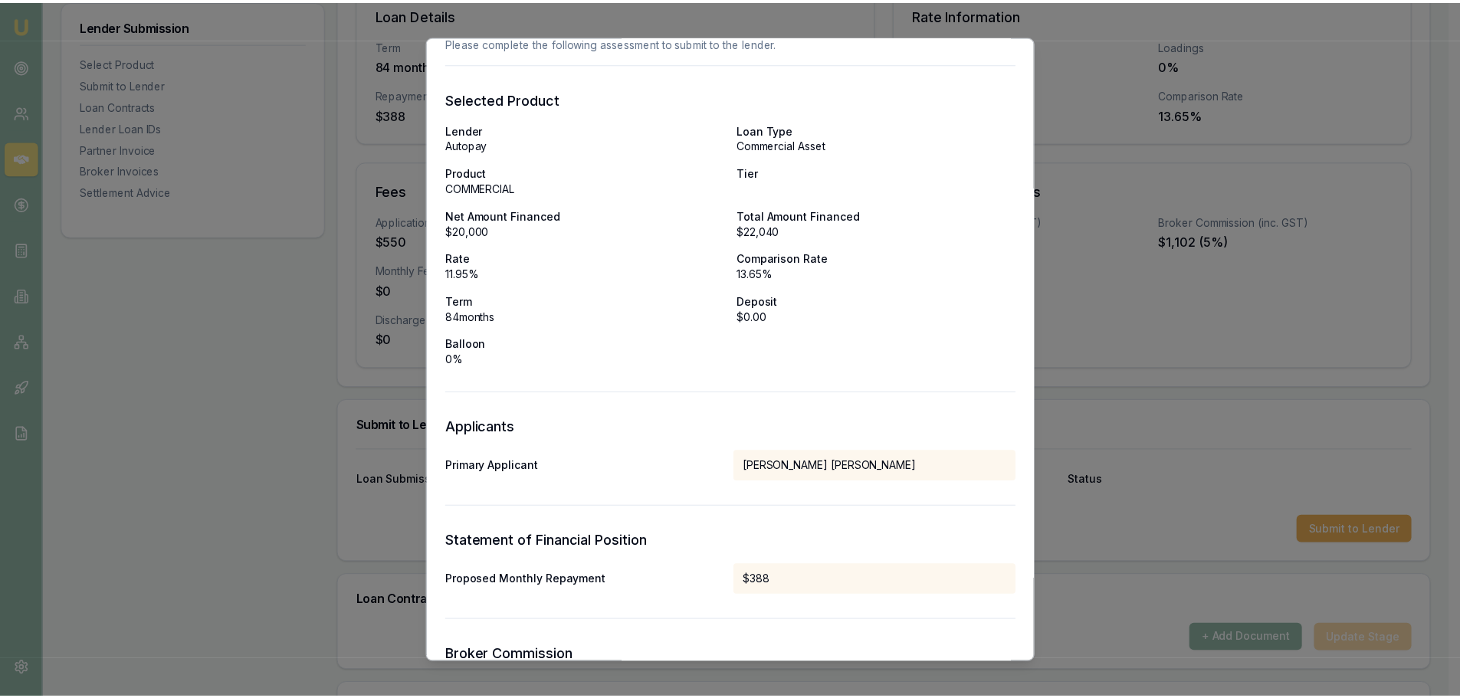
scroll to position [0, 0]
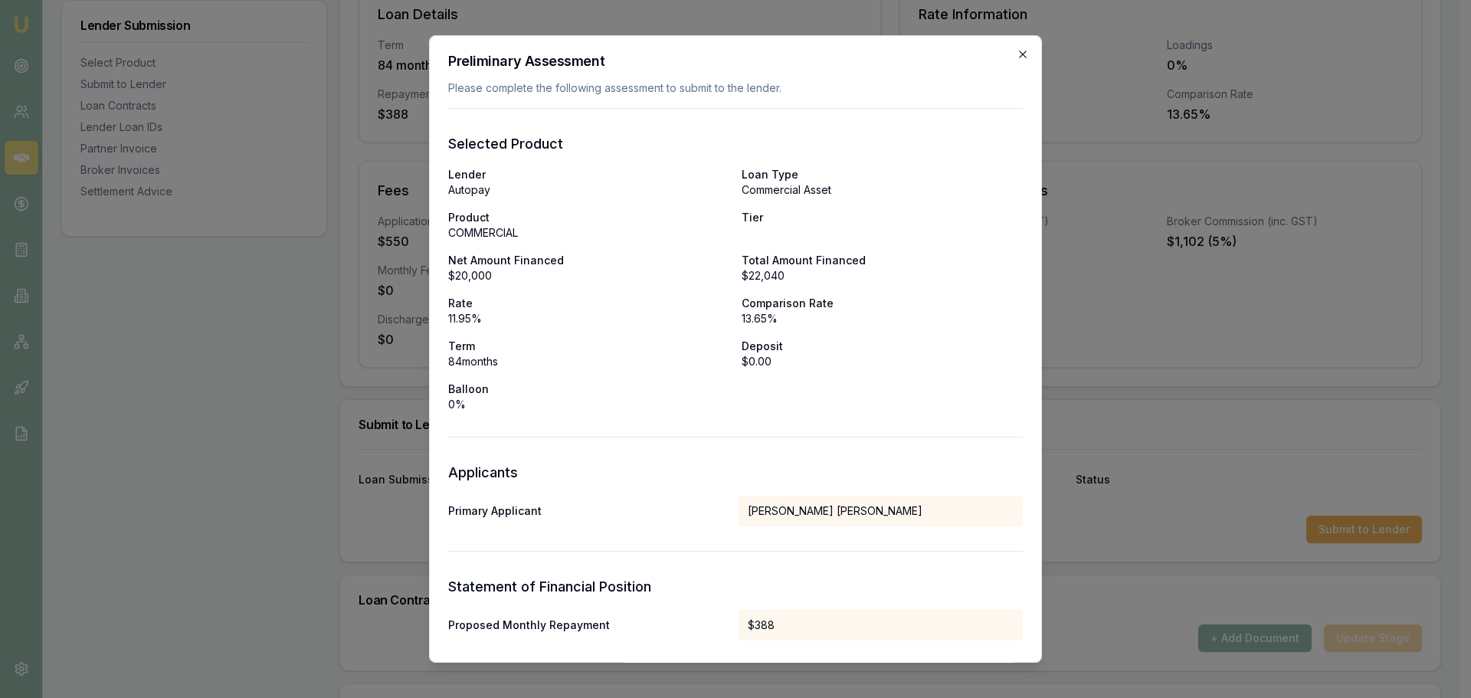
click at [1005, 54] on h2 "Preliminary Assessment" at bounding box center [735, 61] width 575 height 14
click at [1017, 54] on icon "button" at bounding box center [1023, 54] width 12 height 12
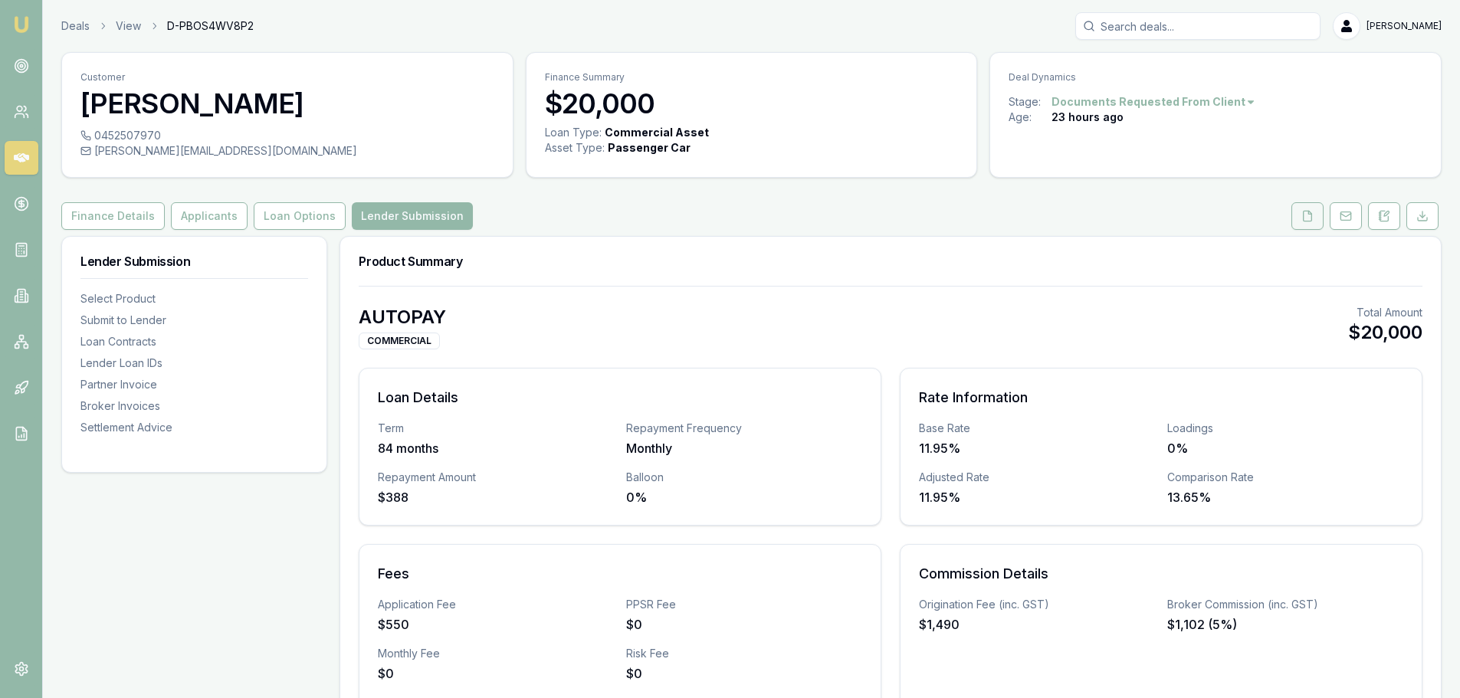
click at [1304, 212] on icon at bounding box center [1307, 216] width 12 height 12
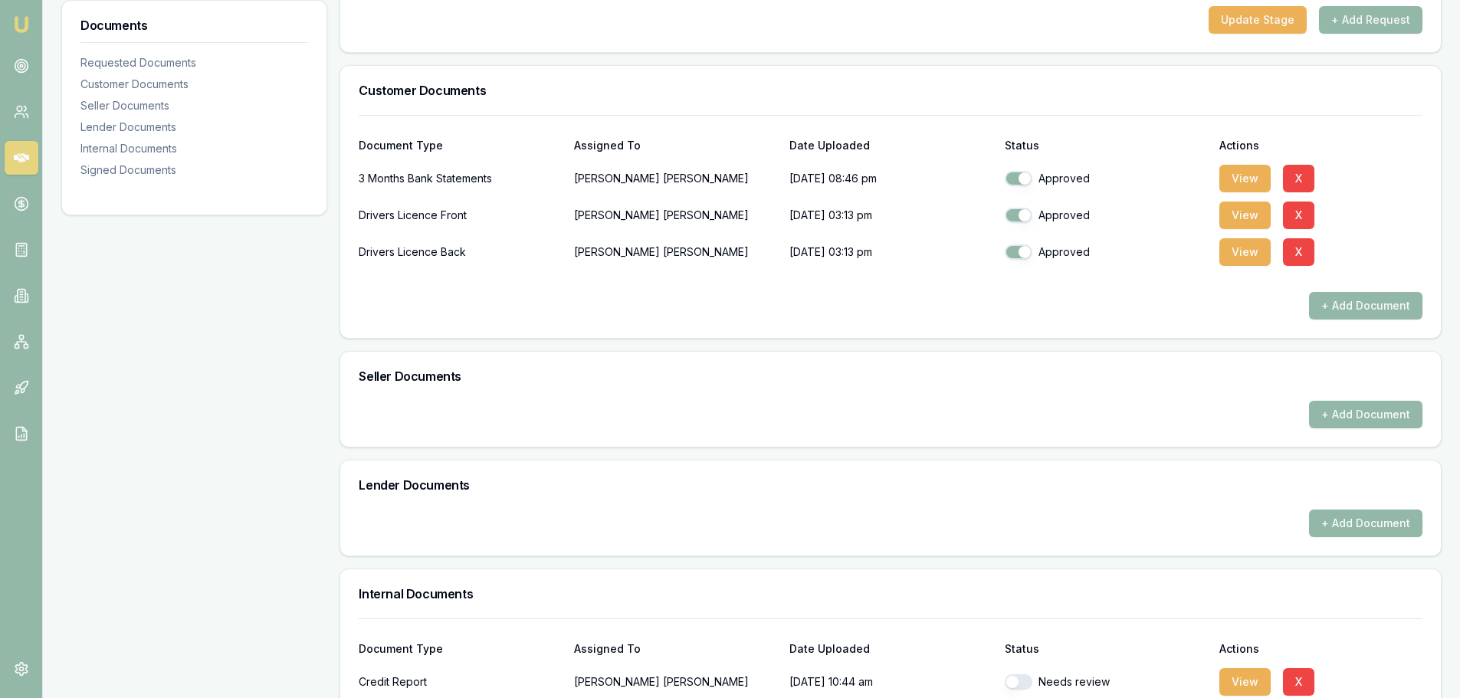
scroll to position [383, 0]
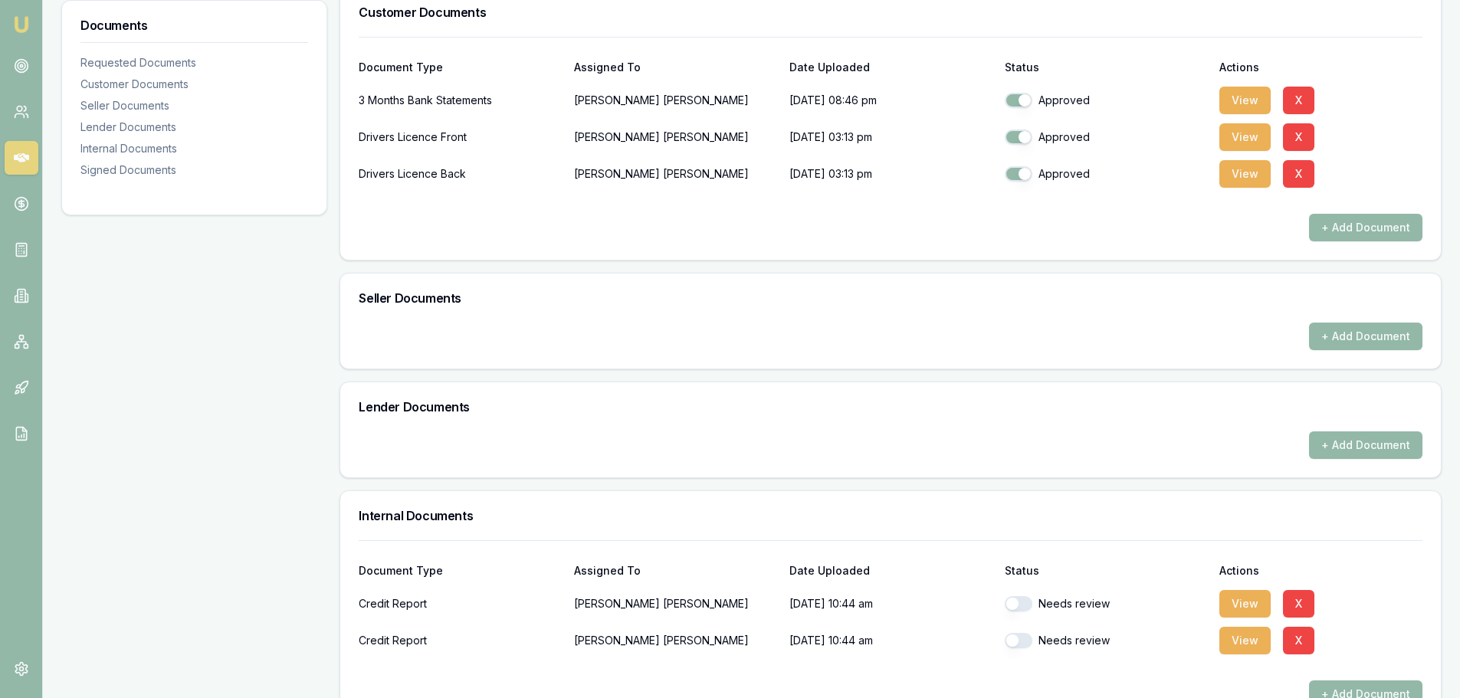
click at [1024, 603] on button "button" at bounding box center [1019, 603] width 28 height 15
checkbox input "true"
click at [1024, 633] on button "button" at bounding box center [1019, 640] width 28 height 15
checkbox input "true"
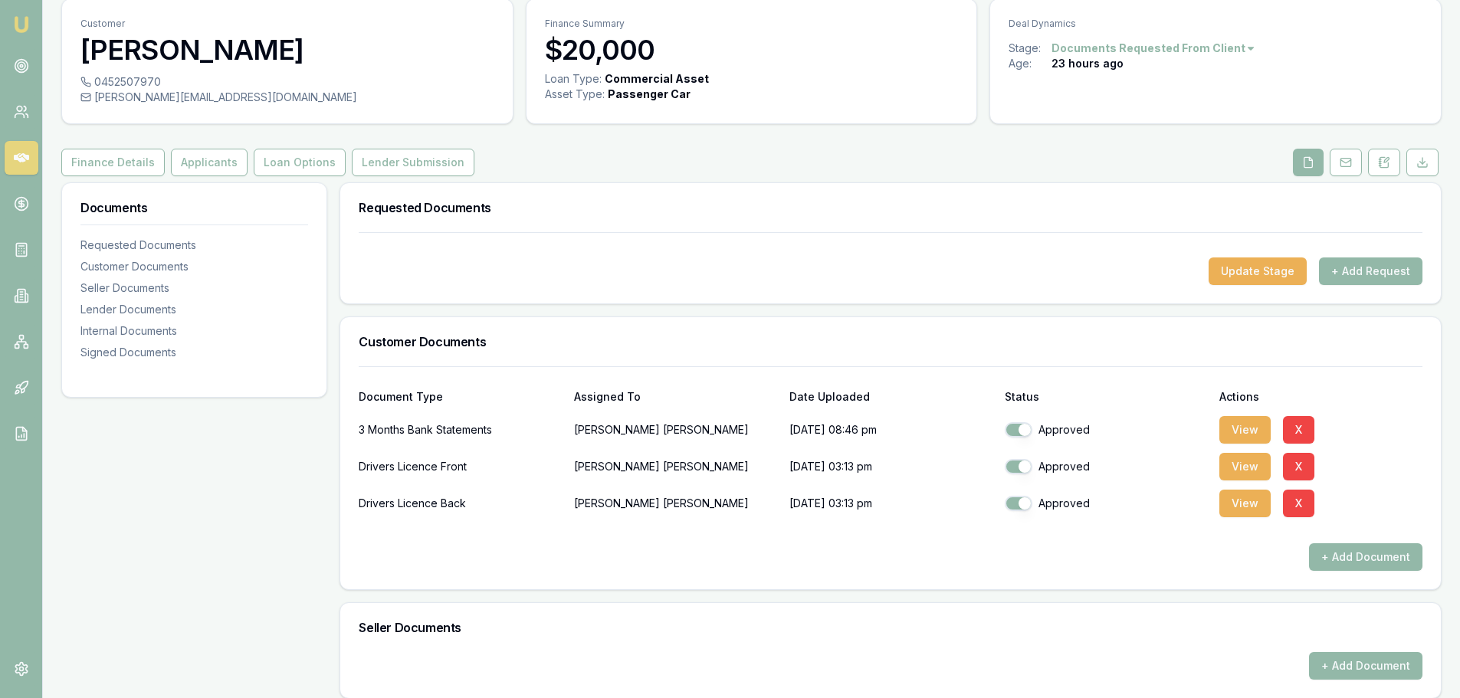
scroll to position [0, 0]
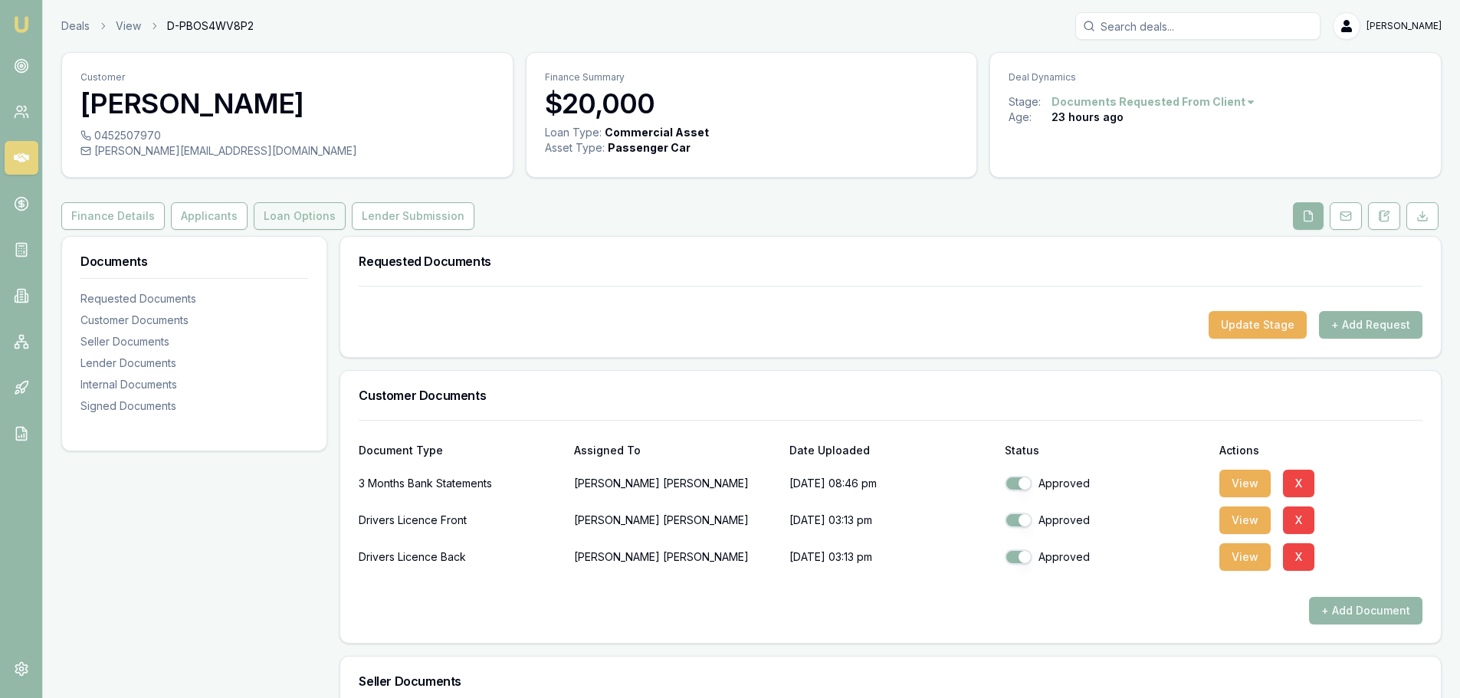
click at [293, 212] on button "Loan Options" at bounding box center [300, 216] width 92 height 28
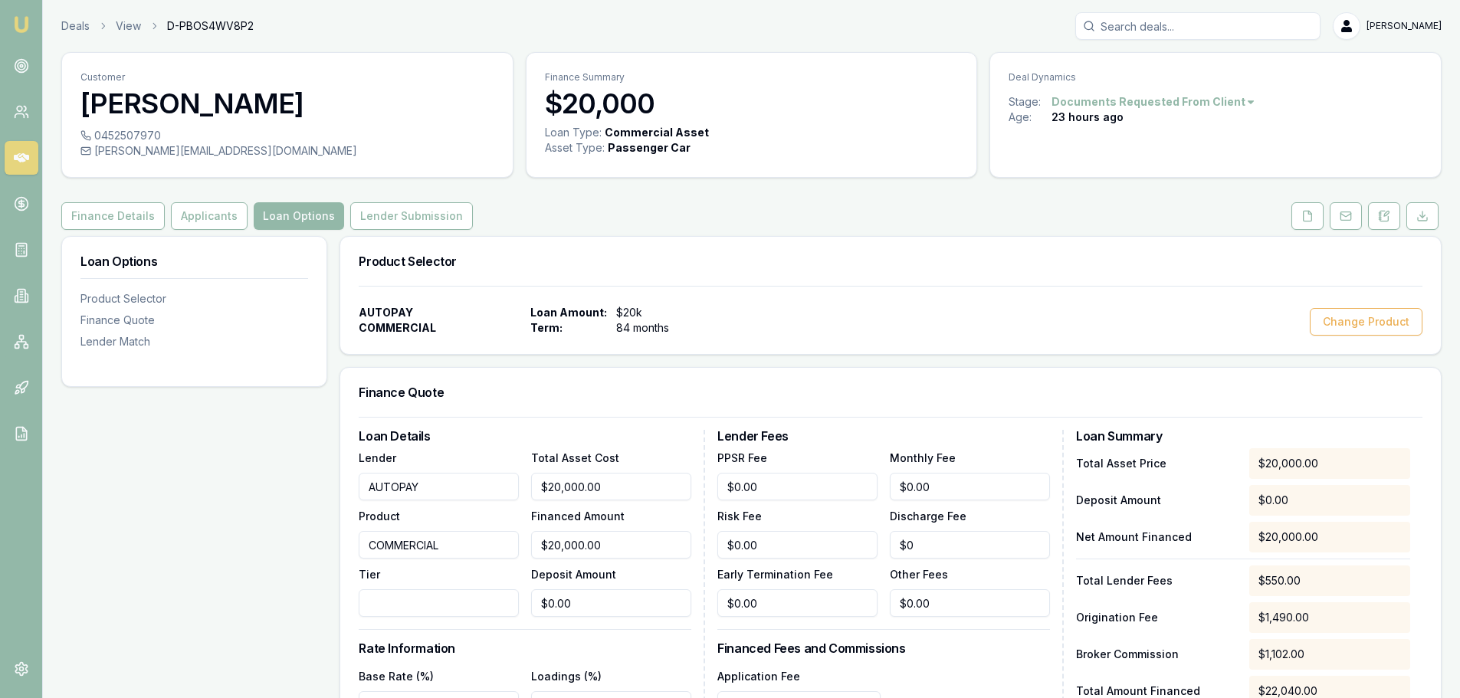
click at [429, 606] on input "Tier" at bounding box center [439, 603] width 160 height 28
type input "A"
click at [814, 257] on h3 "Product Selector" at bounding box center [891, 261] width 1064 height 12
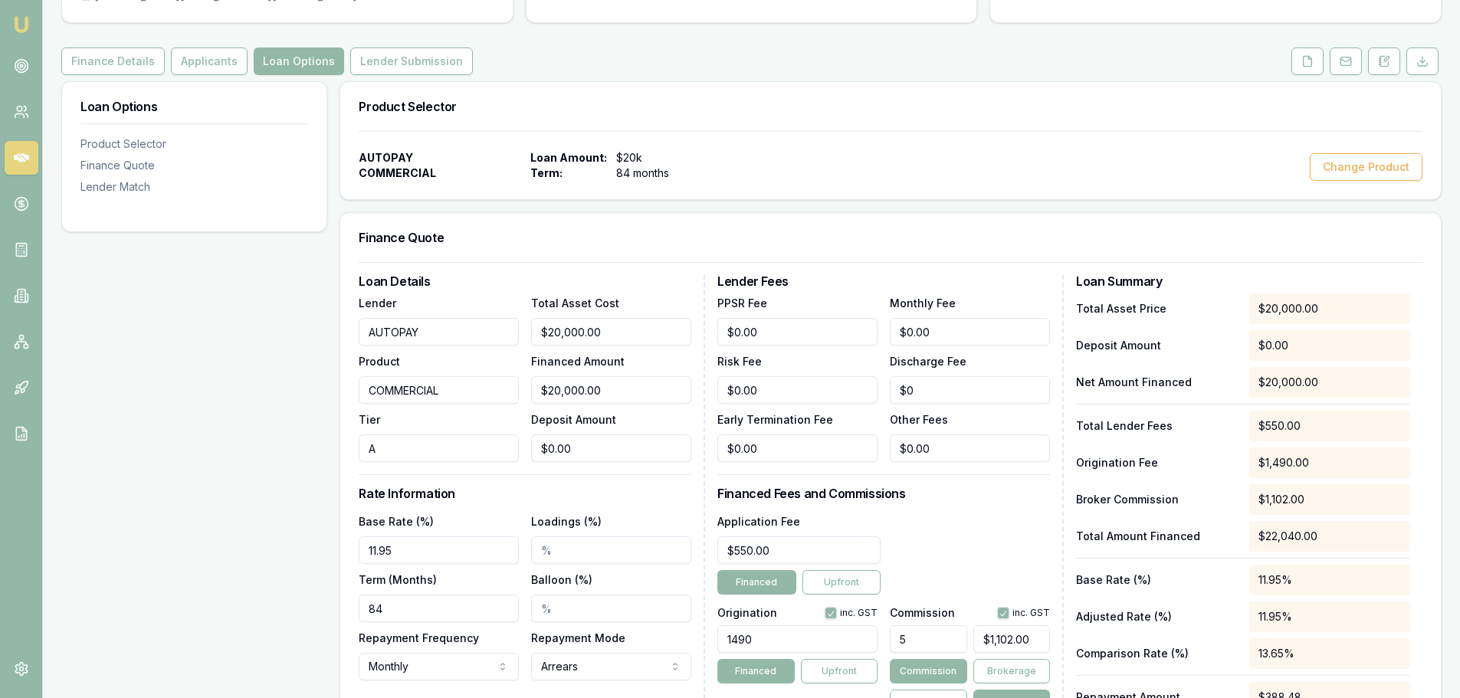
scroll to position [307, 0]
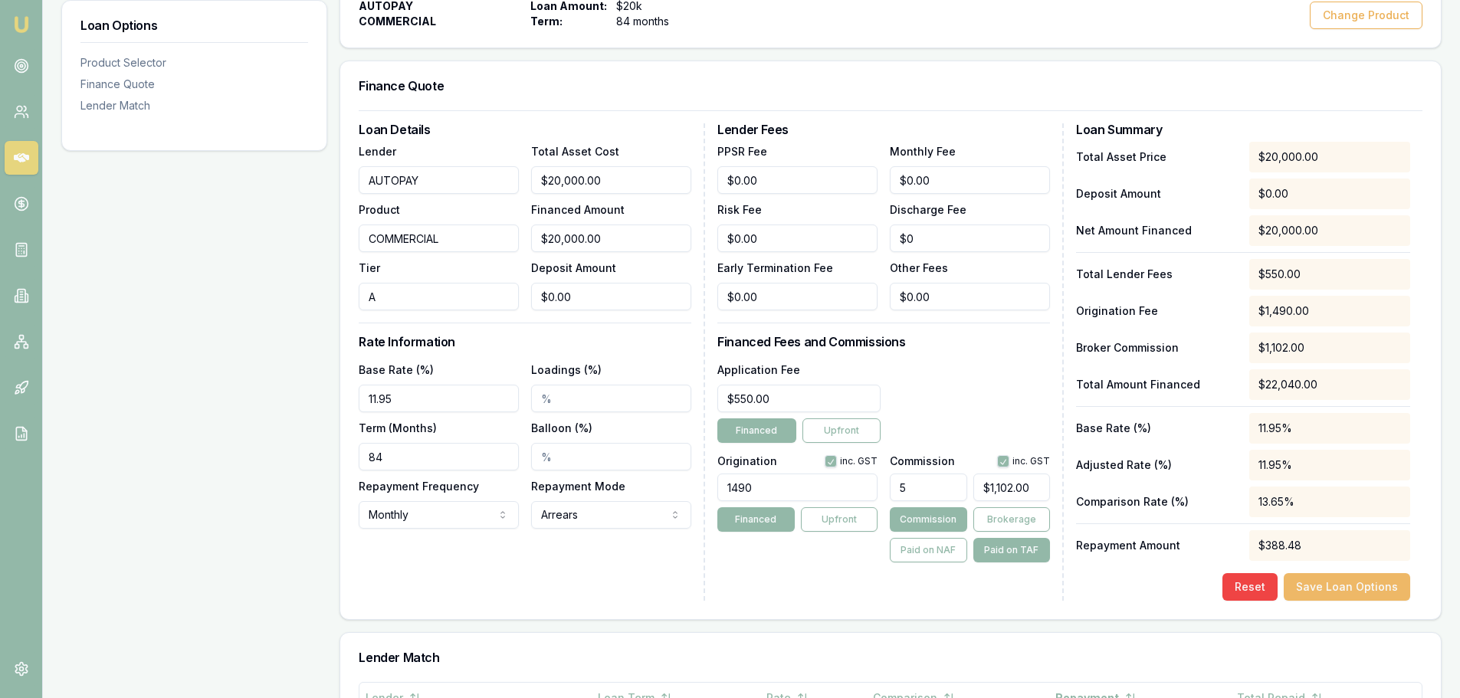
click at [1319, 584] on button "Save Loan Options" at bounding box center [1347, 587] width 126 height 28
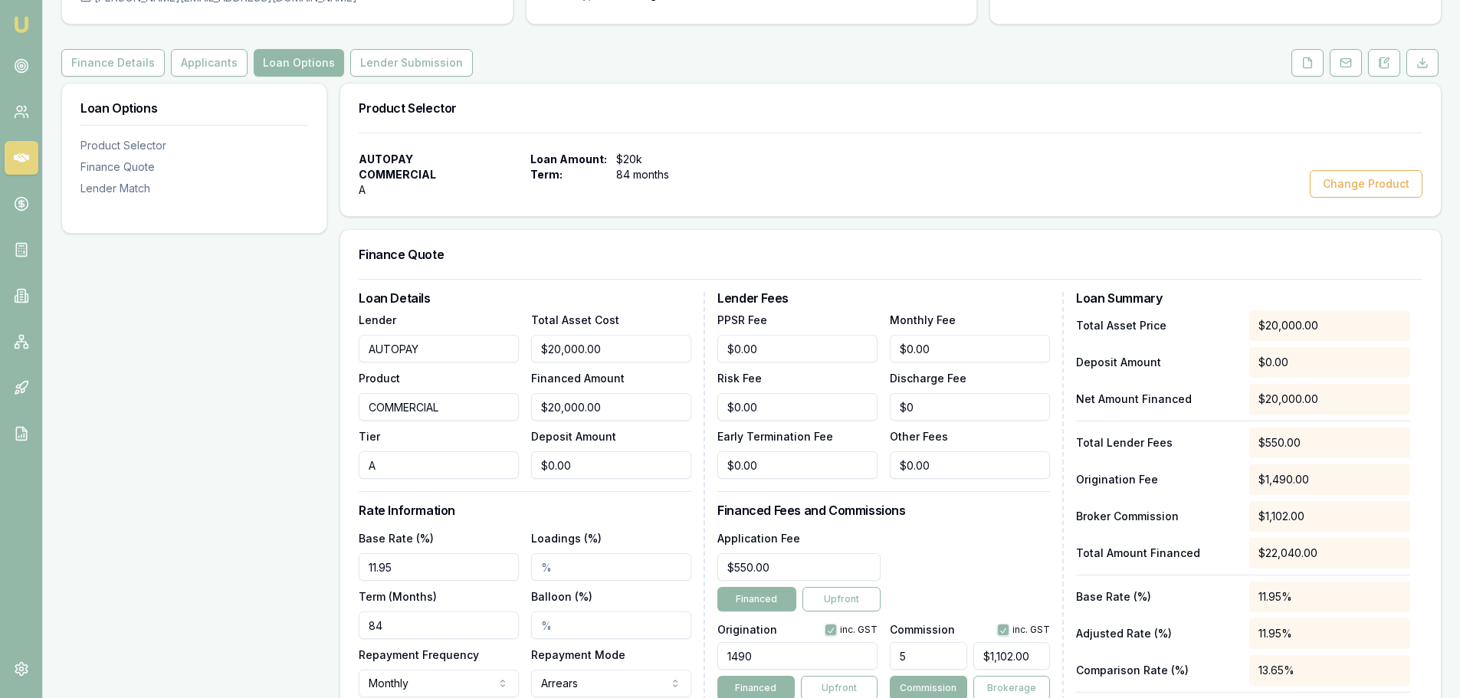
scroll to position [0, 0]
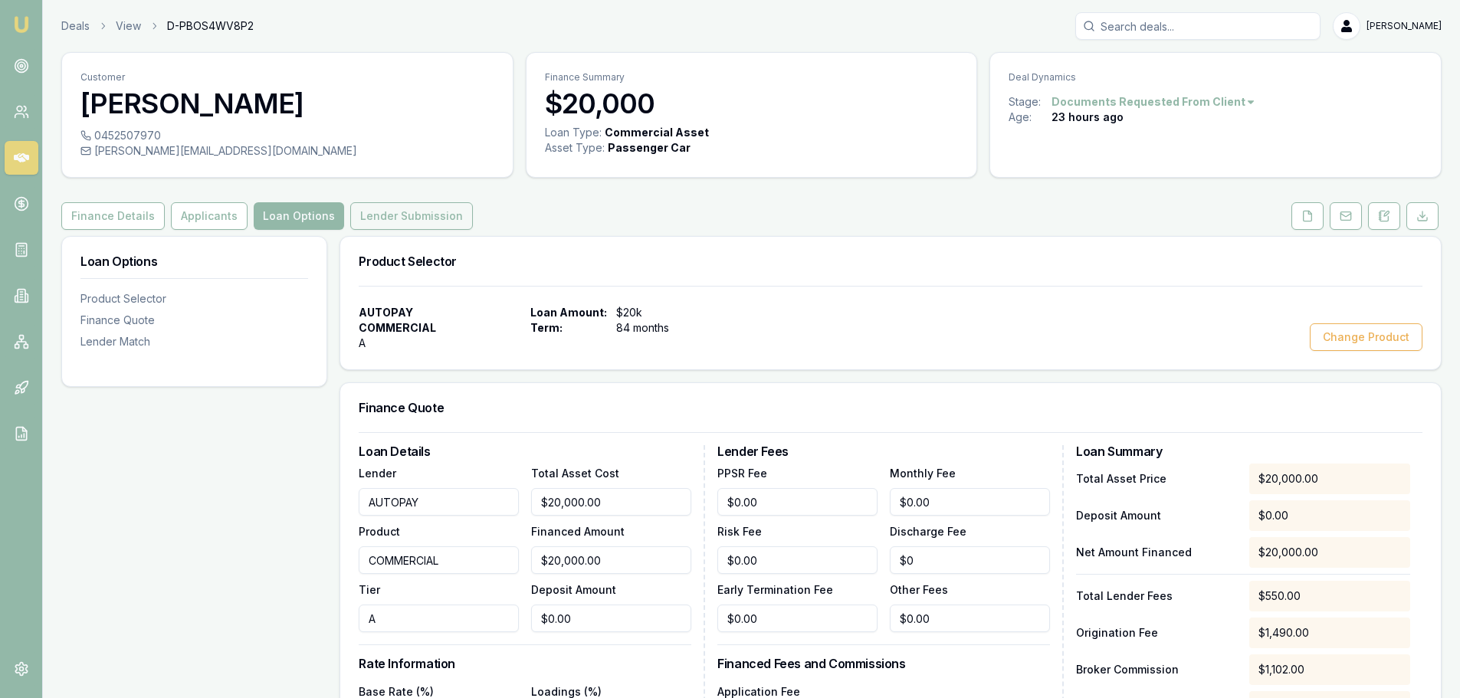
click at [401, 212] on button "Lender Submission" at bounding box center [411, 216] width 123 height 28
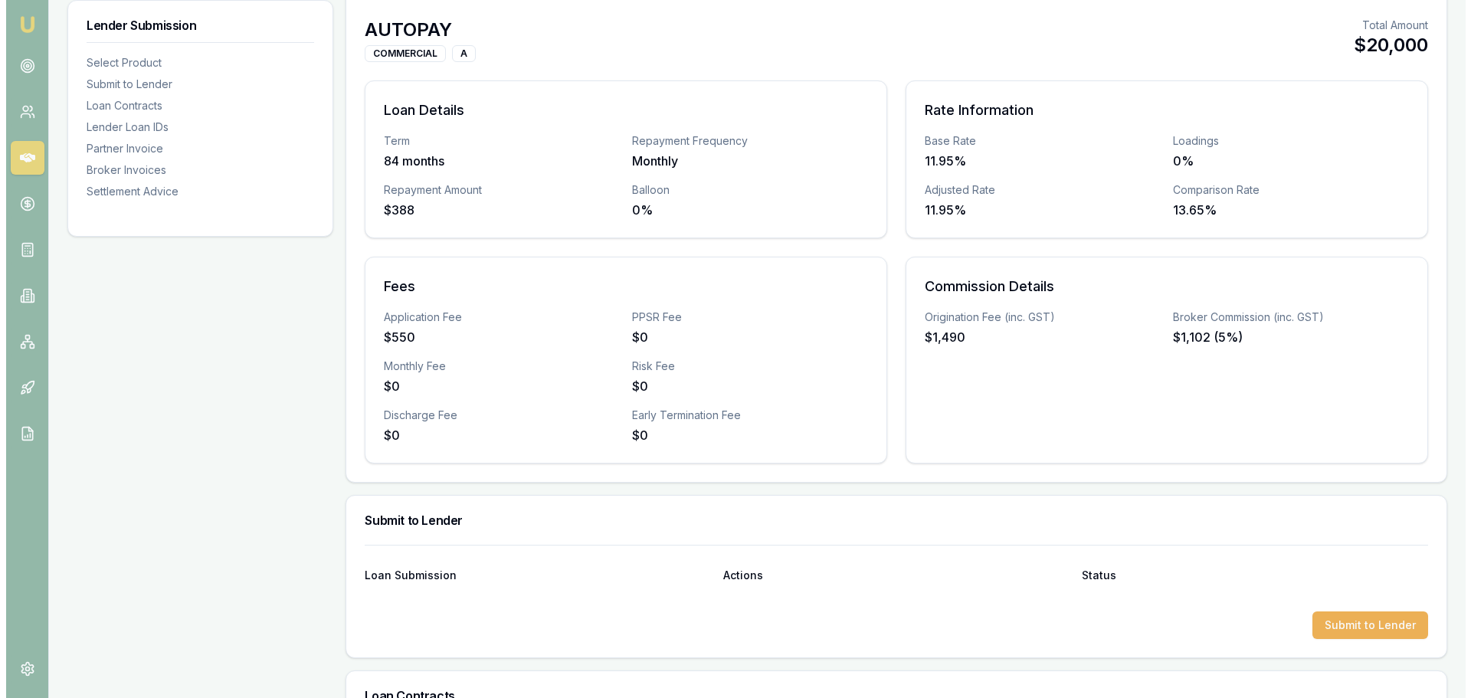
scroll to position [460, 0]
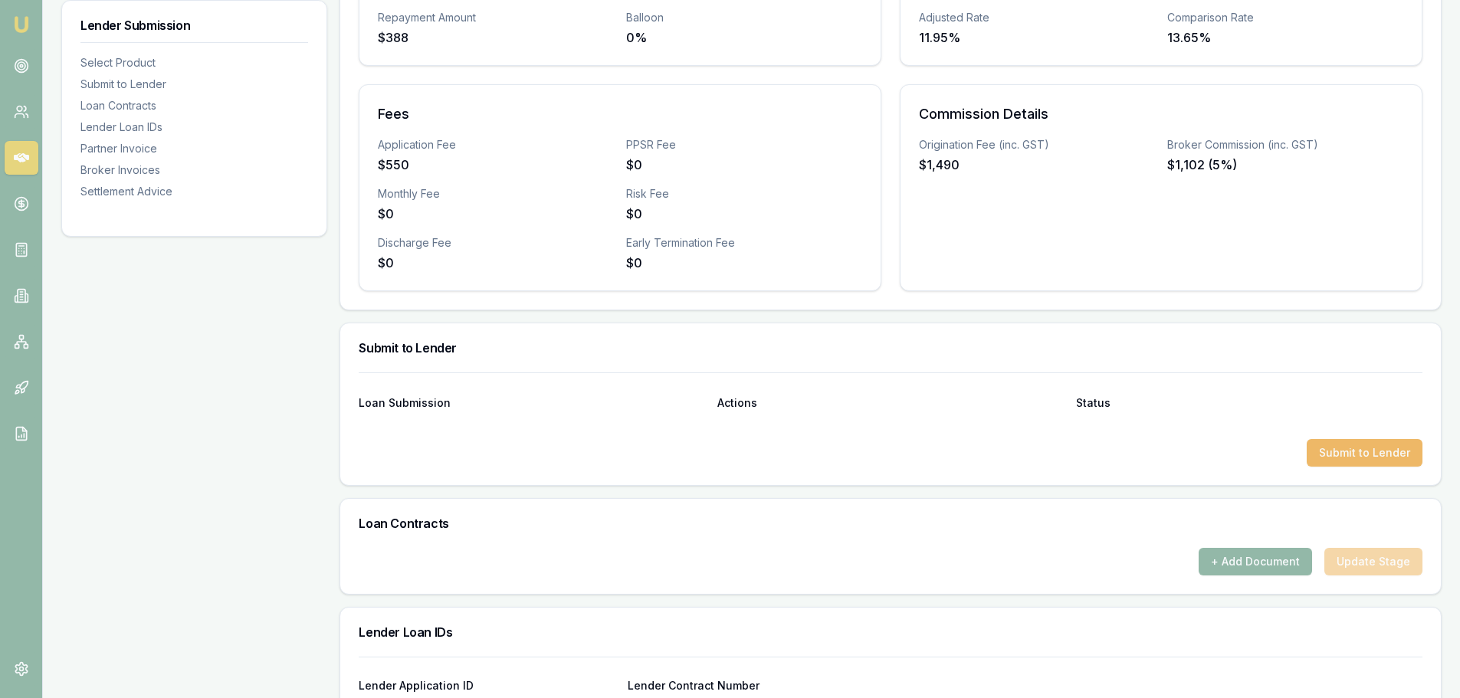
click at [1343, 457] on button "Submit to Lender" at bounding box center [1365, 453] width 116 height 28
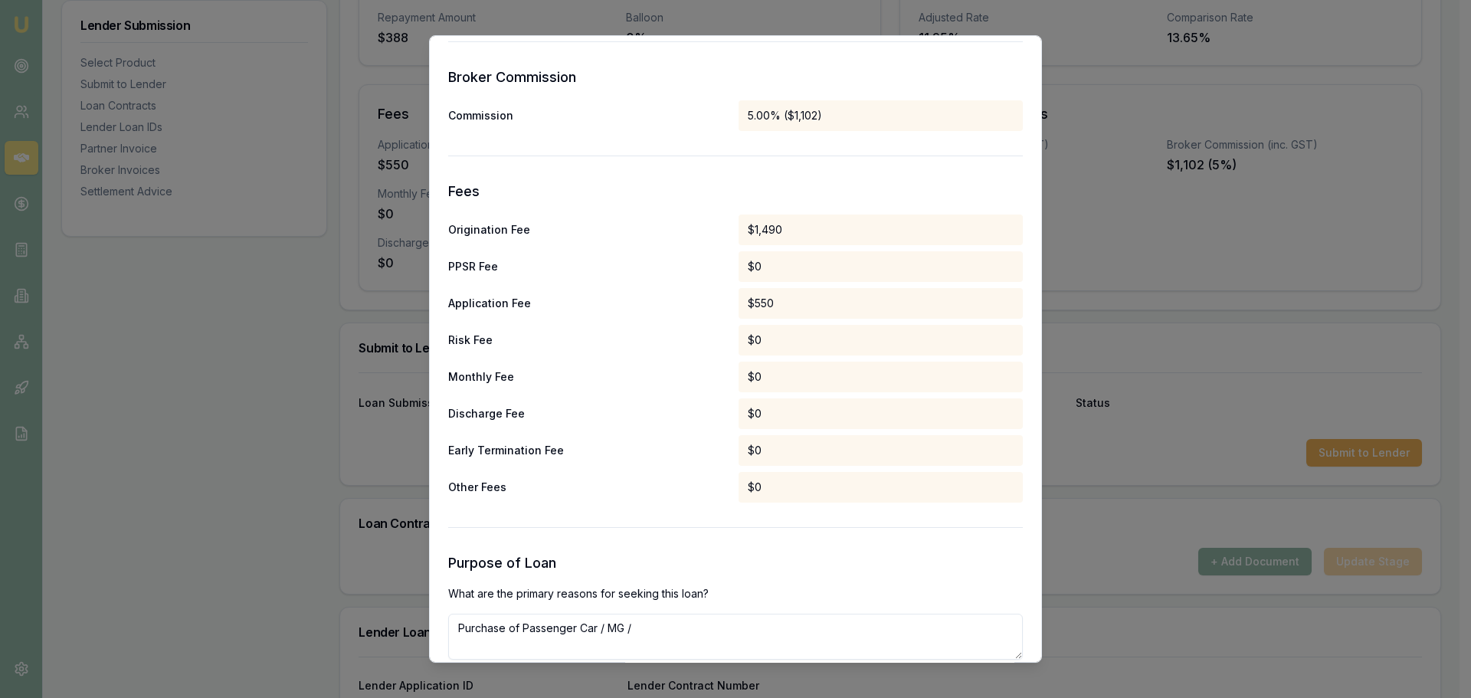
scroll to position [717, 0]
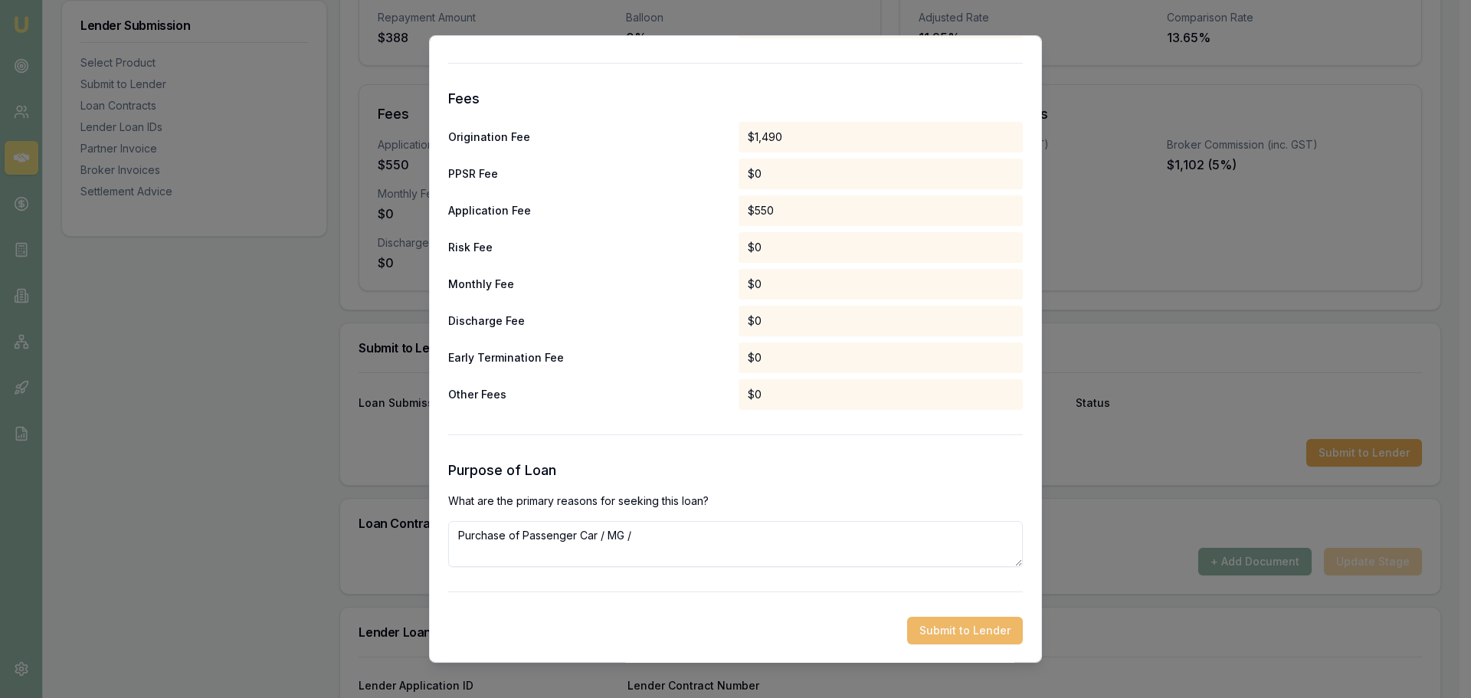
click at [989, 631] on button "Submit to Lender" at bounding box center [965, 631] width 116 height 28
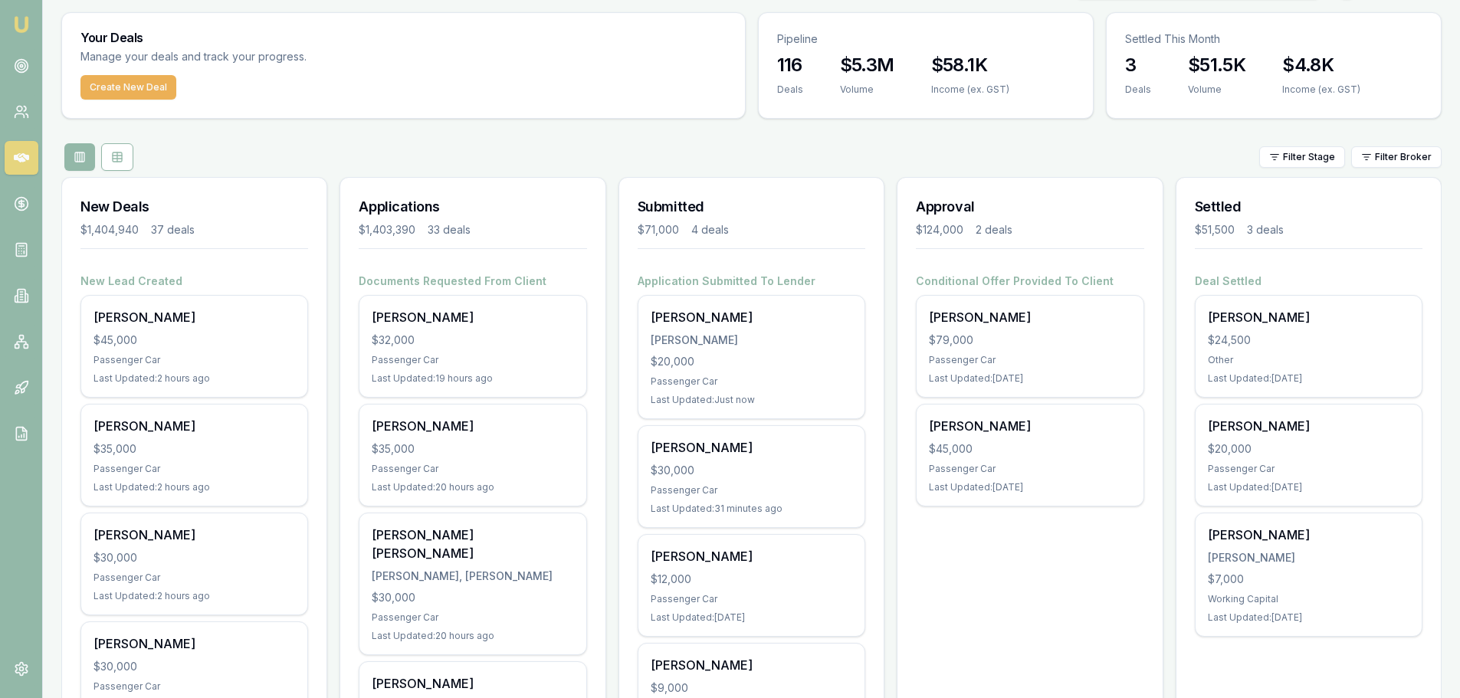
scroll to position [77, 0]
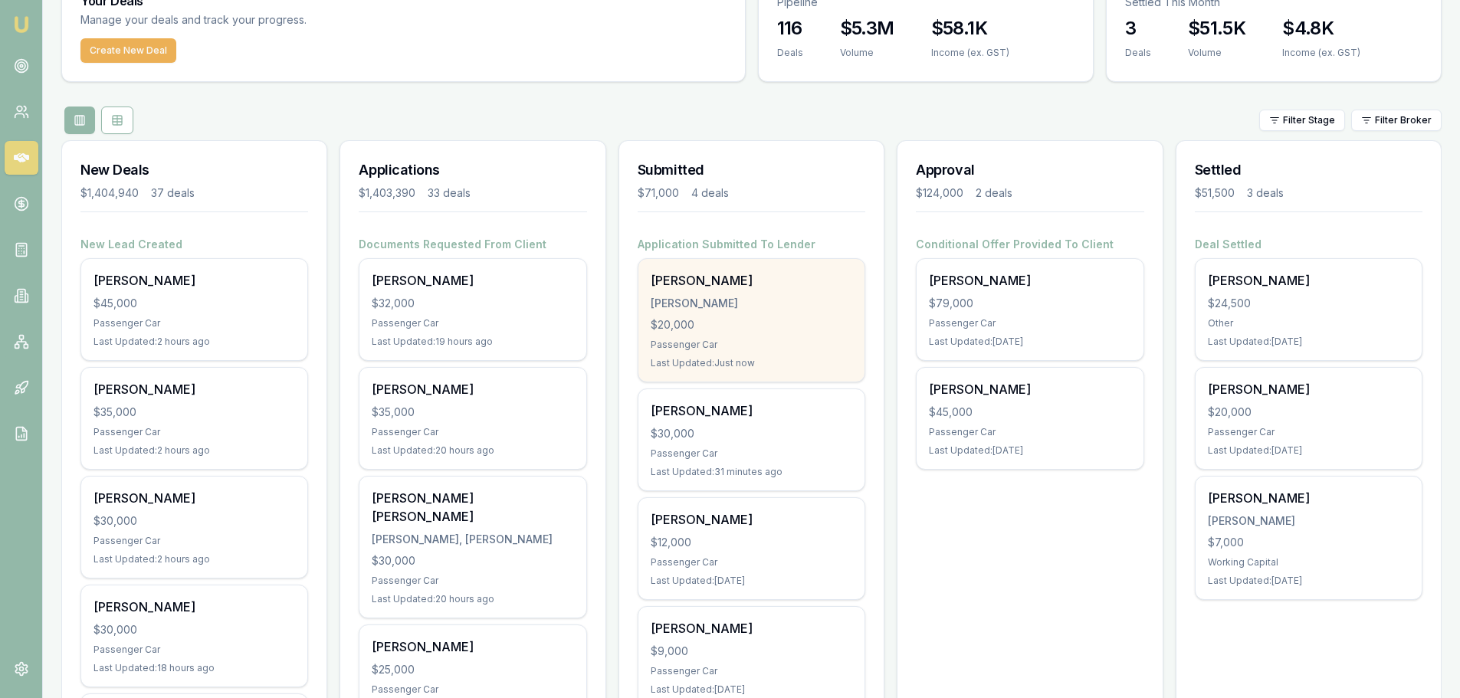
click at [696, 330] on div "$20,000" at bounding box center [752, 324] width 202 height 15
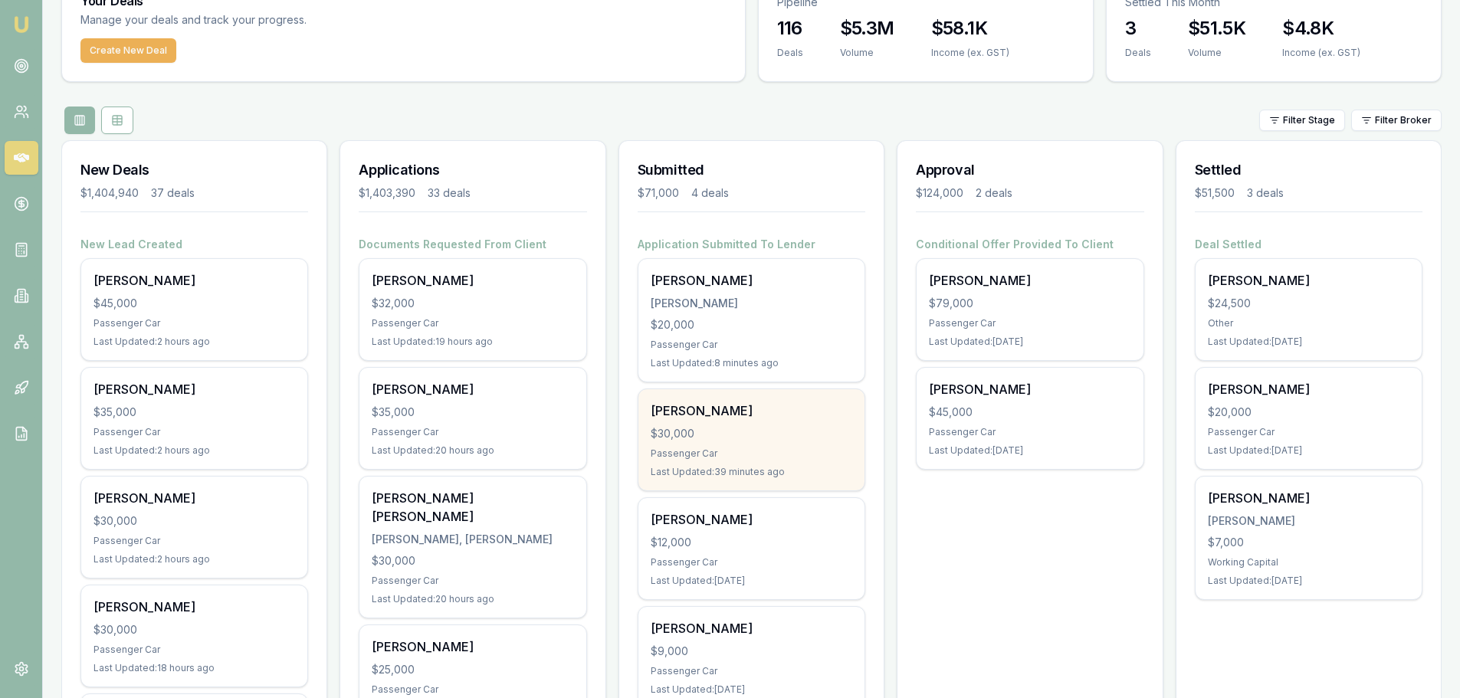
click at [756, 421] on div "[PERSON_NAME] $30,000 Passenger Car Last Updated: 39 minutes ago" at bounding box center [751, 439] width 226 height 101
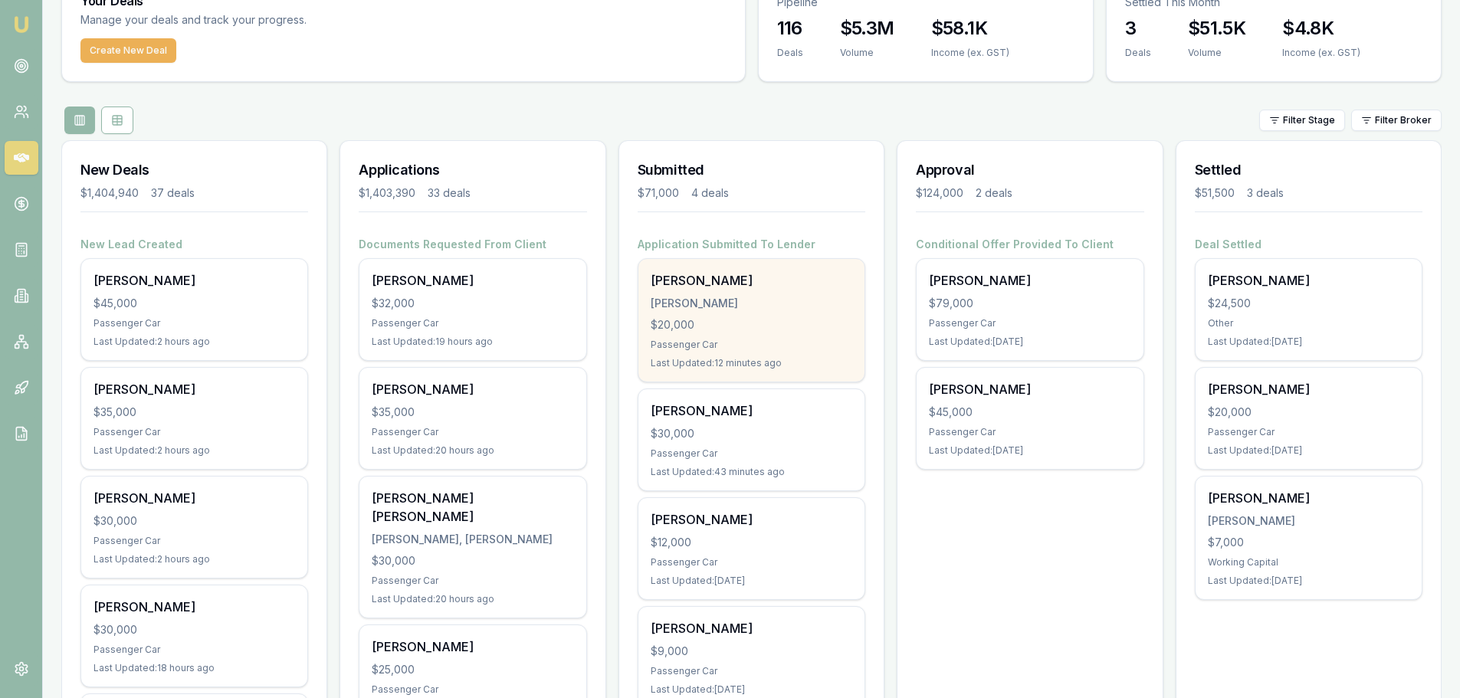
click at [730, 290] on div "[PERSON_NAME] [PERSON_NAME] $20,000 Passenger Car Last Updated: 12 minutes ago" at bounding box center [751, 320] width 226 height 123
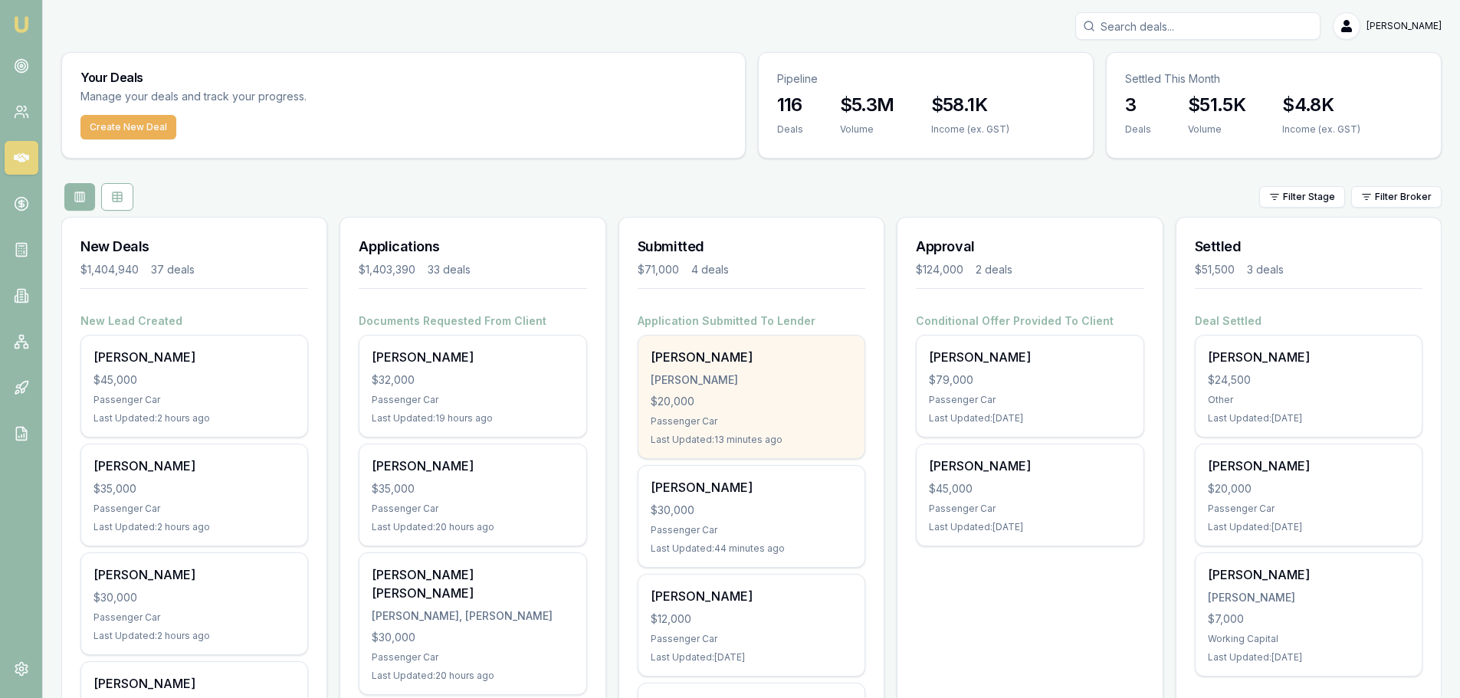
click at [727, 407] on div "$20,000" at bounding box center [752, 401] width 202 height 15
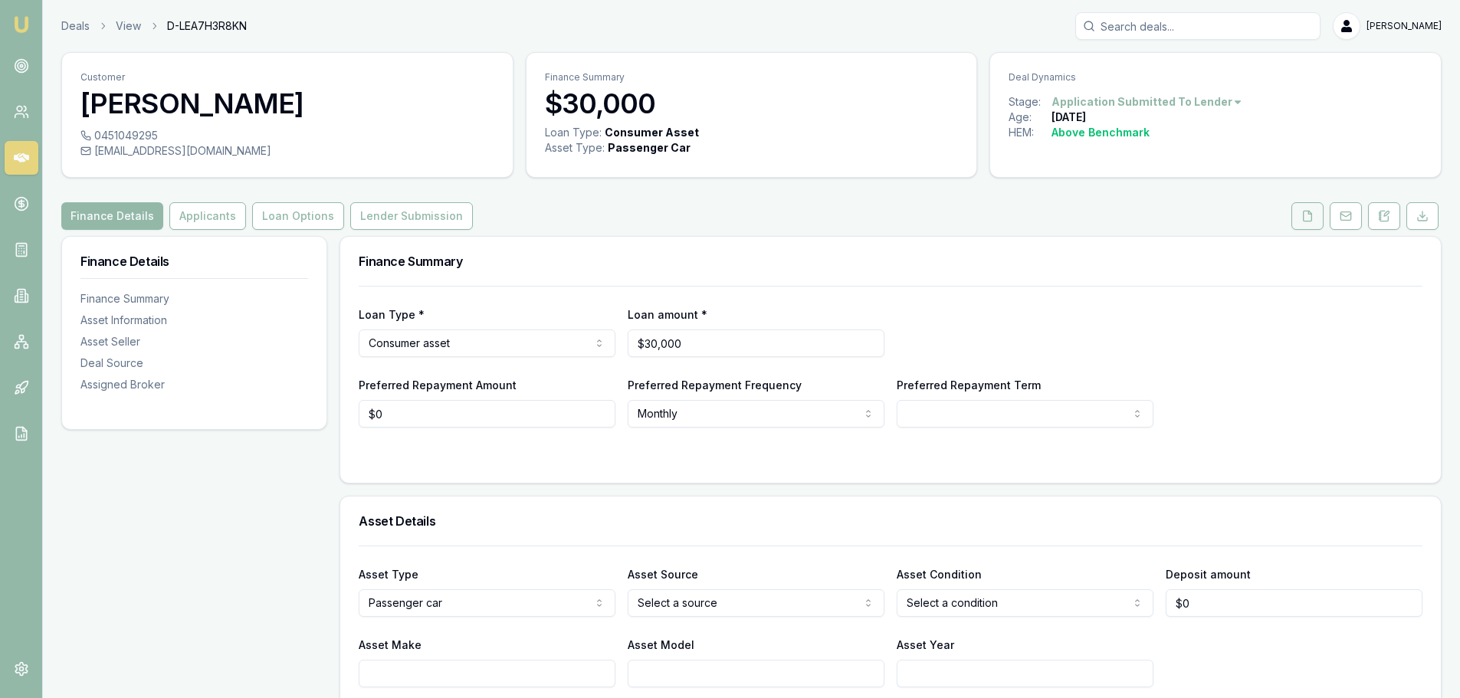
click at [1304, 214] on icon at bounding box center [1307, 216] width 12 height 12
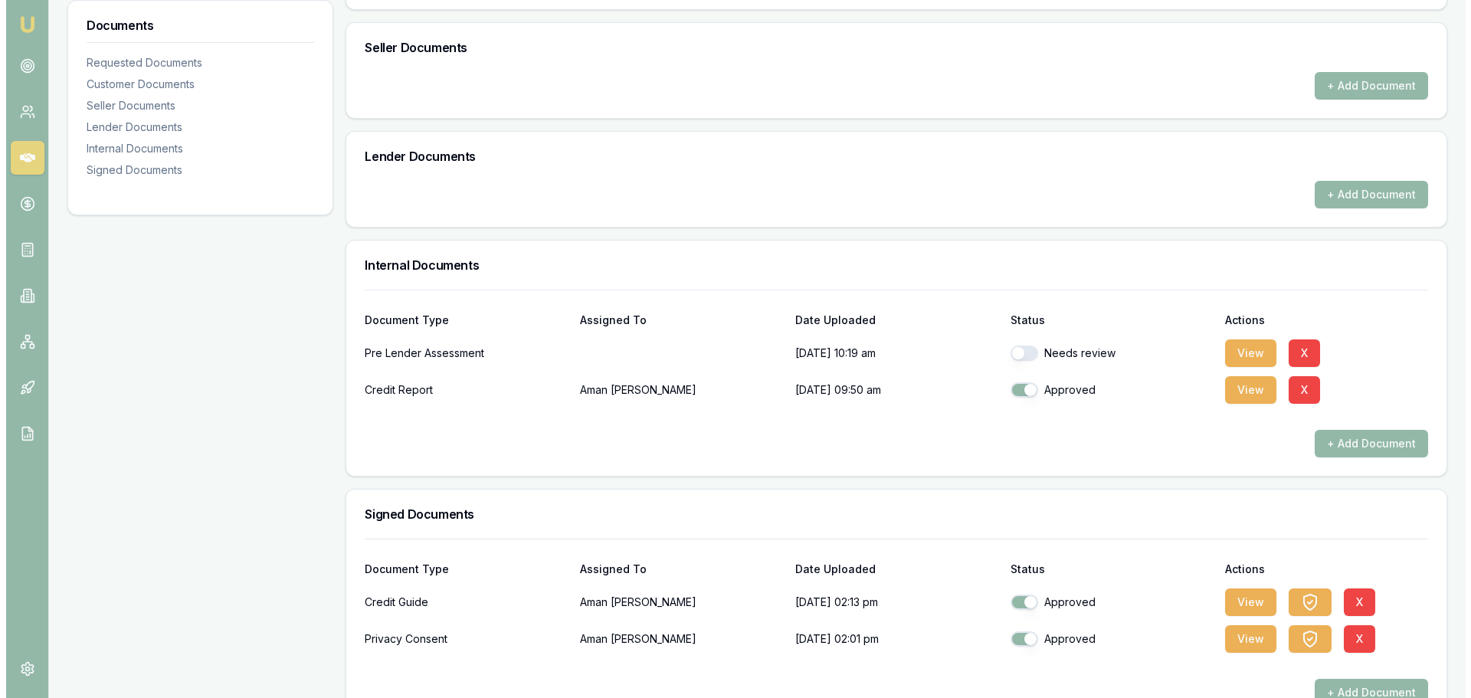
scroll to position [821, 0]
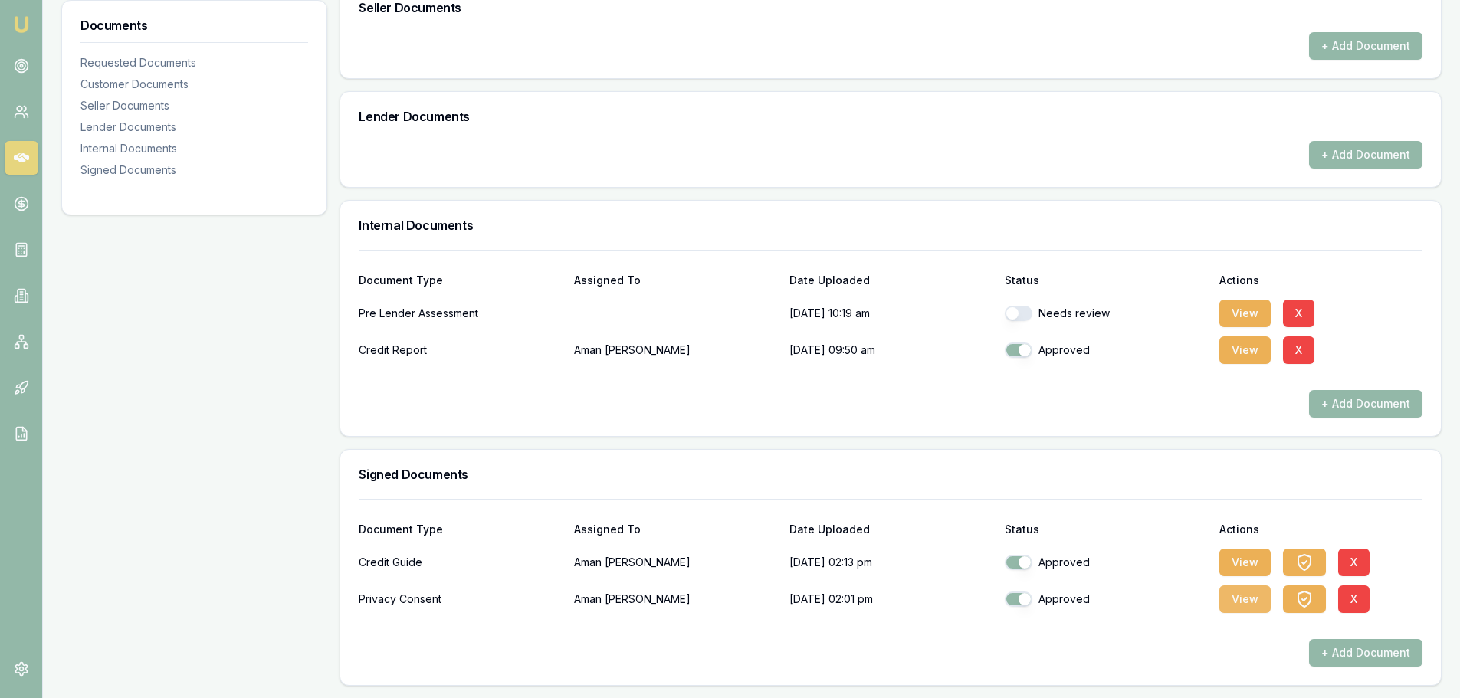
click at [1247, 599] on button "View" at bounding box center [1244, 599] width 51 height 28
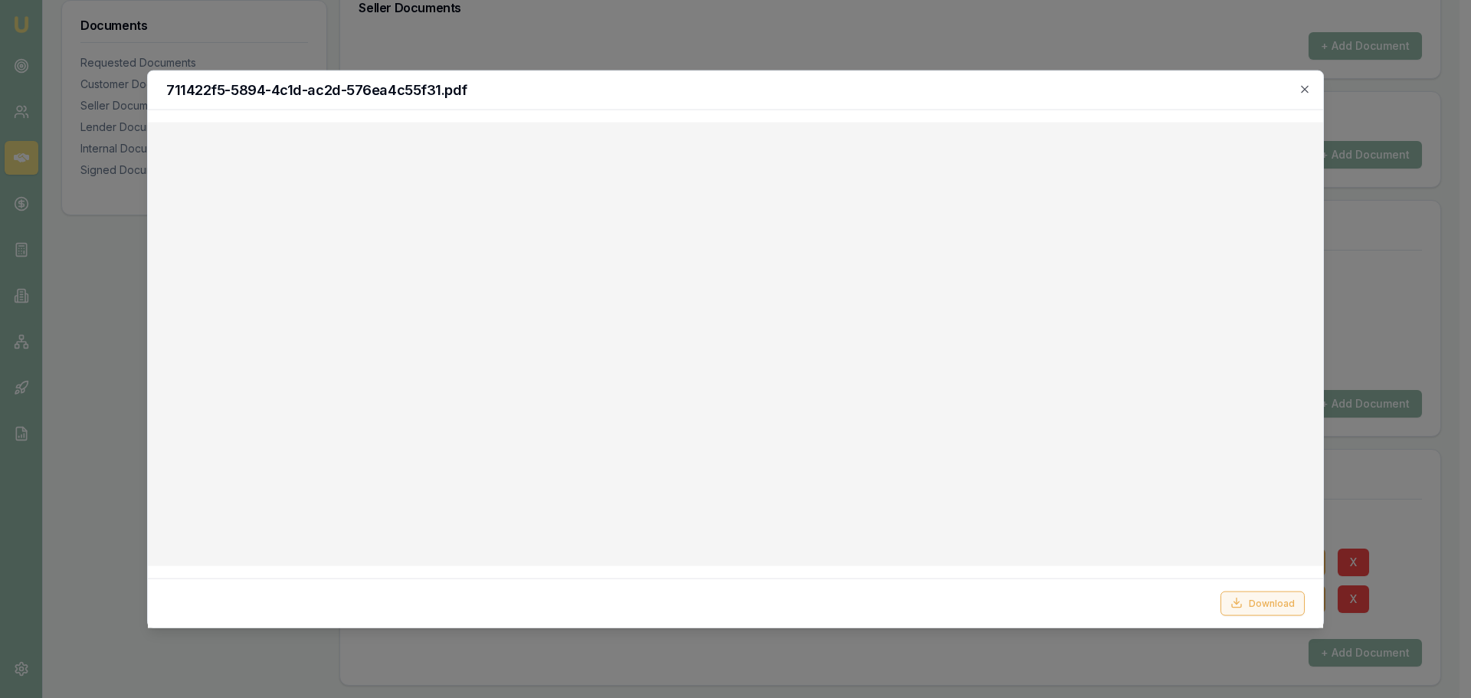
click at [1283, 601] on button "Download" at bounding box center [1263, 603] width 84 height 25
click at [1306, 89] on icon "button" at bounding box center [1305, 89] width 12 height 12
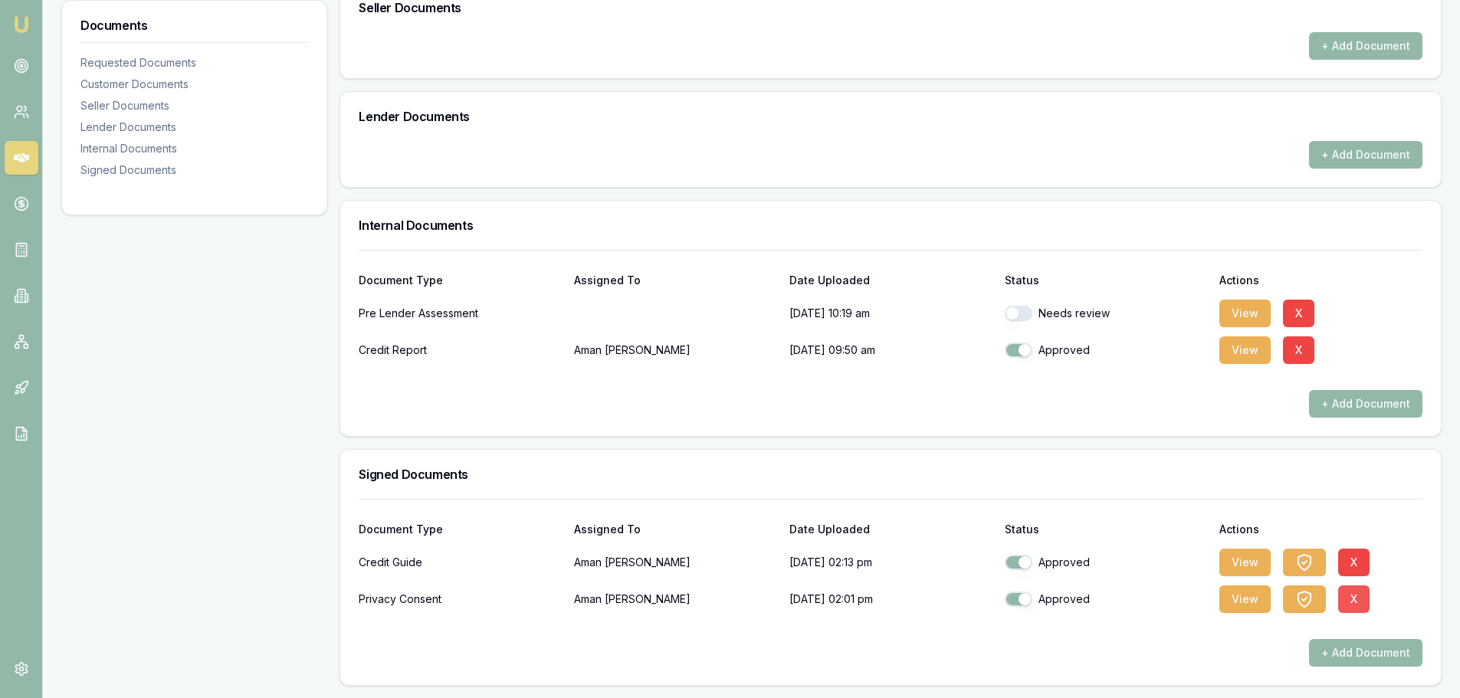
click at [1360, 597] on button "X" at bounding box center [1353, 599] width 31 height 28
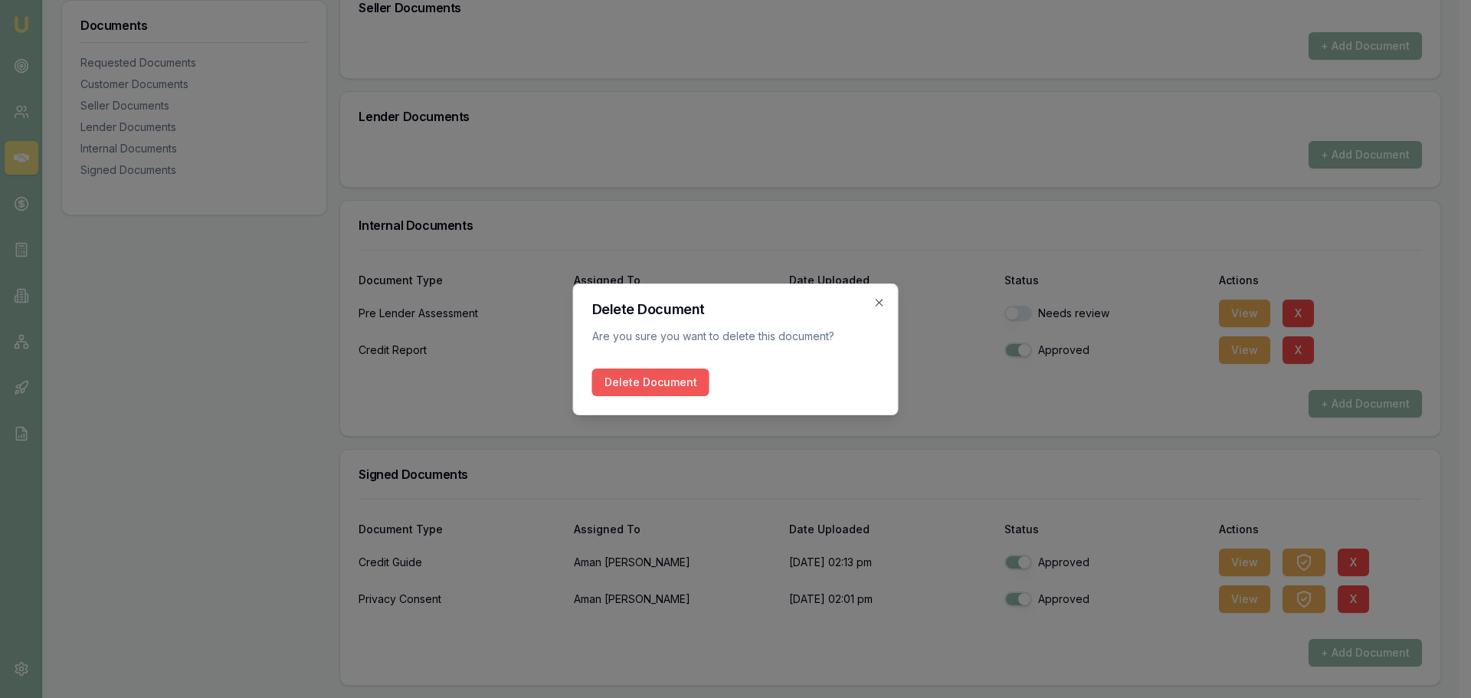
click at [646, 382] on button "Delete Document" at bounding box center [650, 383] width 117 height 28
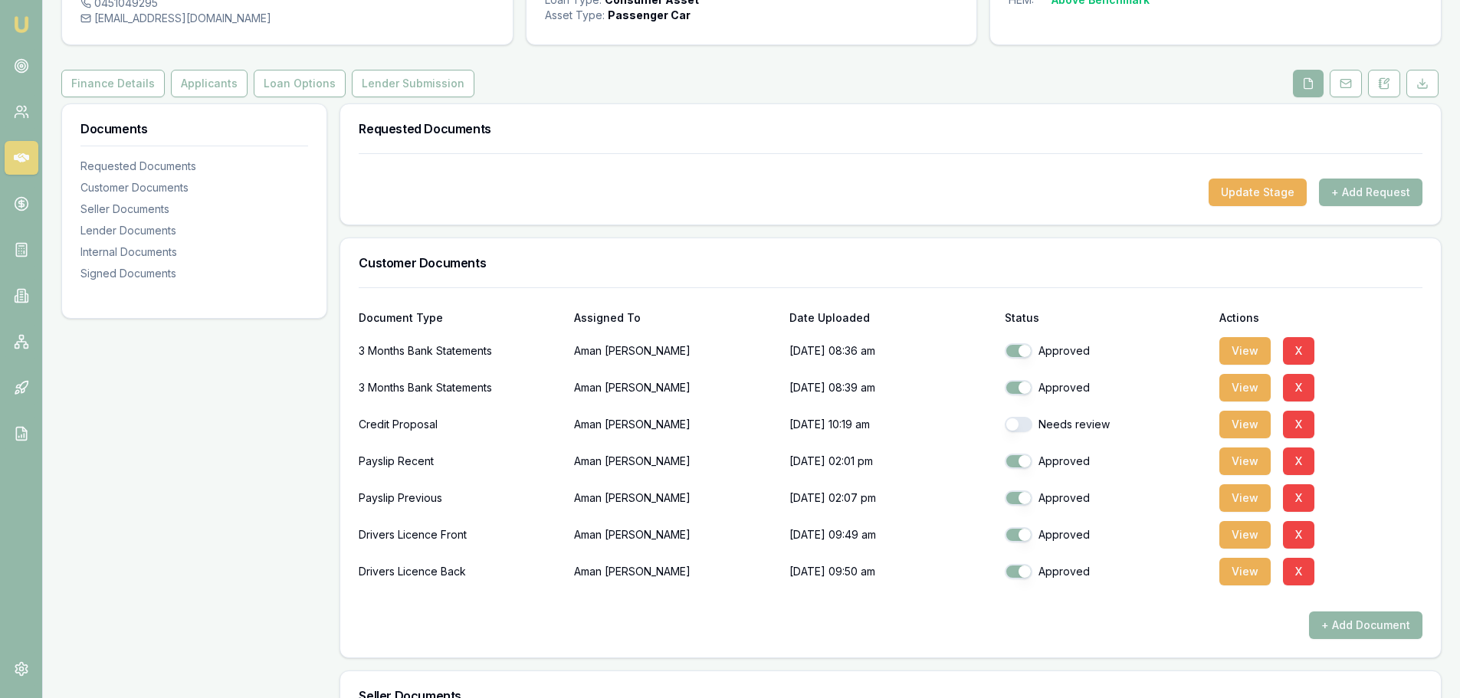
scroll to position [0, 0]
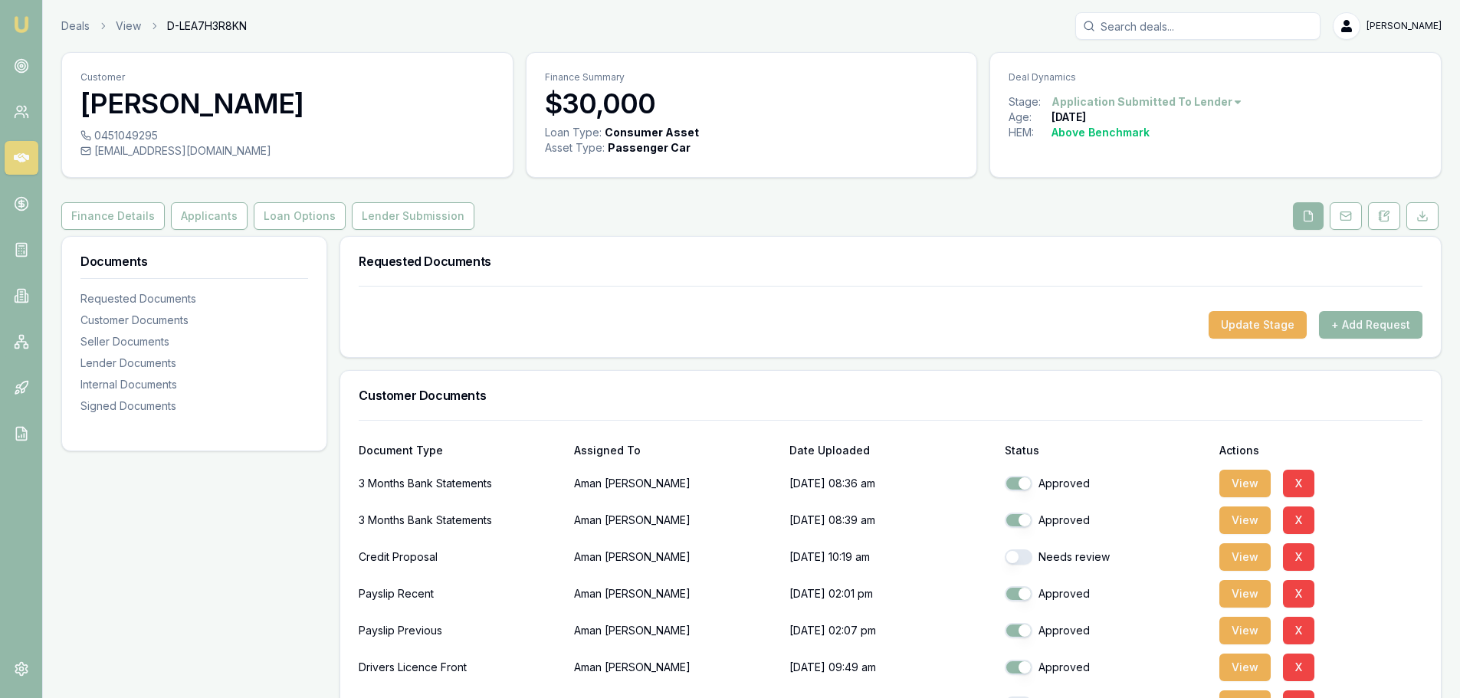
click at [1403, 322] on button "+ Add Request" at bounding box center [1370, 325] width 103 height 28
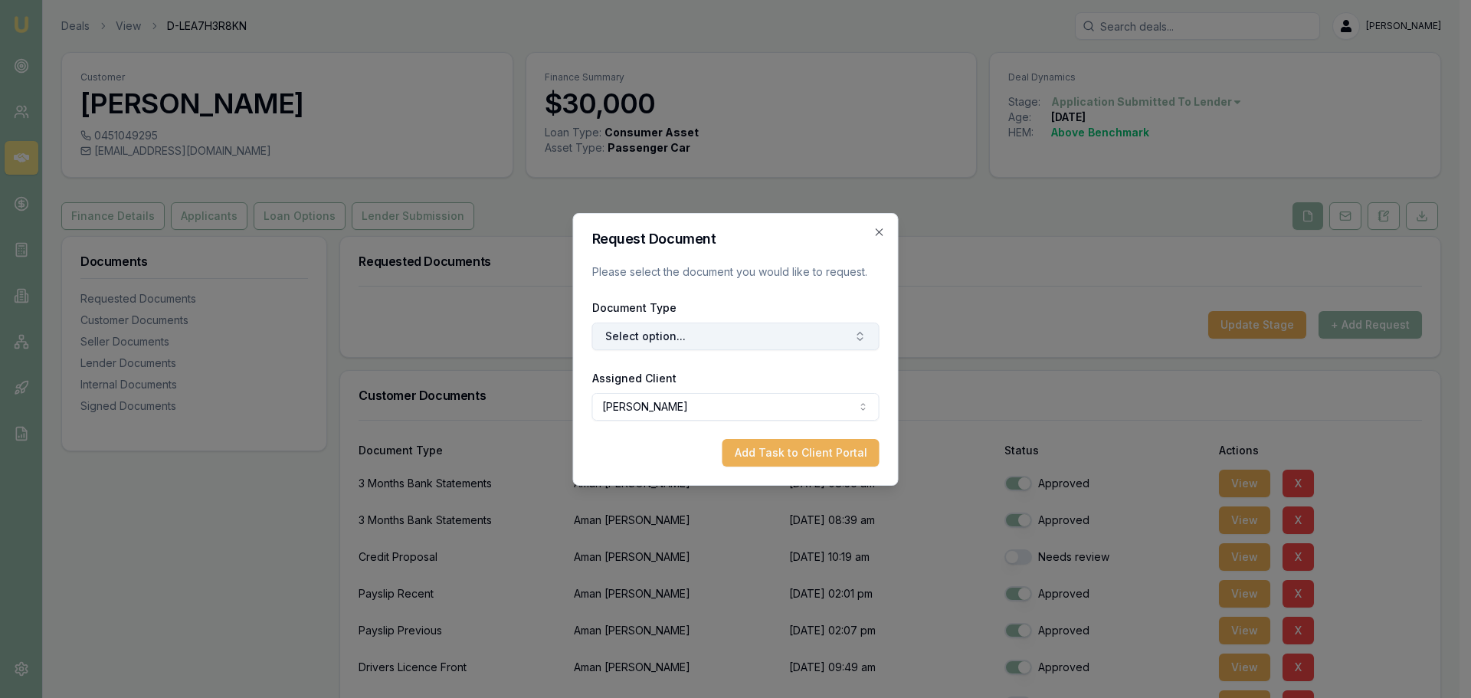
click at [802, 345] on button "Select option..." at bounding box center [735, 337] width 287 height 28
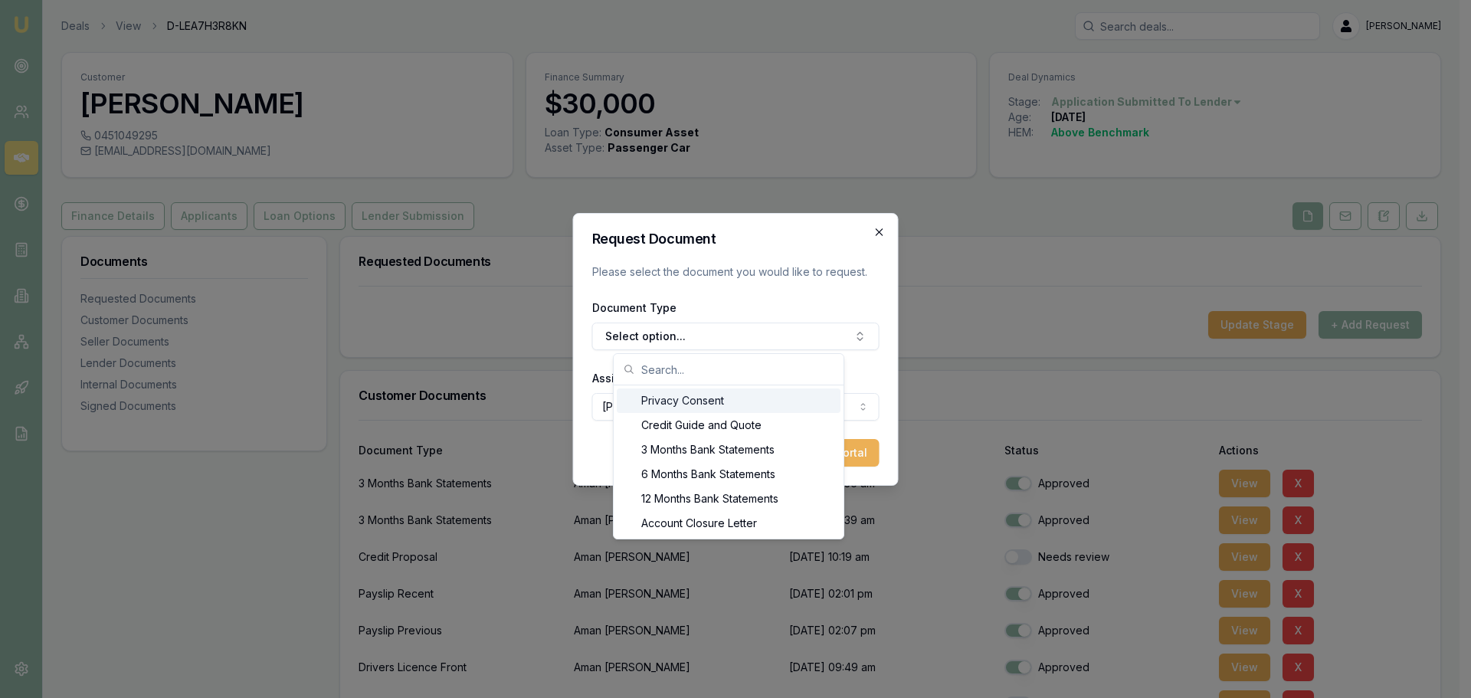
click at [878, 232] on icon "button" at bounding box center [880, 232] width 12 height 12
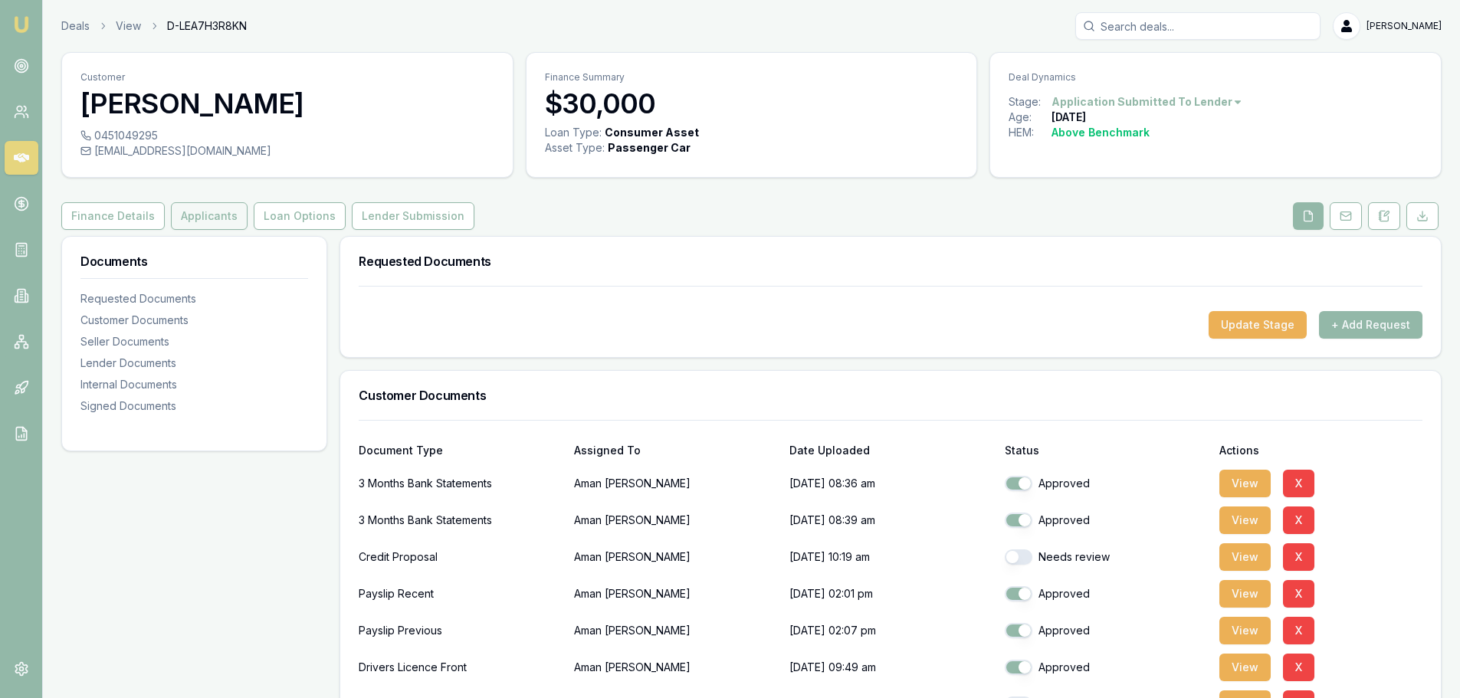
click at [206, 221] on button "Applicants" at bounding box center [209, 216] width 77 height 28
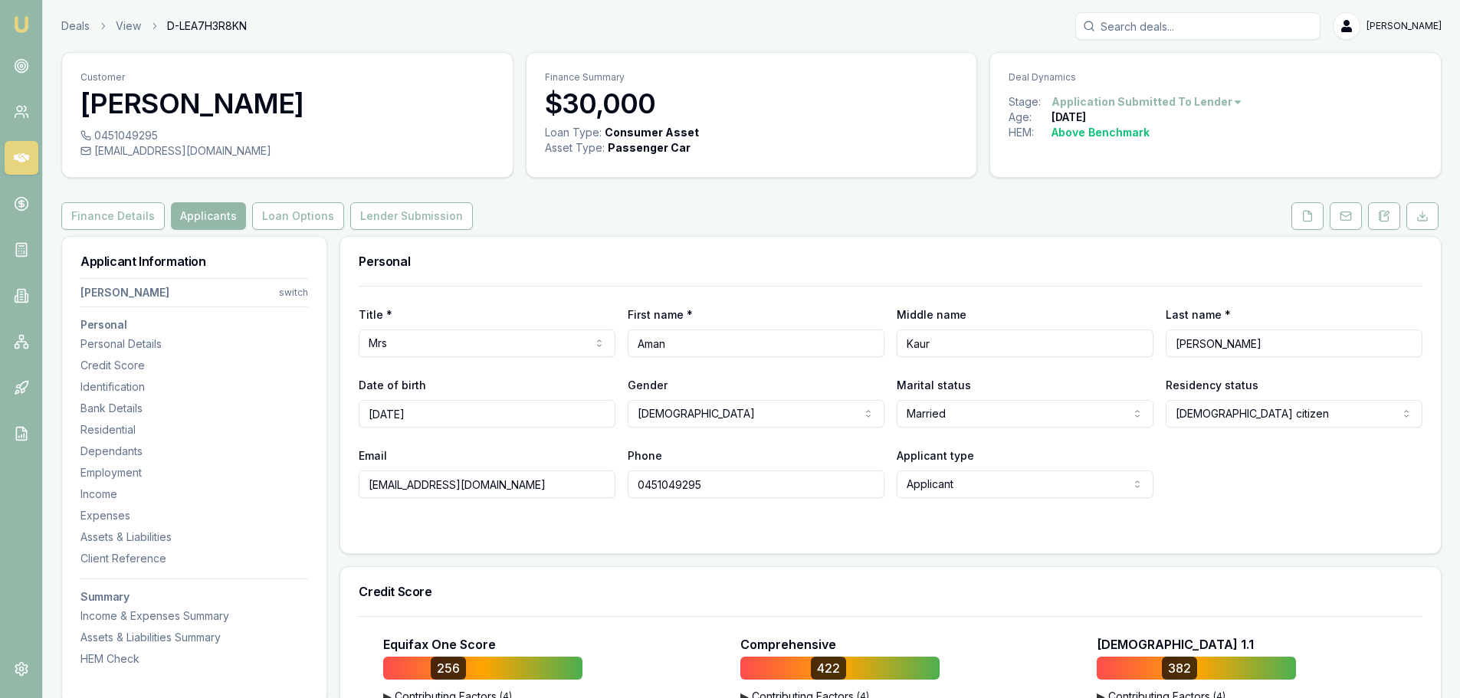
click at [703, 341] on input "Aman" at bounding box center [756, 344] width 257 height 28
type input "[PERSON_NAME]"
click at [804, 280] on div "Personal" at bounding box center [890, 261] width 1100 height 49
click at [1309, 215] on icon at bounding box center [1307, 216] width 12 height 12
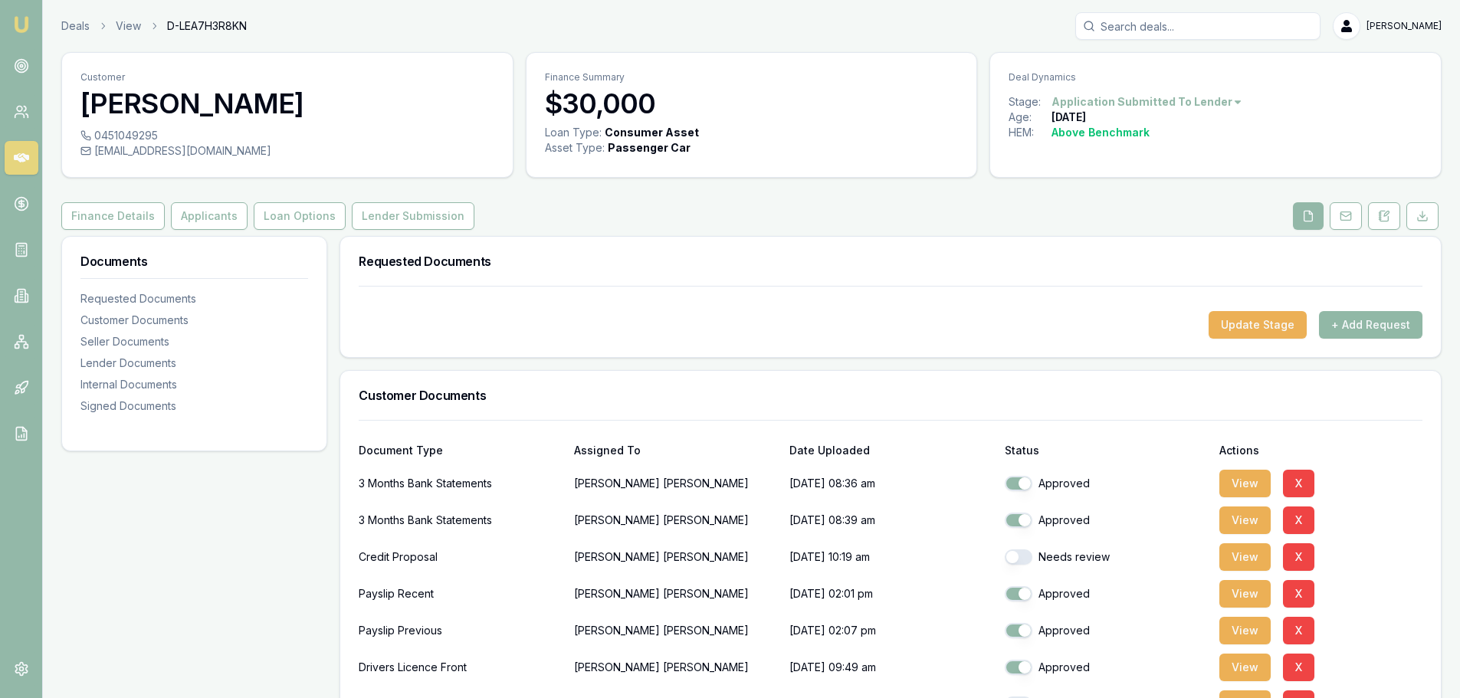
click at [1396, 324] on button "+ Add Request" at bounding box center [1370, 325] width 103 height 28
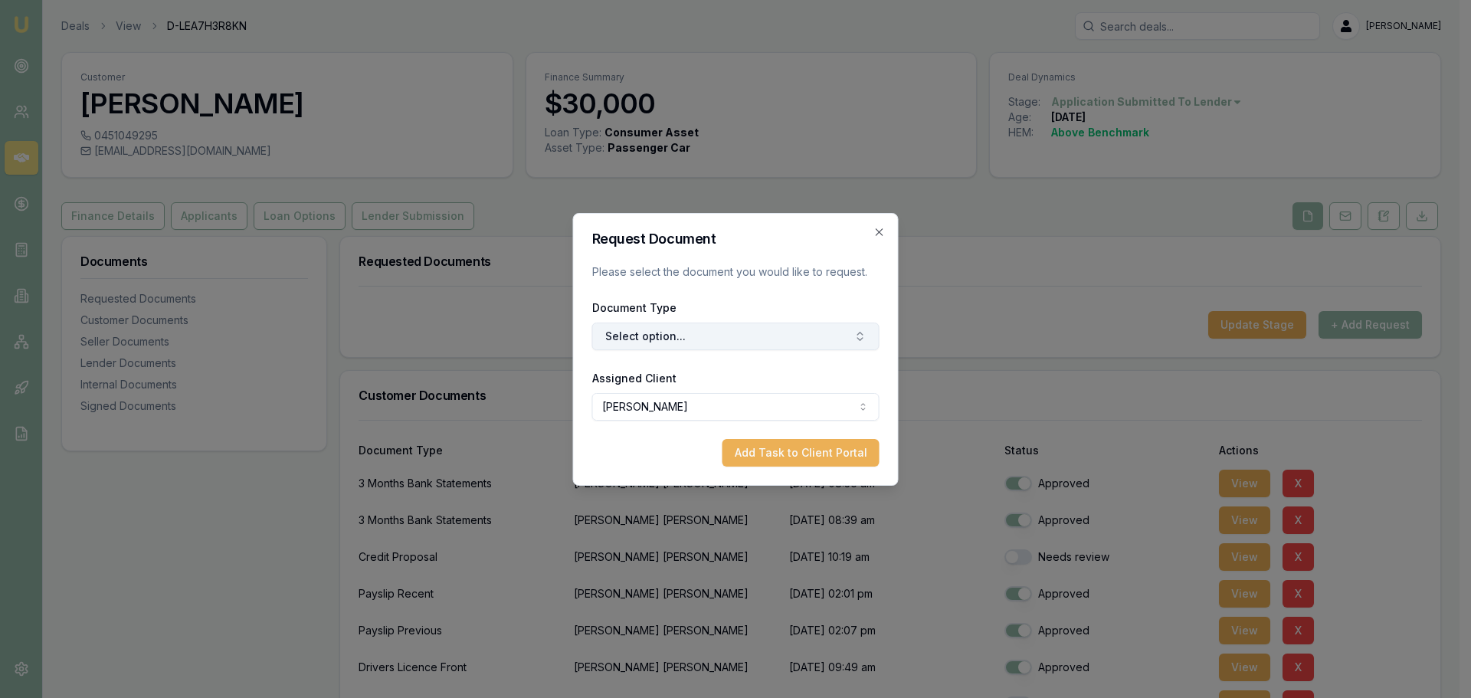
click at [732, 330] on button "Select option..." at bounding box center [735, 337] width 287 height 28
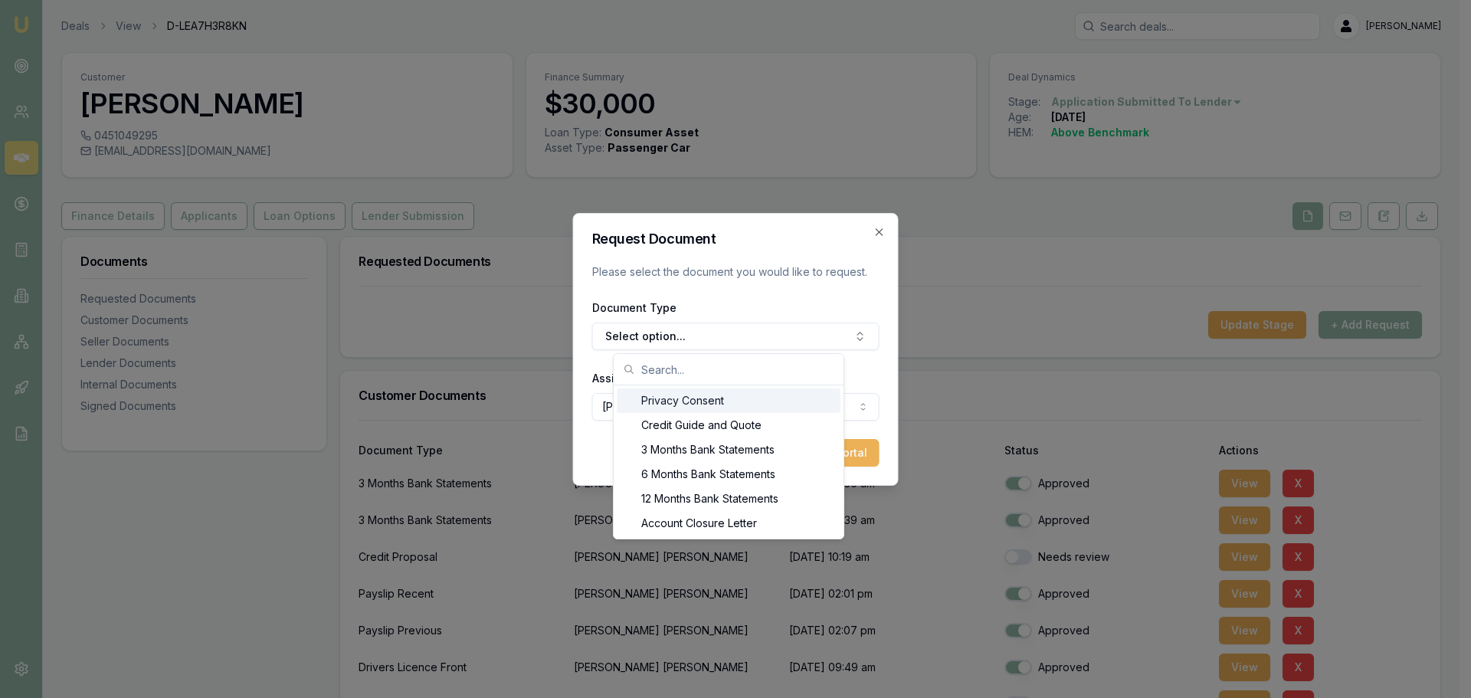
click at [714, 405] on div "Privacy Consent" at bounding box center [729, 401] width 224 height 25
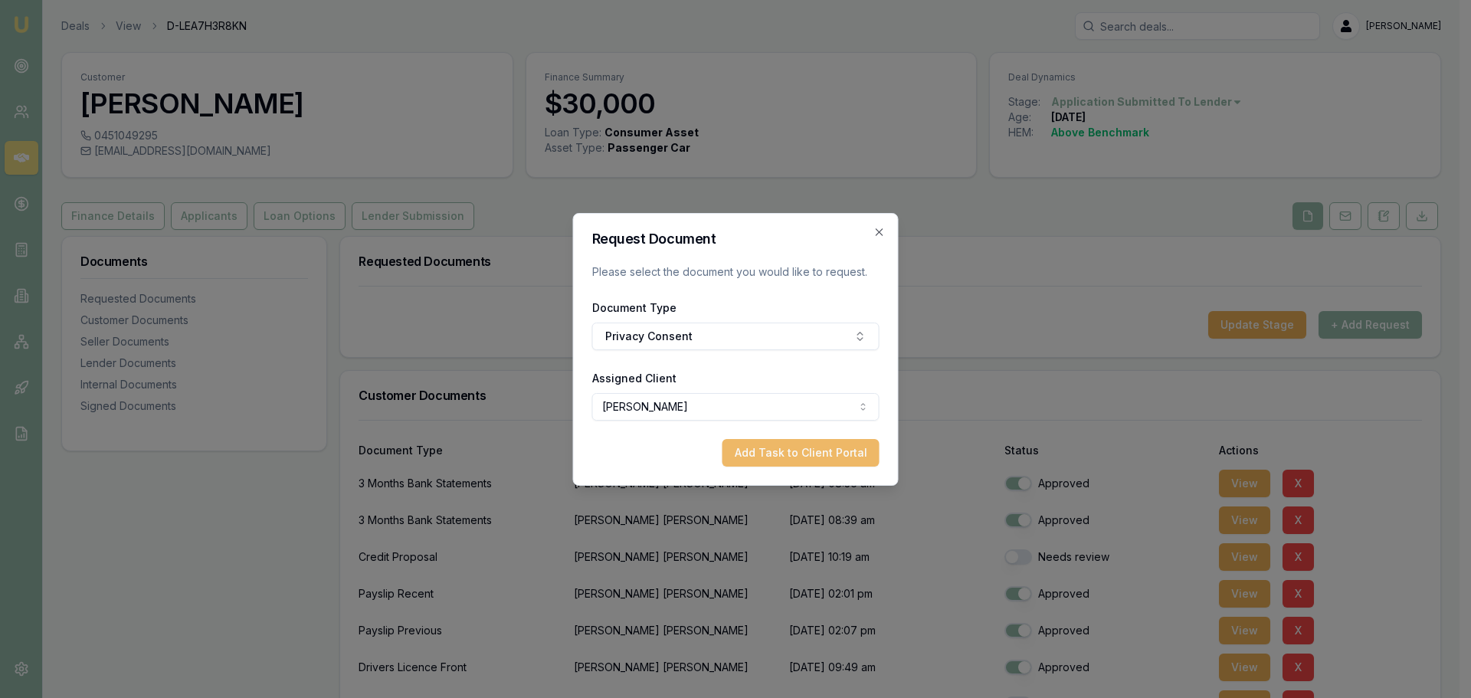
click at [806, 454] on button "Add Task to Client Portal" at bounding box center [801, 453] width 157 height 28
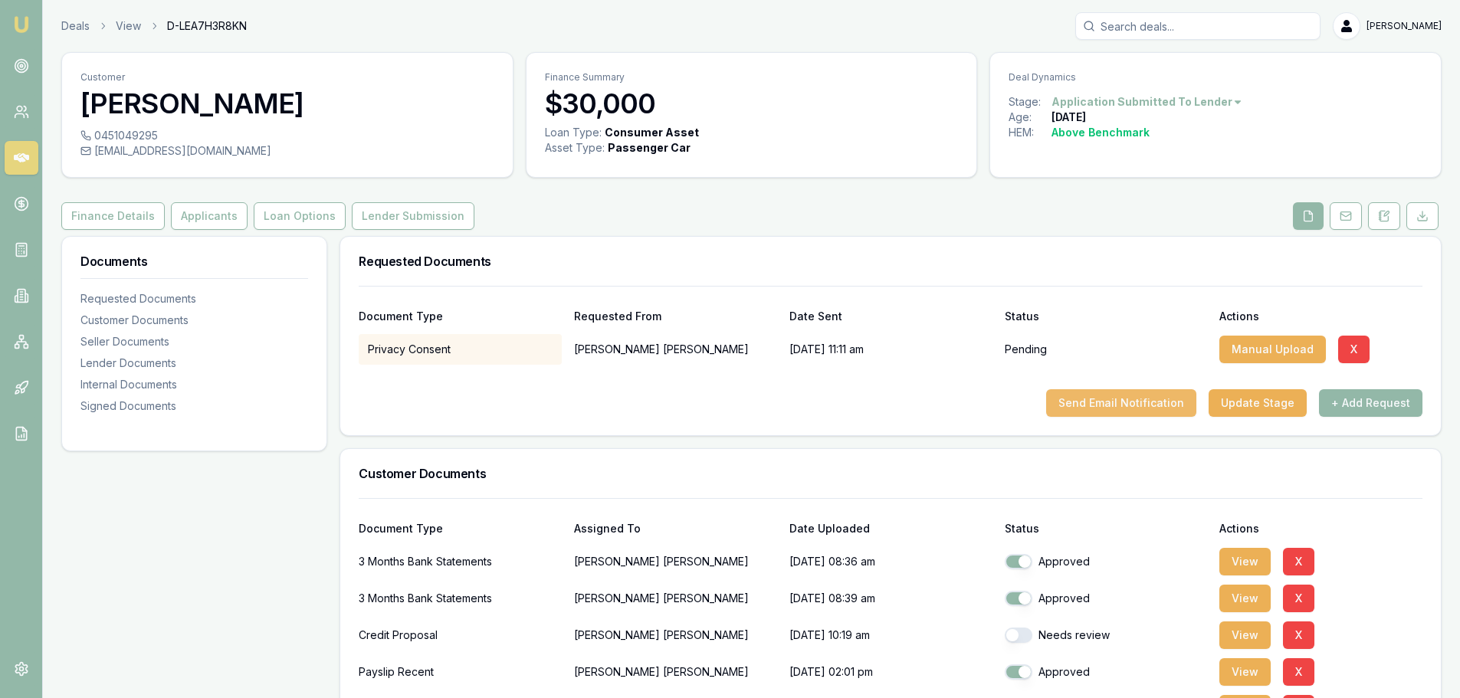
click at [1146, 395] on button "Send Email Notification" at bounding box center [1121, 403] width 150 height 28
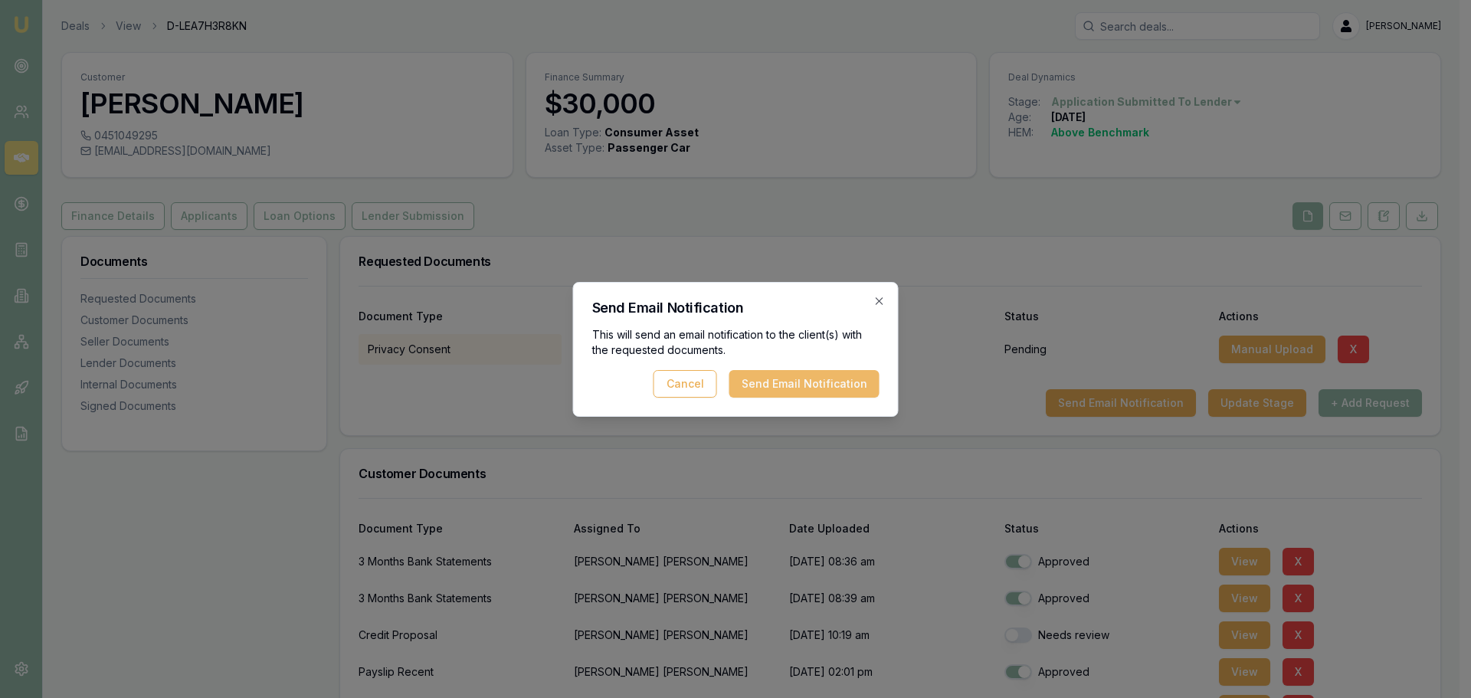
click at [778, 382] on button "Send Email Notification" at bounding box center [805, 384] width 150 height 28
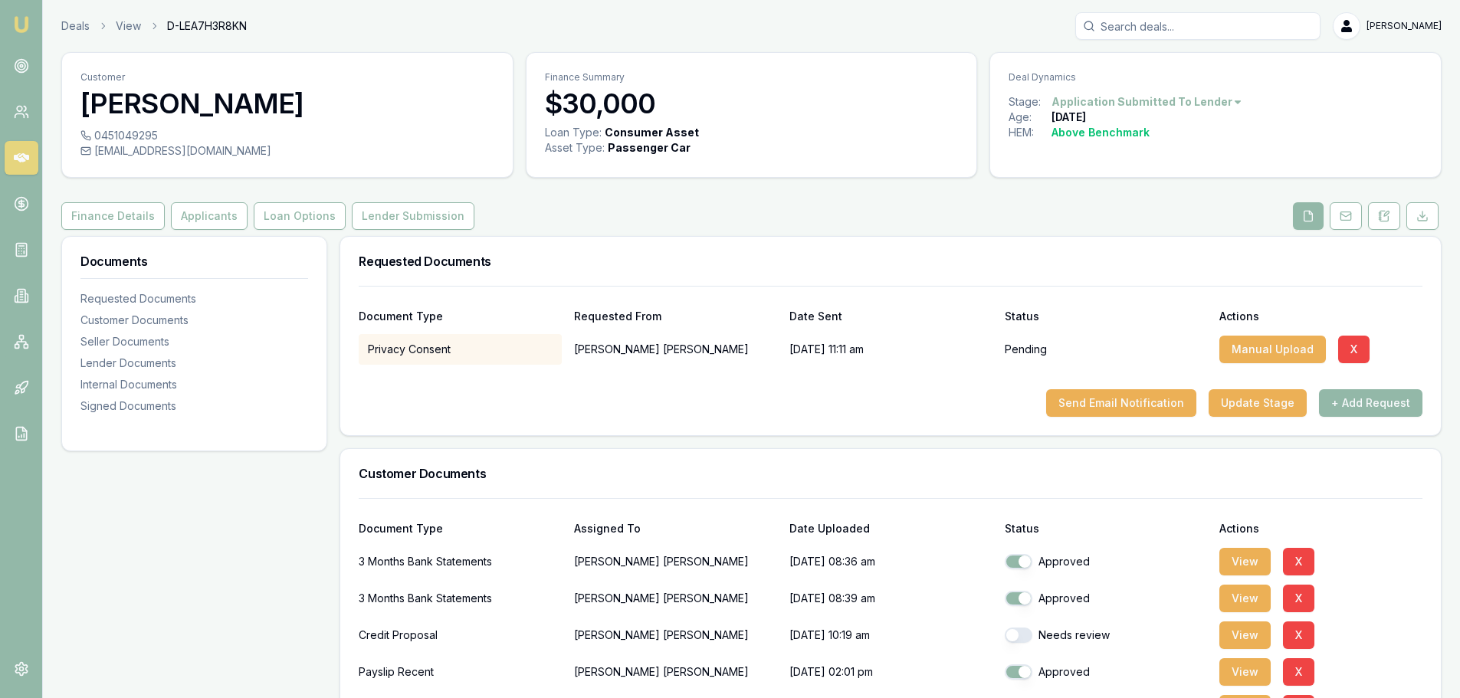
click at [799, 211] on div "Finance Details Applicants Loan Options Lender Submission" at bounding box center [751, 216] width 1380 height 28
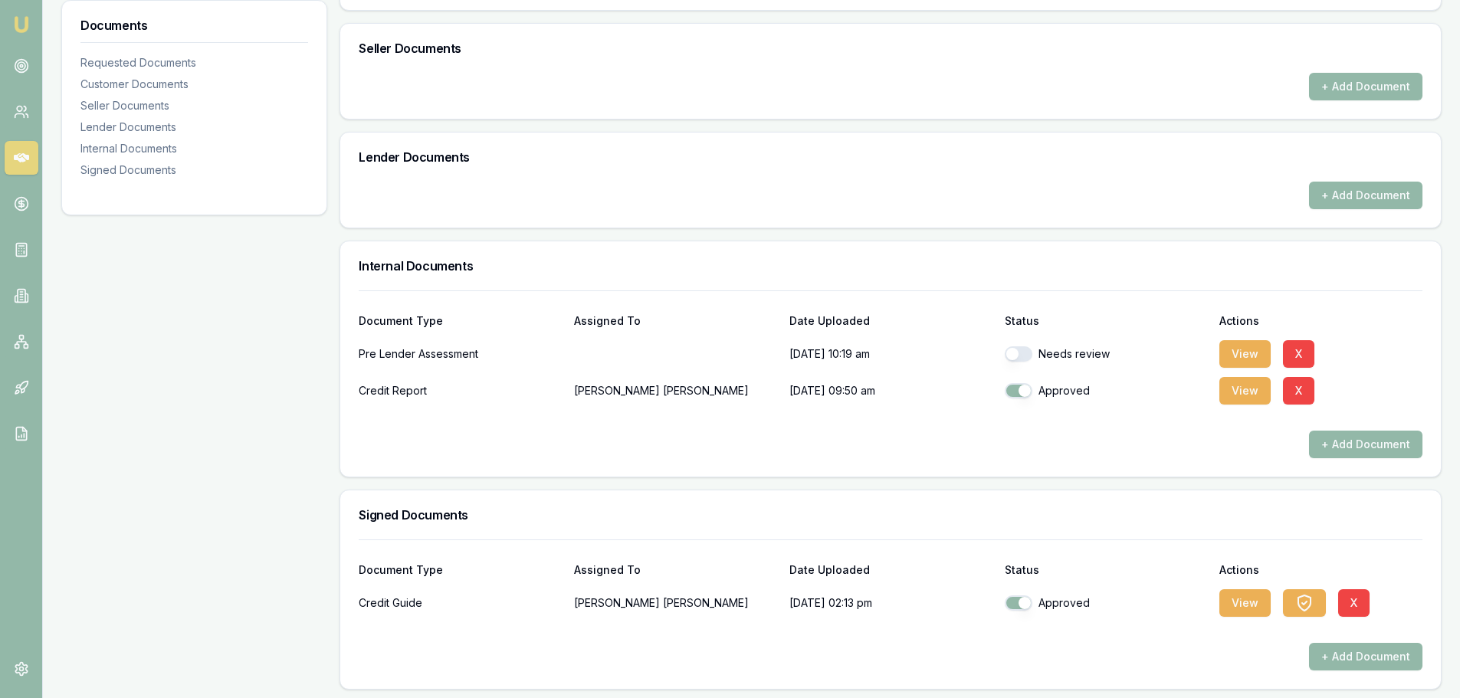
scroll to position [862, 0]
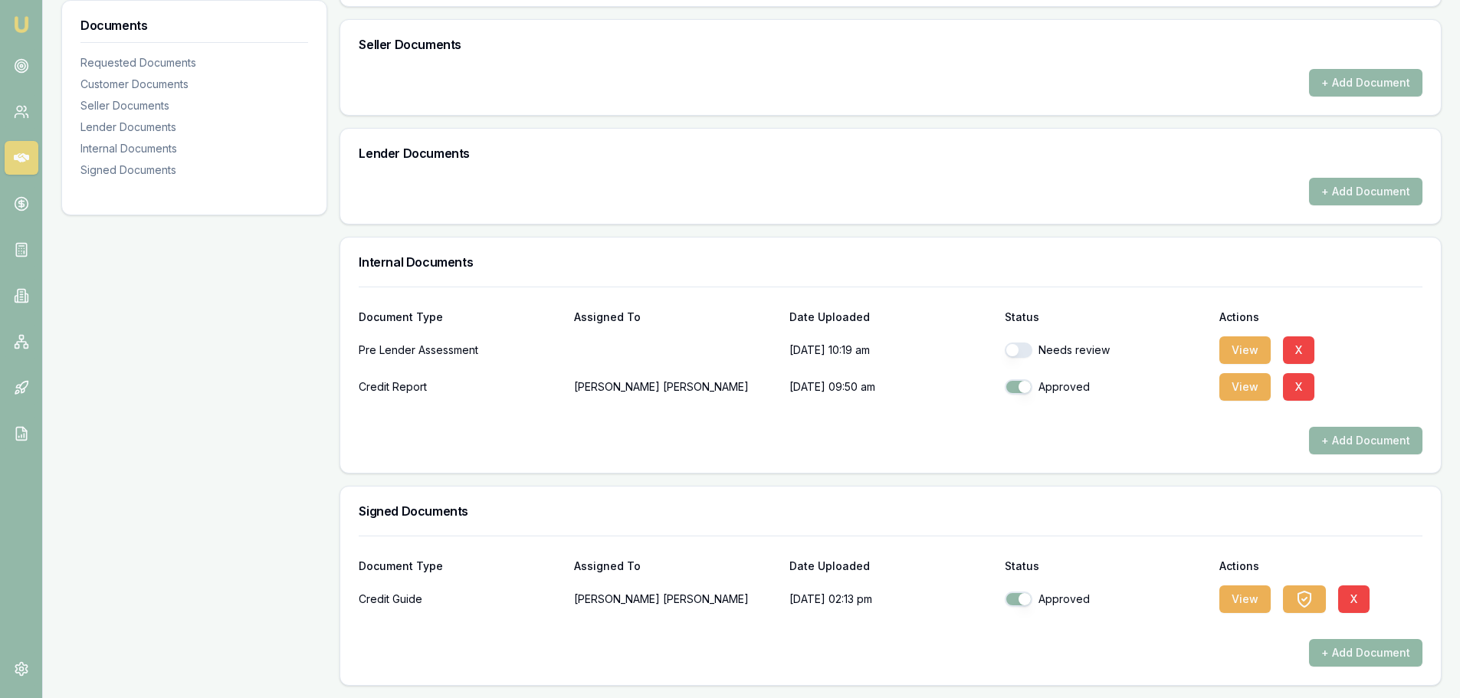
click at [1328, 650] on button "+ Add Document" at bounding box center [1365, 653] width 113 height 28
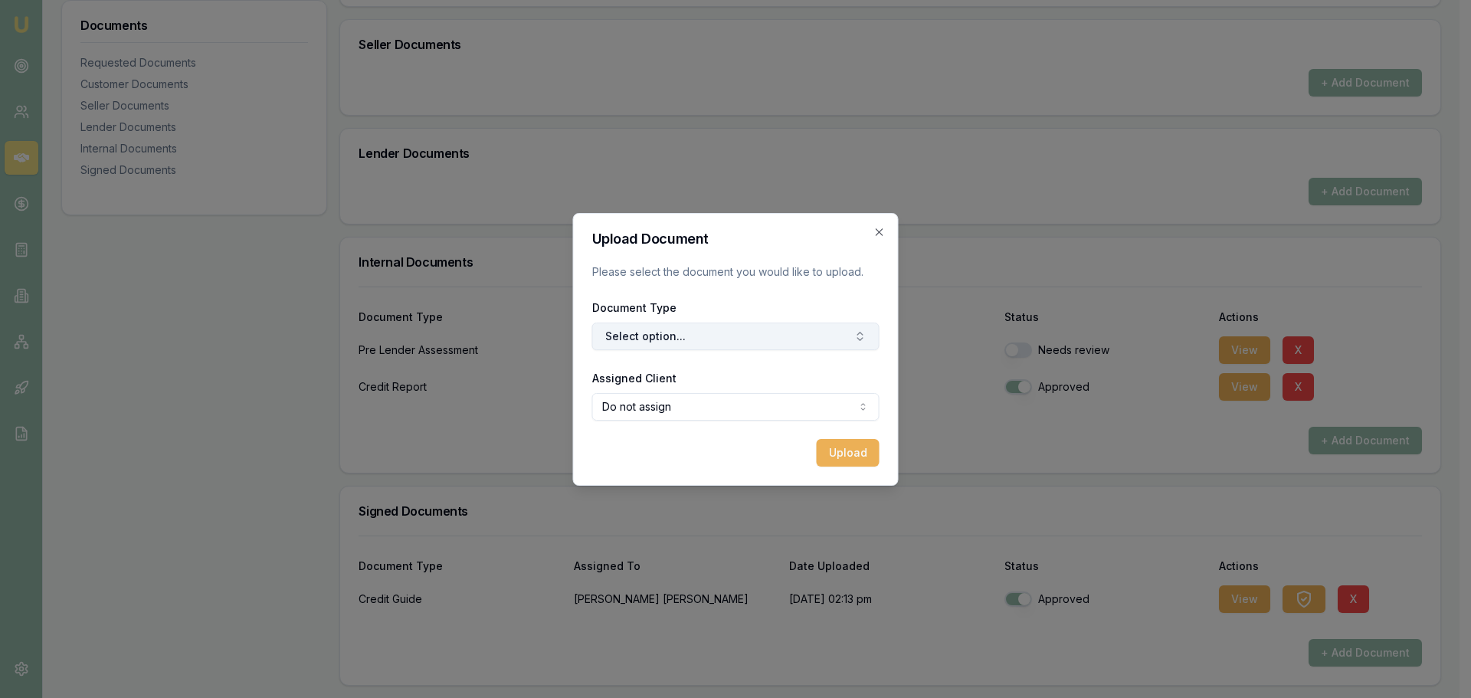
click at [724, 326] on button "Select option..." at bounding box center [735, 337] width 287 height 28
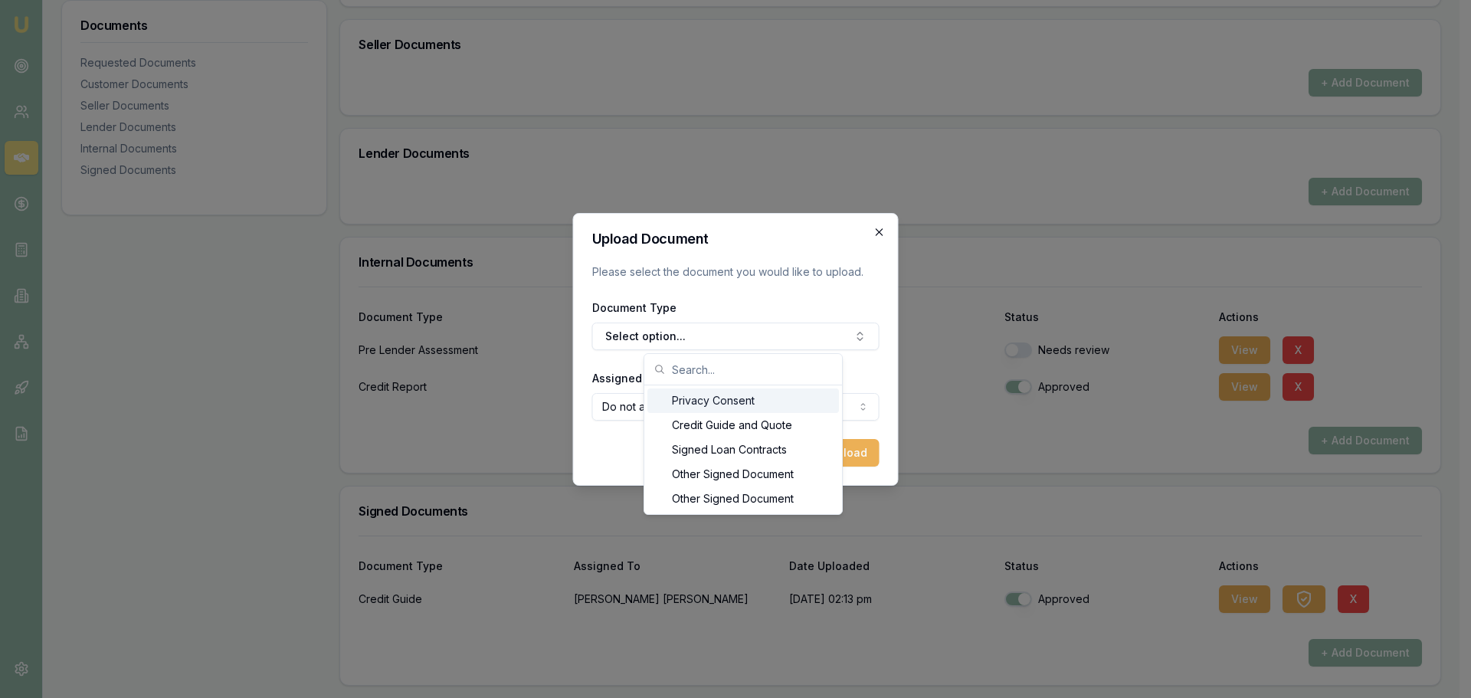
click at [884, 236] on icon "button" at bounding box center [880, 232] width 12 height 12
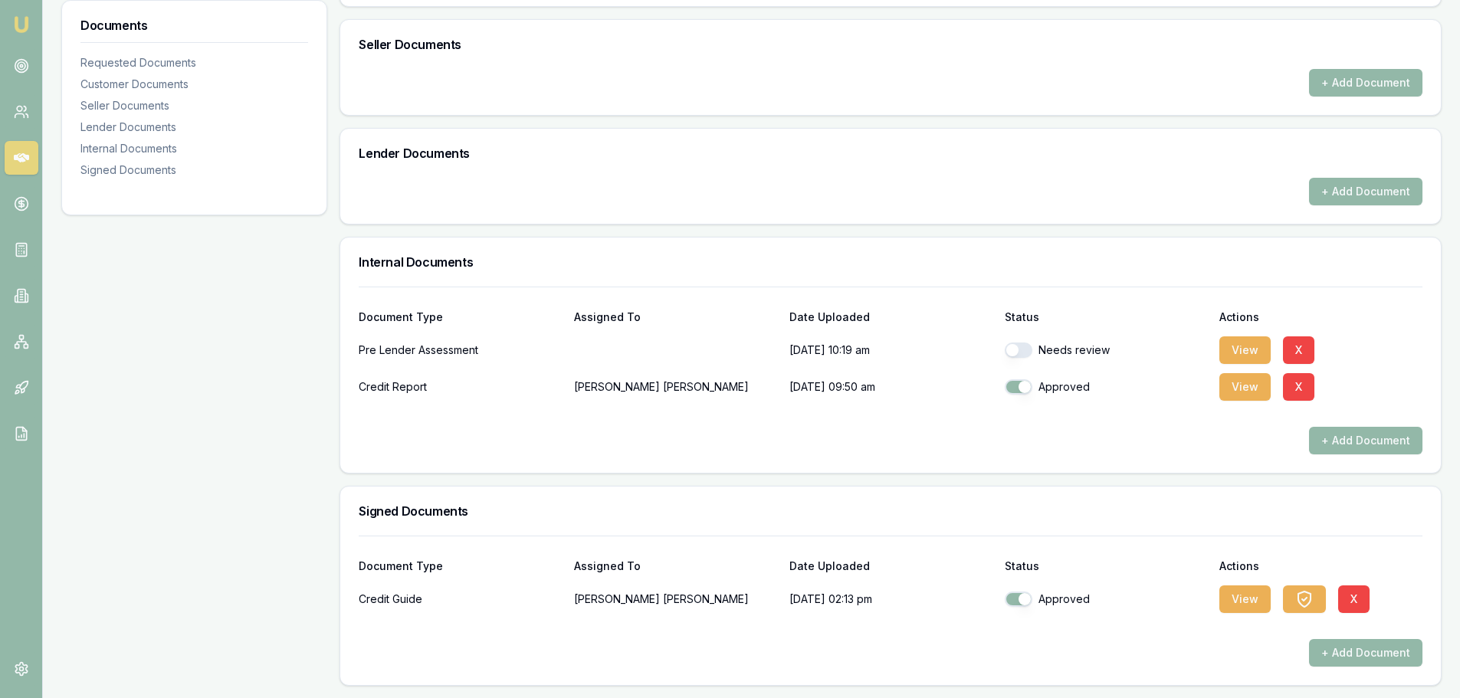
click at [886, 244] on div "Internal Documents" at bounding box center [890, 262] width 1100 height 49
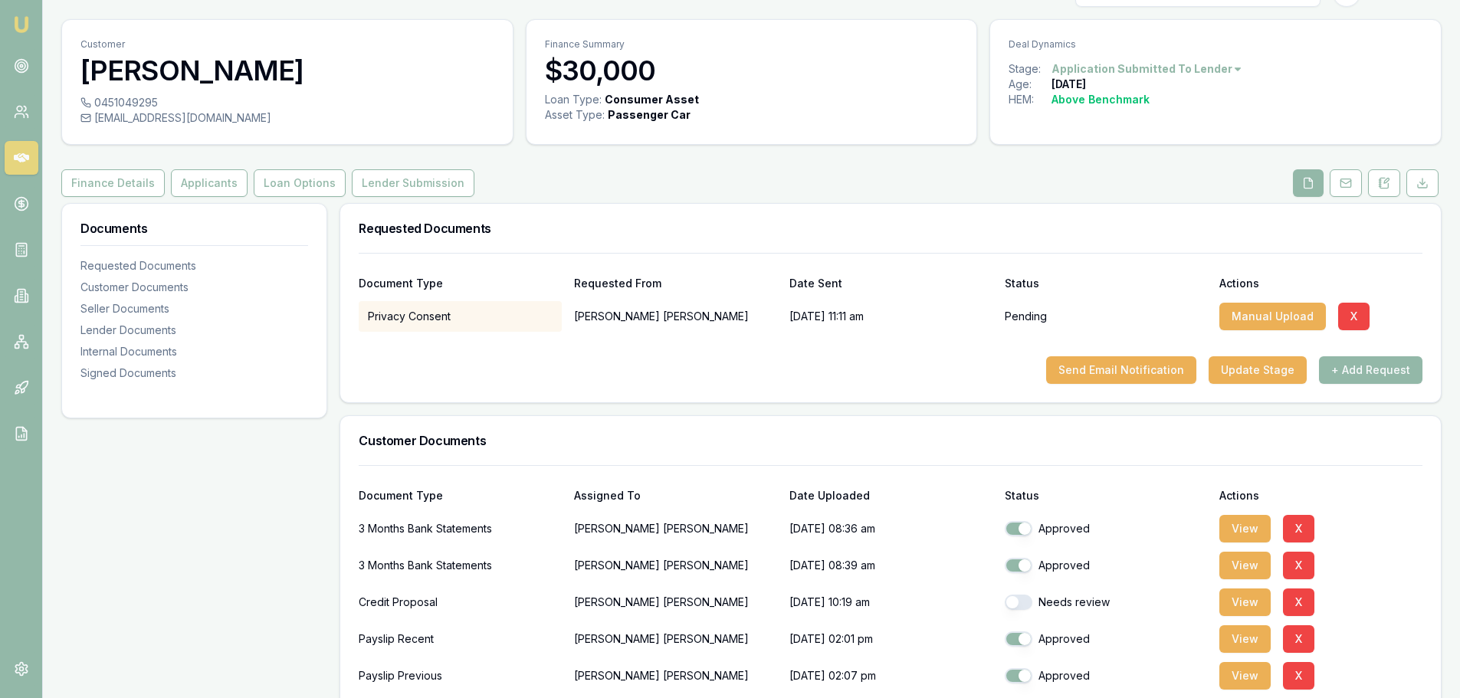
scroll to position [0, 0]
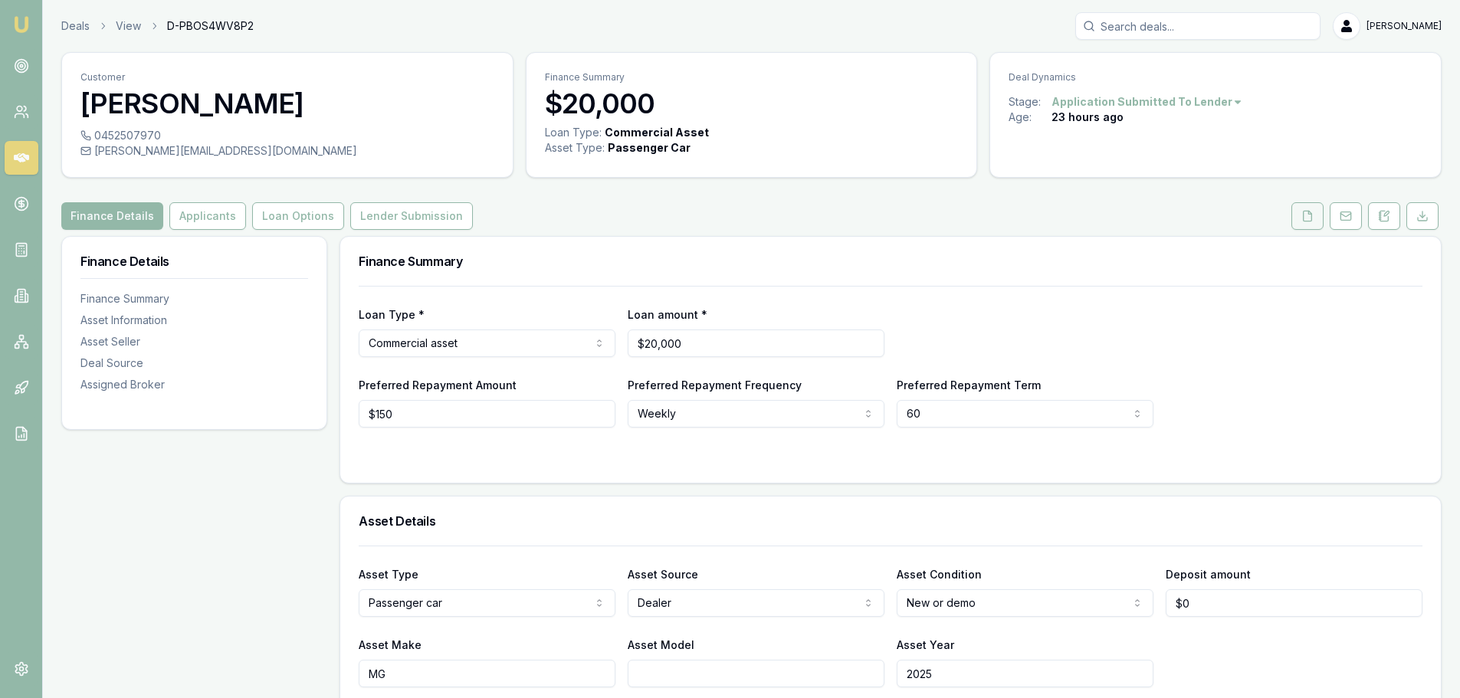
click at [1317, 213] on button at bounding box center [1307, 216] width 32 height 28
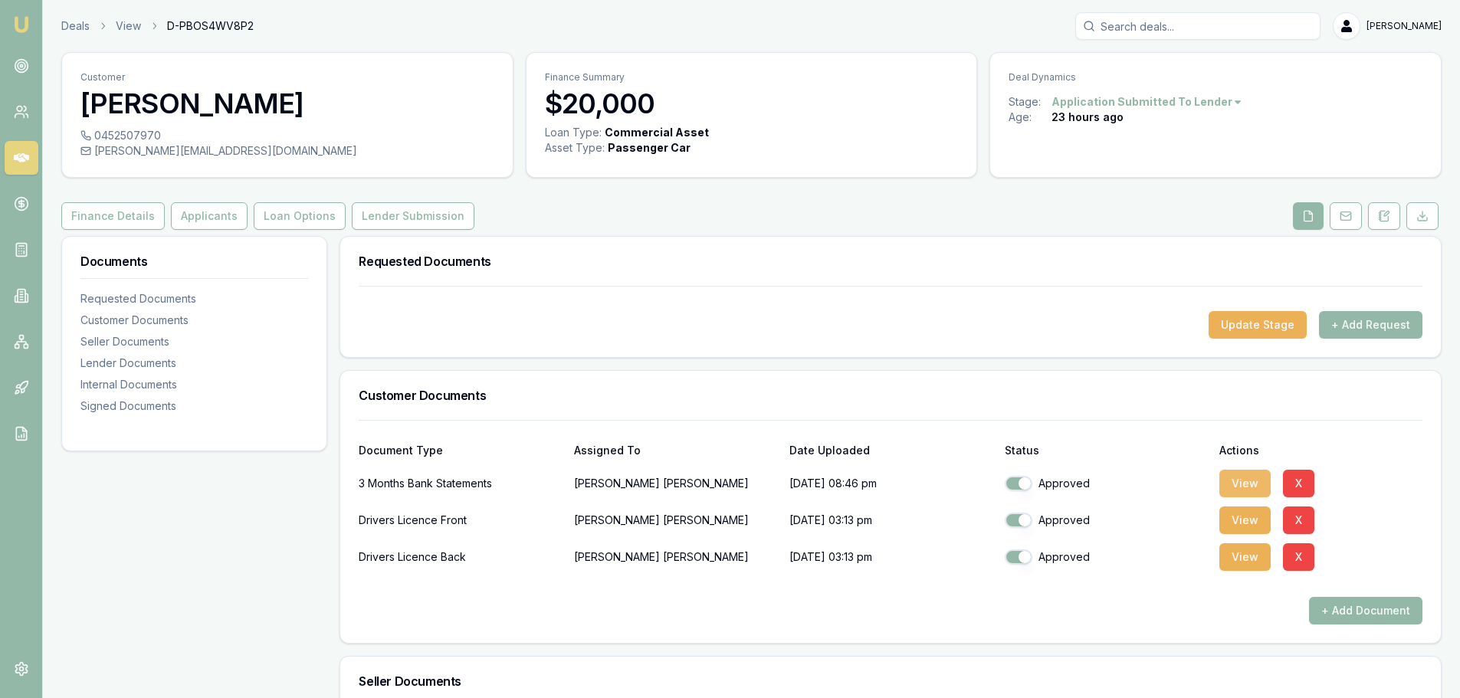
click at [1233, 483] on button "View" at bounding box center [1244, 484] width 51 height 28
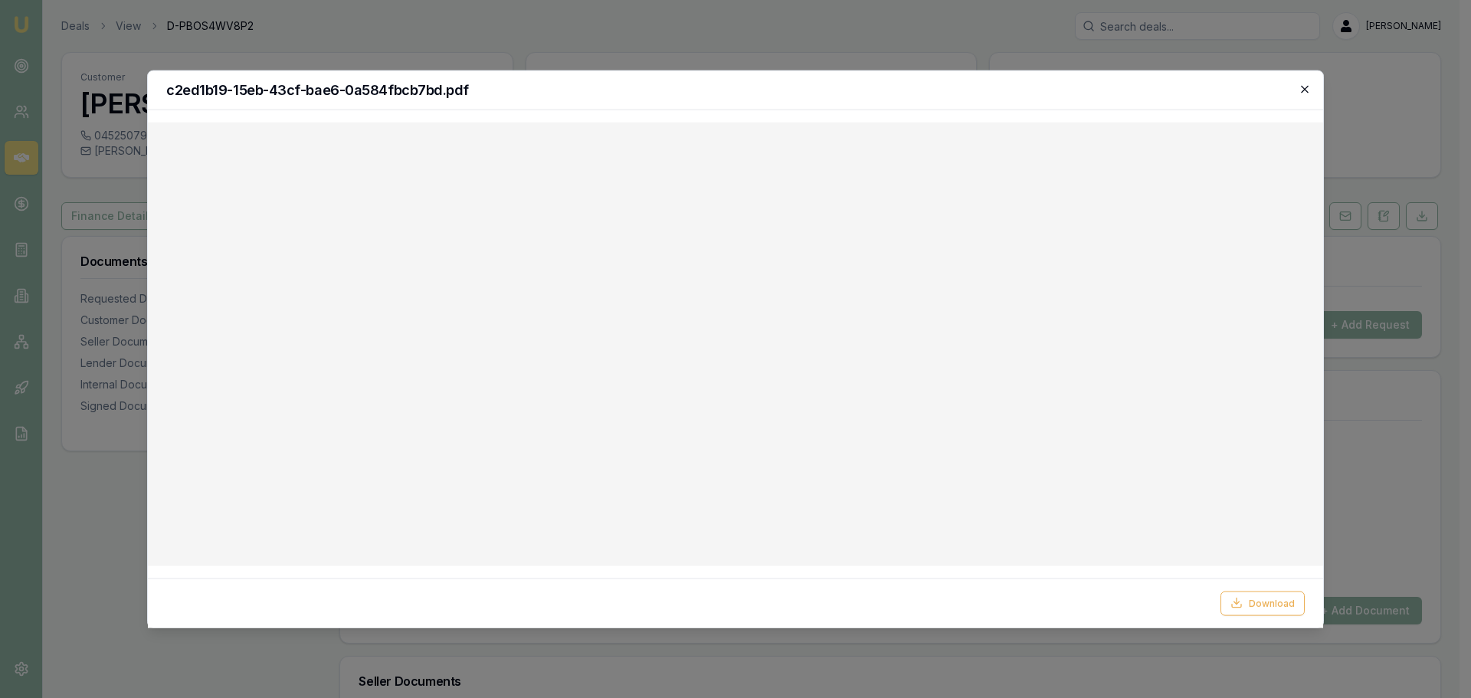
click at [1304, 89] on icon "button" at bounding box center [1305, 89] width 12 height 12
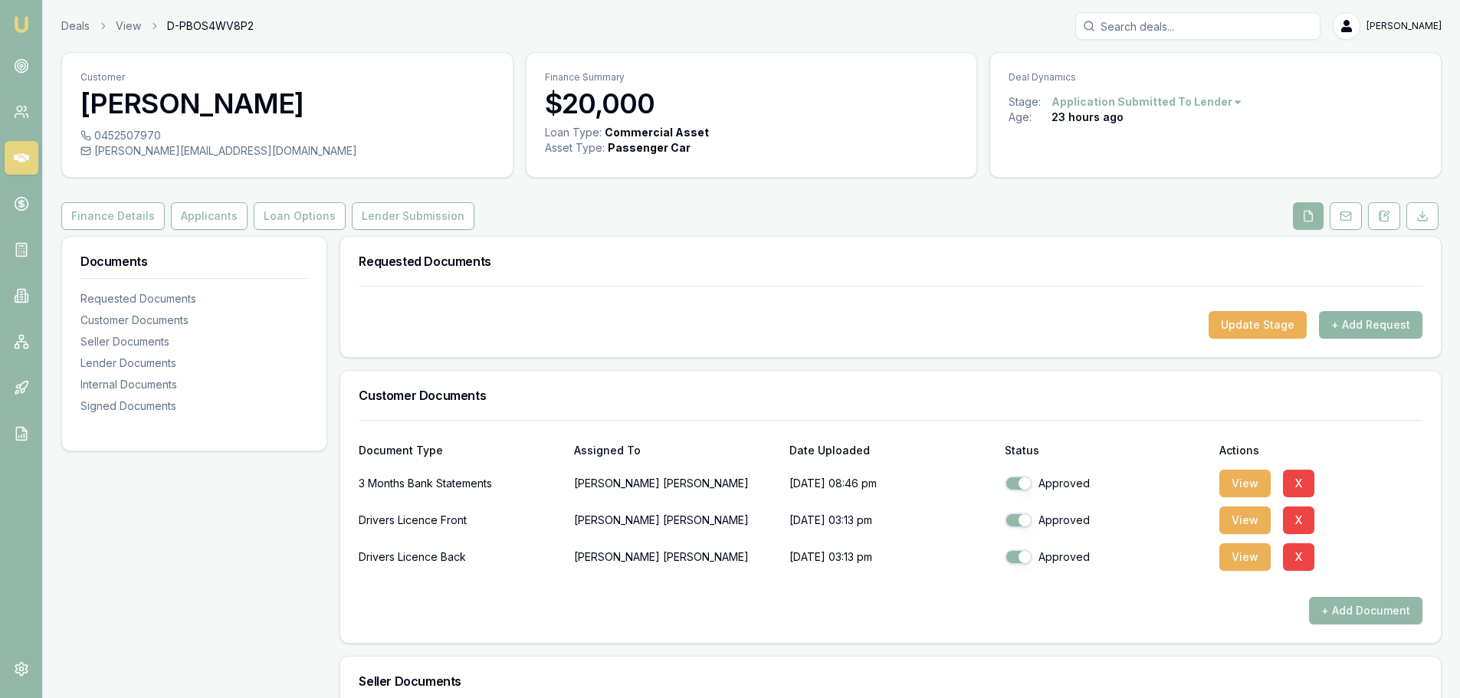
click at [1369, 326] on button "+ Add Request" at bounding box center [1370, 325] width 103 height 28
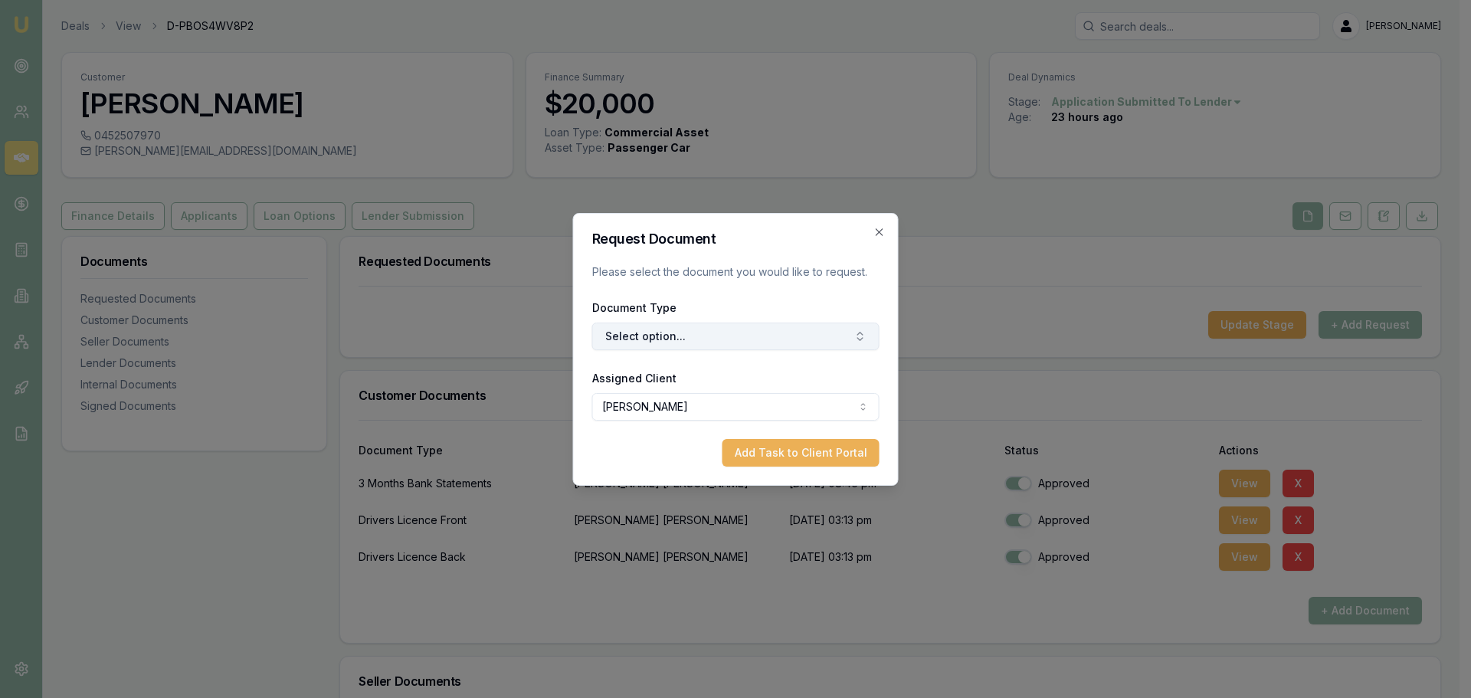
click at [755, 340] on button "Select option..." at bounding box center [735, 337] width 287 height 28
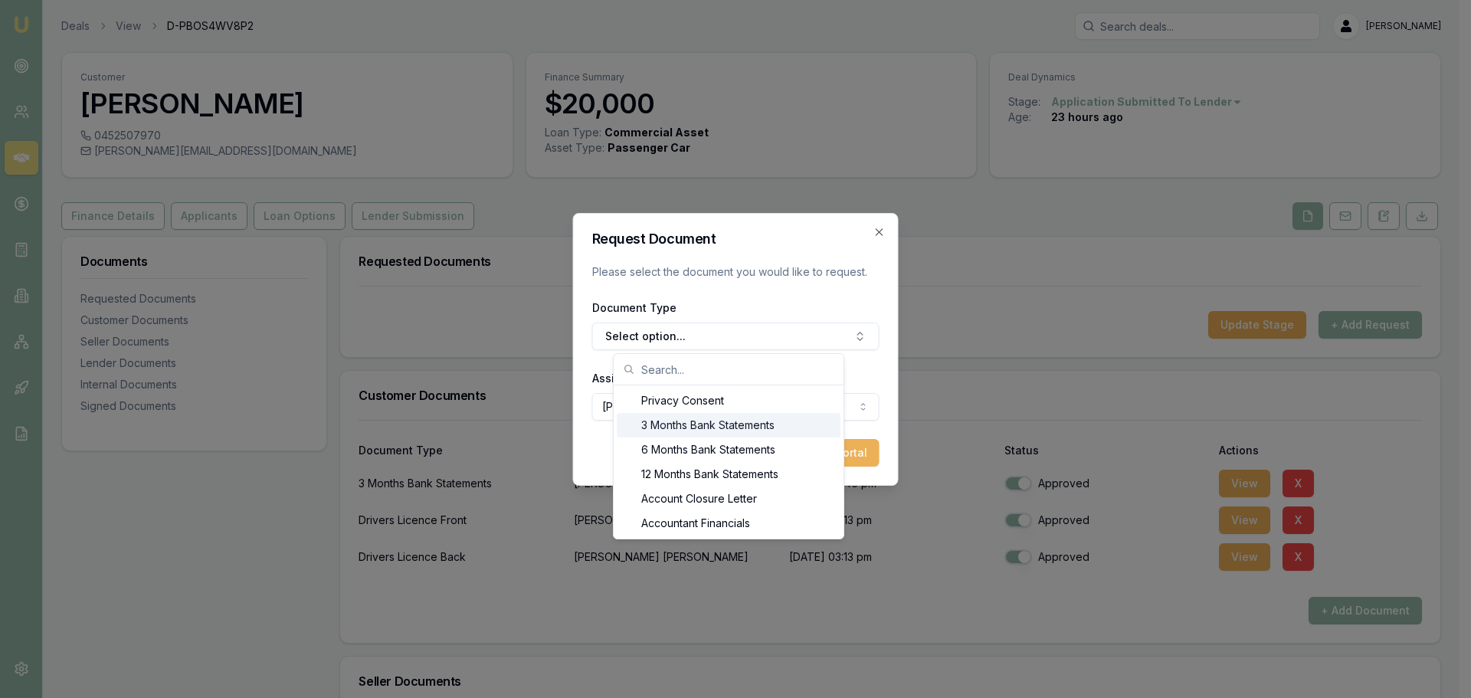
click at [741, 430] on div "3 Months Bank Statements" at bounding box center [729, 425] width 224 height 25
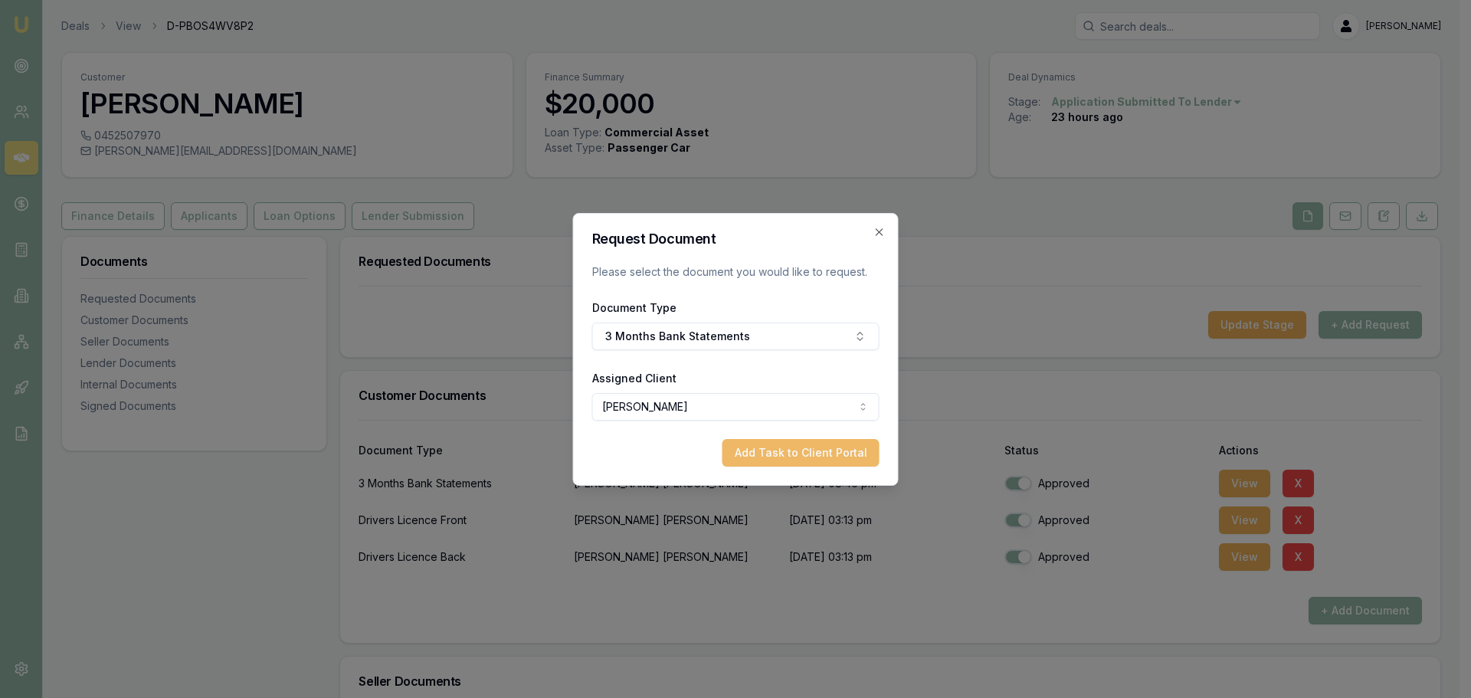
click at [808, 457] on button "Add Task to Client Portal" at bounding box center [801, 453] width 157 height 28
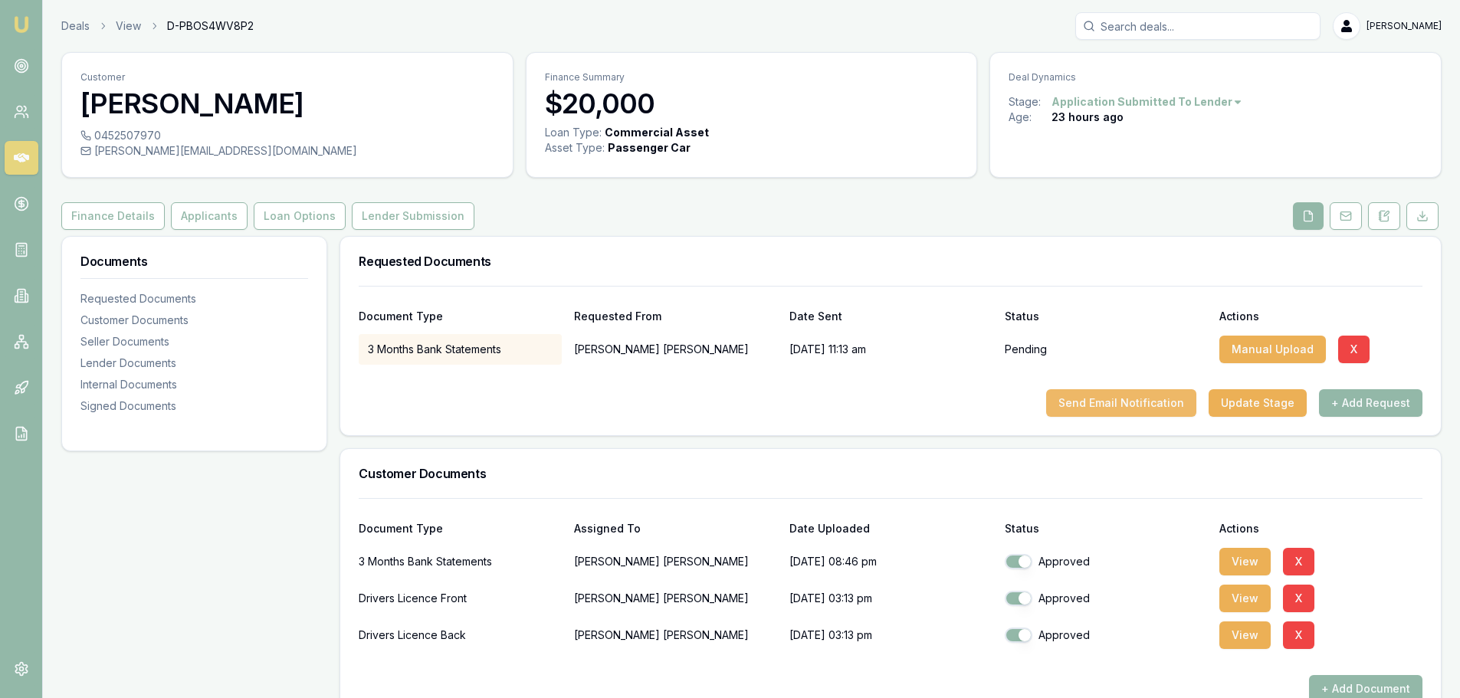
click at [1110, 398] on button "Send Email Notification" at bounding box center [1121, 403] width 150 height 28
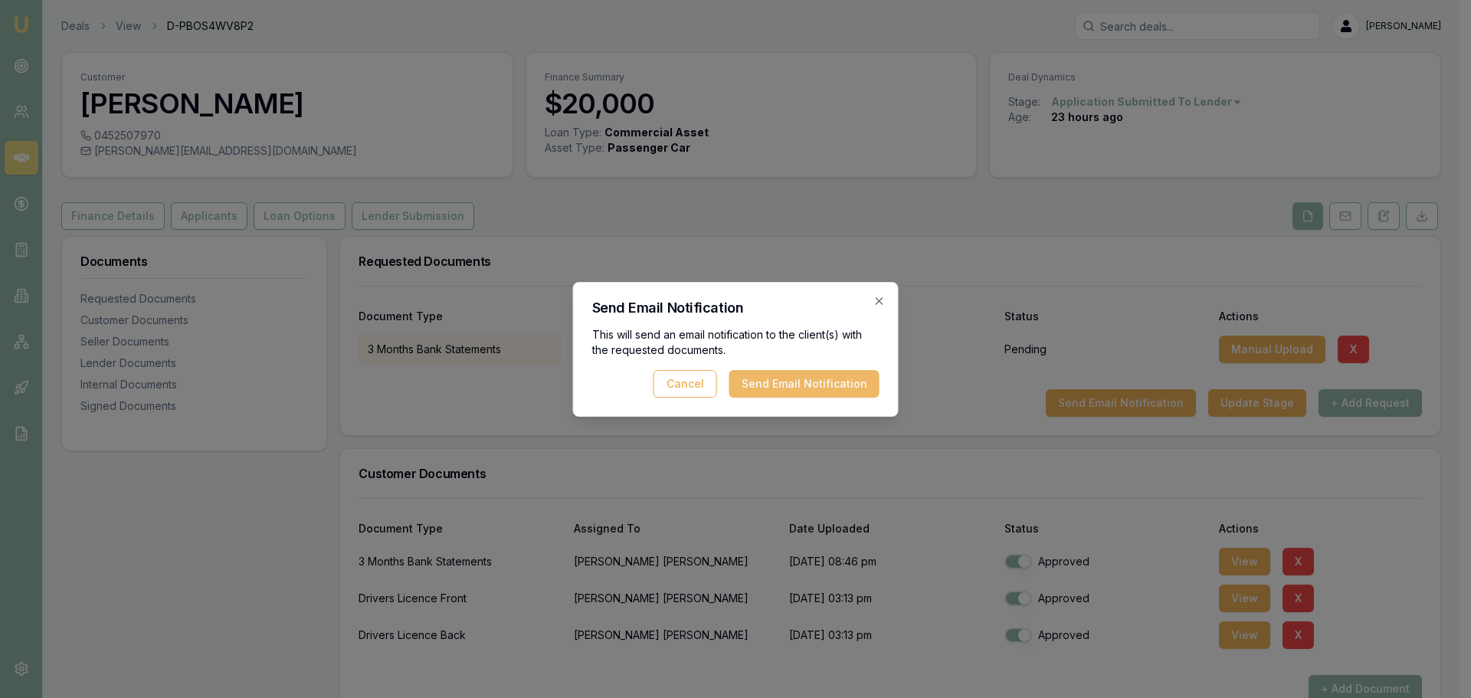
click at [861, 393] on button "Send Email Notification" at bounding box center [805, 384] width 150 height 28
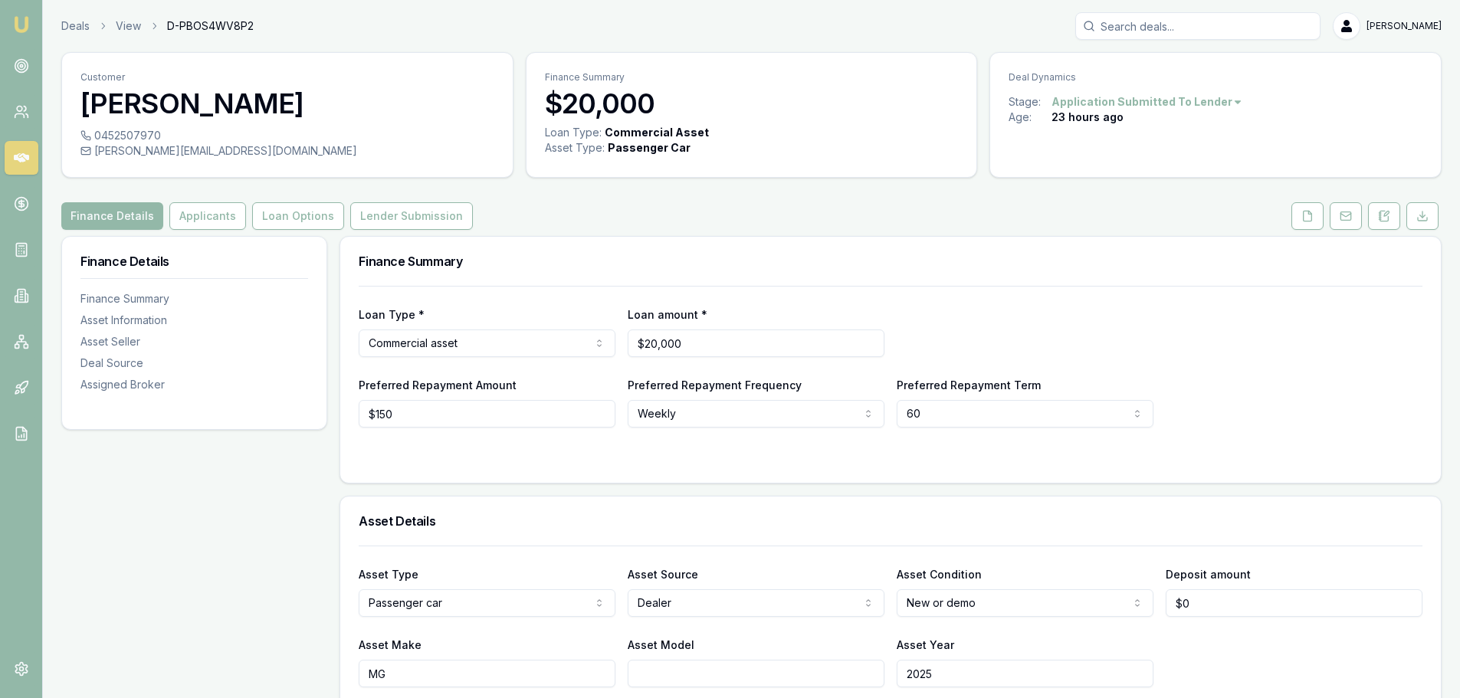
click at [25, 156] on icon at bounding box center [21, 157] width 15 height 9
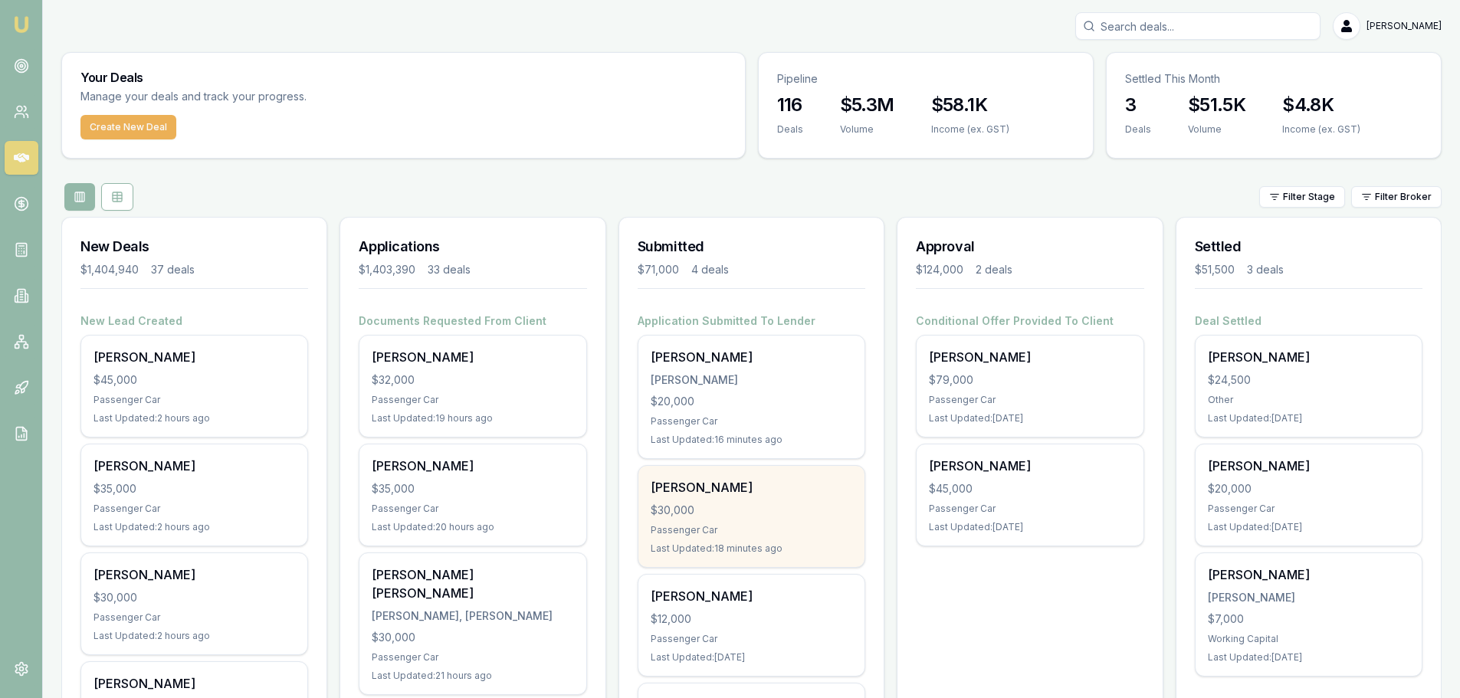
click at [749, 519] on div "[PERSON_NAME] $30,000 Passenger Car Last Updated: 18 minutes ago" at bounding box center [751, 516] width 226 height 101
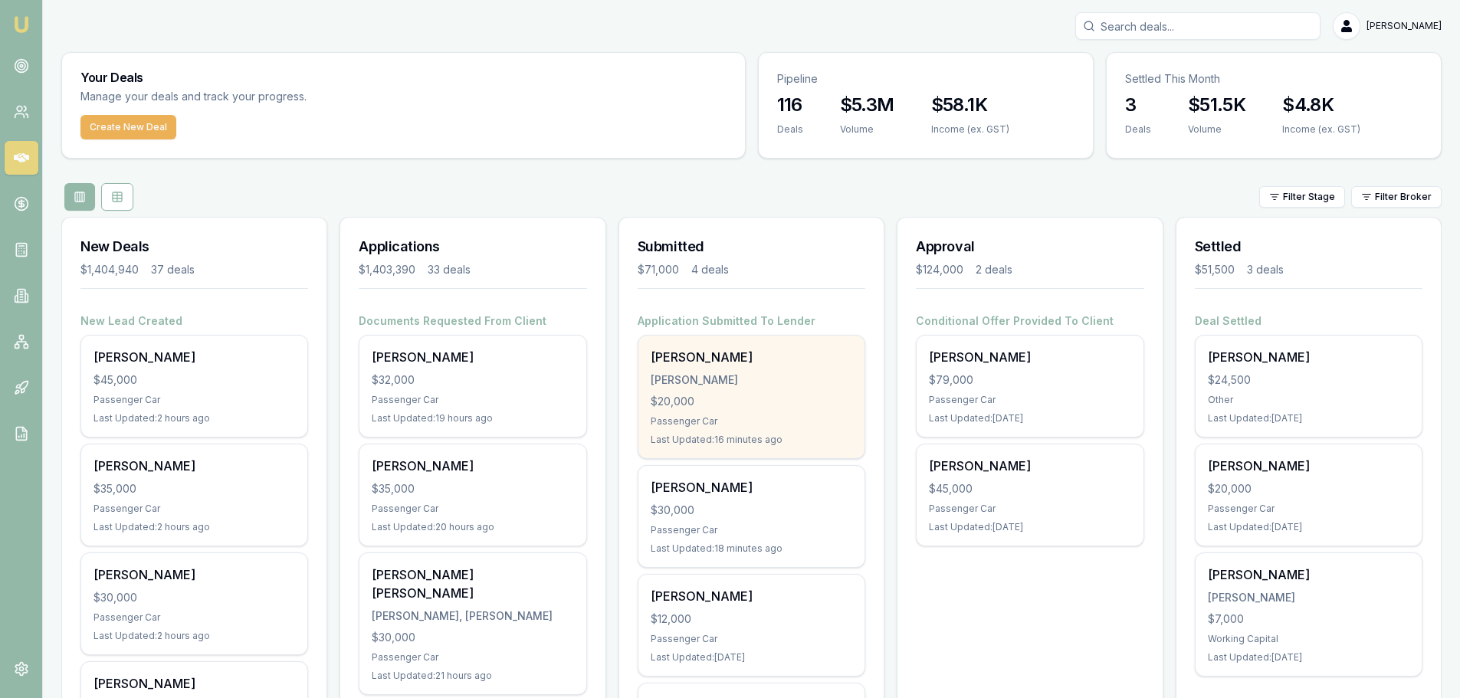
click at [730, 388] on div "[PERSON_NAME] [PERSON_NAME] $20,000 Passenger Car Last Updated: 16 minutes ago" at bounding box center [751, 397] width 226 height 123
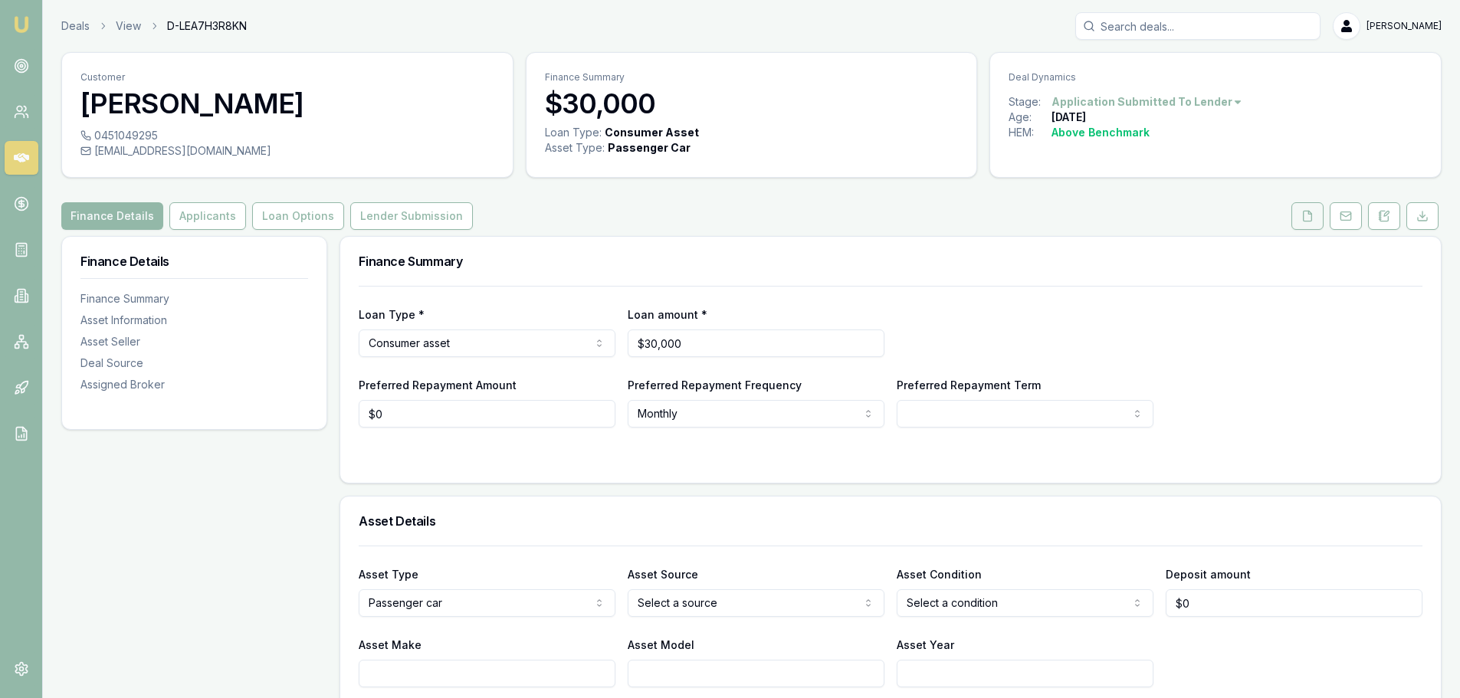
drag, startPoint x: 1307, startPoint y: 218, endPoint x: 1300, endPoint y: 221, distance: 8.3
click at [1307, 218] on icon at bounding box center [1307, 216] width 12 height 12
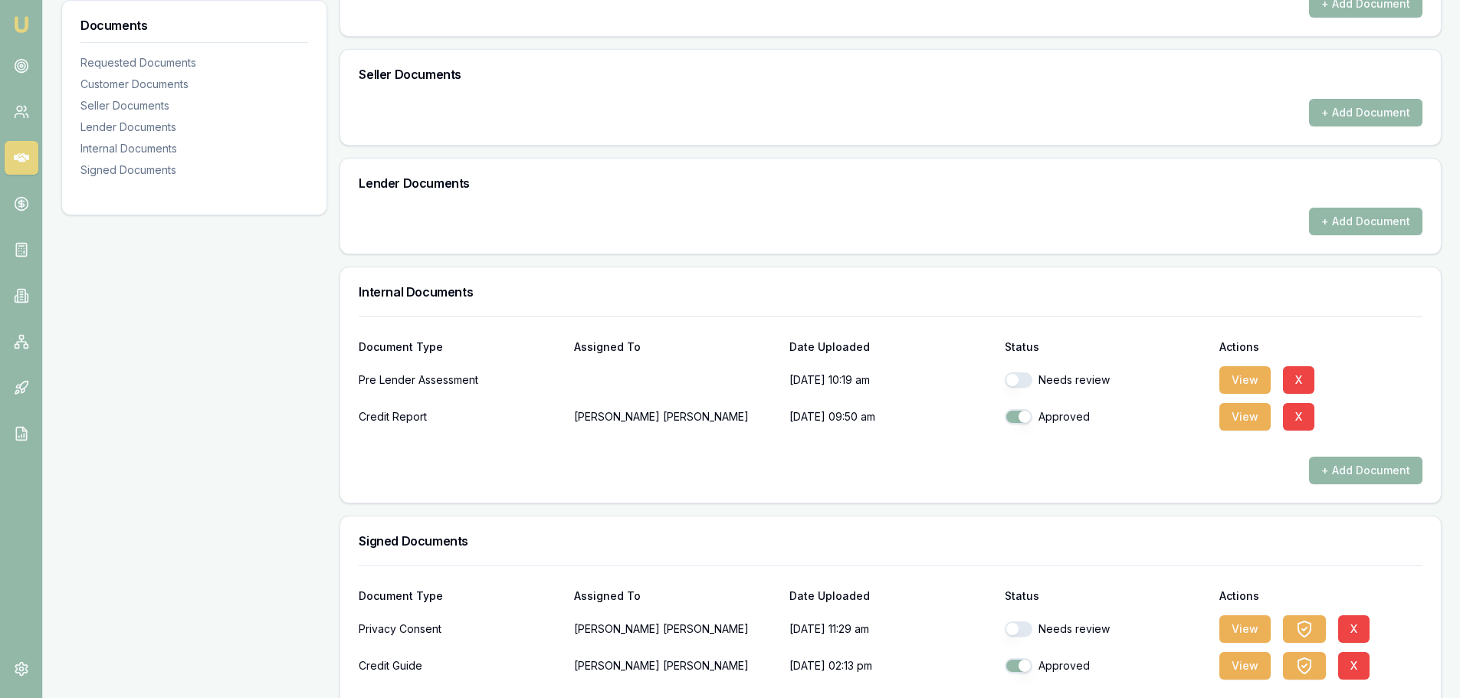
scroll to position [821, 0]
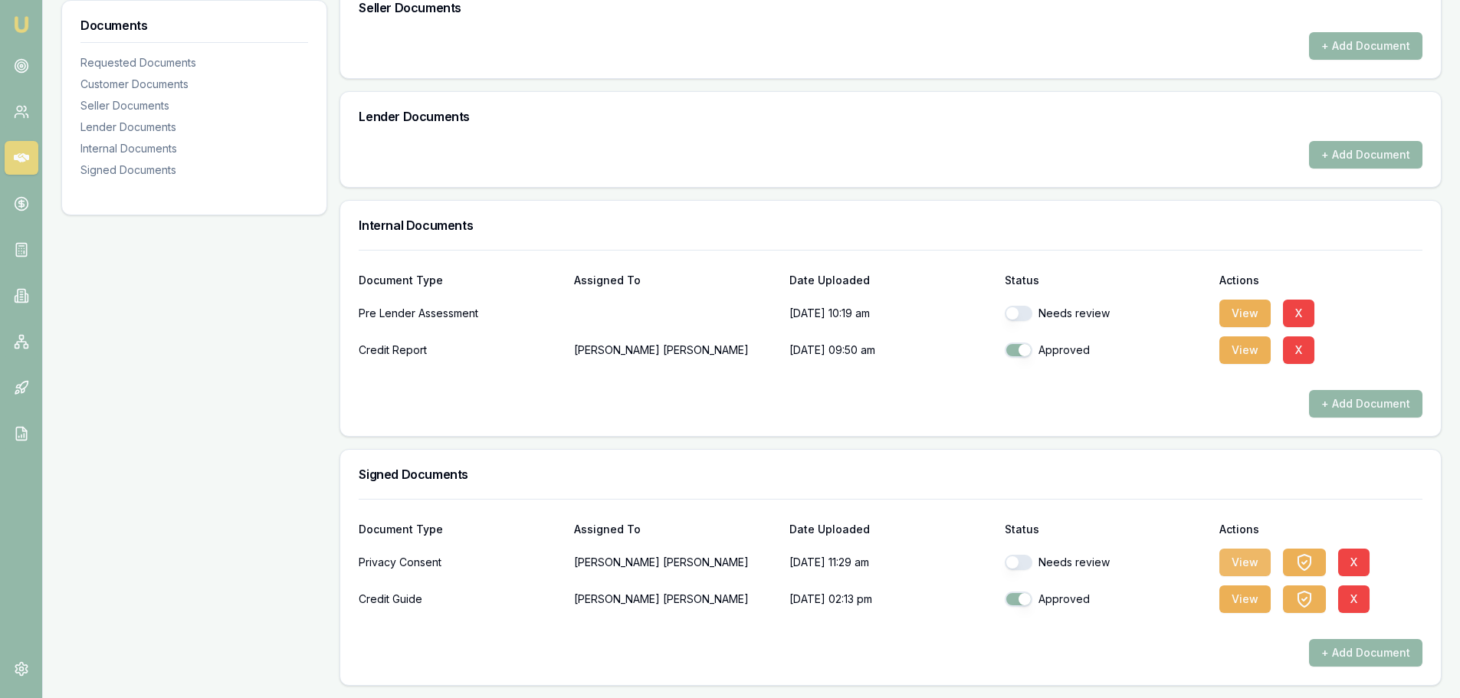
click at [1250, 557] on button "View" at bounding box center [1244, 563] width 51 height 28
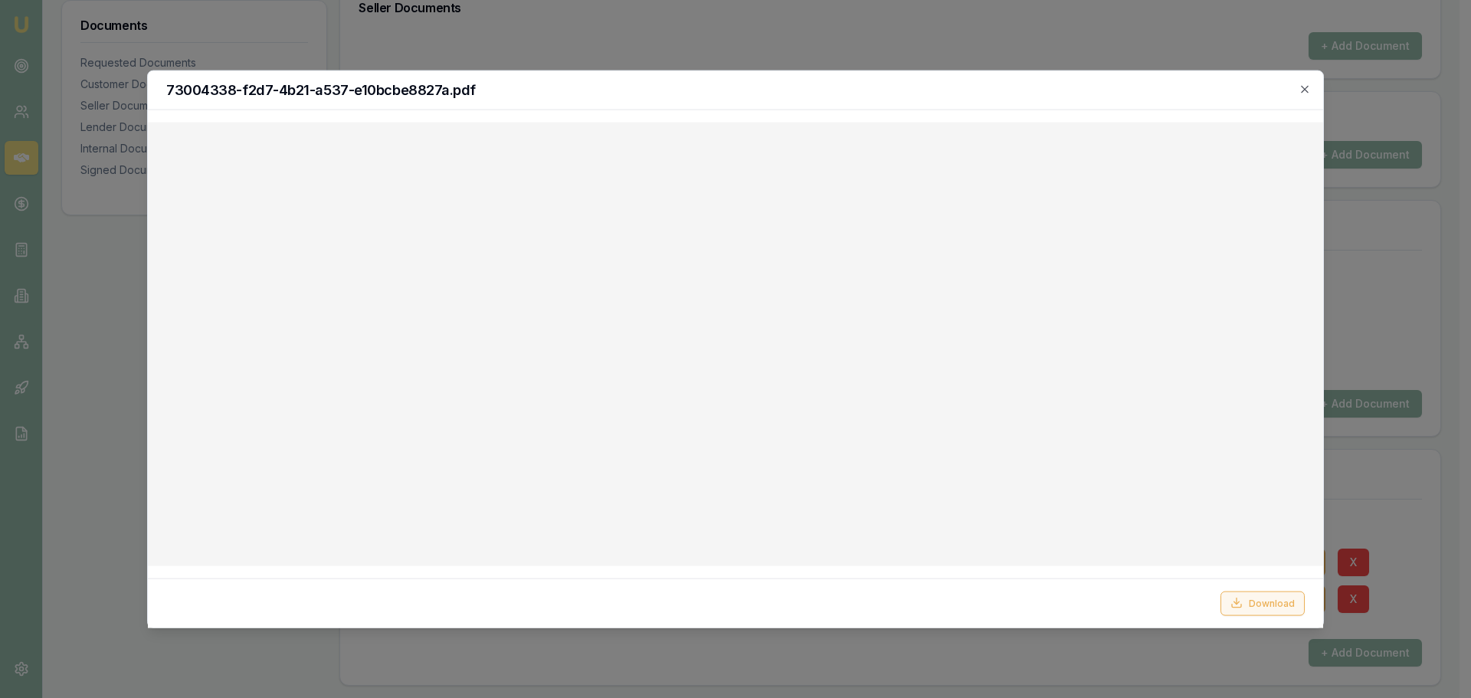
click at [1256, 602] on button "Download" at bounding box center [1263, 603] width 84 height 25
drag, startPoint x: 1311, startPoint y: 84, endPoint x: 1300, endPoint y: 84, distance: 10.7
click at [1311, 84] on div "73004338-f2d7-4b21-a537-e10bcbe8827a.pdf" at bounding box center [736, 90] width 1176 height 39
click at [1309, 91] on icon "button" at bounding box center [1305, 89] width 12 height 12
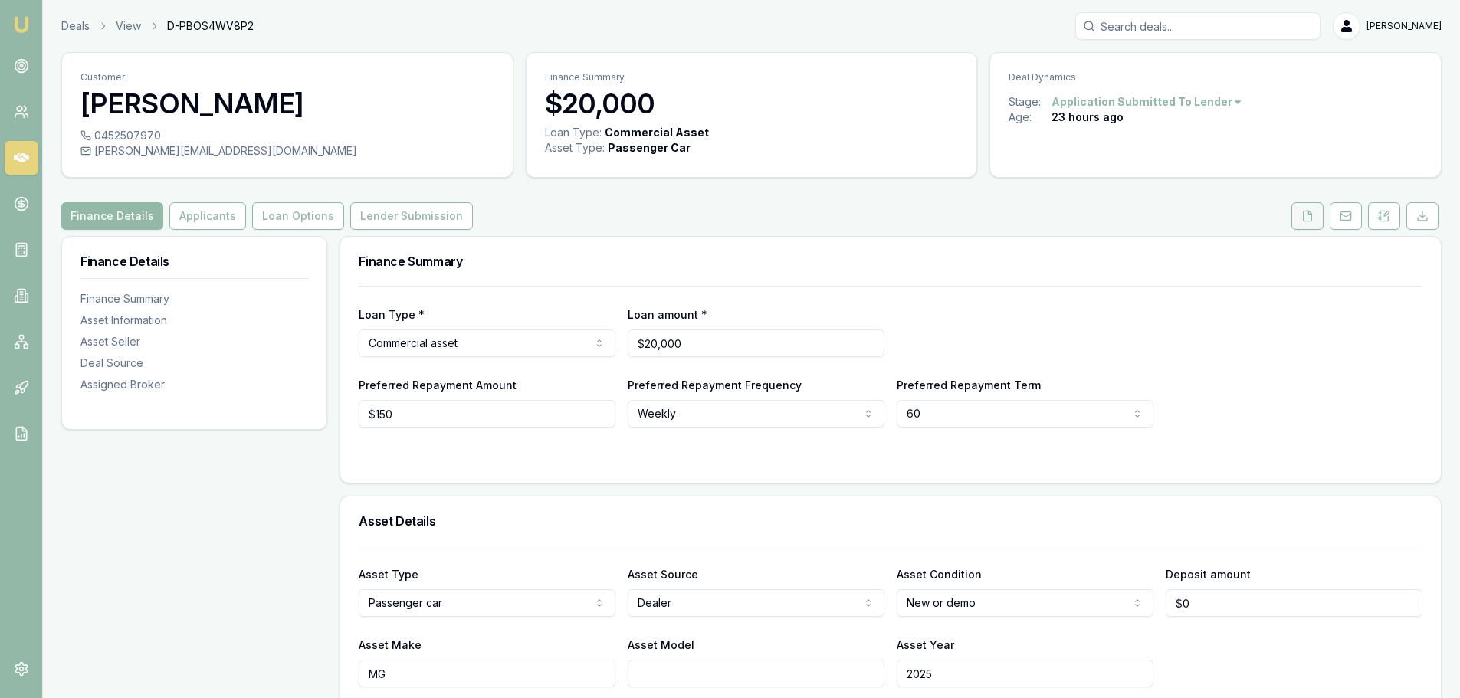
click at [1313, 218] on button at bounding box center [1307, 216] width 32 height 28
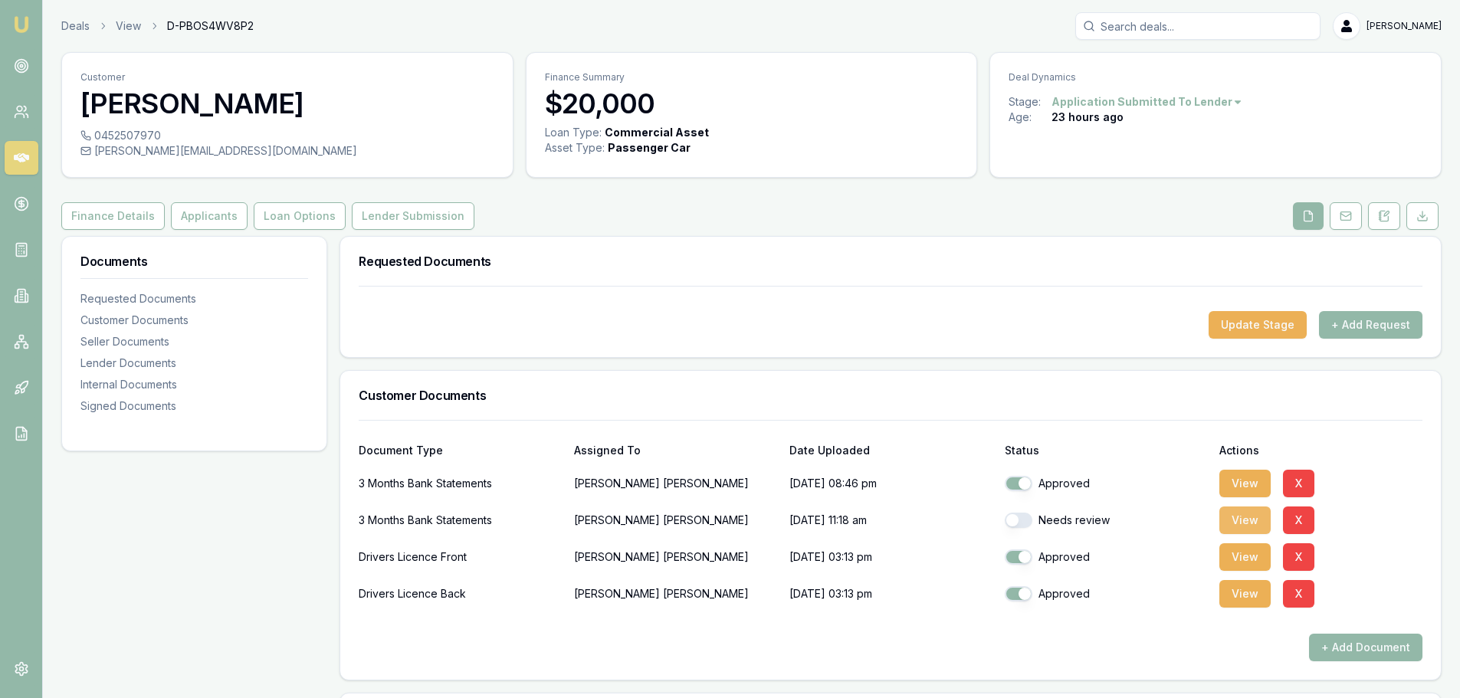
click at [1250, 524] on button "View" at bounding box center [1244, 521] width 51 height 28
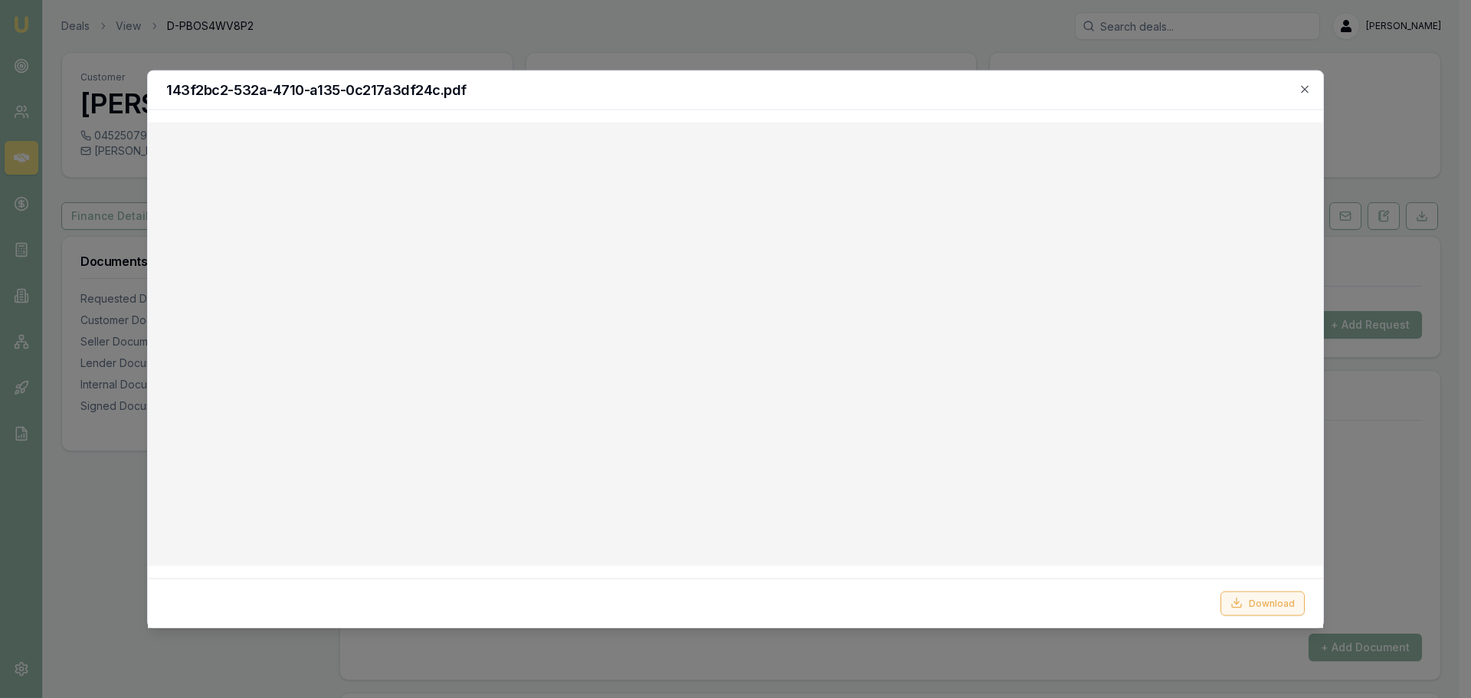
click at [1245, 607] on button "Download" at bounding box center [1263, 603] width 84 height 25
click at [1304, 87] on icon "button" at bounding box center [1304, 88] width 7 height 7
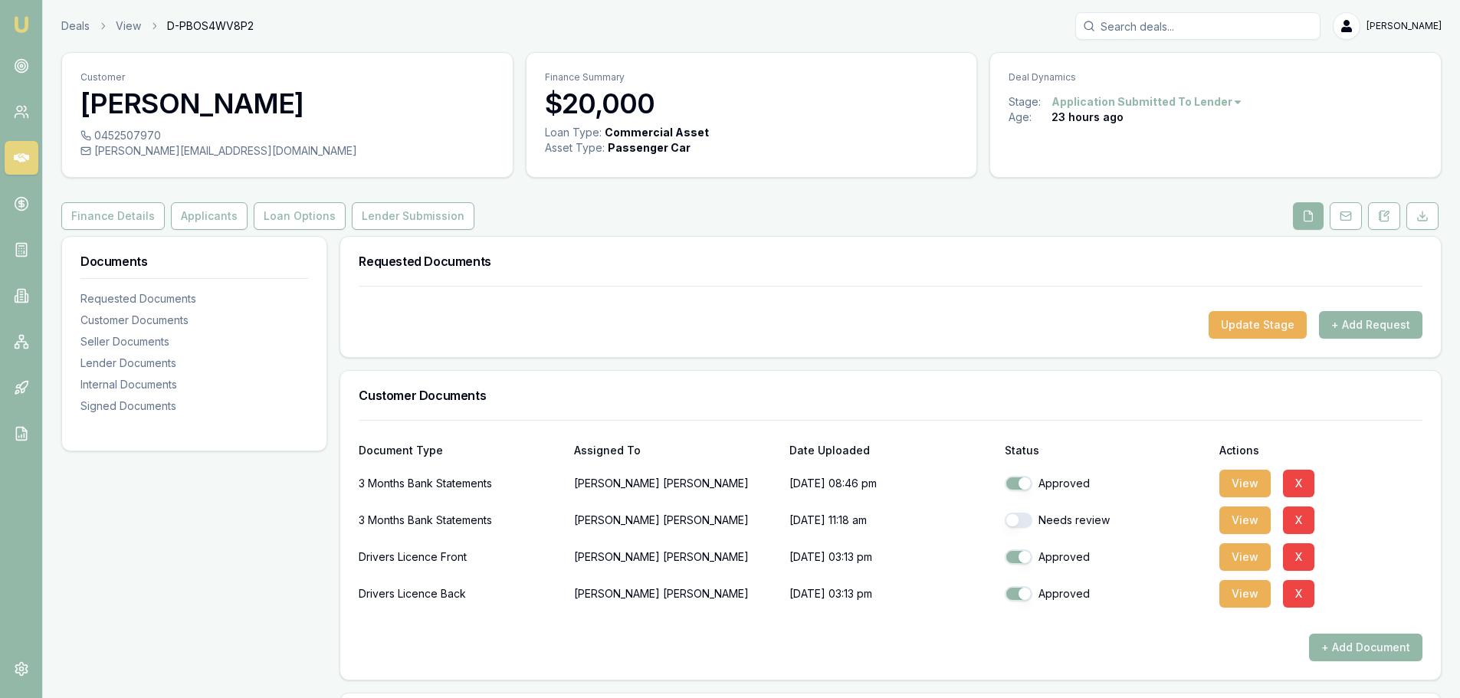
click at [772, 217] on div "Finance Details Applicants Loan Options Lender Submission" at bounding box center [751, 216] width 1380 height 28
